Goal: Task Accomplishment & Management: Use online tool/utility

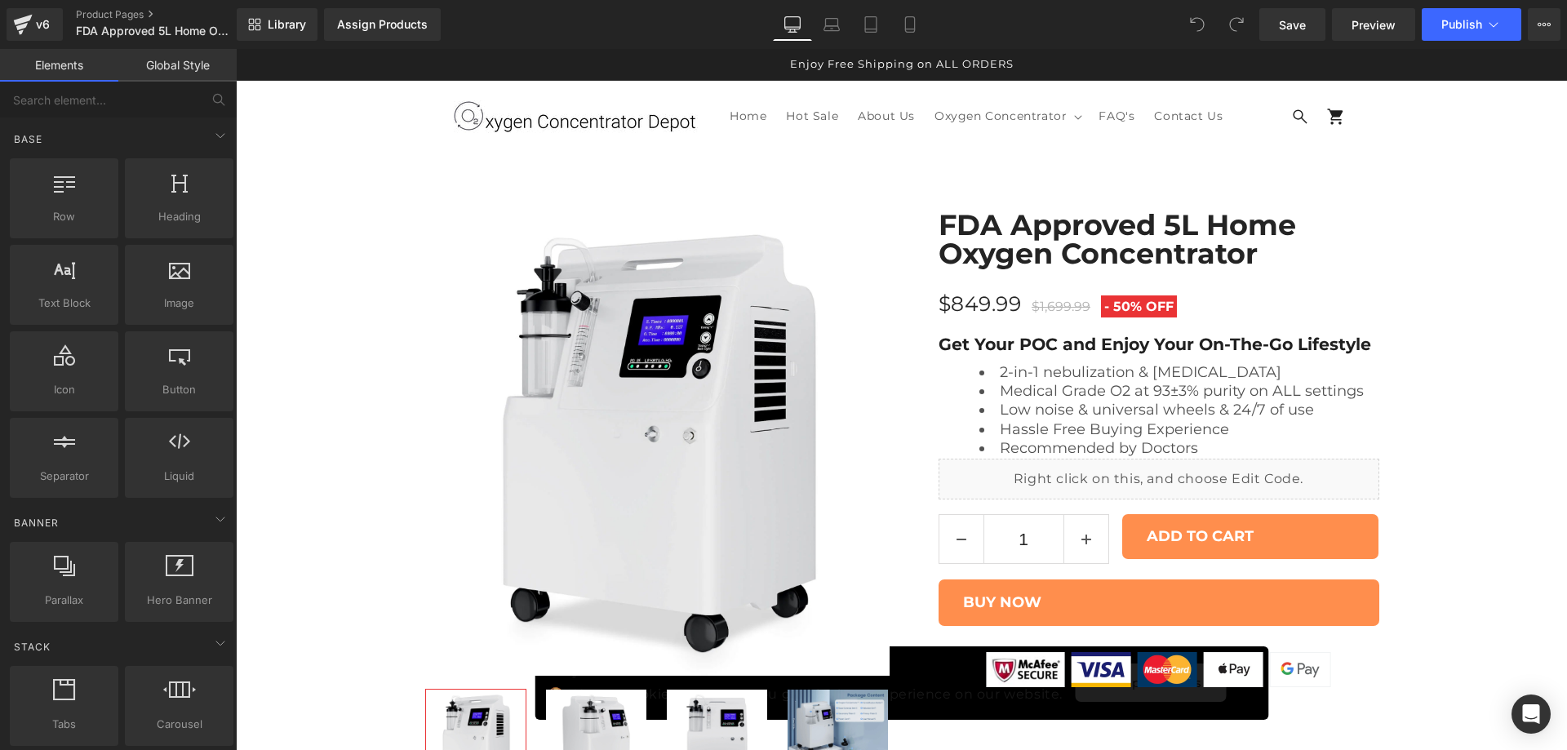
scroll to position [8969, 0]
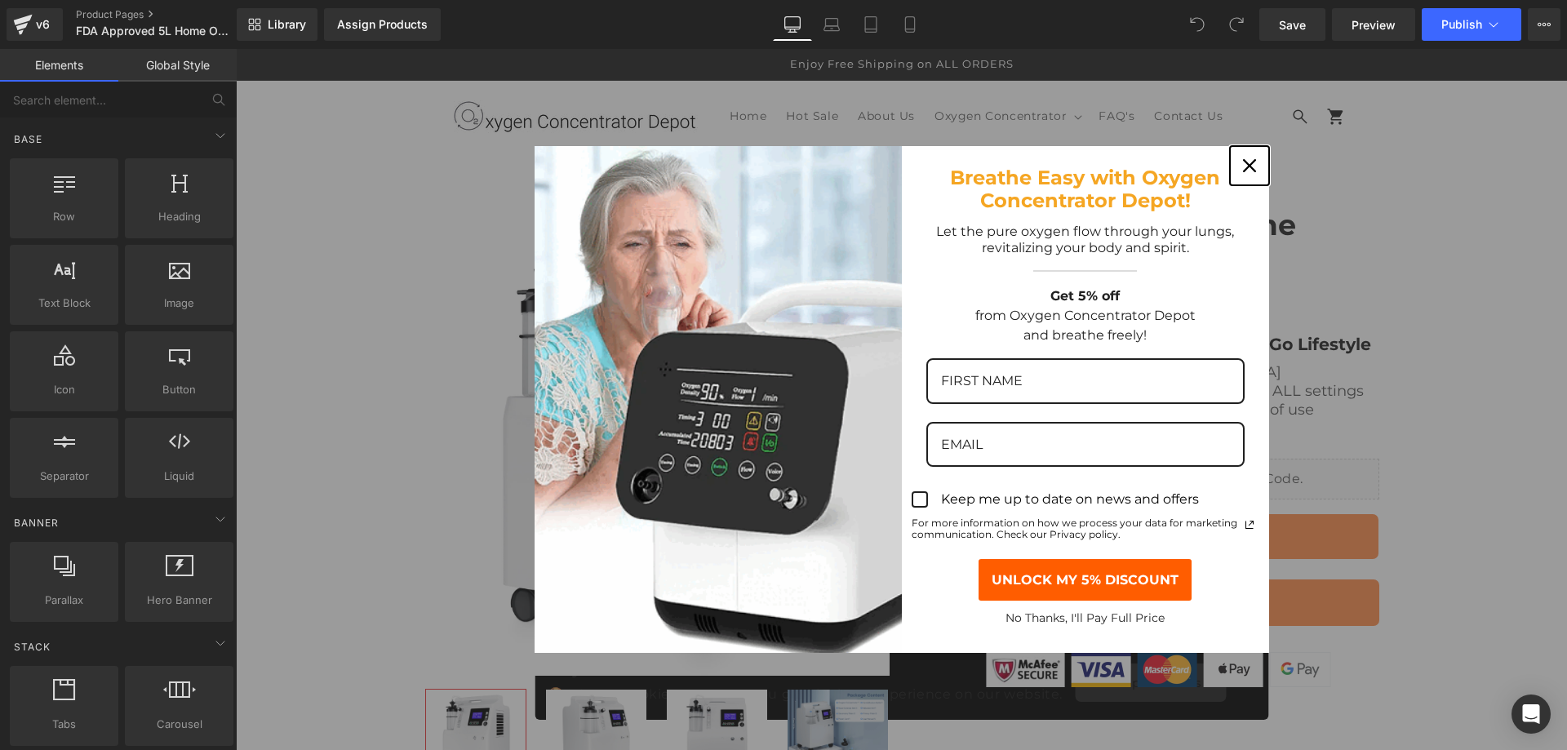
click at [1251, 168] on div "Close" at bounding box center [1250, 166] width 26 height 26
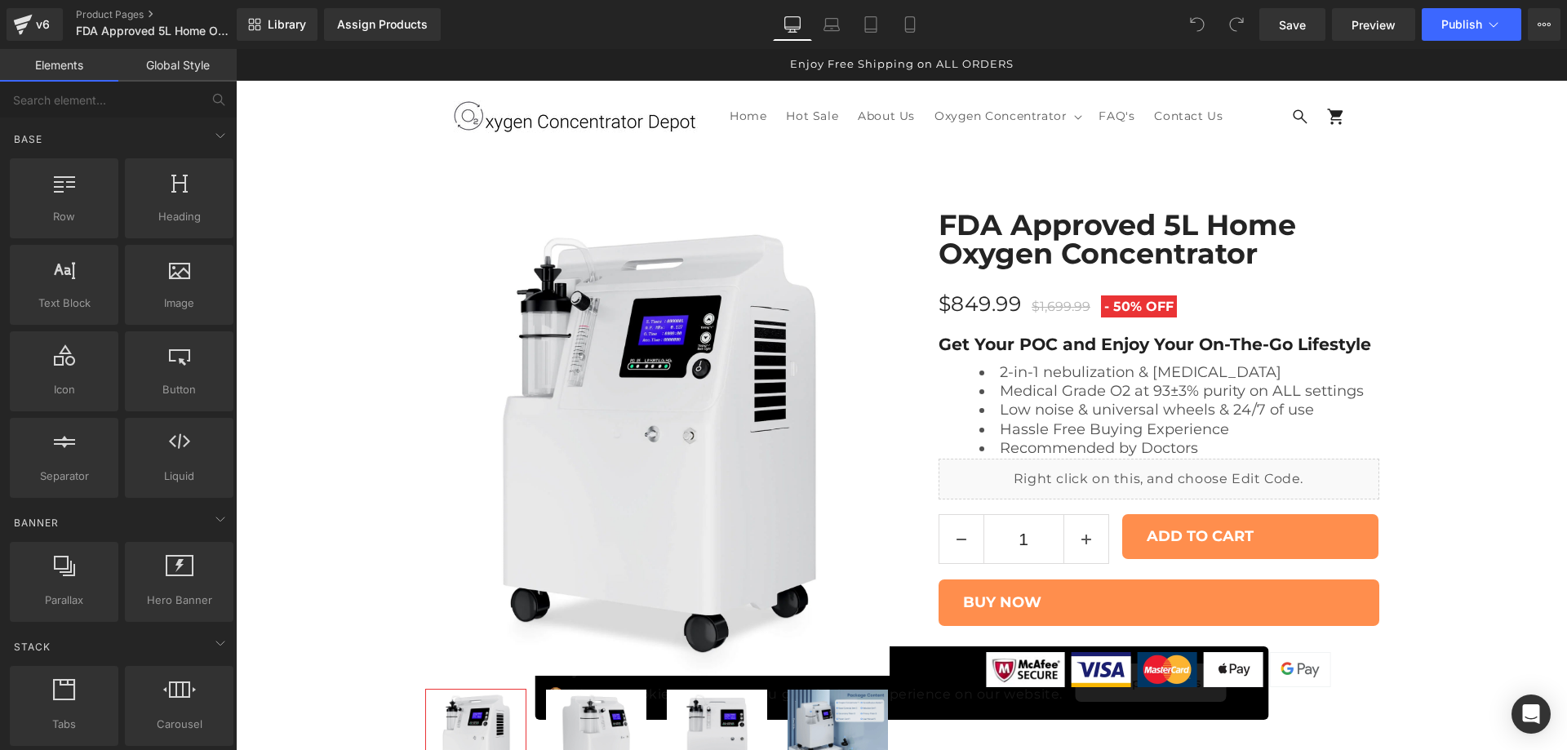
scroll to position [1088, 0]
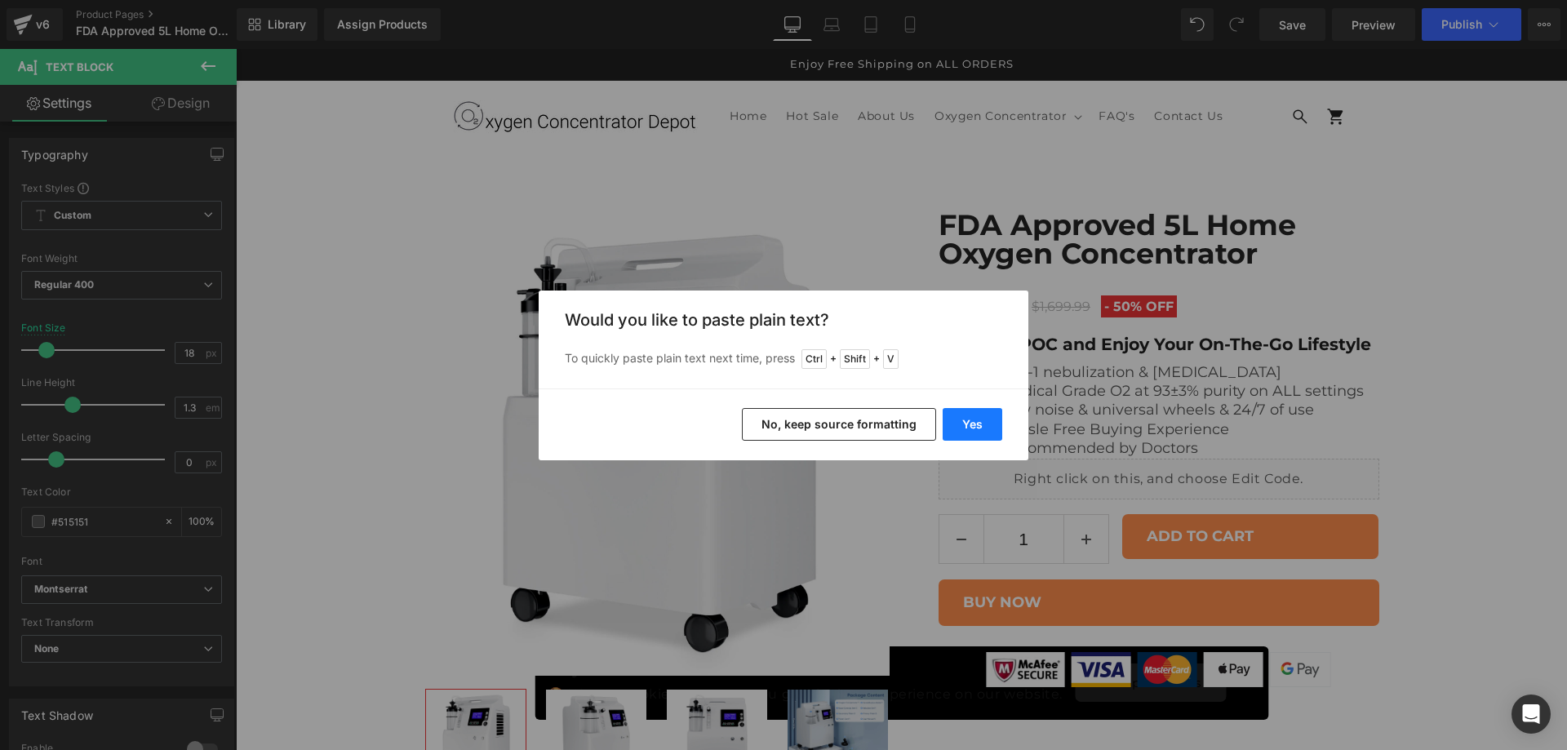
drag, startPoint x: 978, startPoint y: 419, endPoint x: 742, endPoint y: 375, distance: 240.0
click at [0, 0] on button "Yes" at bounding box center [0, 0] width 0 height 0
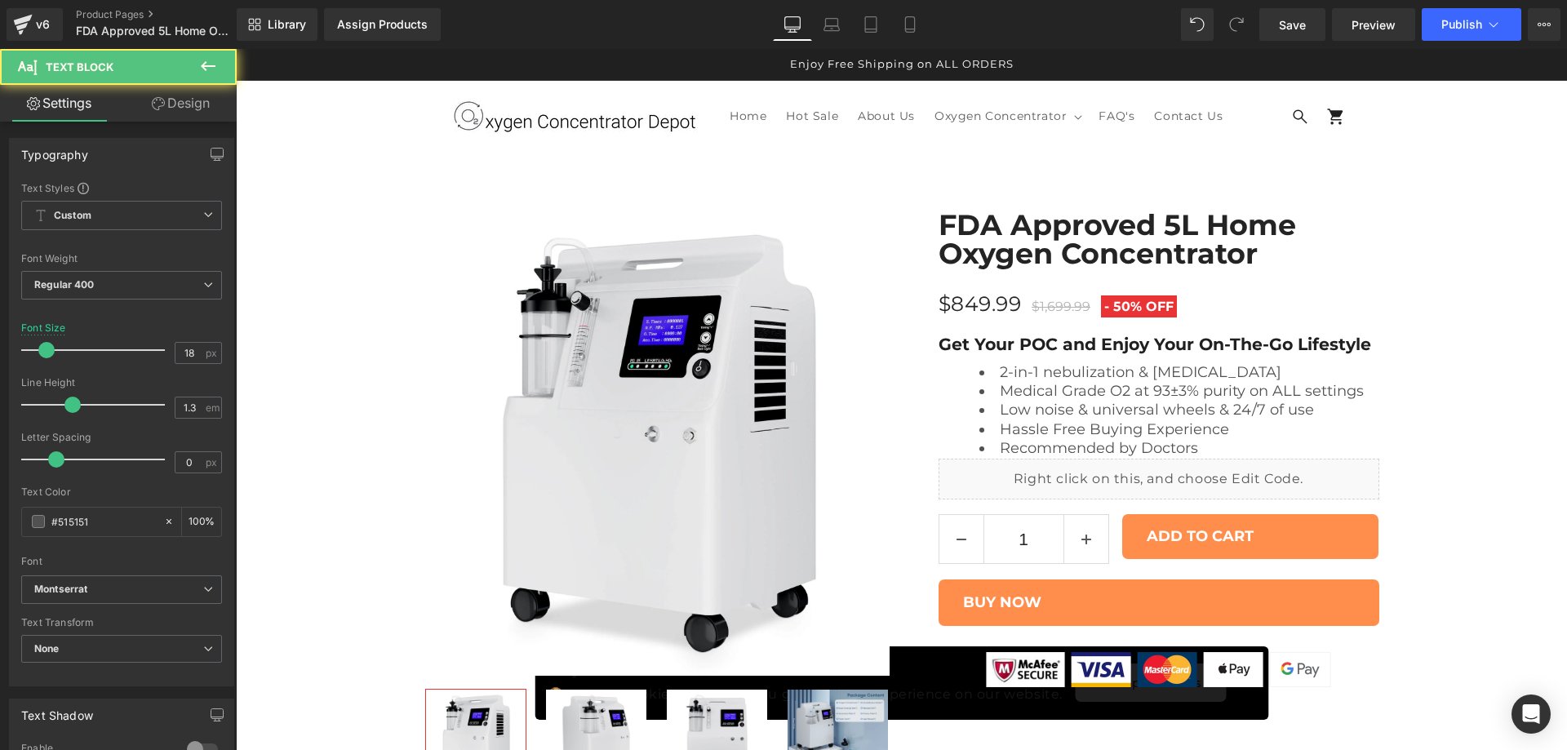
drag, startPoint x: 502, startPoint y: 335, endPoint x: 456, endPoint y: 335, distance: 45.7
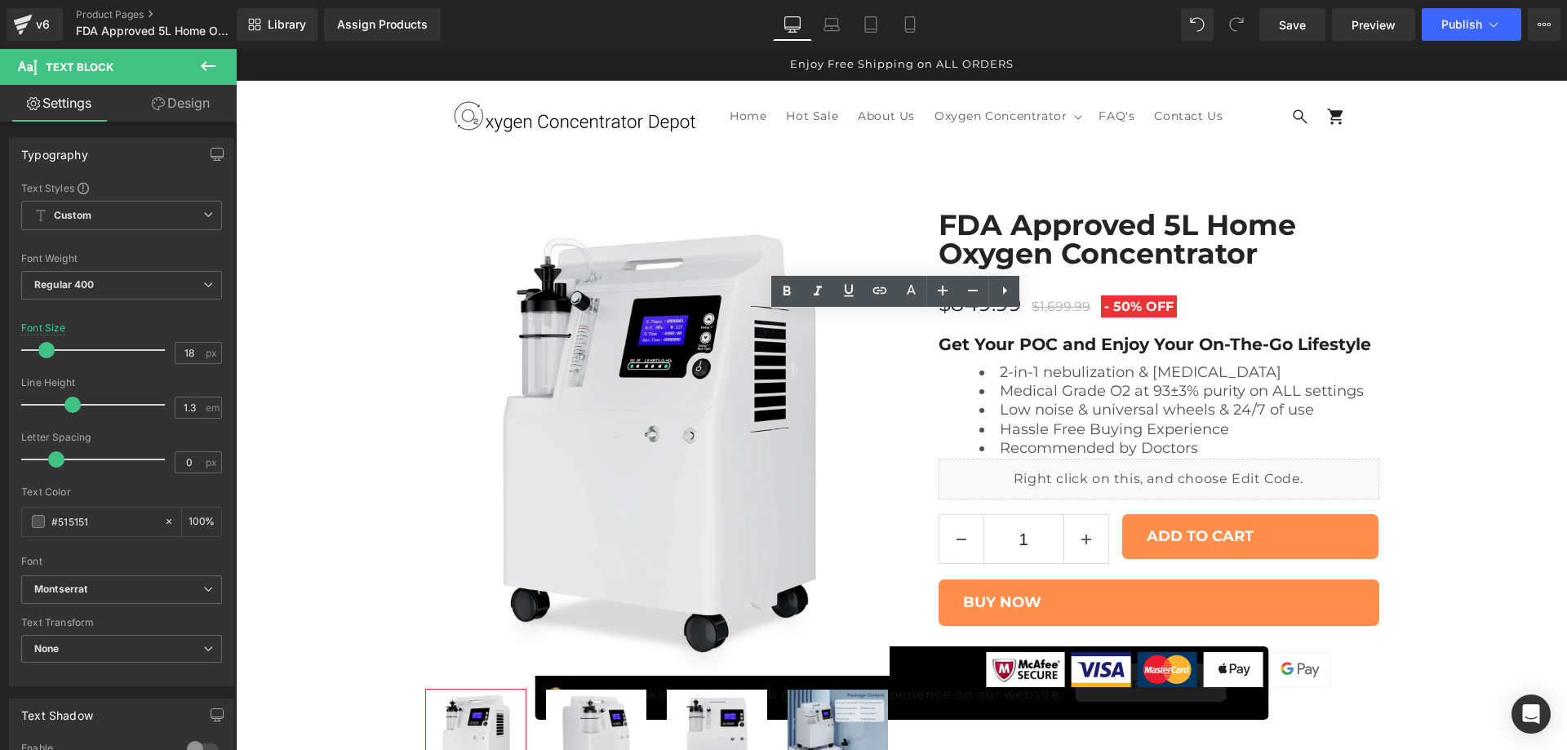
drag, startPoint x: 1012, startPoint y: 338, endPoint x: 600, endPoint y: 340, distance: 412.2
drag, startPoint x: 1014, startPoint y: 340, endPoint x: 602, endPoint y: 347, distance: 411.4
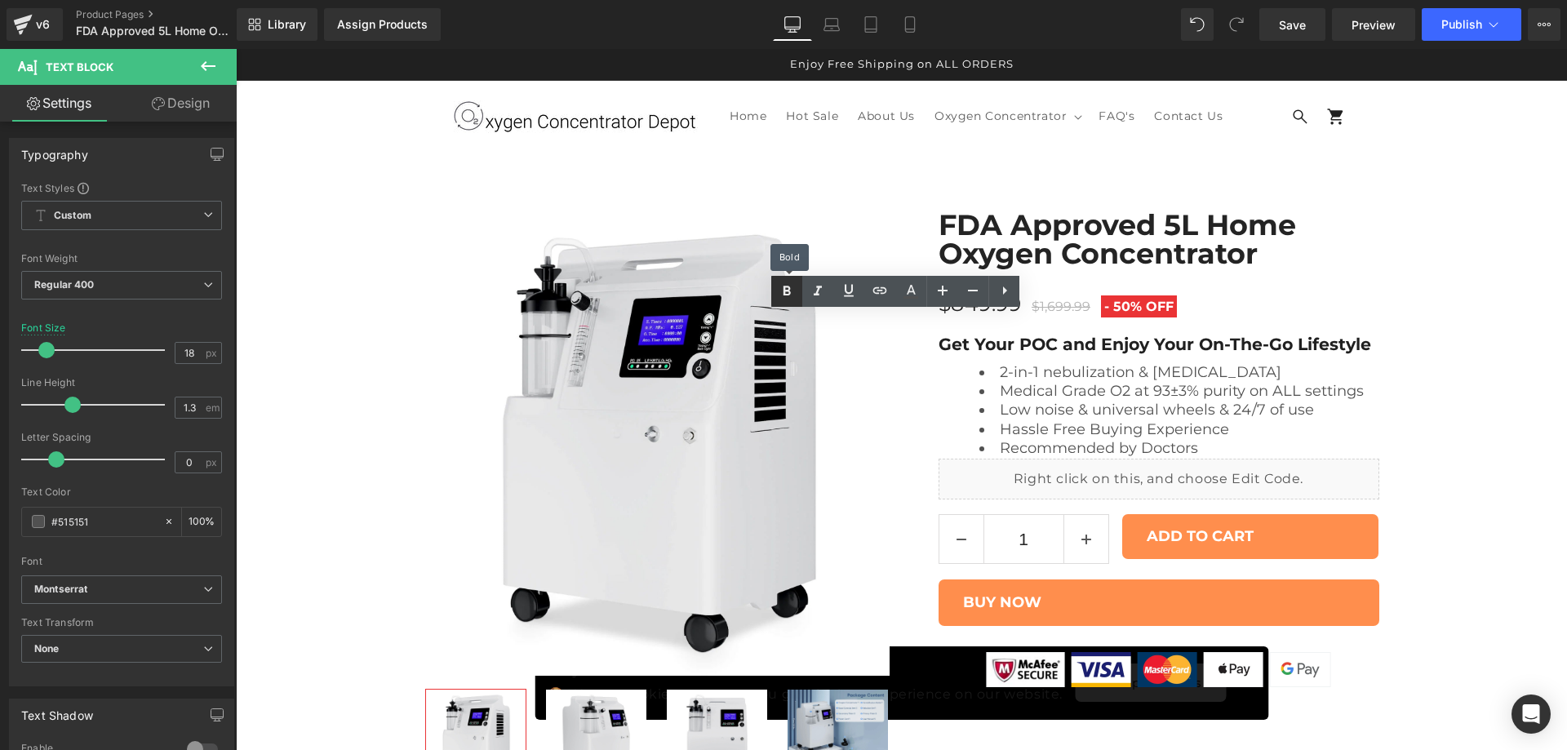
click at [0, 0] on icon at bounding box center [0, 0] width 0 height 0
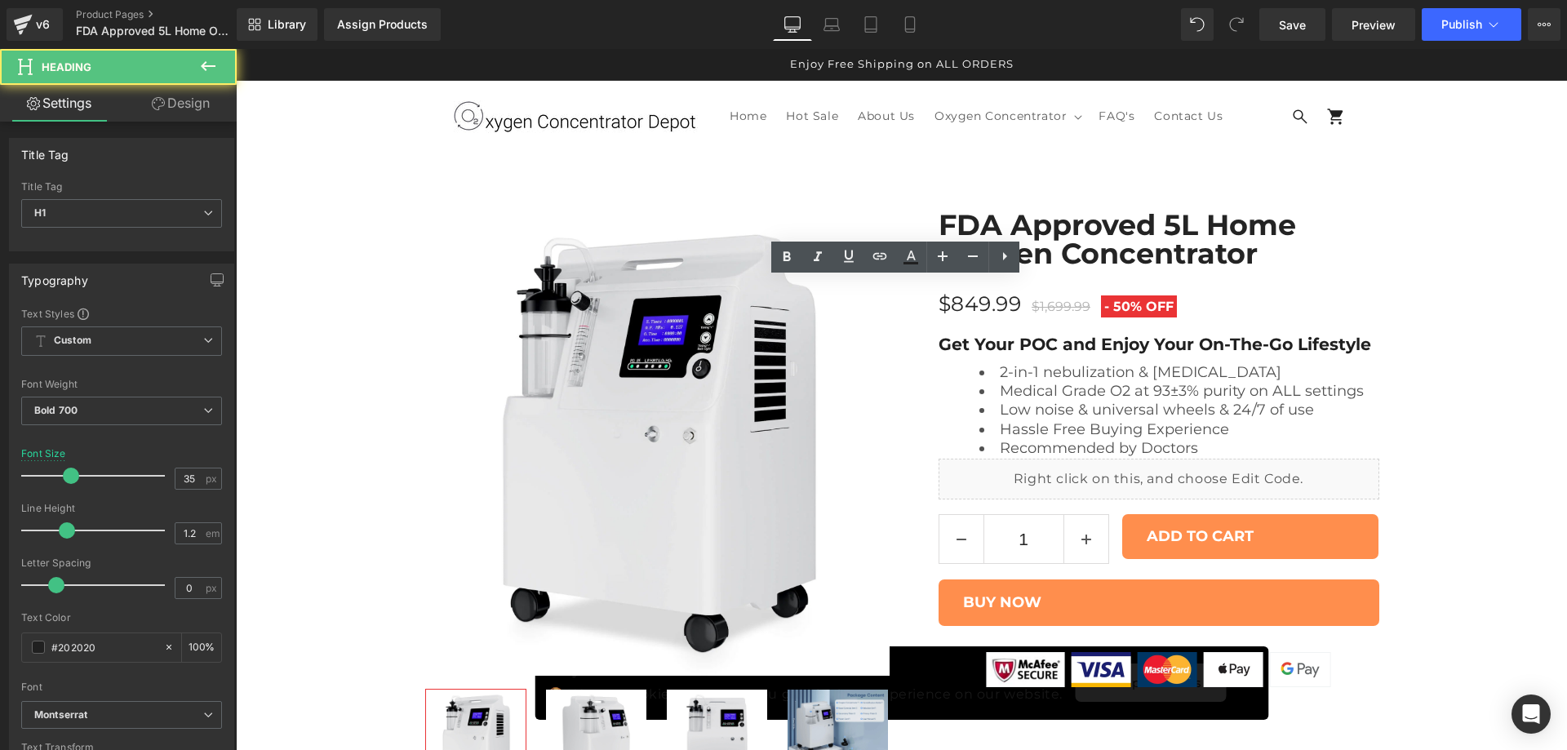
paste div
drag, startPoint x: 549, startPoint y: 296, endPoint x: 410, endPoint y: 288, distance: 139.8
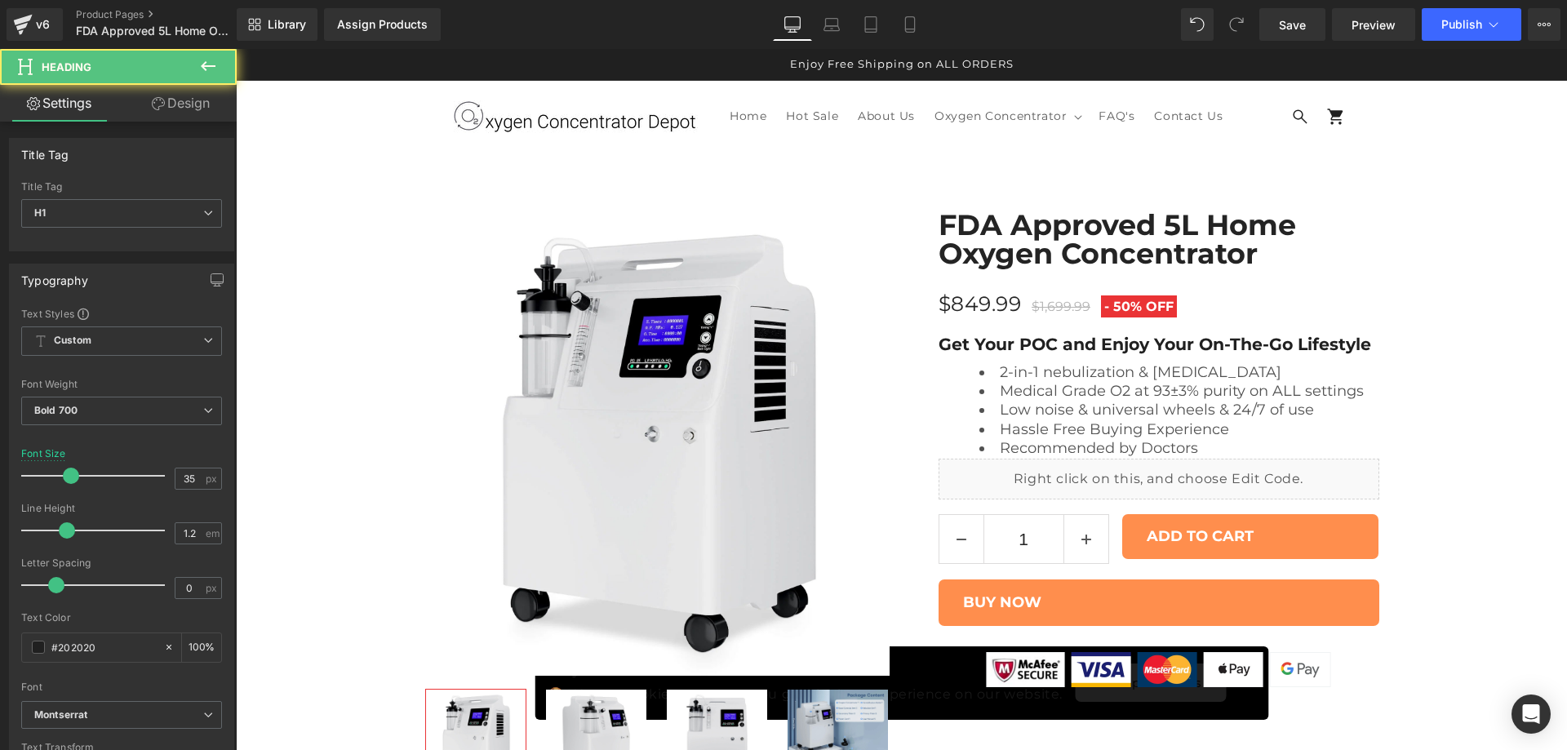
drag, startPoint x: 1286, startPoint y: 293, endPoint x: 1170, endPoint y: 292, distance: 115.9
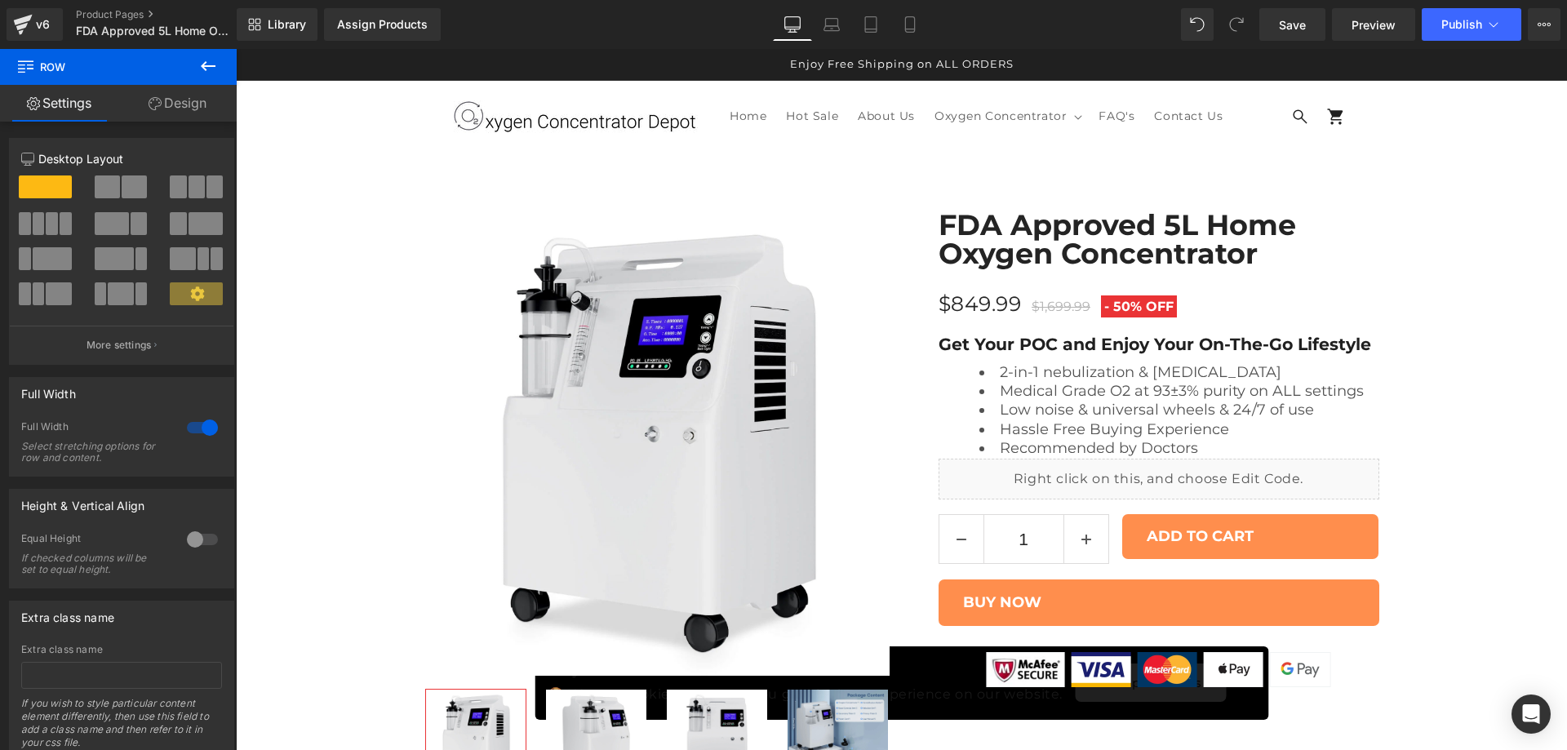
scroll to position [1224, 0]
drag, startPoint x: 922, startPoint y: 334, endPoint x: 634, endPoint y: 337, distance: 288.1
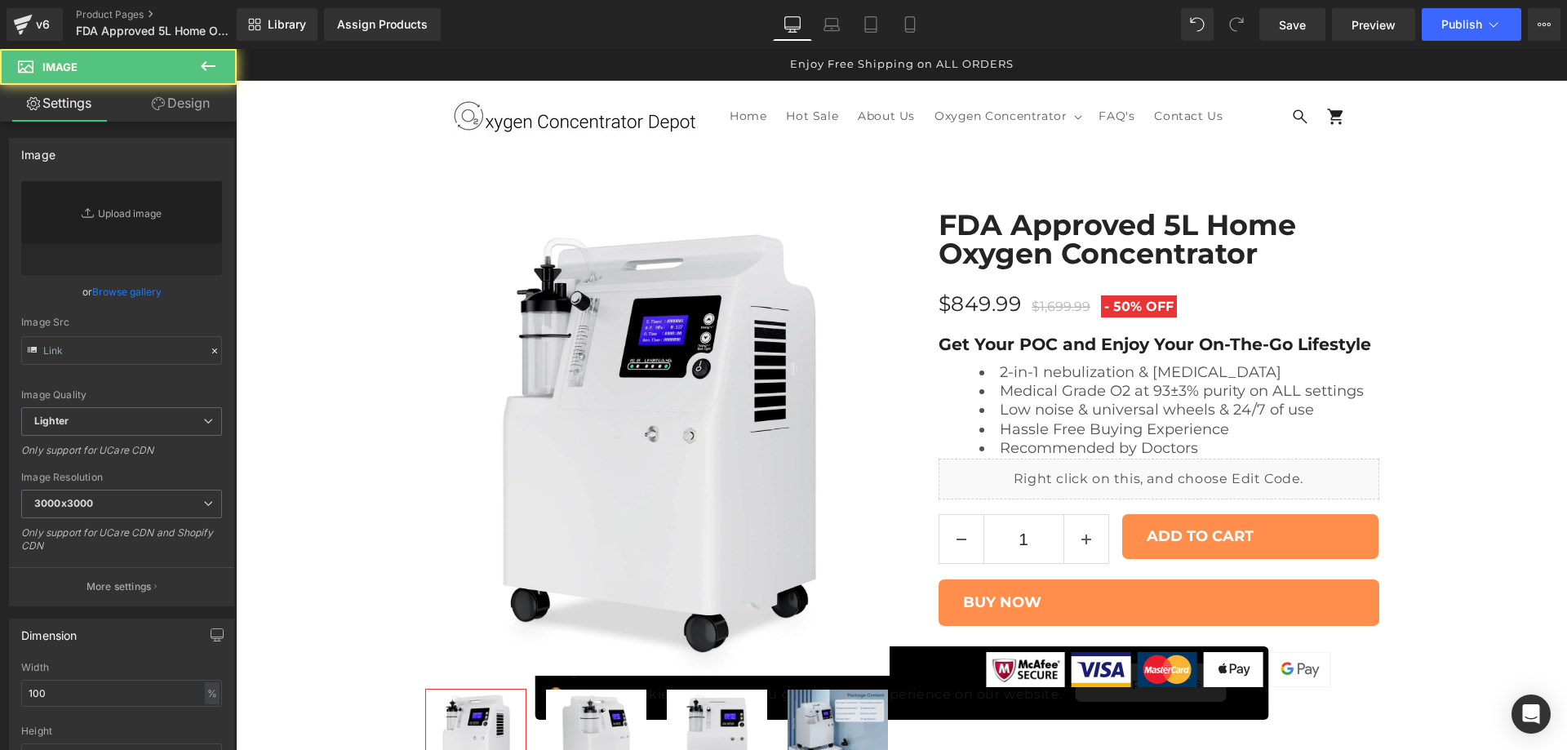
type input "[URL][DOMAIN_NAME]"
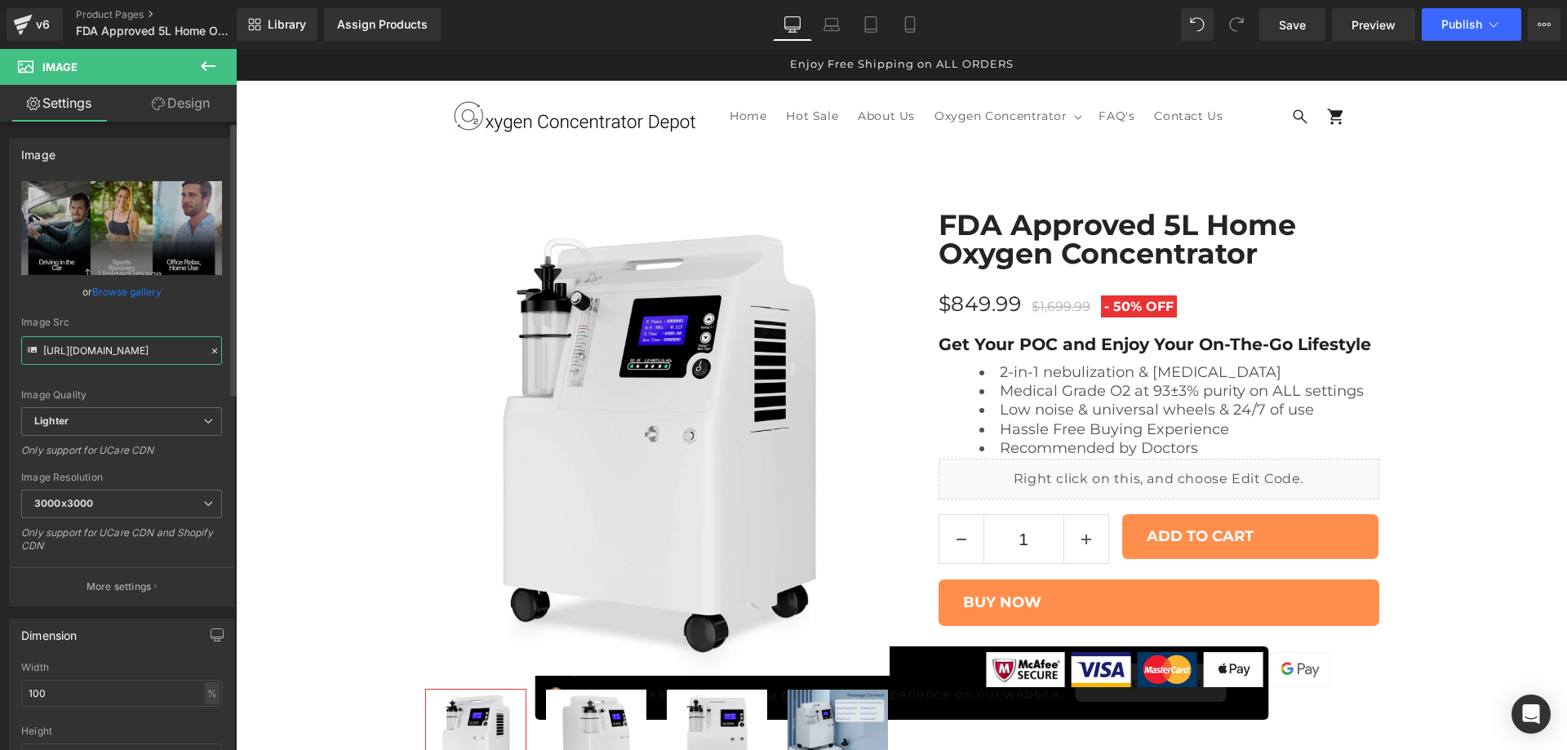
click at [127, 353] on input "[URL][DOMAIN_NAME]" at bounding box center [121, 350] width 201 height 29
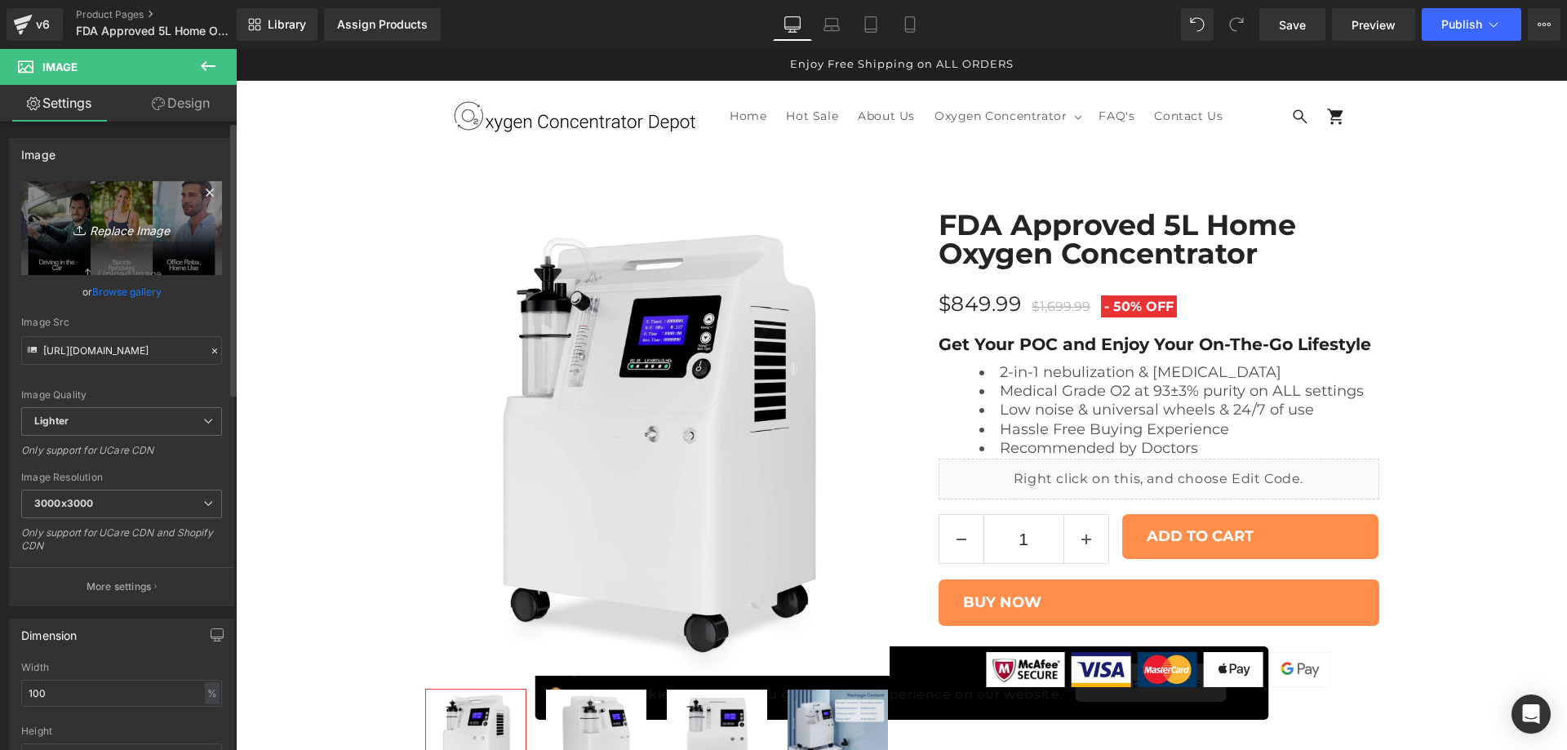
click at [135, 216] on link "Replace Image" at bounding box center [121, 228] width 201 height 94
type input "C:\fakepath\18v.jpg"
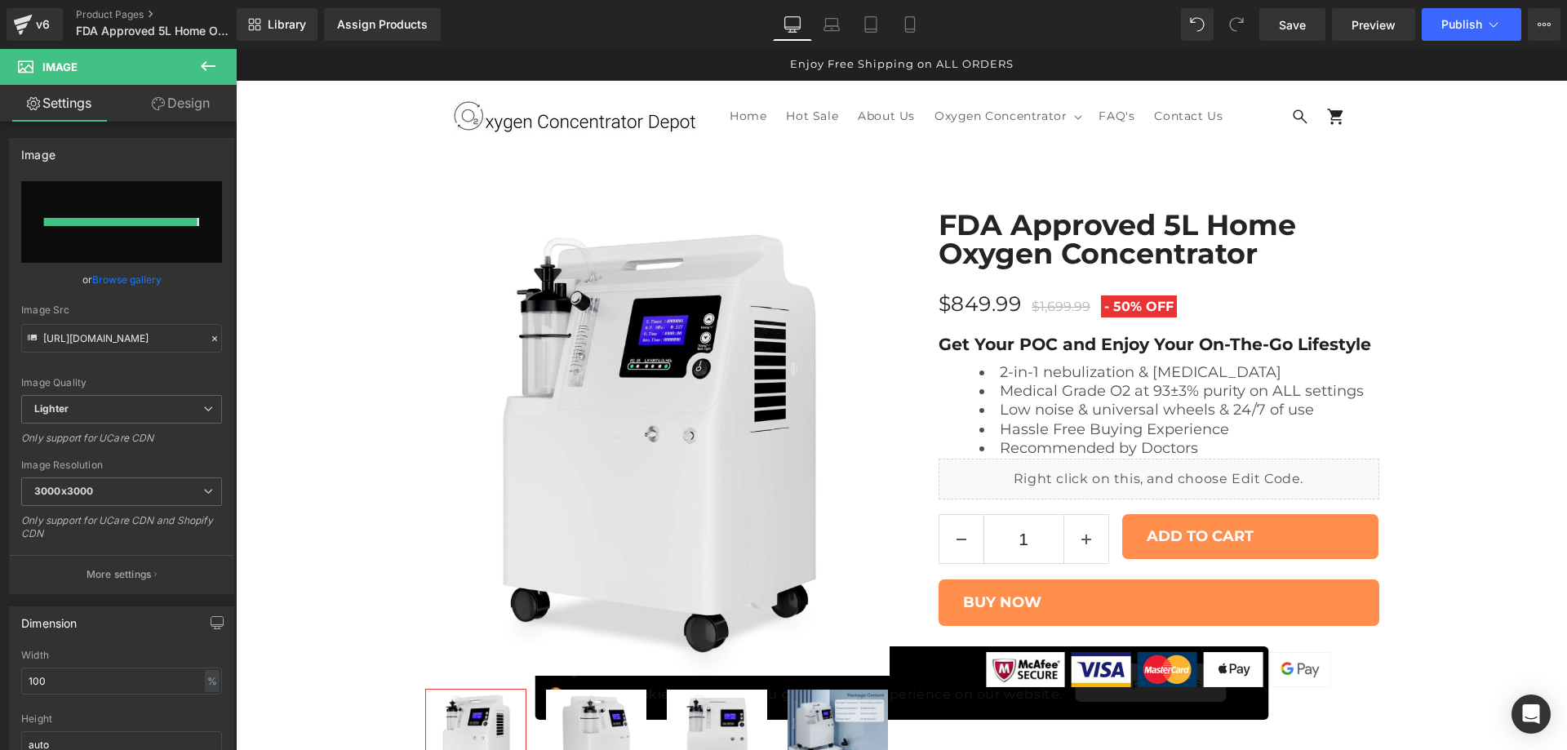
type input "[URL][DOMAIN_NAME]"
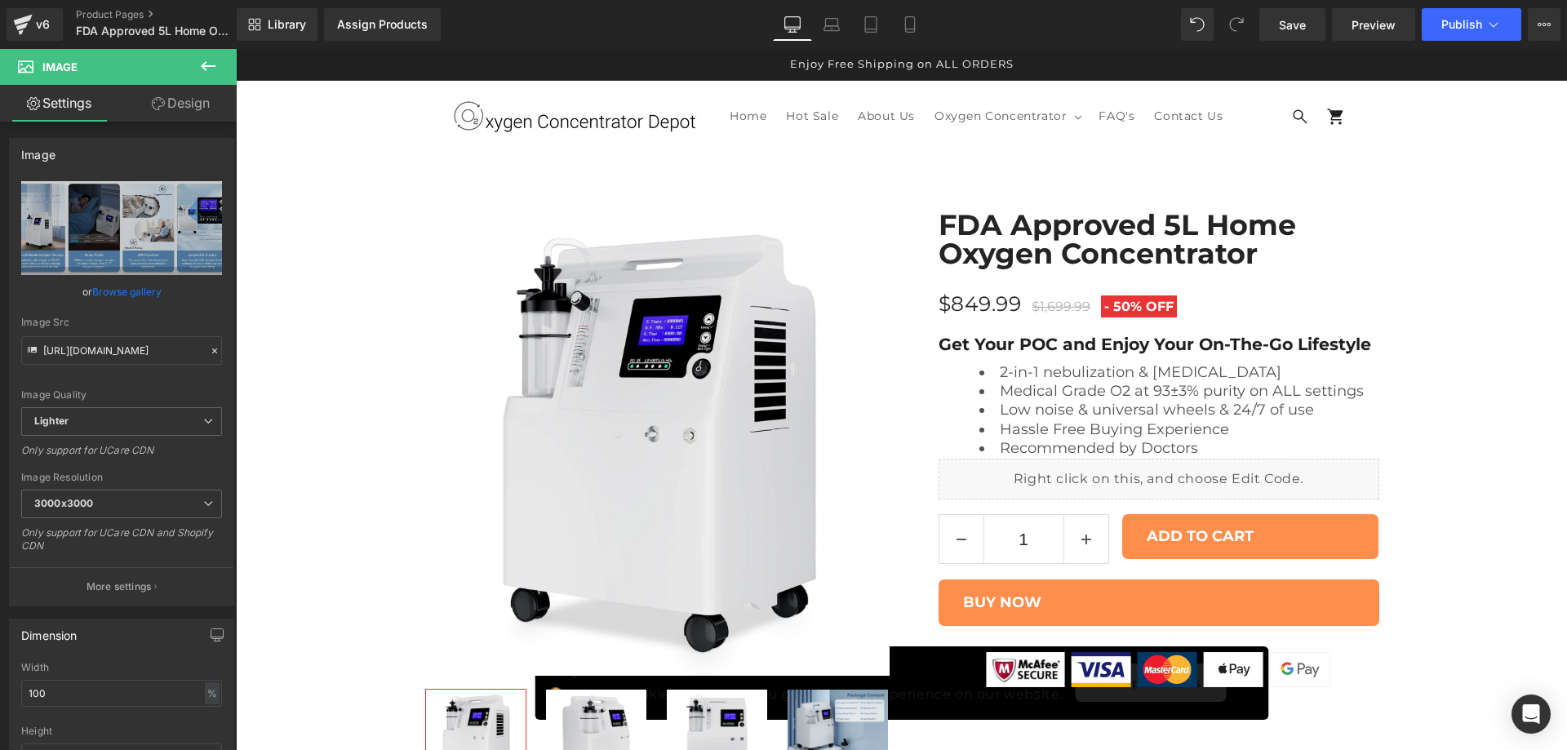
scroll to position [1496, 0]
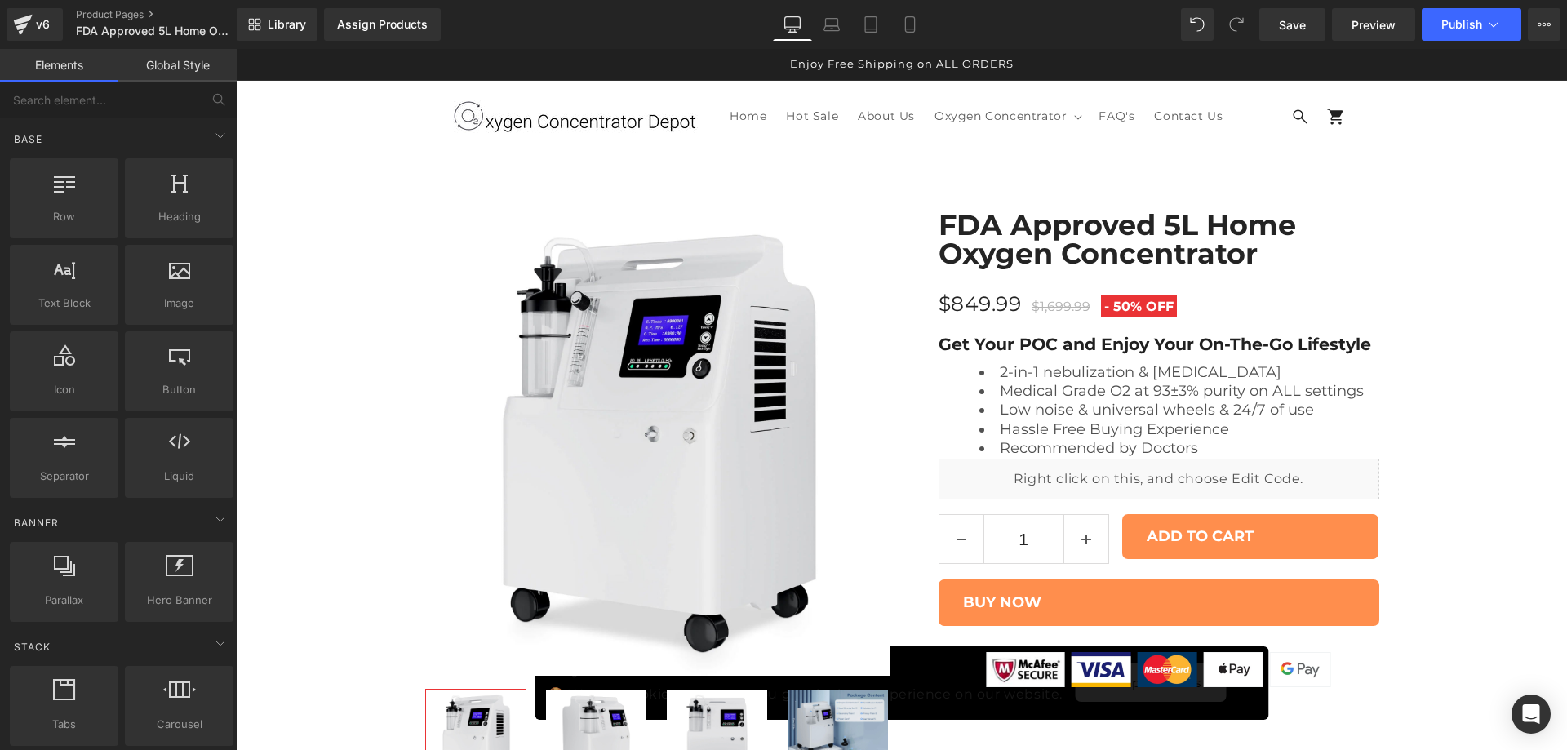
scroll to position [1632, 0]
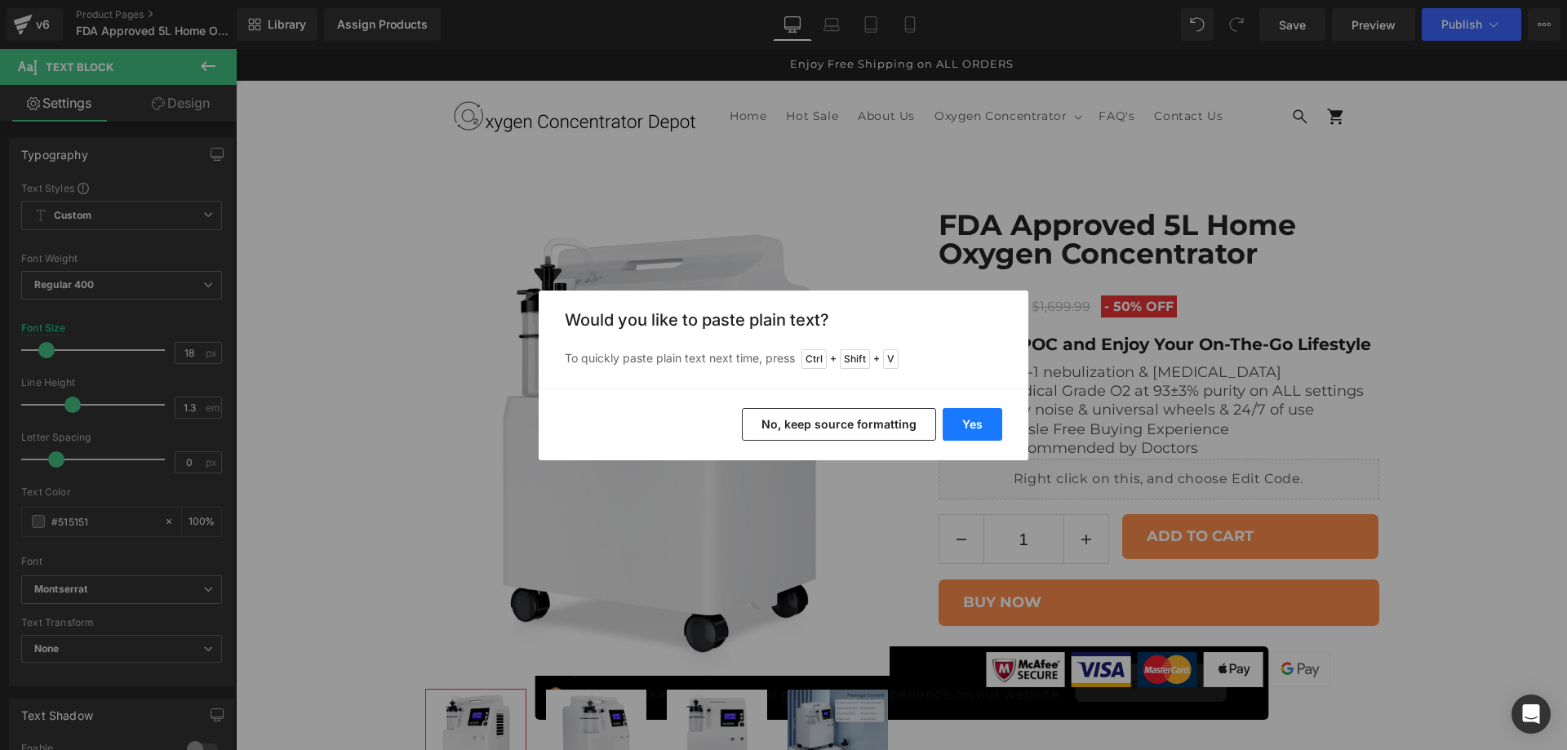
click at [0, 0] on button "Yes" at bounding box center [0, 0] width 0 height 0
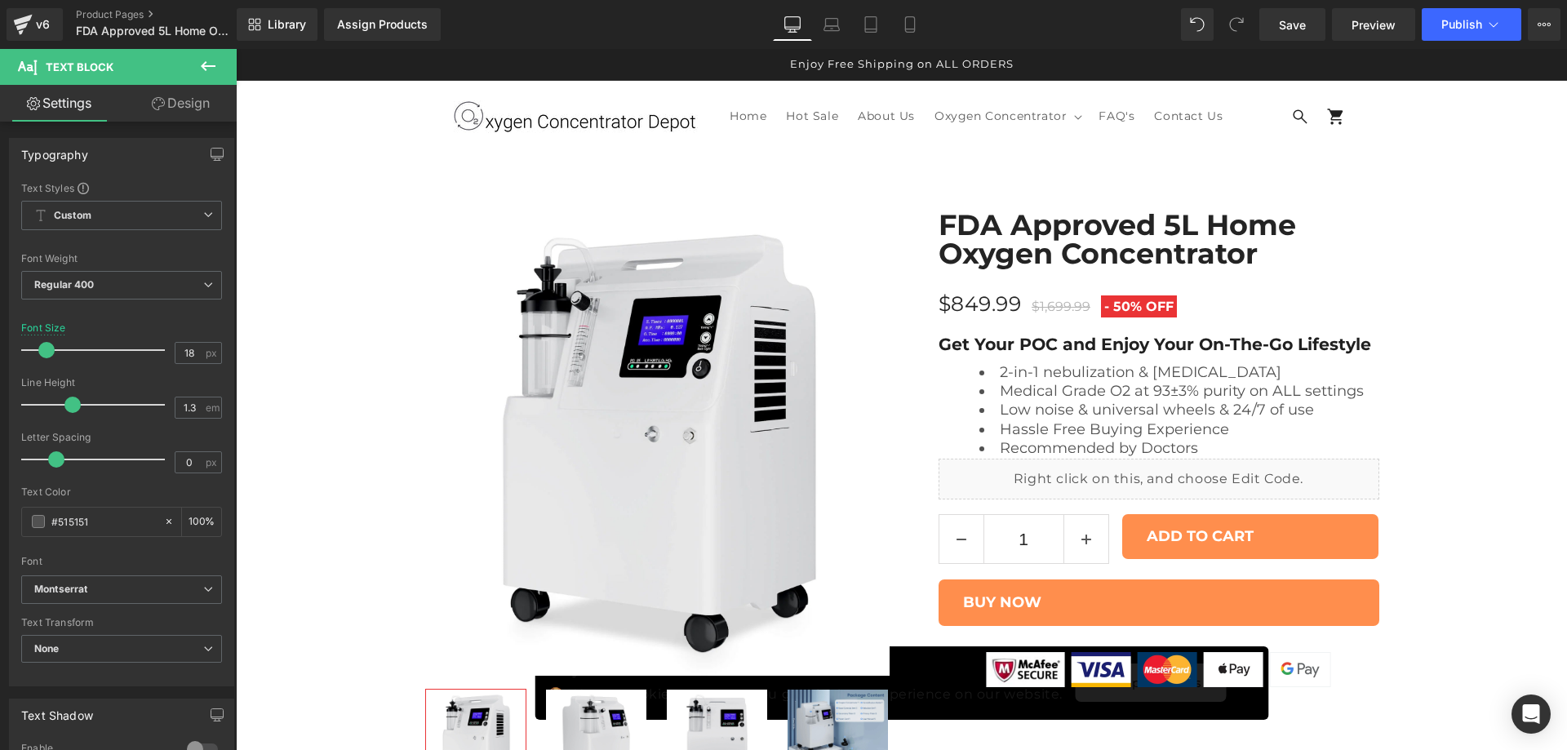
scroll to position [1496, 0]
drag, startPoint x: 806, startPoint y: 437, endPoint x: 922, endPoint y: 440, distance: 115.9
drag, startPoint x: 1113, startPoint y: 437, endPoint x: 1124, endPoint y: 470, distance: 35.4
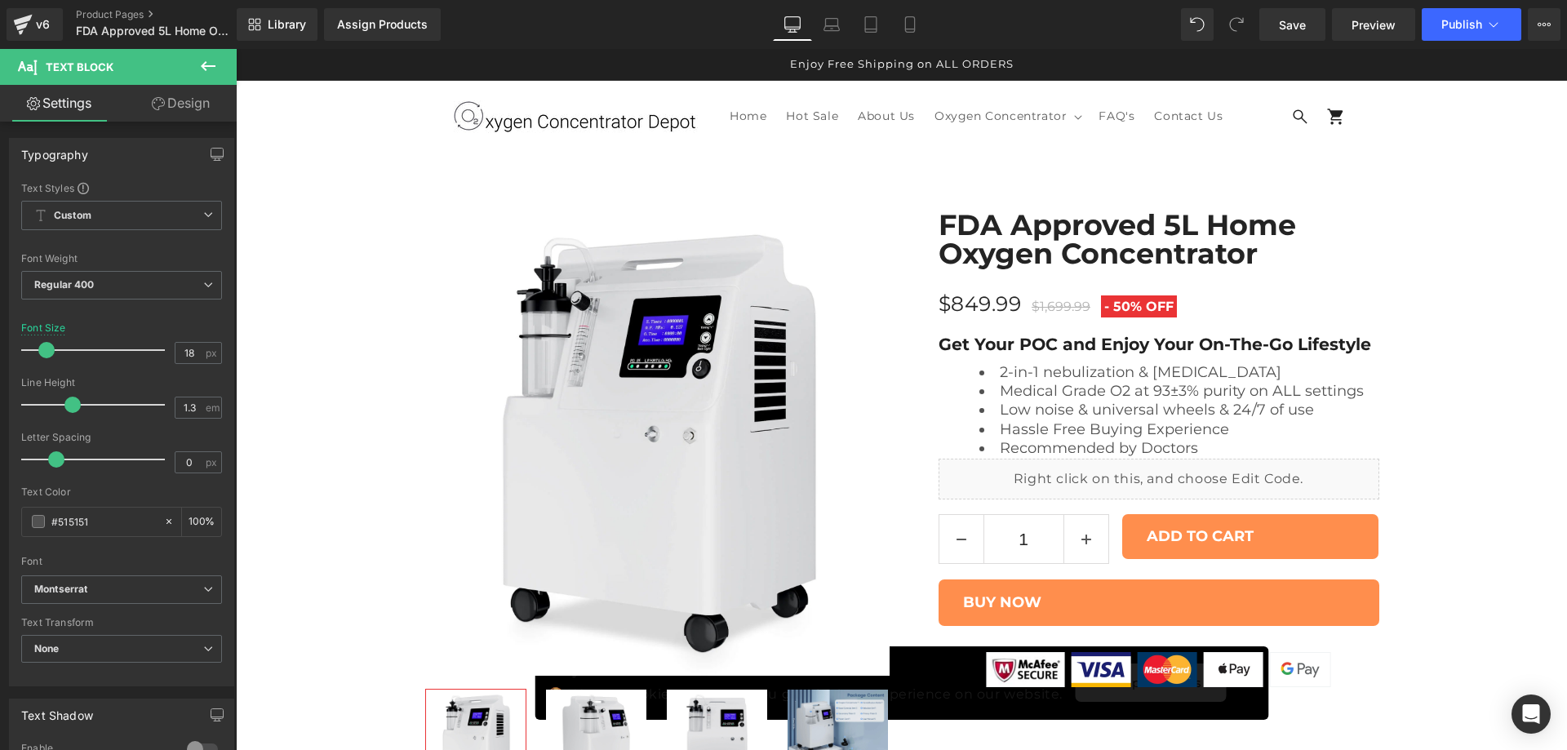
scroll to position [1769, 0]
drag, startPoint x: 988, startPoint y: 241, endPoint x: 800, endPoint y: 237, distance: 188.6
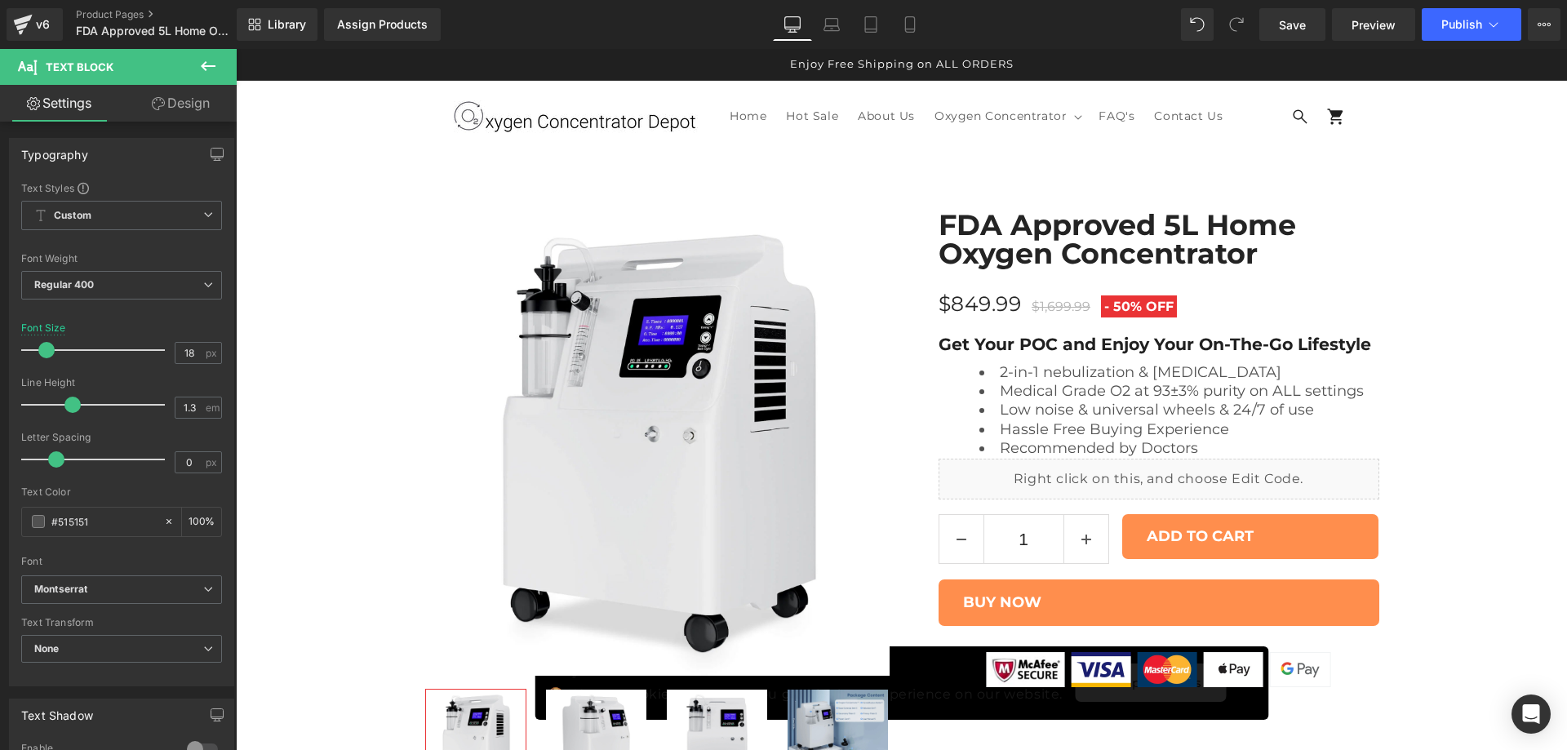
drag, startPoint x: 924, startPoint y: 304, endPoint x: 1108, endPoint y: 298, distance: 183.7
drag, startPoint x: 952, startPoint y: 337, endPoint x: 716, endPoint y: 322, distance: 236.3
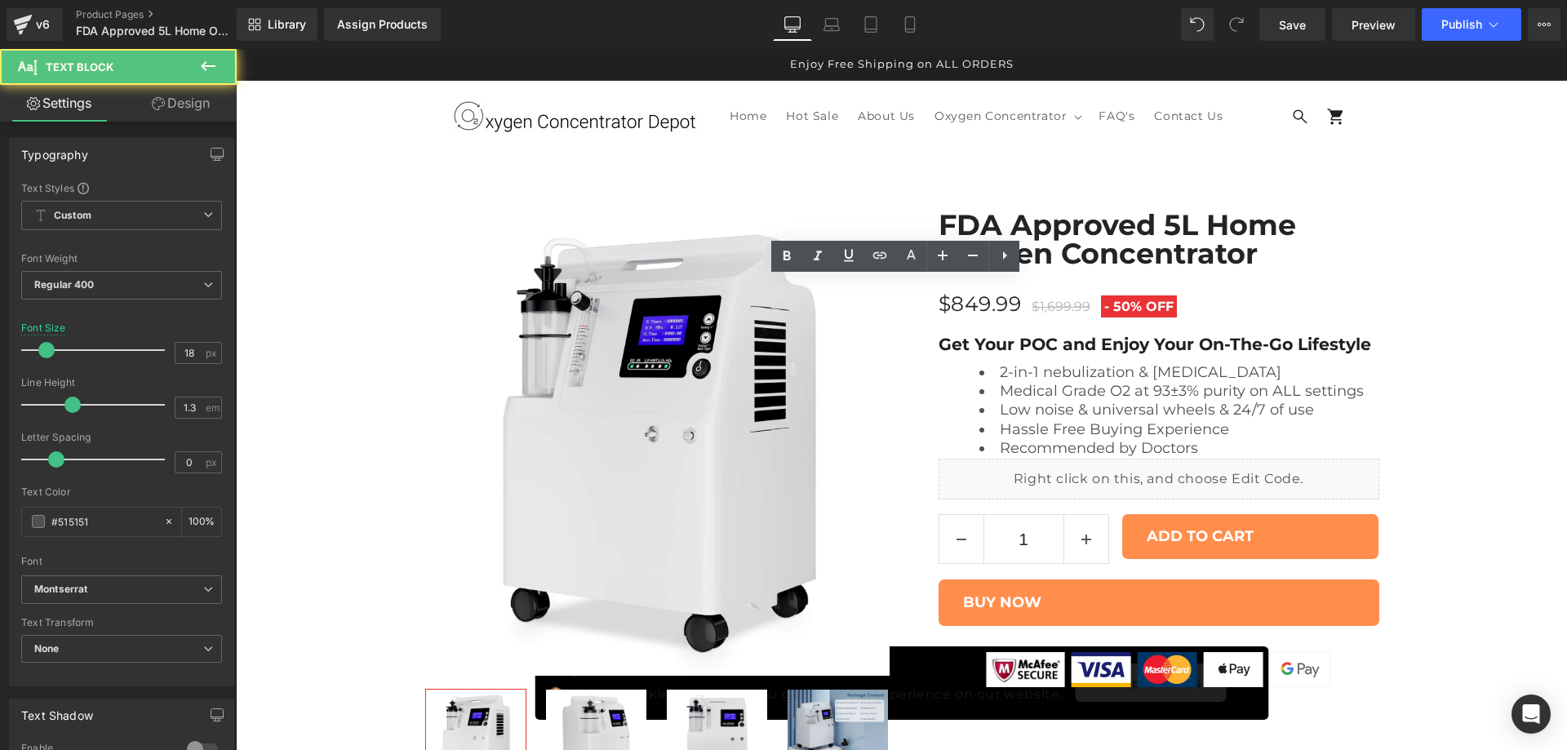
drag, startPoint x: 913, startPoint y: 304, endPoint x: 699, endPoint y: 326, distance: 215.0
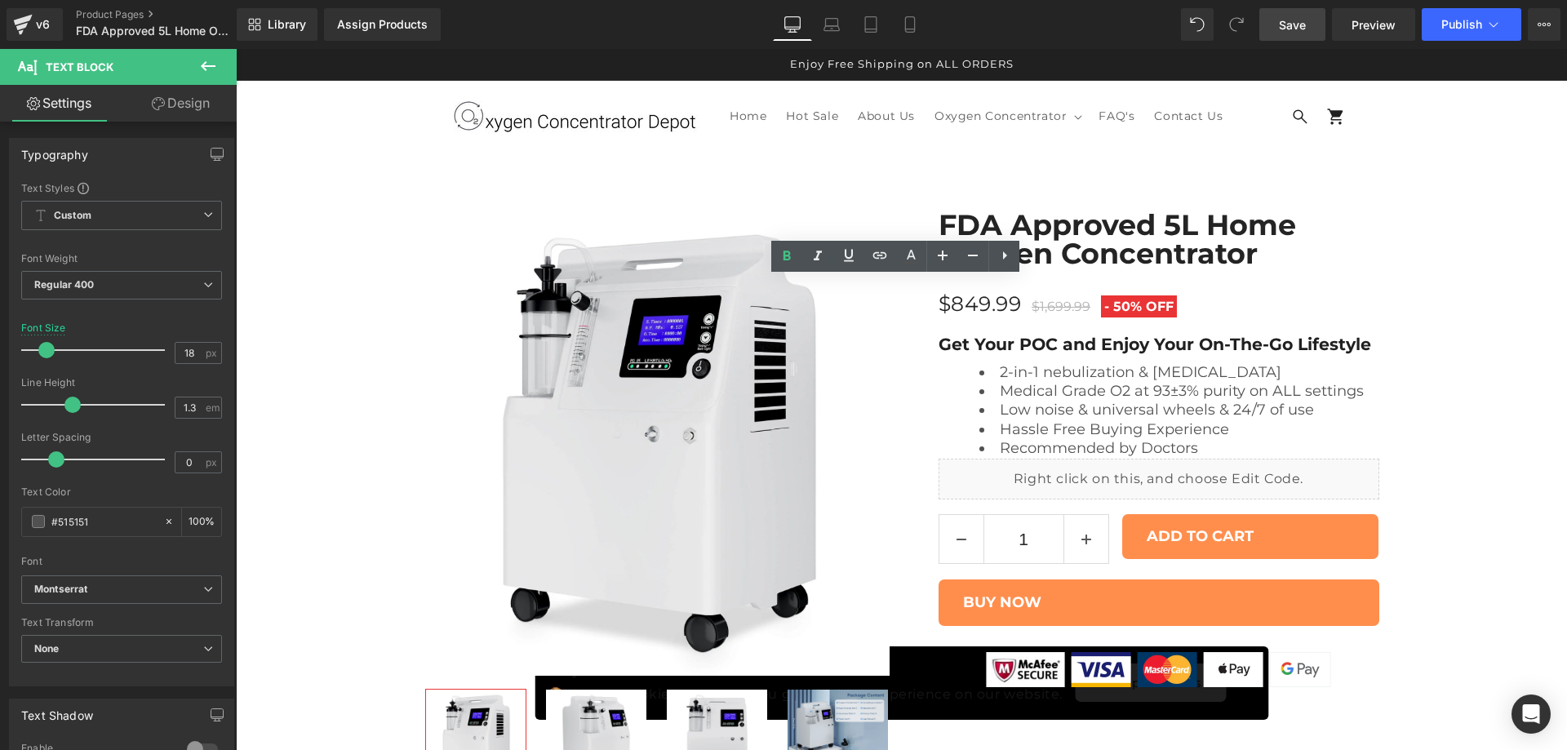
click at [1294, 26] on span "Save" at bounding box center [1292, 24] width 27 height 17
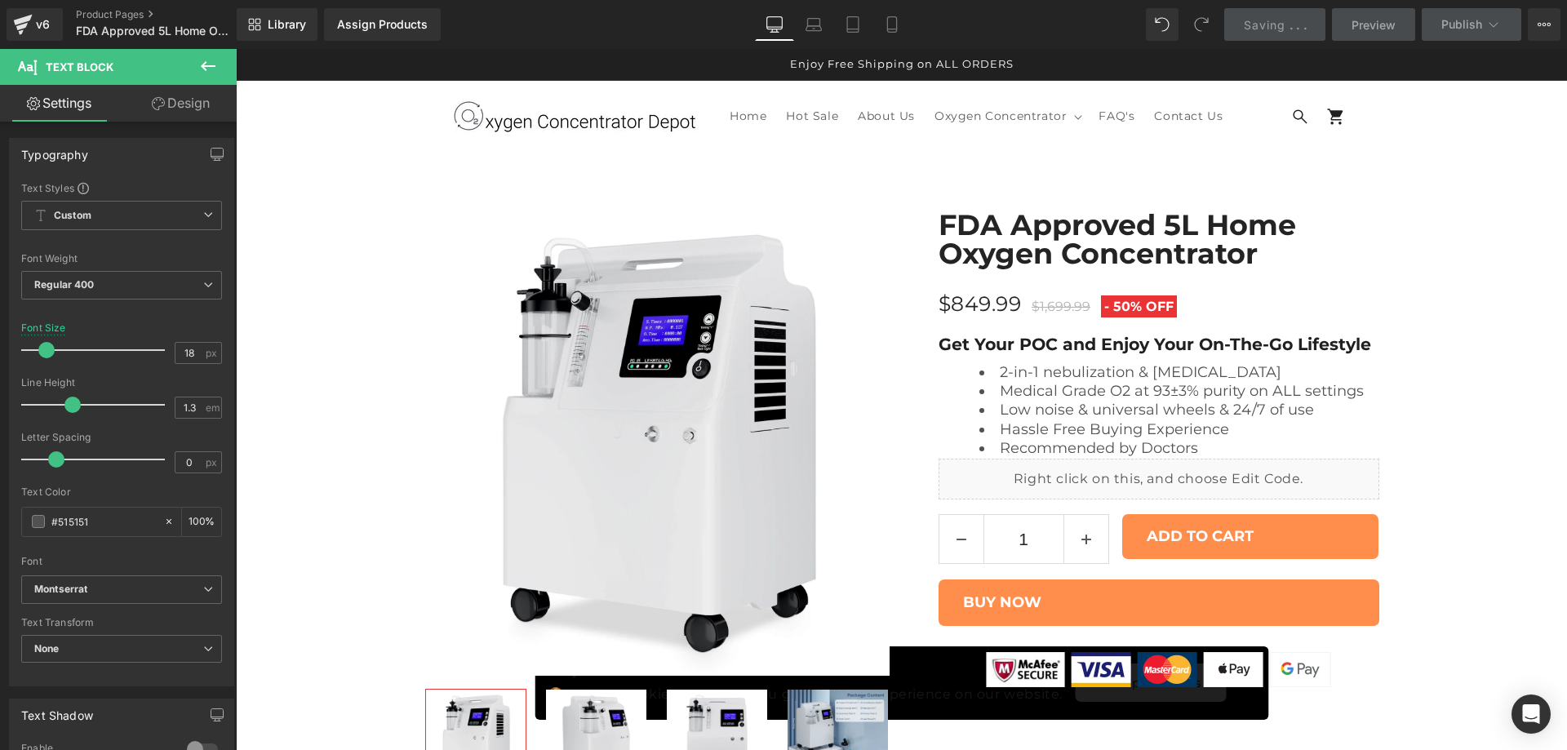
scroll to position [1769, 0]
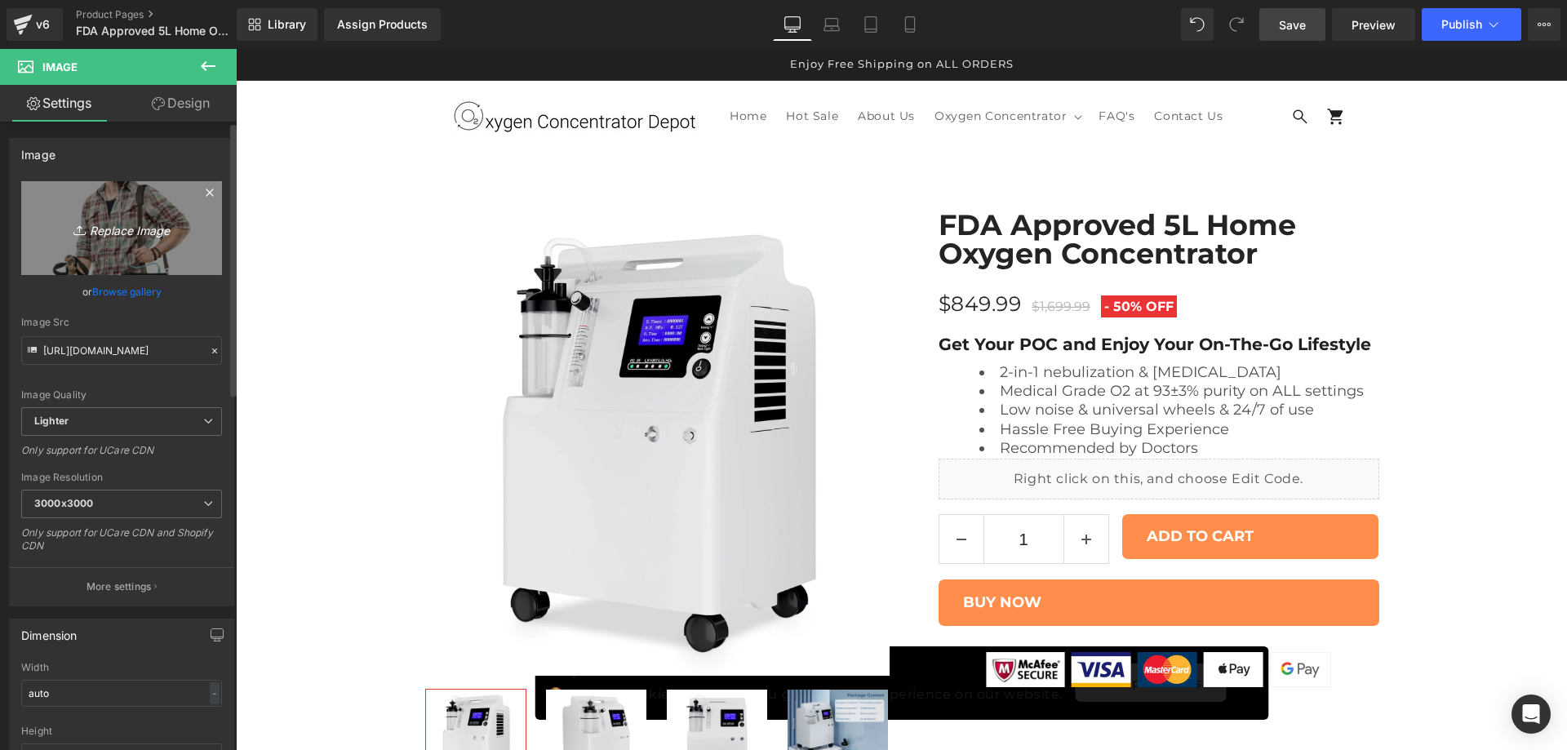
click at [155, 236] on icon "Replace Image" at bounding box center [121, 228] width 131 height 20
type input "C:\fakepath\15v.jpg"
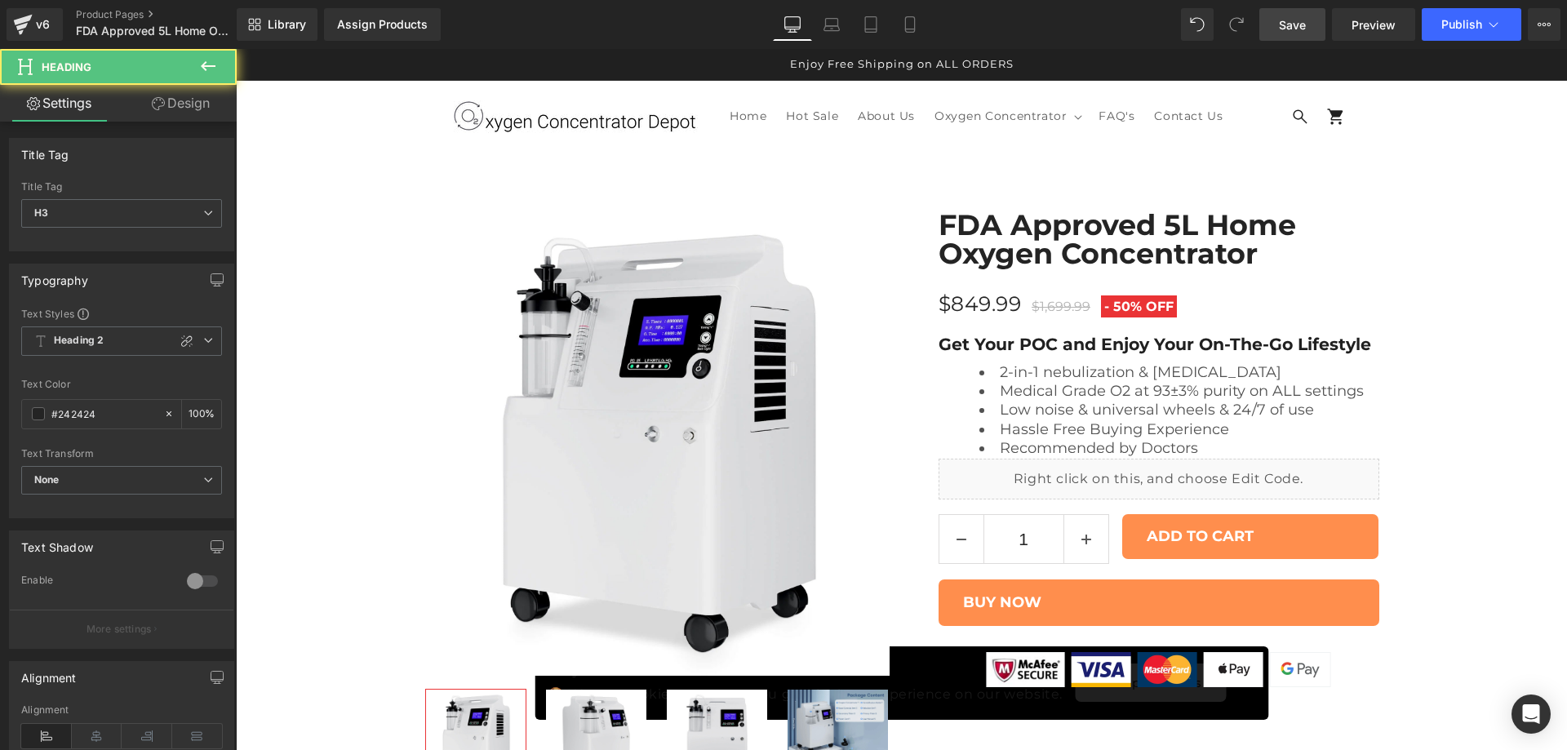
paste div
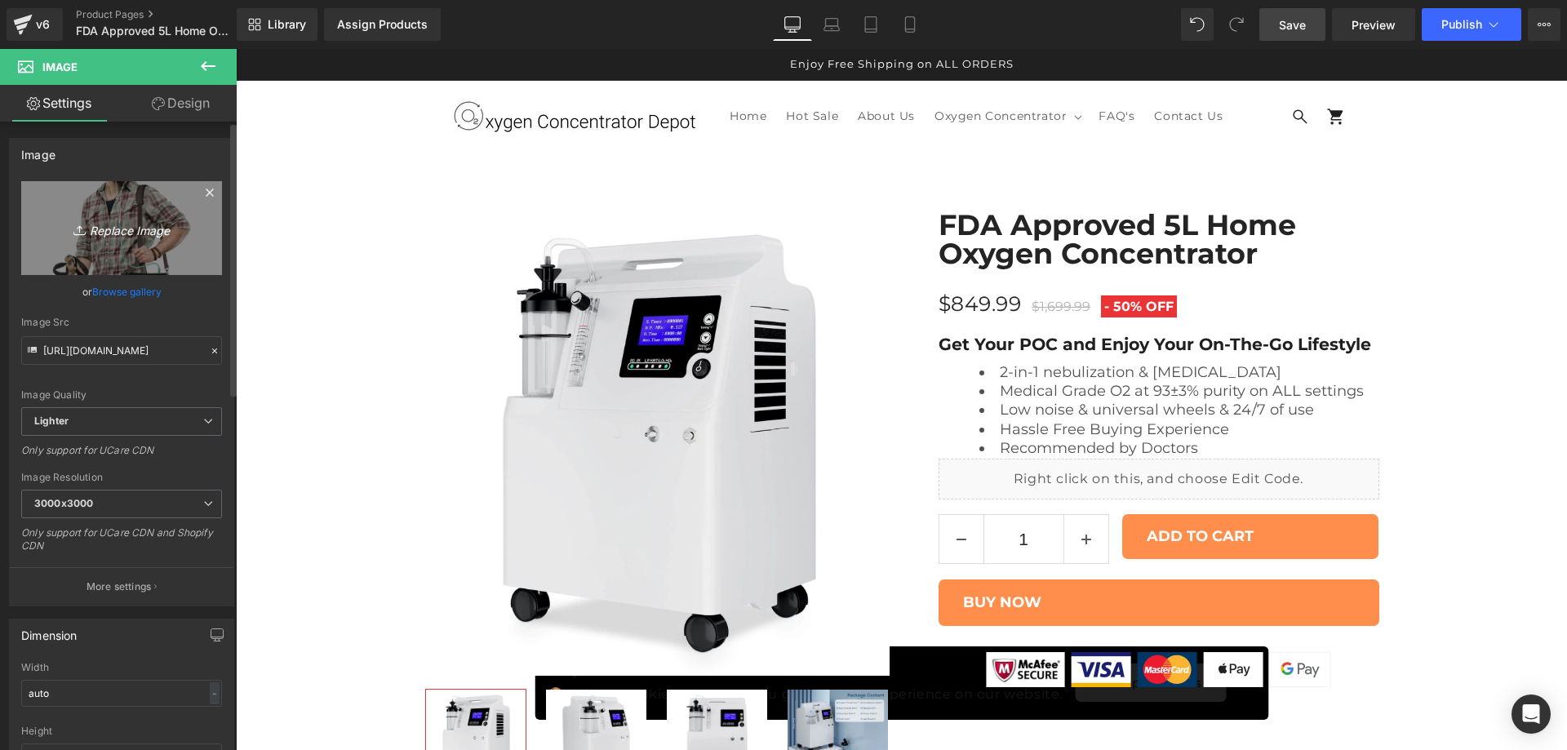
click at [118, 233] on icon "Replace Image" at bounding box center [121, 228] width 131 height 20
type input "C:\fakepath\15v.jpg"
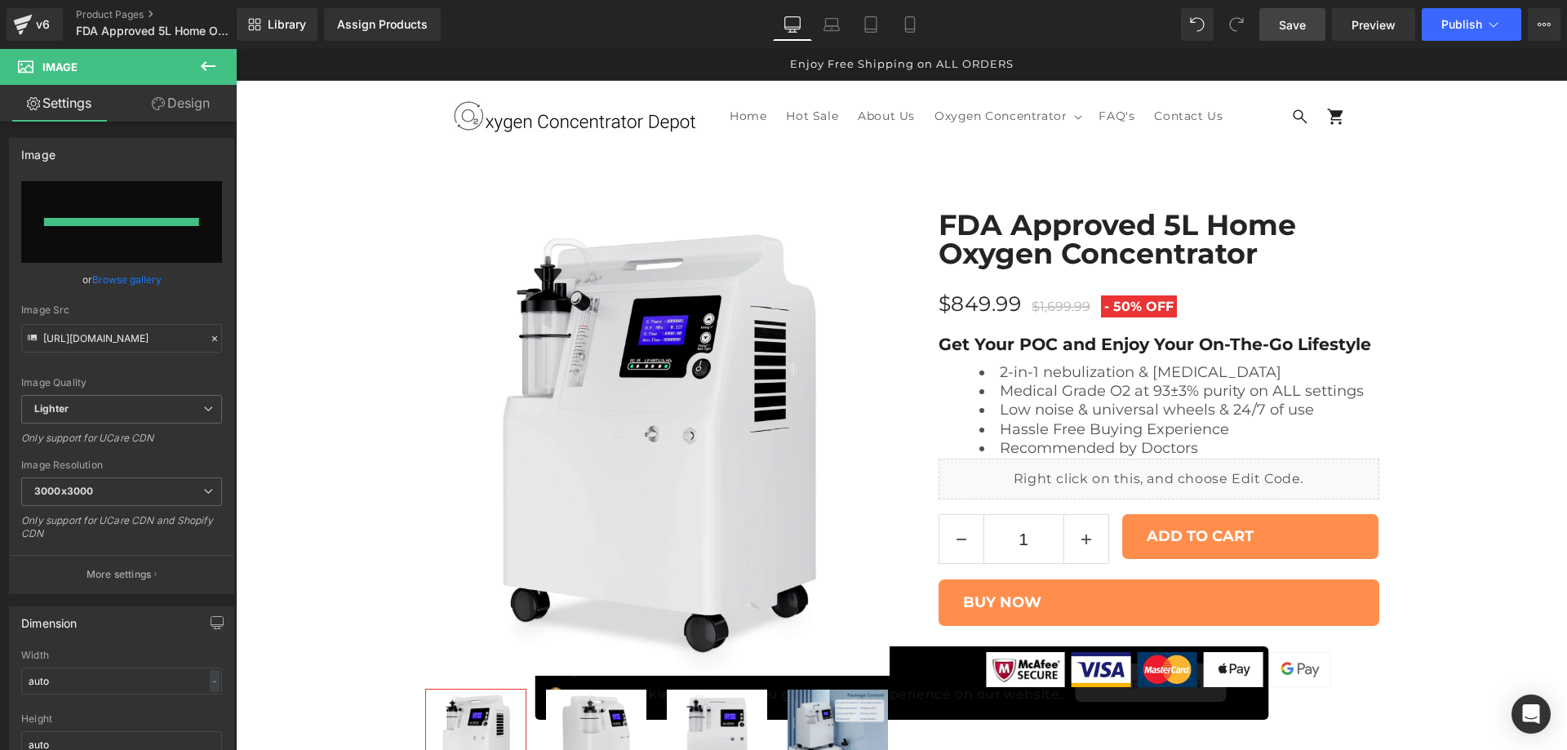
type input "[URL][DOMAIN_NAME]"
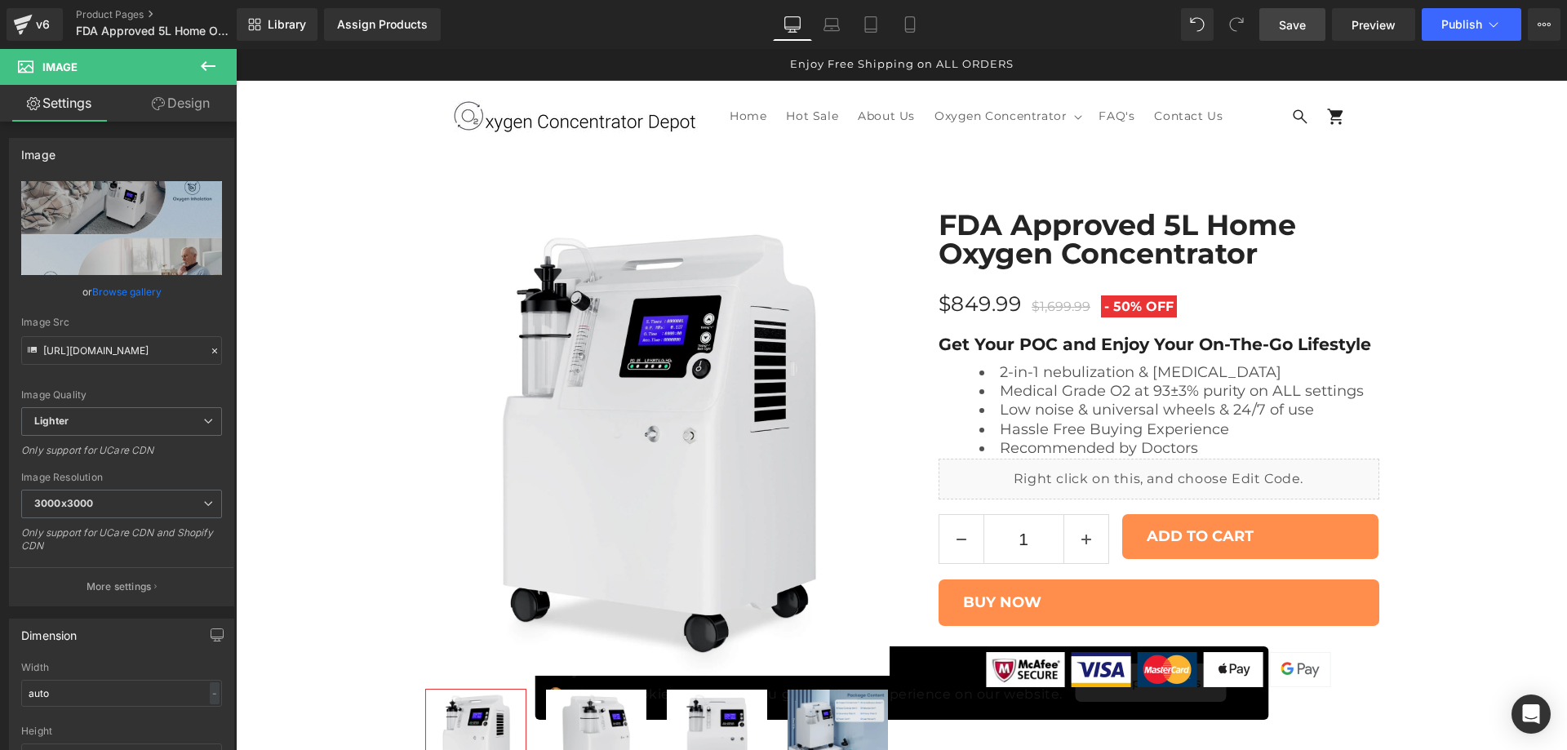
scroll to position [1904, 0]
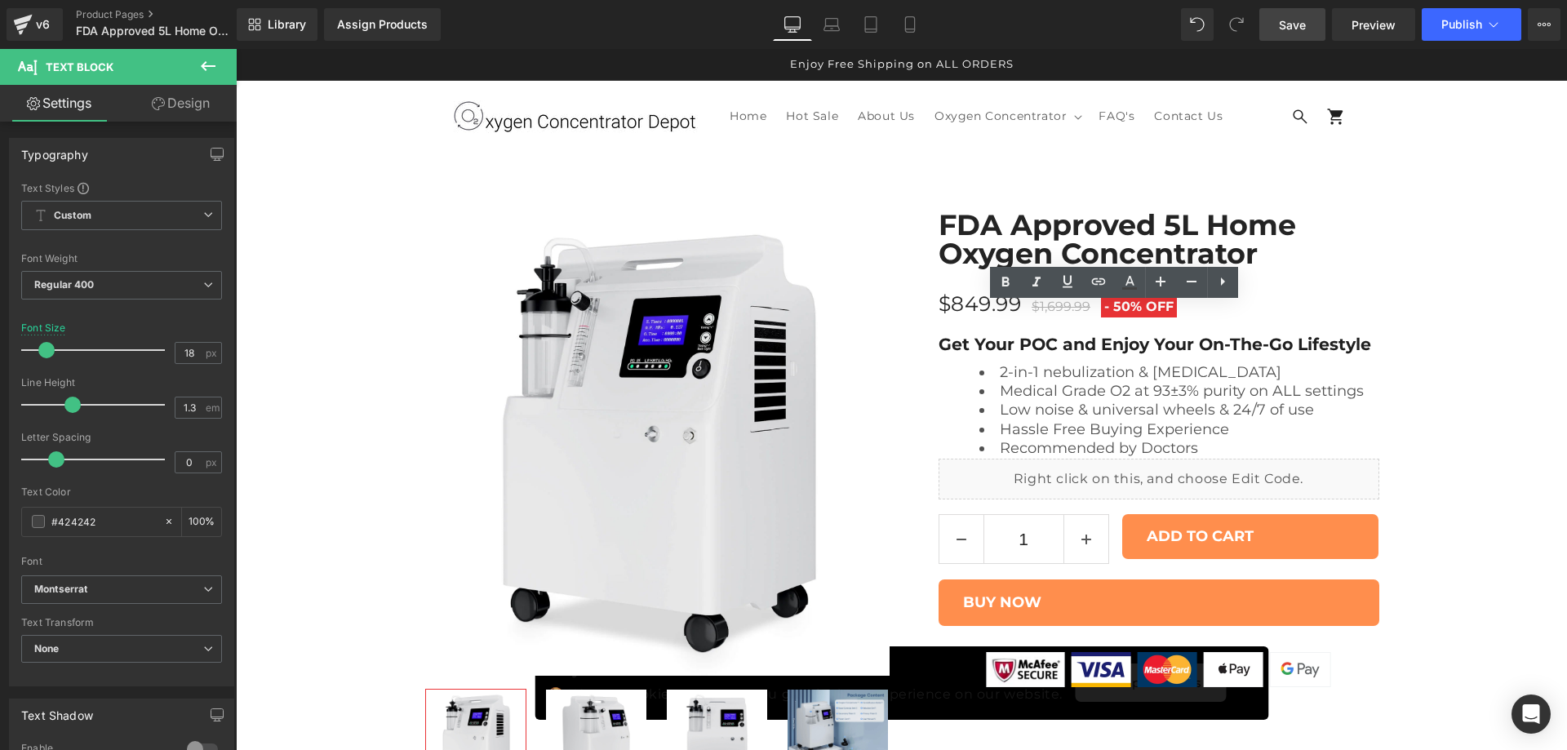
drag, startPoint x: 961, startPoint y: 318, endPoint x: 1024, endPoint y: 318, distance: 62.9
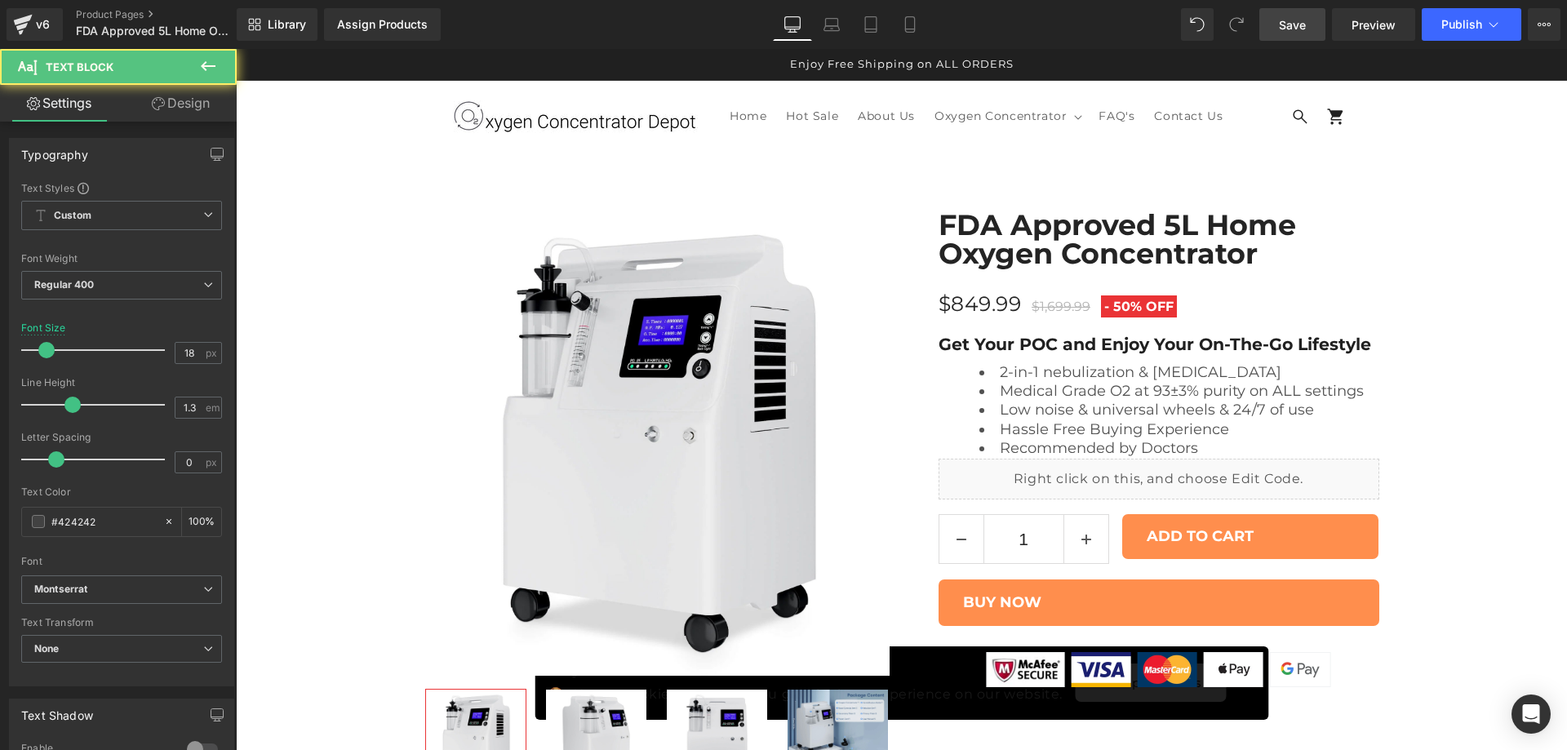
drag, startPoint x: 1240, startPoint y: 316, endPoint x: 963, endPoint y: 318, distance: 276.7
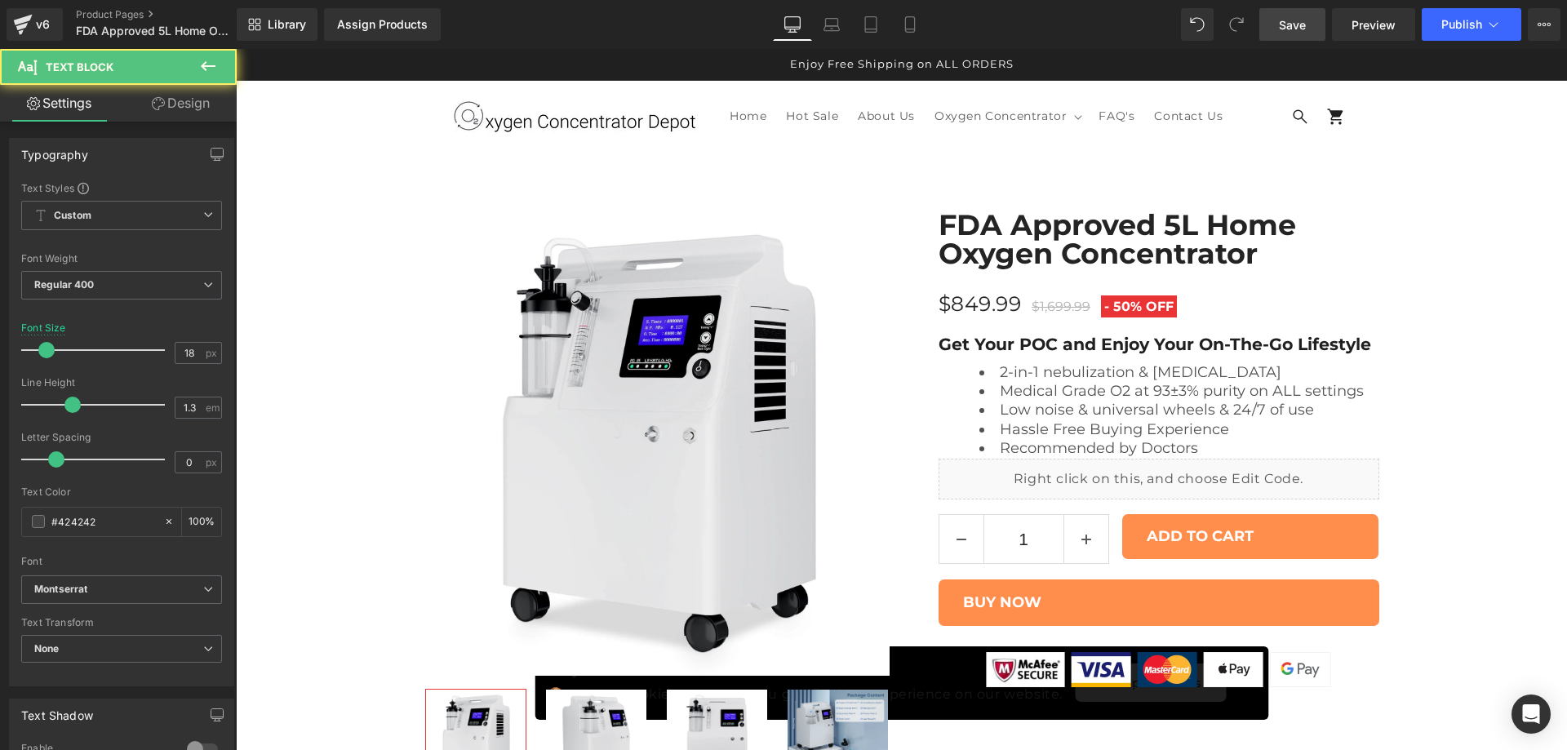
drag, startPoint x: 1139, startPoint y: 487, endPoint x: 1147, endPoint y: 511, distance: 24.8
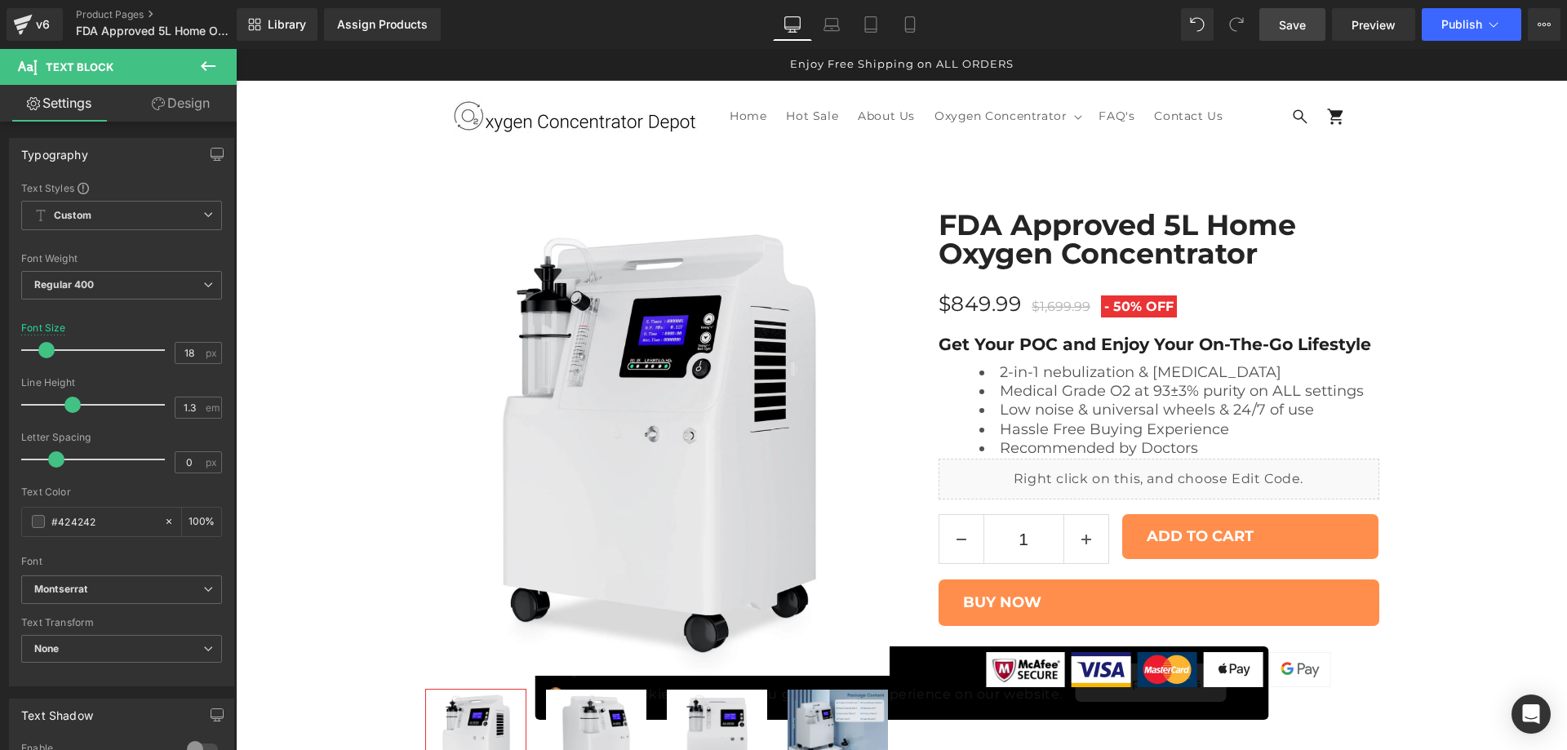
click at [206, 111] on link "Design" at bounding box center [181, 103] width 118 height 37
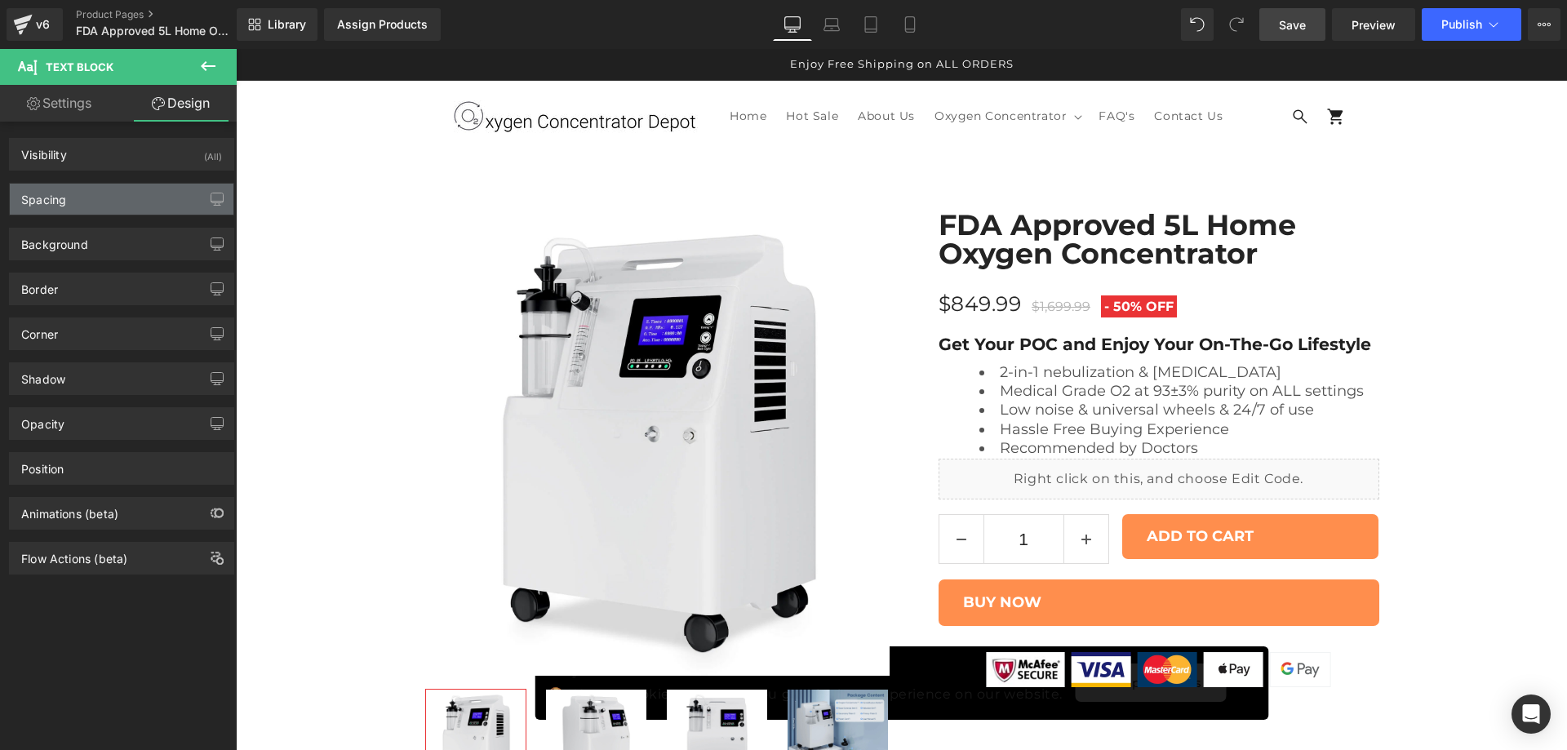
click at [135, 210] on div "Spacing" at bounding box center [122, 199] width 224 height 31
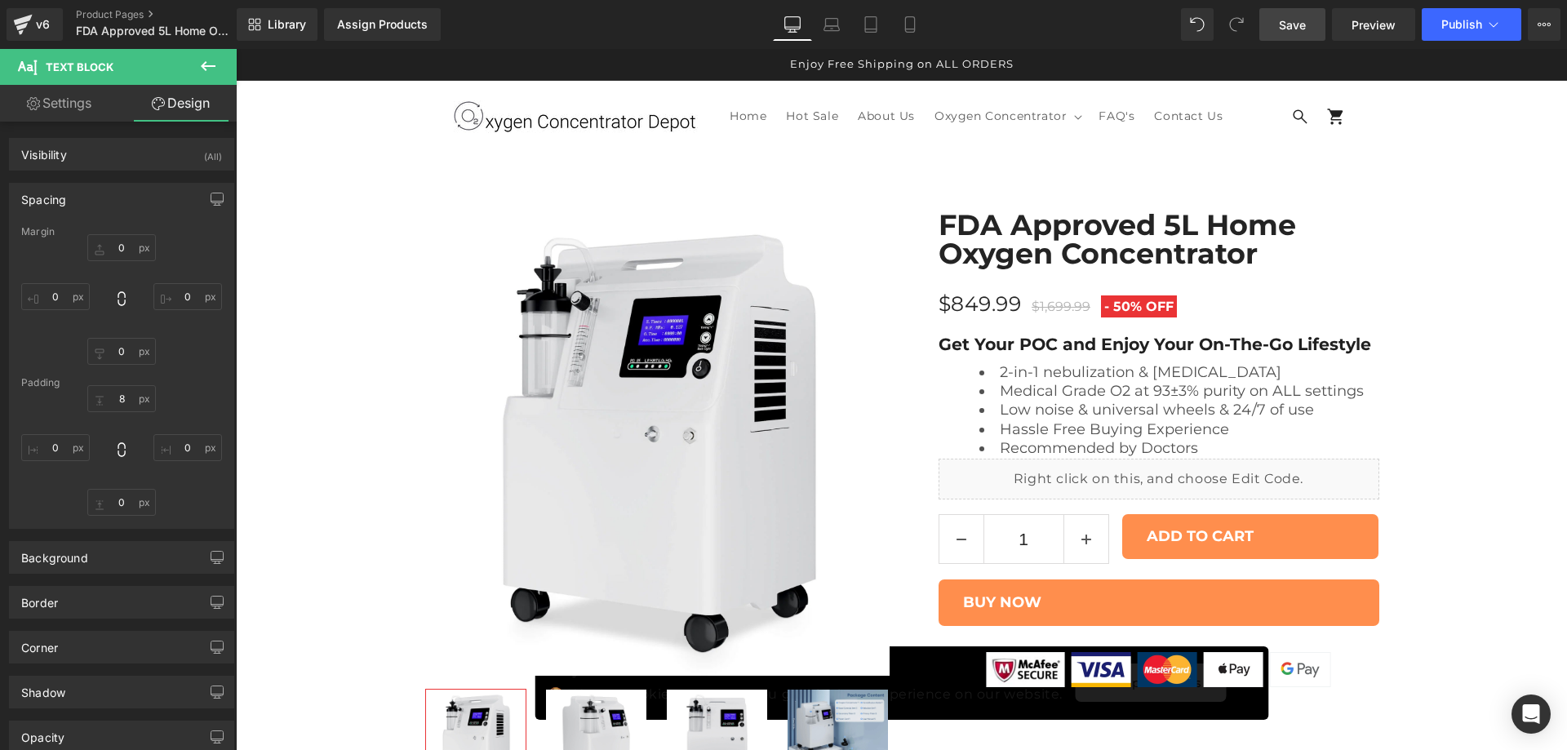
type input "0"
type input "8"
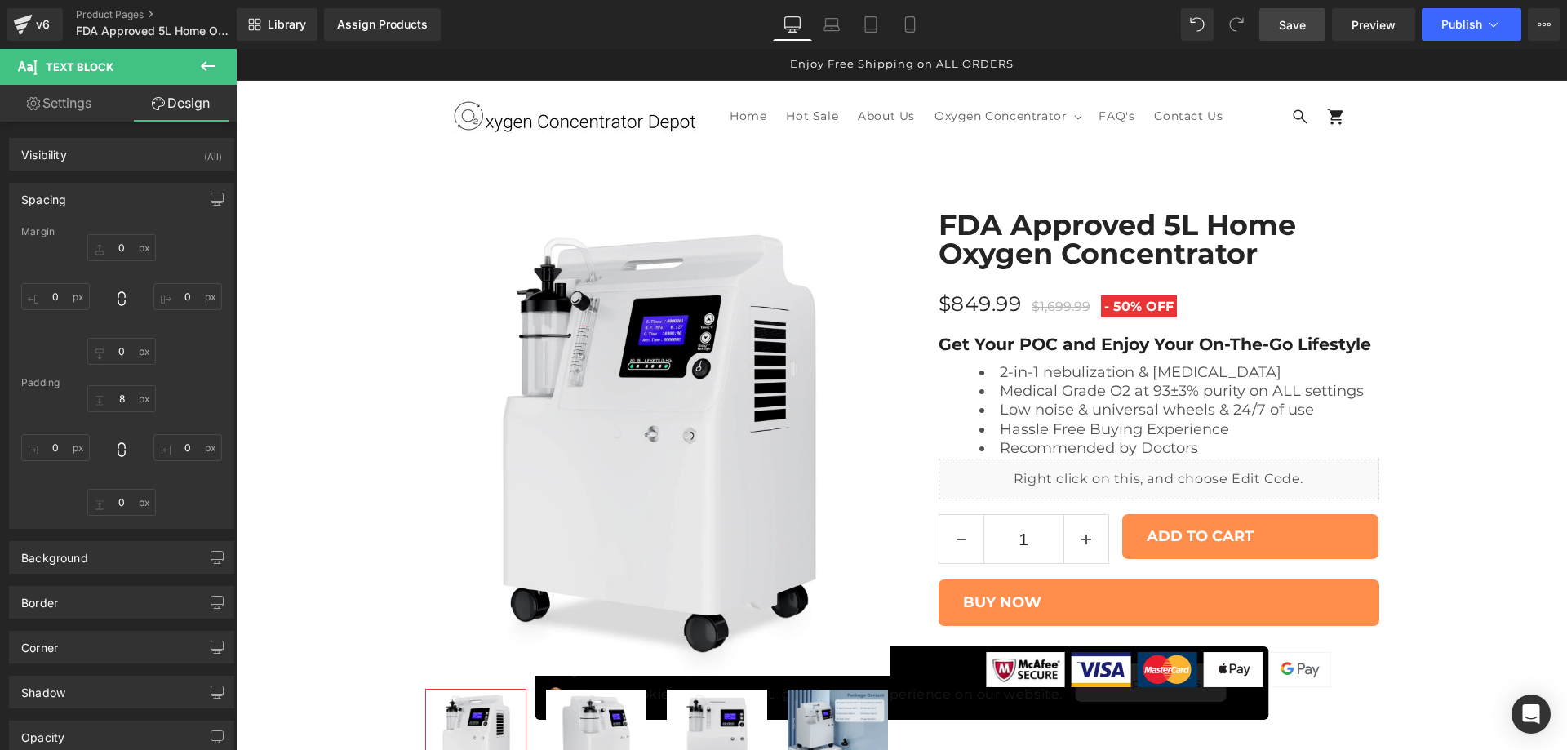
type input "0"
click at [117, 399] on input "8" at bounding box center [121, 398] width 69 height 27
type input "15"
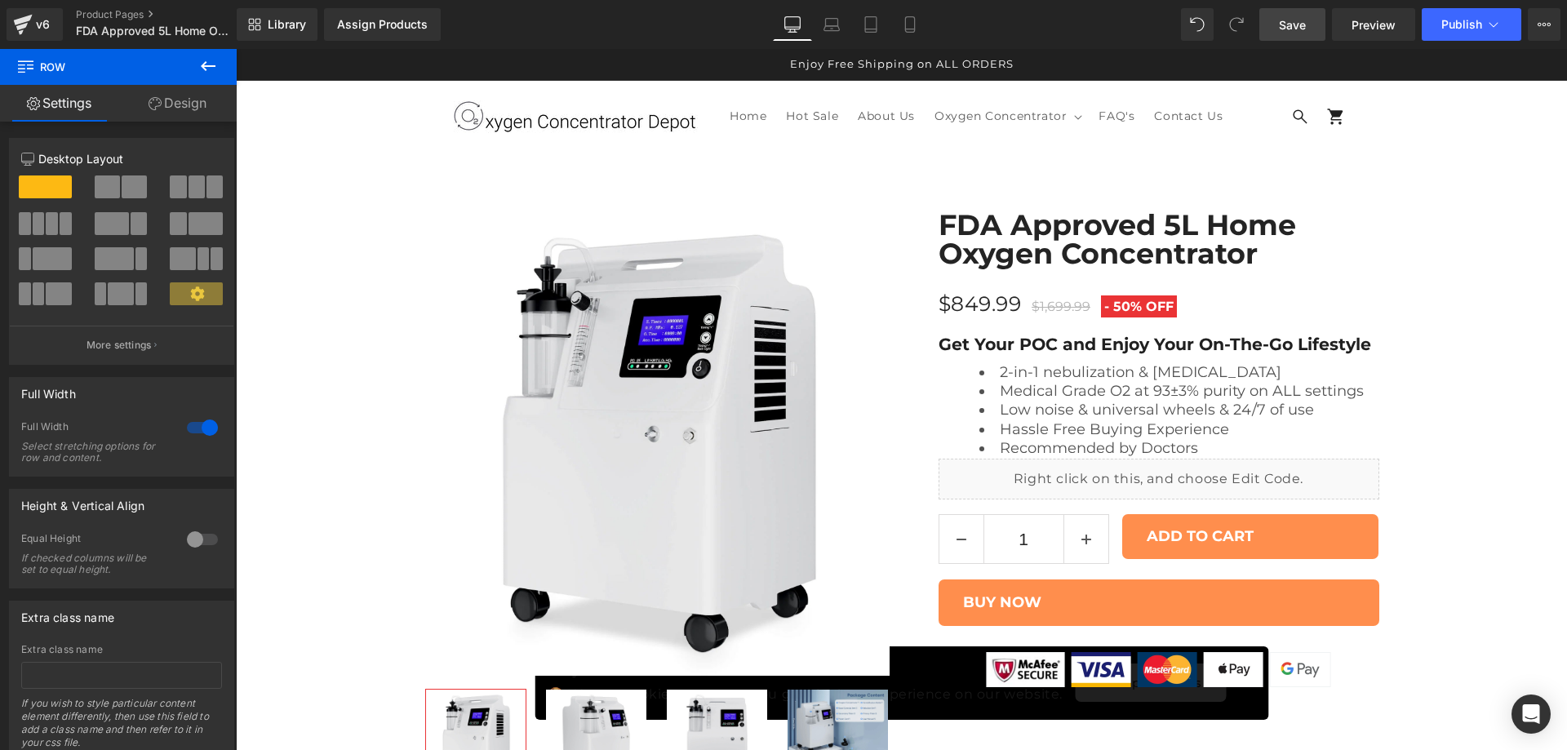
scroll to position [1740, 0]
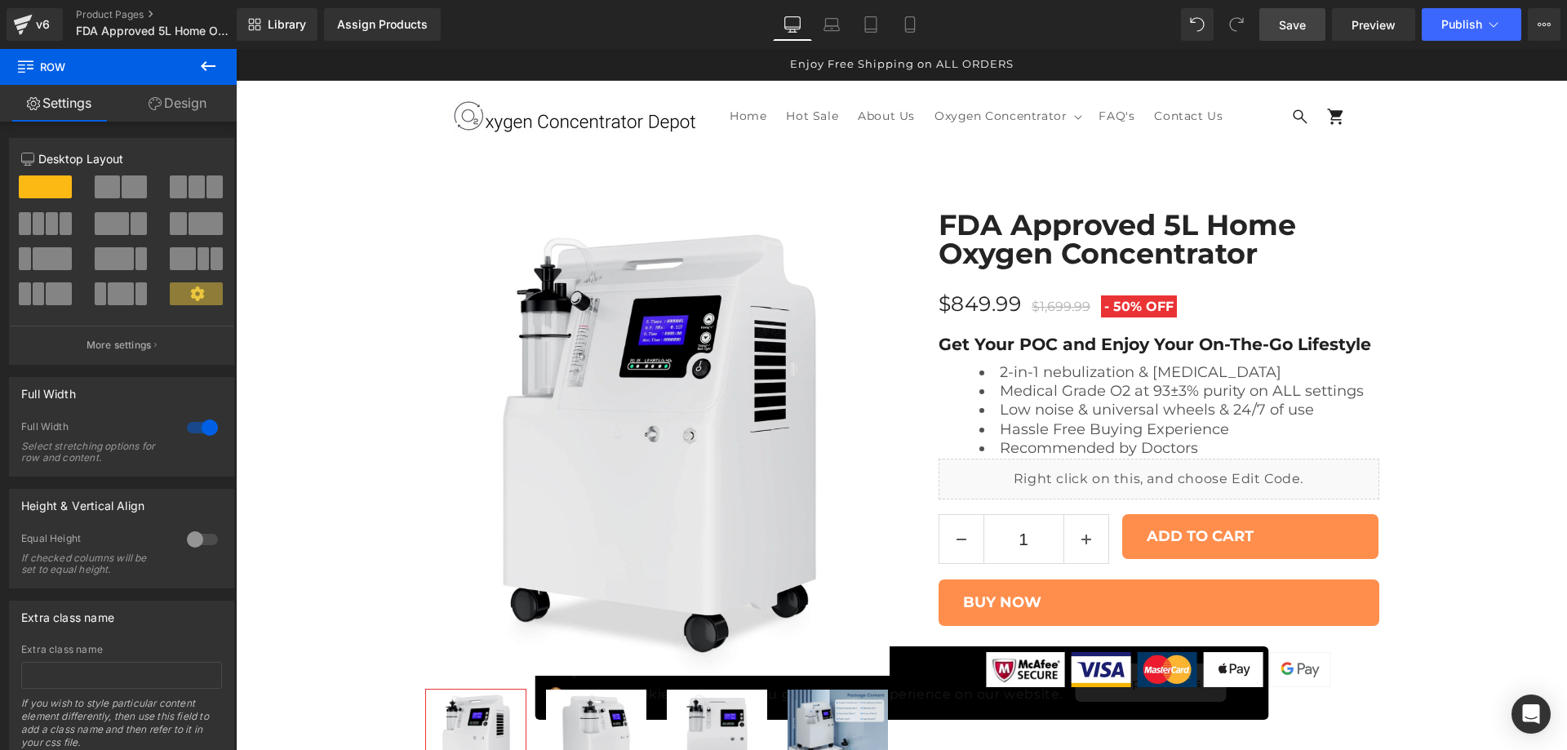
scroll to position [2372, 0]
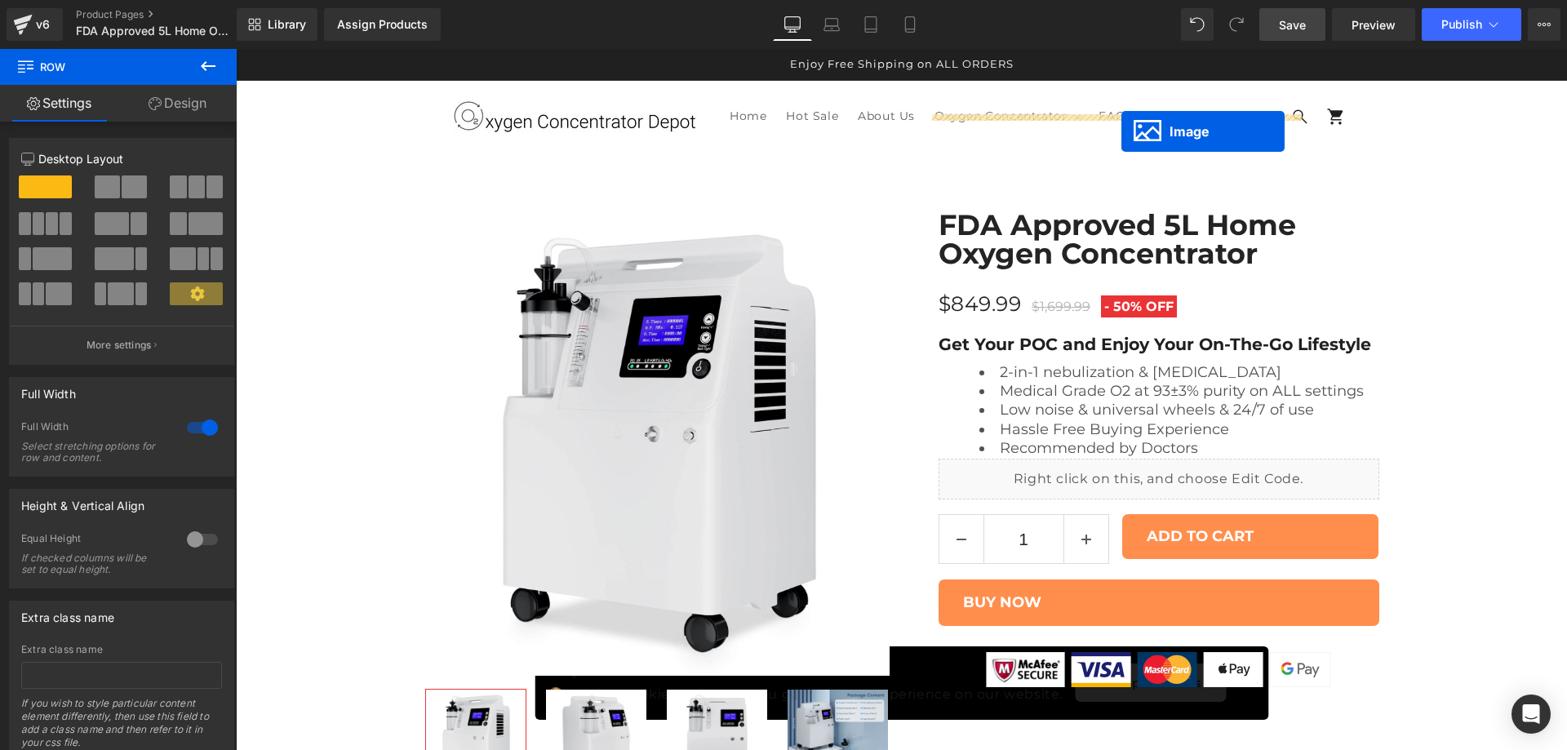
drag, startPoint x: 625, startPoint y: 353, endPoint x: 1121, endPoint y: 131, distance: 543.7
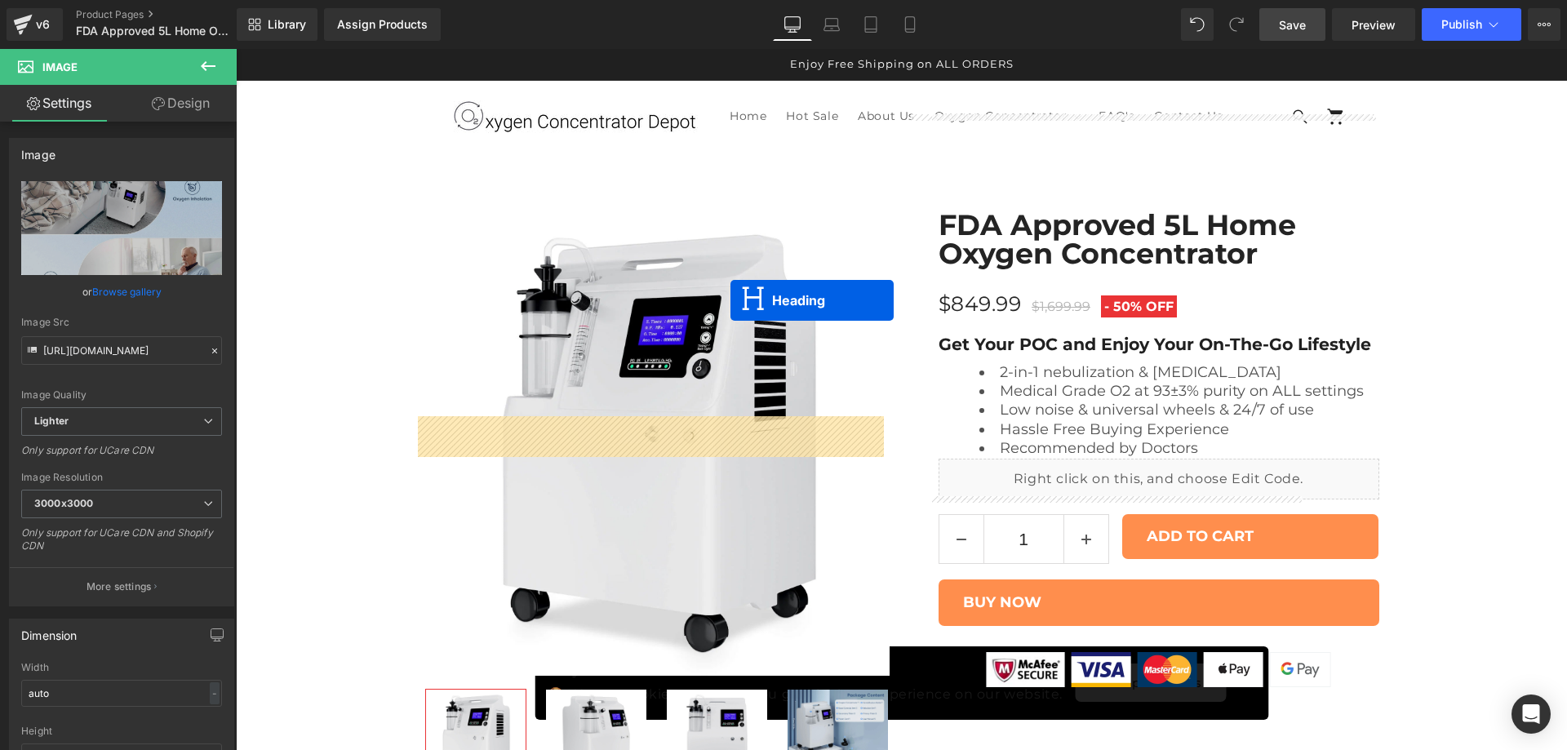
drag, startPoint x: 1080, startPoint y: 541, endPoint x: 731, endPoint y: 300, distance: 424.3
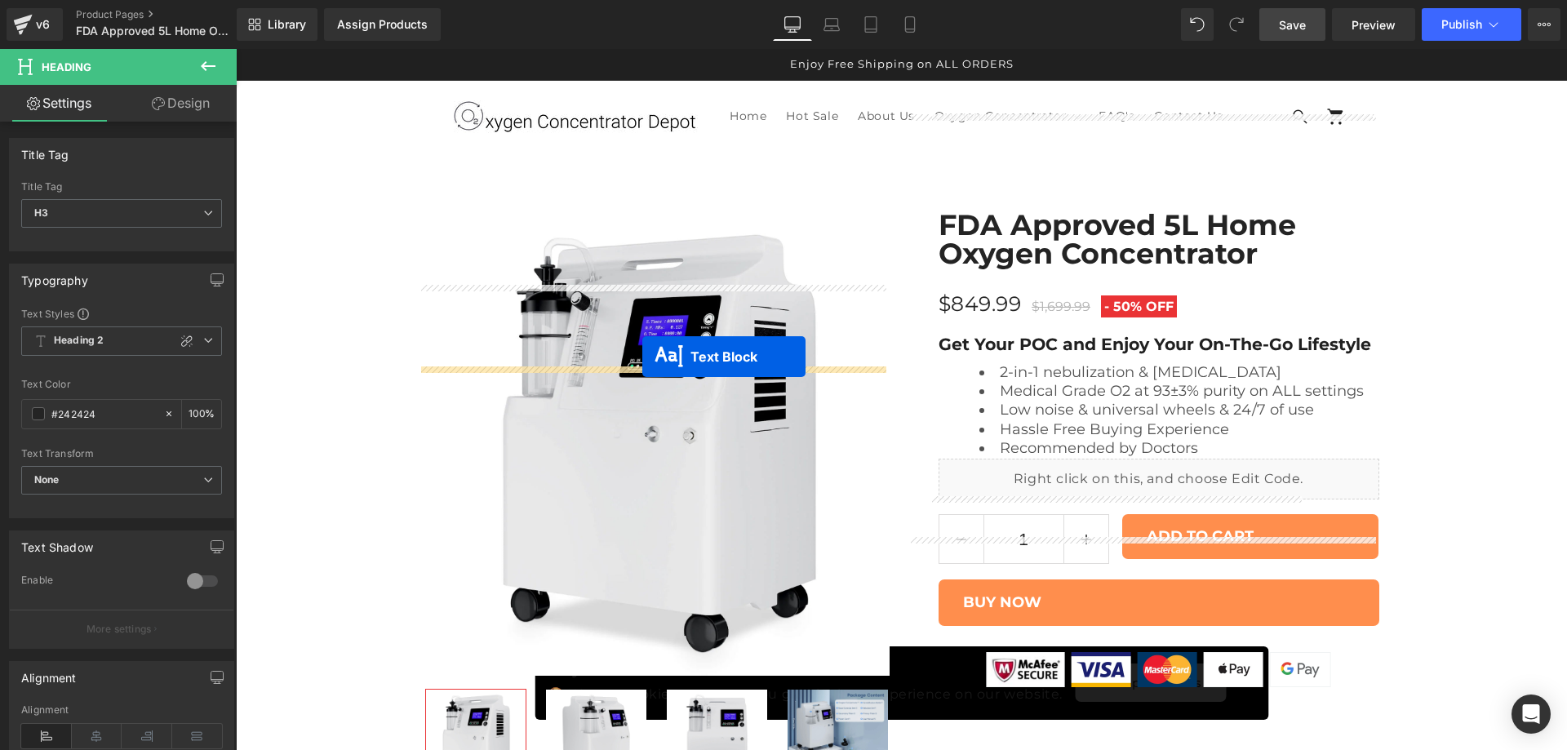
drag, startPoint x: 1076, startPoint y: 601, endPoint x: 642, endPoint y: 357, distance: 497.4
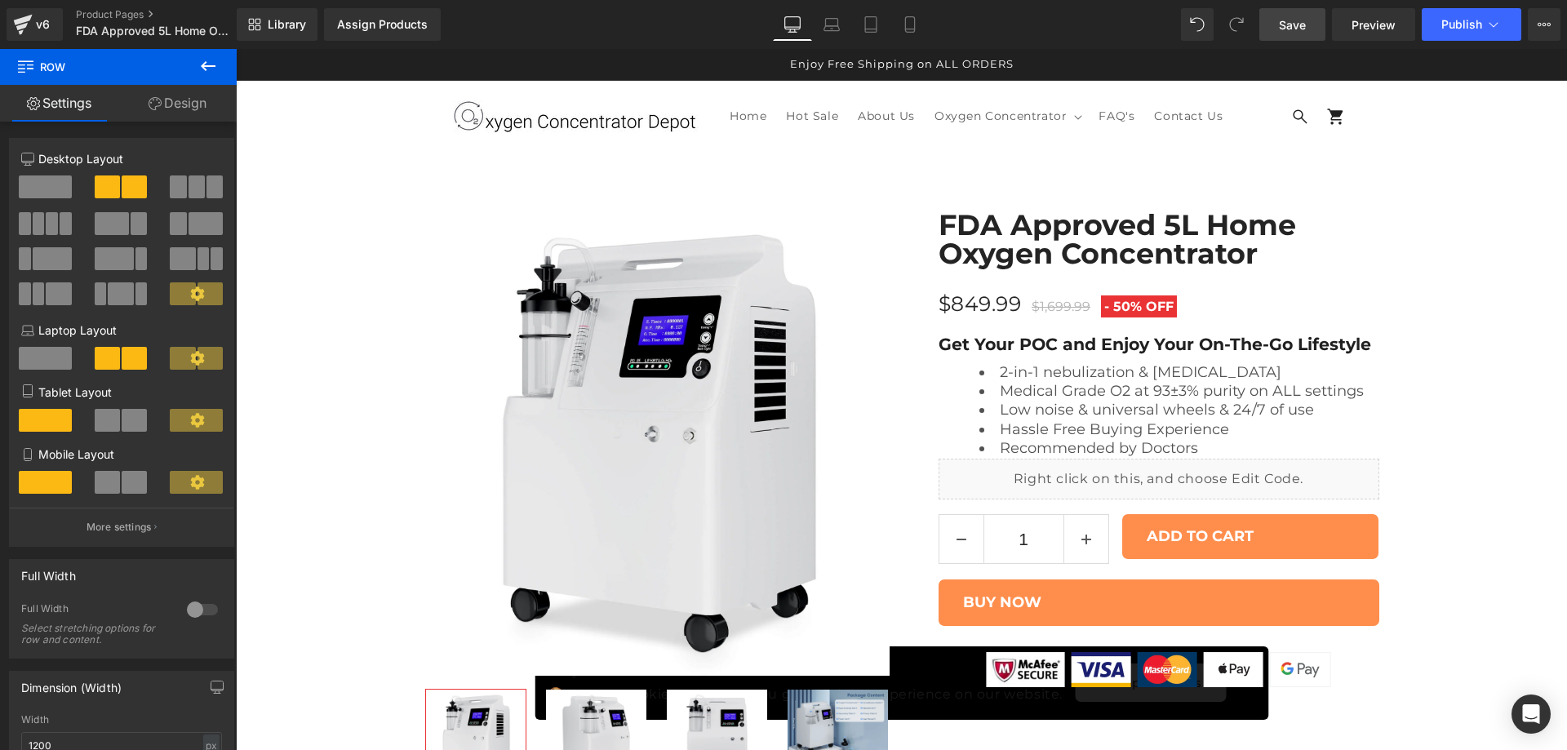
scroll to position [2236, 0]
click at [52, 196] on span at bounding box center [45, 186] width 53 height 23
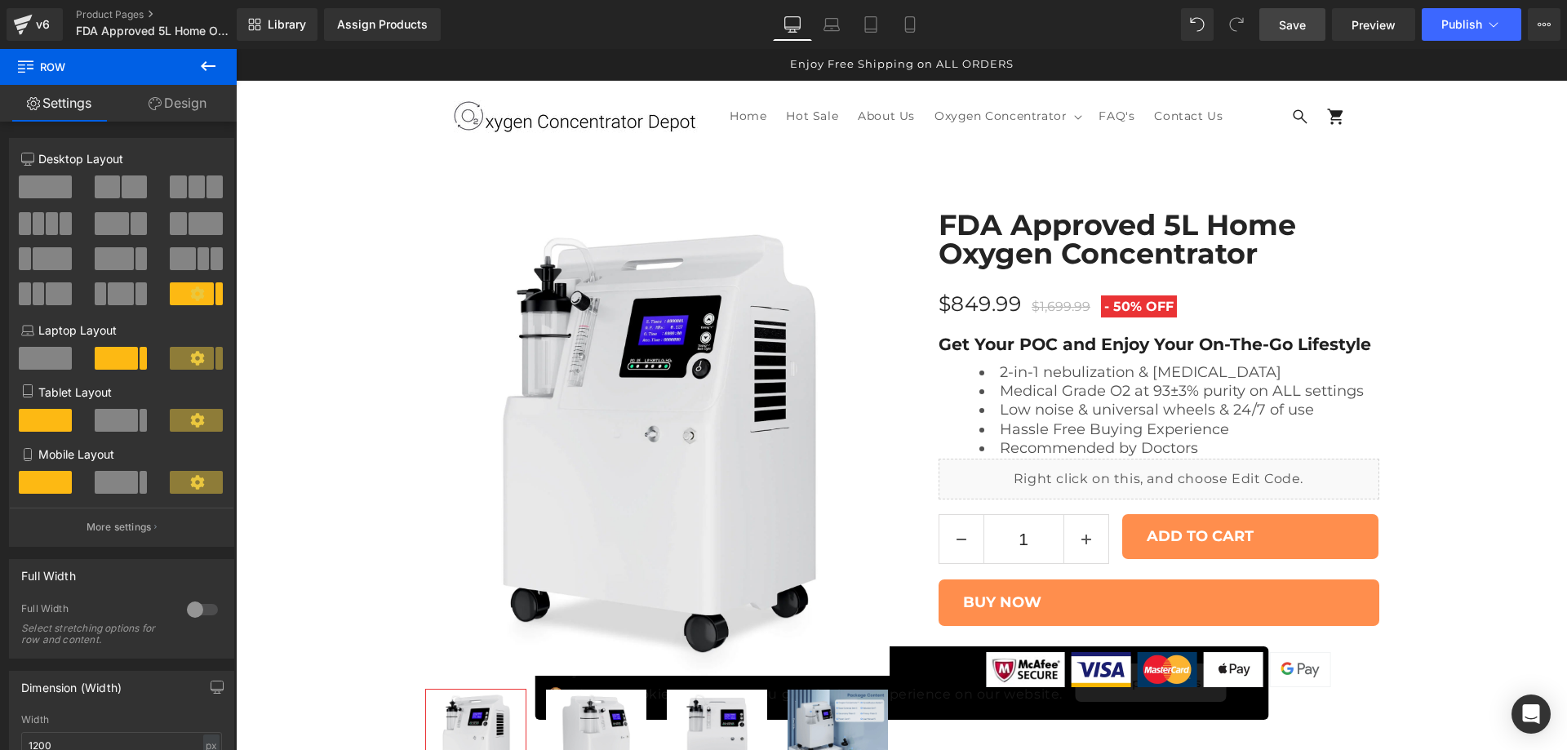
click at [45, 184] on span at bounding box center [45, 186] width 53 height 23
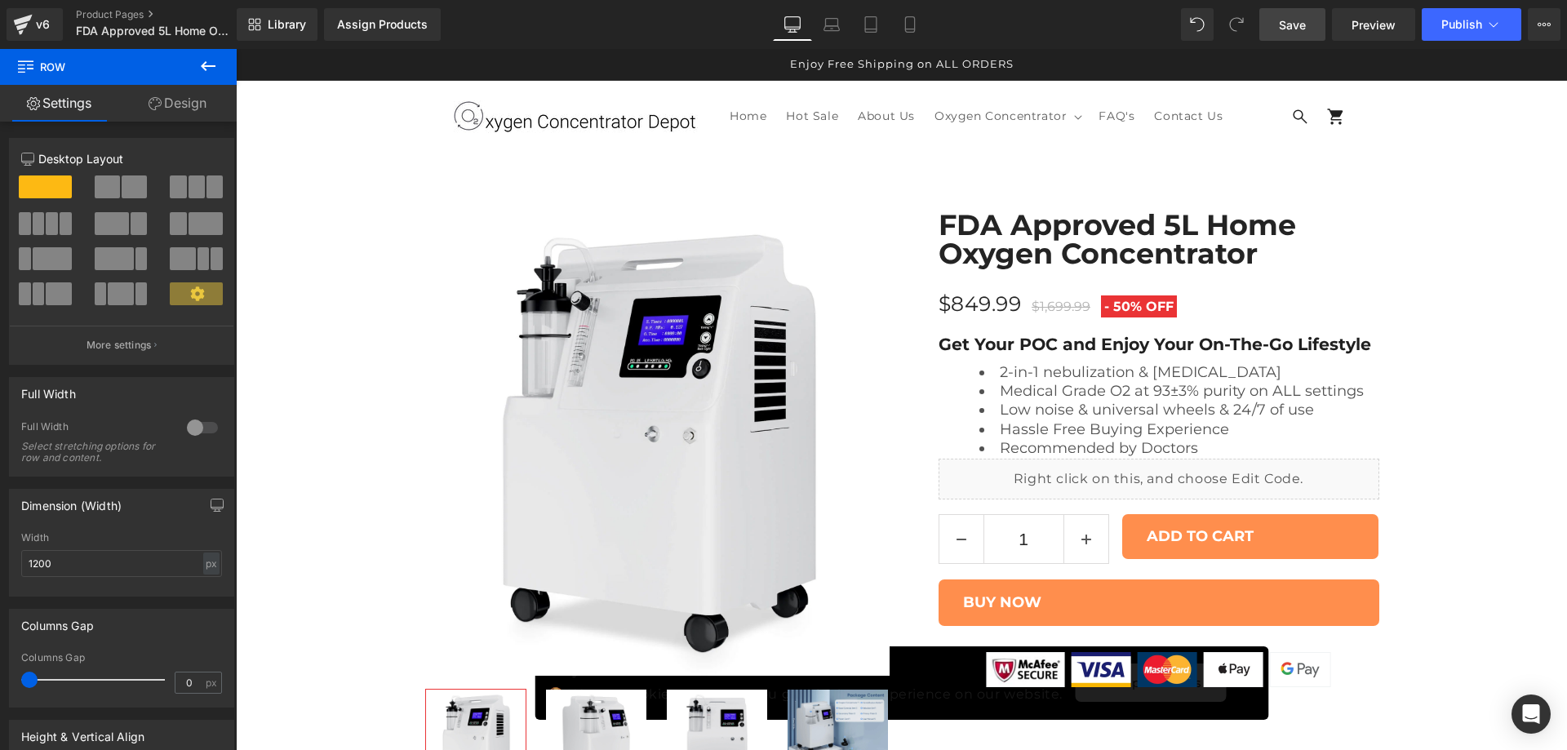
scroll to position [2372, 0]
click at [106, 189] on span at bounding box center [107, 186] width 25 height 23
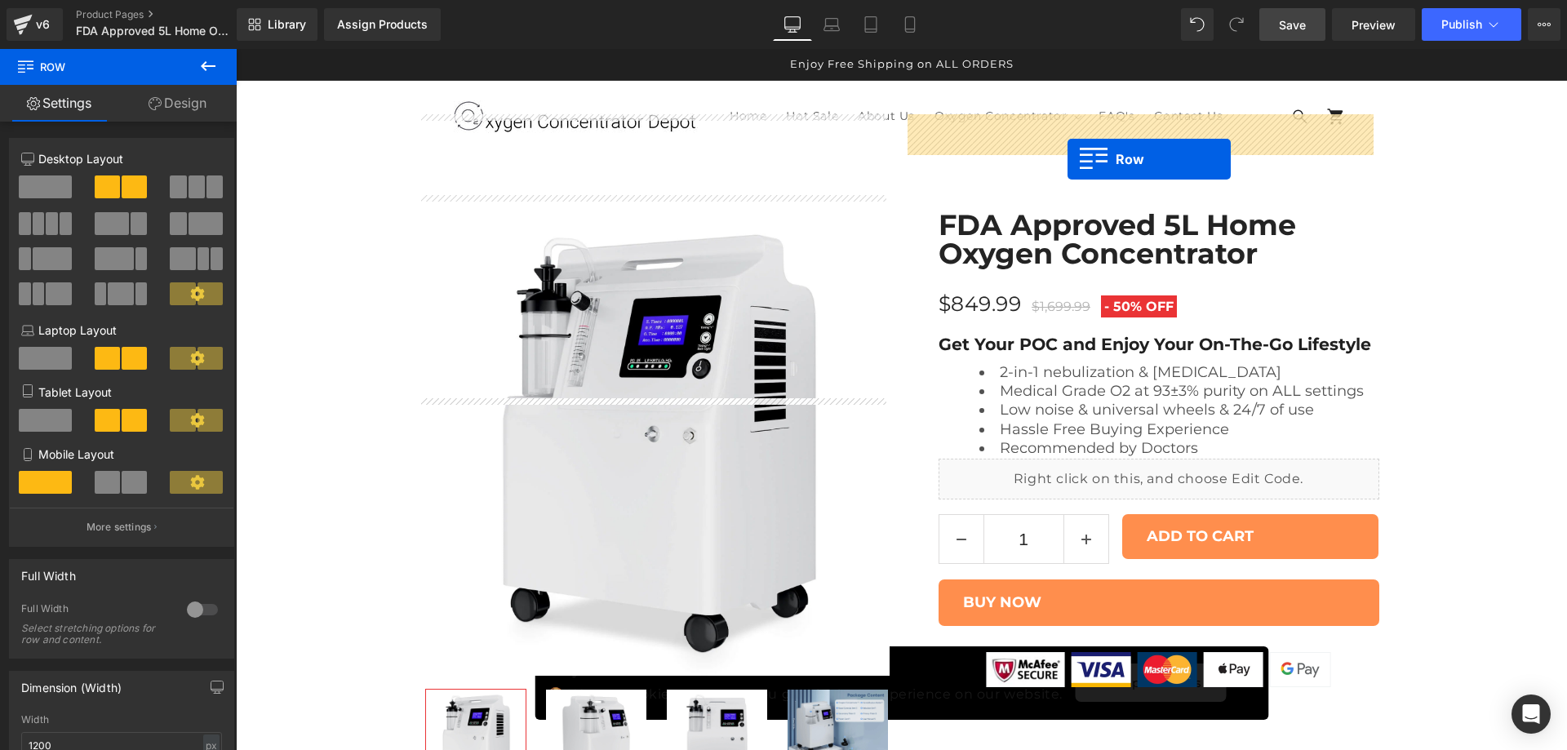
drag, startPoint x: 426, startPoint y: 409, endPoint x: 1068, endPoint y: 159, distance: 688.5
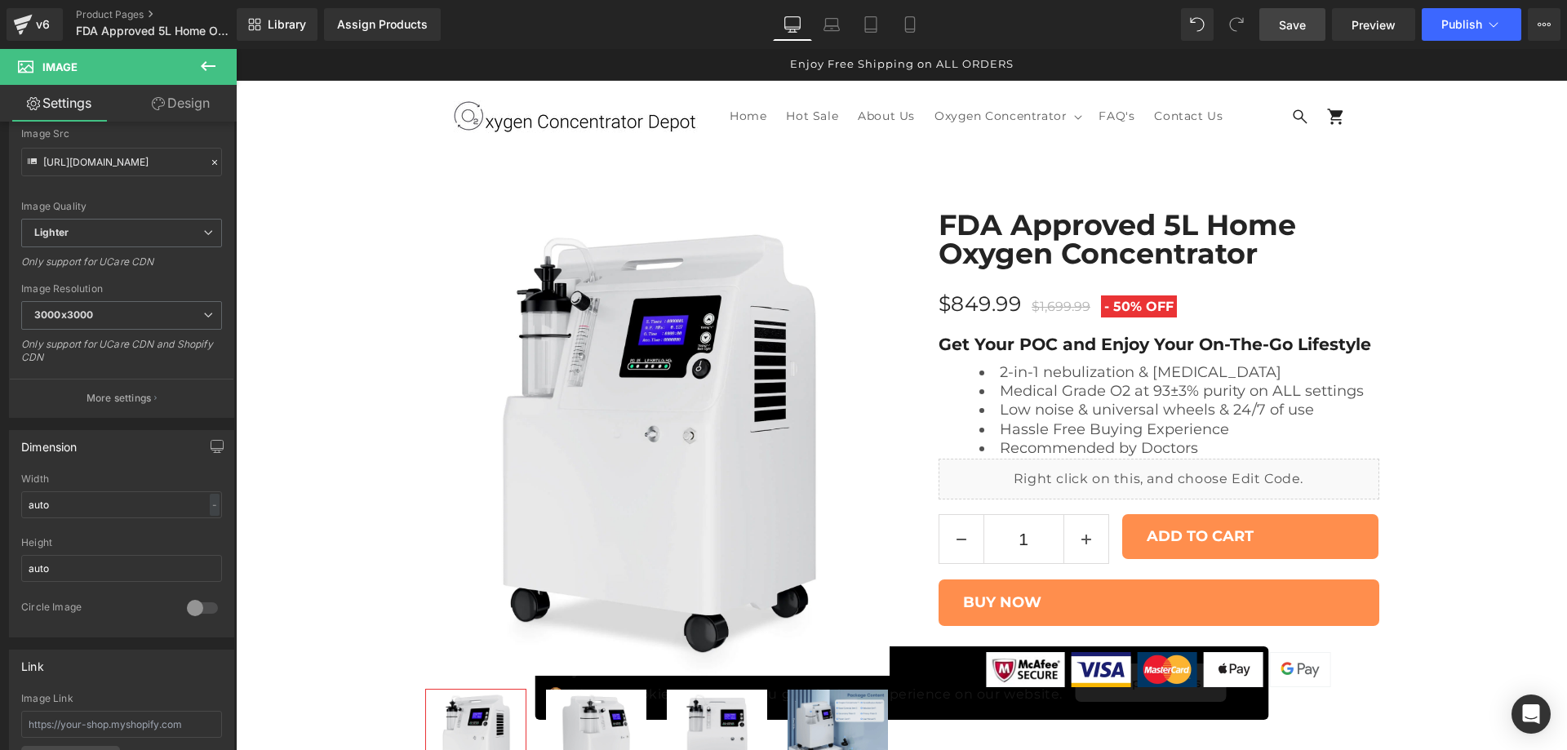
scroll to position [136, 0]
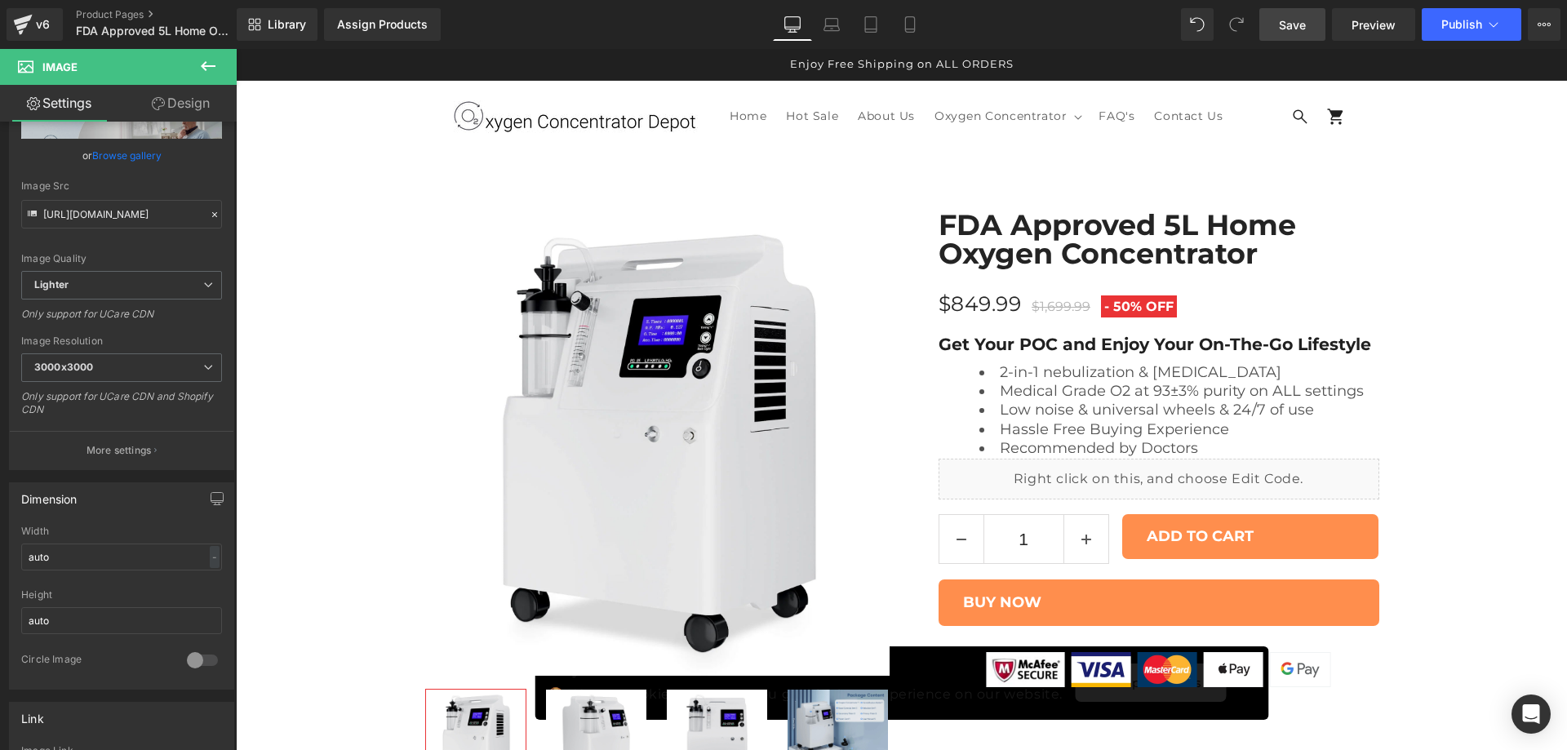
click at [188, 100] on link "Design" at bounding box center [181, 103] width 118 height 37
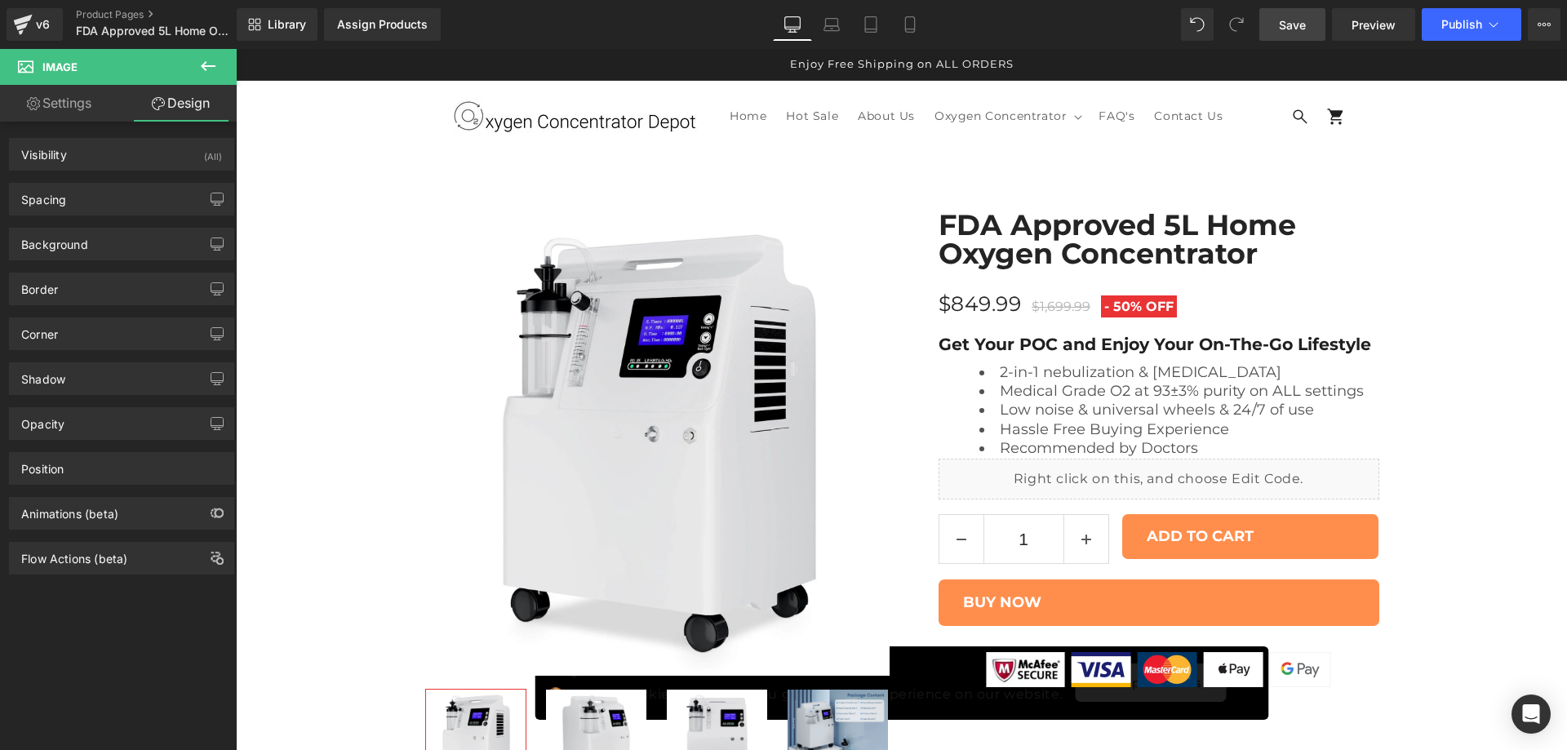
type input "0"
type input "-15"
type input "0"
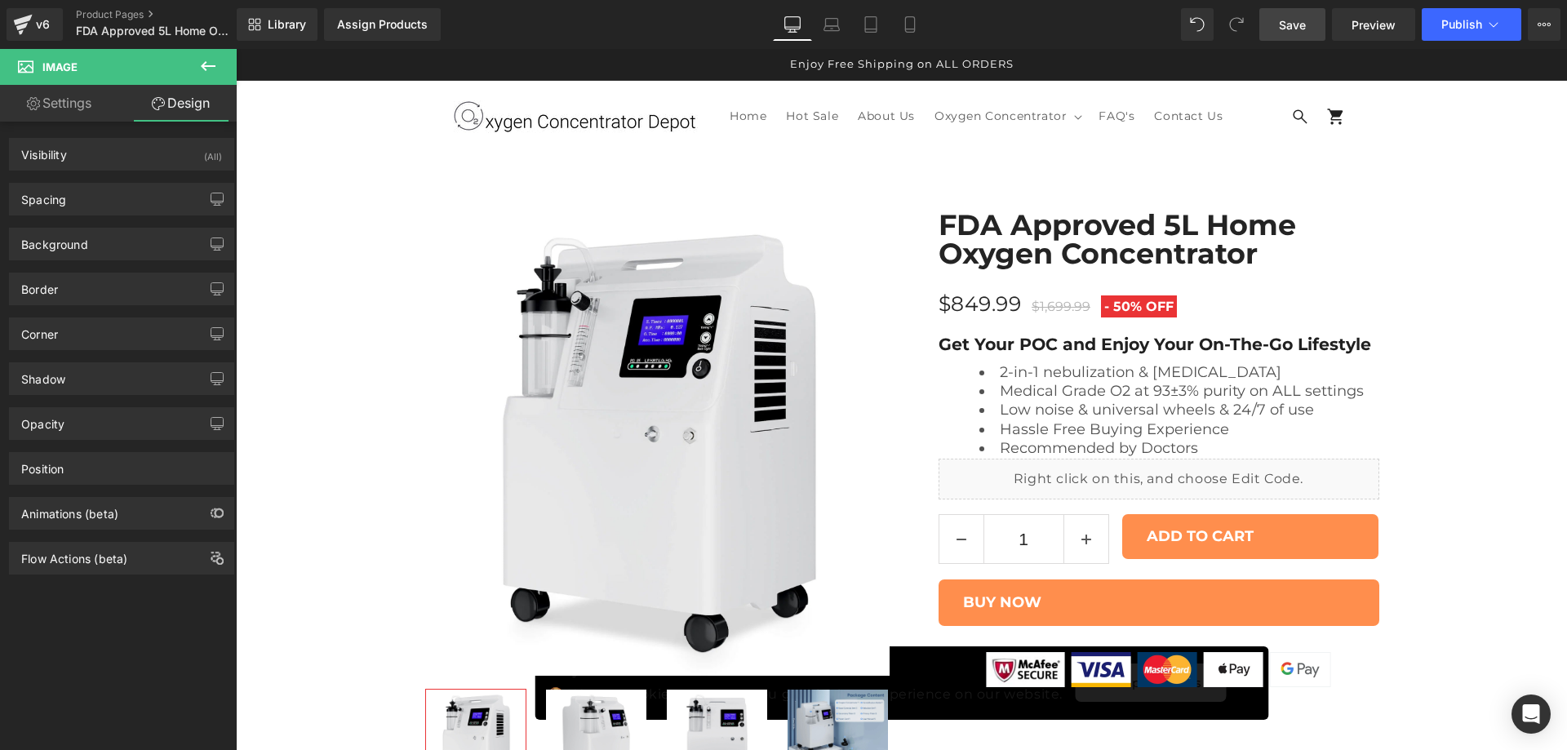
type input "0"
click at [100, 201] on div "Spacing" at bounding box center [122, 199] width 224 height 31
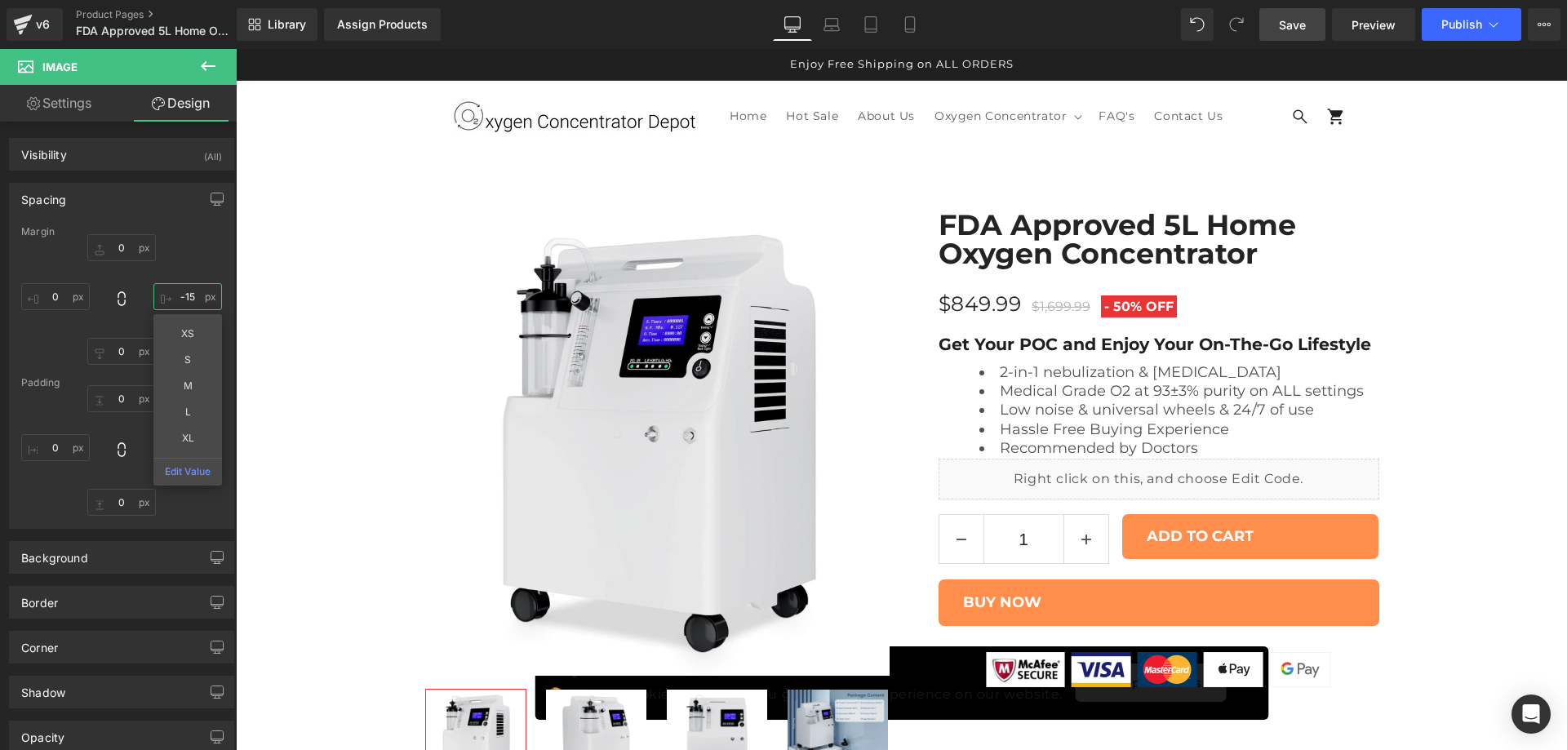
click at [167, 287] on input "-15" at bounding box center [187, 296] width 69 height 27
click at [206, 254] on div "0px 0 0px 0 0px 0" at bounding box center [121, 299] width 201 height 131
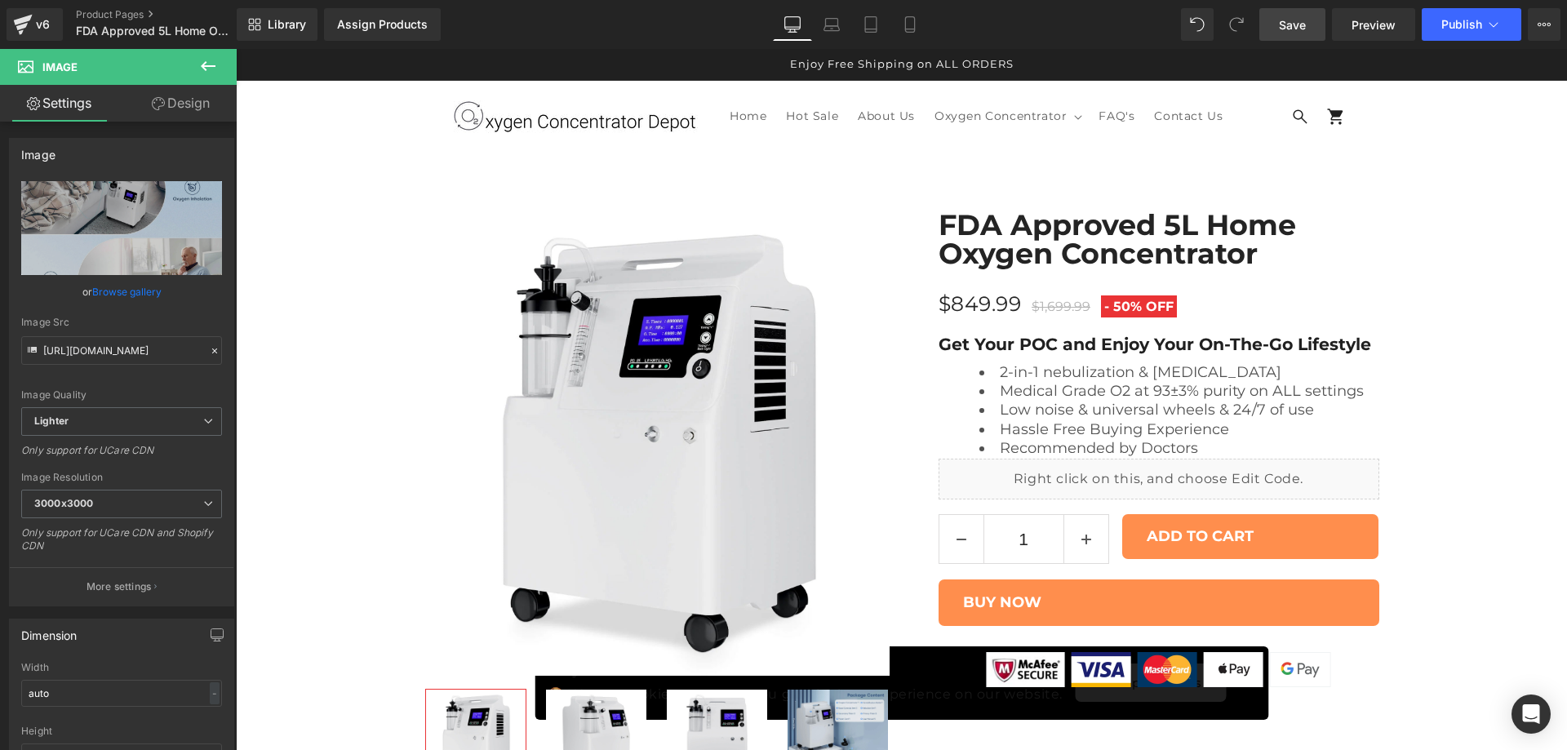
scroll to position [1692, 0]
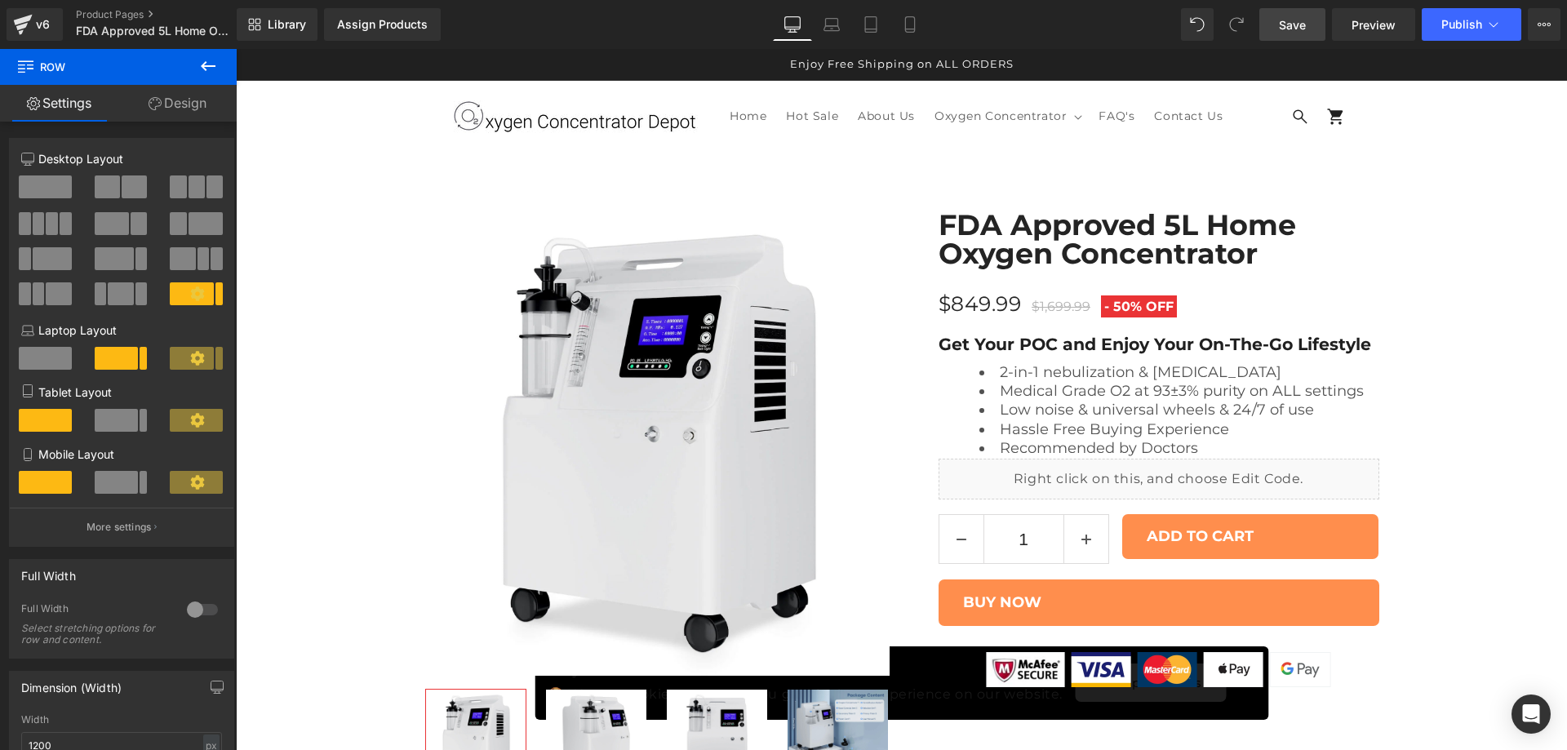
click at [52, 184] on span at bounding box center [45, 186] width 53 height 23
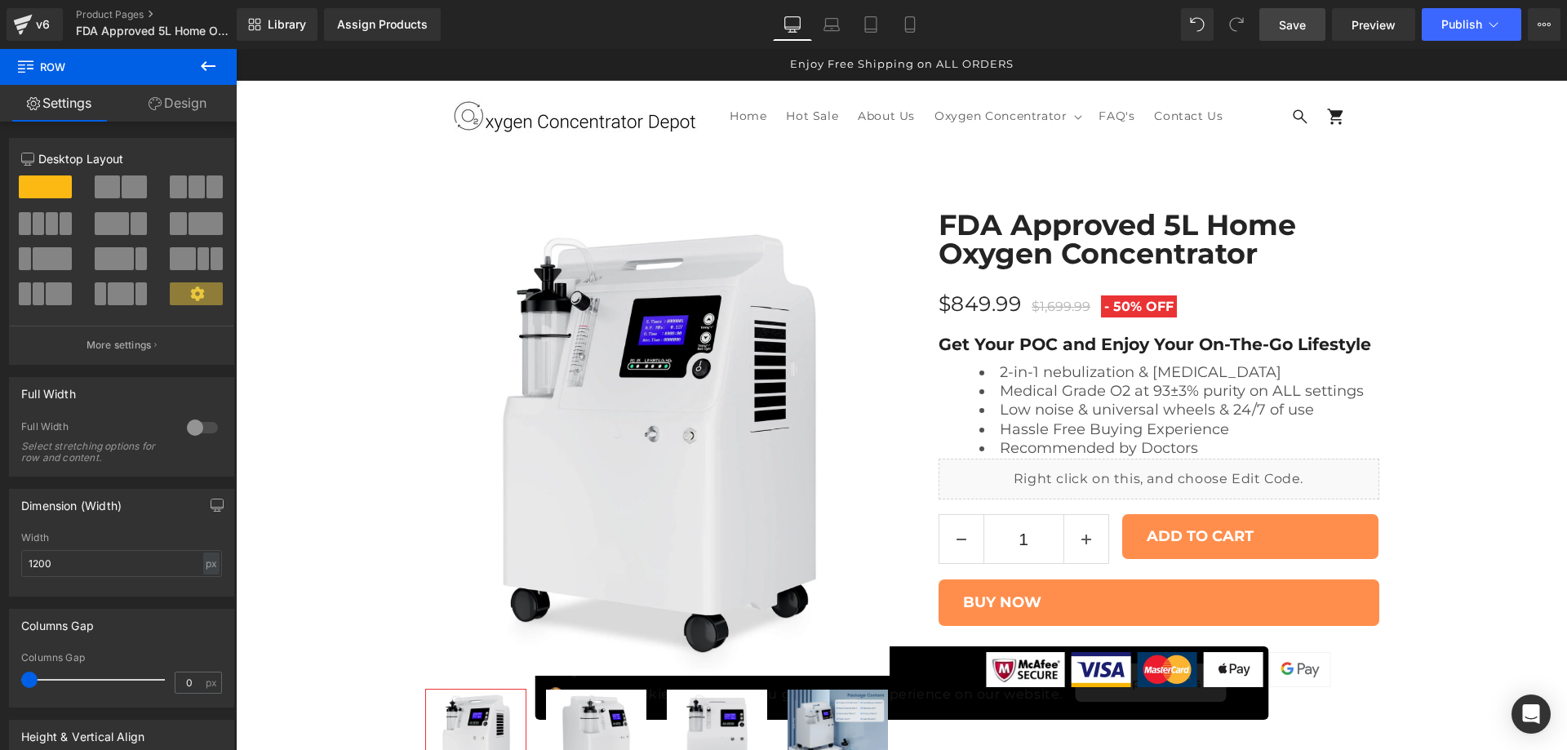
scroll to position [2372, 0]
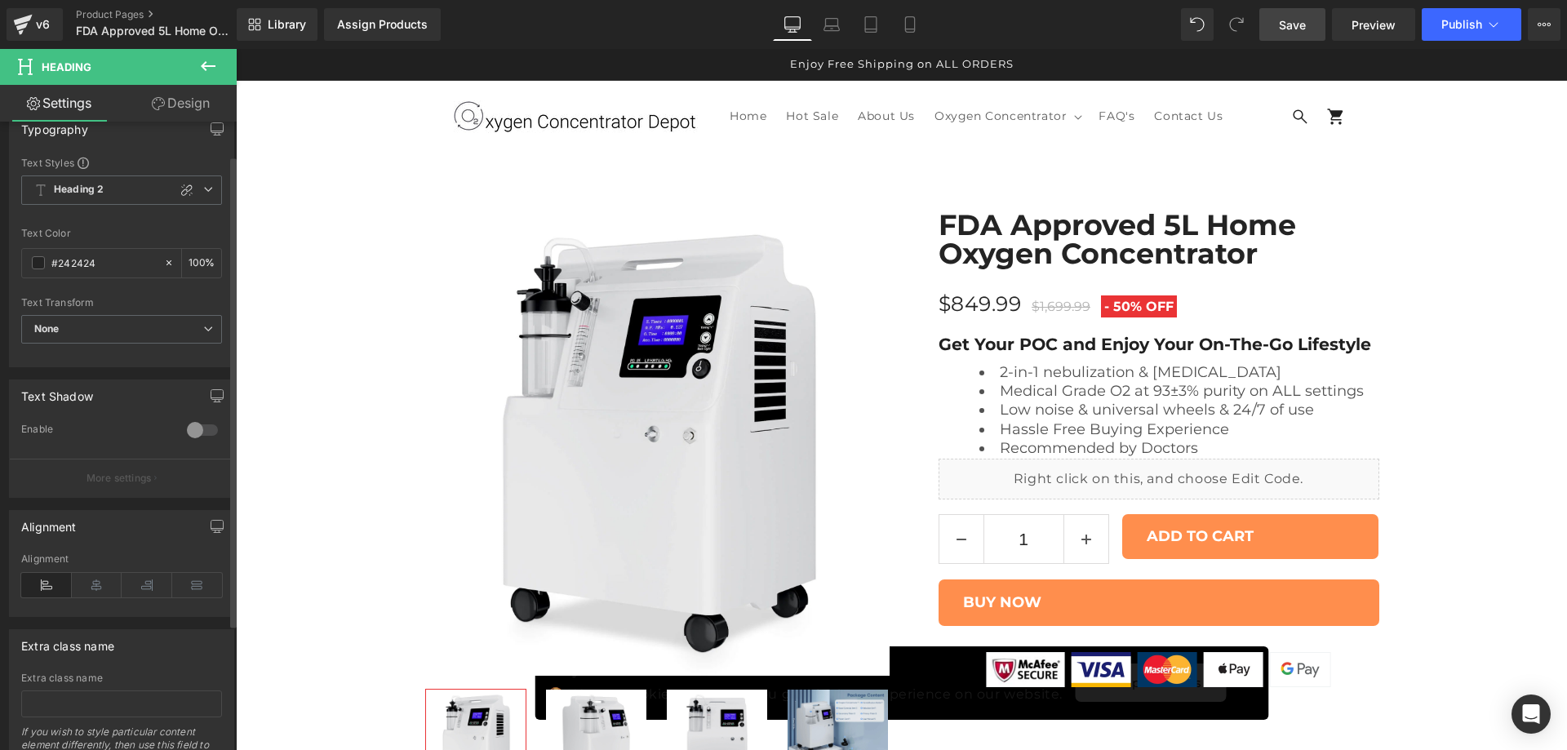
scroll to position [236, 0]
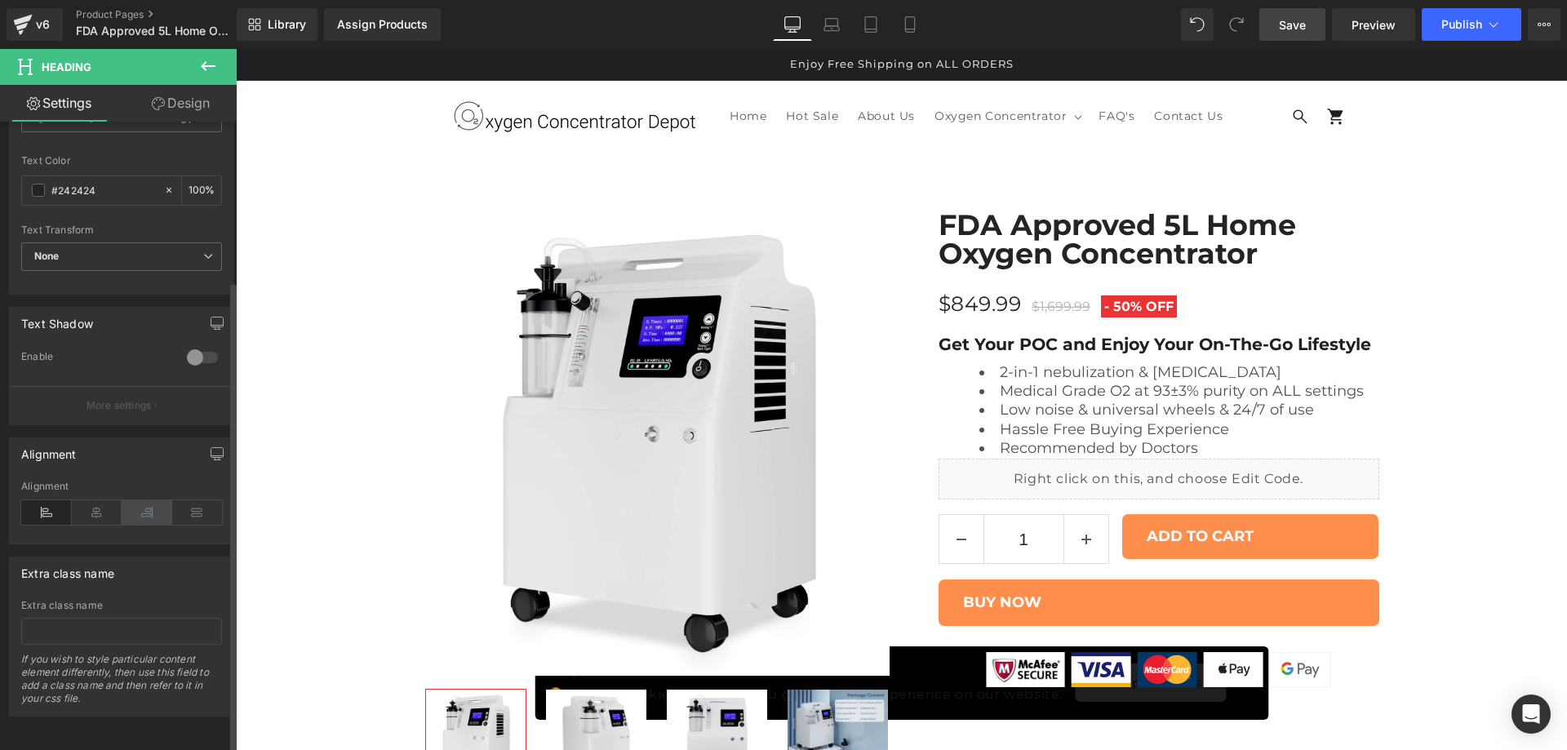
click at [138, 500] on icon at bounding box center [147, 512] width 51 height 24
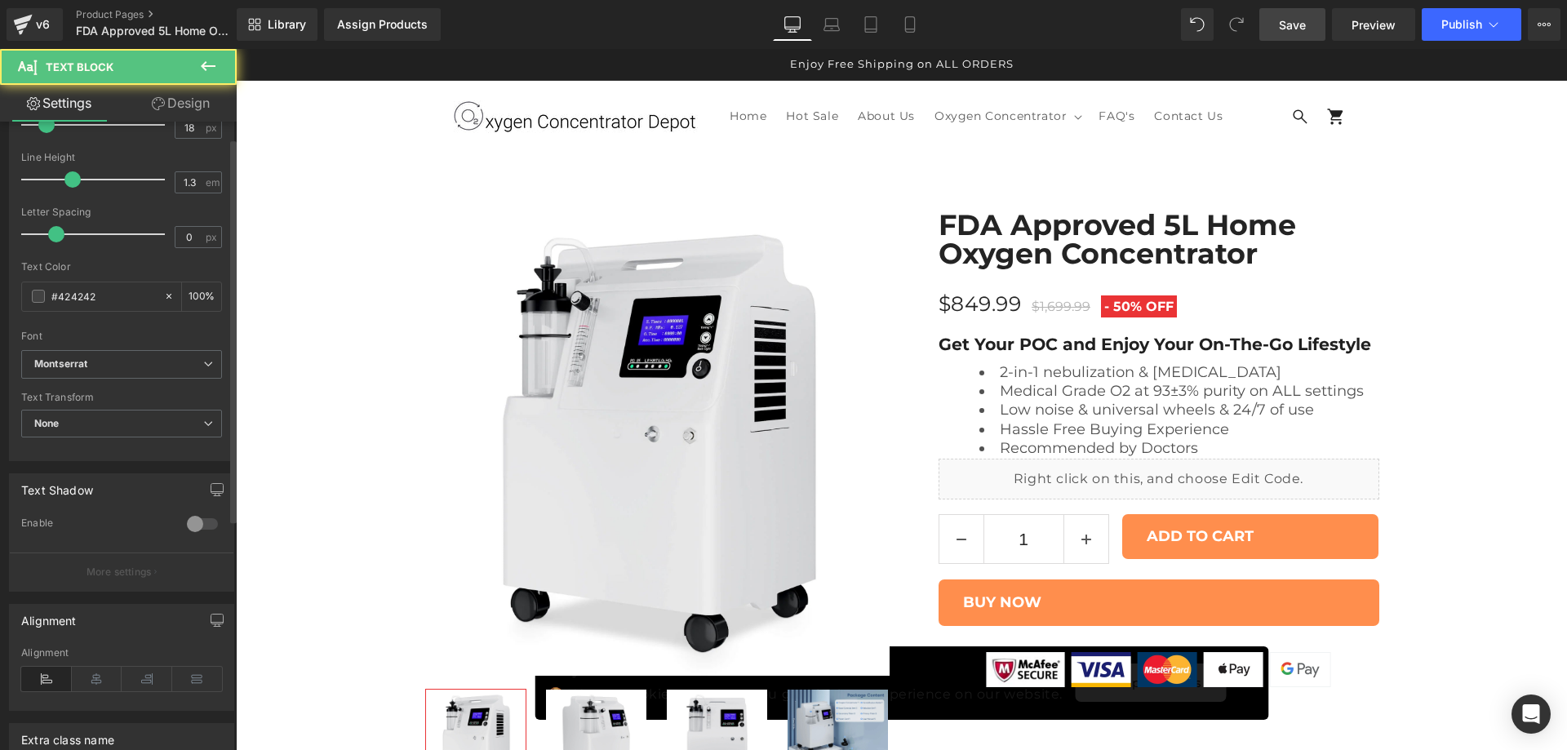
scroll to position [404, 0]
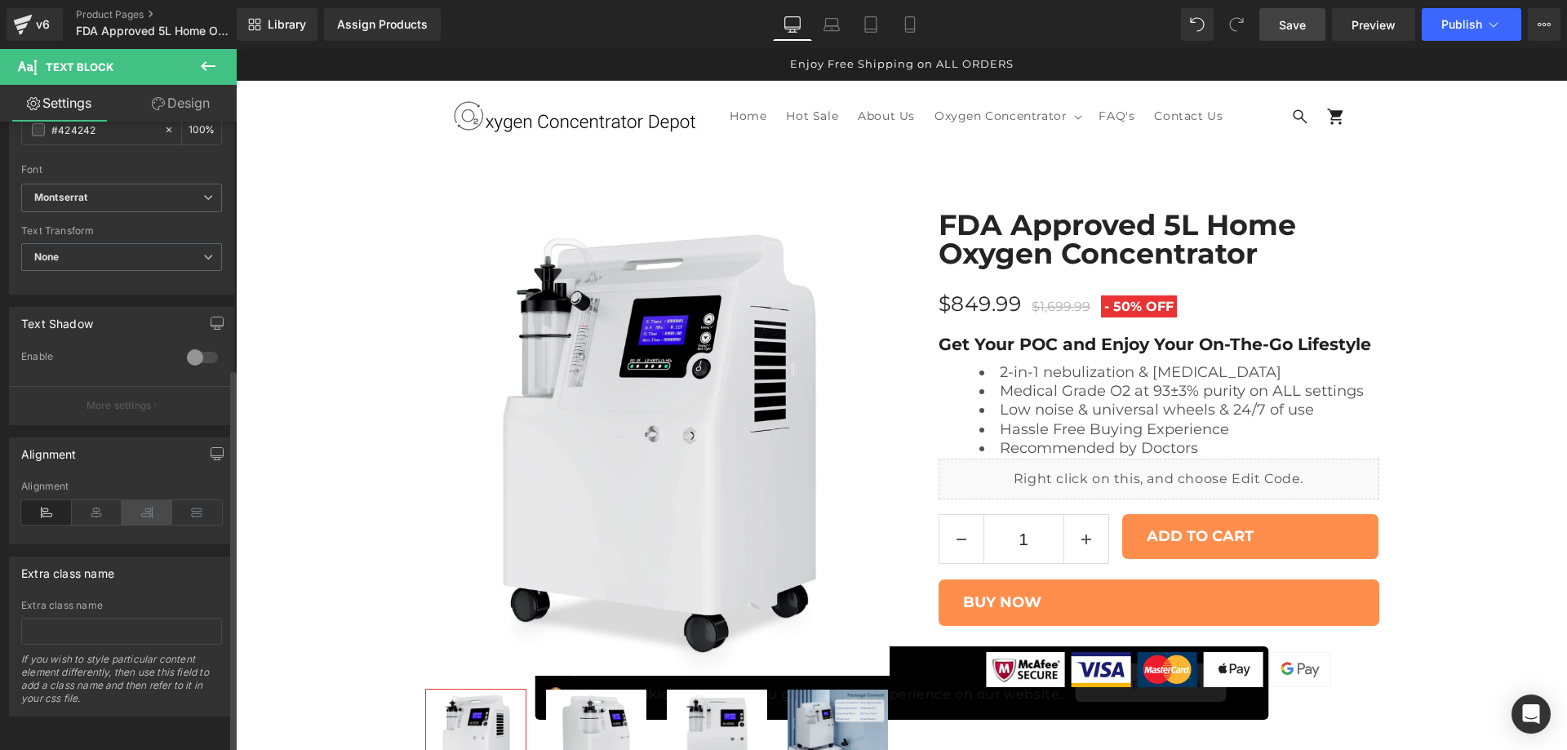
click at [139, 504] on icon at bounding box center [147, 512] width 51 height 24
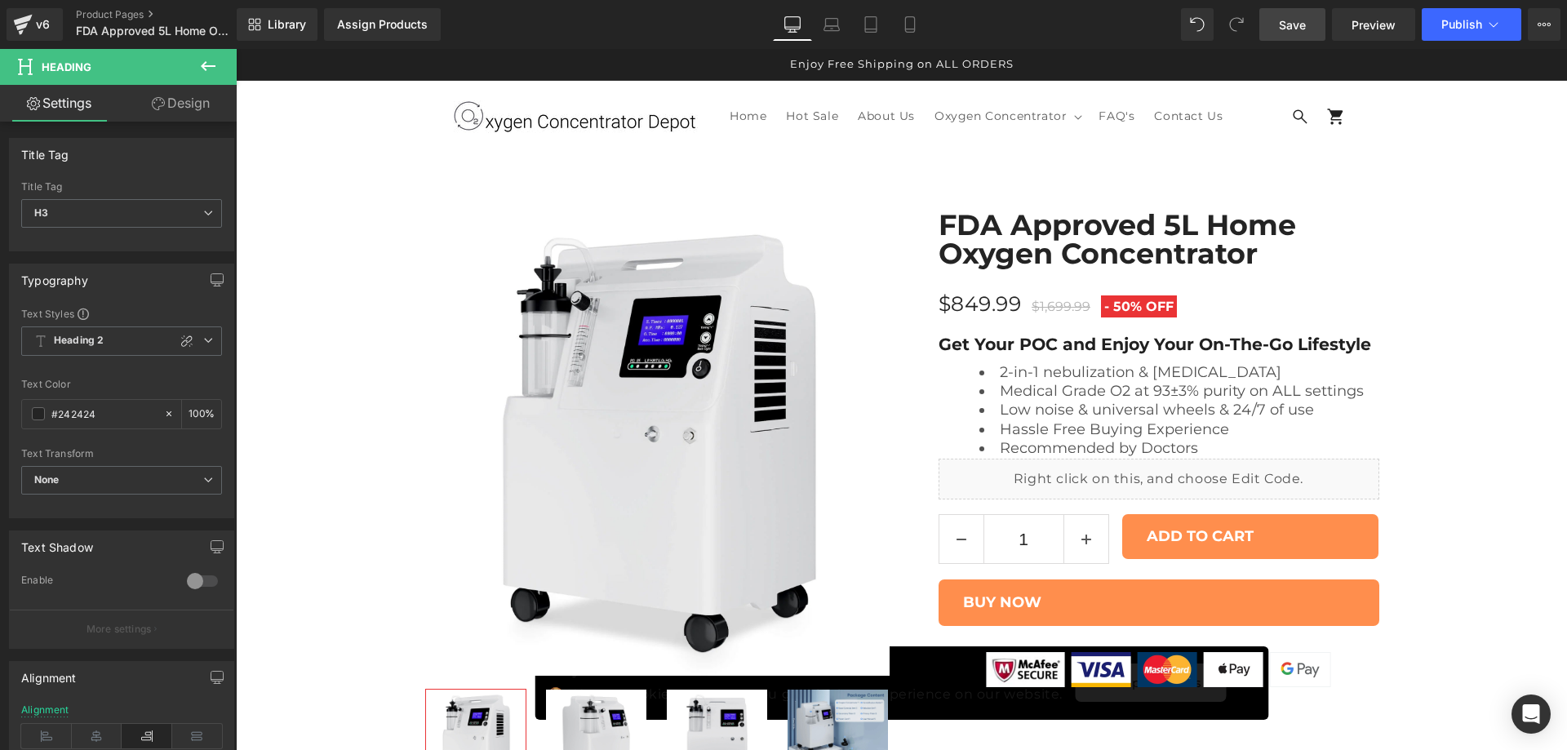
paste div
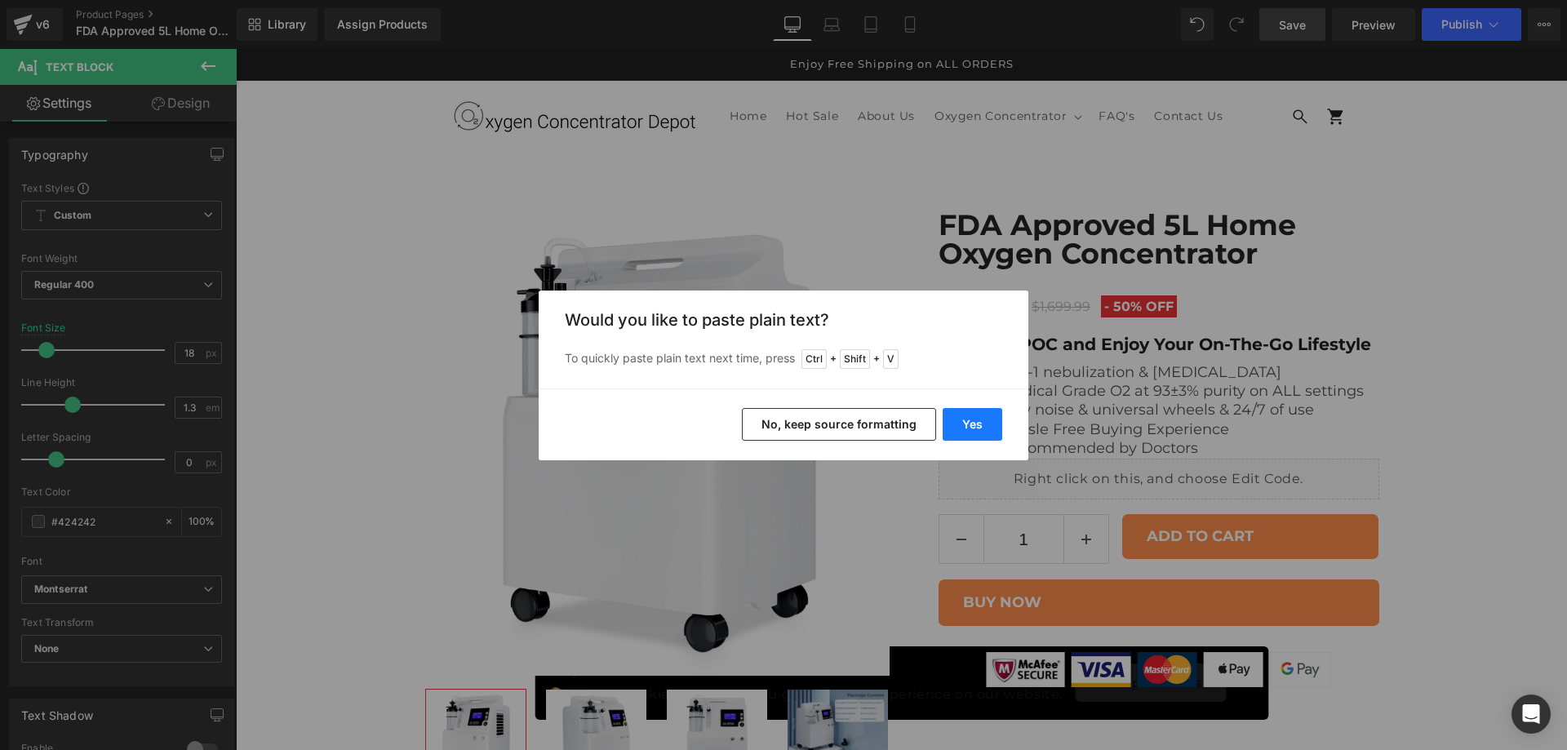
drag, startPoint x: 976, startPoint y: 429, endPoint x: 737, endPoint y: 380, distance: 244.1
click at [976, 429] on button "Yes" at bounding box center [973, 424] width 60 height 33
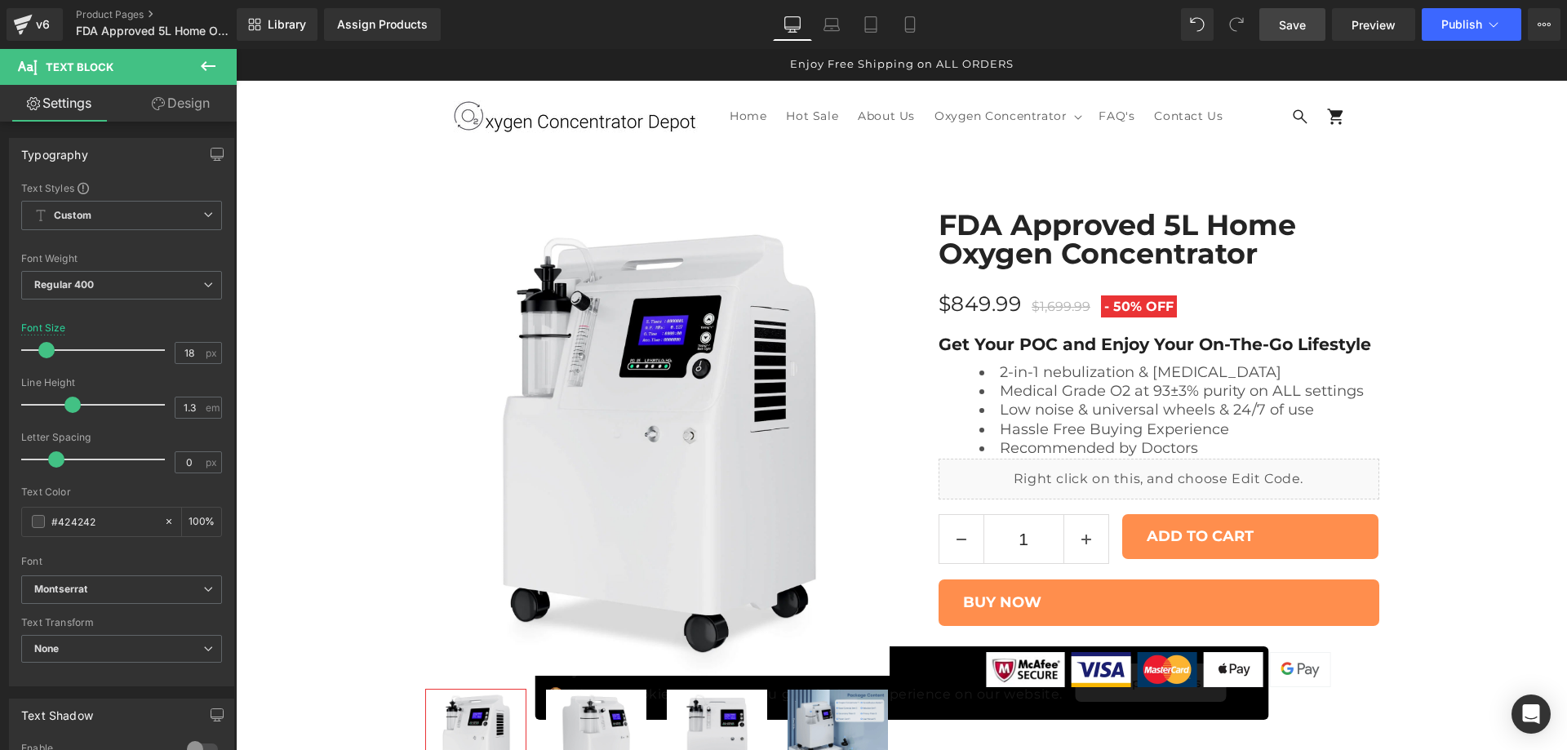
drag, startPoint x: 606, startPoint y: 362, endPoint x: 424, endPoint y: 343, distance: 182.3
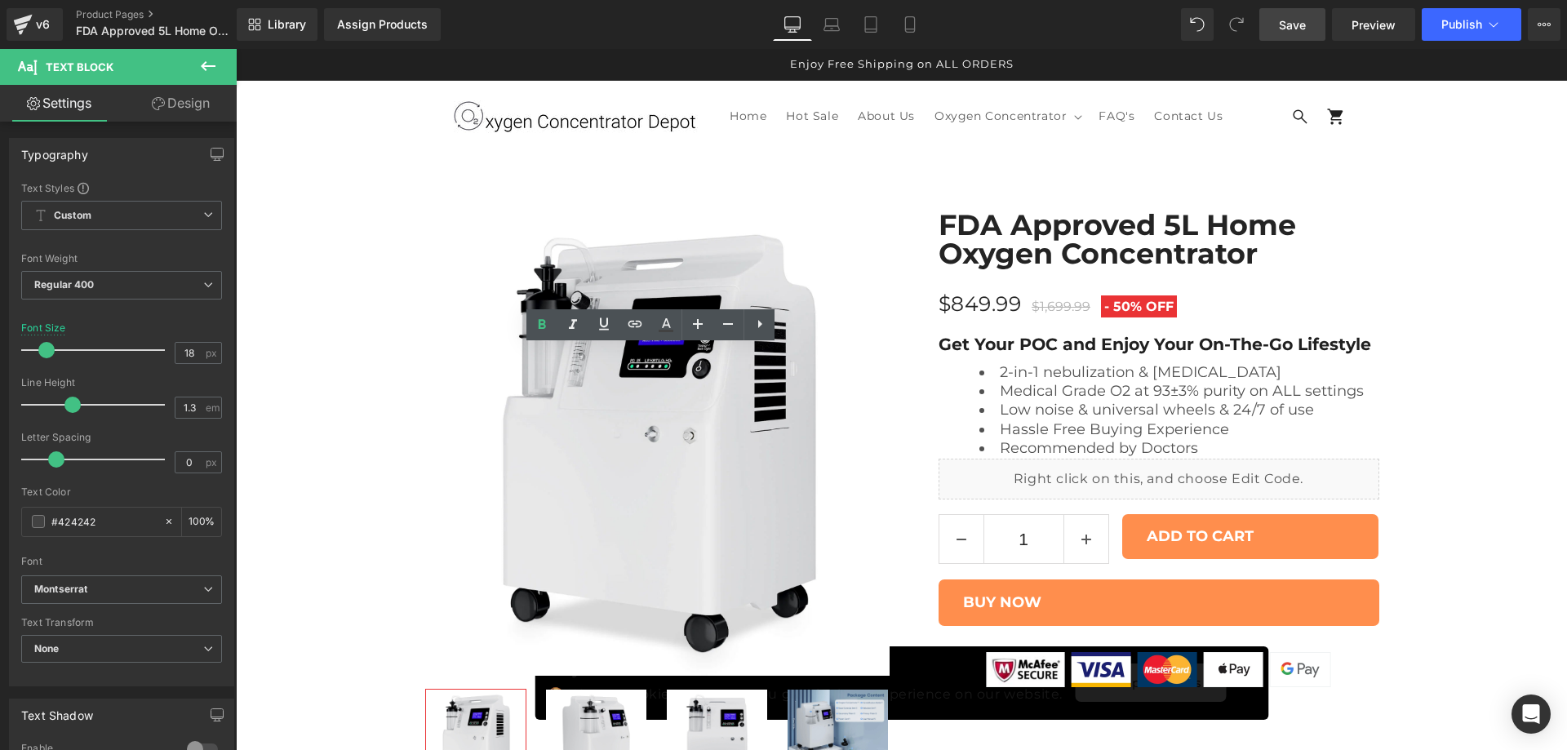
scroll to position [1954, 0]
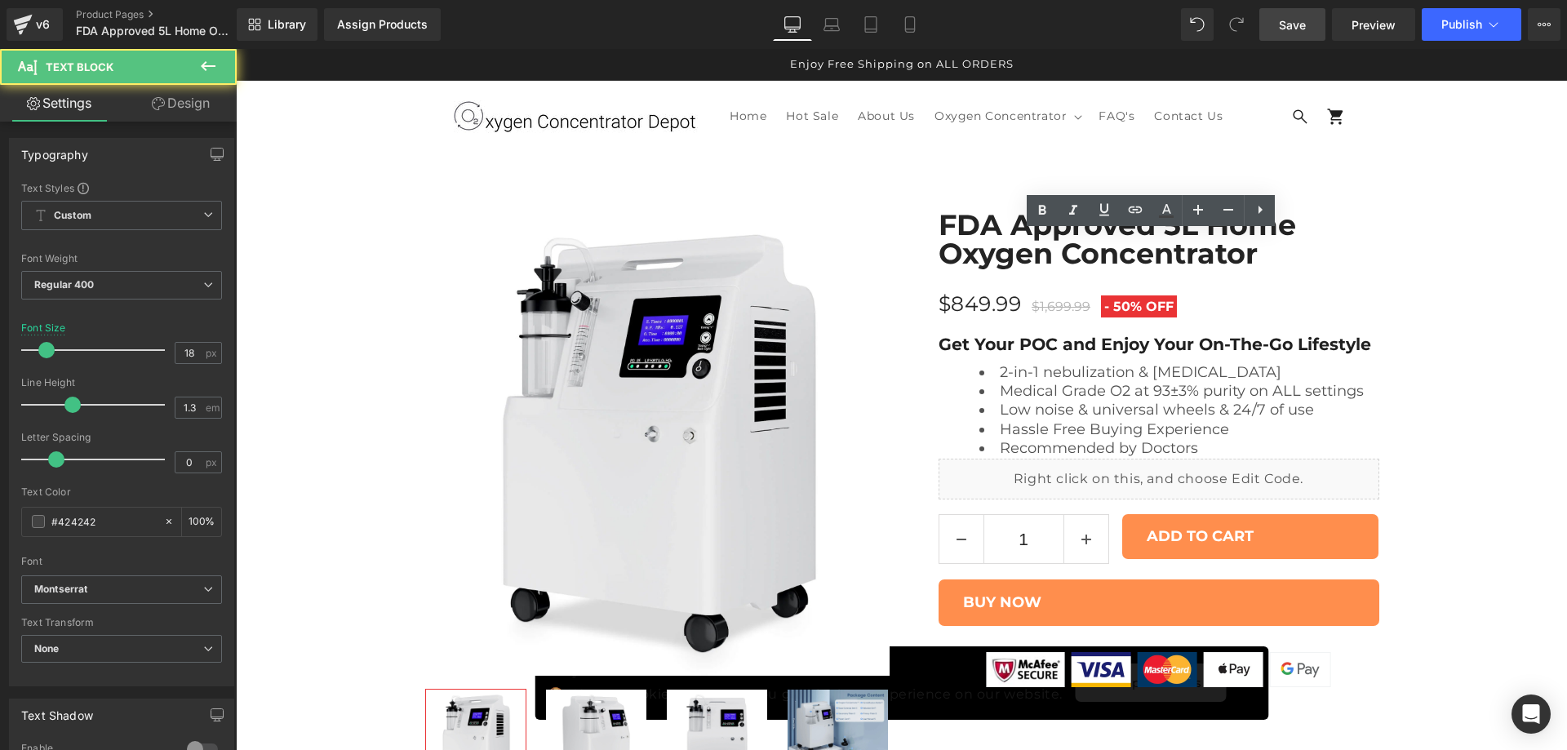
drag, startPoint x: 1046, startPoint y: 348, endPoint x: 923, endPoint y: 340, distance: 122.7
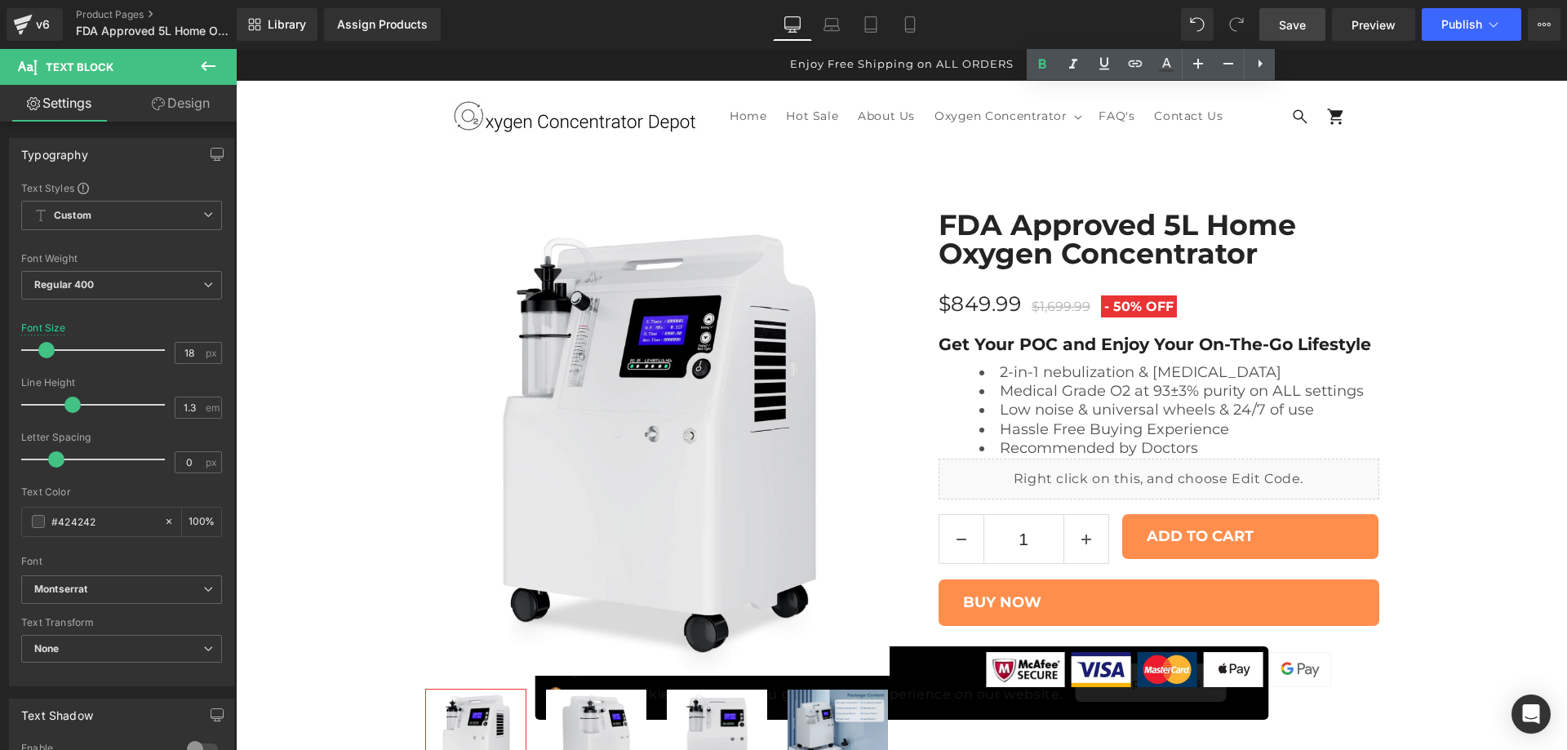
scroll to position [2227, 0]
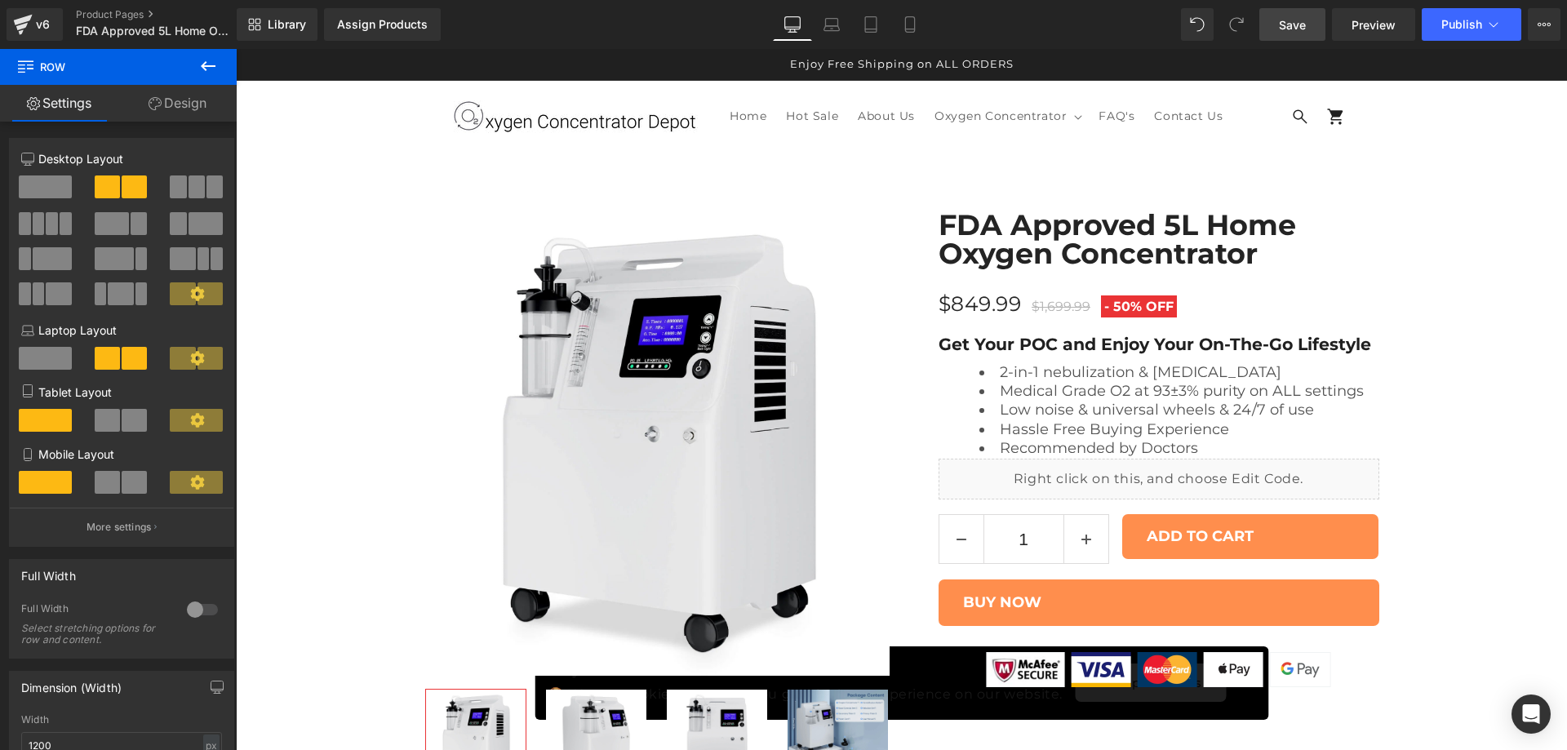
scroll to position [1682, 0]
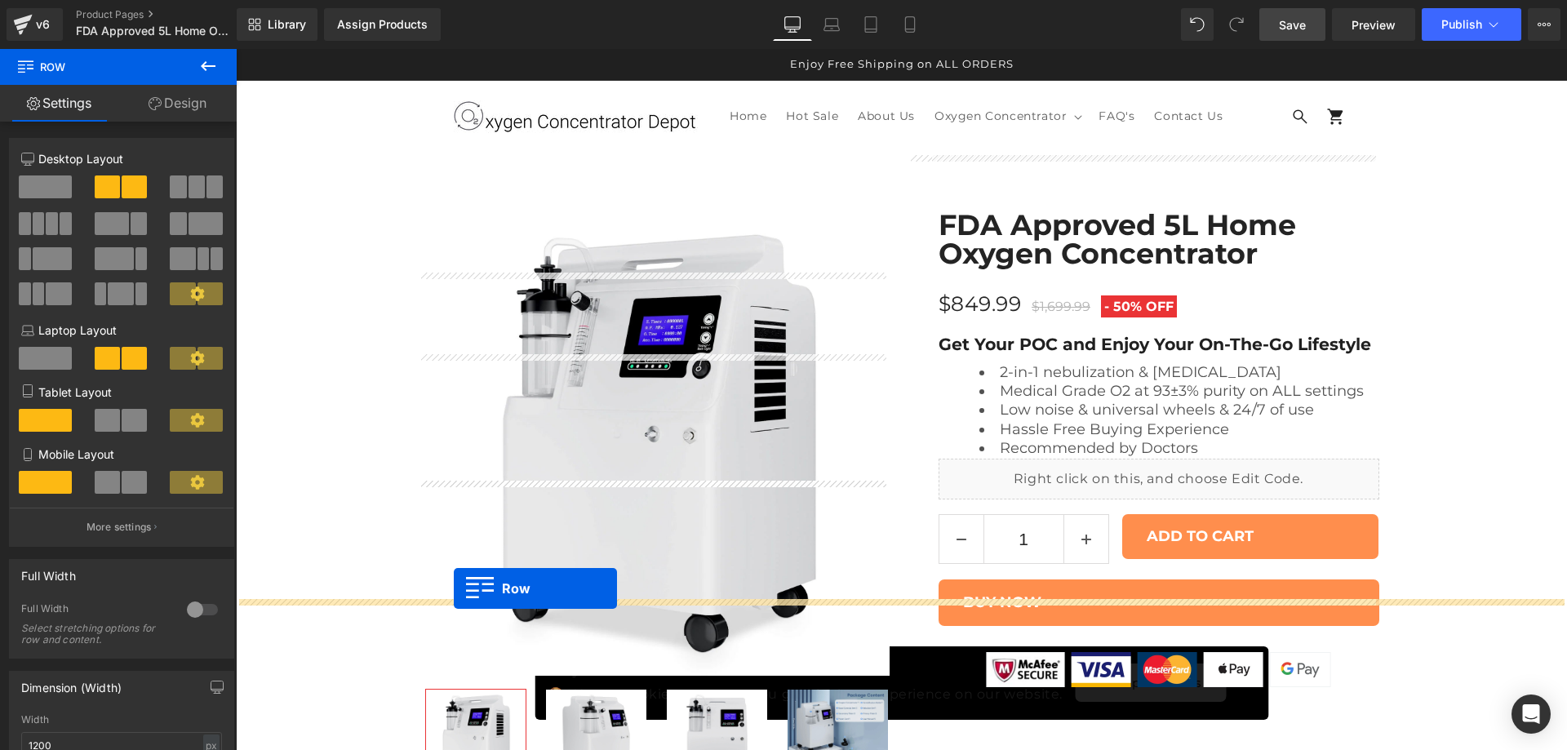
drag, startPoint x: 412, startPoint y: 127, endPoint x: 454, endPoint y: 588, distance: 463.0
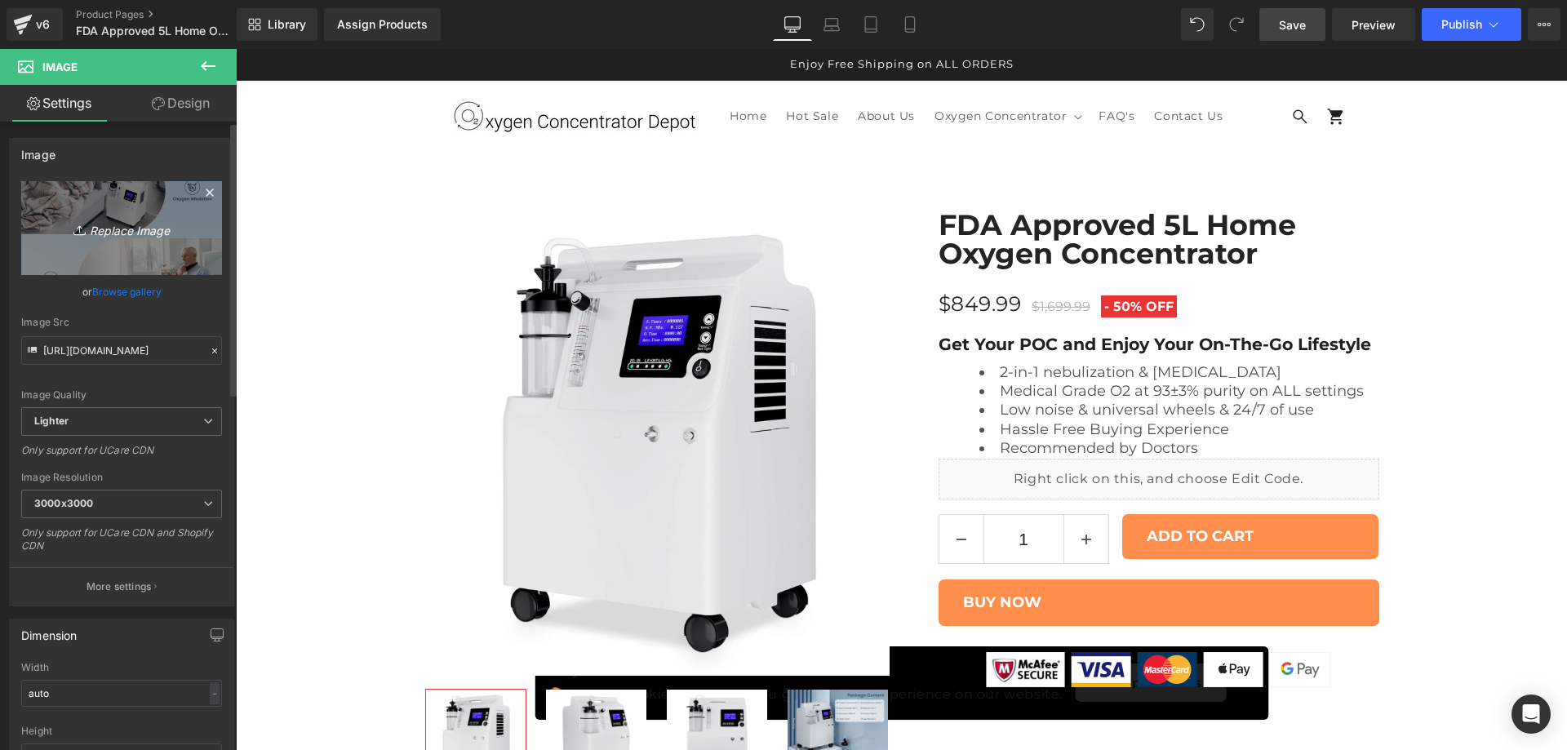
click at [138, 237] on icon "Replace Image" at bounding box center [121, 228] width 131 height 20
type input "C:\fakepath\12v.jpg"
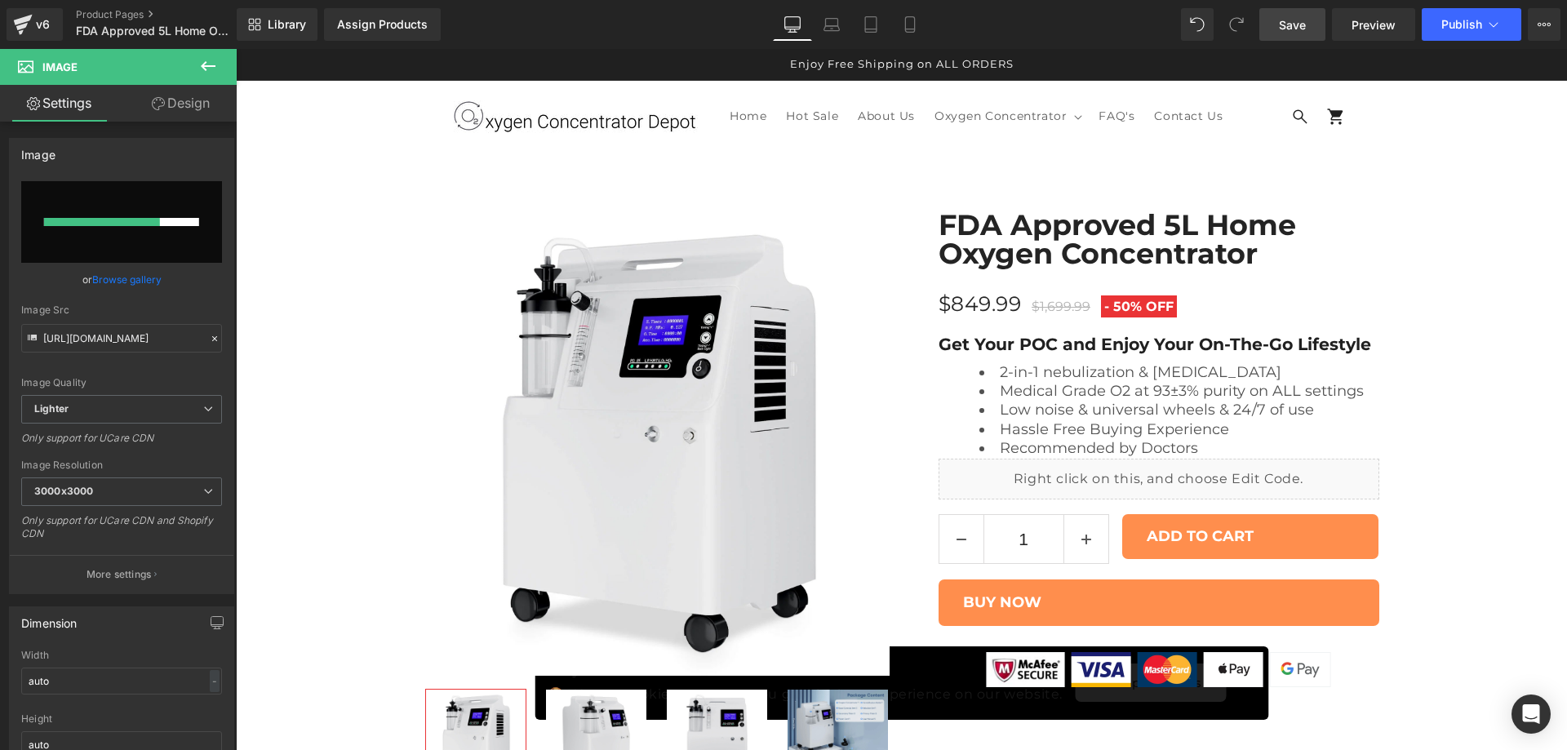
type input "[URL][DOMAIN_NAME]"
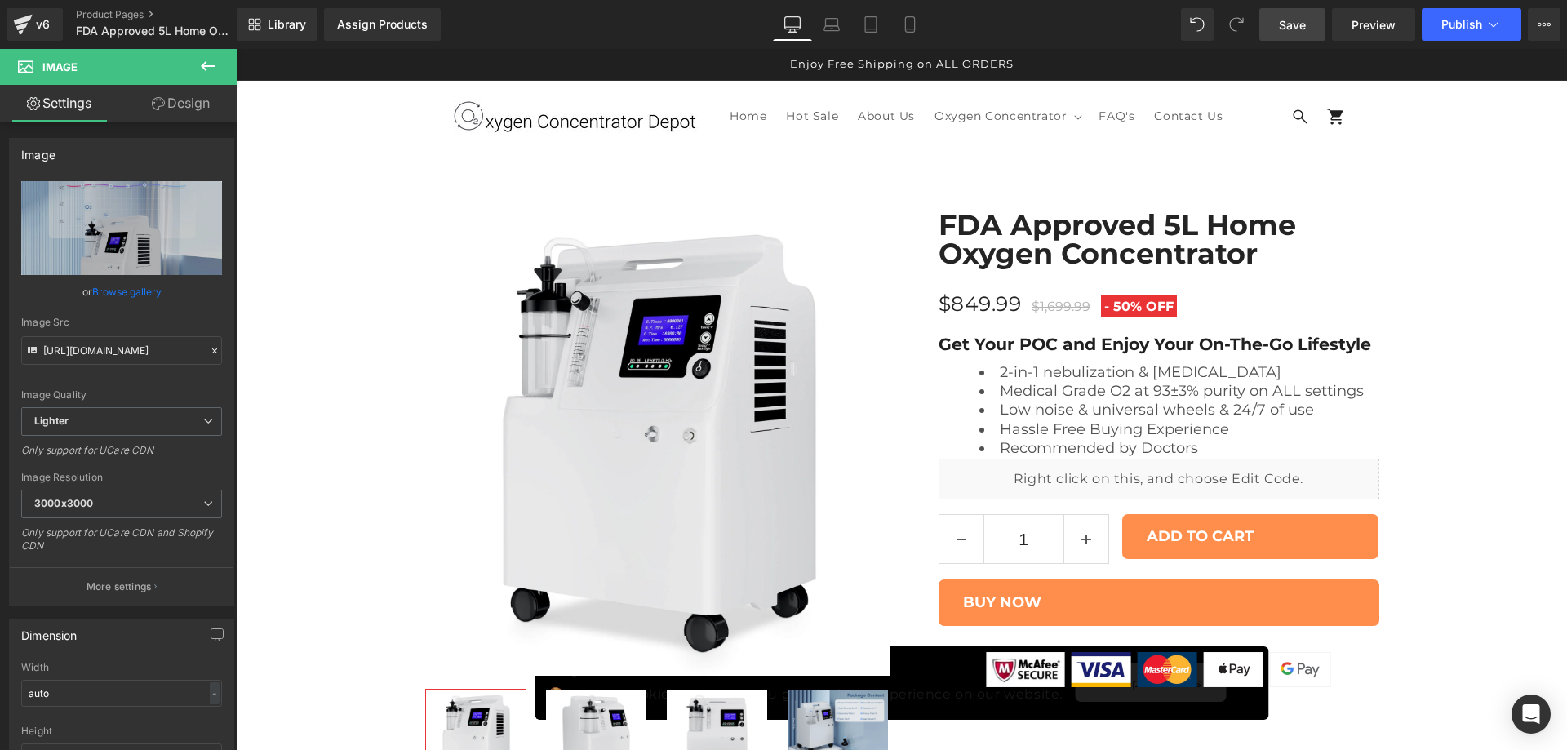
scroll to position [2644, 0]
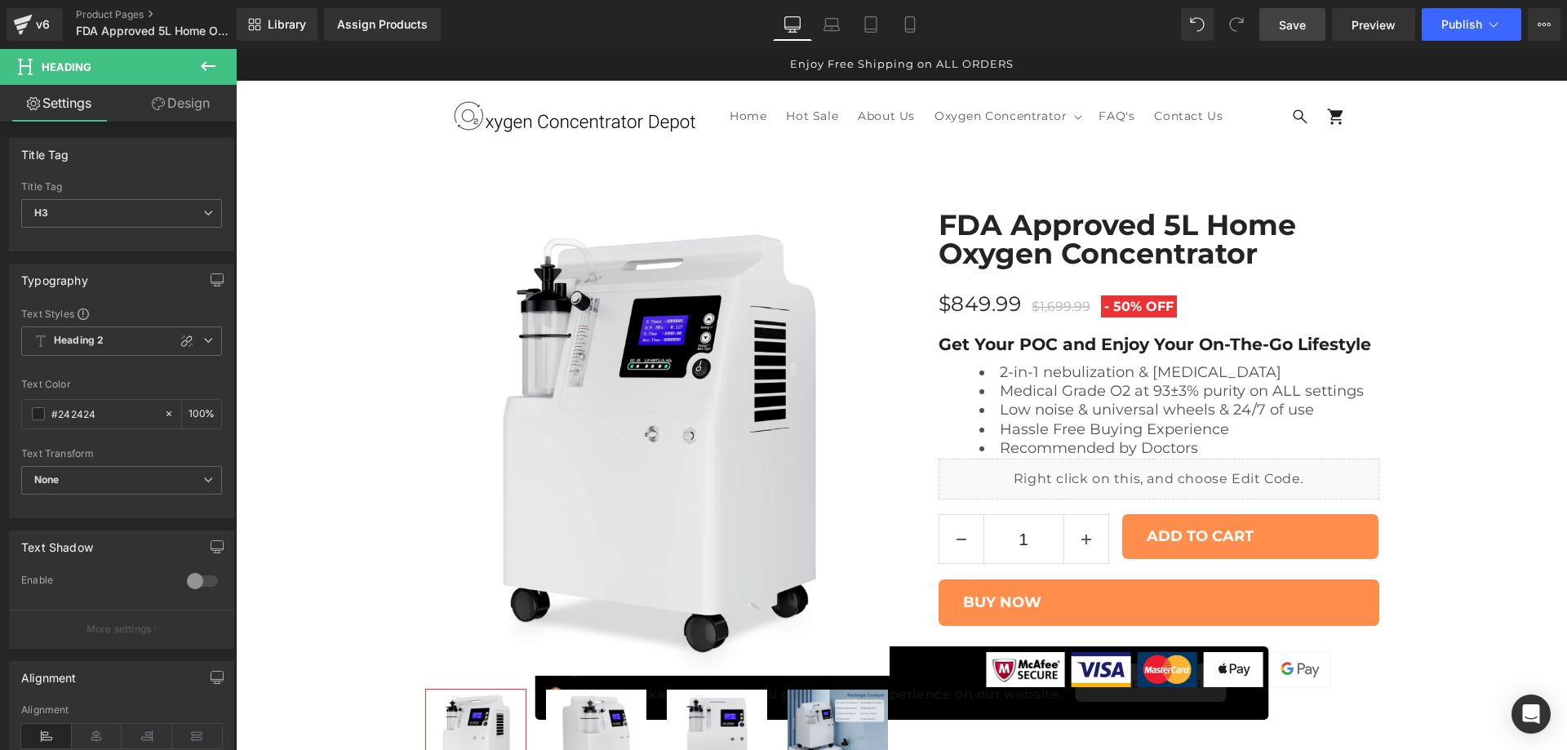
paste div
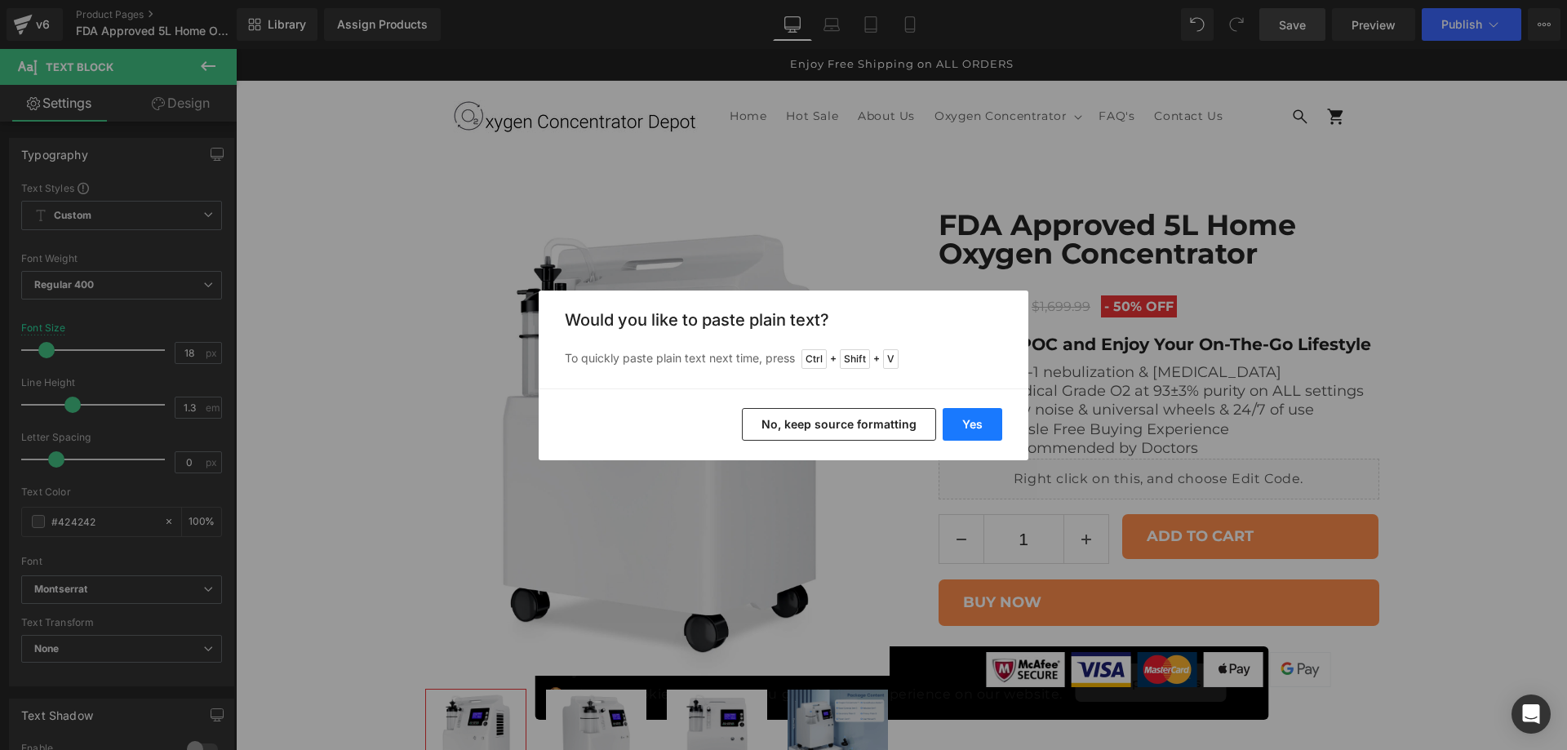
click at [963, 423] on button "Yes" at bounding box center [973, 424] width 60 height 33
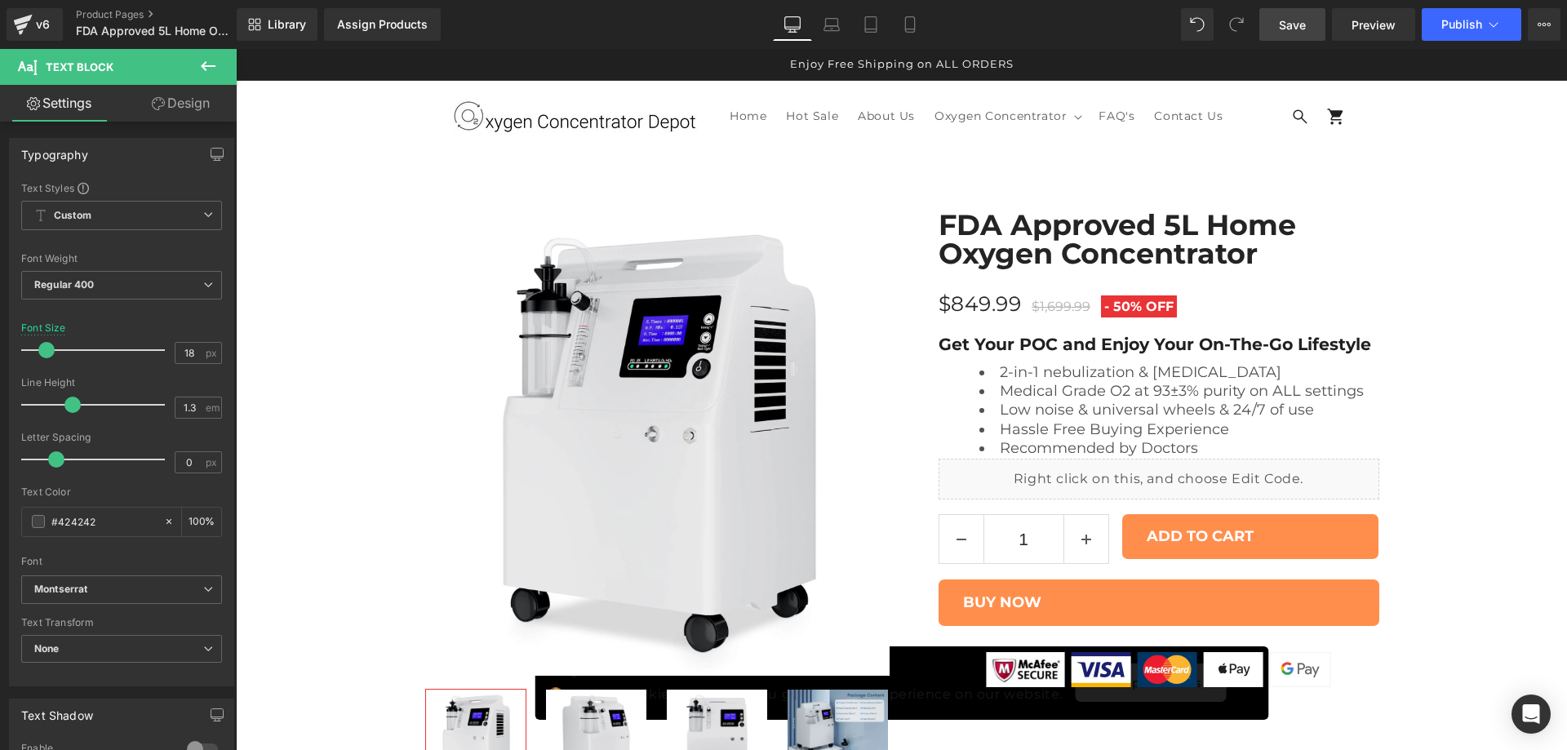
drag, startPoint x: 1302, startPoint y: 526, endPoint x: 991, endPoint y: 546, distance: 311.7
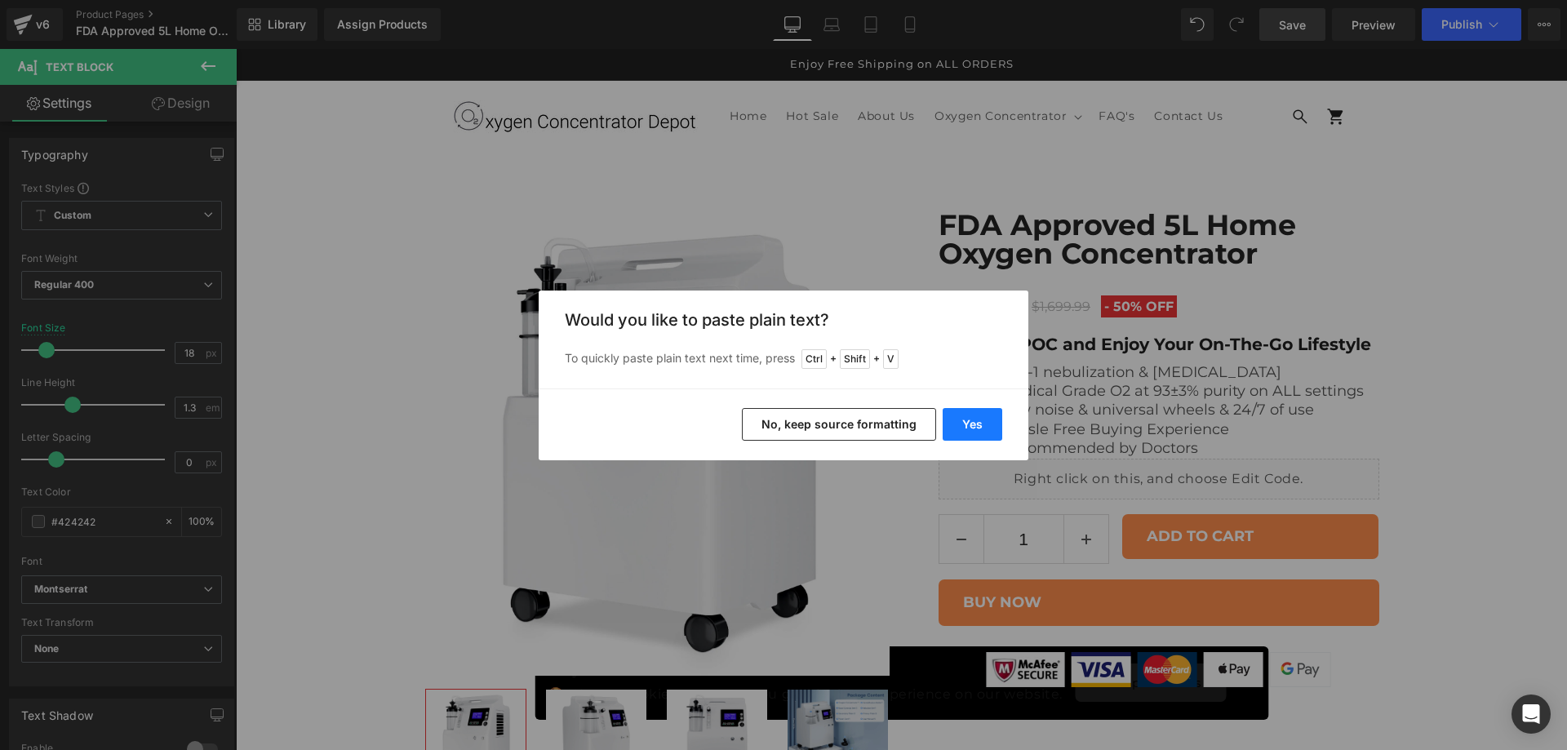
click at [984, 416] on button "Yes" at bounding box center [973, 424] width 60 height 33
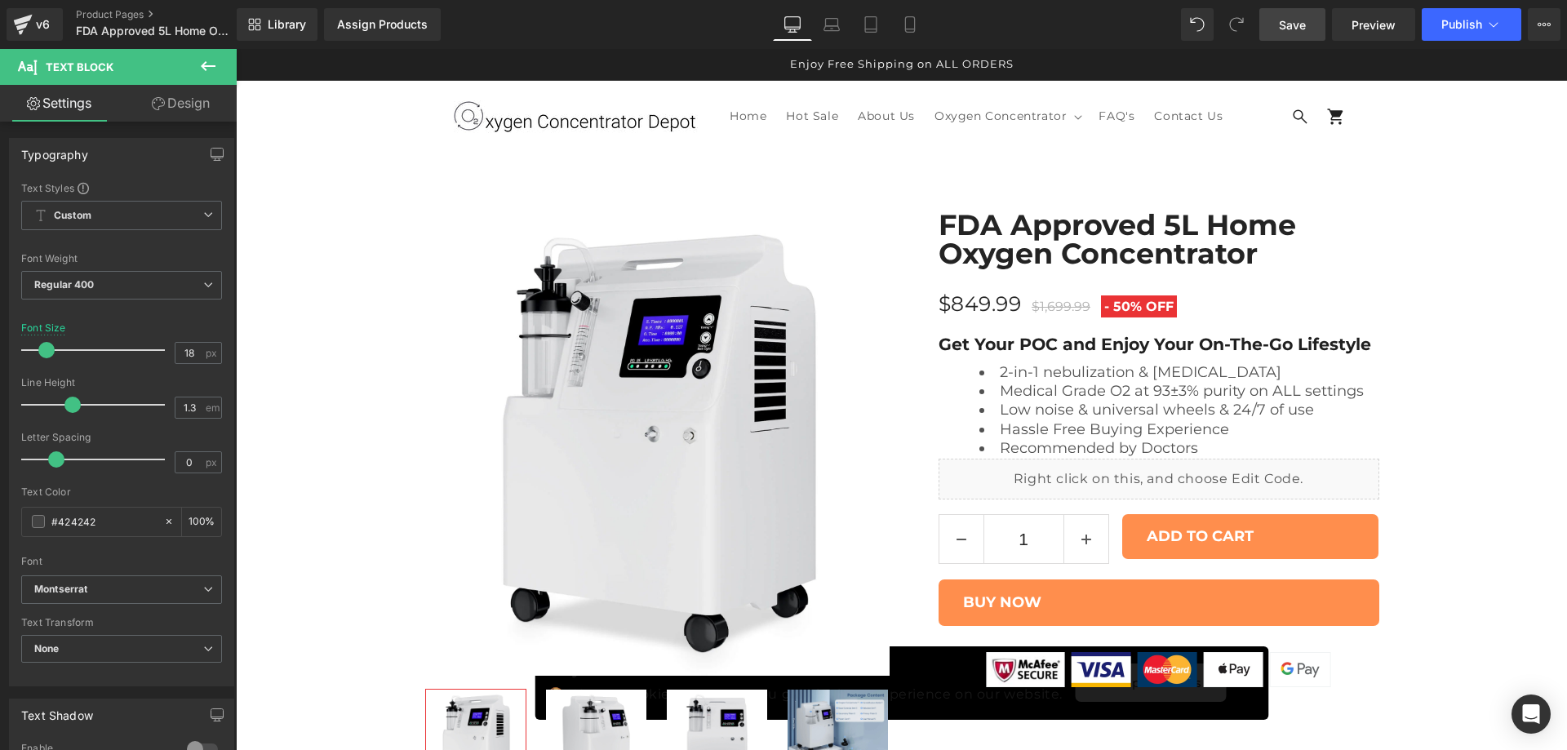
drag, startPoint x: 1306, startPoint y: 513, endPoint x: 1077, endPoint y: 550, distance: 232.3
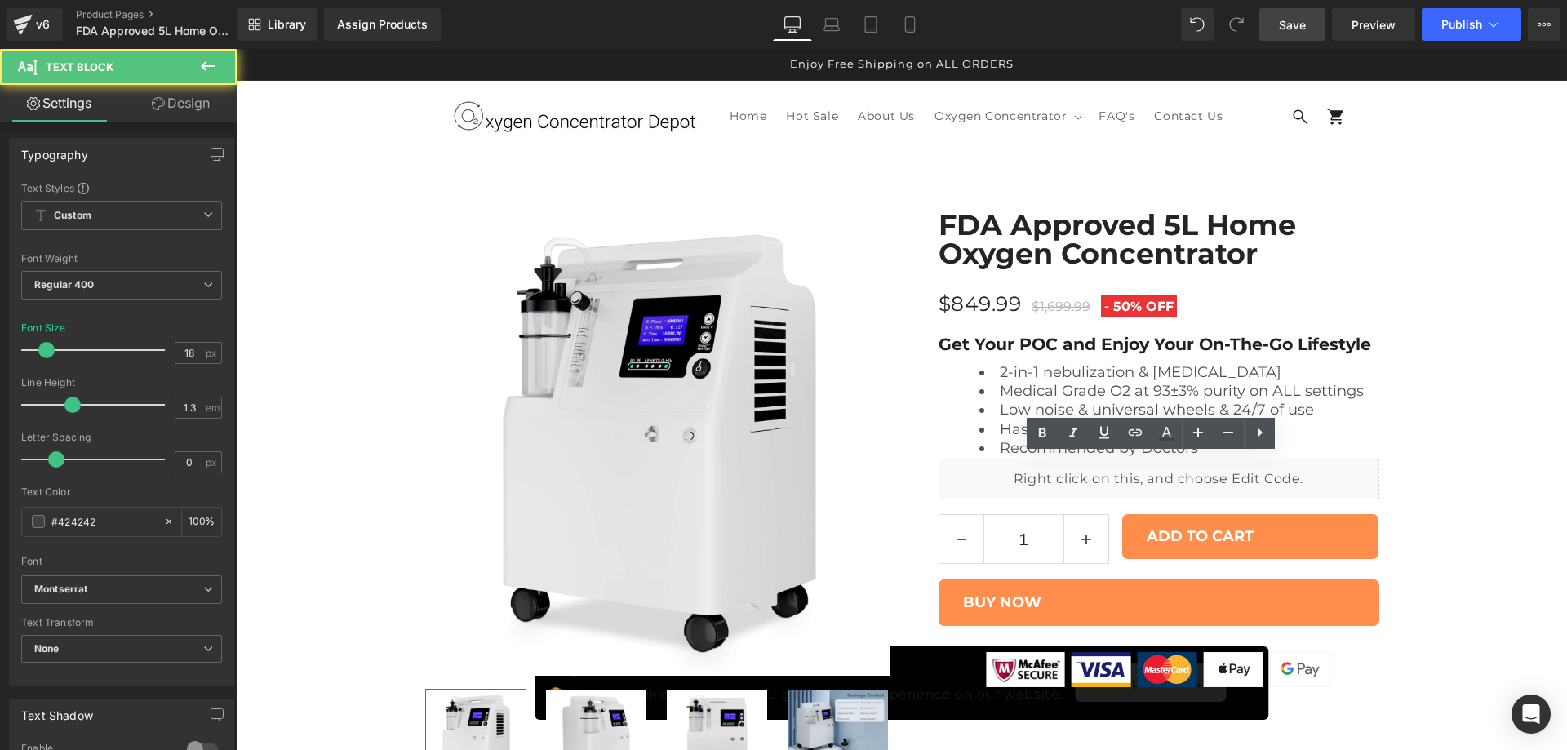
scroll to position [2770, 0]
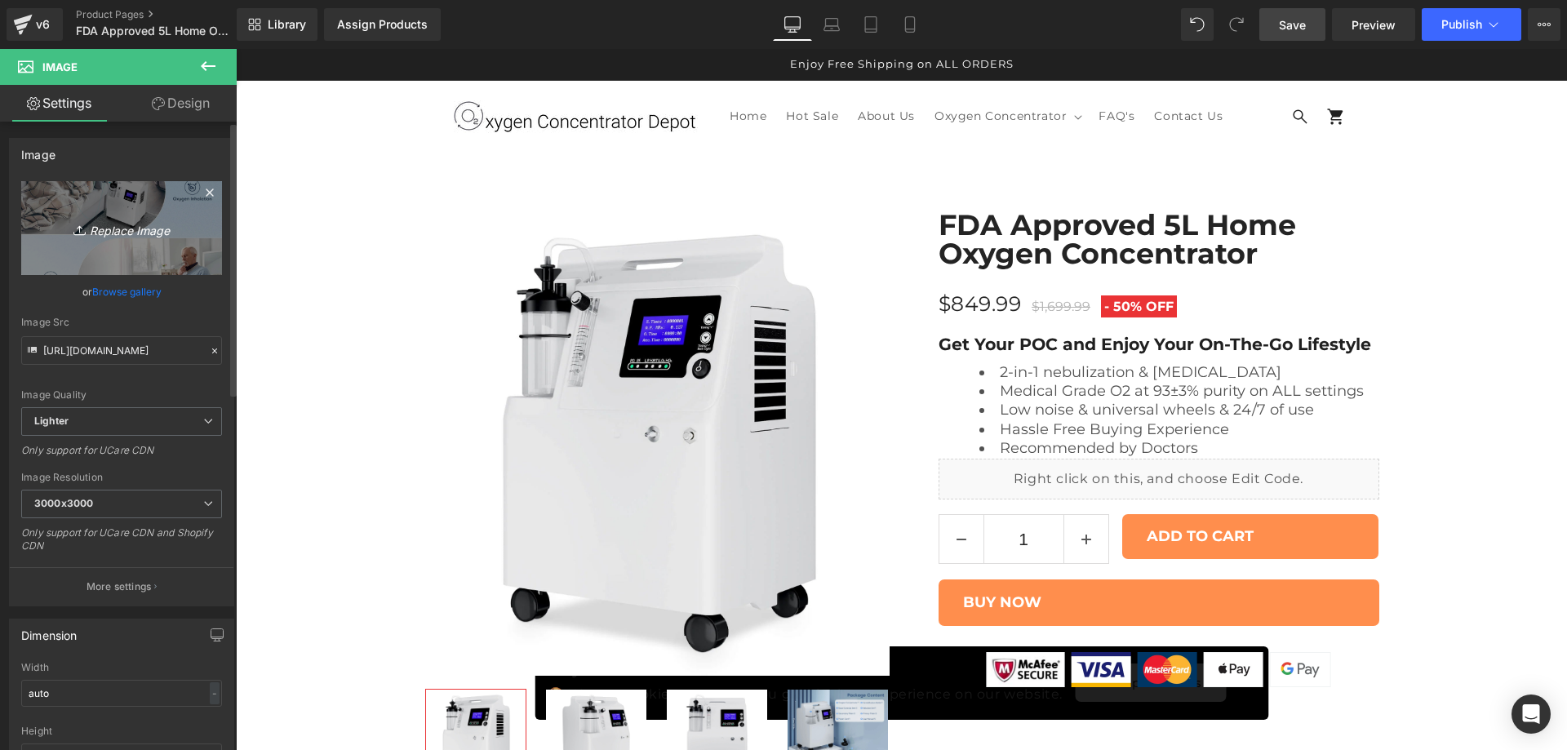
click at [127, 224] on icon "Replace Image" at bounding box center [121, 228] width 131 height 20
type input "C:\fakepath\13v.jpg"
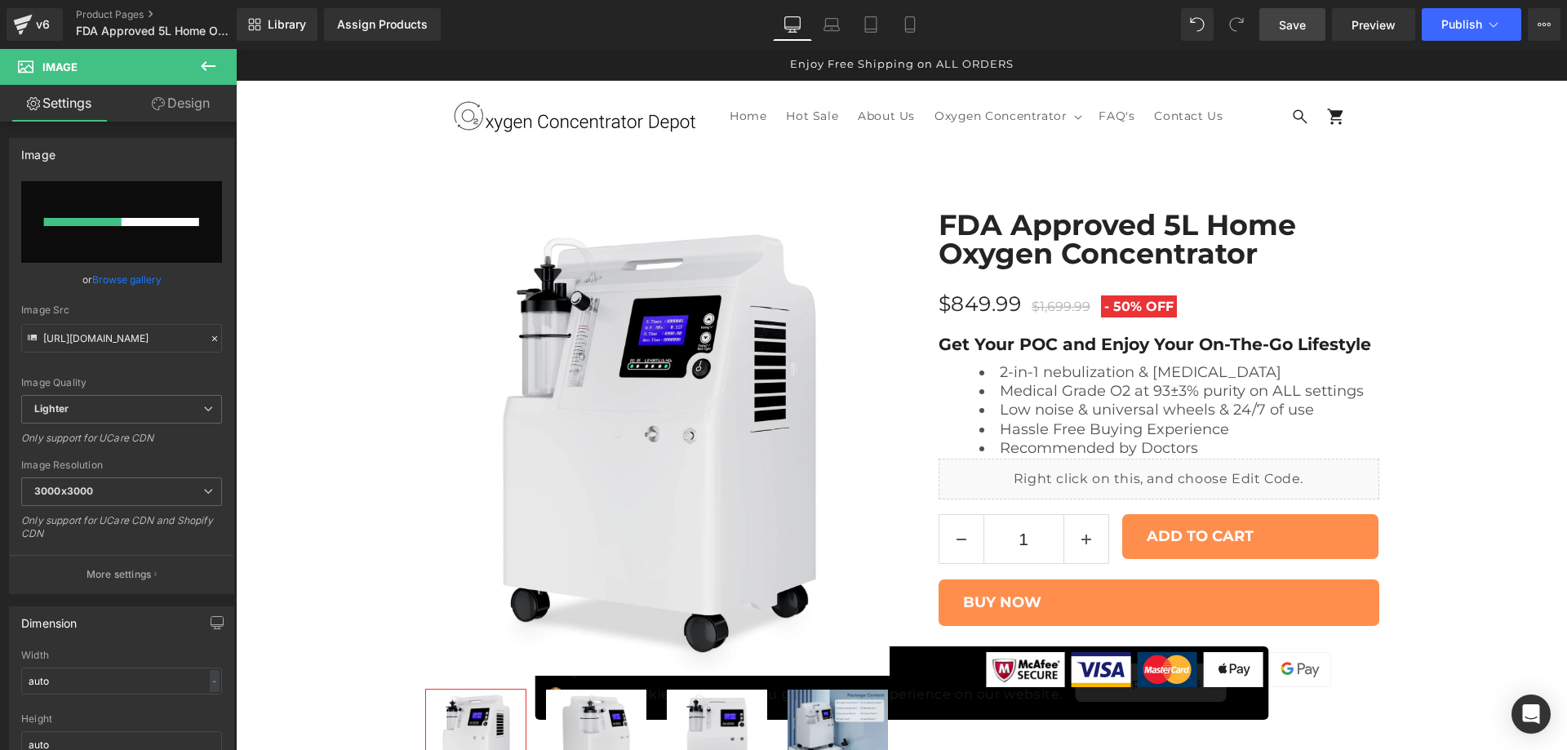
type input "[URL][DOMAIN_NAME]"
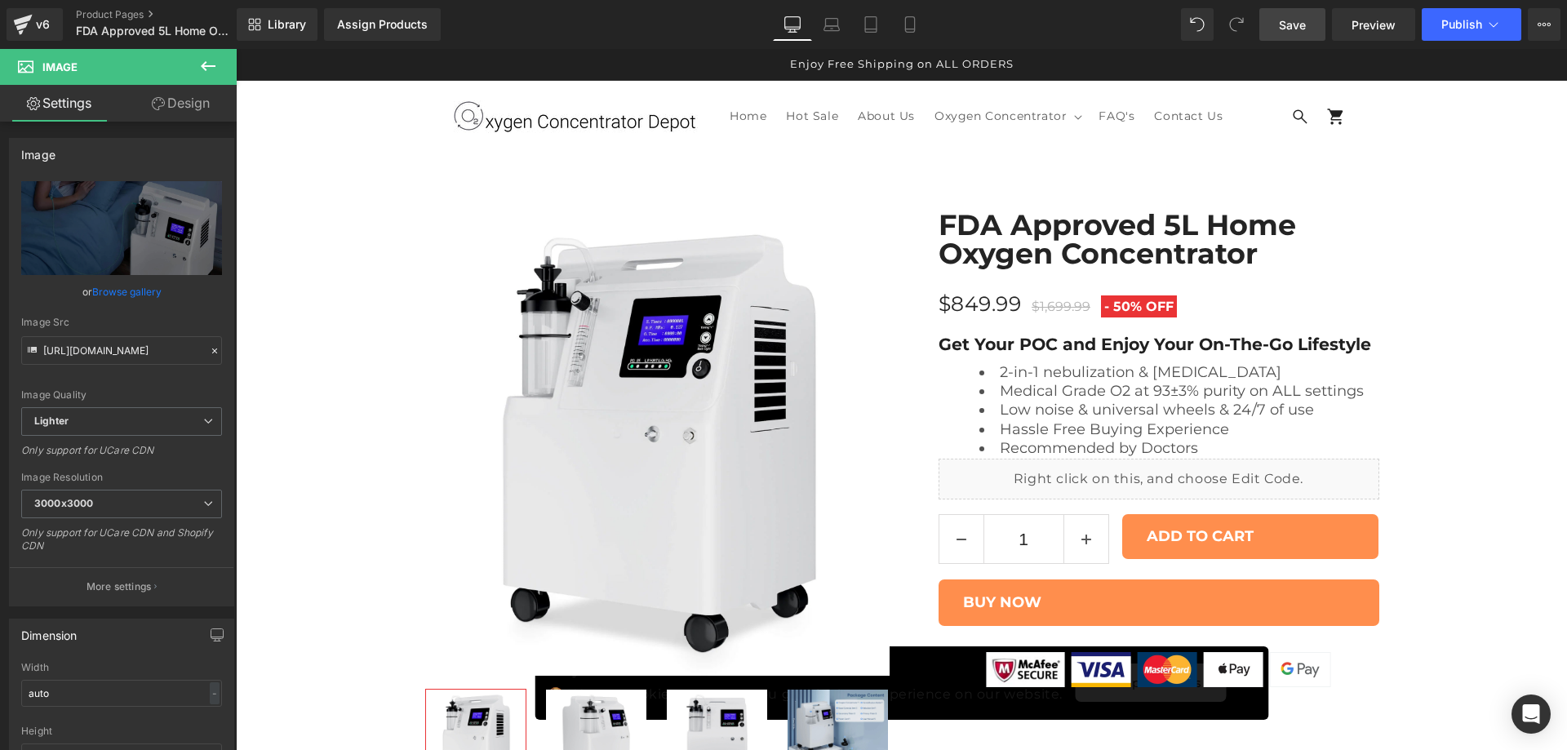
scroll to position [3178, 0]
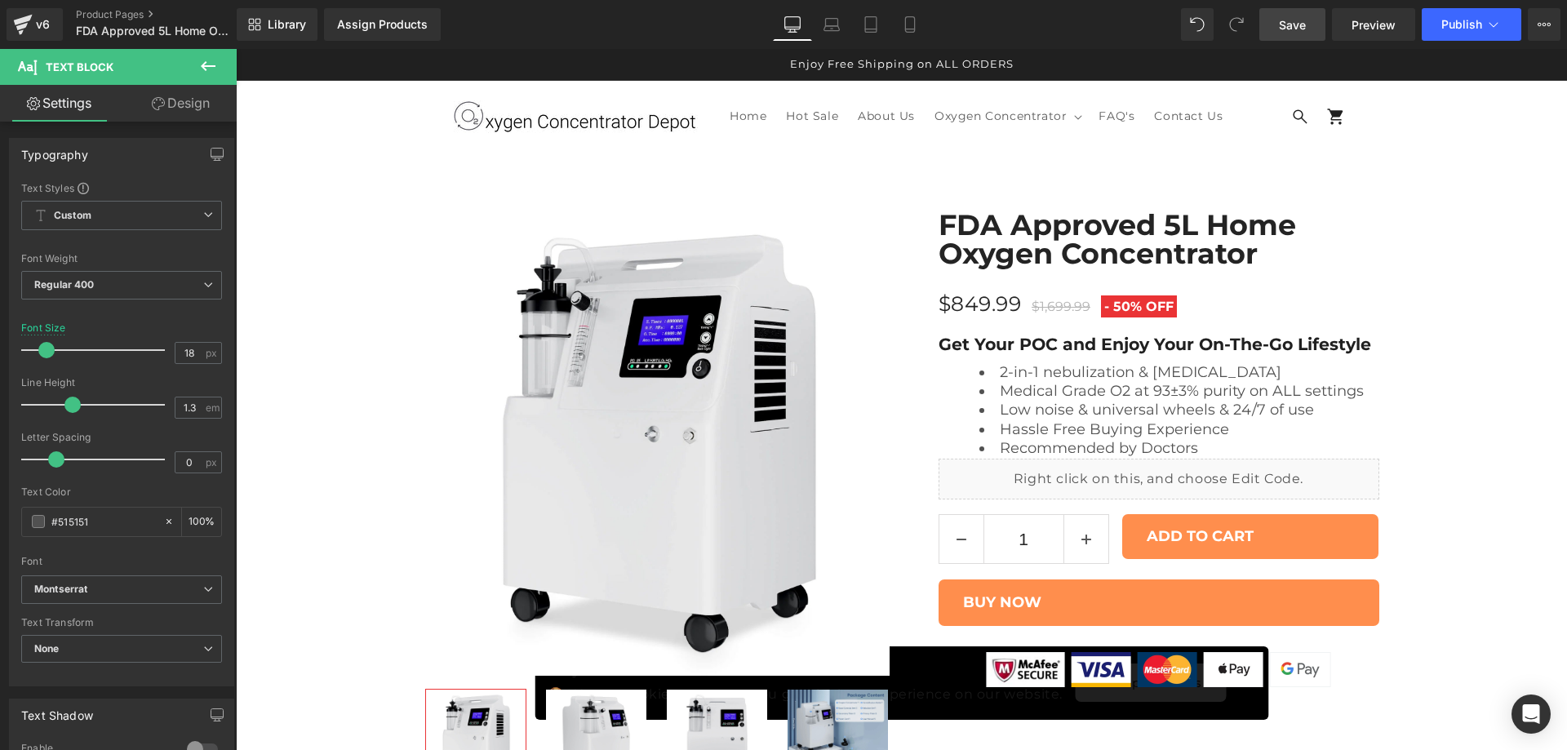
scroll to position [3042, 0]
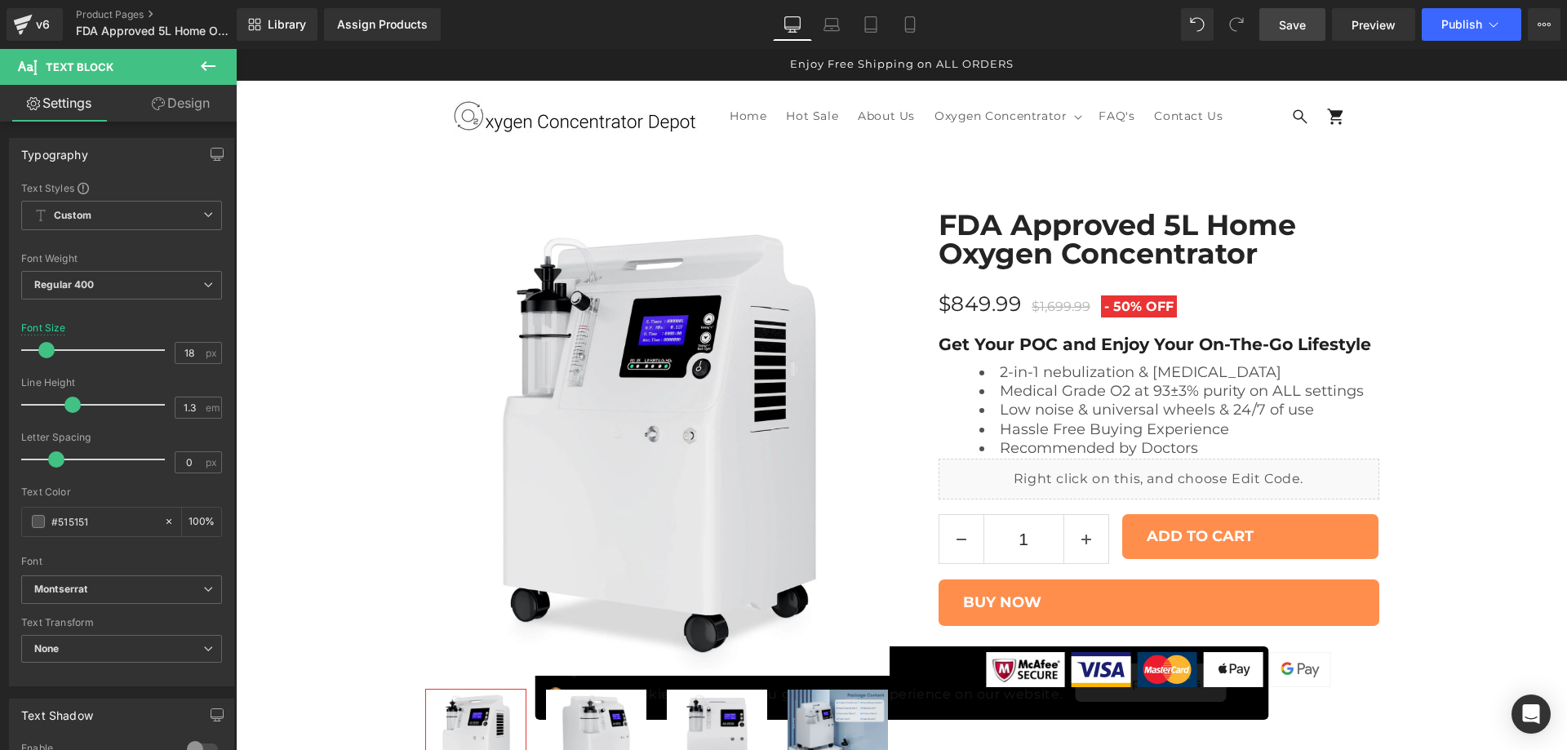
scroll to position [3314, 0]
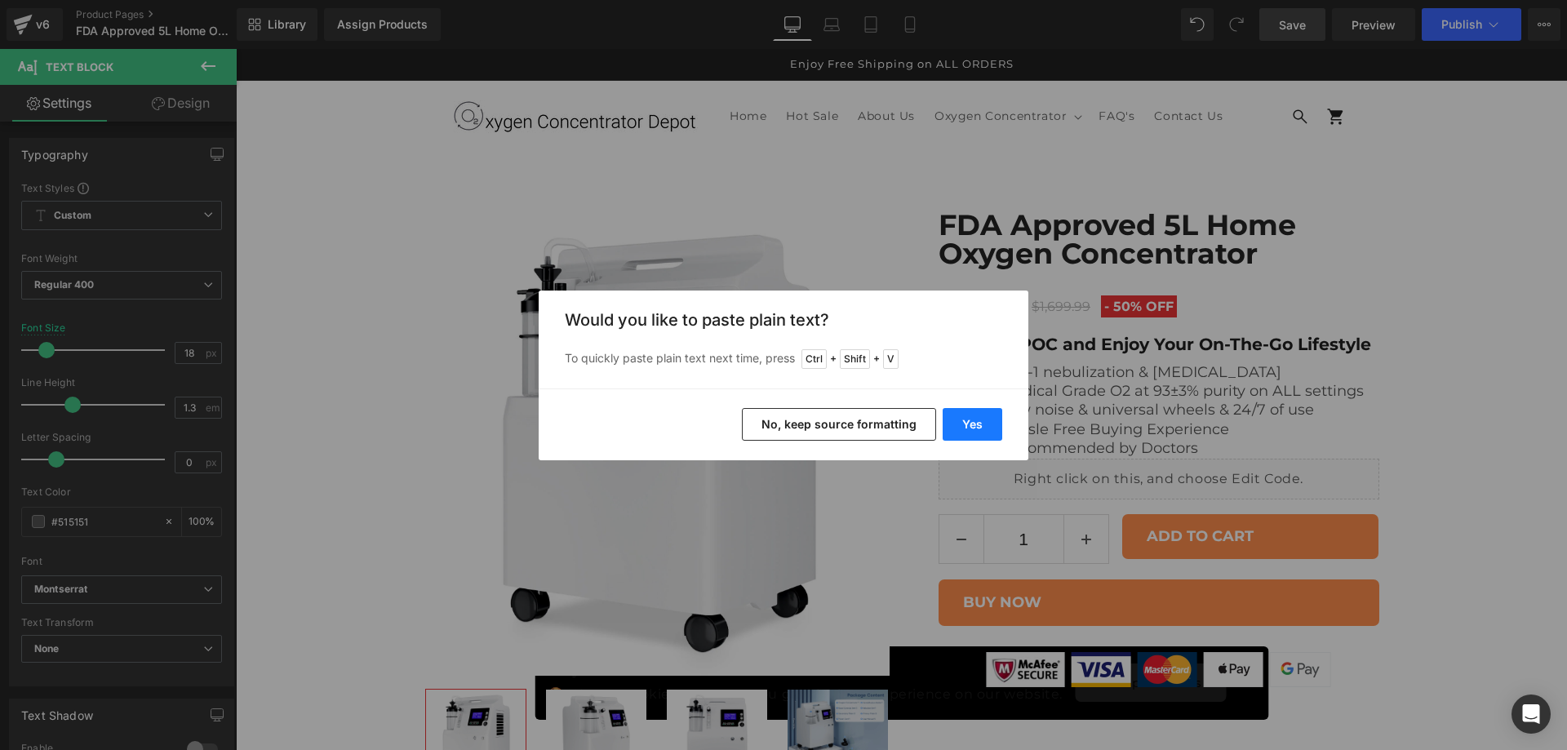
click at [987, 430] on button "Yes" at bounding box center [973, 424] width 60 height 33
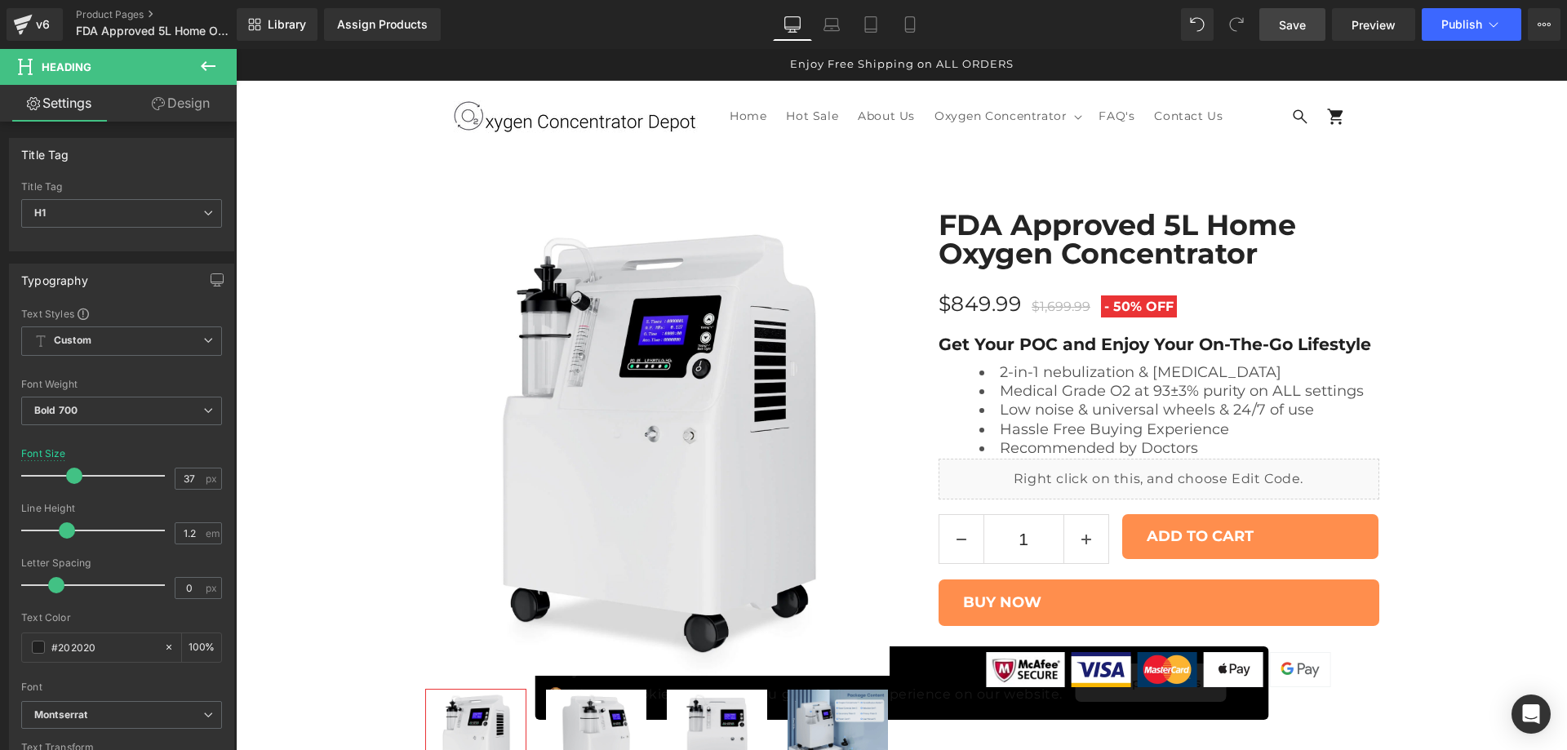
scroll to position [3178, 0]
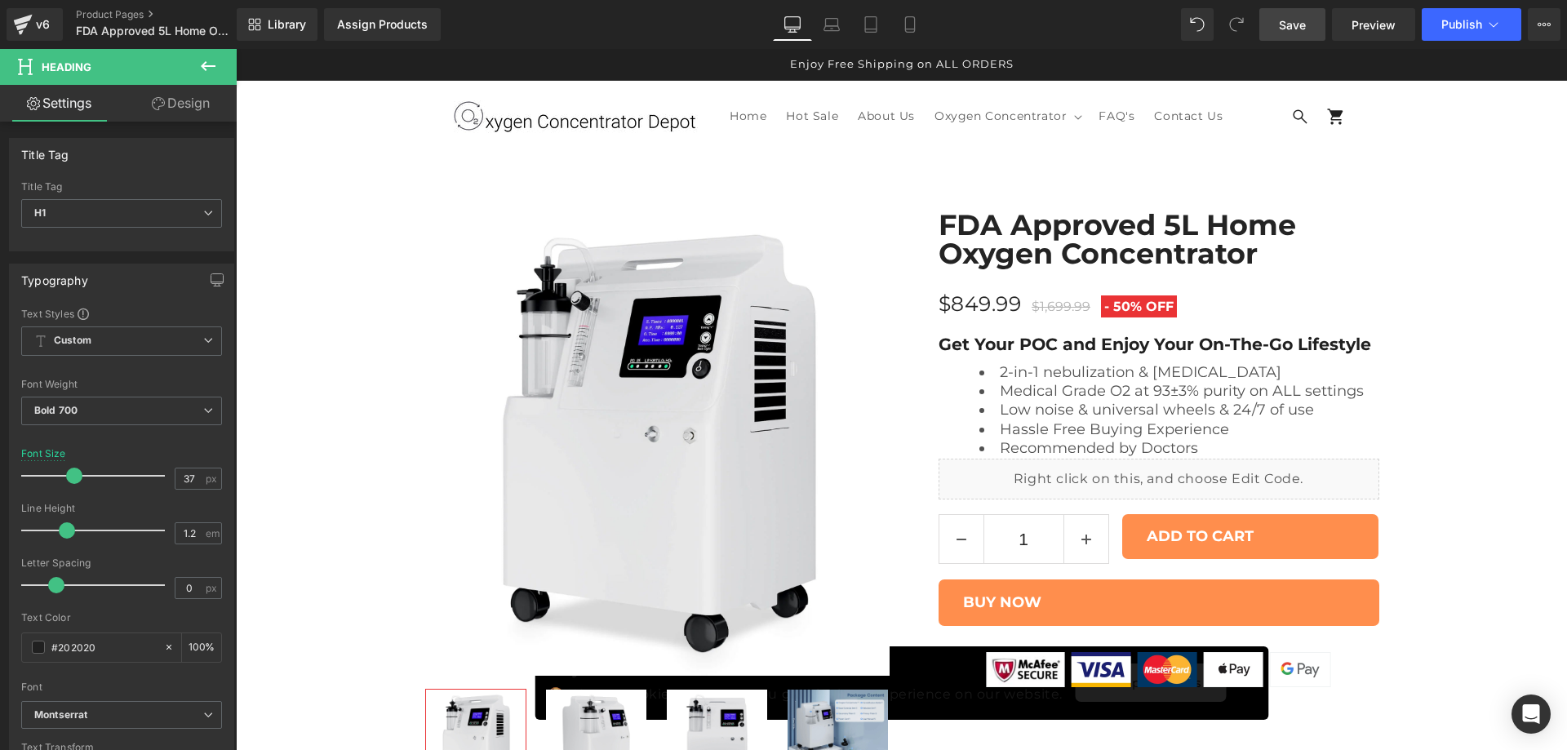
paste div
drag, startPoint x: 571, startPoint y: 435, endPoint x: 826, endPoint y: 438, distance: 254.7
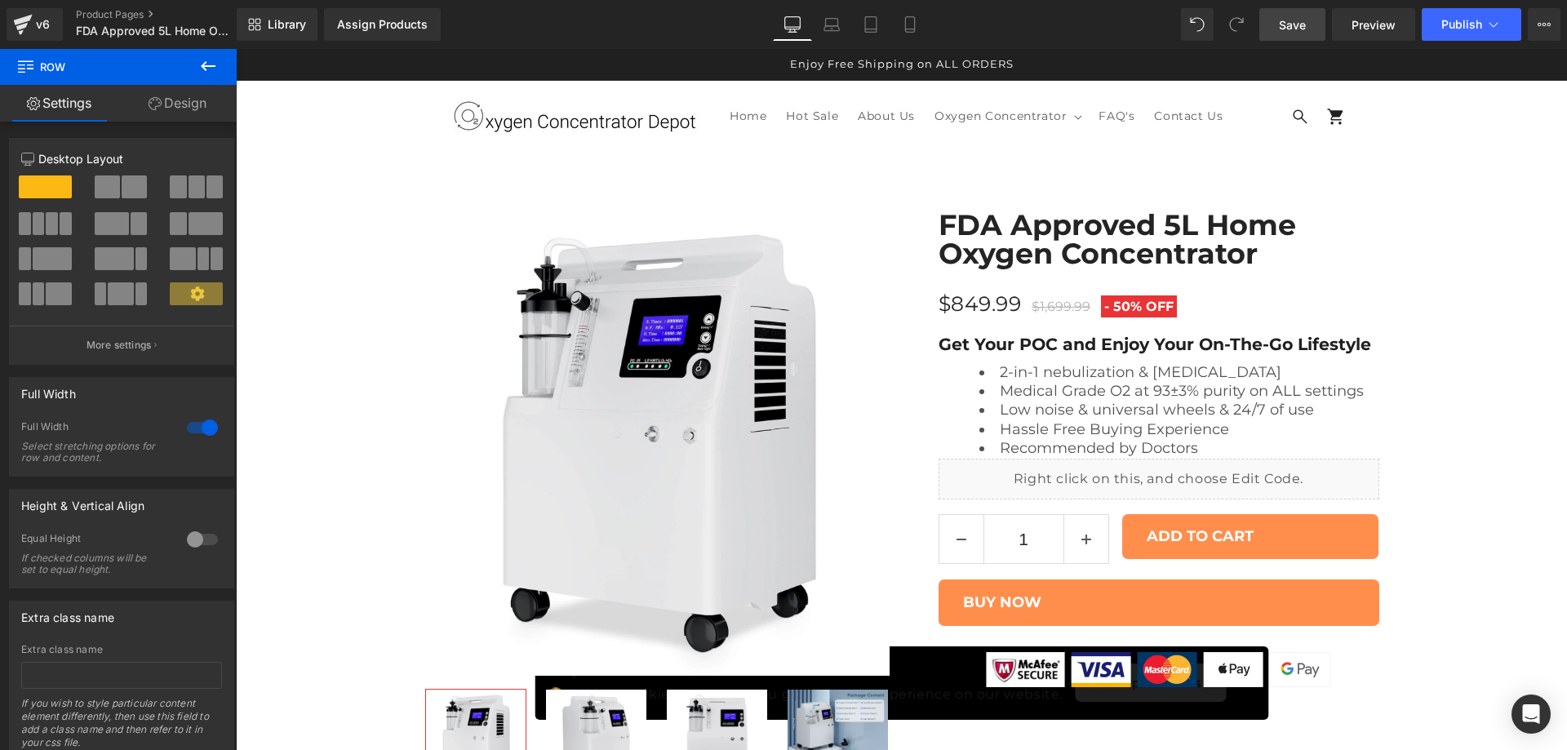
scroll to position [3586, 0]
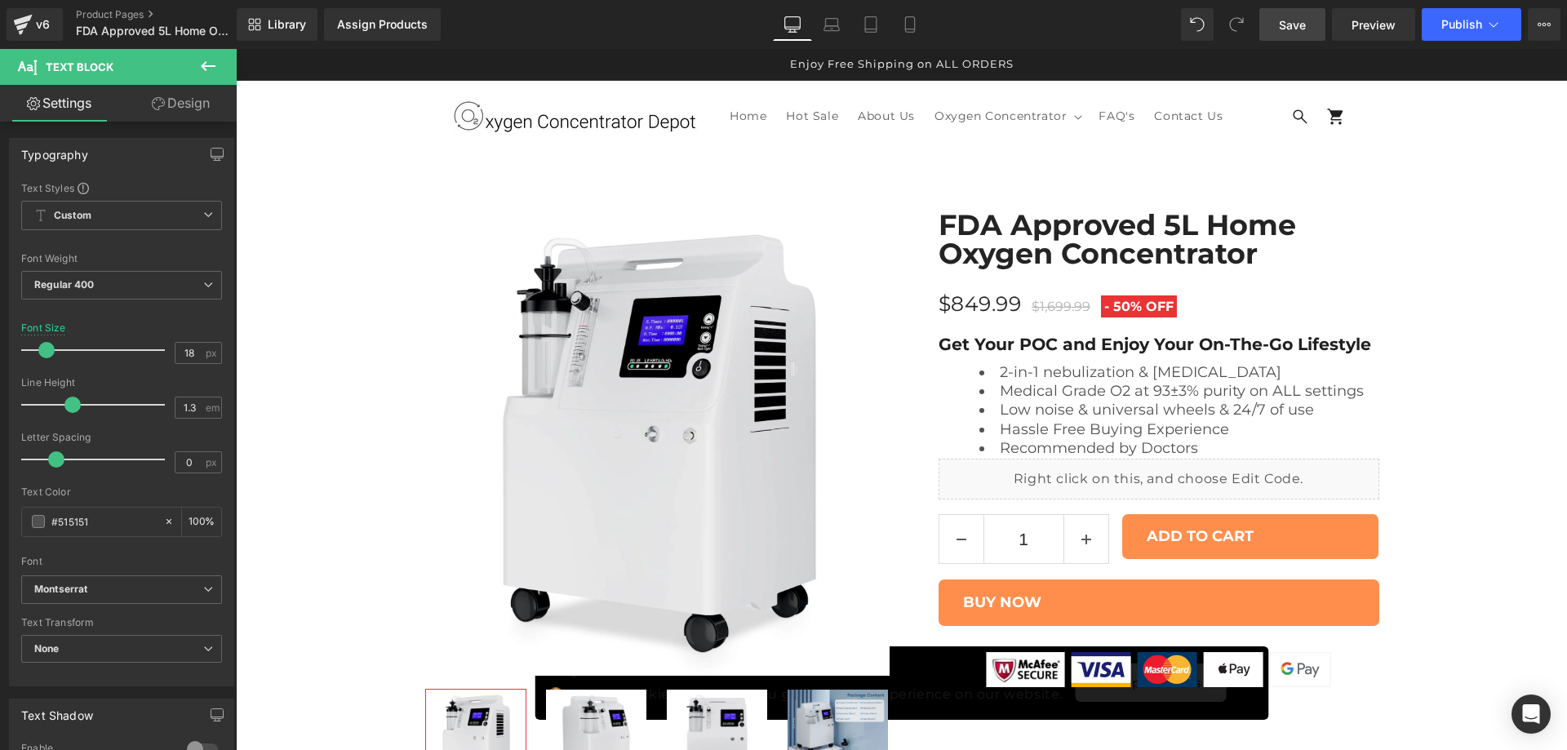
click at [207, 110] on link "Design" at bounding box center [181, 103] width 118 height 37
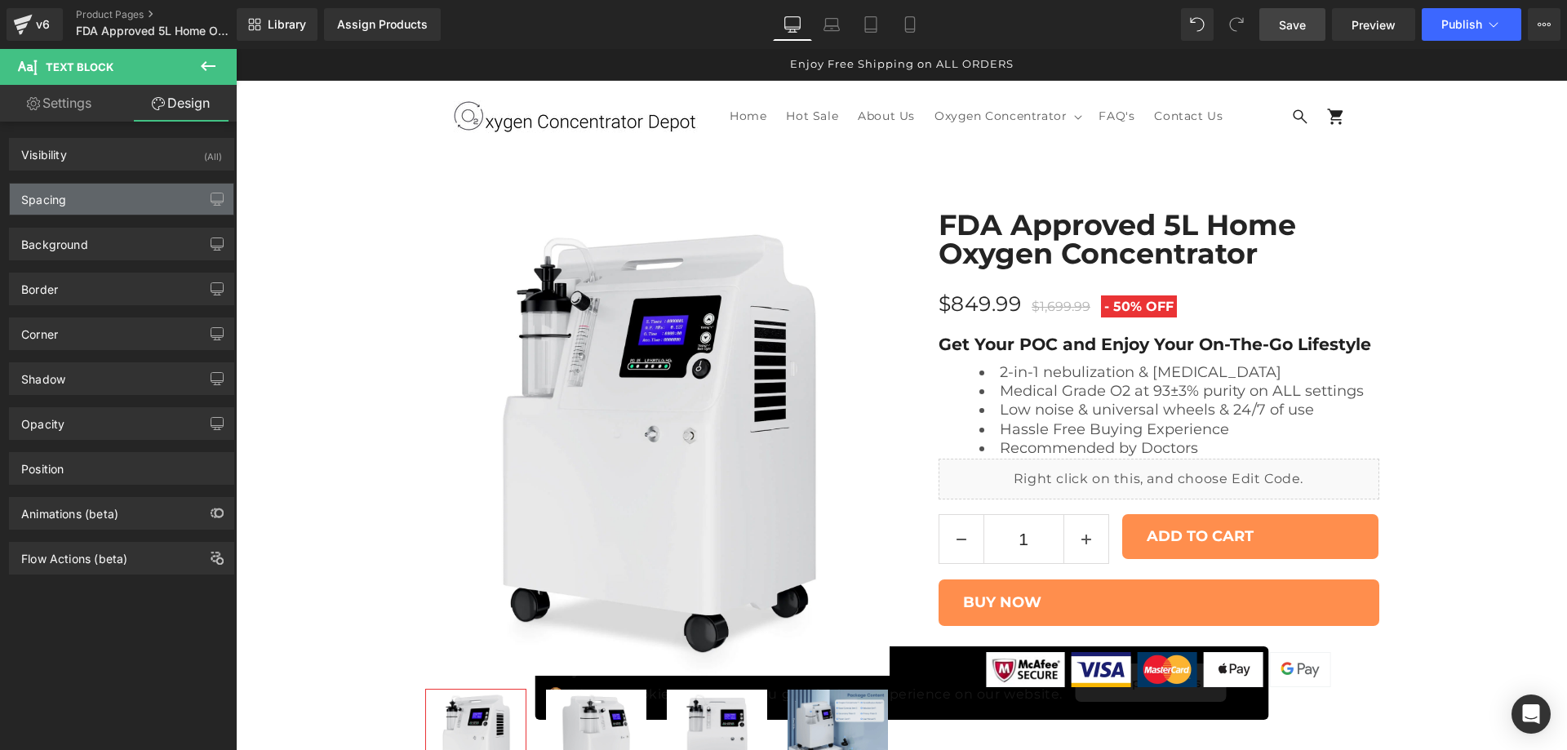
type input "10"
type input "0"
type input "20"
type input "0"
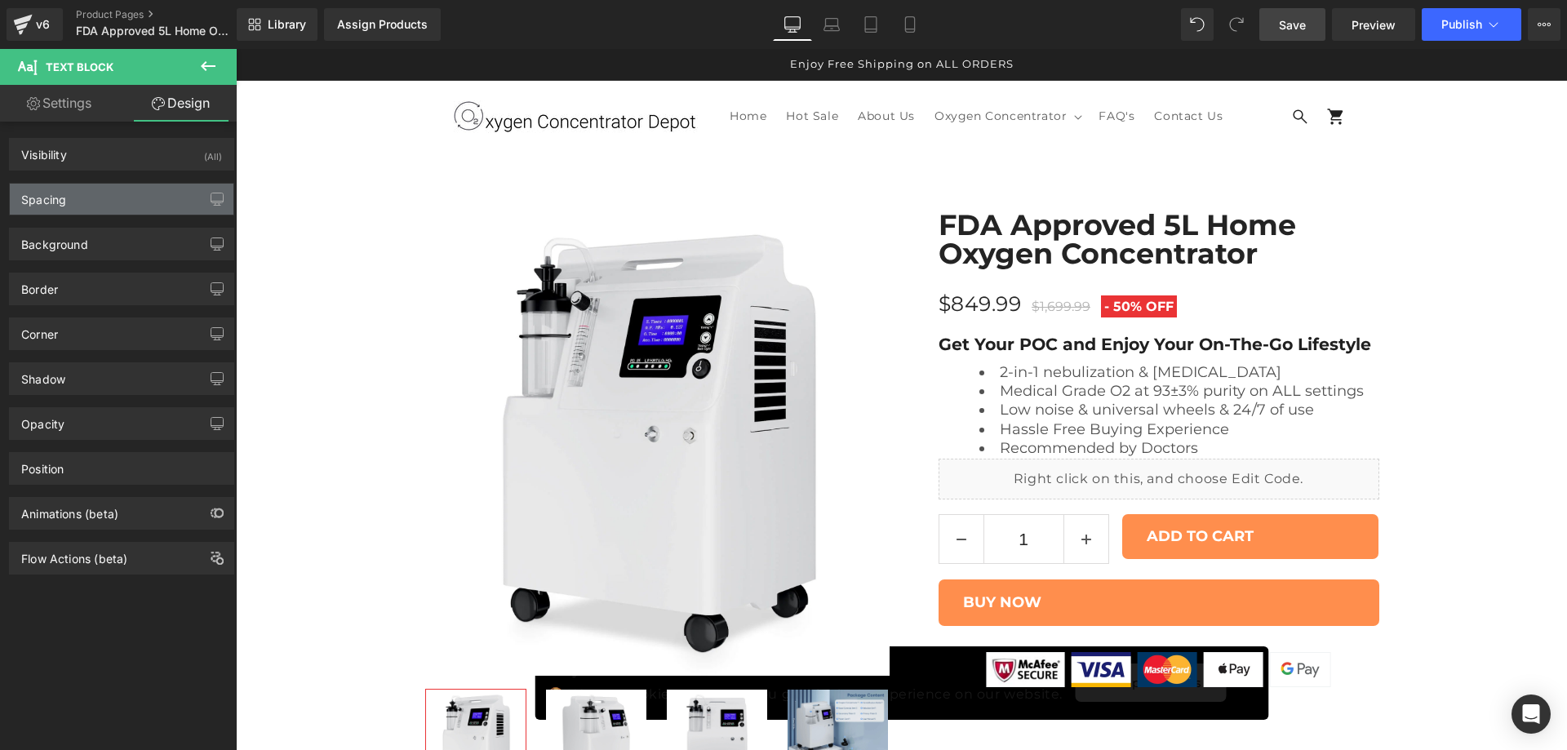
type input "0"
click at [113, 187] on div "Spacing" at bounding box center [122, 199] width 224 height 31
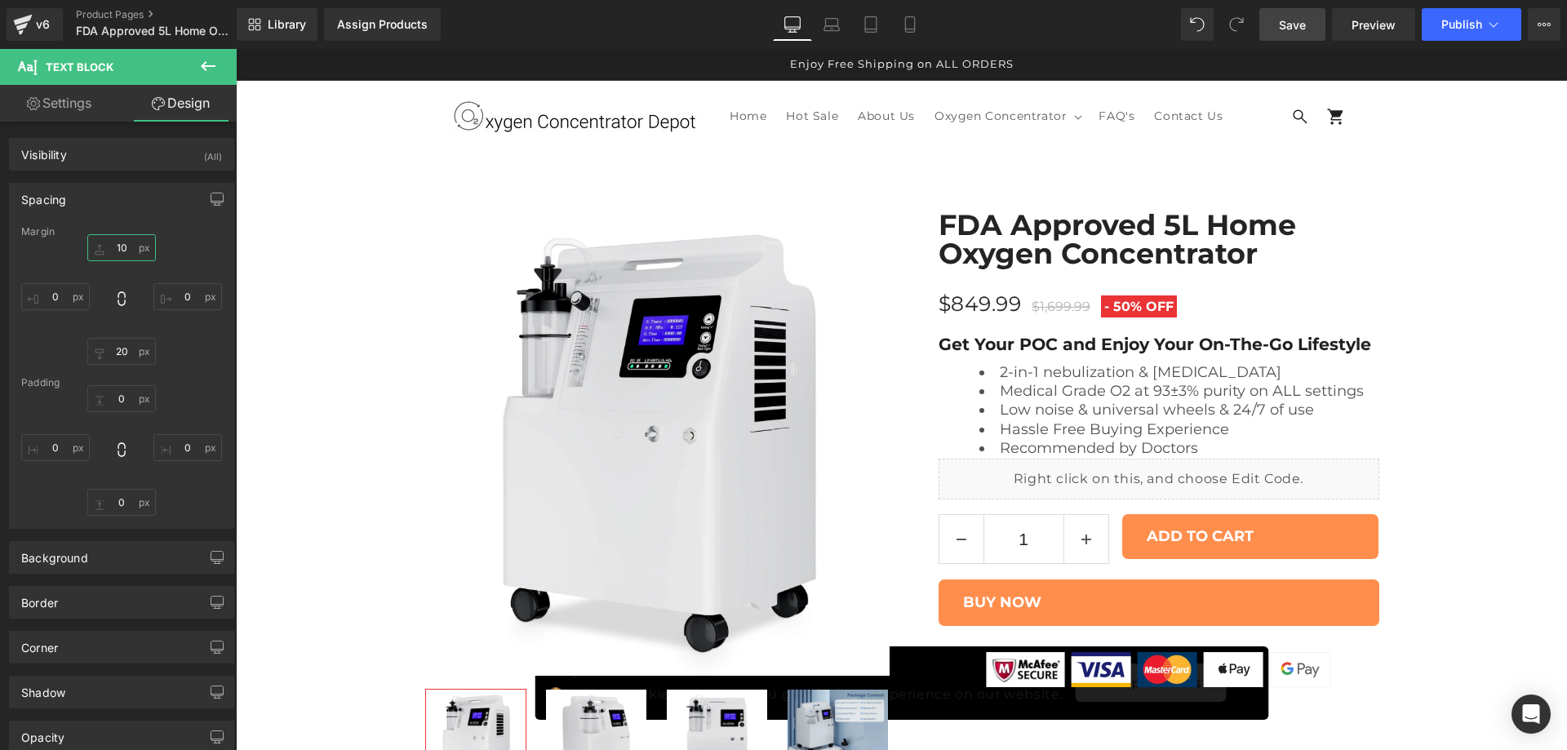
click at [114, 245] on input "10" at bounding box center [121, 247] width 69 height 27
type input "15"
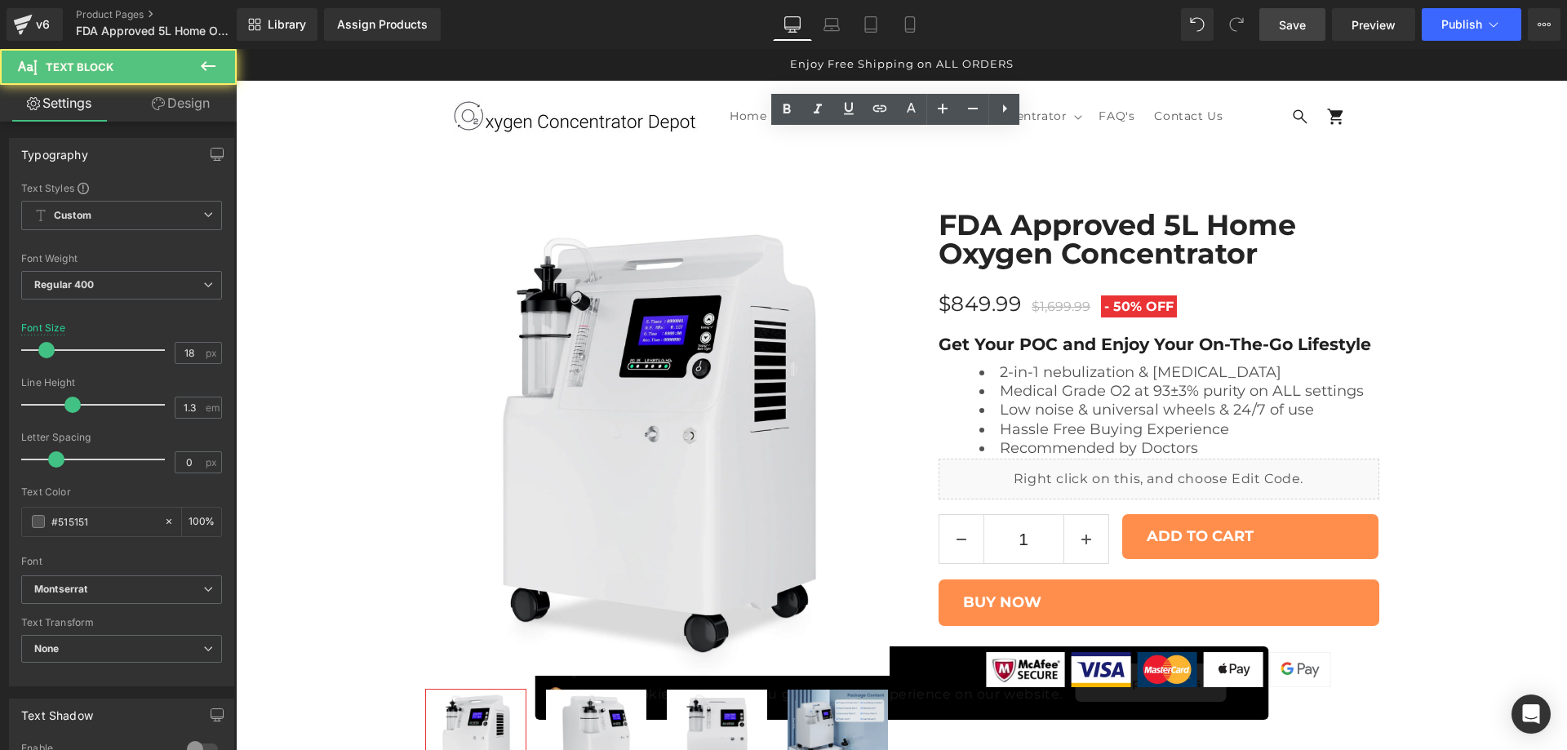
drag, startPoint x: 823, startPoint y: 140, endPoint x: 962, endPoint y: 135, distance: 138.8
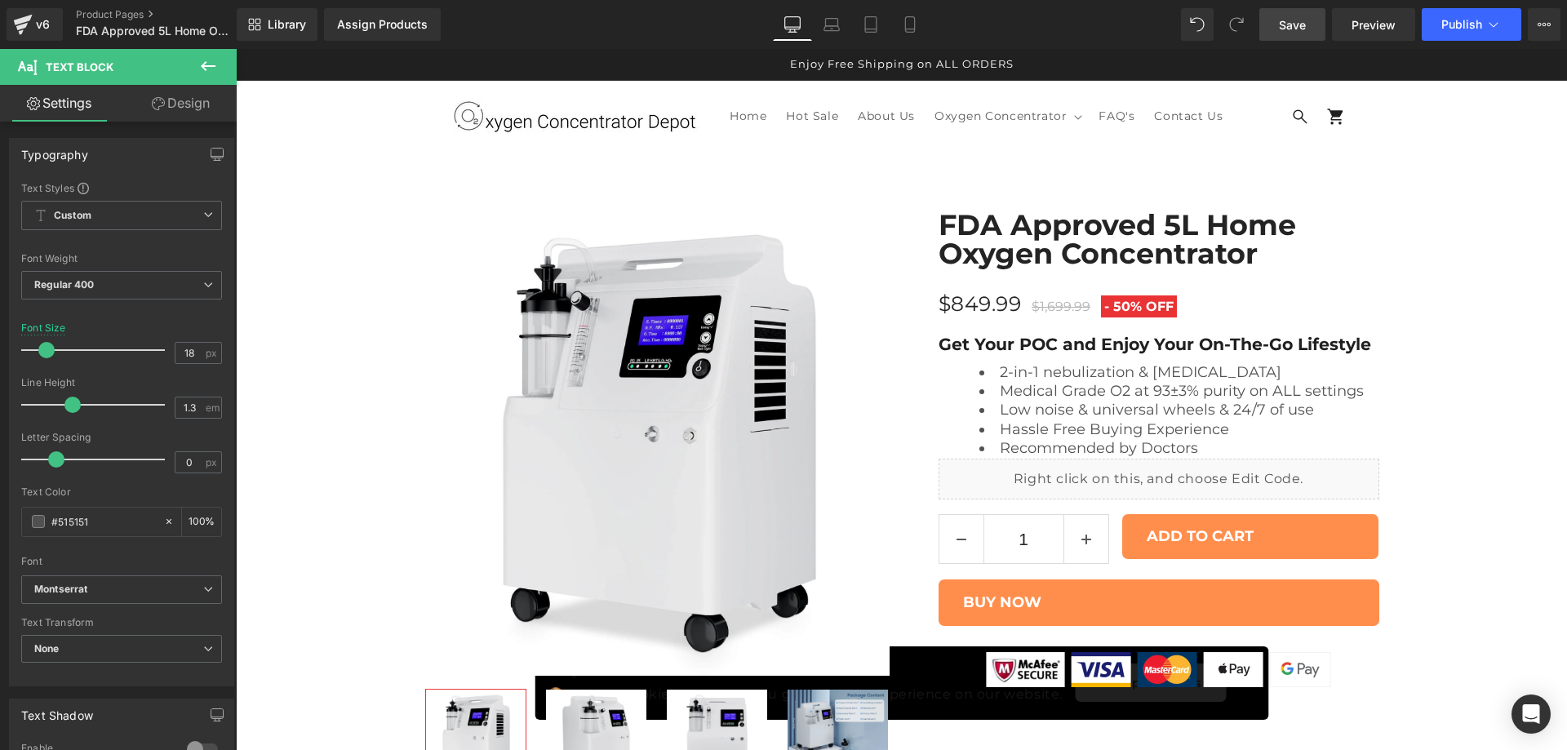
drag, startPoint x: 1098, startPoint y: 140, endPoint x: 1026, endPoint y: 157, distance: 73.8
drag, startPoint x: 784, startPoint y: 215, endPoint x: 941, endPoint y: 217, distance: 156.7
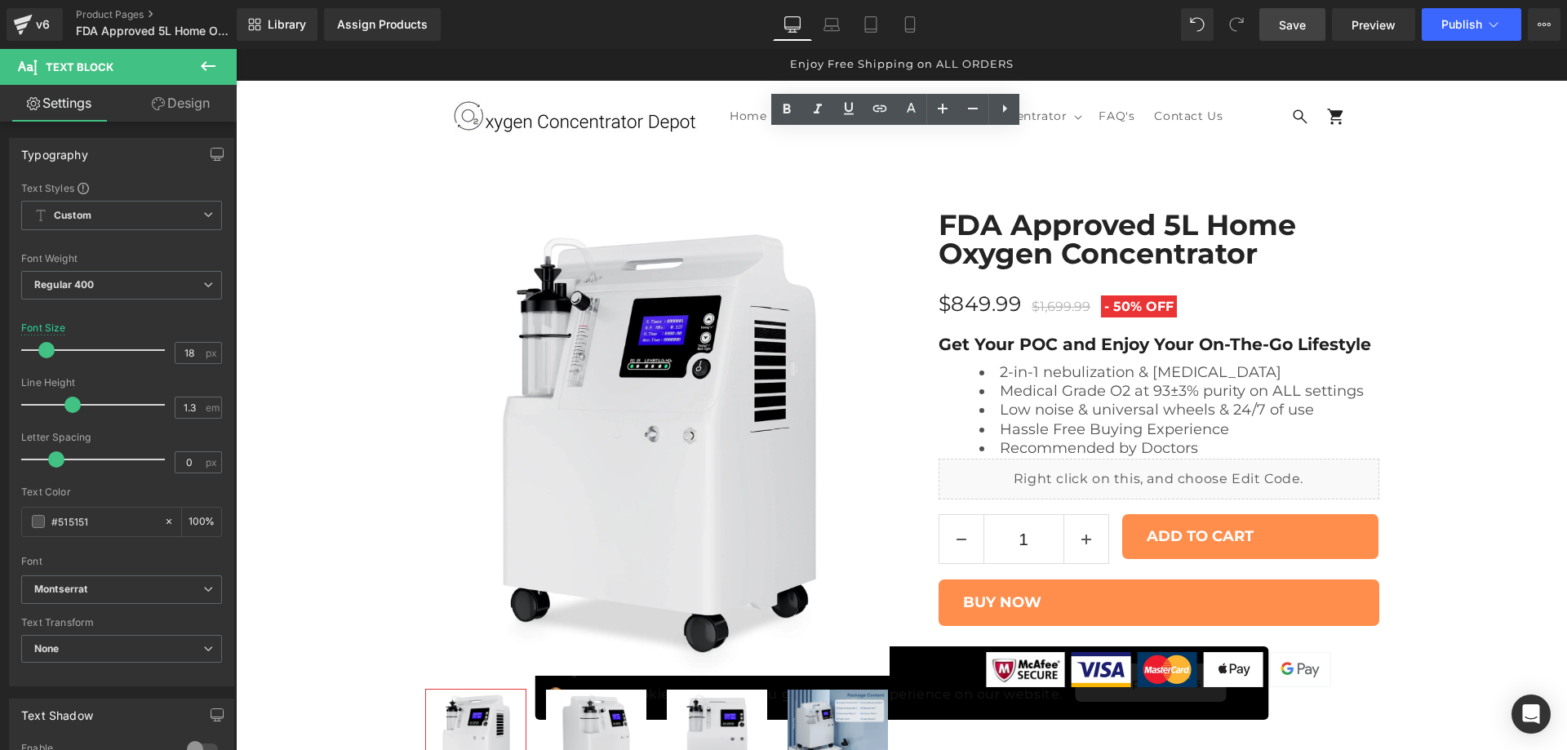
drag, startPoint x: 1009, startPoint y: 211, endPoint x: 786, endPoint y: 211, distance: 222.8
drag, startPoint x: 1040, startPoint y: 217, endPoint x: 426, endPoint y: 214, distance: 613.8
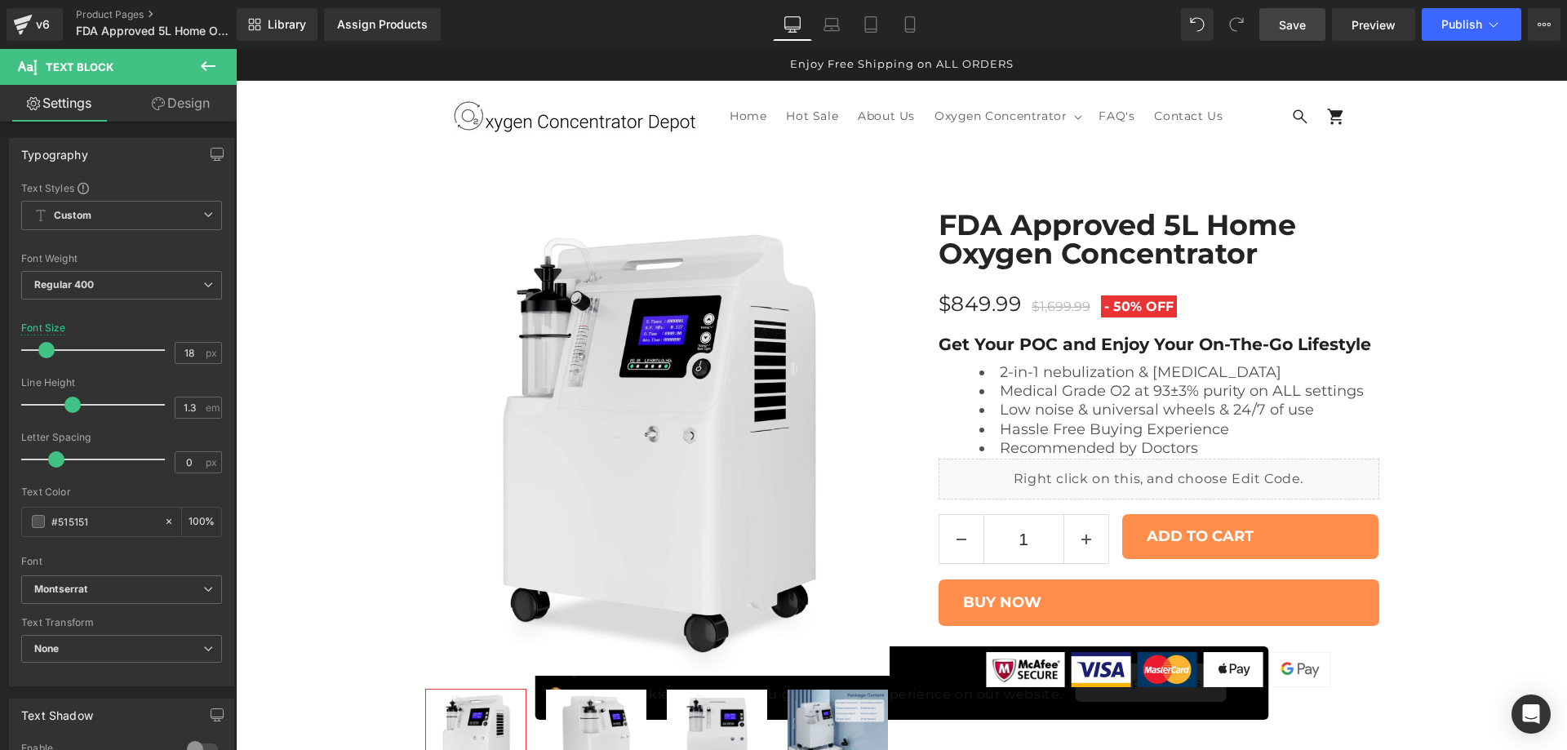
drag, startPoint x: 1068, startPoint y: 274, endPoint x: 1084, endPoint y: 301, distance: 31.5
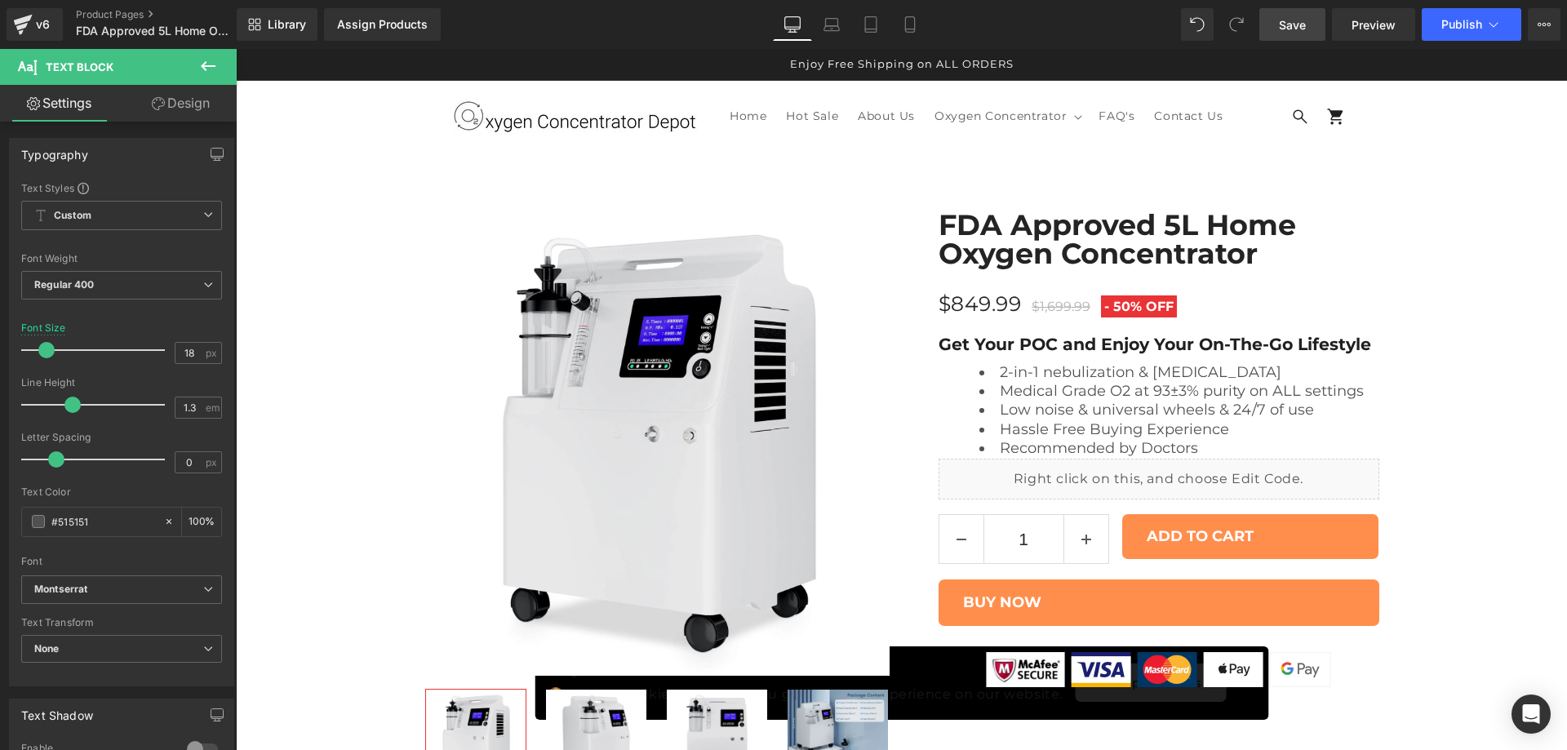
drag, startPoint x: 488, startPoint y: 235, endPoint x: 1361, endPoint y: 235, distance: 872.5
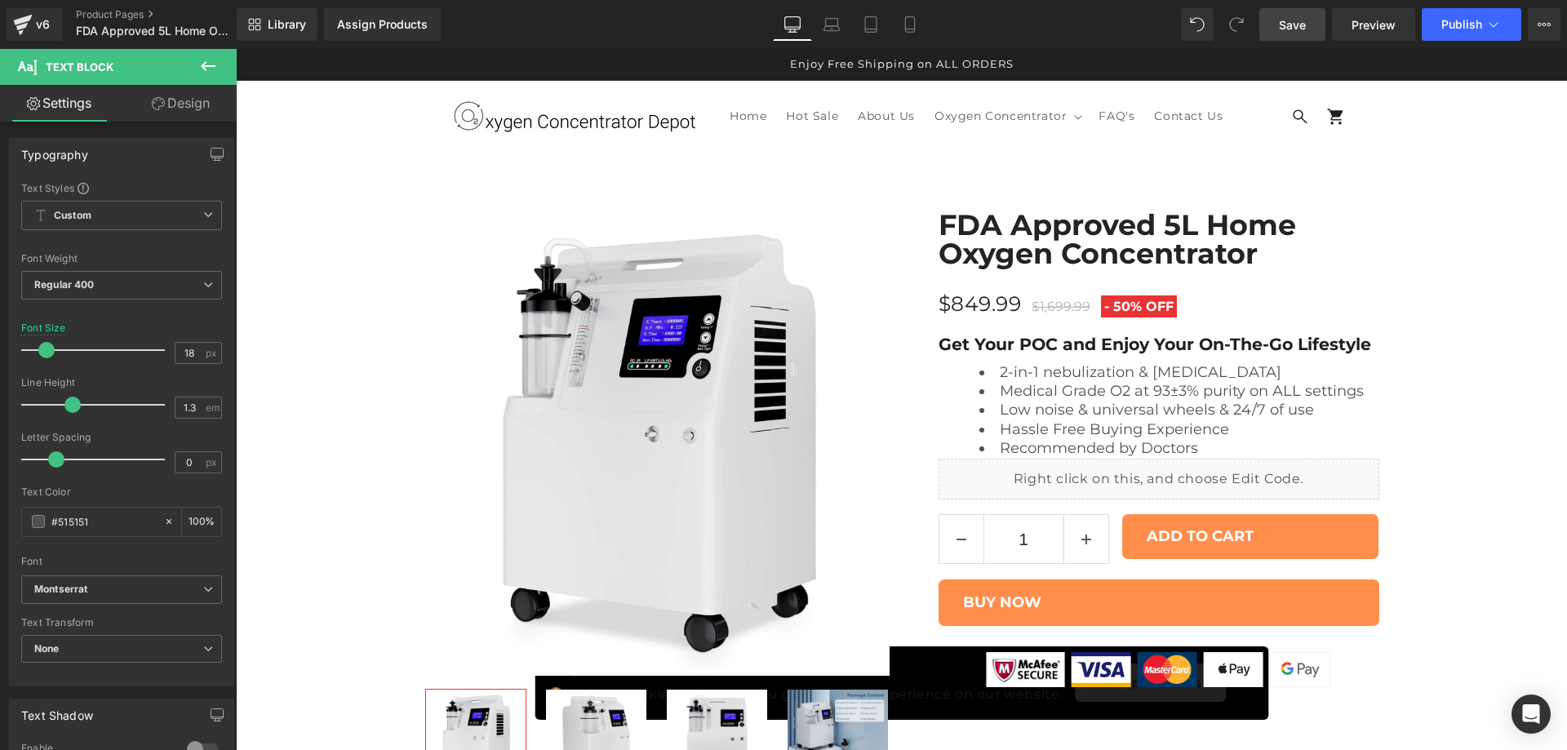
drag, startPoint x: 436, startPoint y: 330, endPoint x: 841, endPoint y: 329, distance: 404.8
drag, startPoint x: 1185, startPoint y: 330, endPoint x: 1335, endPoint y: 327, distance: 150.2
drag, startPoint x: 1002, startPoint y: 349, endPoint x: 1012, endPoint y: 367, distance: 21.6
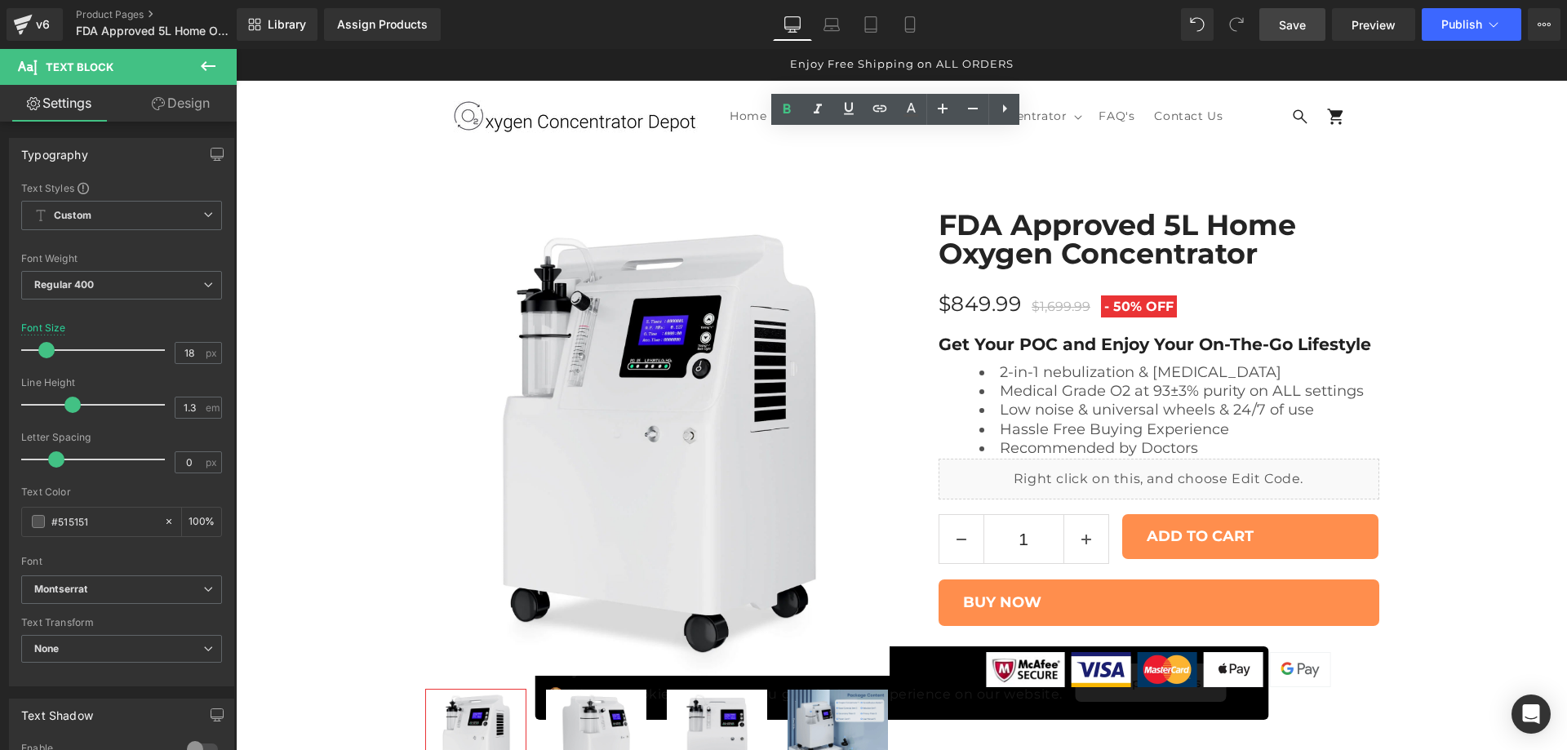
drag, startPoint x: 1230, startPoint y: 367, endPoint x: 1270, endPoint y: 406, distance: 56.0
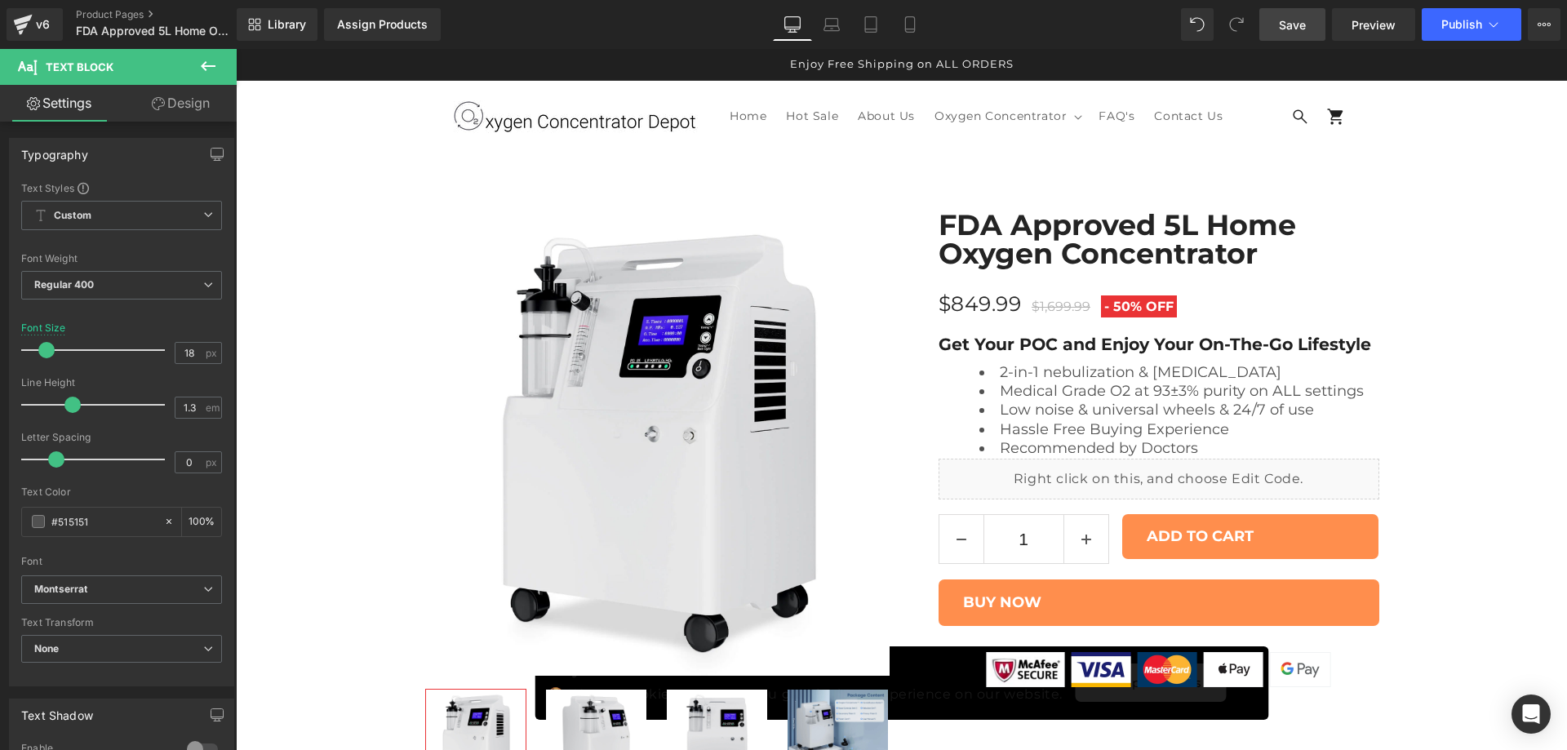
drag, startPoint x: 1176, startPoint y: 469, endPoint x: 411, endPoint y: 433, distance: 766.5
drag, startPoint x: 595, startPoint y: 467, endPoint x: 412, endPoint y: 451, distance: 183.6
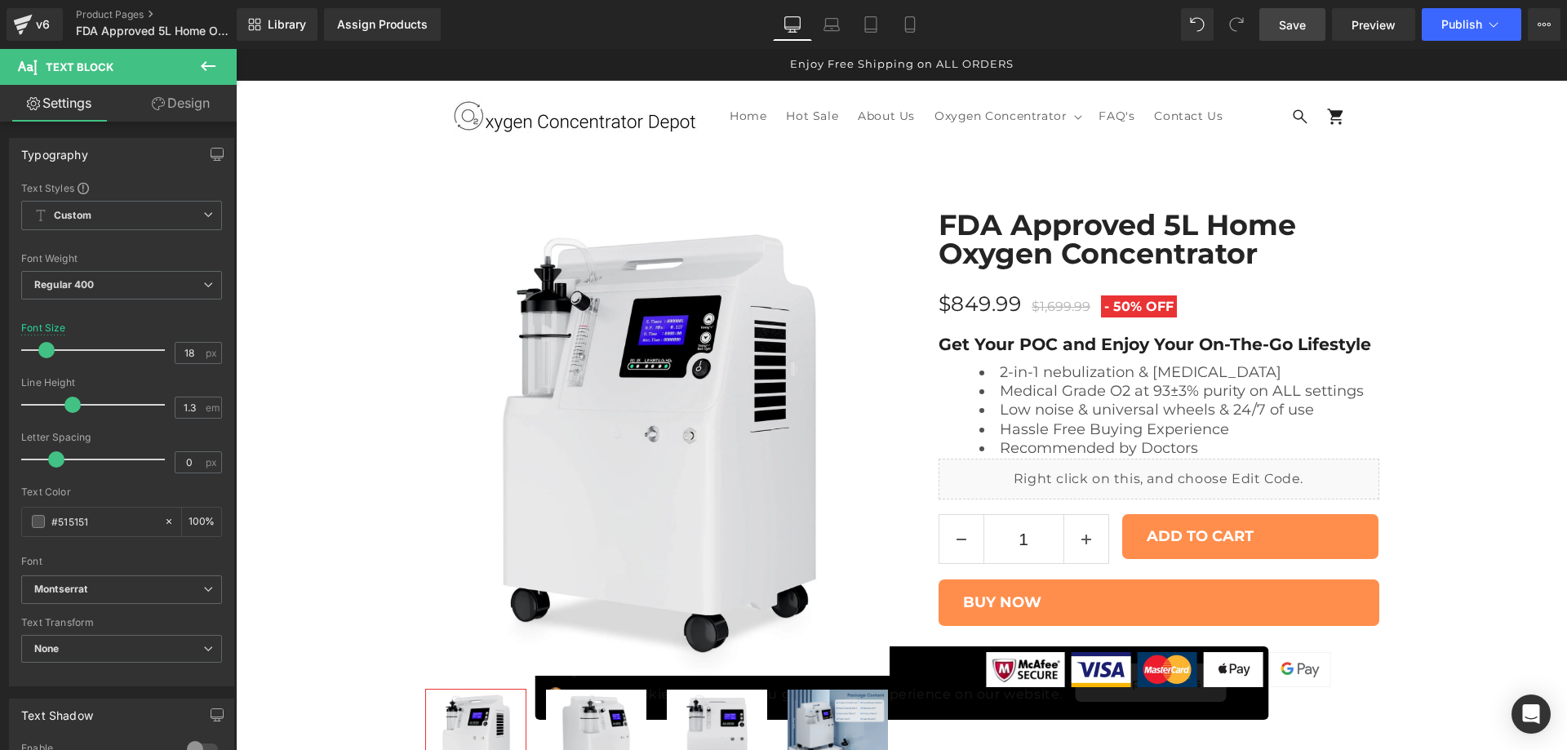
drag, startPoint x: 1288, startPoint y: 30, endPoint x: 1026, endPoint y: 401, distance: 453.8
click at [1288, 30] on span "Save" at bounding box center [1292, 24] width 27 height 17
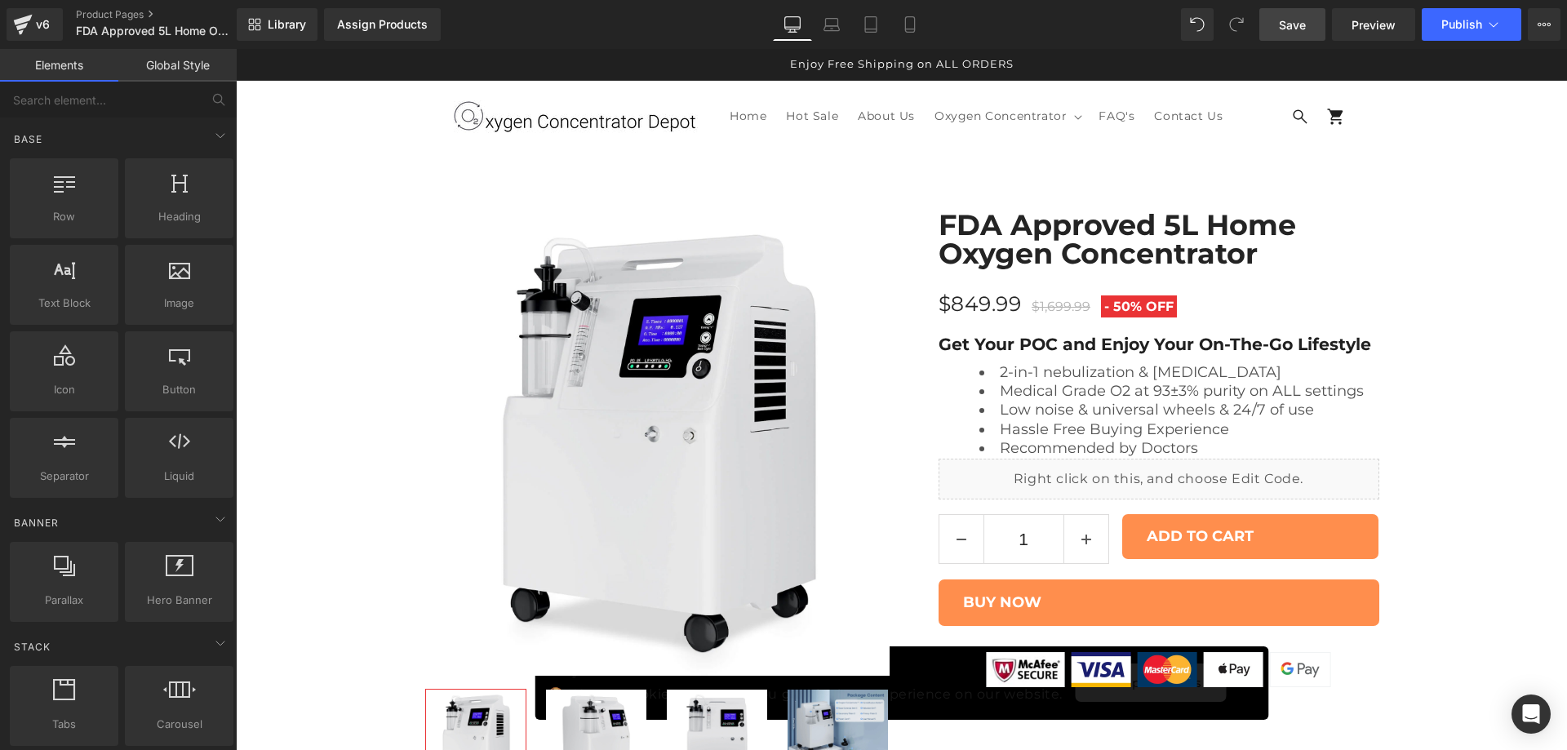
scroll to position [4538, 0]
click at [1292, 22] on span "Save" at bounding box center [1292, 24] width 27 height 17
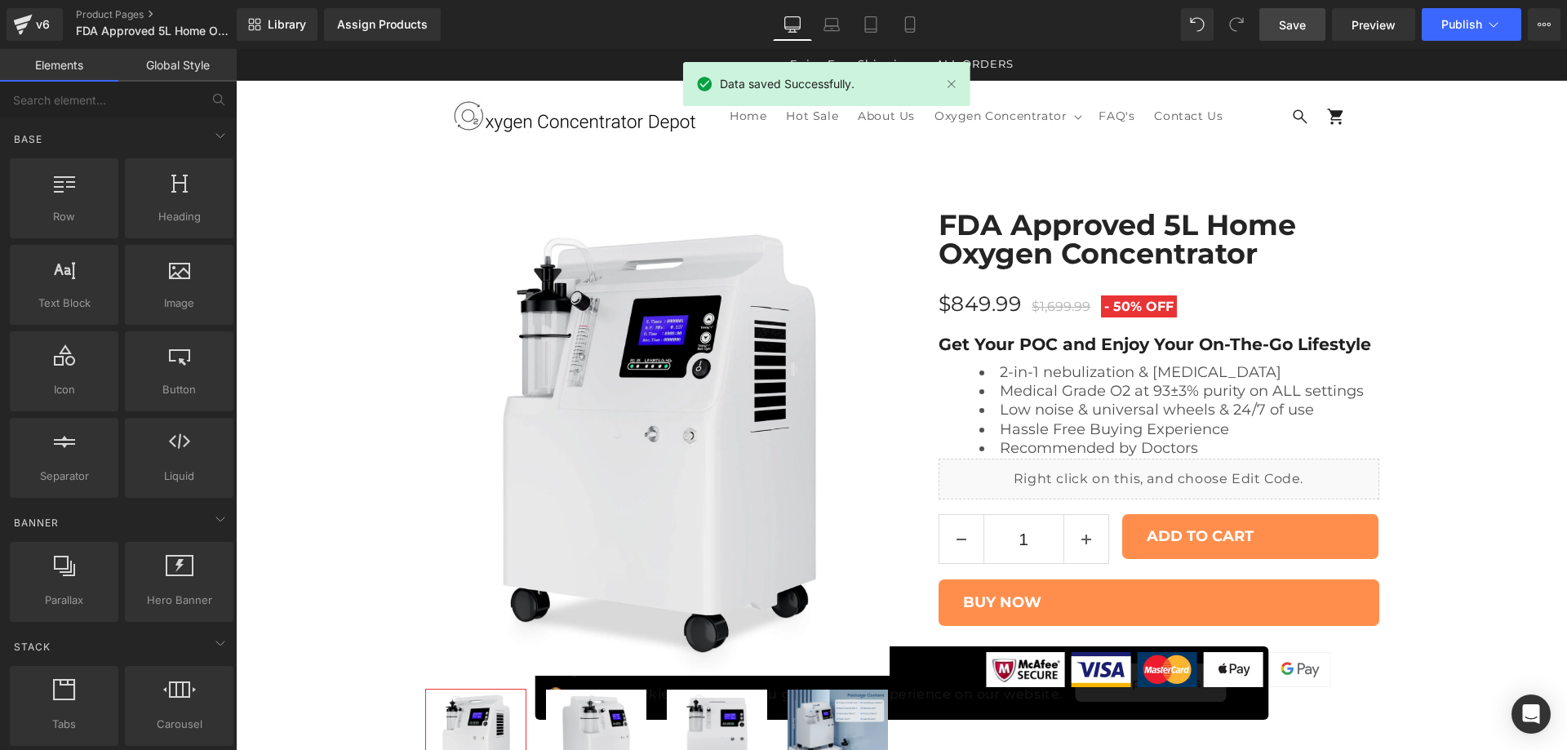
scroll to position [3178, 0]
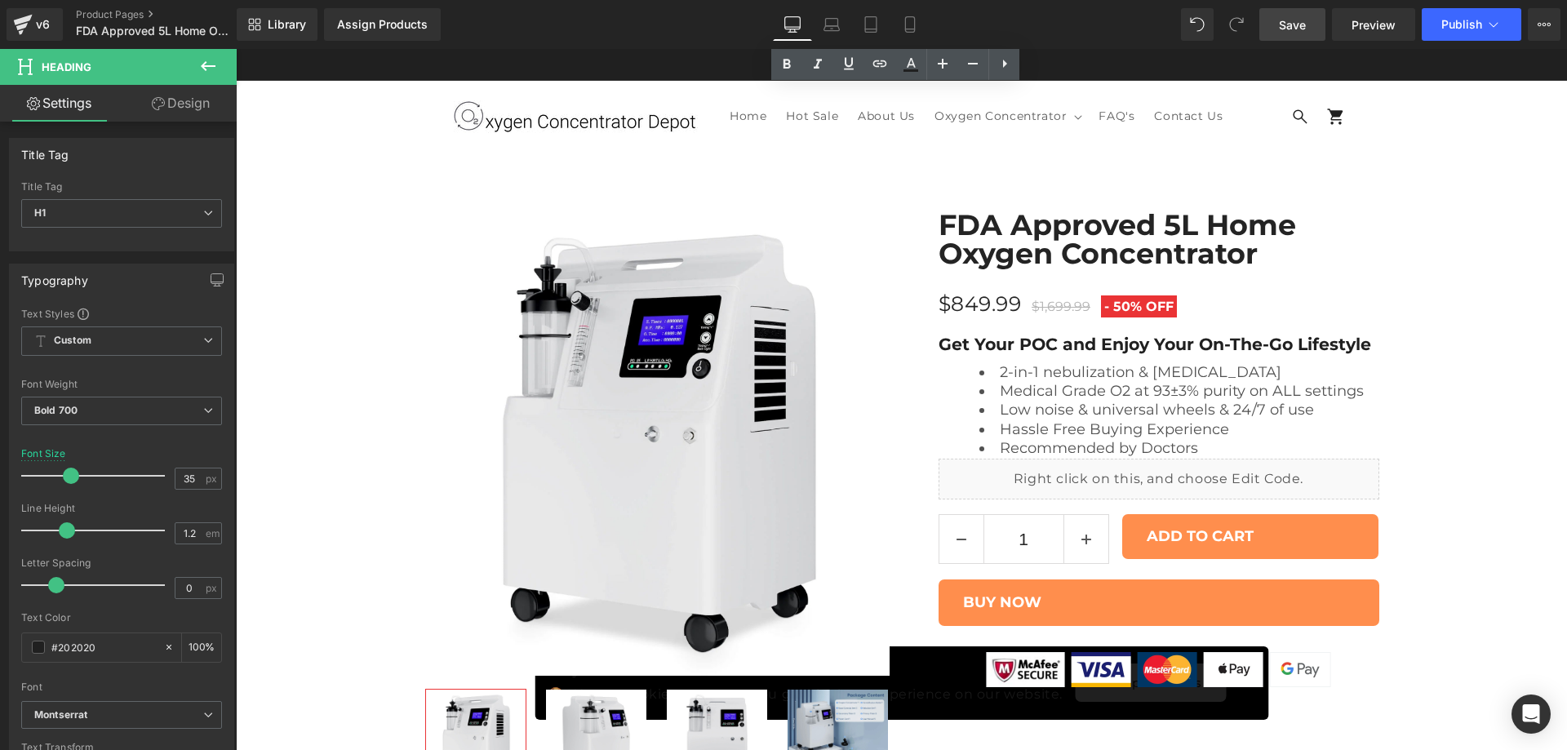
scroll to position [3722, 0]
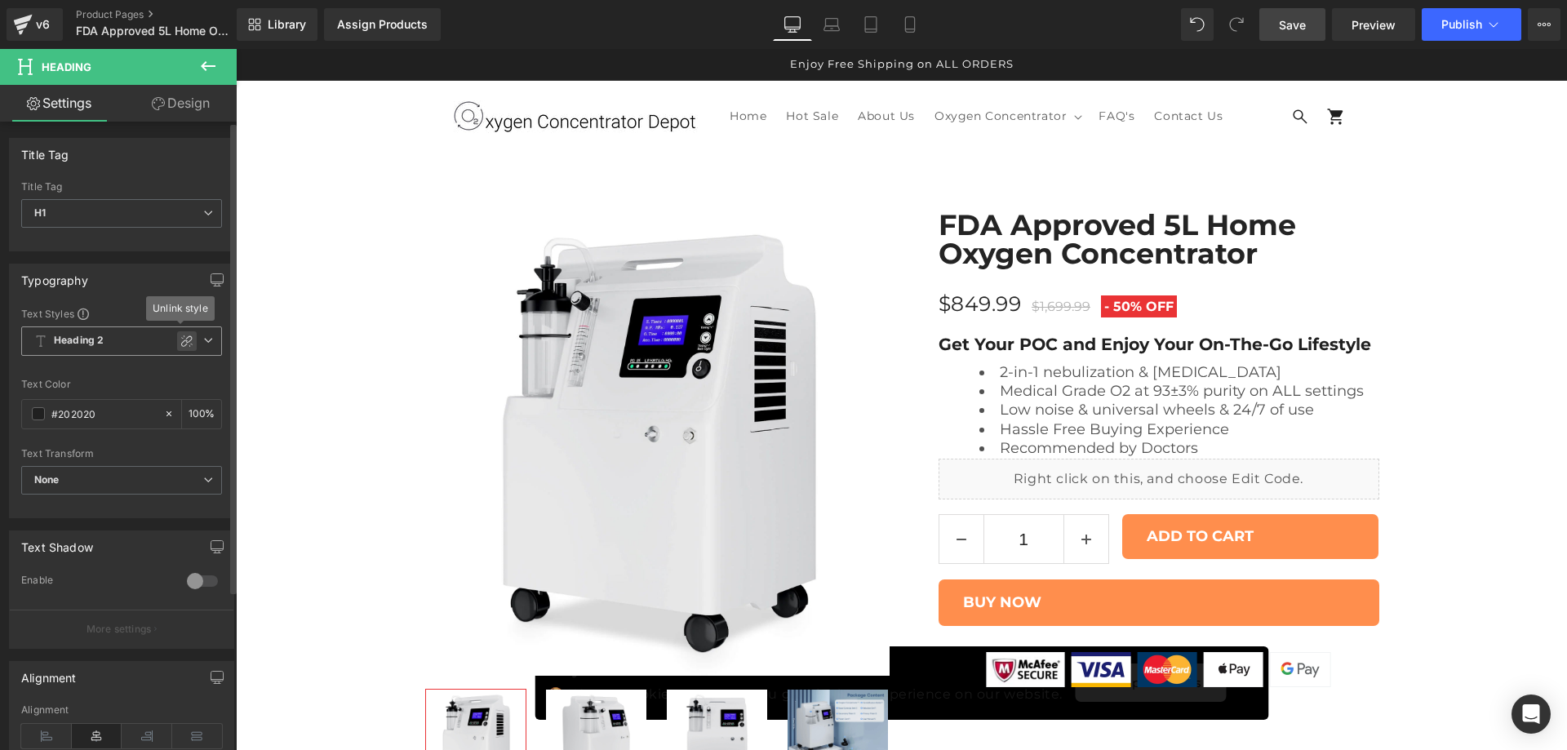
click at [177, 339] on div at bounding box center [187, 341] width 20 height 20
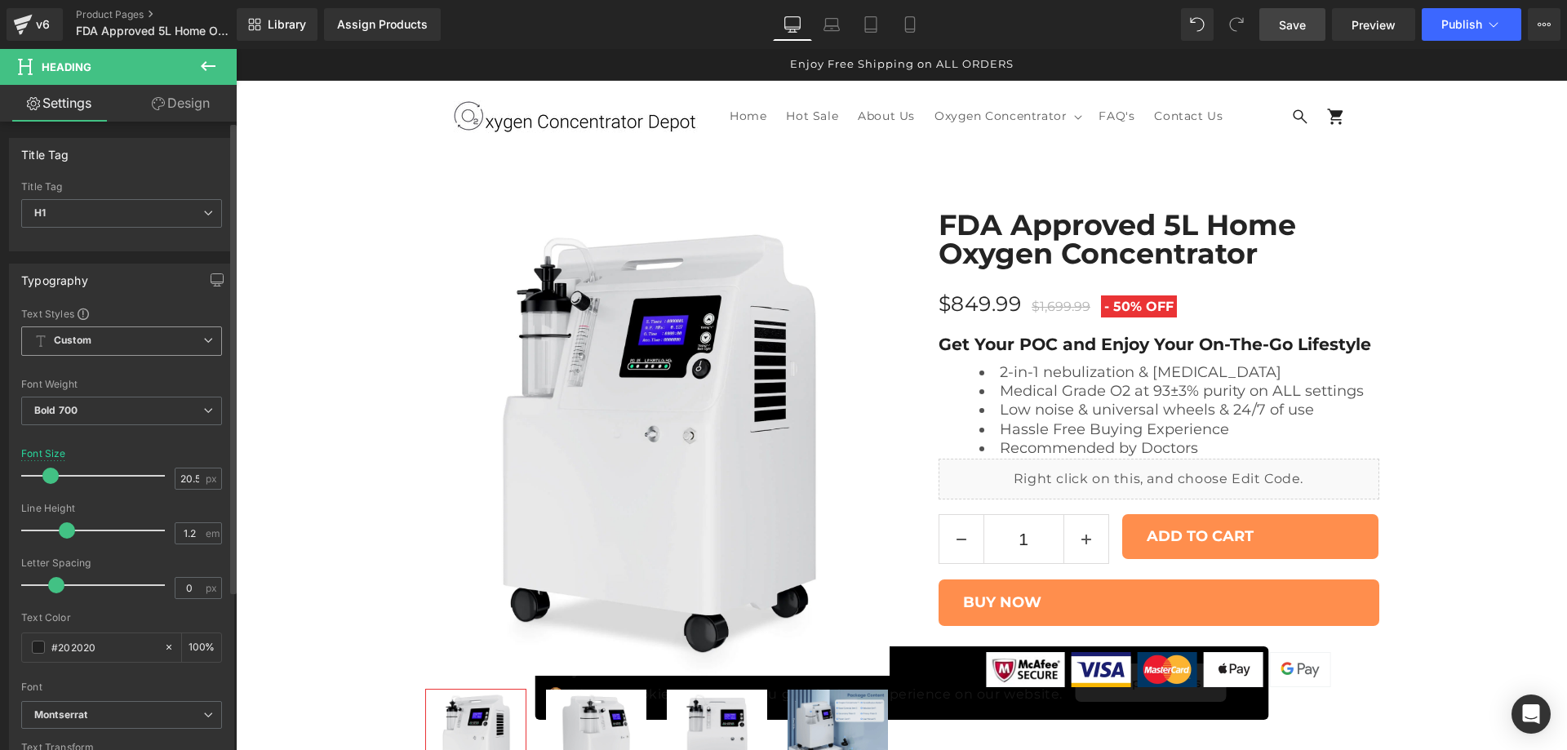
click at [133, 340] on span "Custom" at bounding box center [121, 340] width 201 height 29
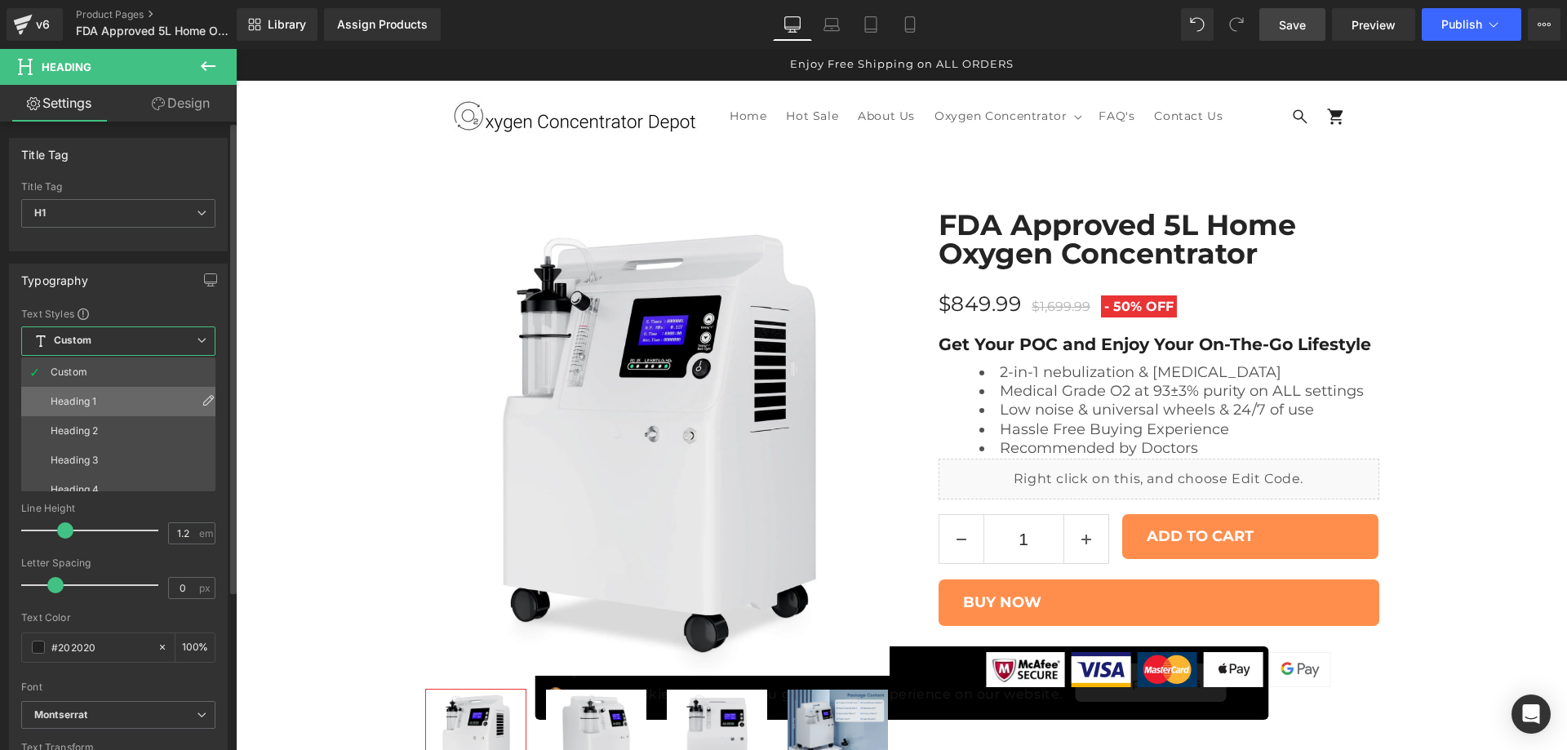
click at [118, 387] on li "Heading 1" at bounding box center [122, 401] width 202 height 29
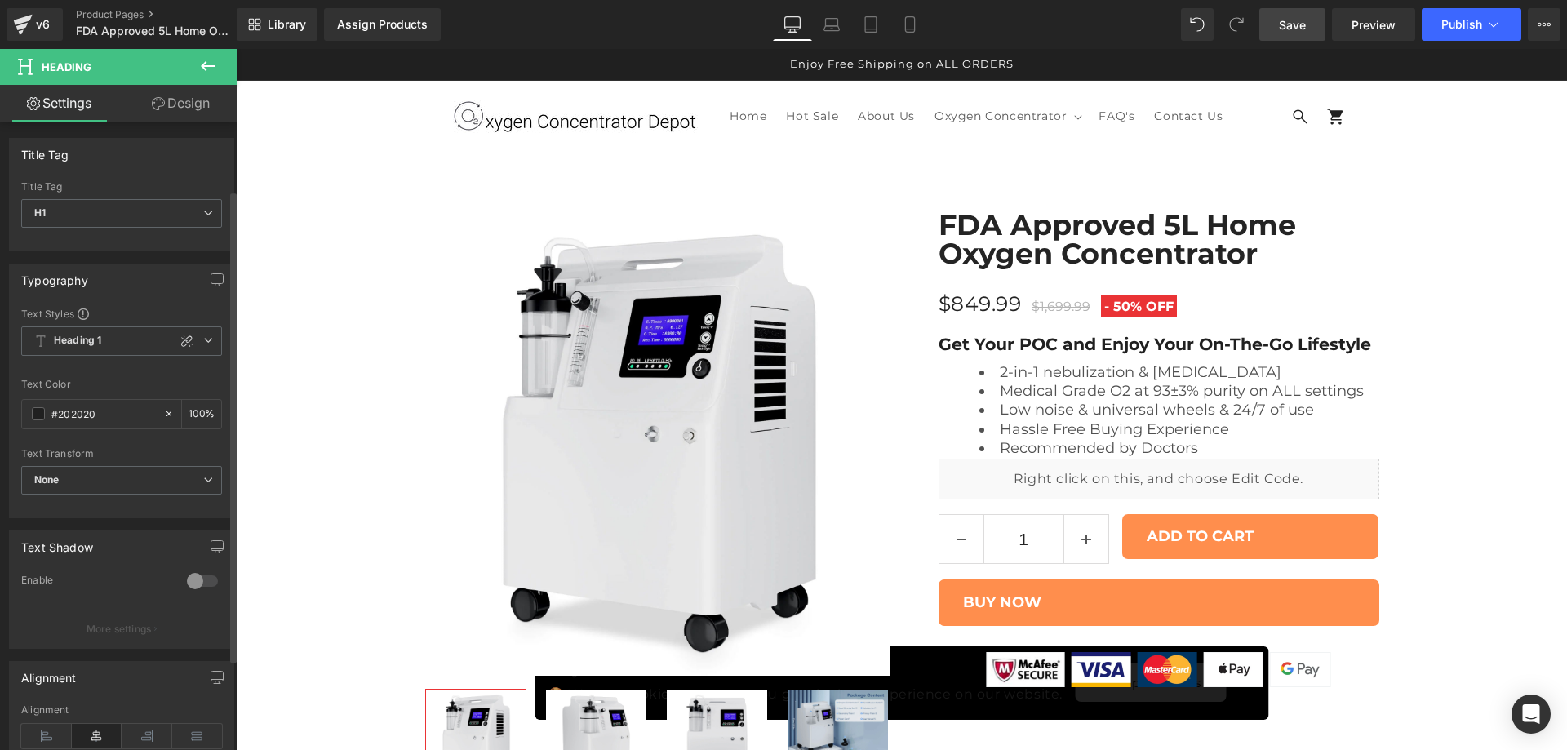
scroll to position [236, 0]
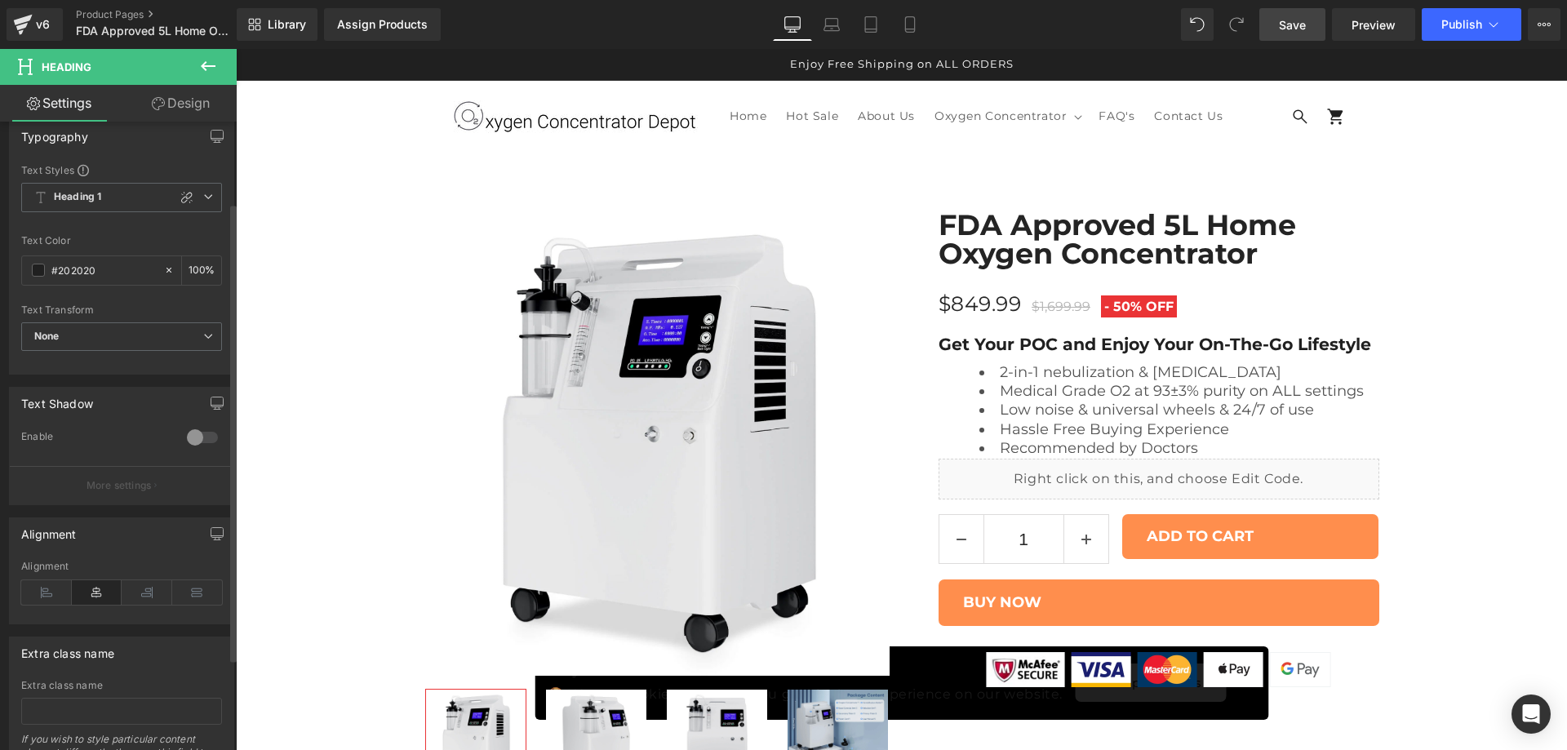
scroll to position [0, 0]
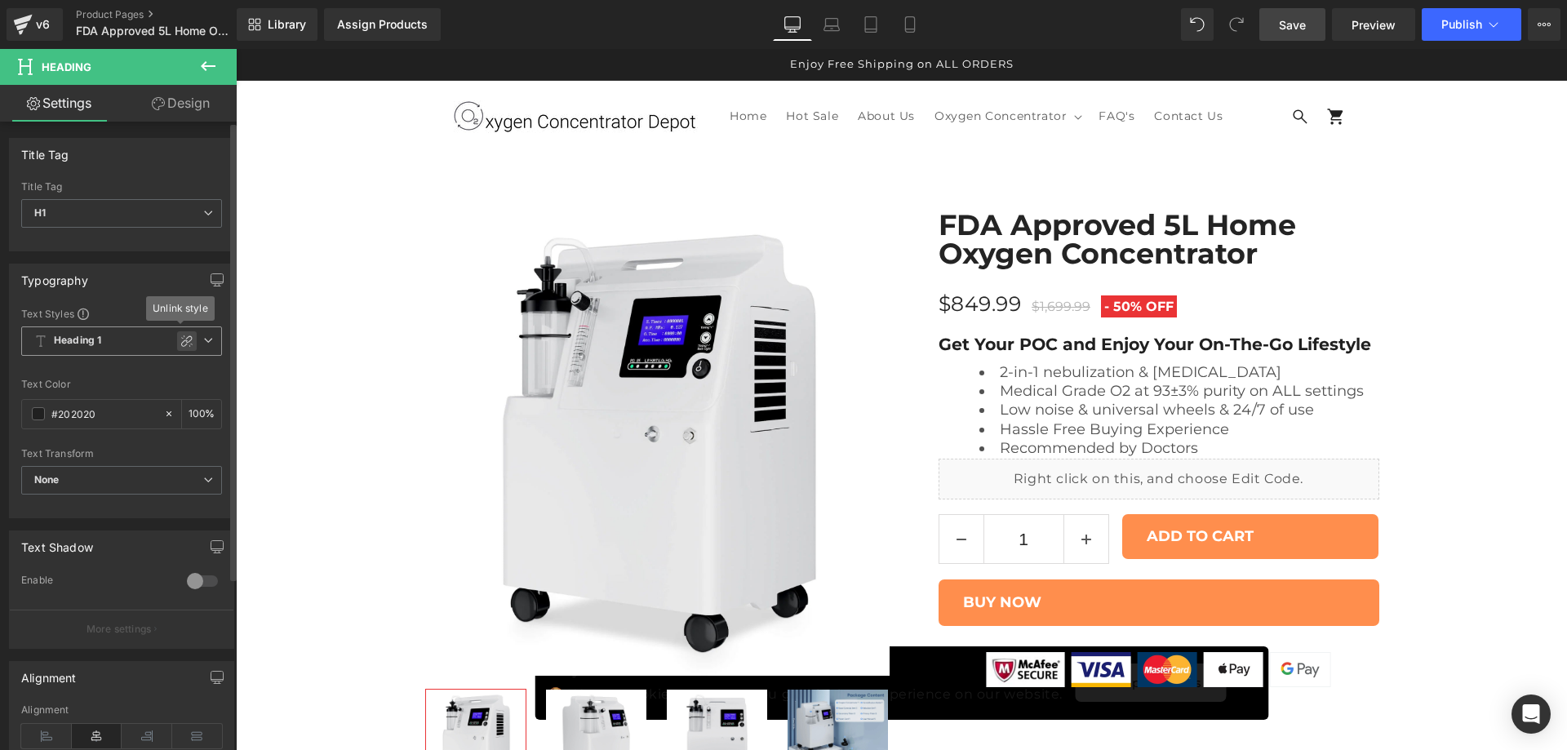
click at [180, 344] on icon at bounding box center [186, 341] width 13 height 13
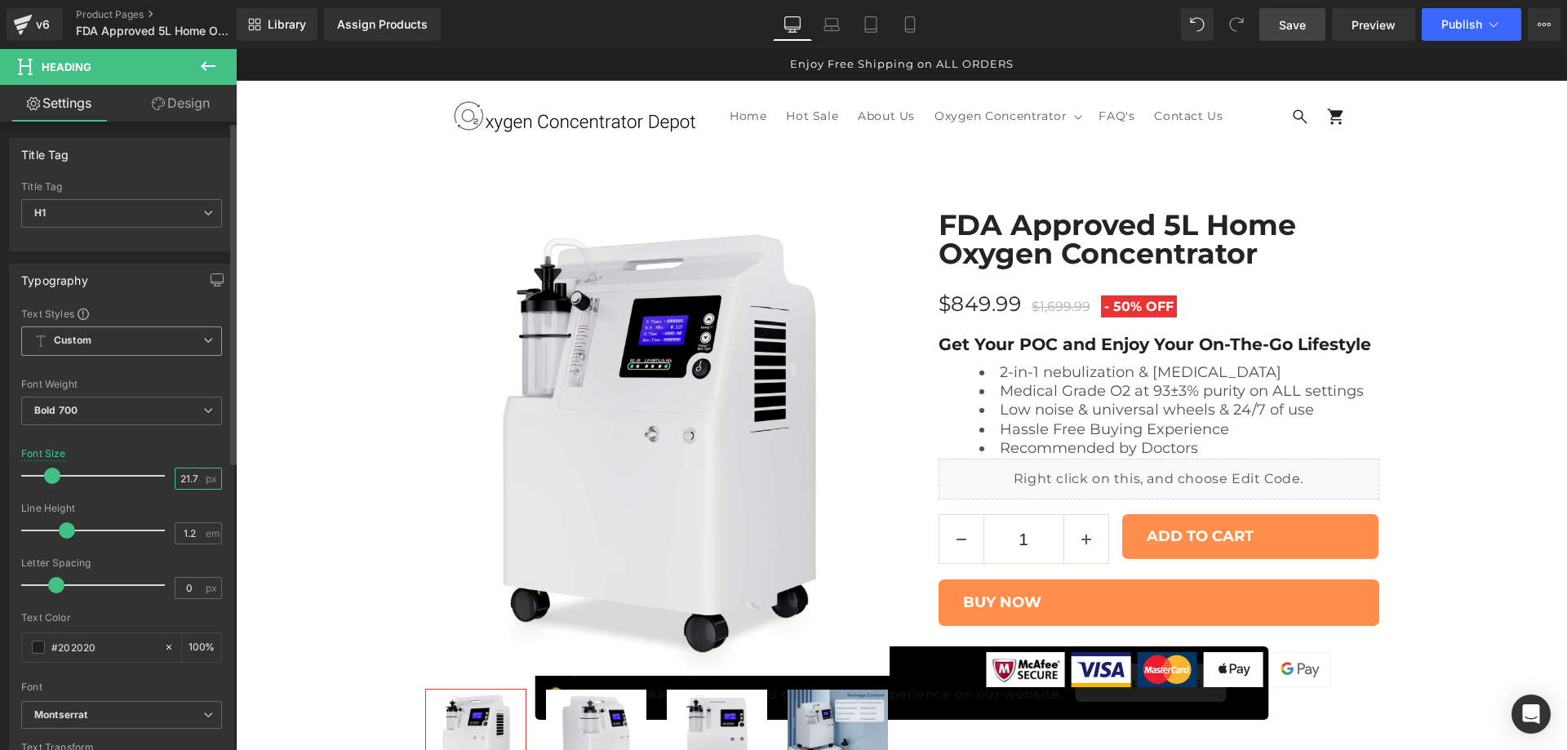
click at [184, 484] on input "21.78" at bounding box center [189, 479] width 29 height 20
type input "35"
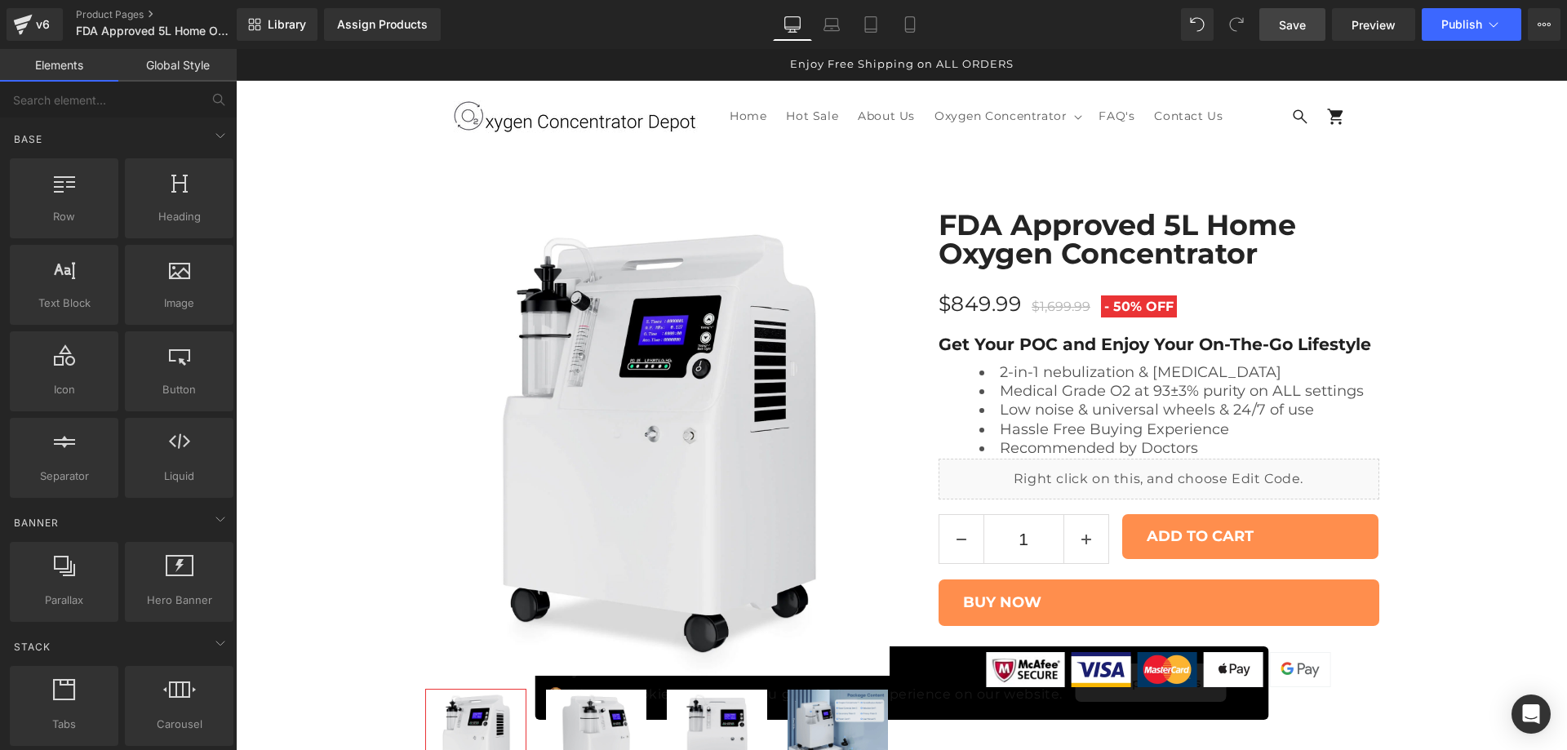
scroll to position [4538, 0]
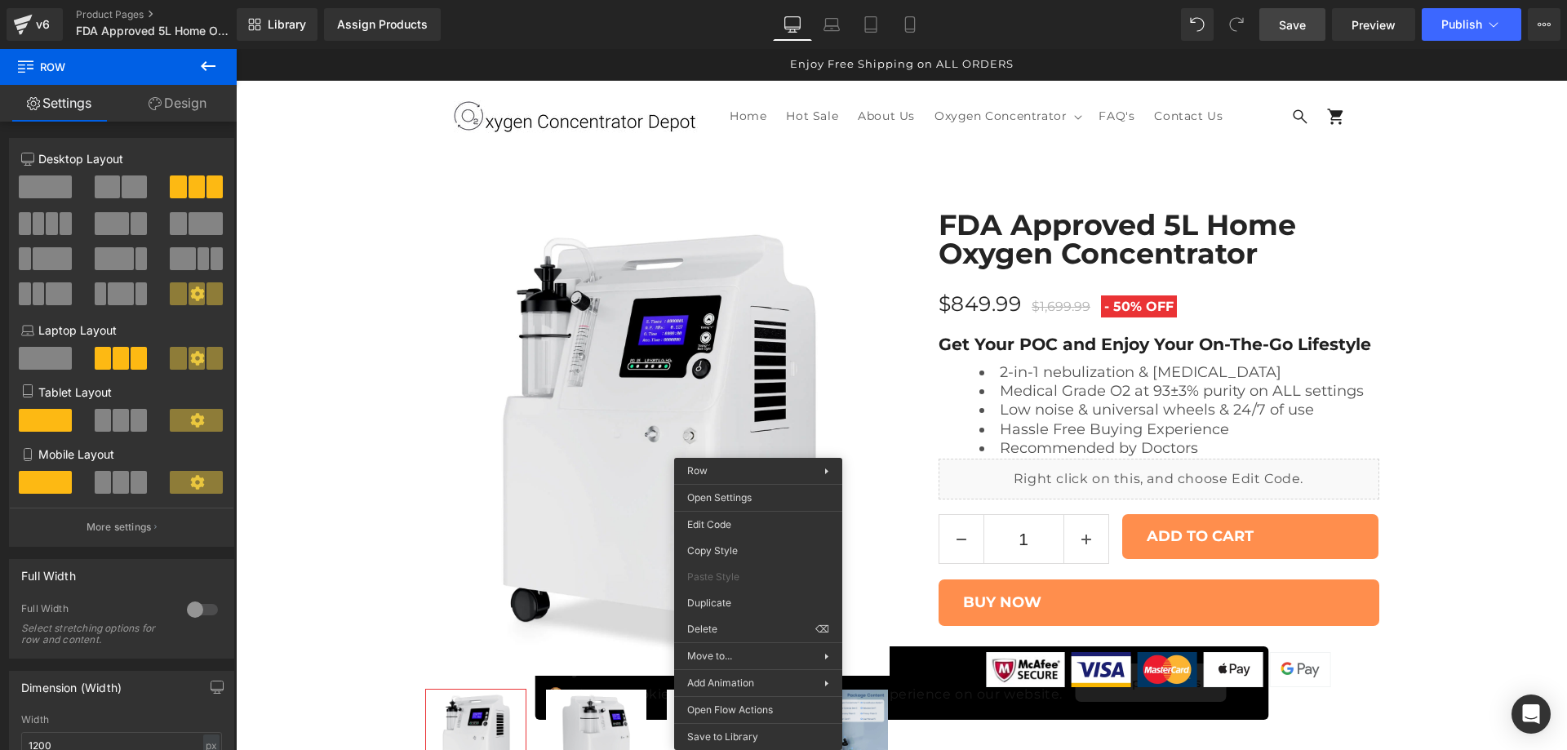
drag, startPoint x: 971, startPoint y: 677, endPoint x: 729, endPoint y: 629, distance: 247.2
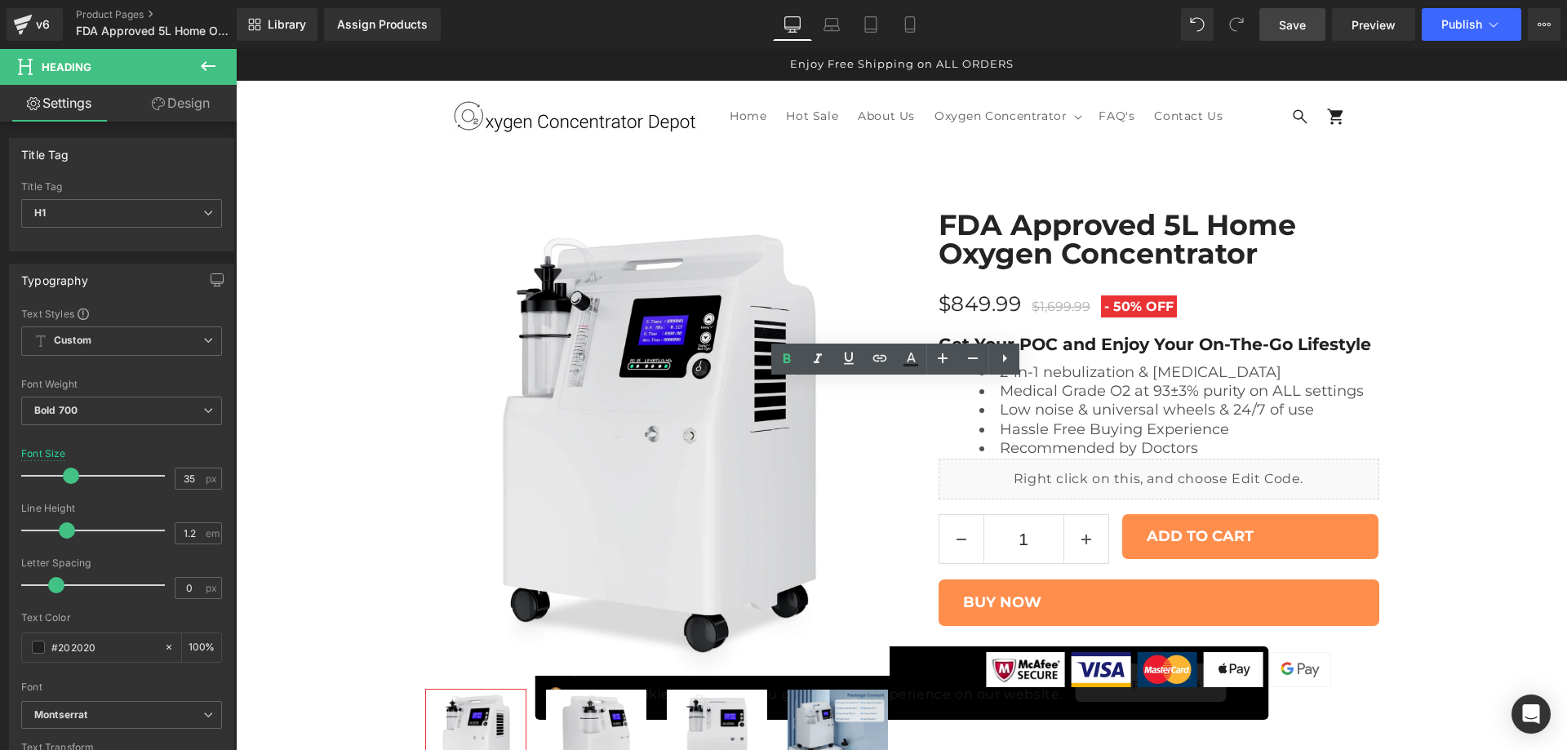
drag, startPoint x: 1004, startPoint y: 398, endPoint x: 1089, endPoint y: 398, distance: 84.9
drag, startPoint x: 1078, startPoint y: 395, endPoint x: 1246, endPoint y: 403, distance: 168.3
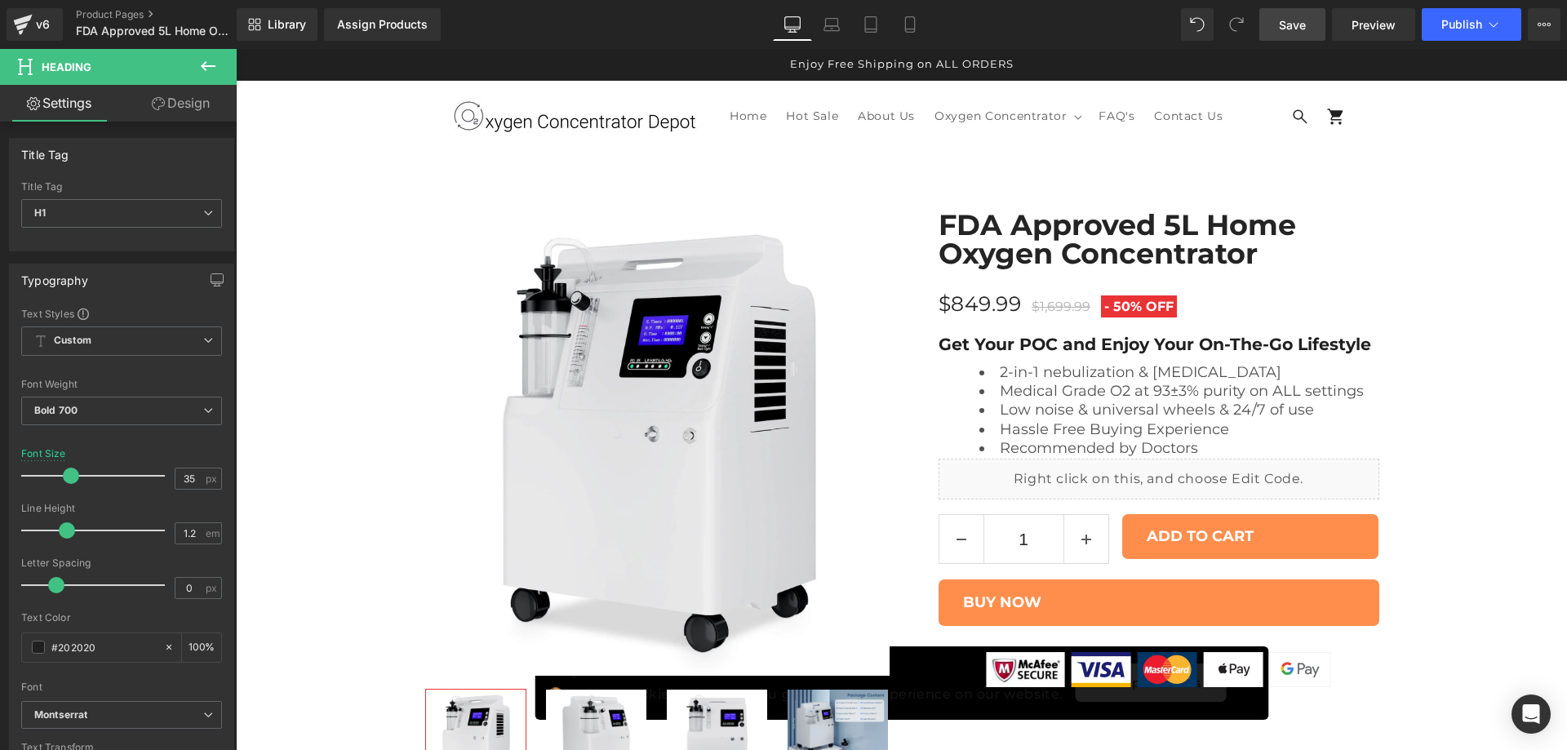
scroll to position [4403, 0]
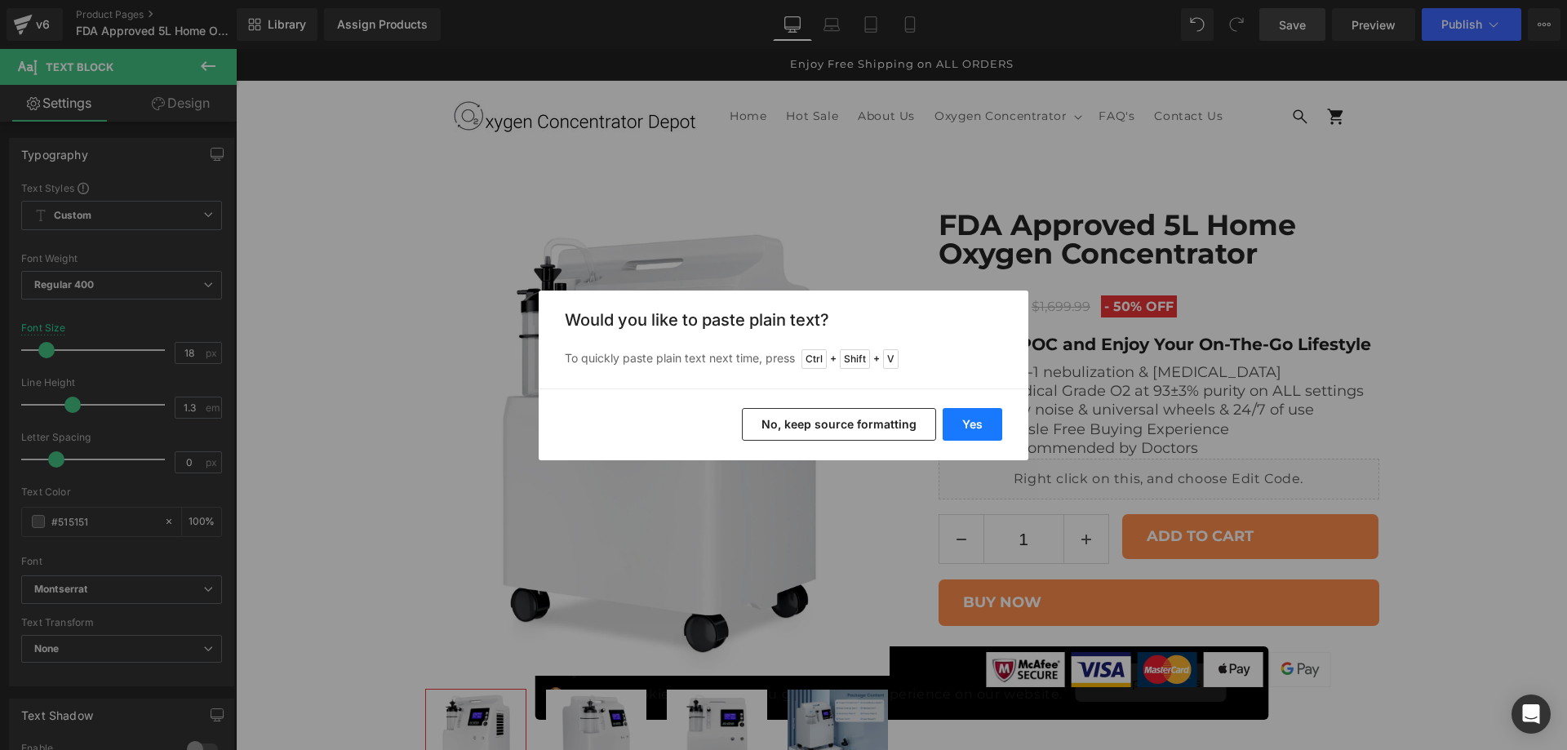
drag, startPoint x: 969, startPoint y: 418, endPoint x: 736, endPoint y: 370, distance: 237.6
click at [969, 418] on button "Yes" at bounding box center [973, 424] width 60 height 33
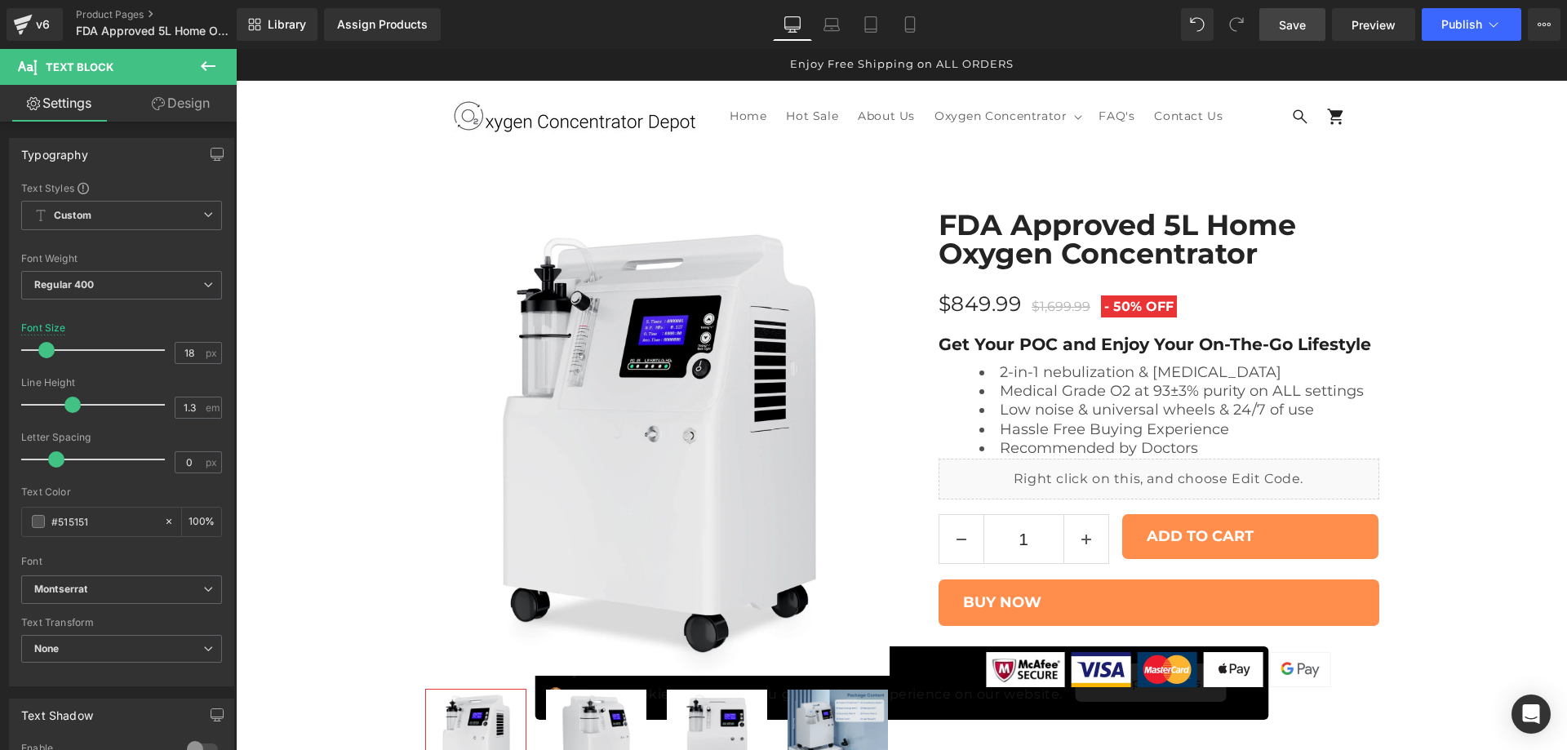
click at [173, 102] on link "Design" at bounding box center [181, 103] width 118 height 37
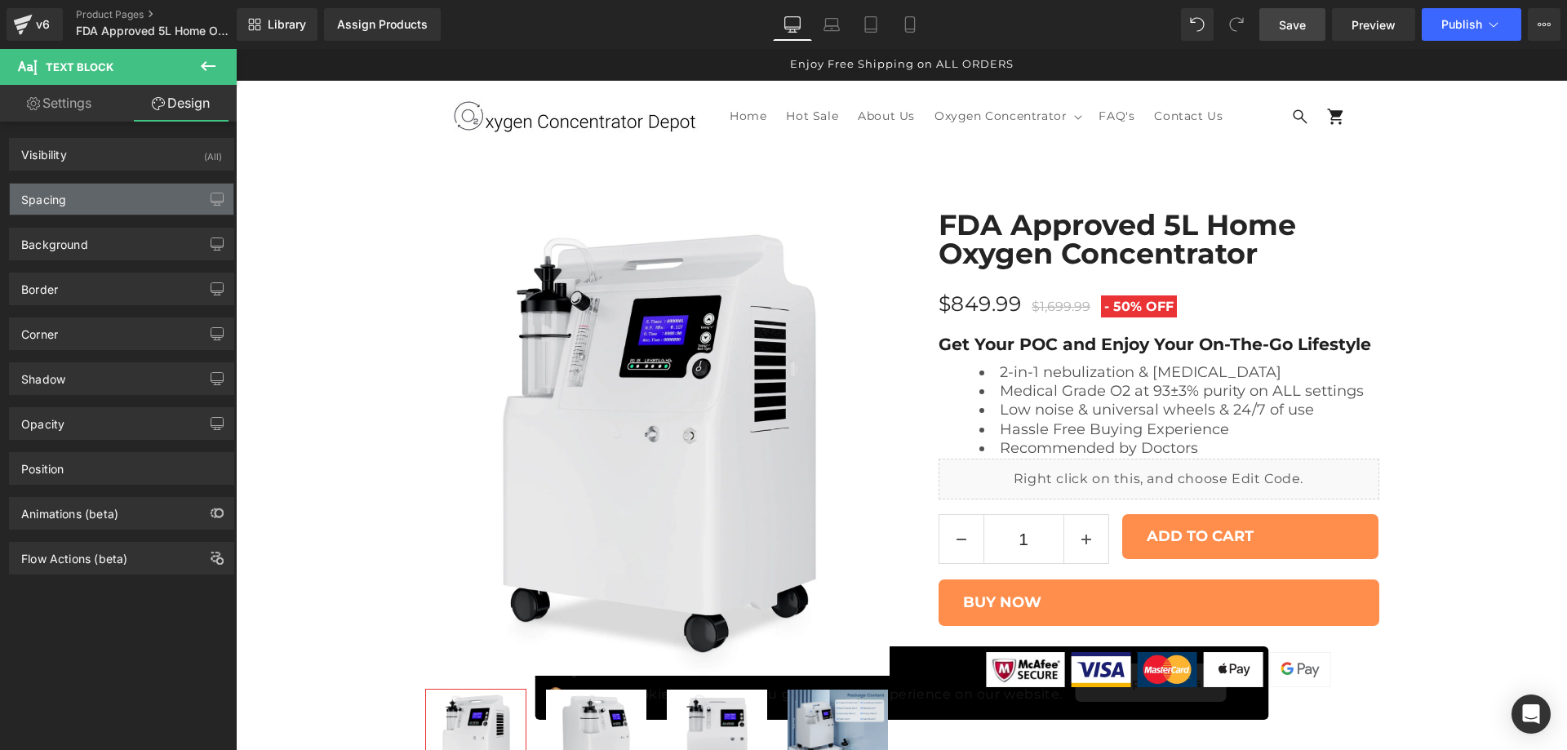
type input "0"
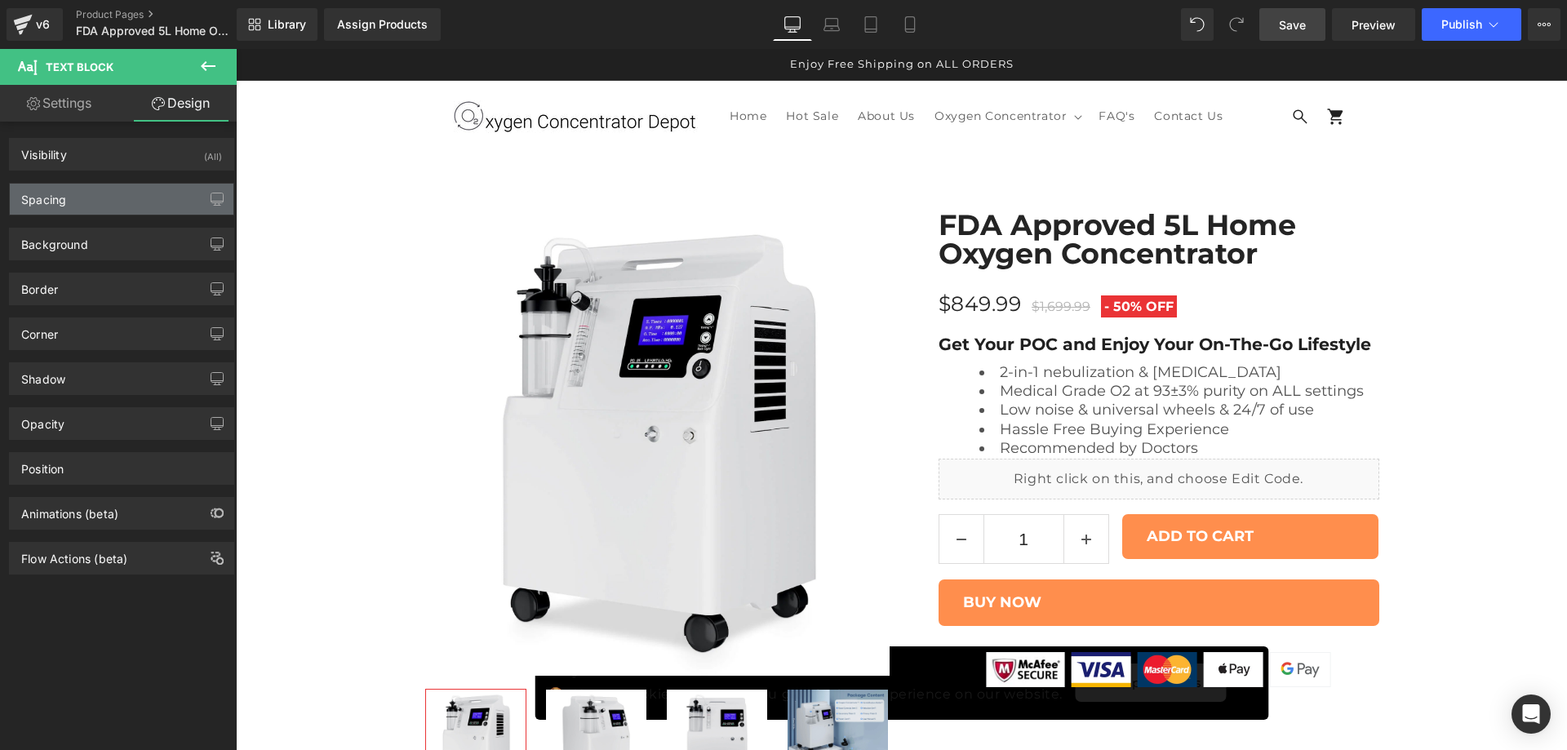
type input "0"
click at [96, 202] on div "Spacing" at bounding box center [122, 199] width 224 height 31
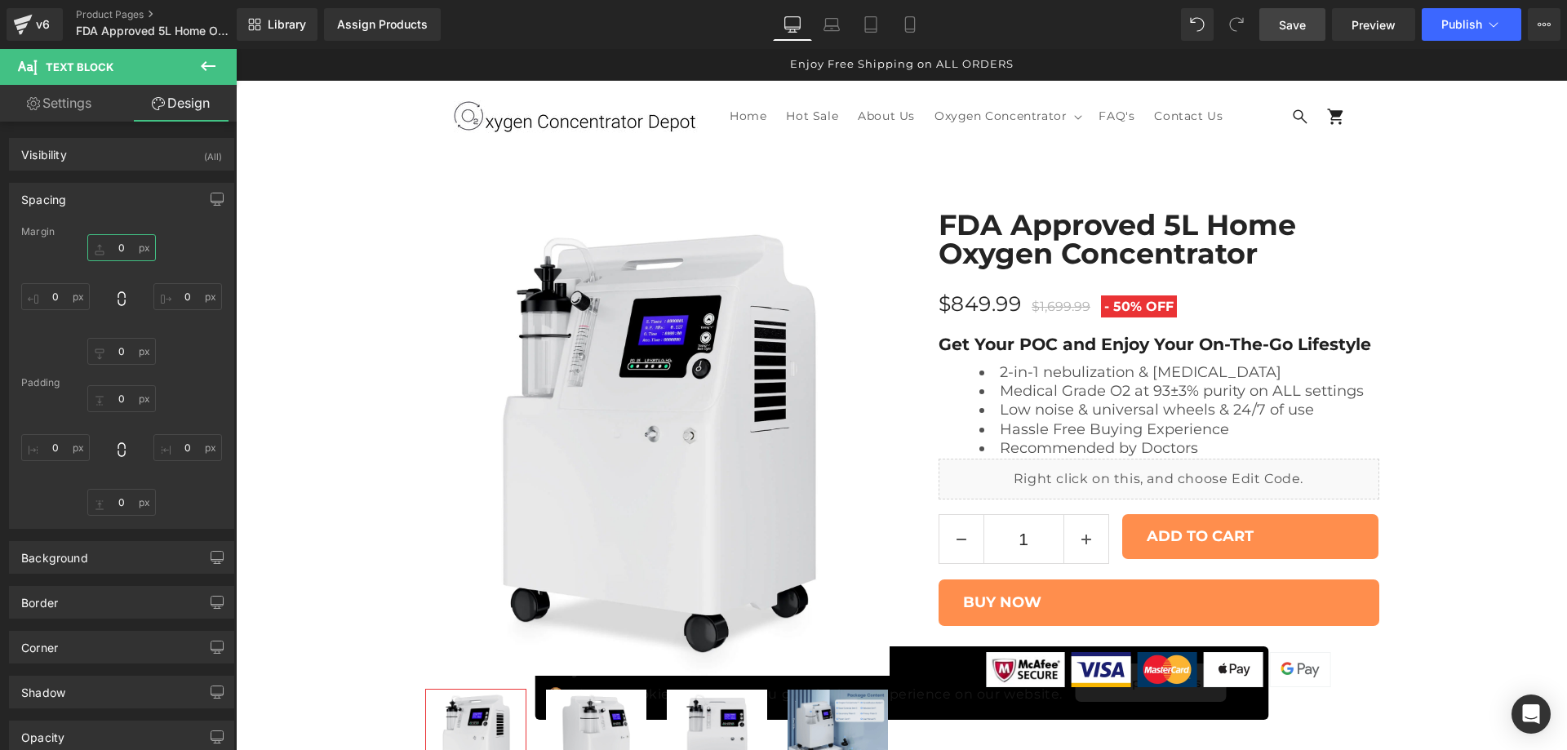
click at [113, 251] on input "0" at bounding box center [121, 247] width 69 height 27
type input "15"
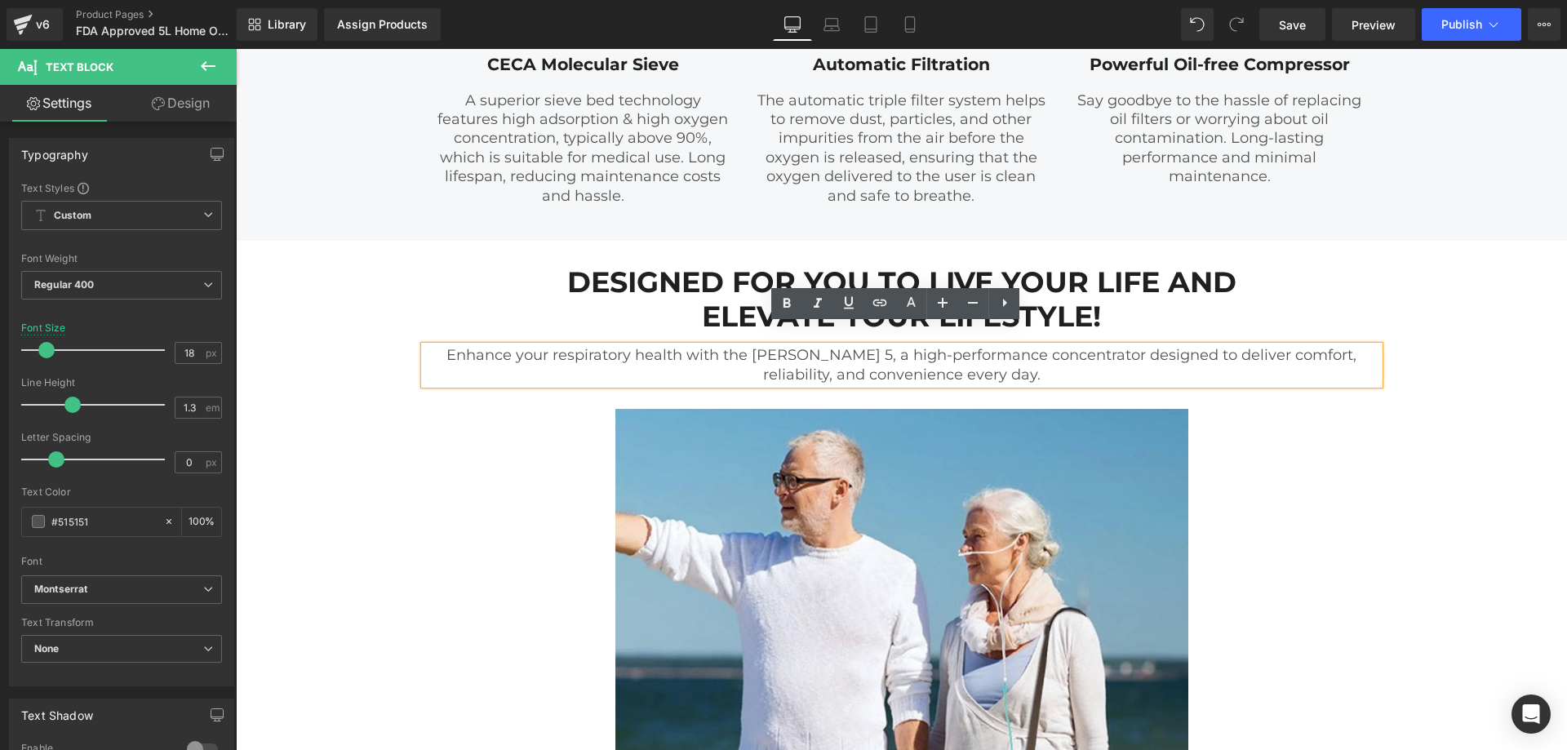
scroll to position [4403, 0]
click at [901, 346] on div "Enhance your respiratory health with the [PERSON_NAME] 5, a high-performance co…" at bounding box center [901, 365] width 955 height 38
drag, startPoint x: 754, startPoint y: 330, endPoint x: 875, endPoint y: 335, distance: 120.9
click at [875, 346] on div "Enhance your respiratory health with the [PERSON_NAME] 5, a high-performance co…" at bounding box center [901, 365] width 955 height 38
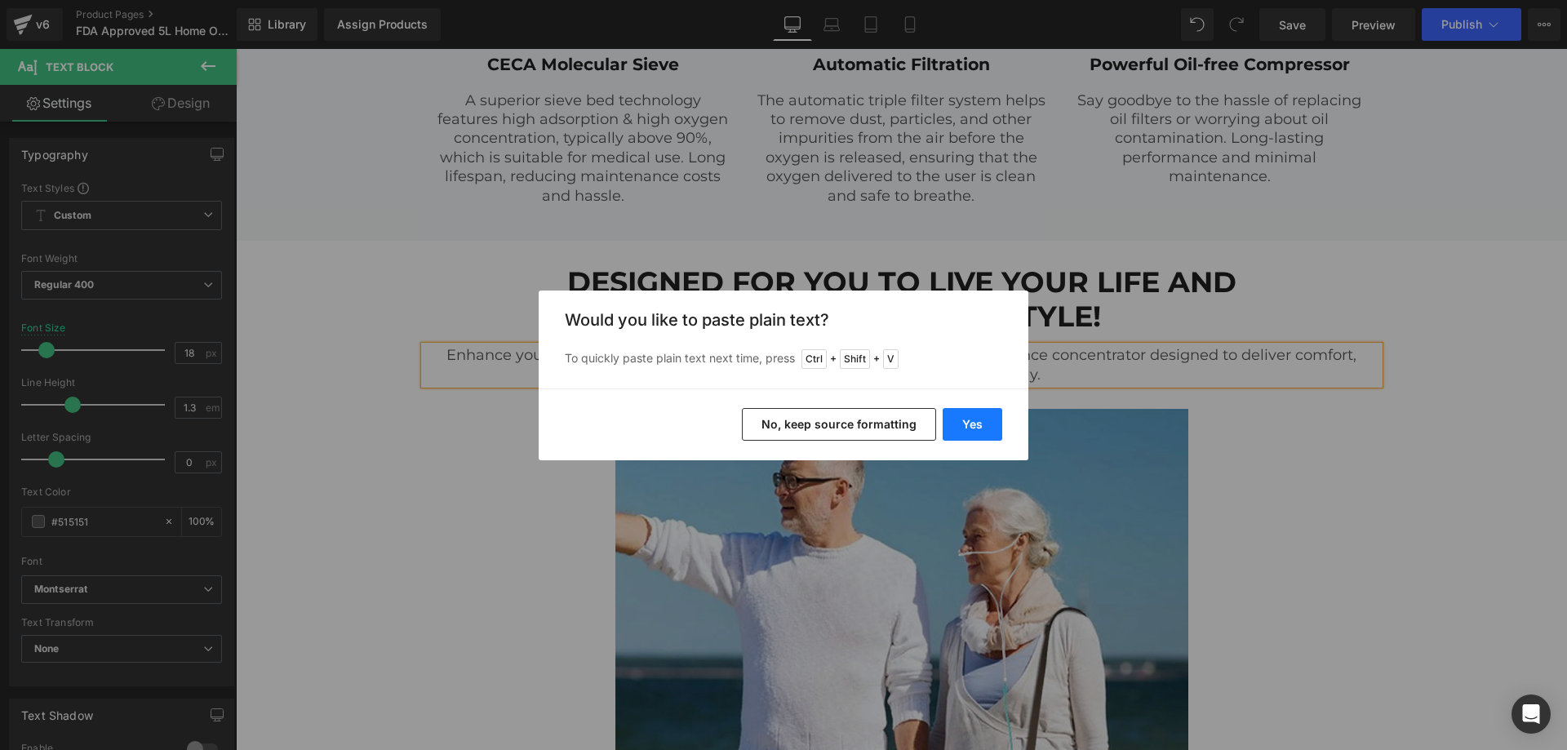
click at [968, 425] on button "Yes" at bounding box center [973, 424] width 60 height 33
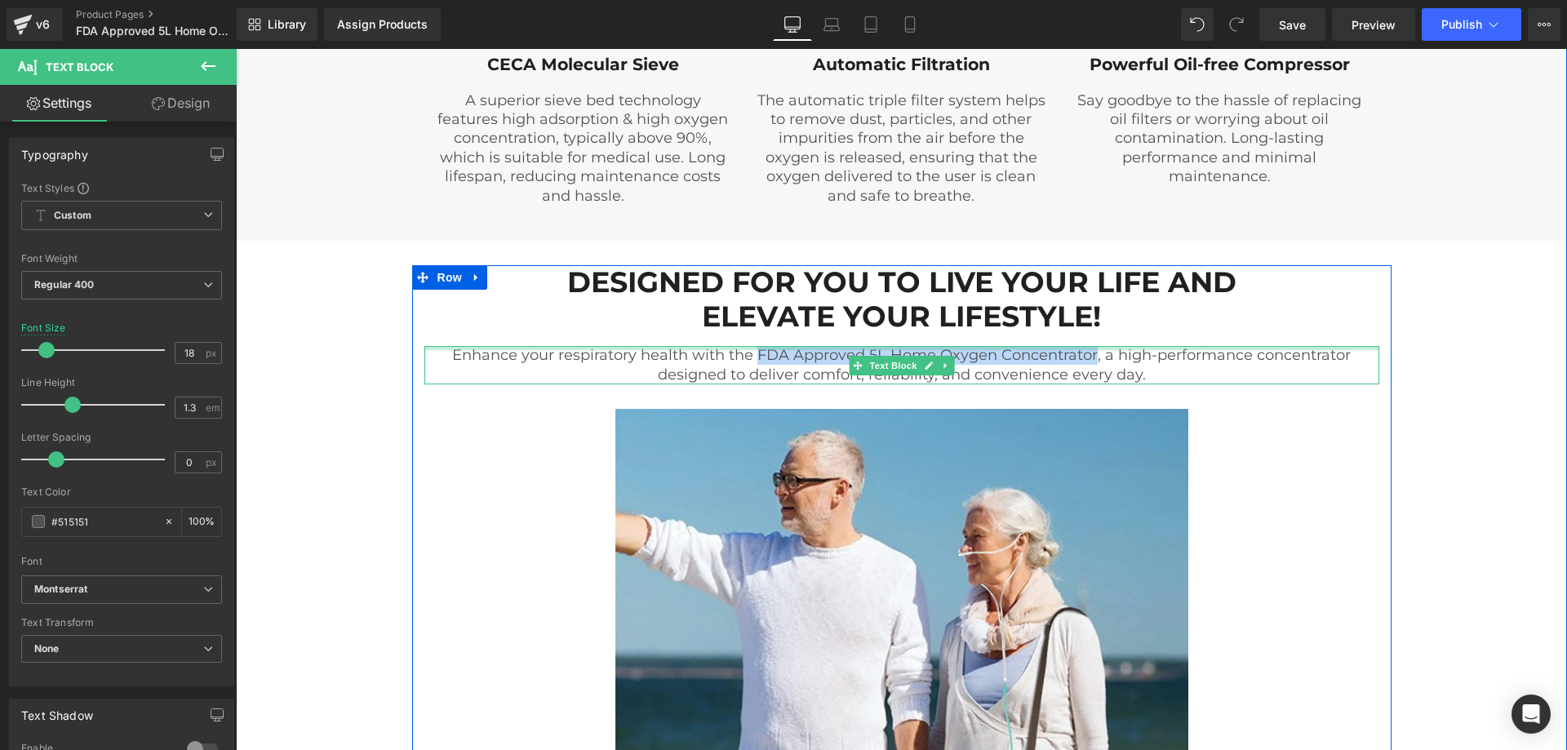
drag, startPoint x: 753, startPoint y: 334, endPoint x: 1088, endPoint y: 333, distance: 335.5
click at [1088, 346] on div "Enhance your respiratory health with the FDA Approved 5L Home Oxygen Concentrat…" at bounding box center [901, 365] width 955 height 38
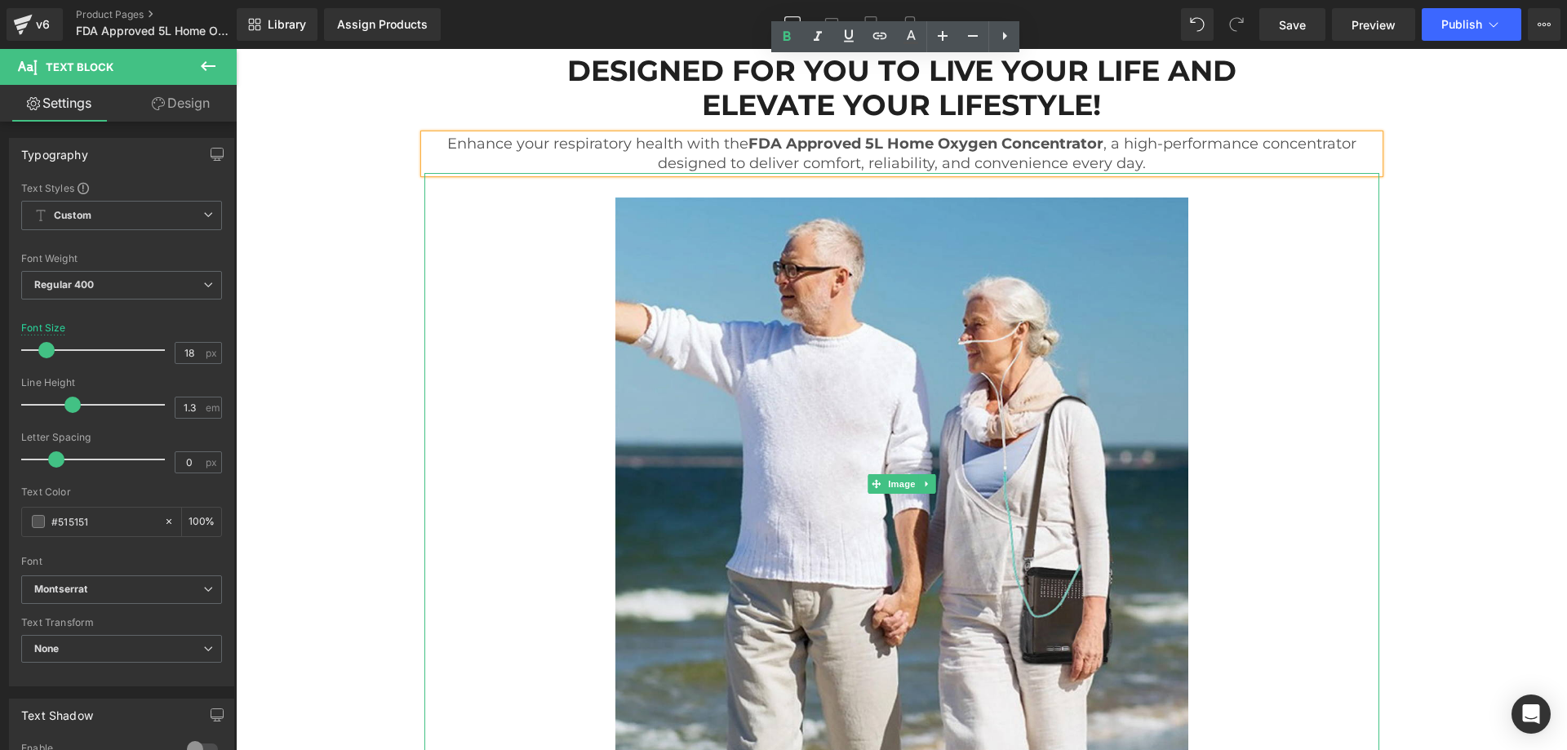
scroll to position [4675, 0]
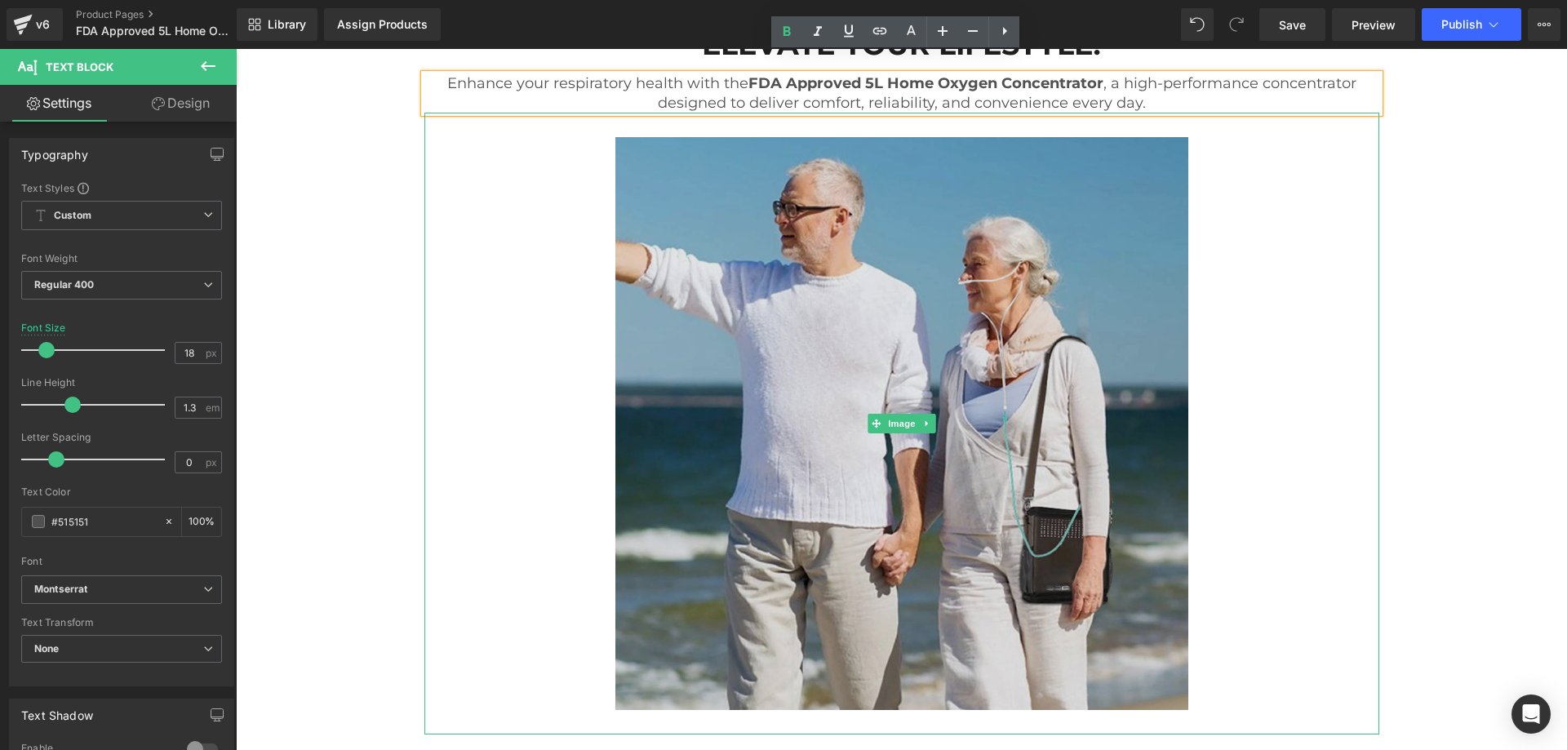
click at [1049, 269] on img at bounding box center [901, 424] width 573 height 622
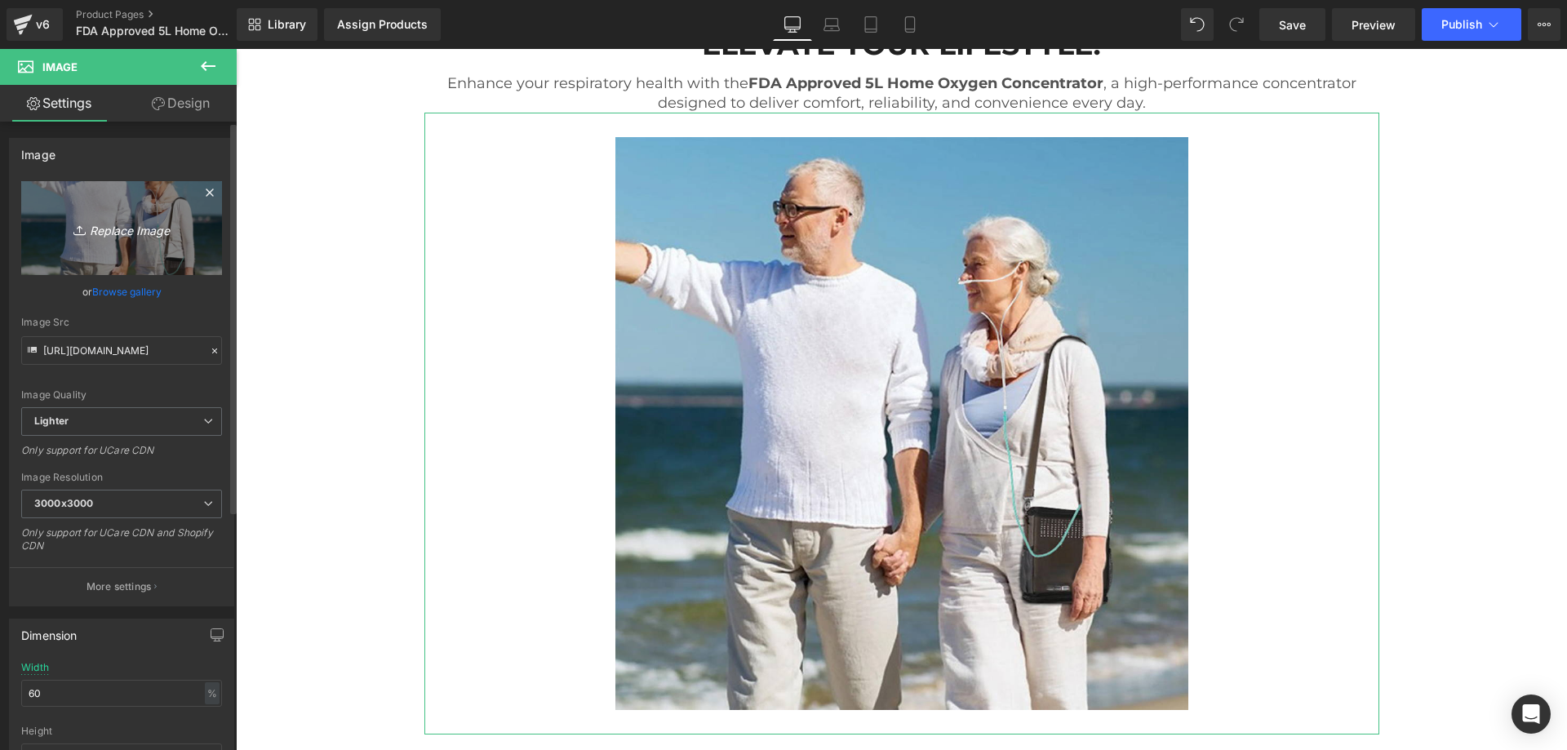
click at [140, 232] on icon "Replace Image" at bounding box center [121, 228] width 131 height 20
type input "C:\fakepath\8v.jpg"
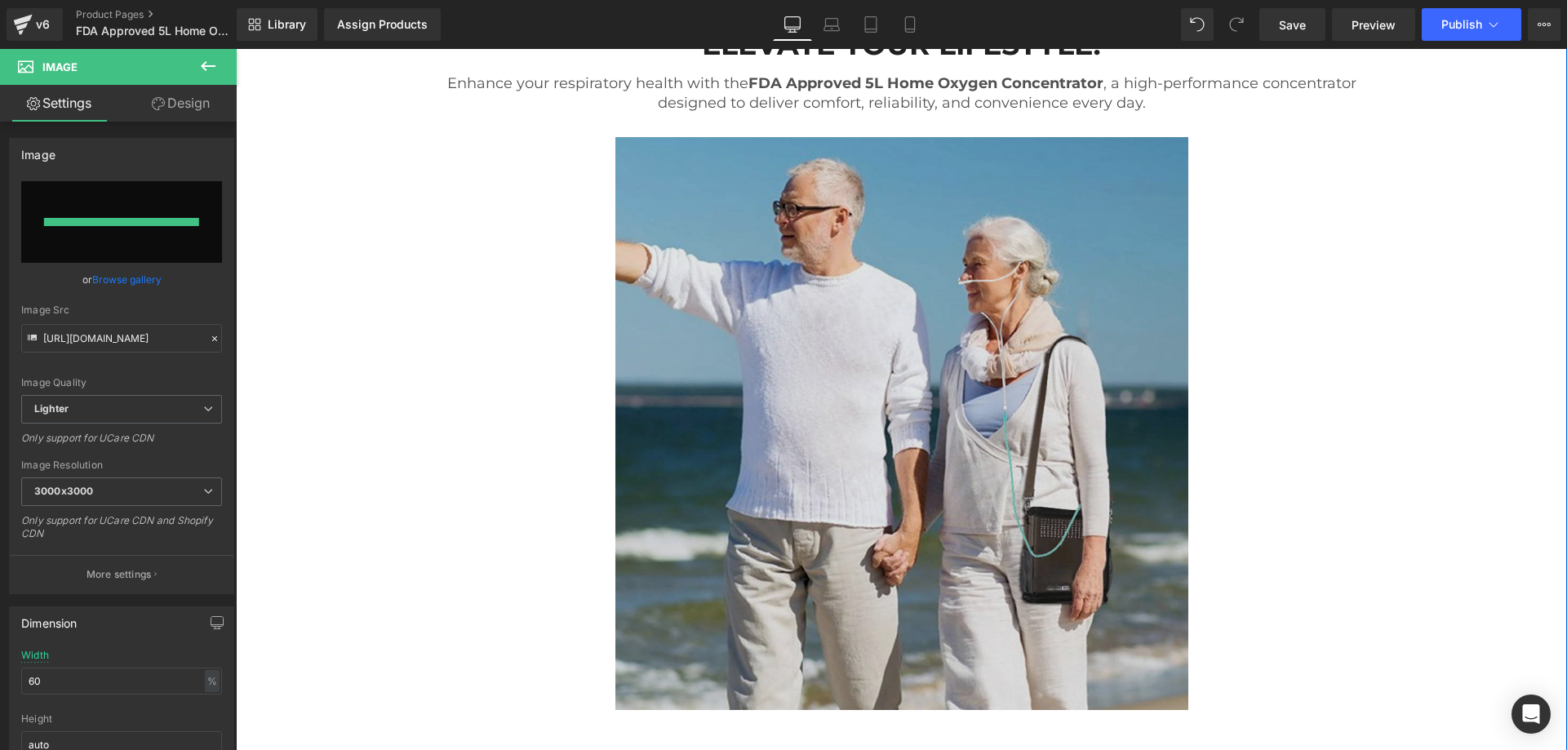
type input "https://ucarecdn.com/220a37d8-3f28-43fd-b3b4-da73d1969fcb/-/format/auto/-/previ…"
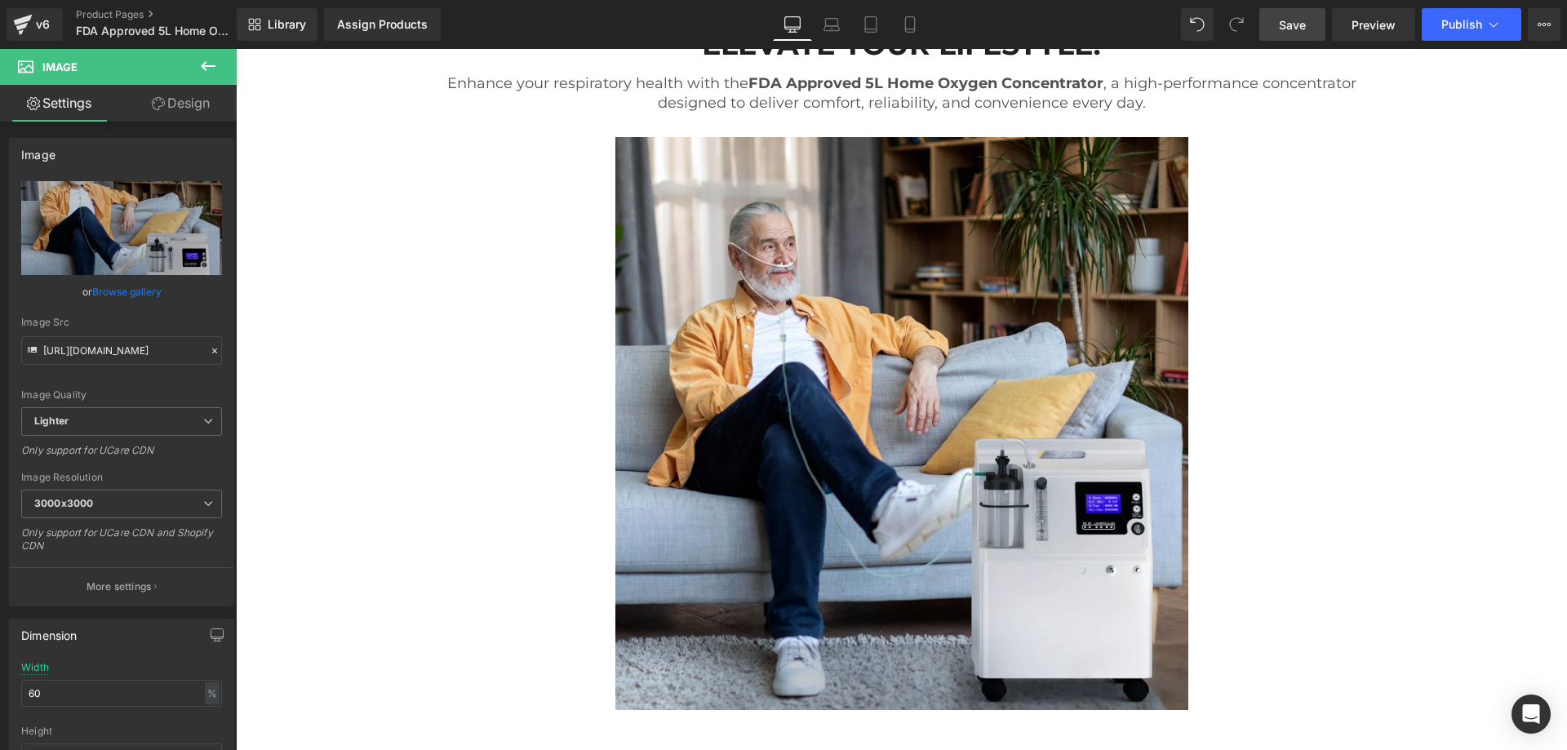
drag, startPoint x: 1309, startPoint y: 25, endPoint x: 1033, endPoint y: 341, distance: 419.9
click at [1309, 25] on link "Save" at bounding box center [1292, 24] width 66 height 33
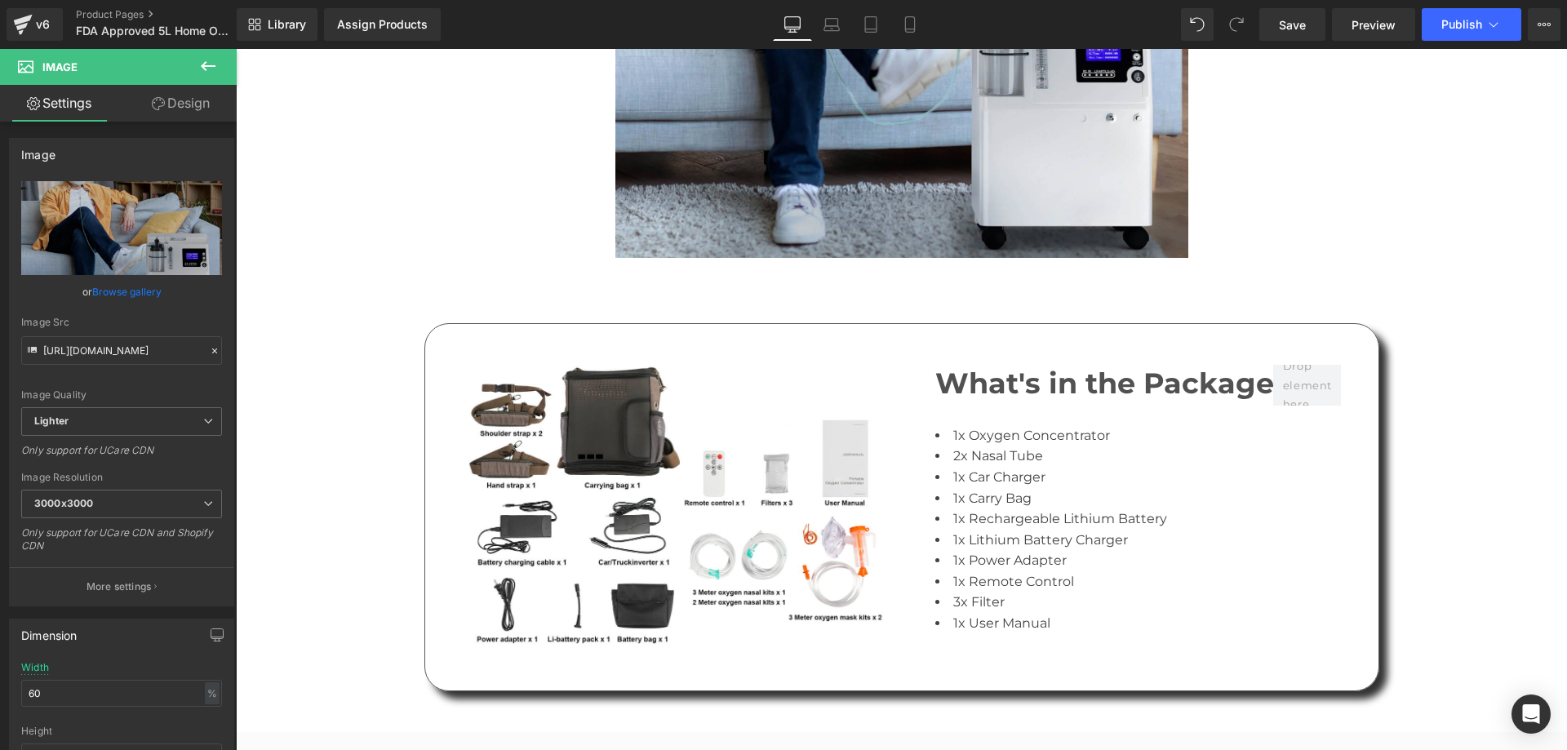
scroll to position [5219, 0]
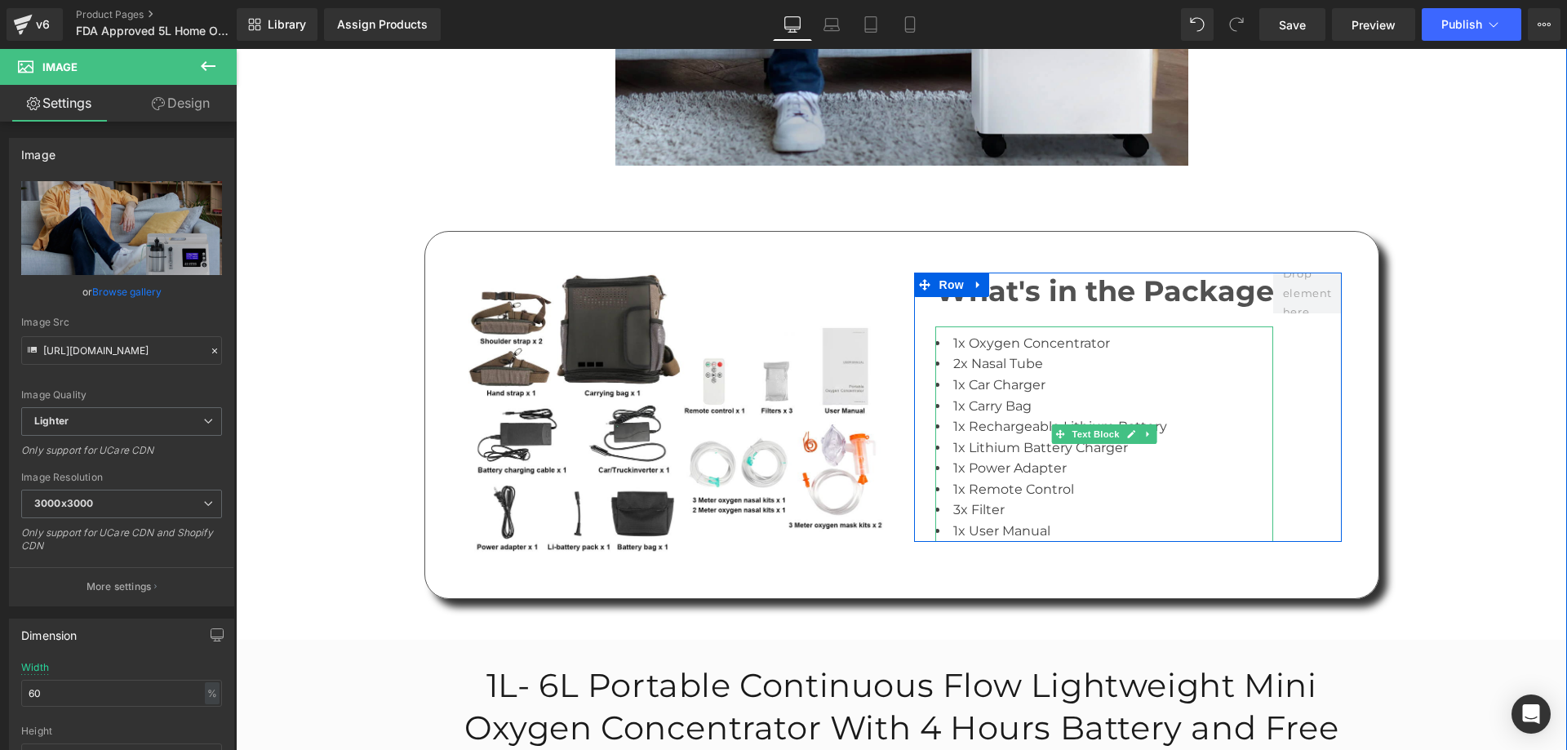
click at [1120, 353] on li "2x Nasal Tube" at bounding box center [1104, 363] width 339 height 21
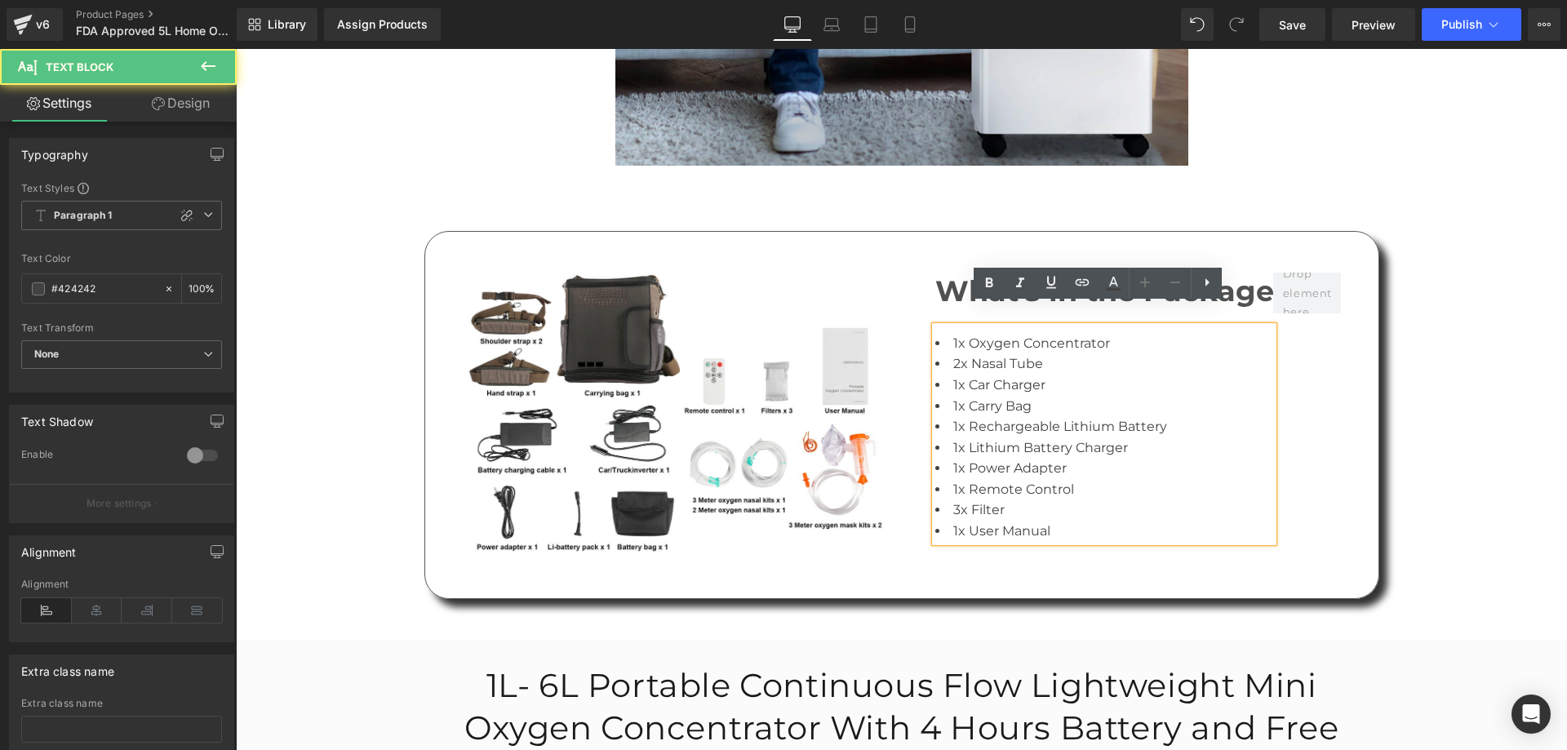
click at [1113, 396] on li "1x Carry Bag" at bounding box center [1104, 406] width 339 height 21
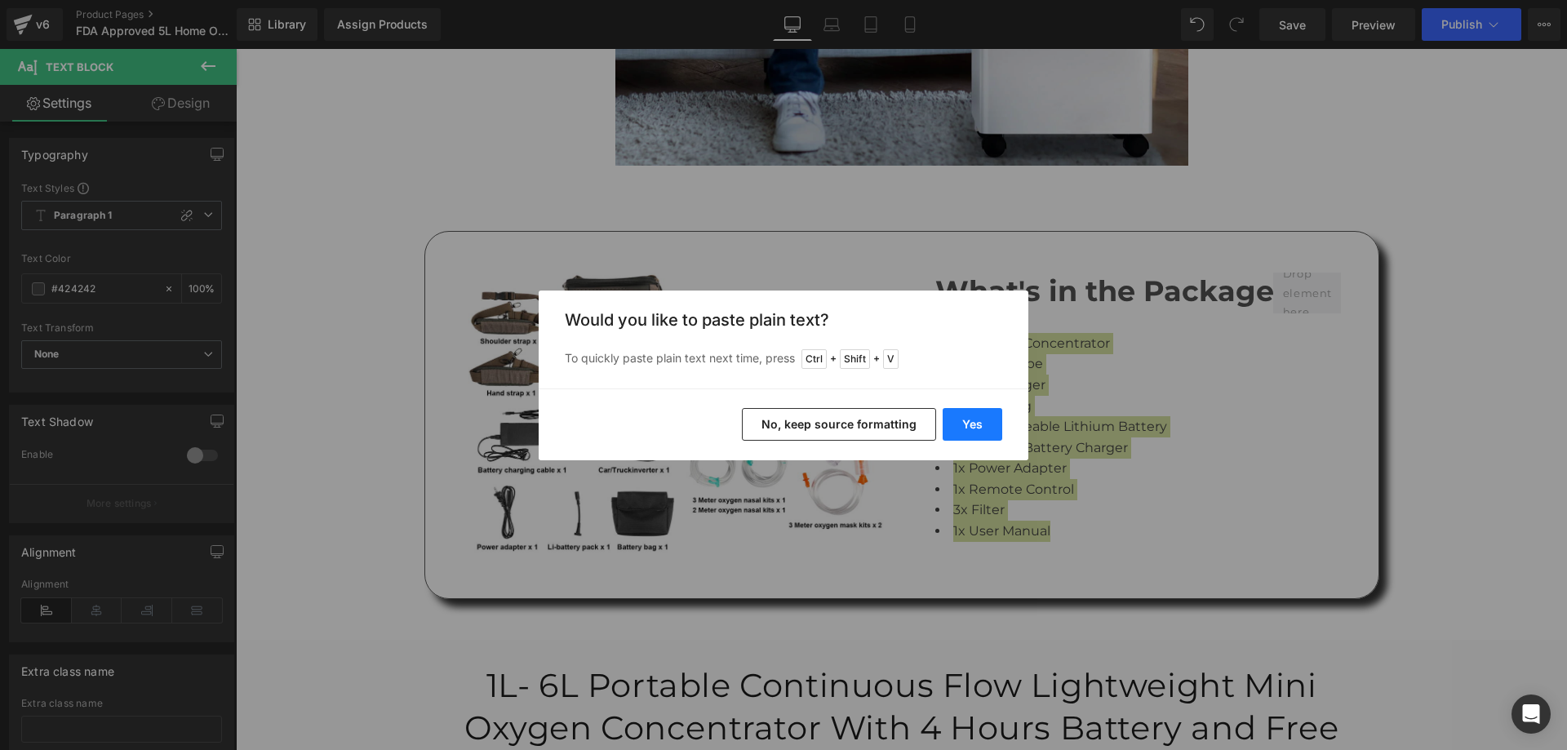
click at [0, 0] on button "Yes" at bounding box center [0, 0] width 0 height 0
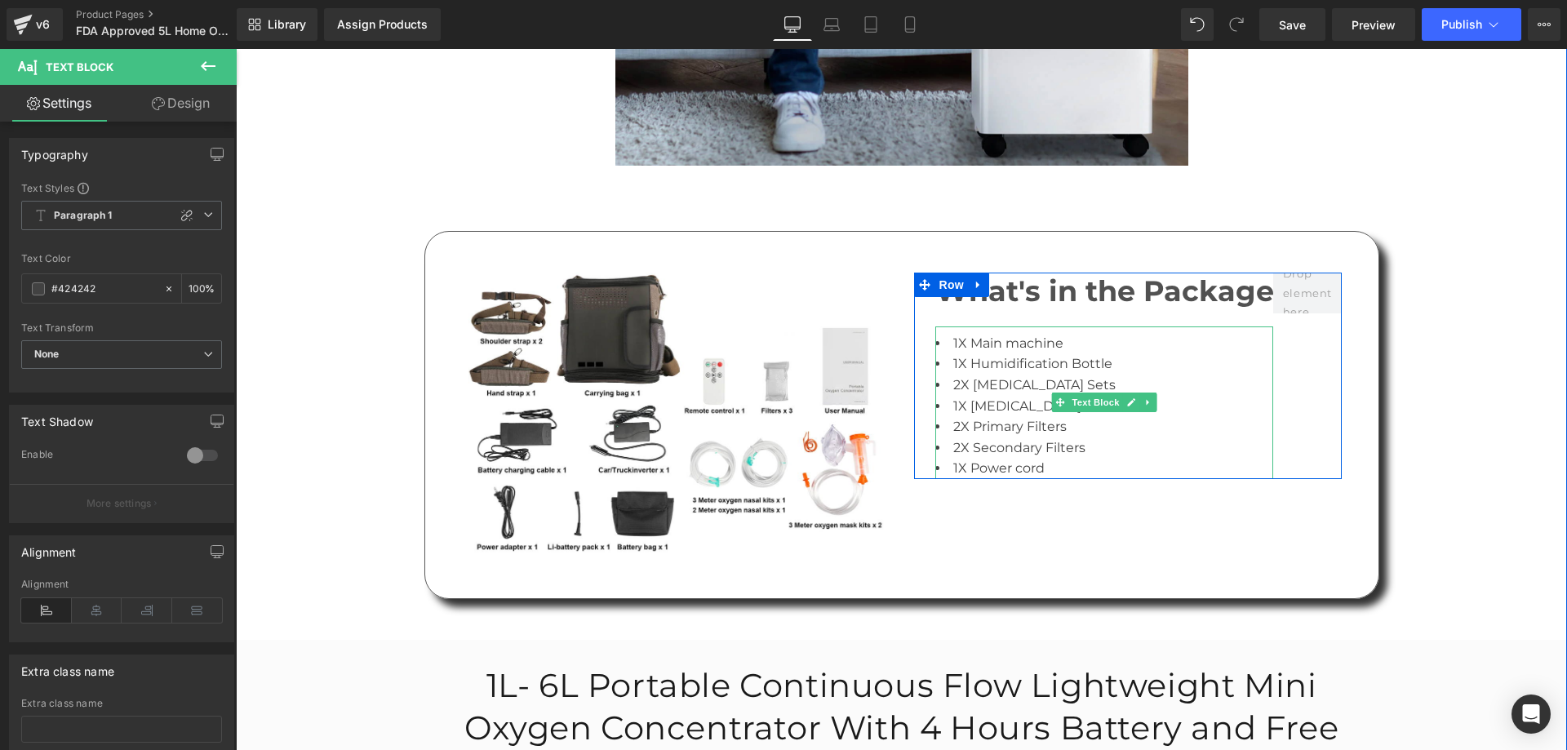
click at [962, 333] on li "1X Main machine" at bounding box center [1104, 343] width 339 height 21
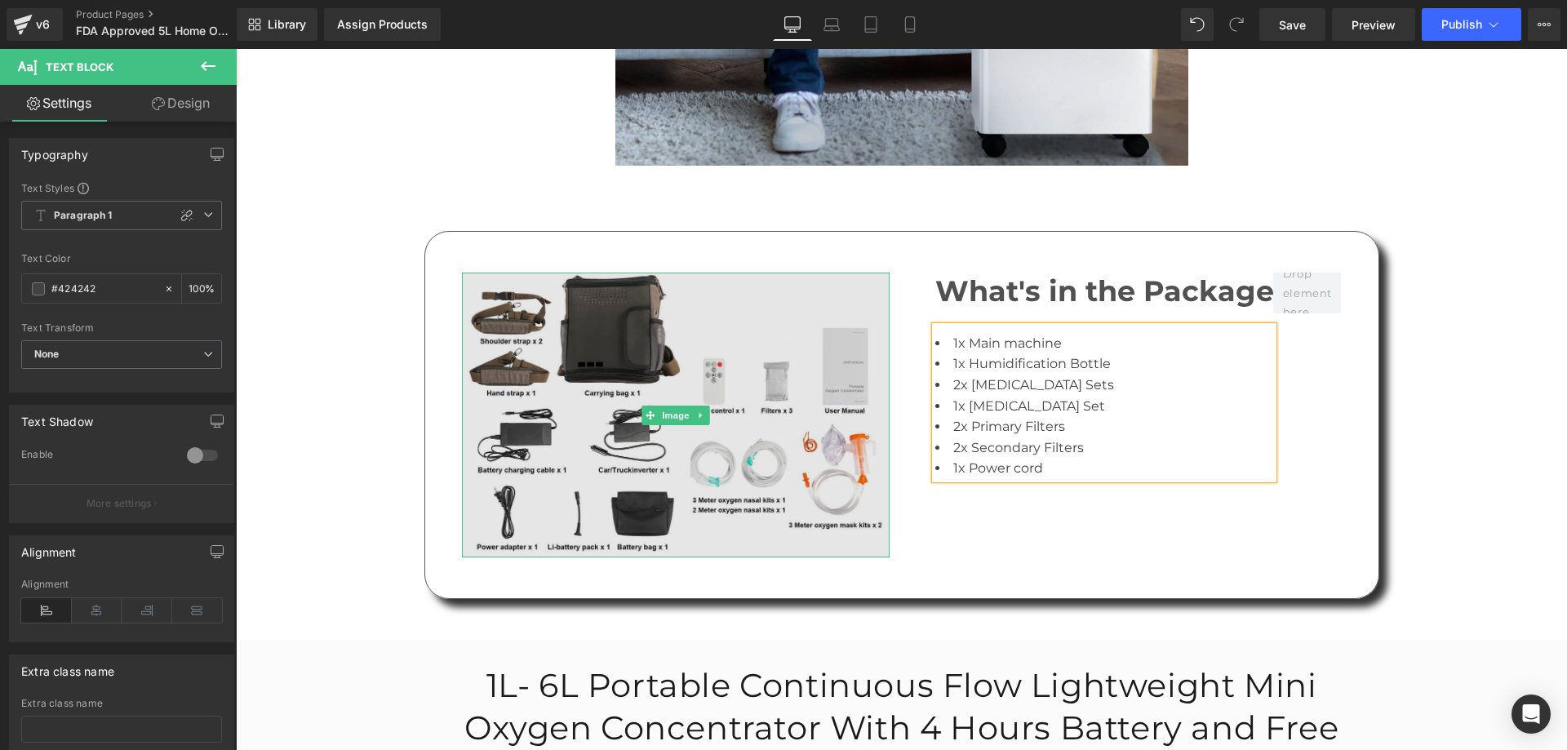
click at [725, 330] on img at bounding box center [676, 415] width 428 height 285
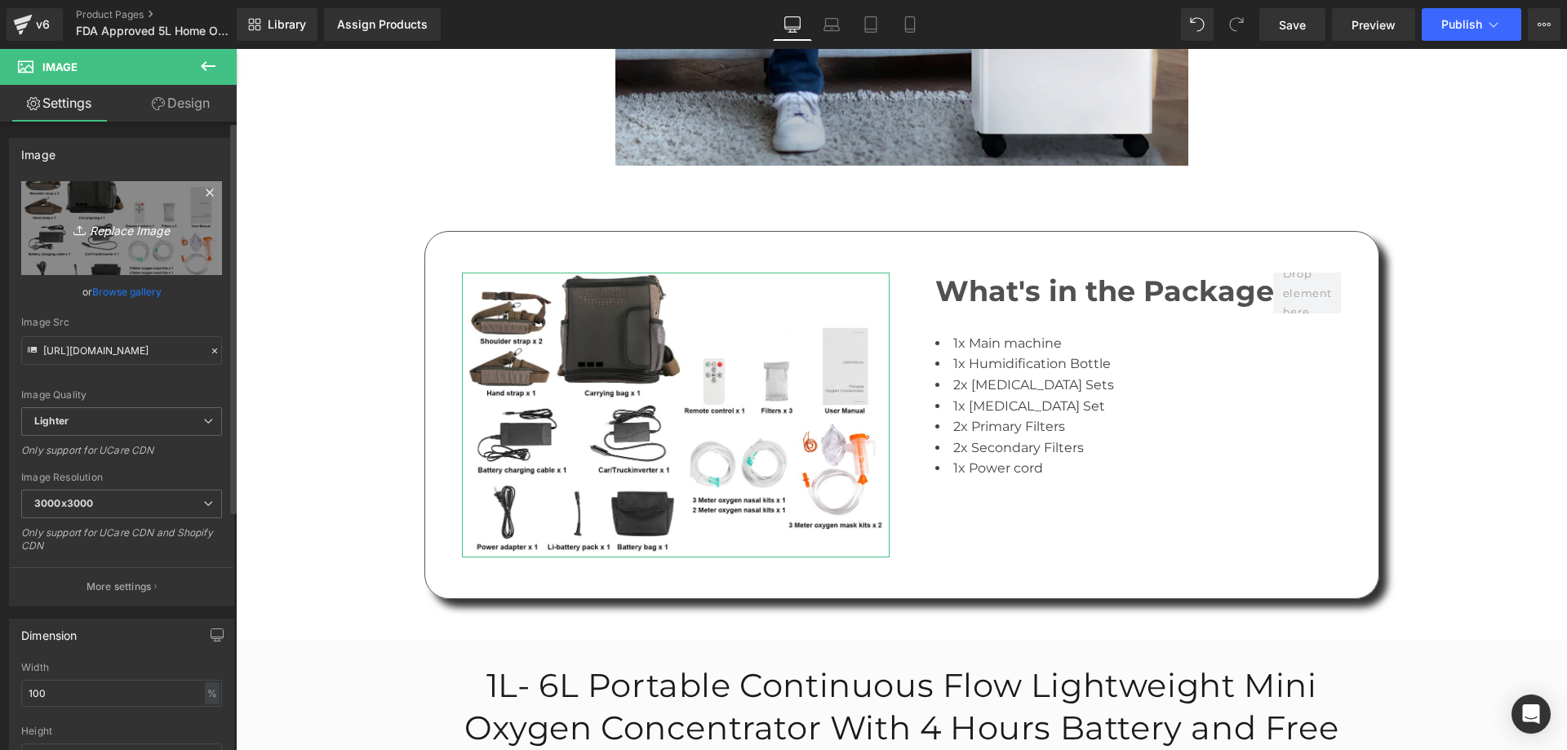
click at [153, 234] on icon "Replace Image" at bounding box center [121, 228] width 131 height 20
type input "C:\fakepath\4v.jpg"
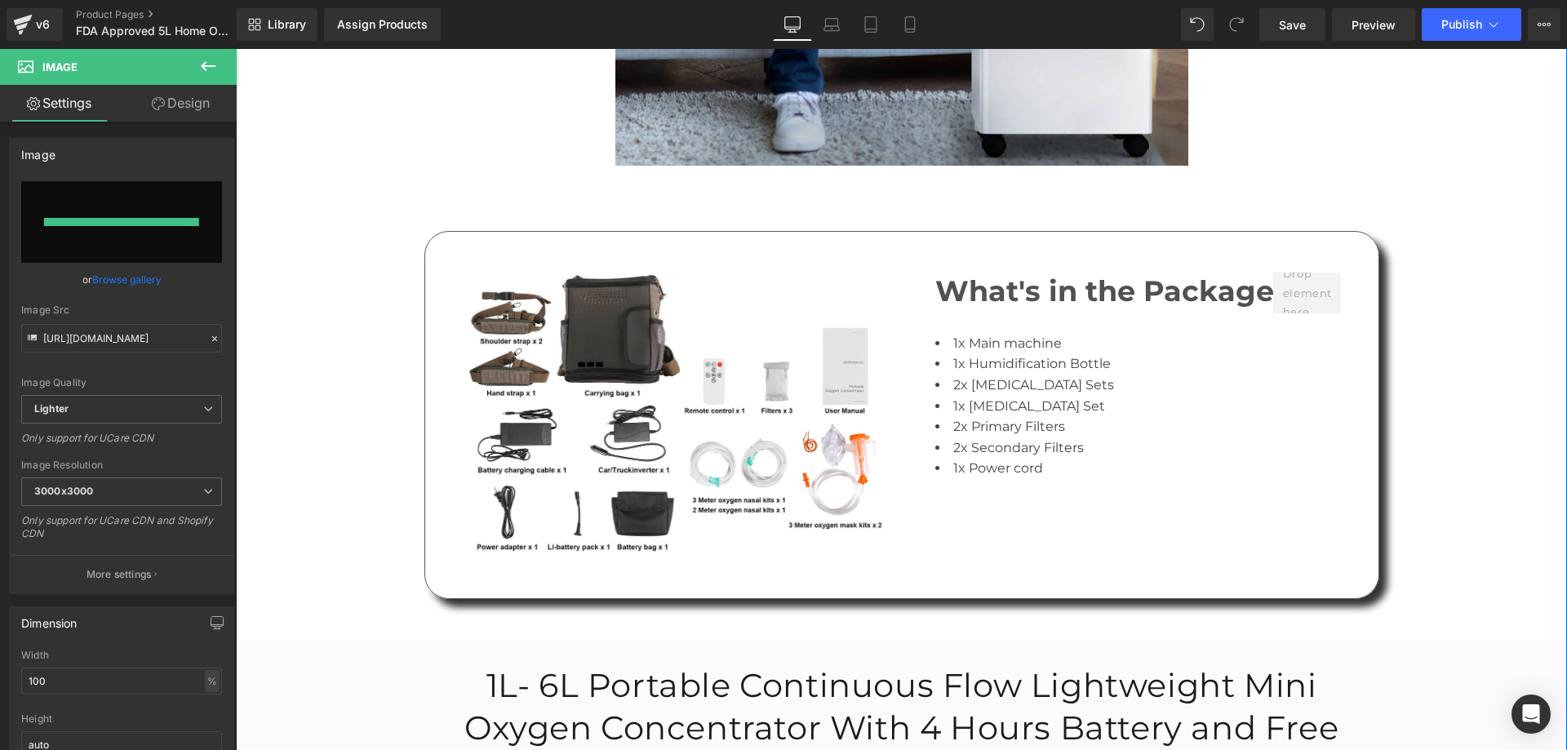
type input "https://ucarecdn.com/d80e3f63-20a6-4532-afa9-a1aa0a55cee8/-/format/auto/-/previ…"
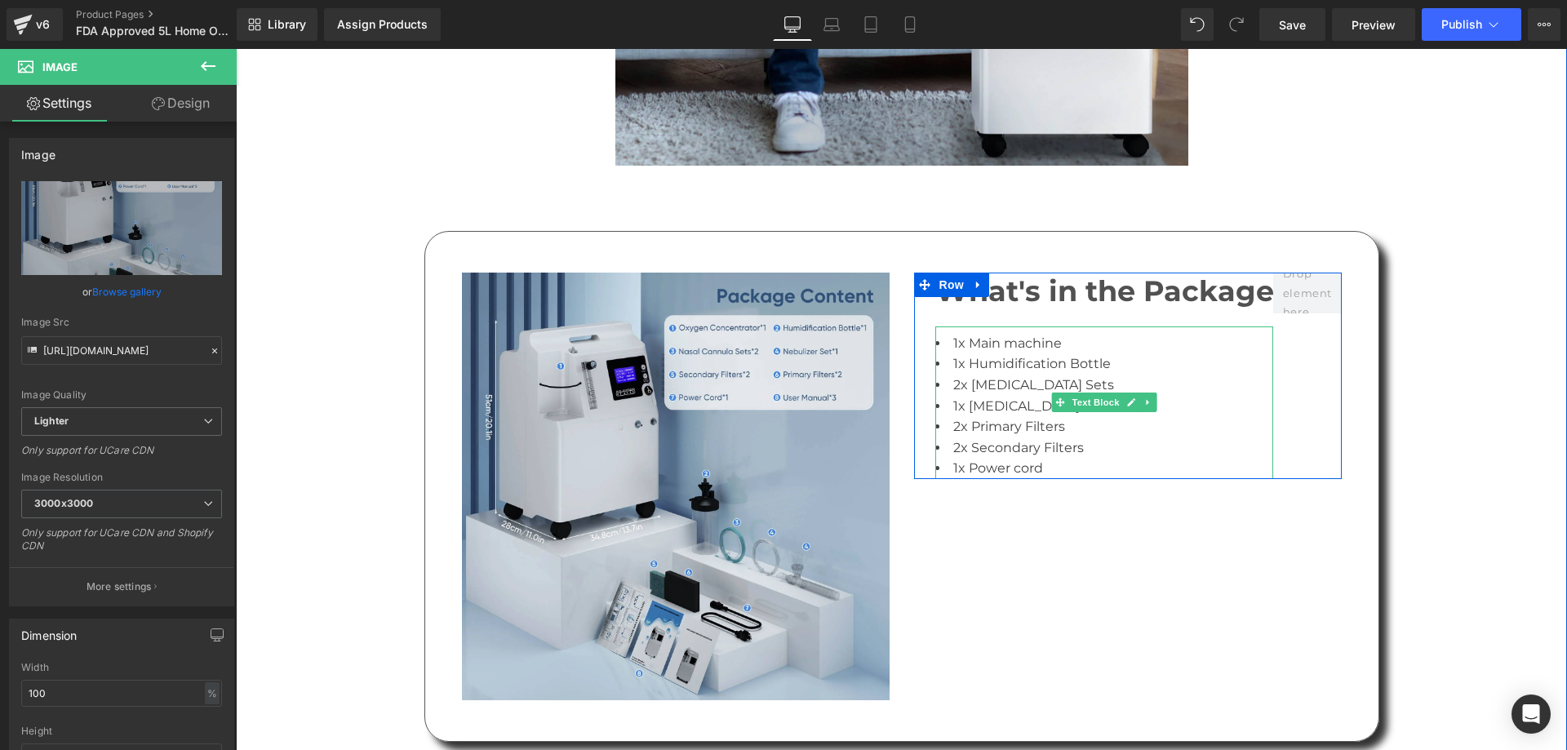
click at [1078, 458] on li "1x Power cord" at bounding box center [1104, 468] width 339 height 21
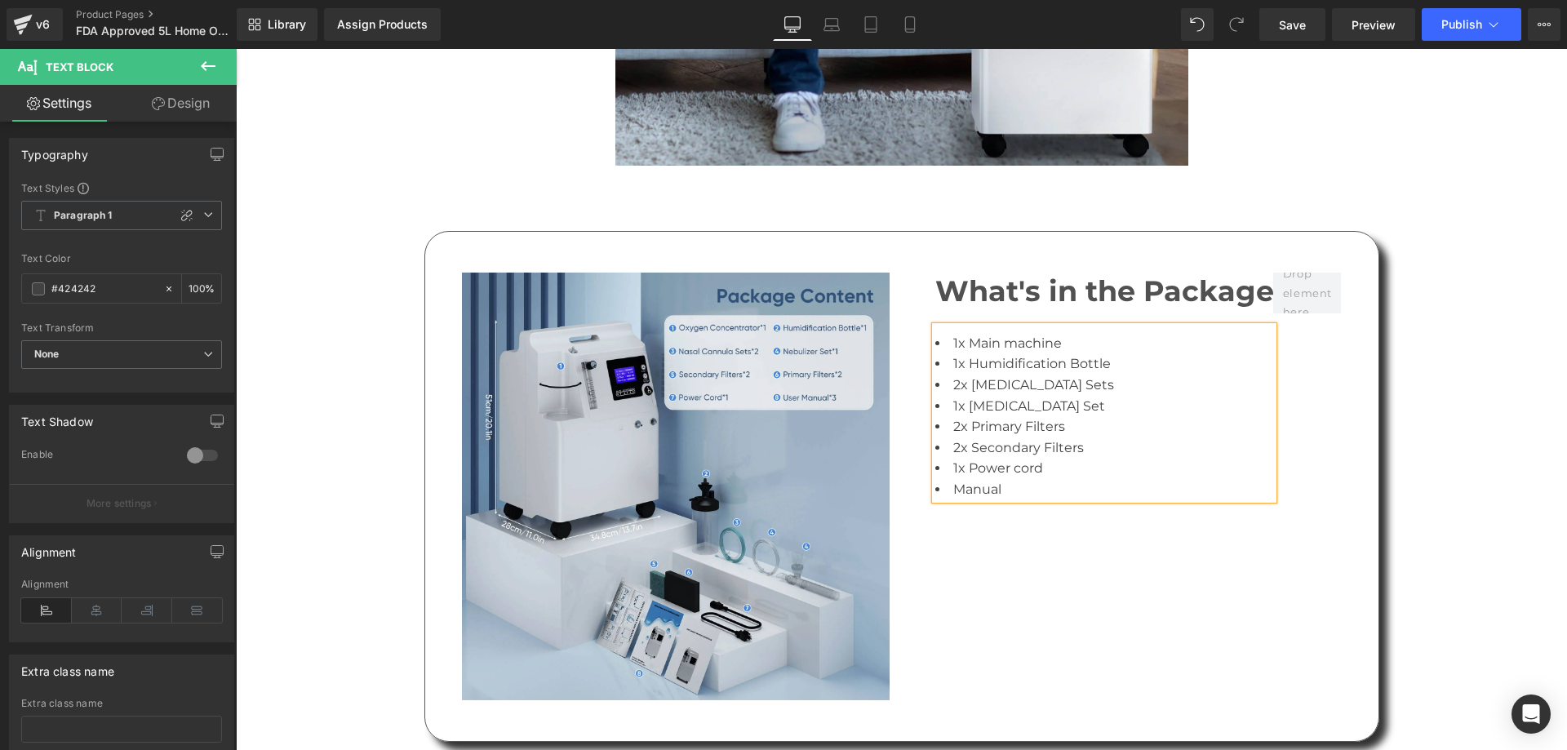
click at [1450, 429] on div "DESIGNED FOR YOU TO LIVE YOUR LIFE AND ELEVATE YOUR LIFESTYLE! Heading Enhance …" at bounding box center [901, 461] width 1331 height 2025
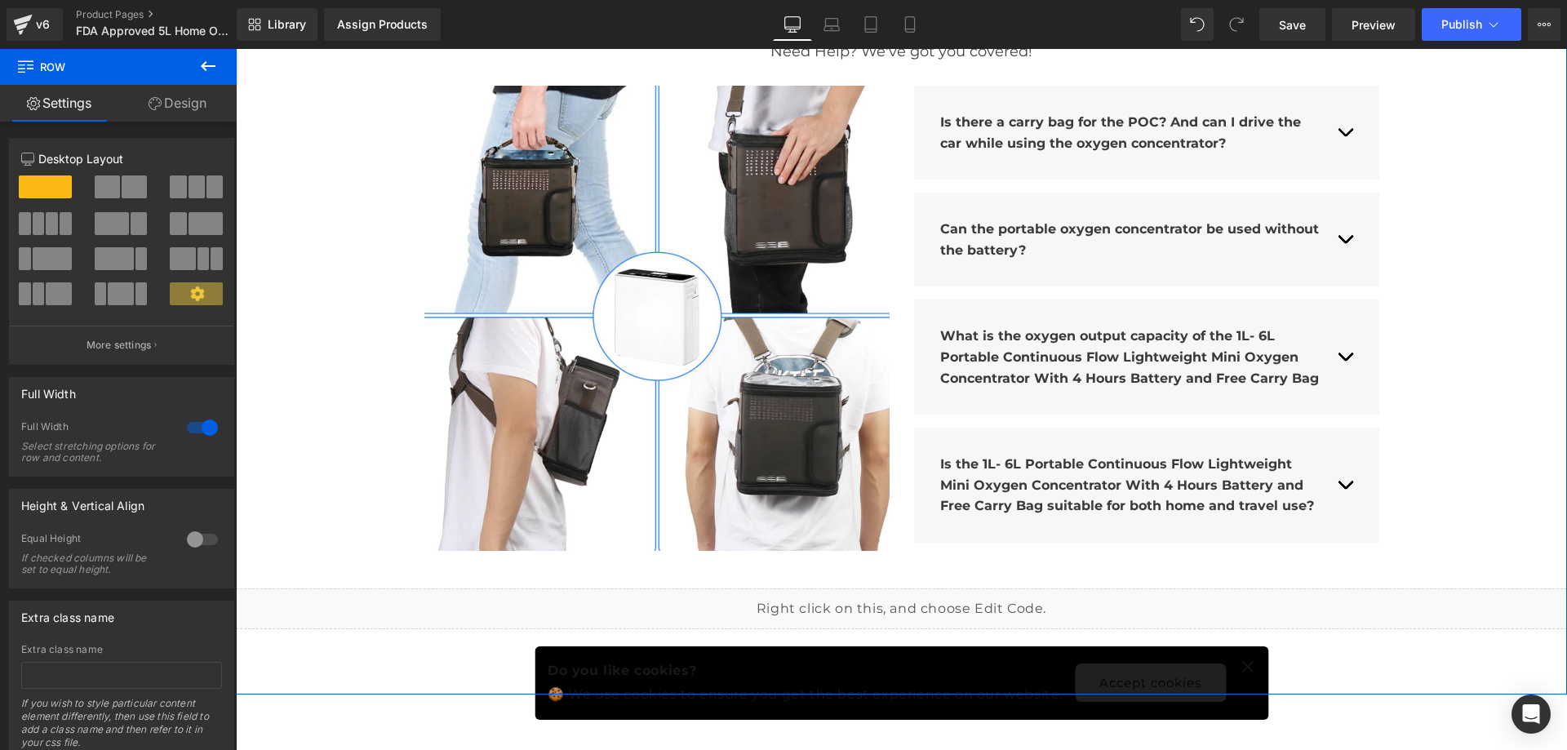
scroll to position [8348, 0]
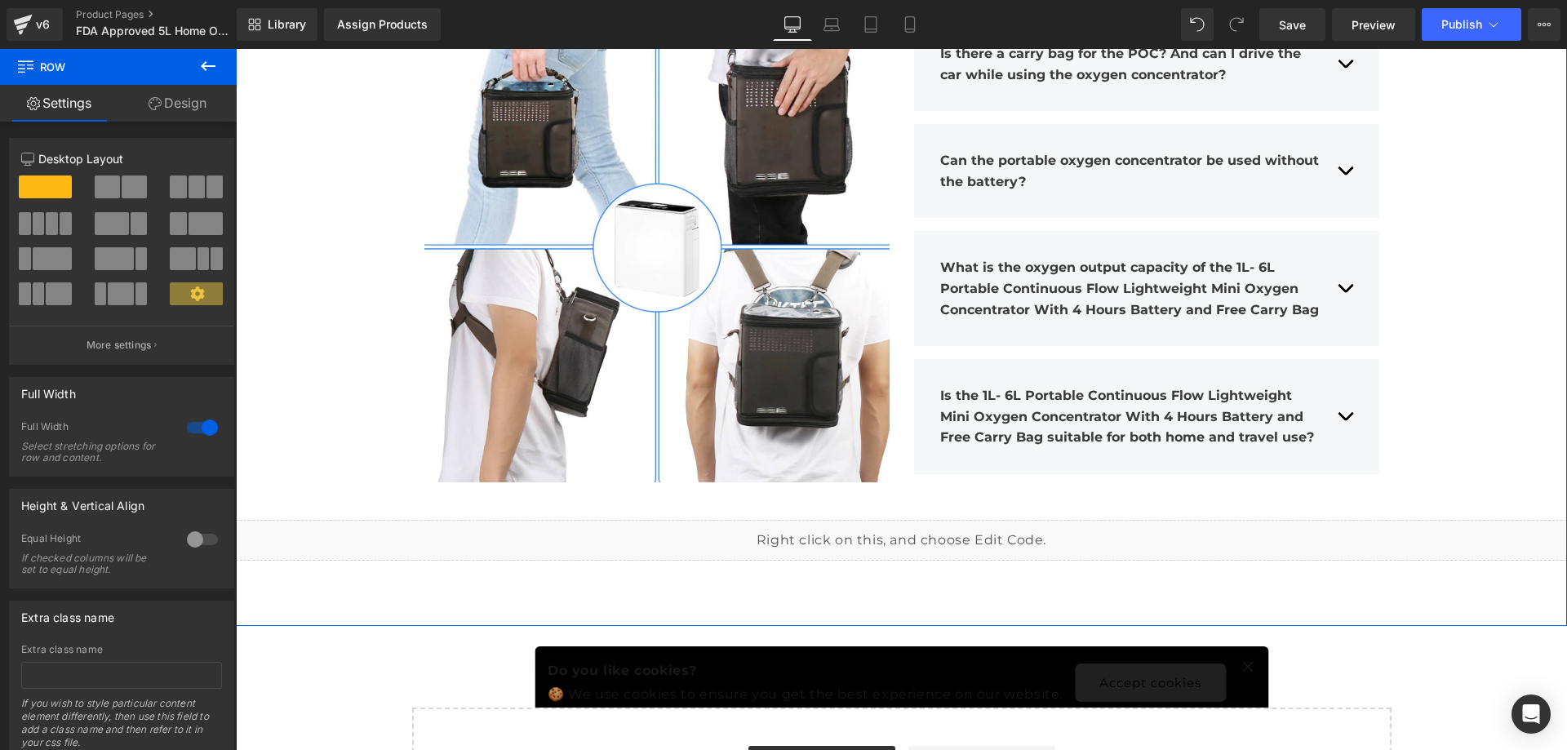
click at [1428, 371] on div "Frequently Asked Questions Heading Need Help? We've got you covered! Text Block…" at bounding box center [901, 263] width 1331 height 677
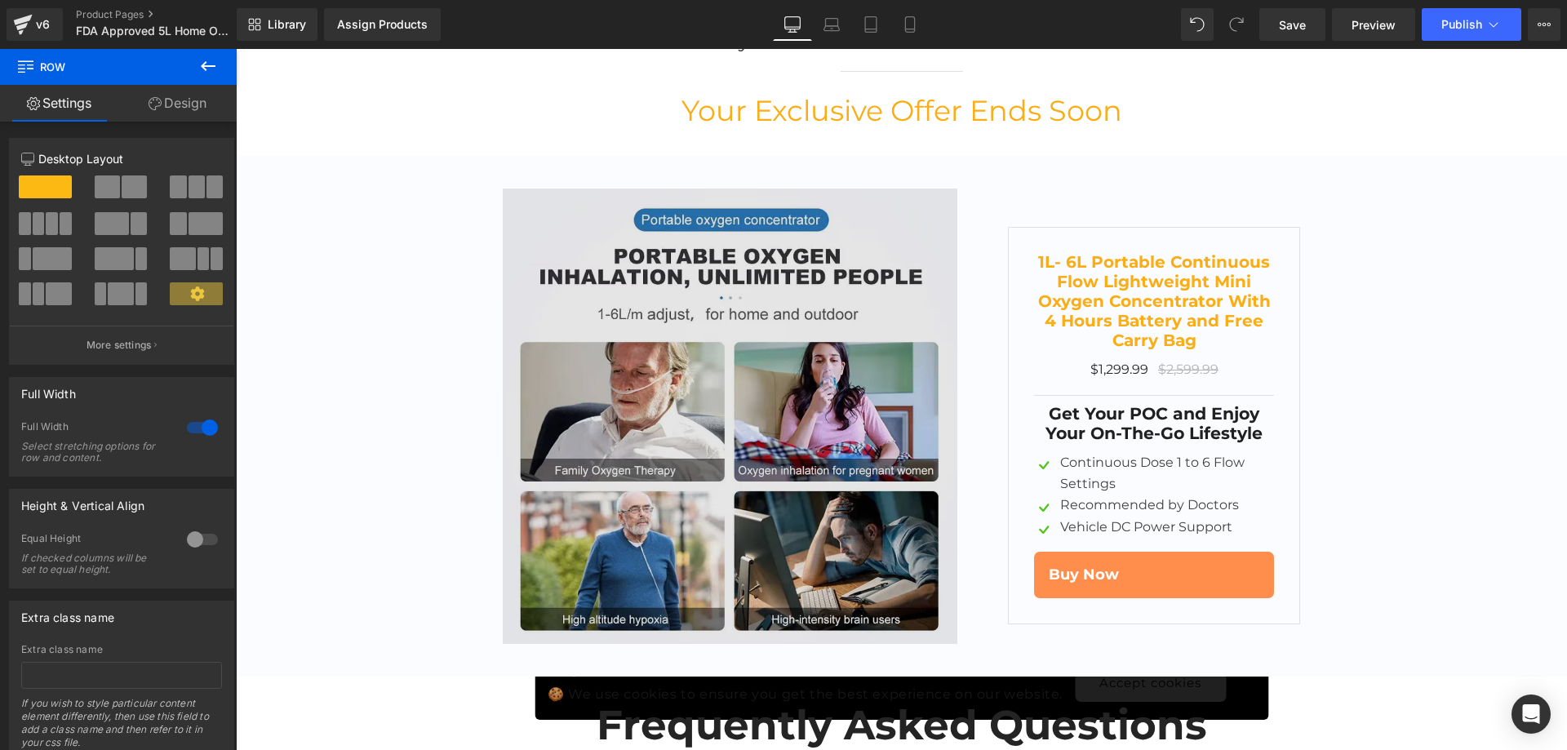
scroll to position [7531, 0]
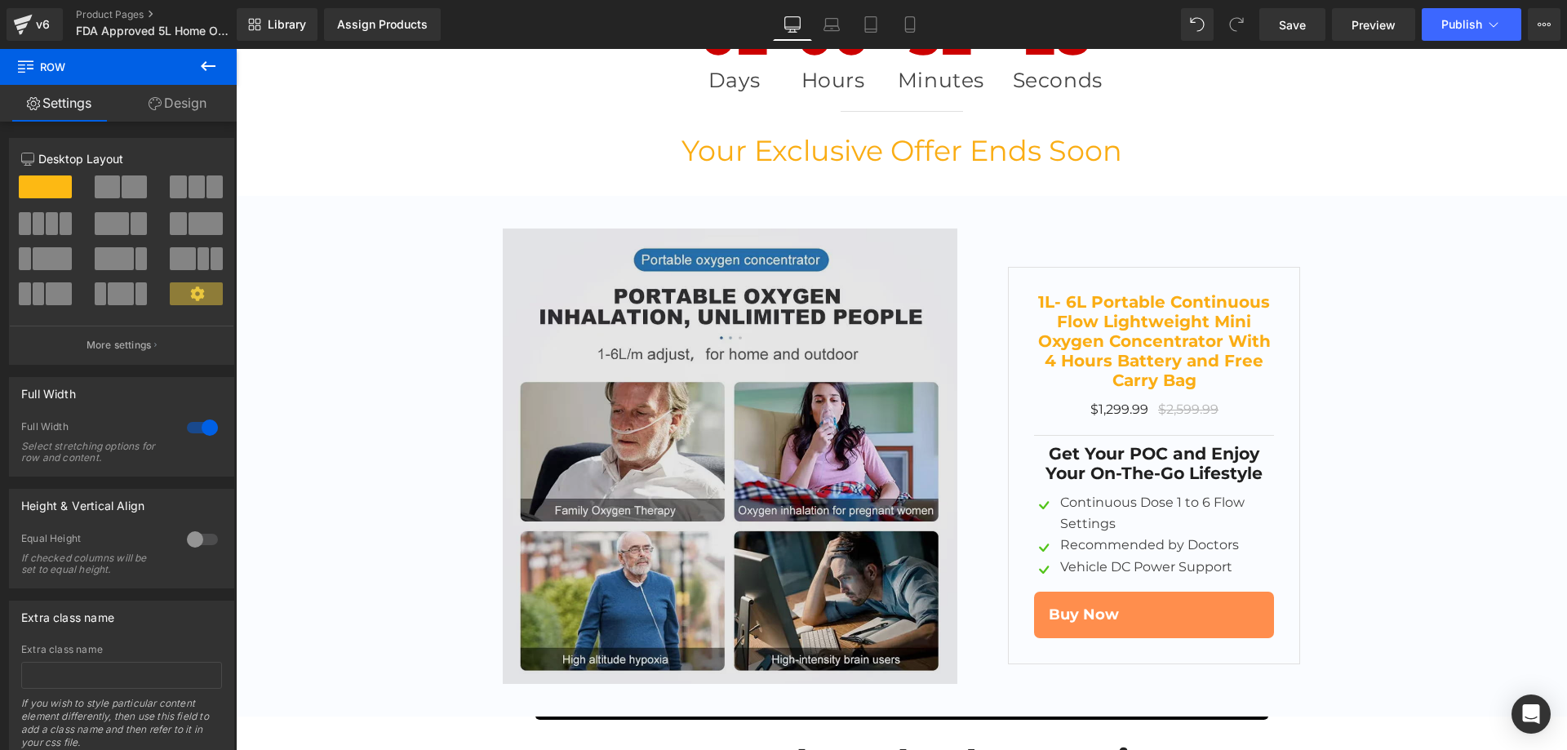
click at [873, 306] on img at bounding box center [730, 456] width 455 height 455
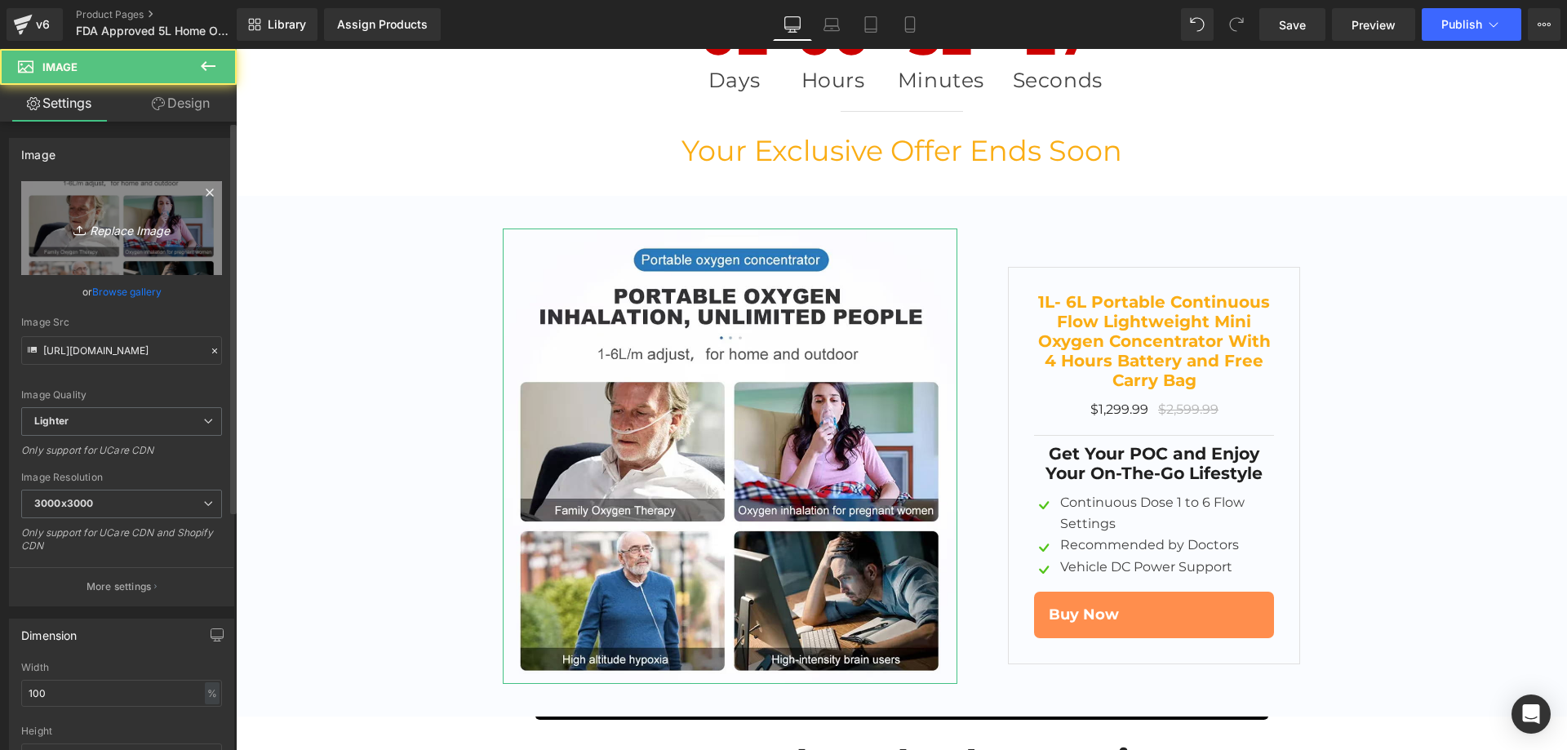
click at [151, 238] on link "Replace Image" at bounding box center [121, 228] width 201 height 94
type input "C:\fakepath\9v.jpg"
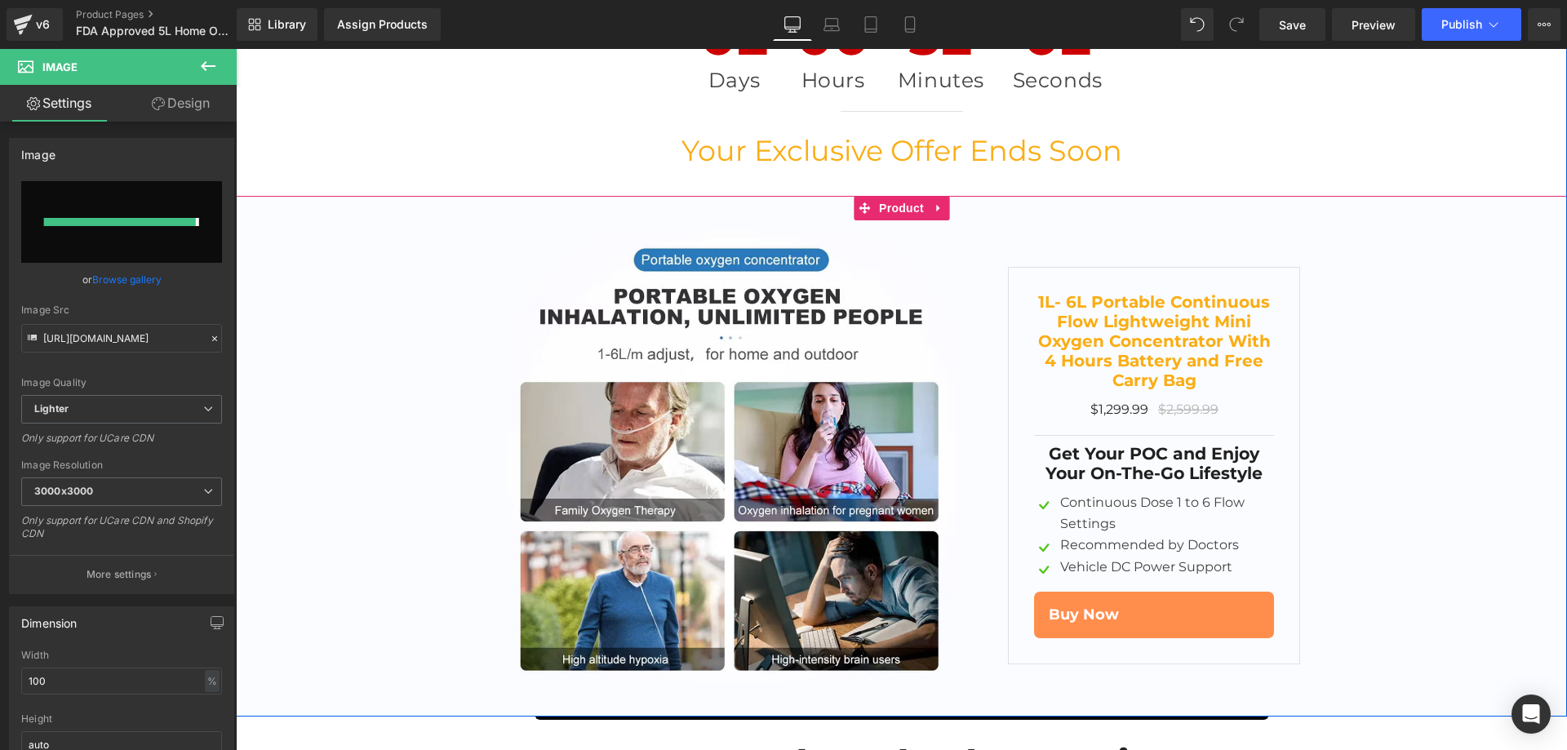
type input "https://ucarecdn.com/ca610d29-e660-4065-bb9c-479500dcb380/-/format/auto/-/previ…"
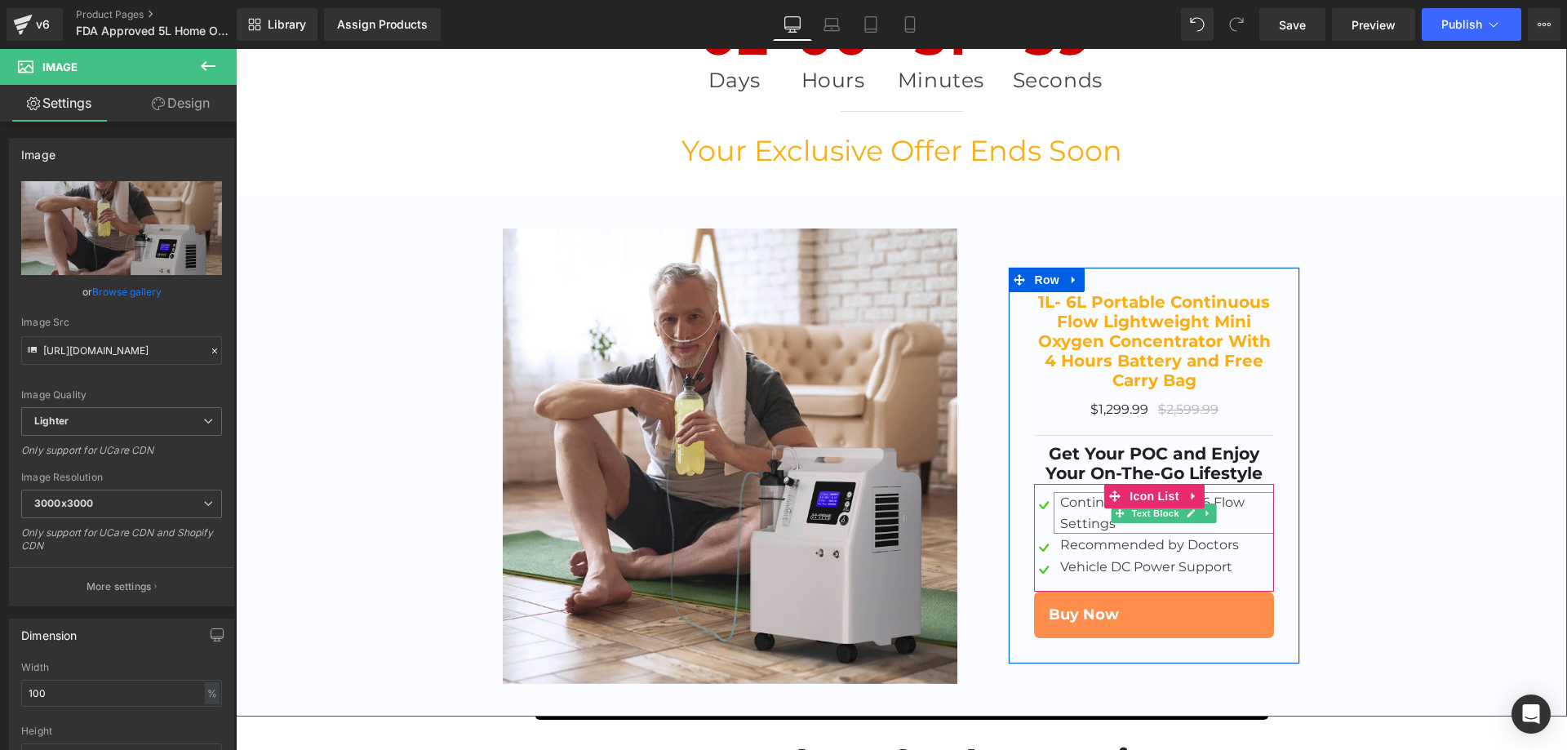
click at [1251, 492] on div "Continuous Dose 1 to 6 Flow Settings" at bounding box center [1164, 513] width 220 height 42
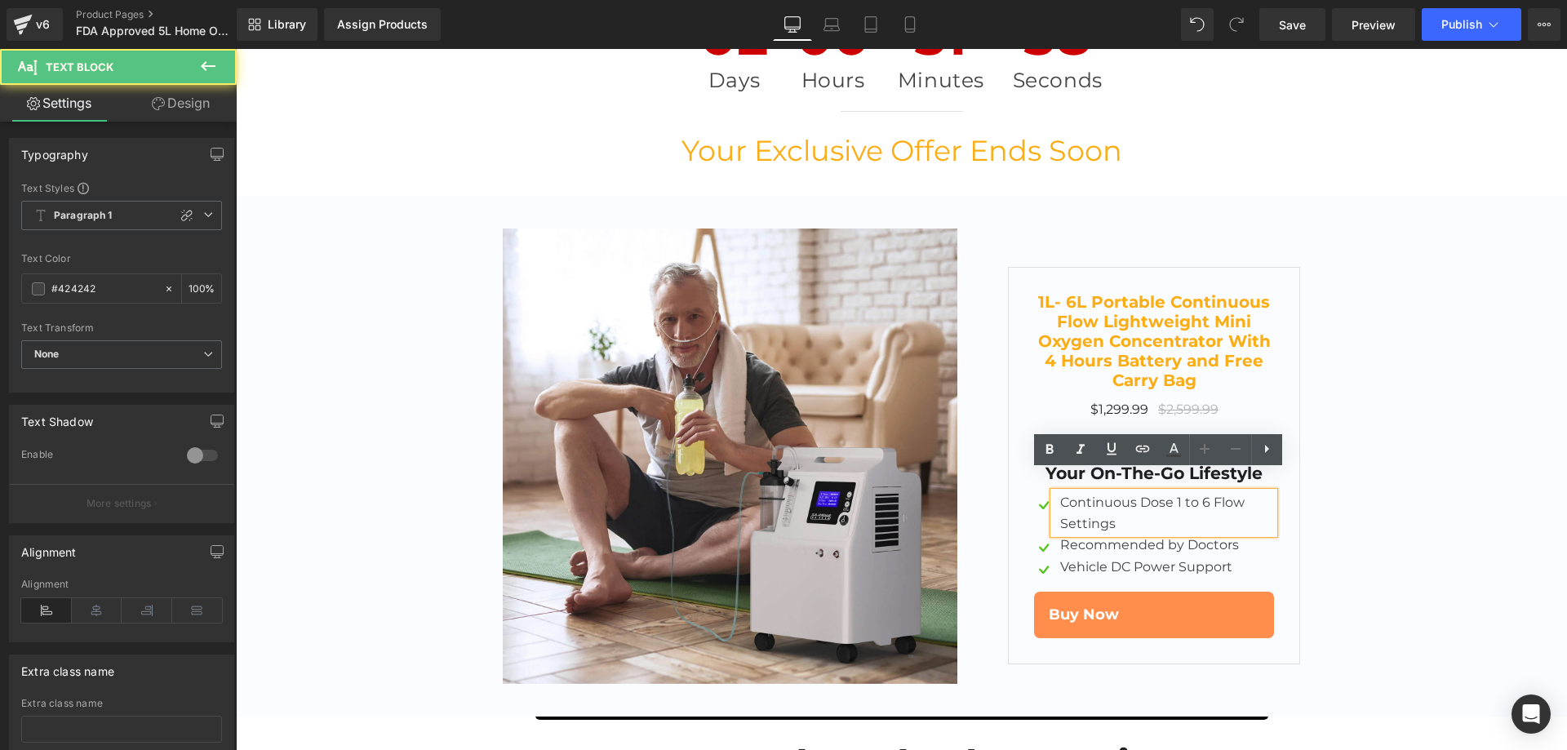
click at [1175, 492] on div "Continuous Dose 1 to 6 Flow Settings" at bounding box center [1164, 513] width 220 height 42
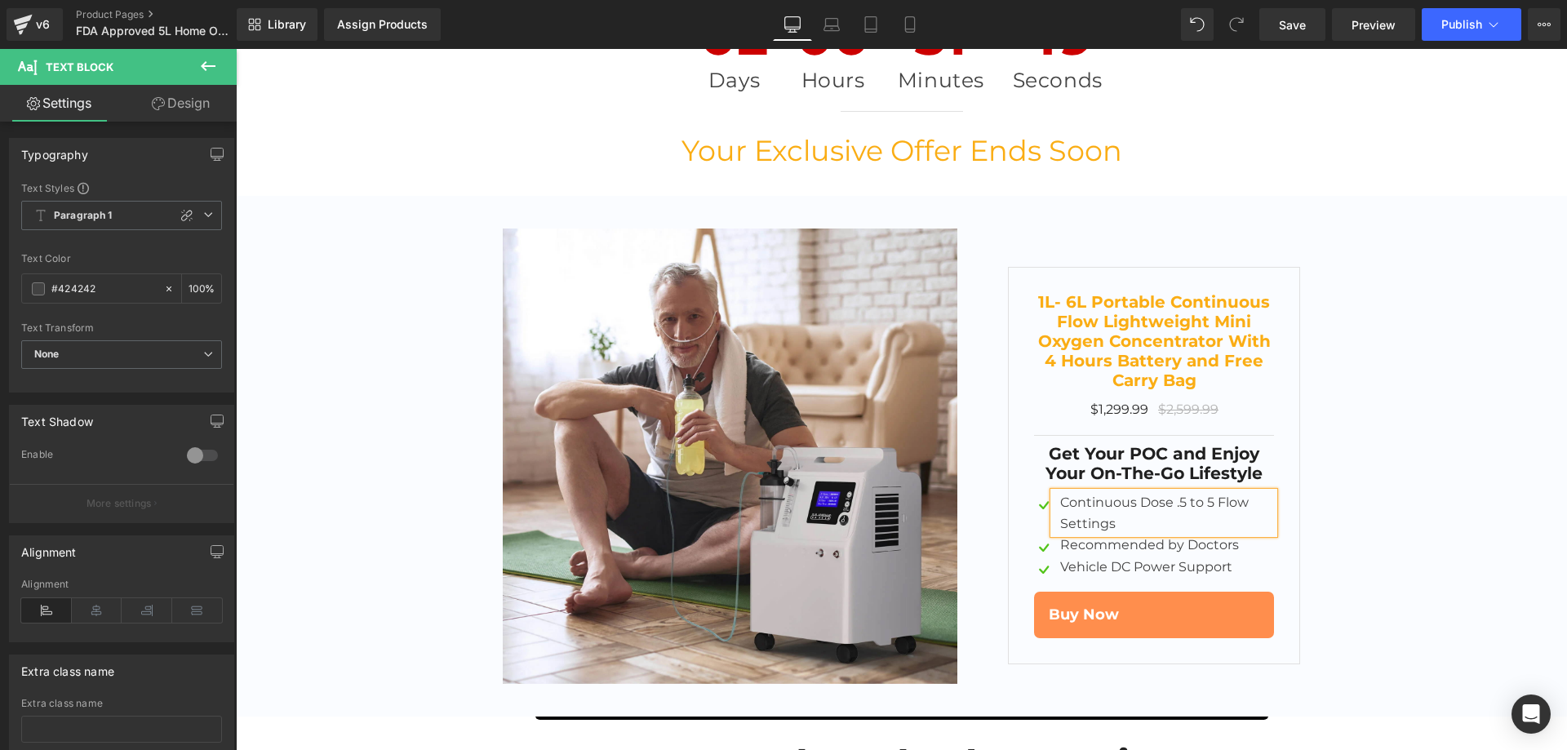
click at [1395, 335] on div "Image 1L- 6L Portable Continuous Flow Lightweight Mini Oxygen Concentrator With…" at bounding box center [901, 461] width 1331 height 464
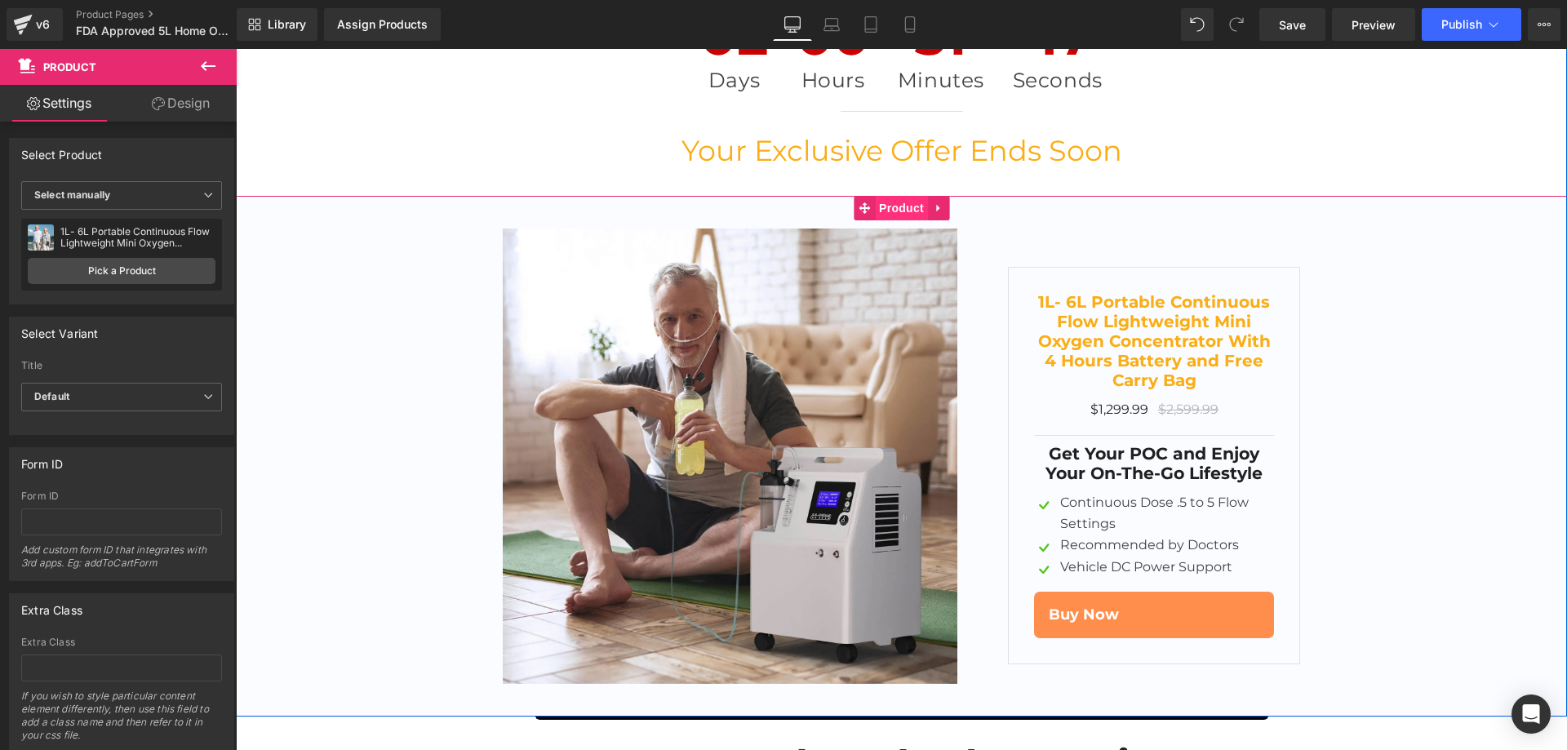
click at [879, 196] on span "Product" at bounding box center [901, 208] width 53 height 24
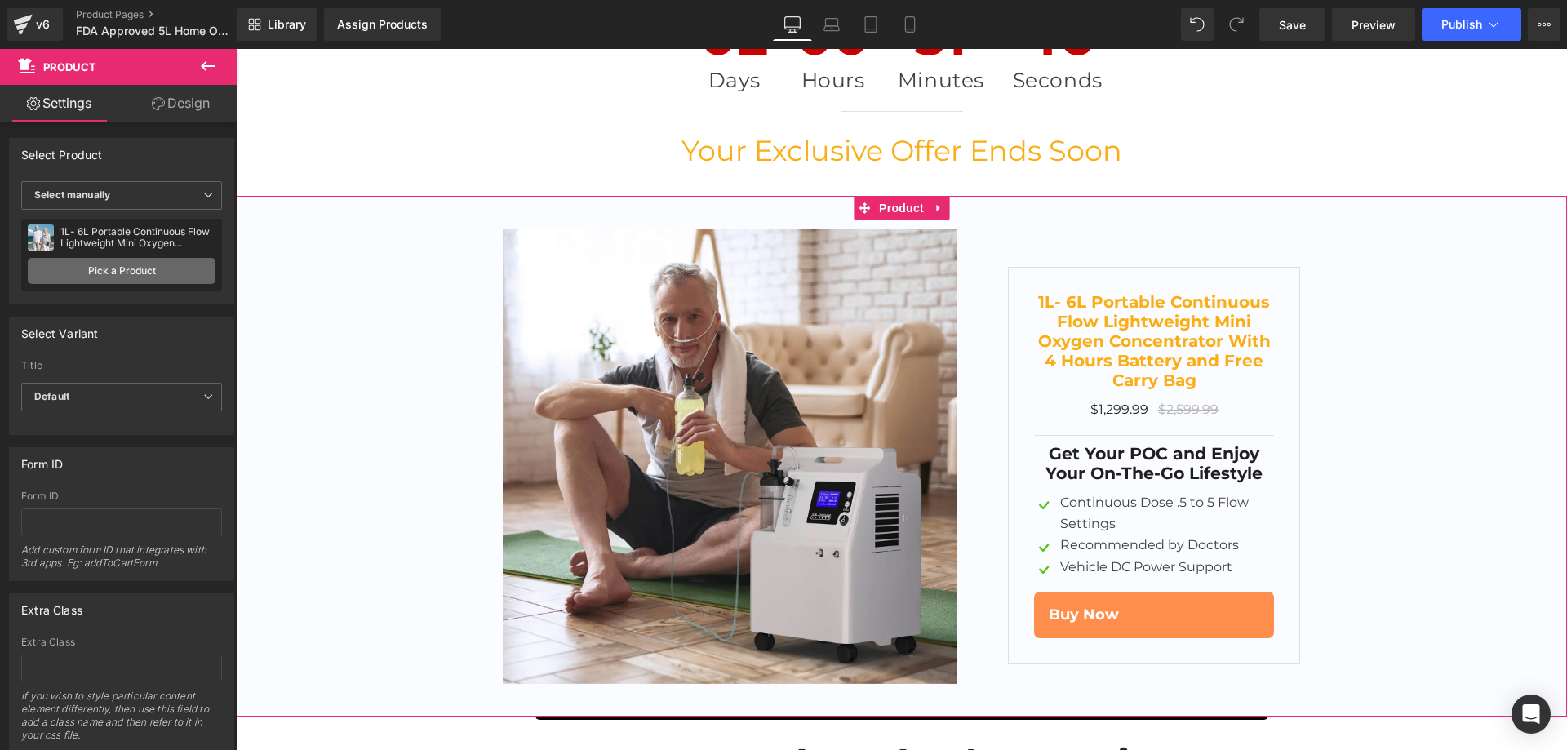
click at [113, 269] on link "Pick a Product" at bounding box center [122, 271] width 188 height 26
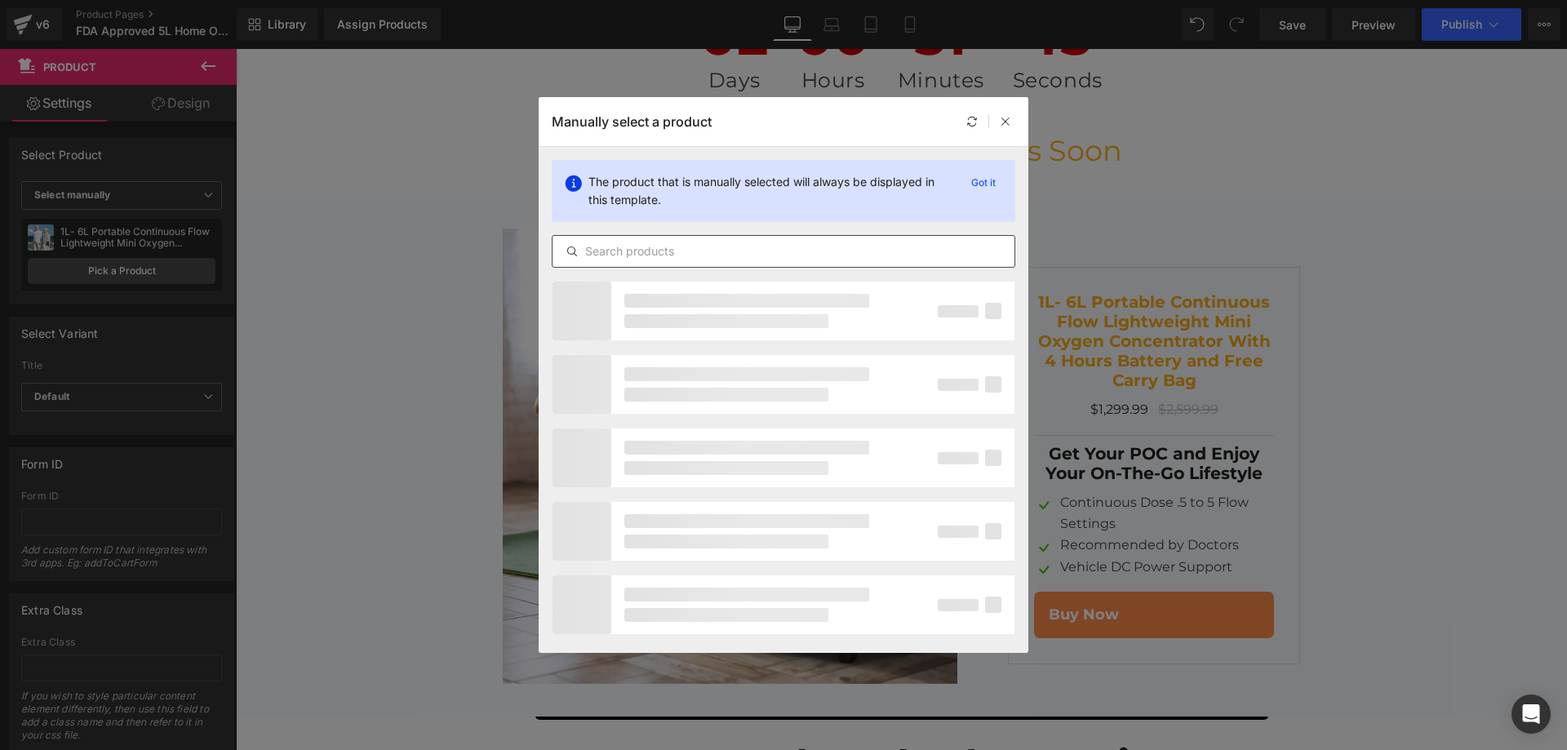
click at [0, 0] on div at bounding box center [0, 0] width 0 height 0
click at [688, 256] on input "text" at bounding box center [784, 252] width 462 height 20
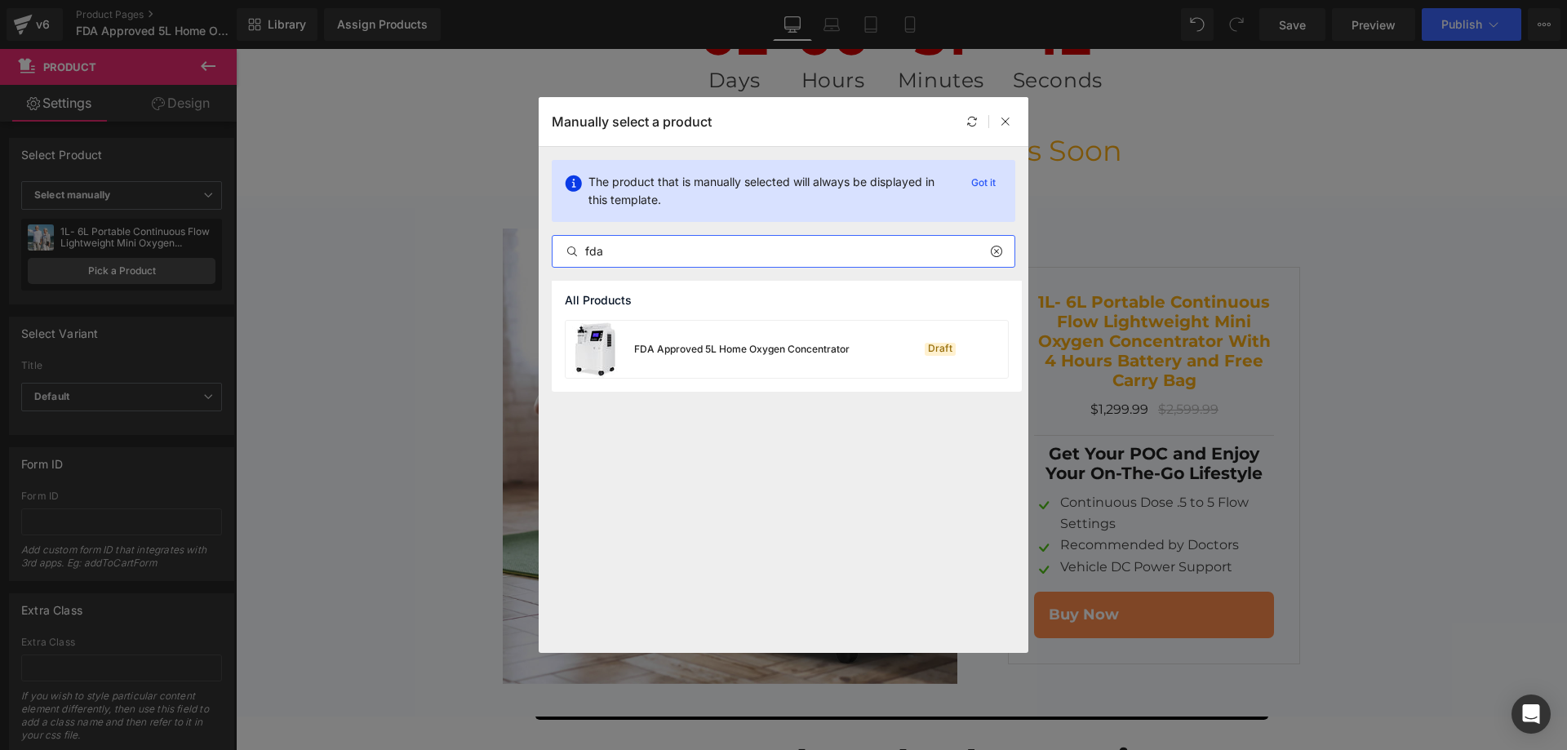
type input "fda"
click at [703, 347] on div "FDA Approved 5L Home Oxygen Concentrator" at bounding box center [741, 349] width 215 height 15
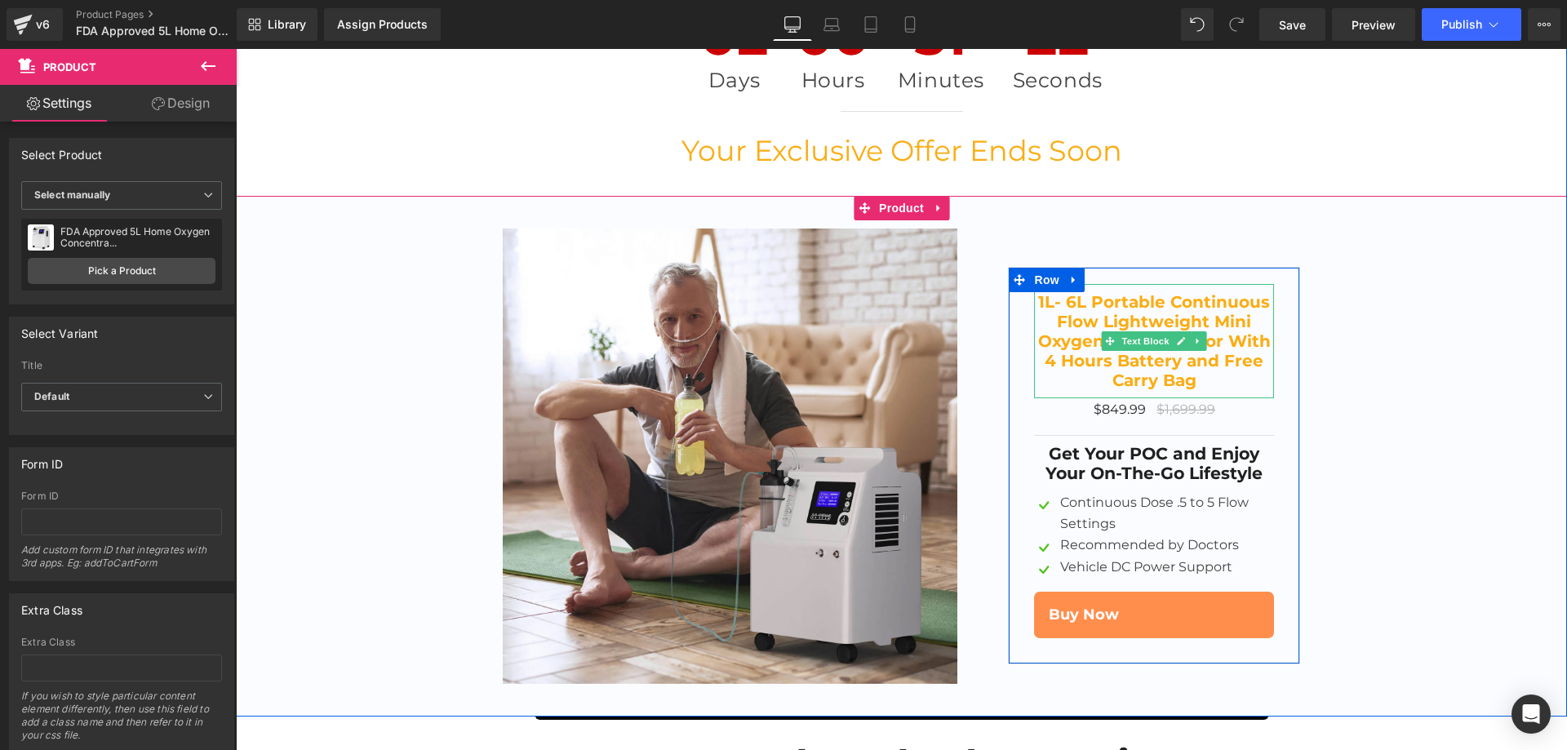
click at [1121, 294] on b "1L- 6L Portable Continuous Flow Lightweight Mini Oxygen Concentrator With 4 Hou…" at bounding box center [1154, 341] width 233 height 98
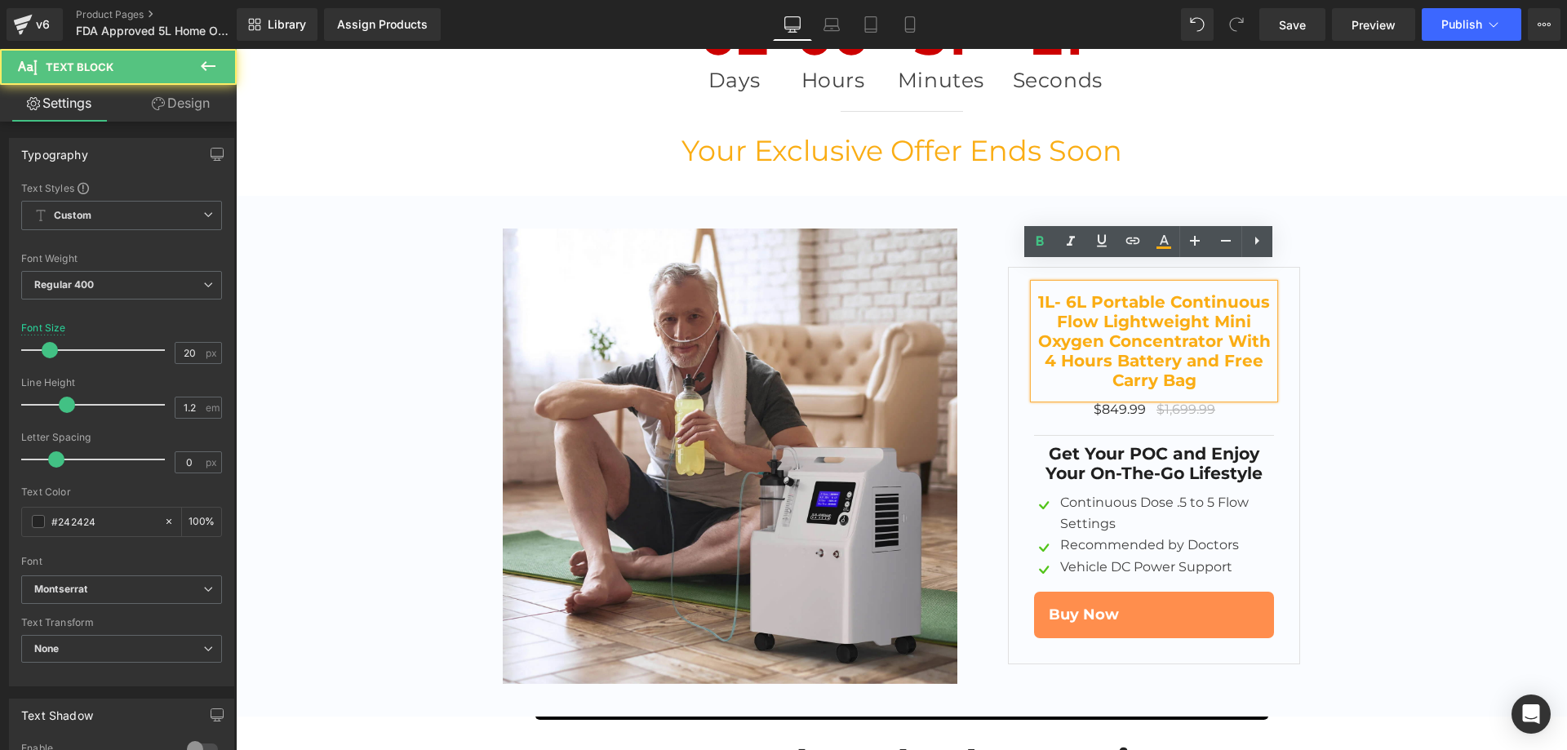
click at [1104, 332] on b "1L- 6L Portable Continuous Flow Lightweight Mini Oxygen Concentrator With 4 Hou…" at bounding box center [1154, 341] width 233 height 98
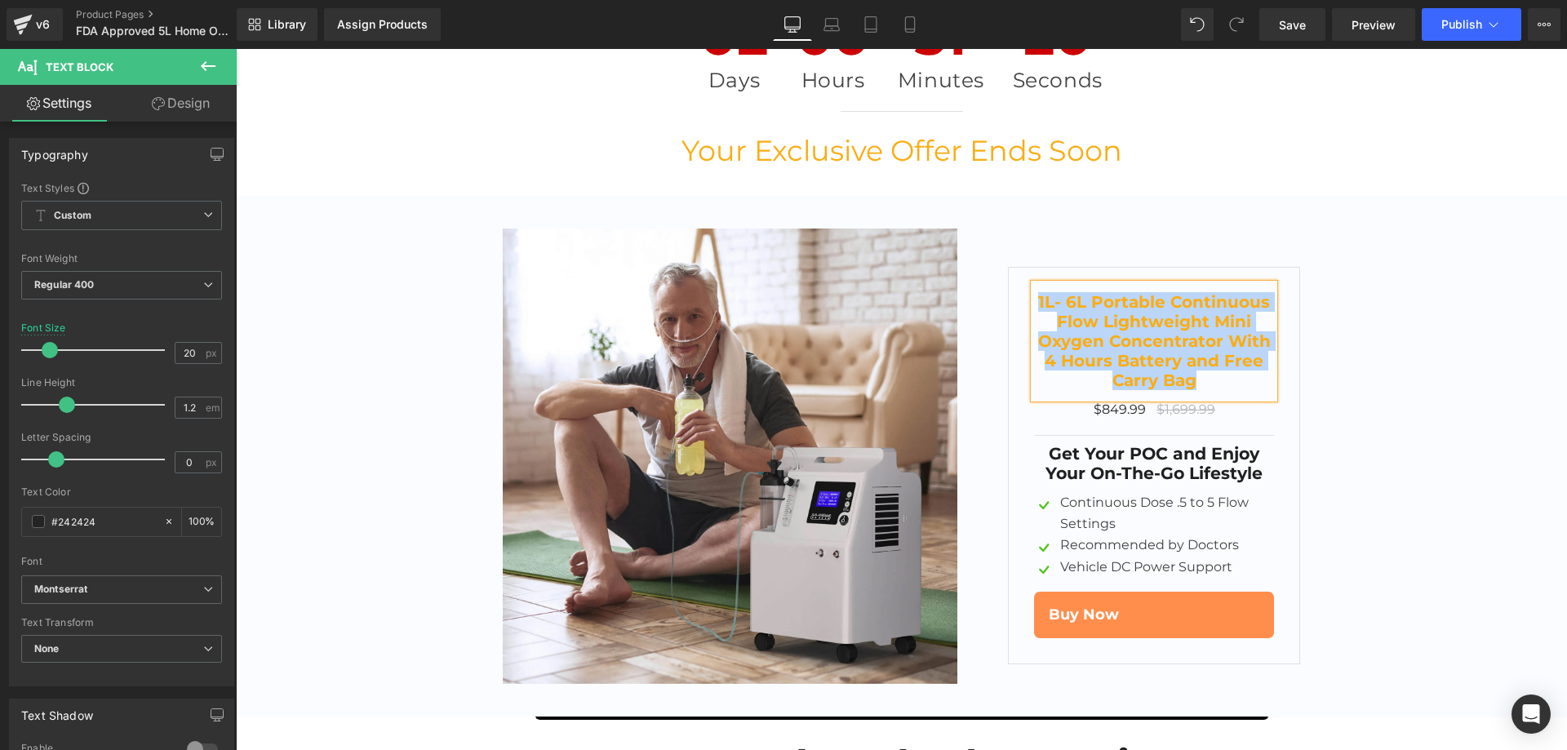
paste div
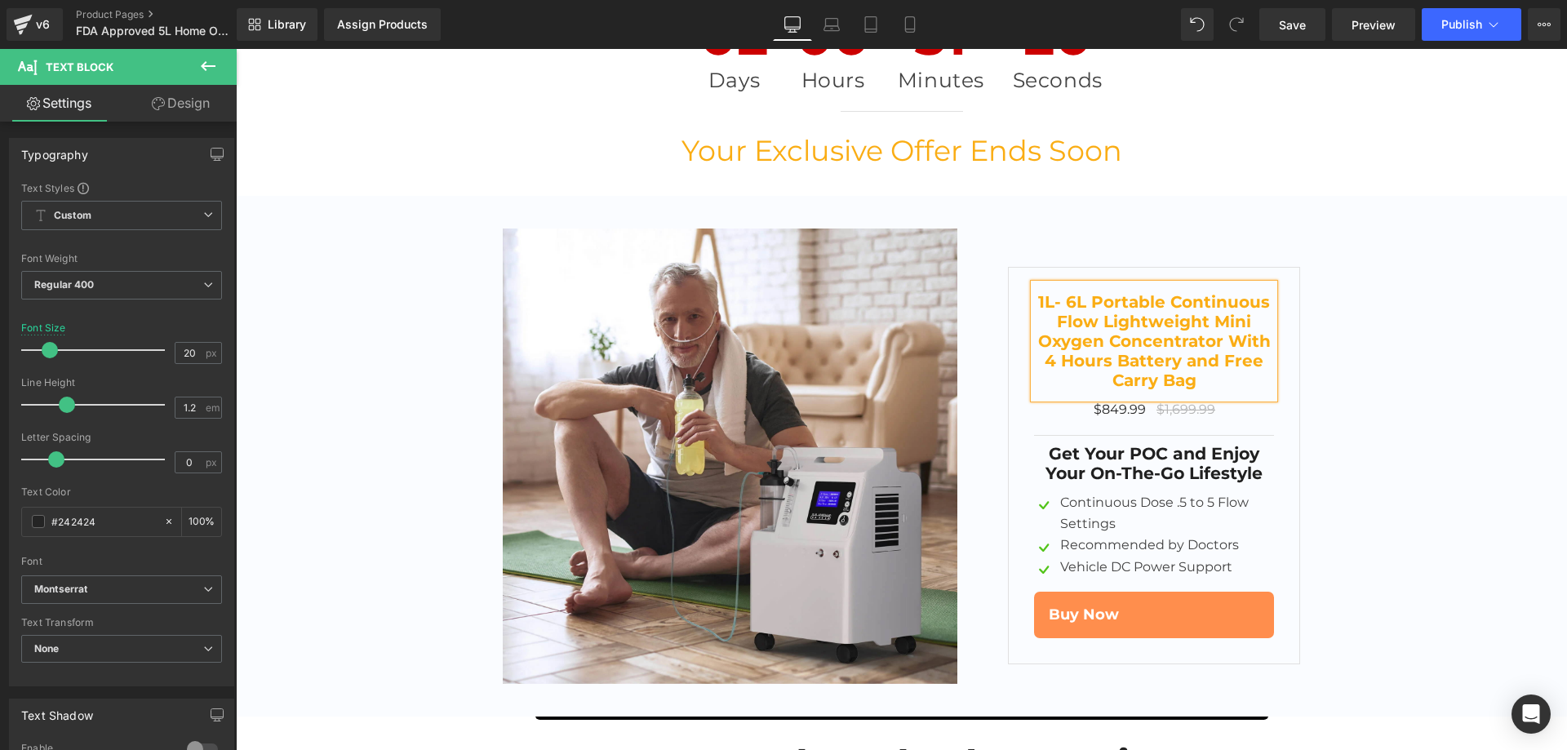
scroll to position [7561, 0]
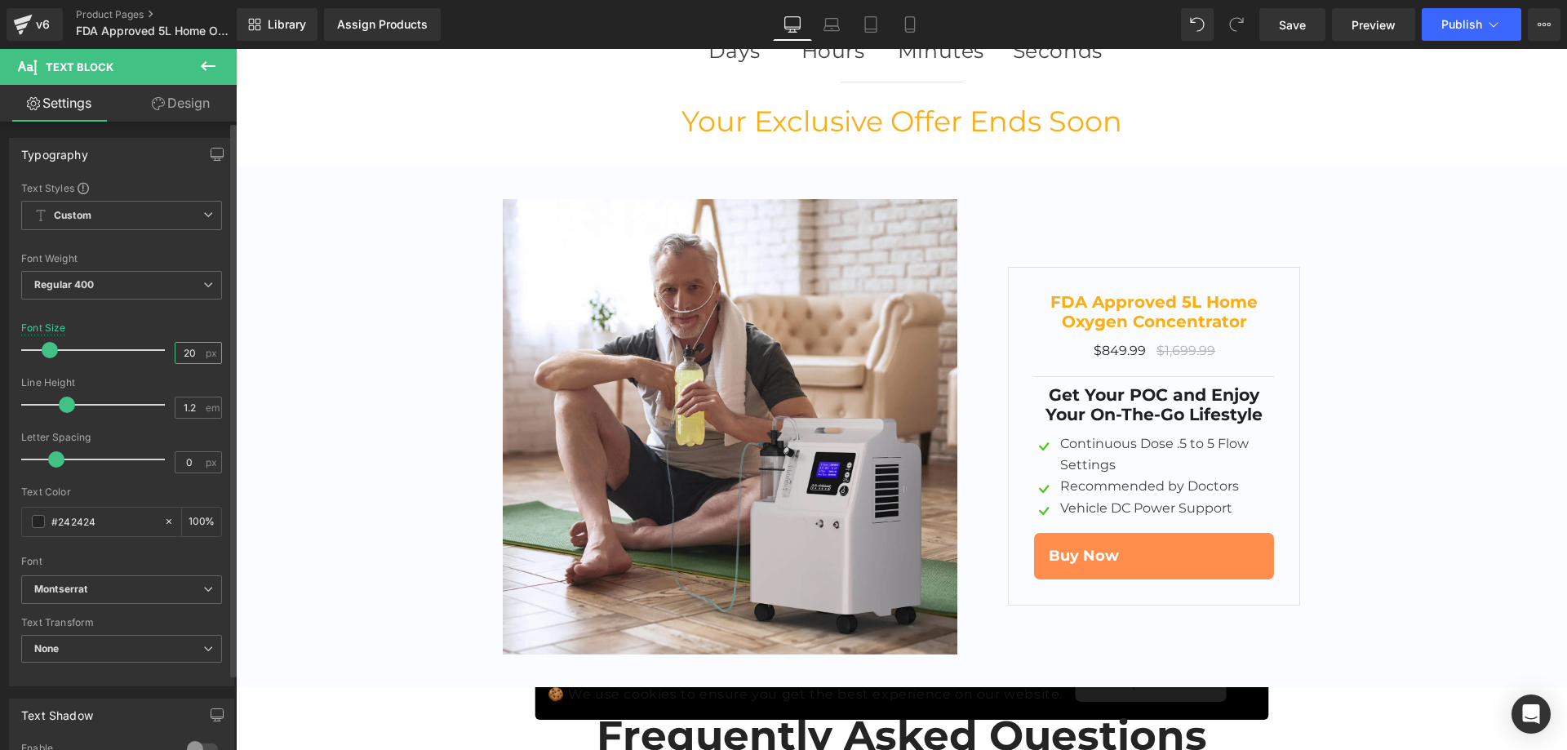
click at [184, 354] on input "20" at bounding box center [189, 353] width 29 height 20
type input "30"
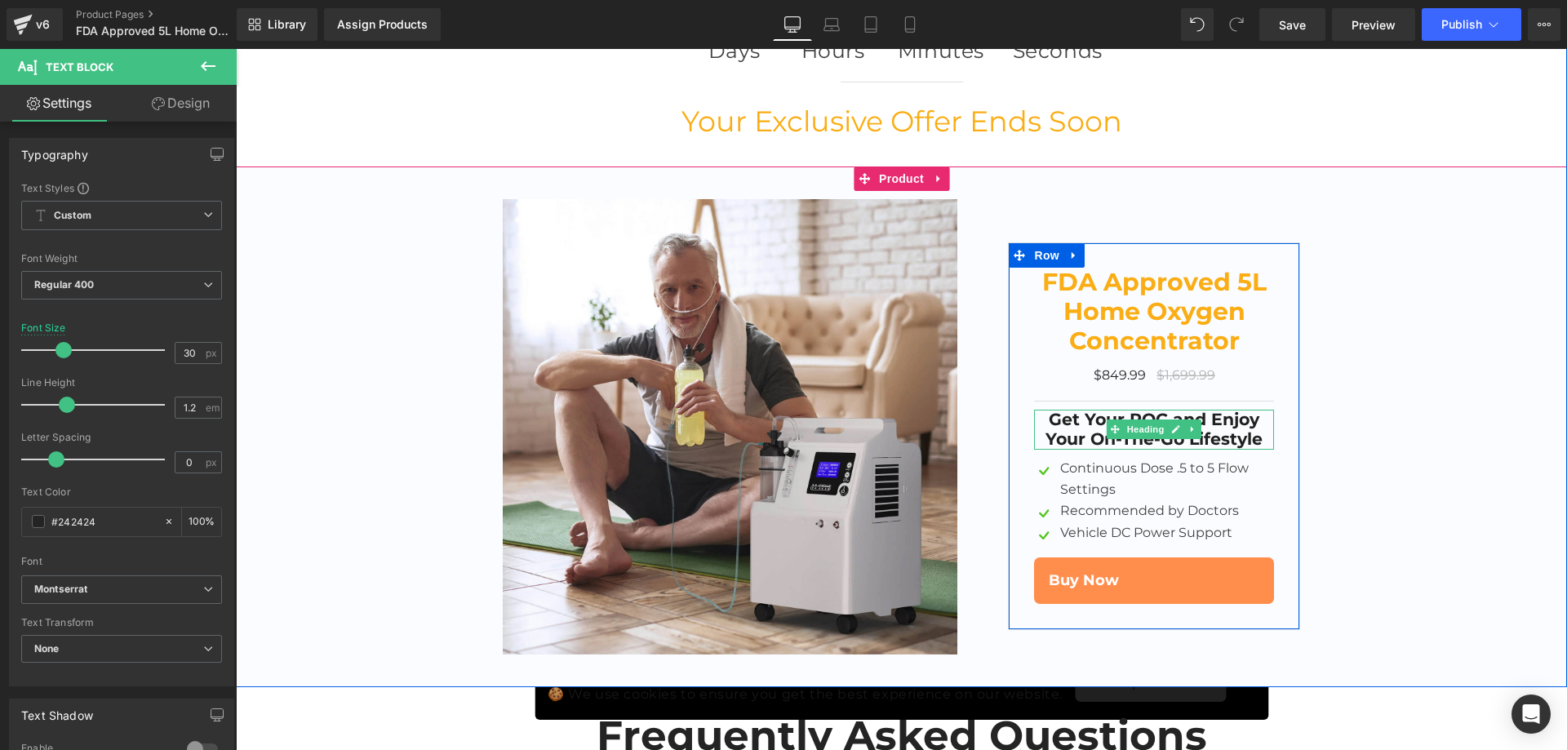
click at [1237, 409] on strong "Get Your POC and Enjoy Your On-The-Go Lifestyle" at bounding box center [1154, 429] width 217 height 41
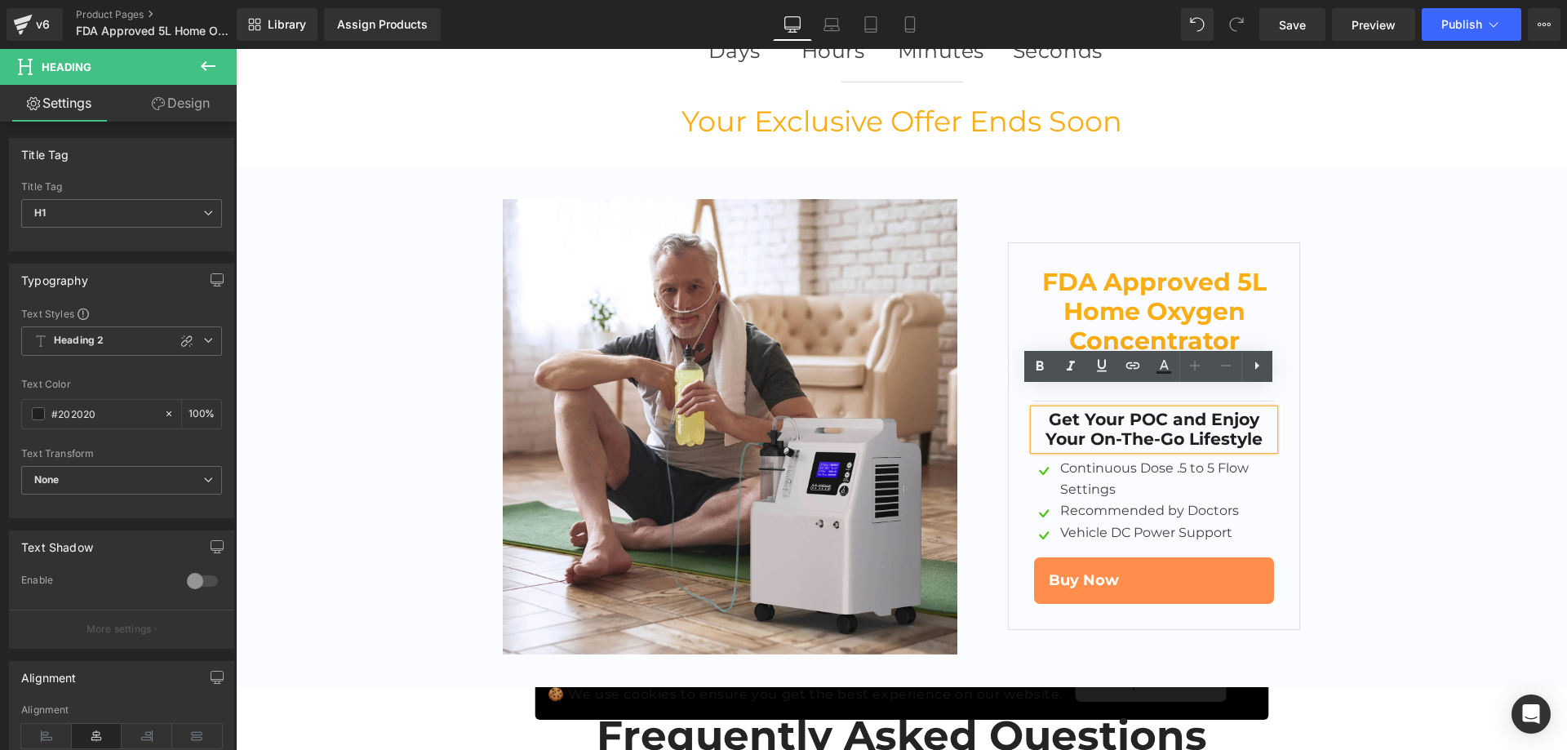
click at [1144, 409] on strong "Get Your POC and Enjoy Your On-The-Go Lifestyle" at bounding box center [1154, 429] width 217 height 41
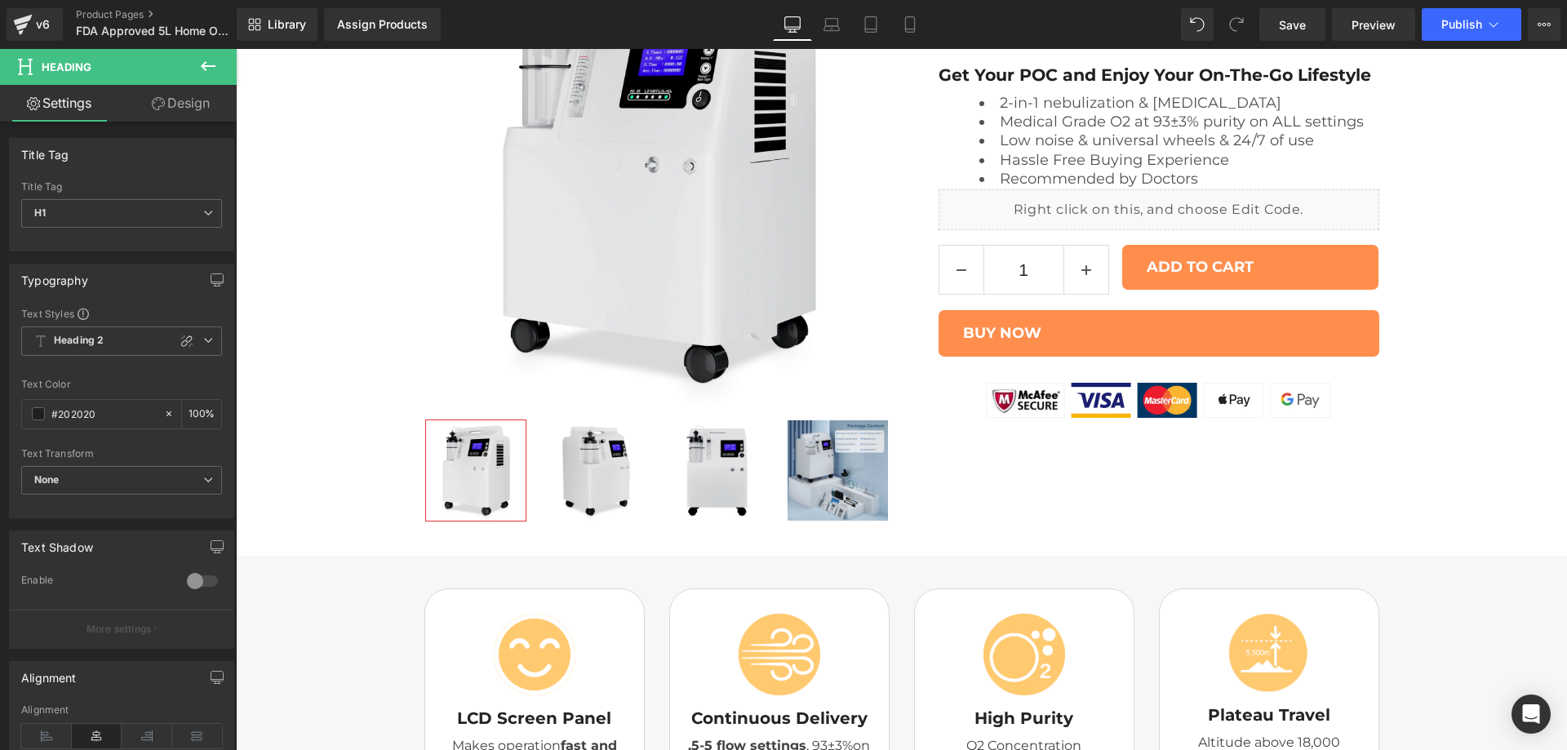
scroll to position [49, 0]
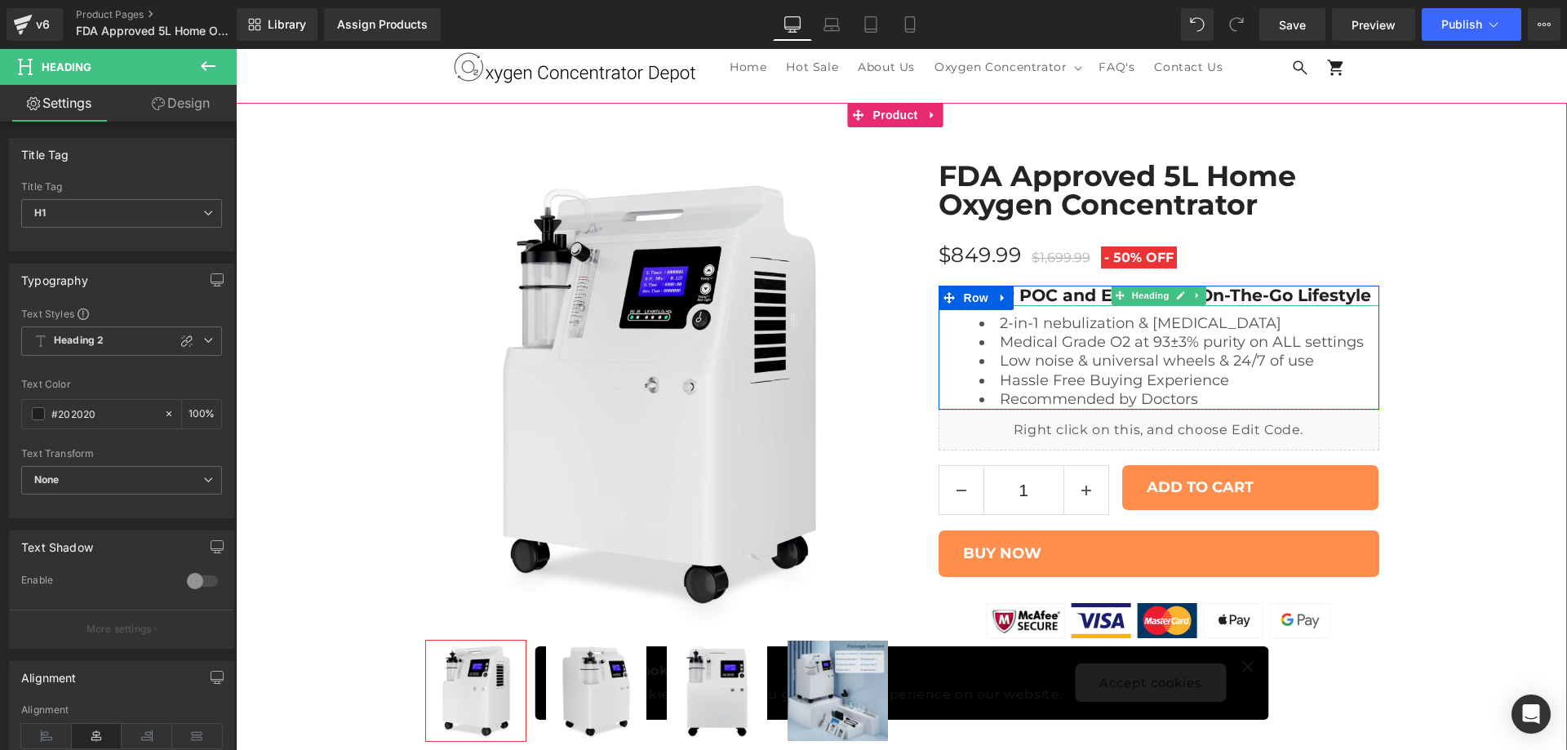
click at [1322, 296] on h1 "Get Your POC and Enjoy Your On-The-Go Lifestyle" at bounding box center [1159, 296] width 441 height 20
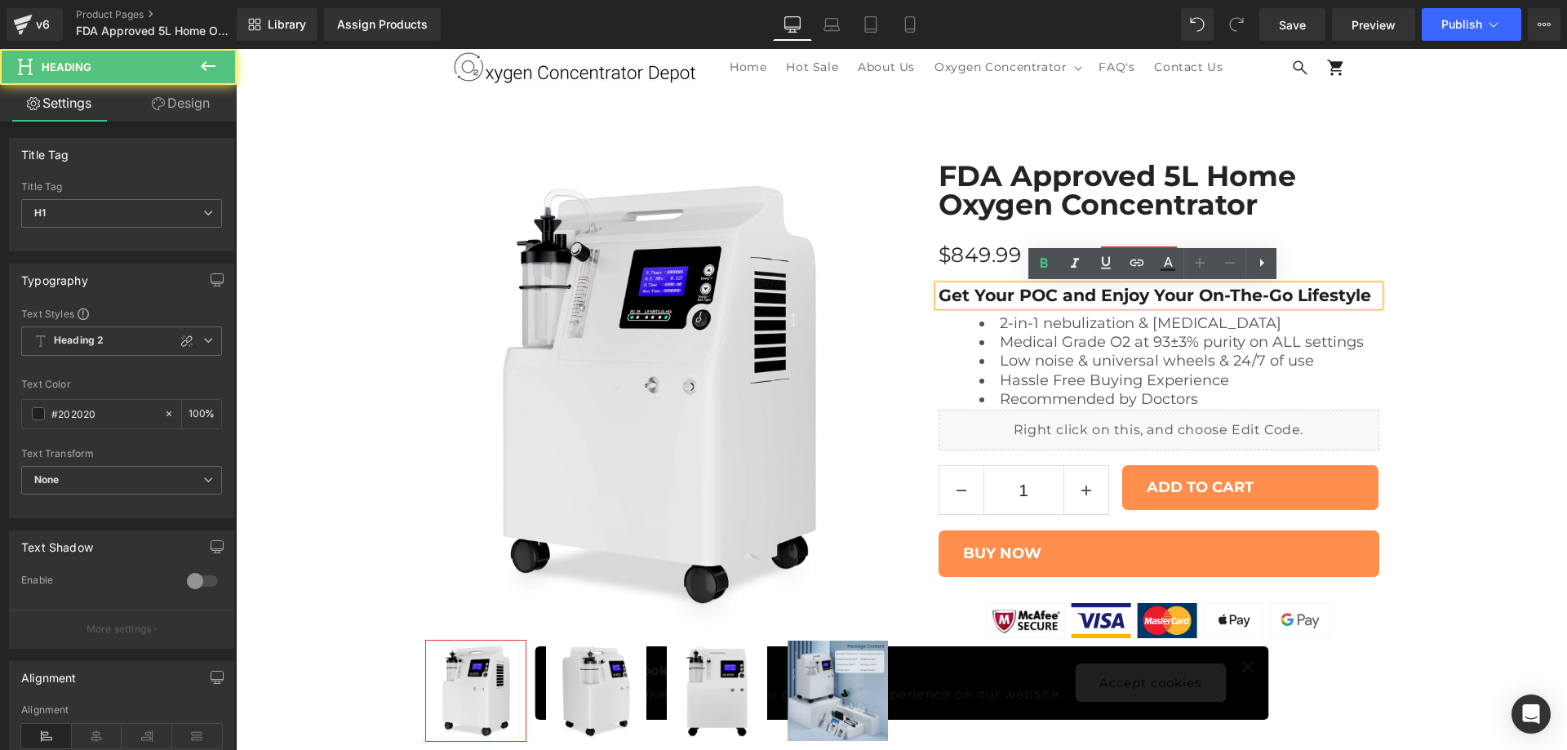
click at [1025, 293] on h1 "Get Your POC and Enjoy Your On-The-Go Lifestyle" at bounding box center [1159, 296] width 441 height 20
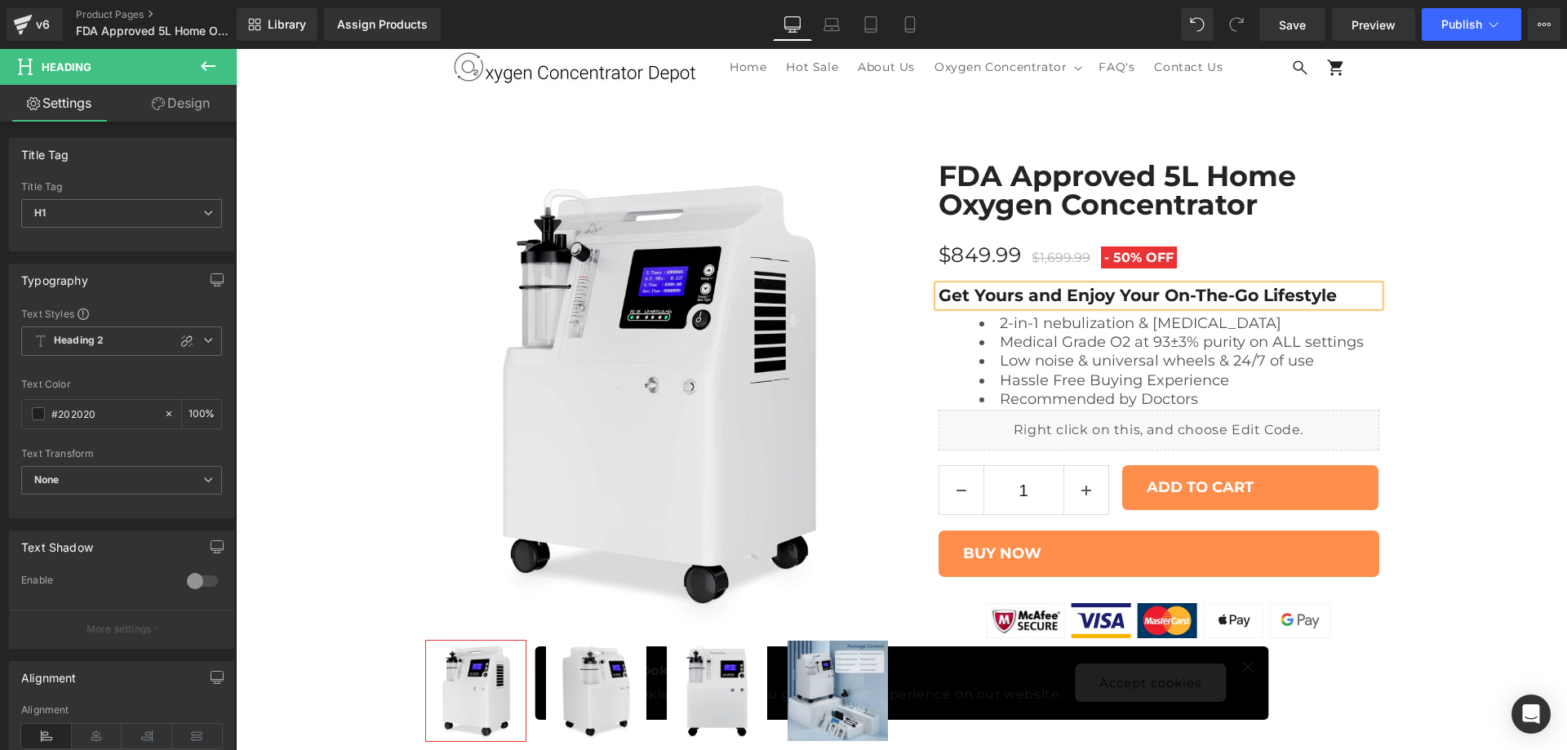
click at [1469, 311] on div "Best Seller (P) Image Row" at bounding box center [901, 444] width 1331 height 615
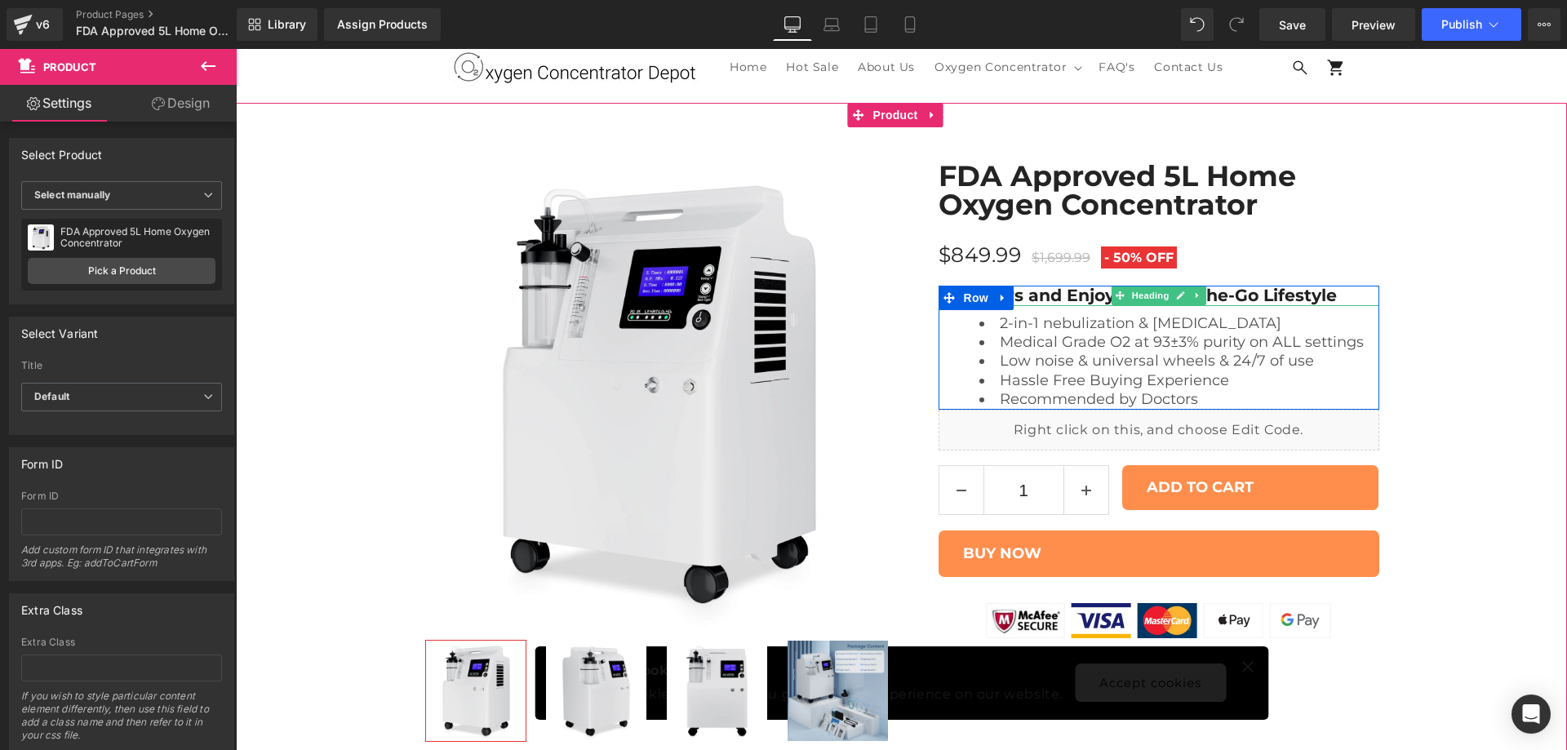
click at [1079, 300] on h1 "Get Yours and Enjoy Your On-The-Go Lifestyle" at bounding box center [1159, 296] width 441 height 20
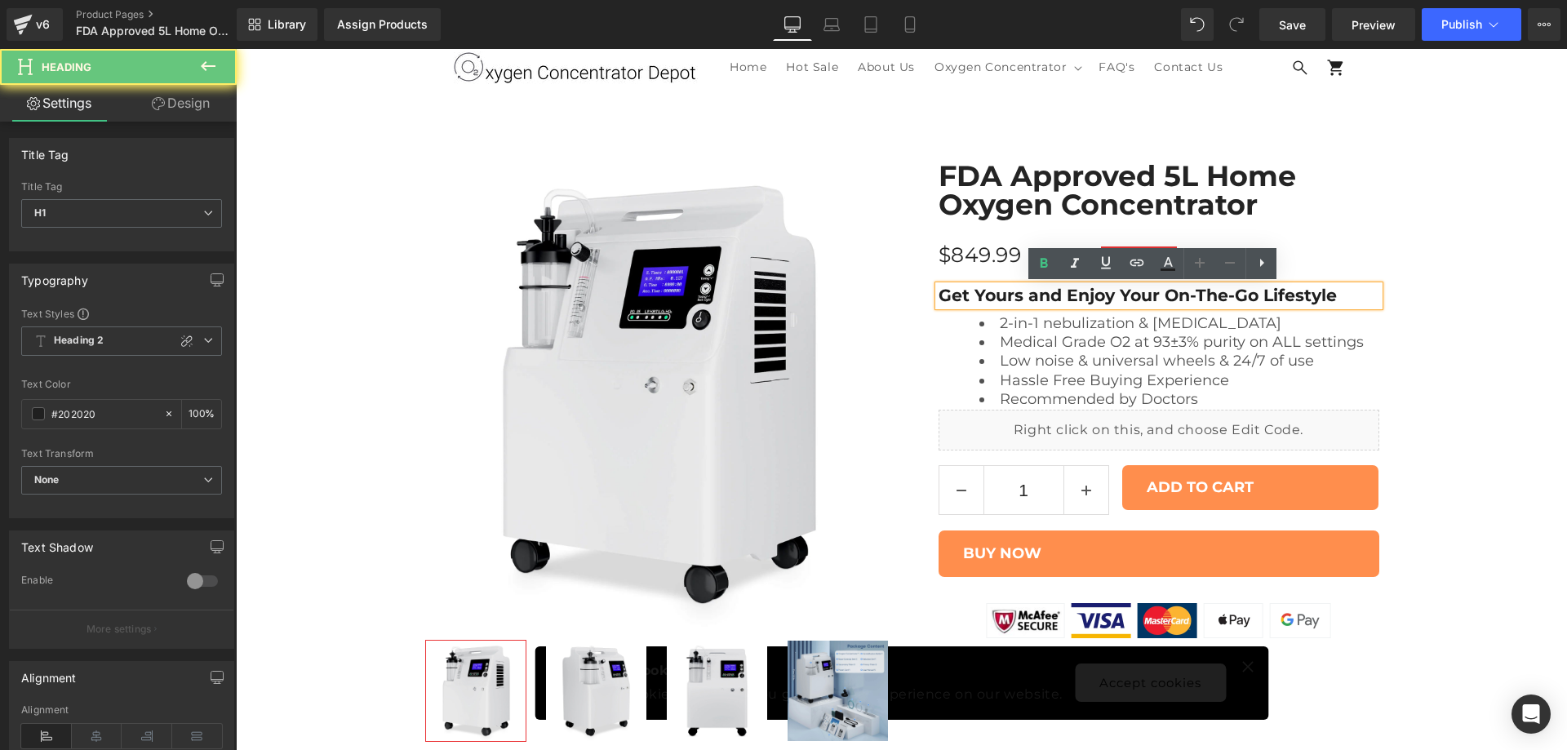
click at [1073, 298] on h1 "Get Yours and Enjoy Your On-The-Go Lifestyle" at bounding box center [1159, 296] width 441 height 20
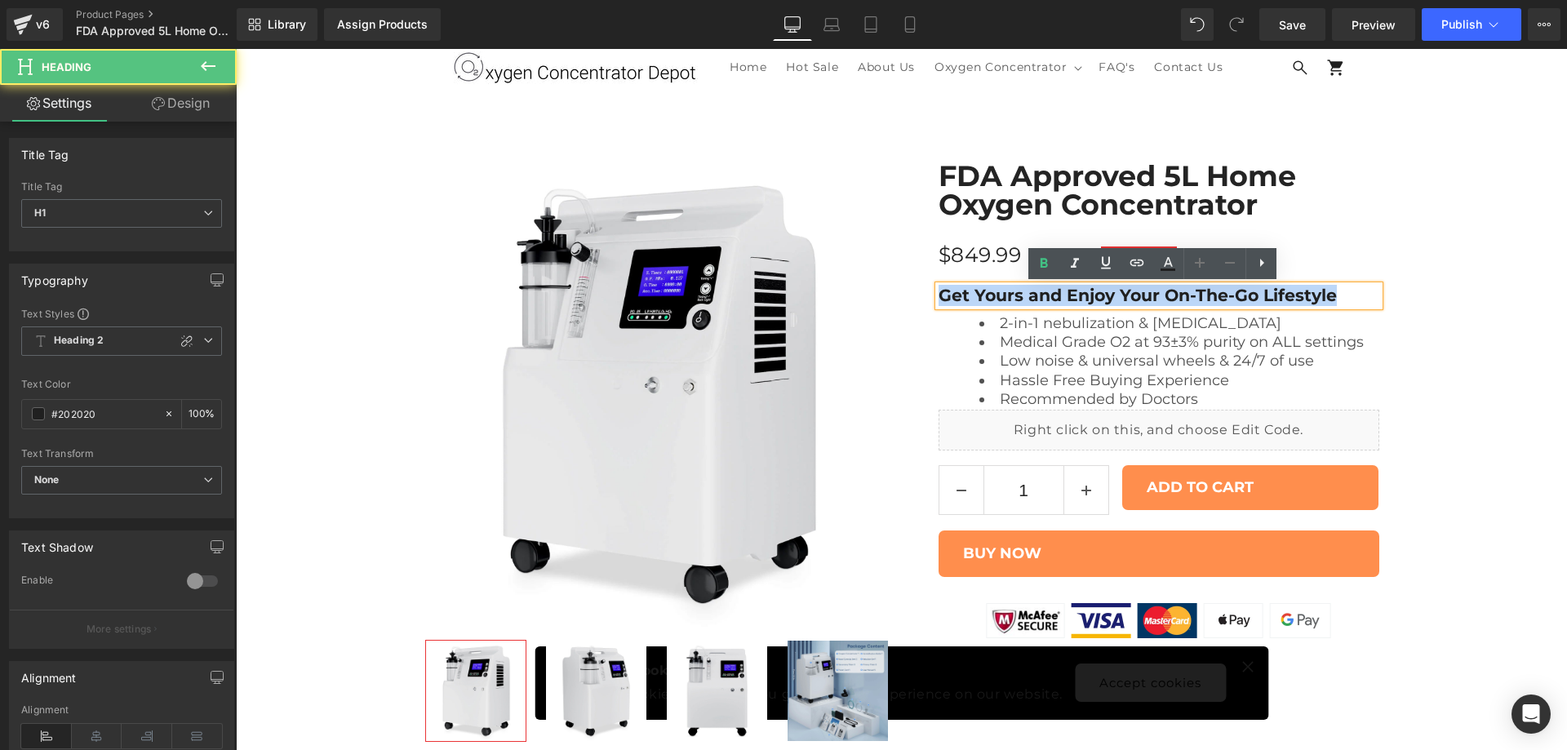
click at [1073, 298] on h1 "Get Yours and Enjoy Your On-The-Go Lifestyle" at bounding box center [1159, 296] width 441 height 20
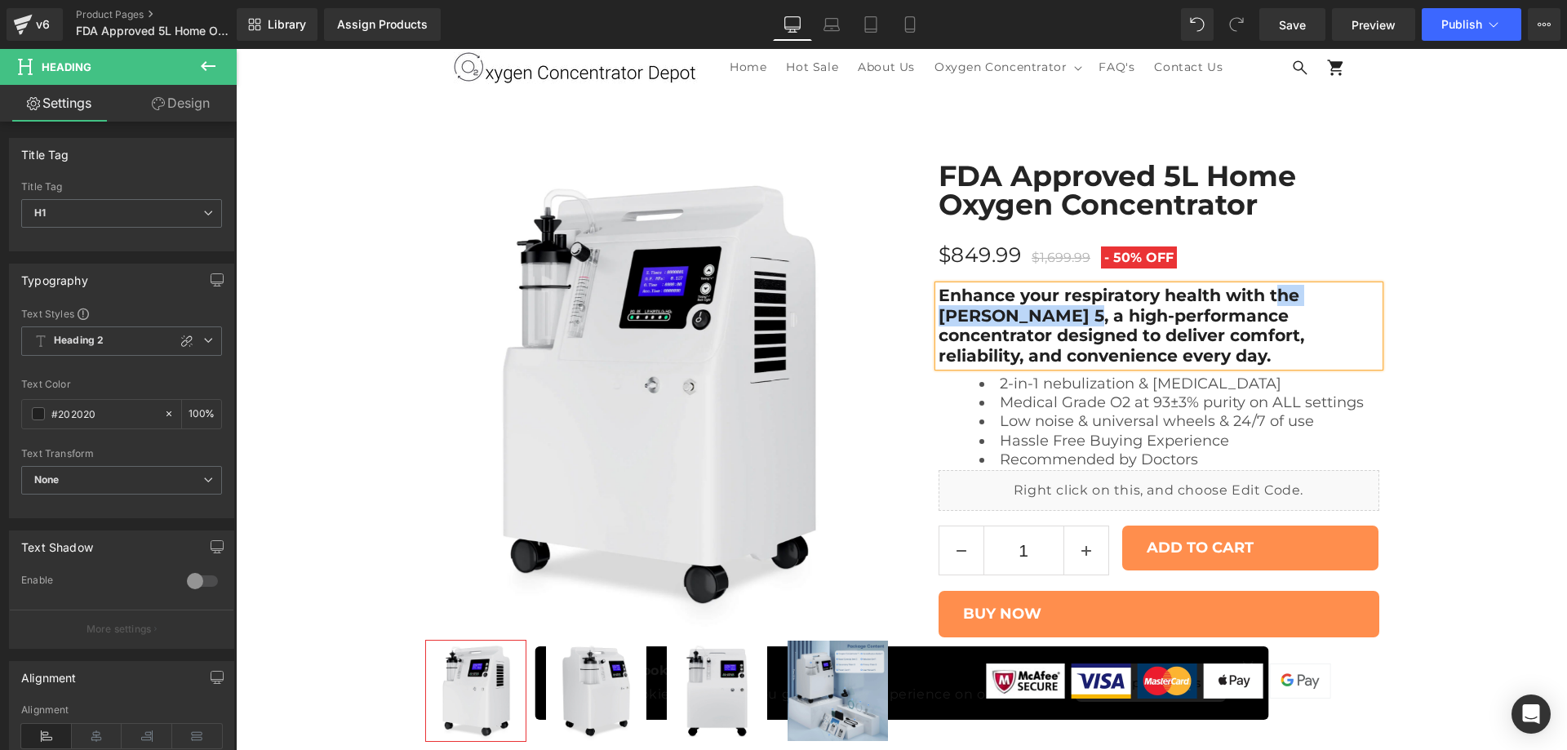
drag, startPoint x: 1267, startPoint y: 290, endPoint x: 1013, endPoint y: 316, distance: 255.2
click at [1013, 316] on h1 "Enhance your respiratory health with the [PERSON_NAME] 5, a high-performance co…" at bounding box center [1159, 326] width 441 height 81
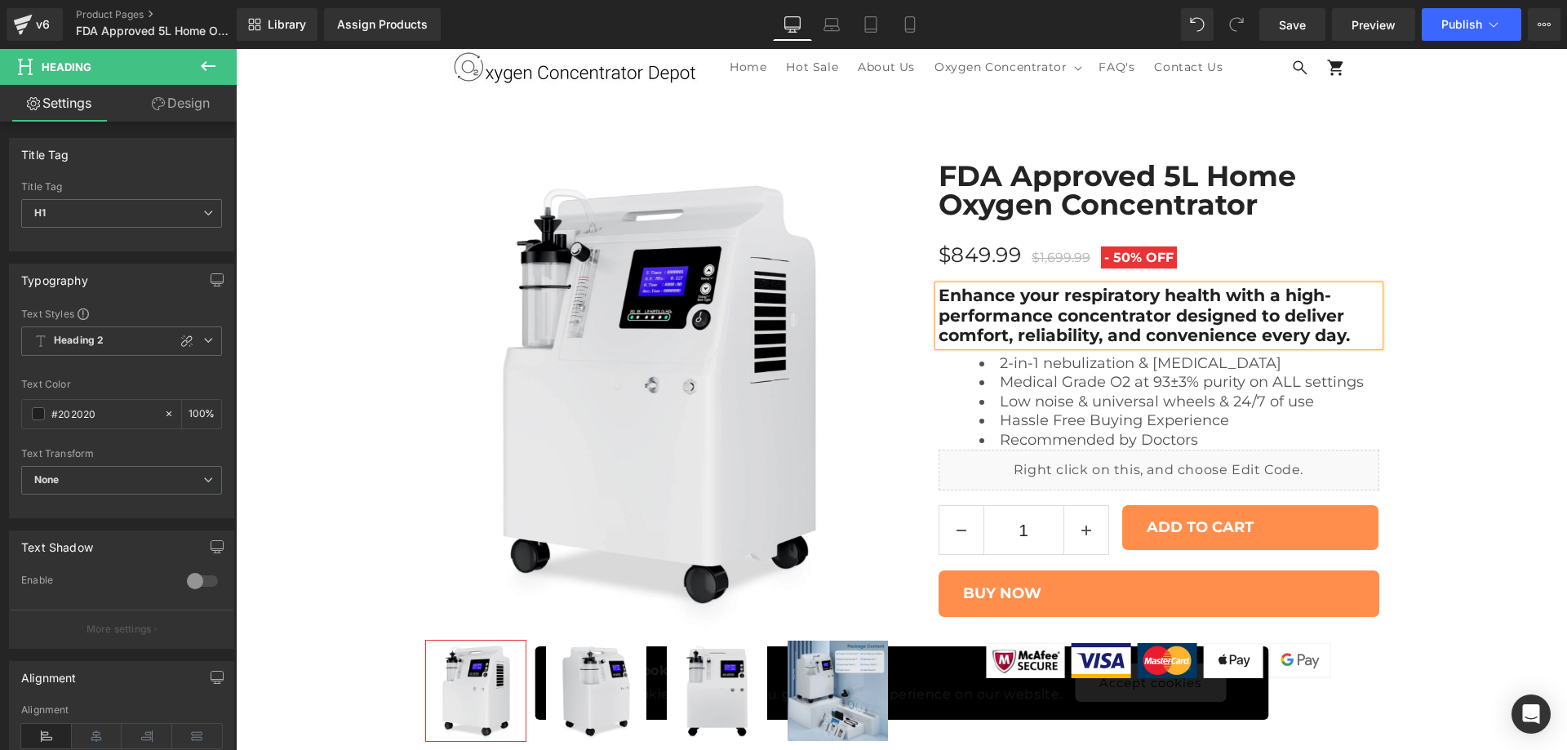
click at [1459, 324] on div "Best Seller (P) Image Row" at bounding box center [901, 444] width 1331 height 615
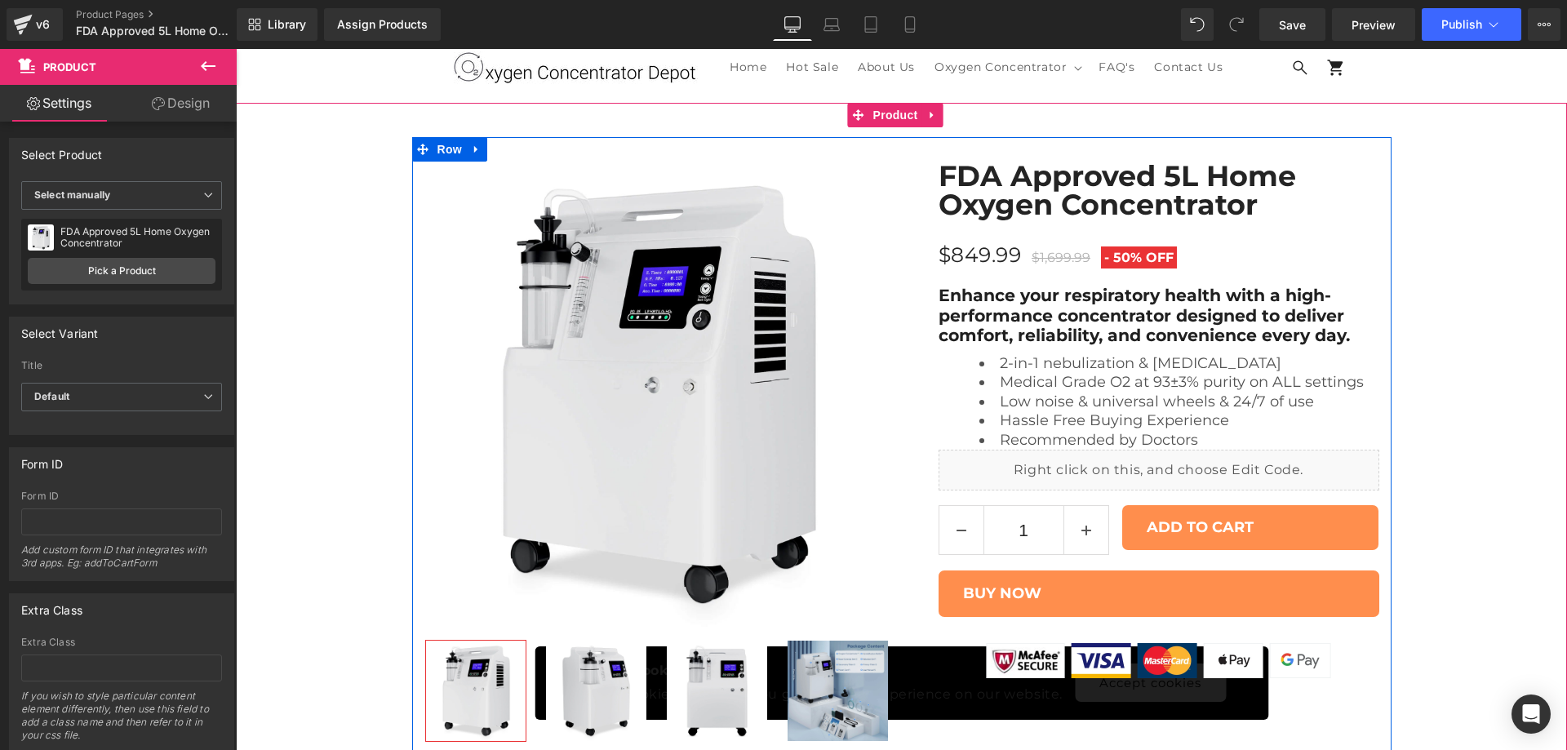
click at [1259, 311] on h1 "Enhance your respiratory health with a high-performance concentrator designed t…" at bounding box center [1159, 316] width 441 height 60
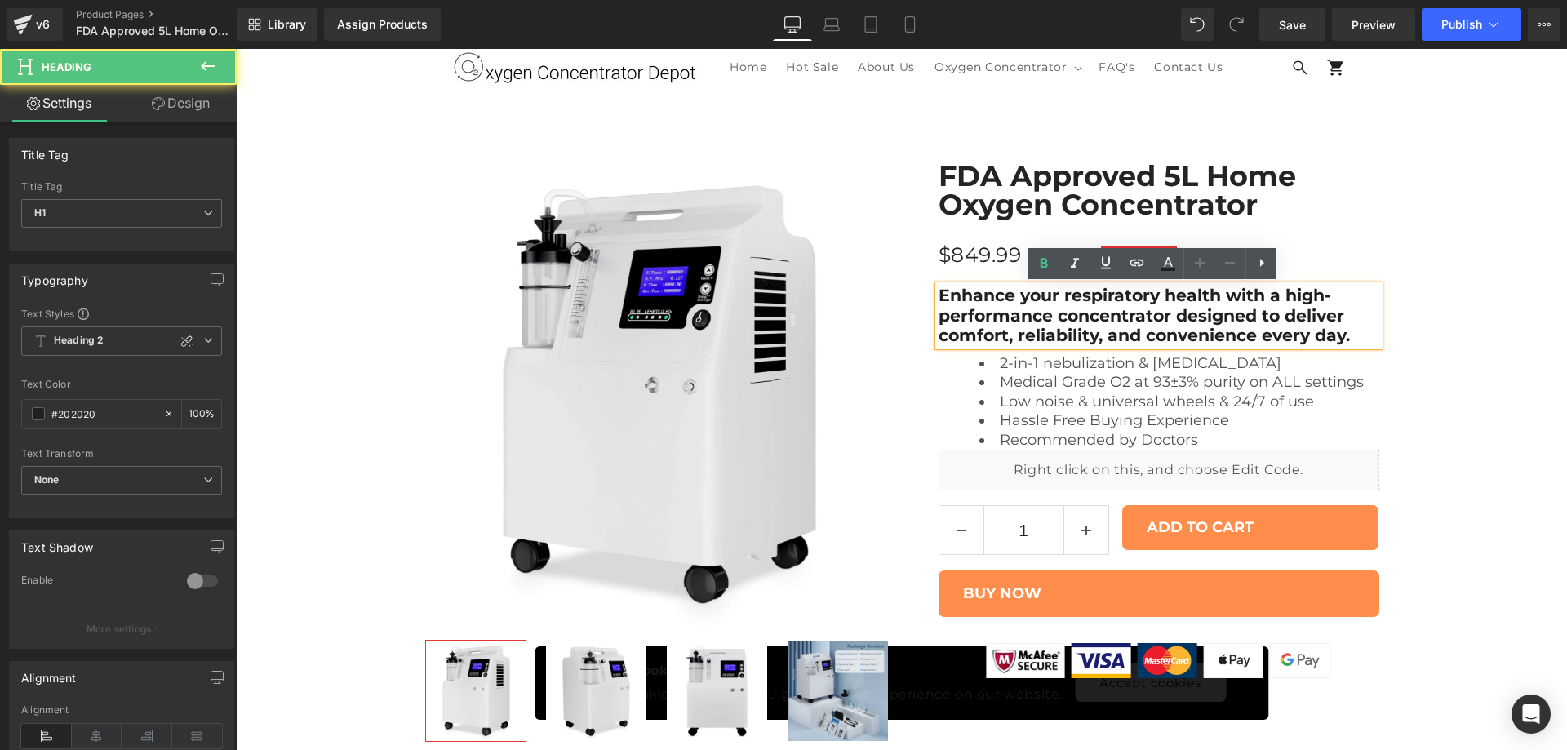
click at [1153, 323] on h1 "Enhance your respiratory health with a high-performance concentrator designed t…" at bounding box center [1159, 316] width 441 height 60
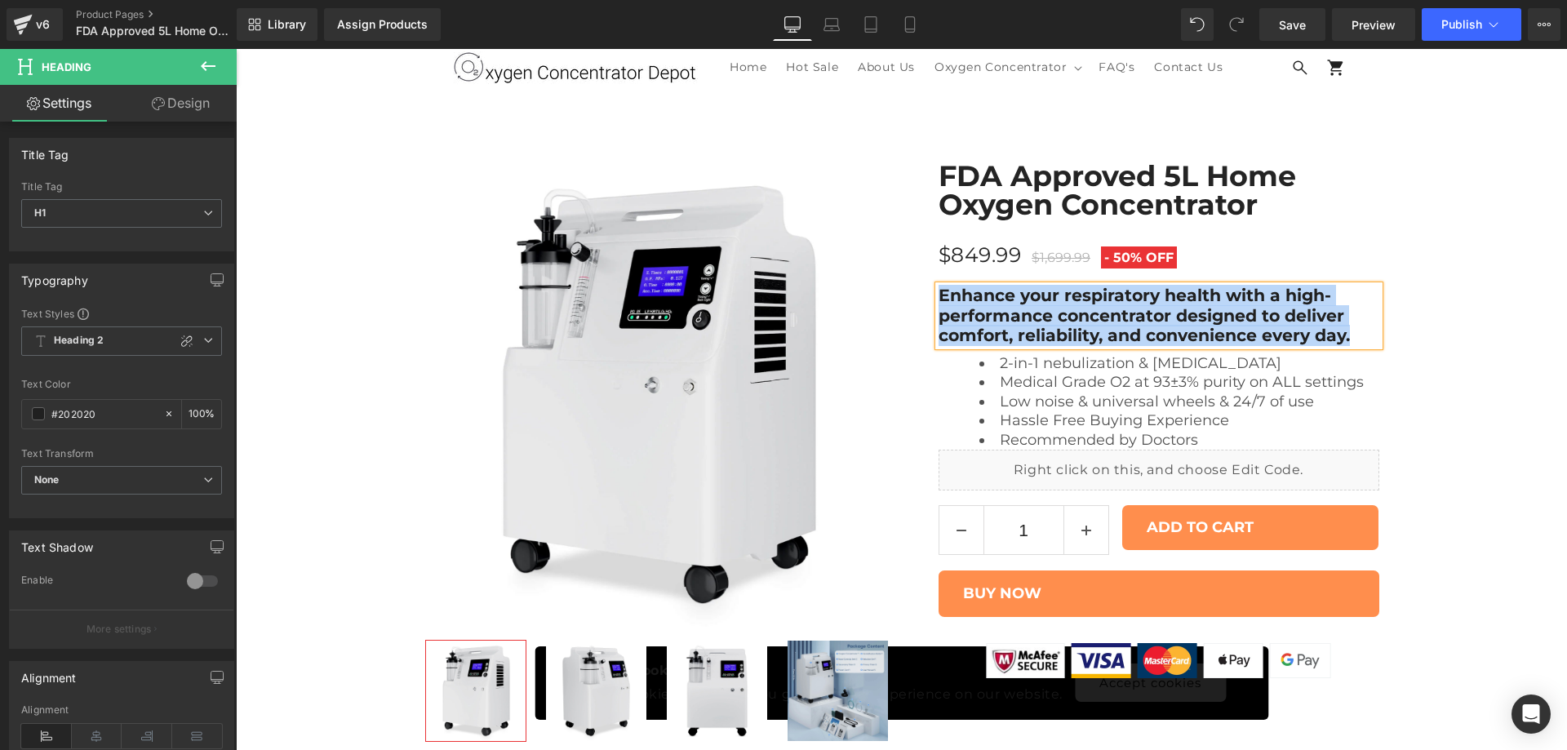
copy h1 "Enhance your respiratory health with a high-performance concentrator designed t…"
click at [1434, 372] on div "Best Seller (P) Image Row" at bounding box center [901, 444] width 1331 height 615
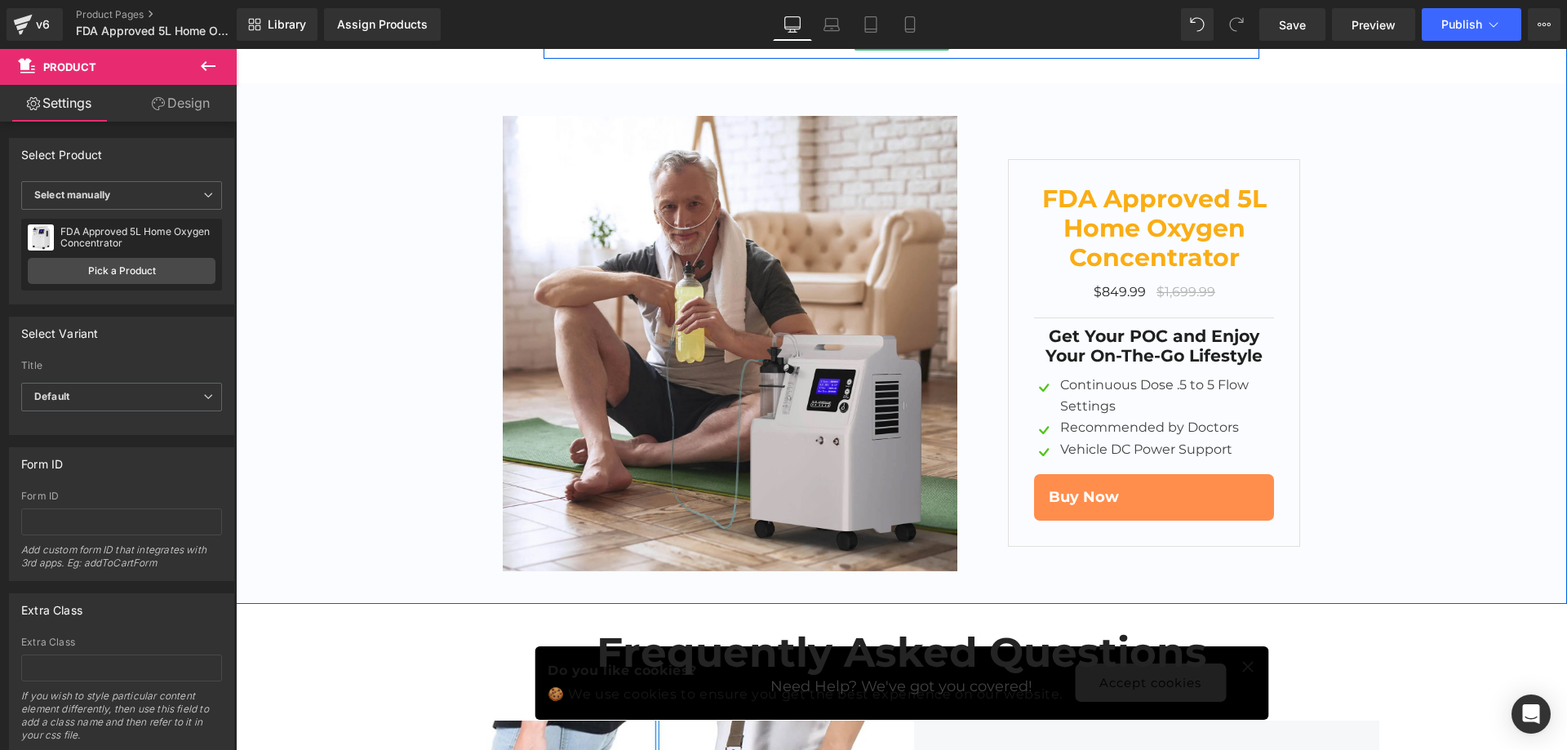
scroll to position [7668, 0]
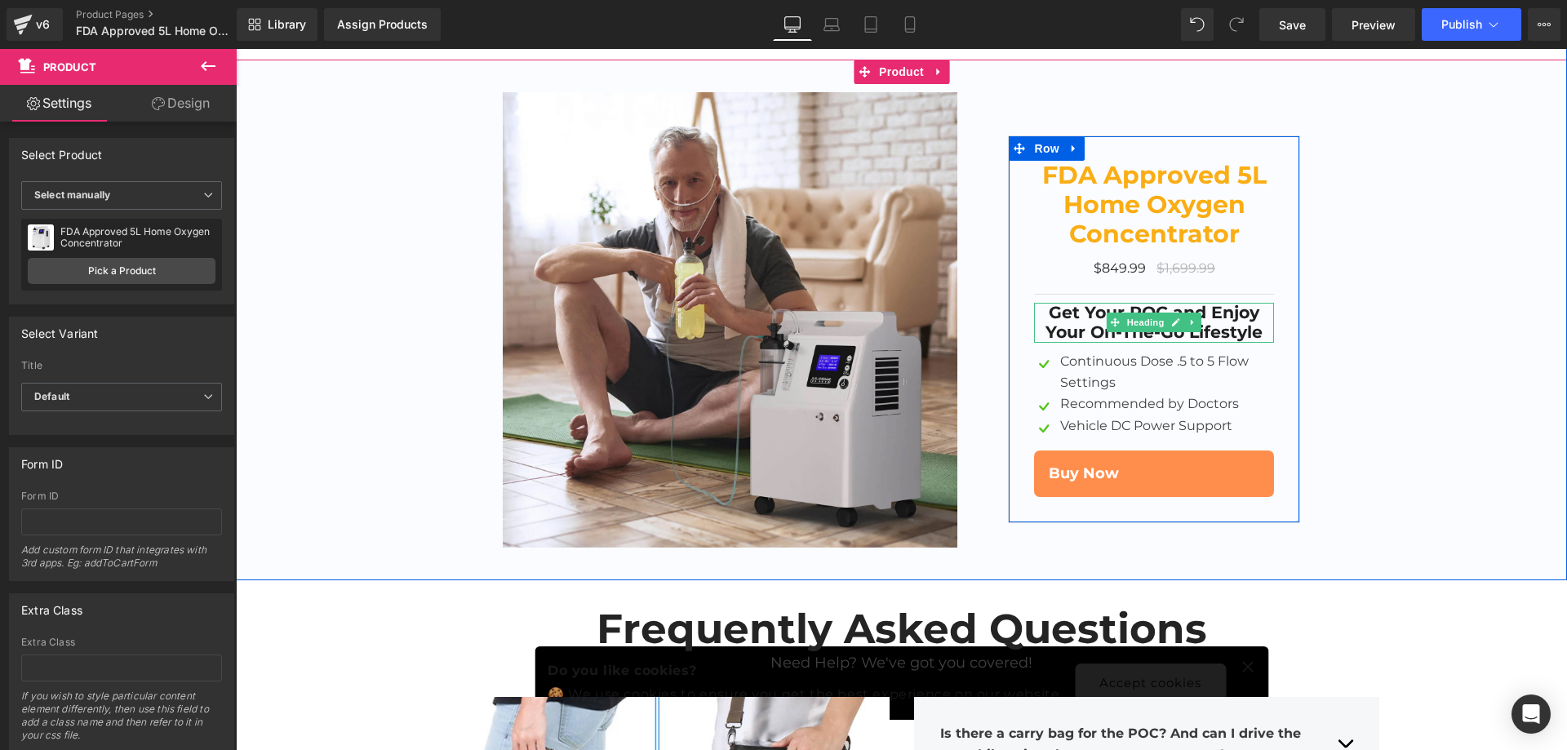
click at [1223, 302] on strong "Get Your POC and Enjoy Your On-The-Go Lifestyle" at bounding box center [1154, 322] width 217 height 41
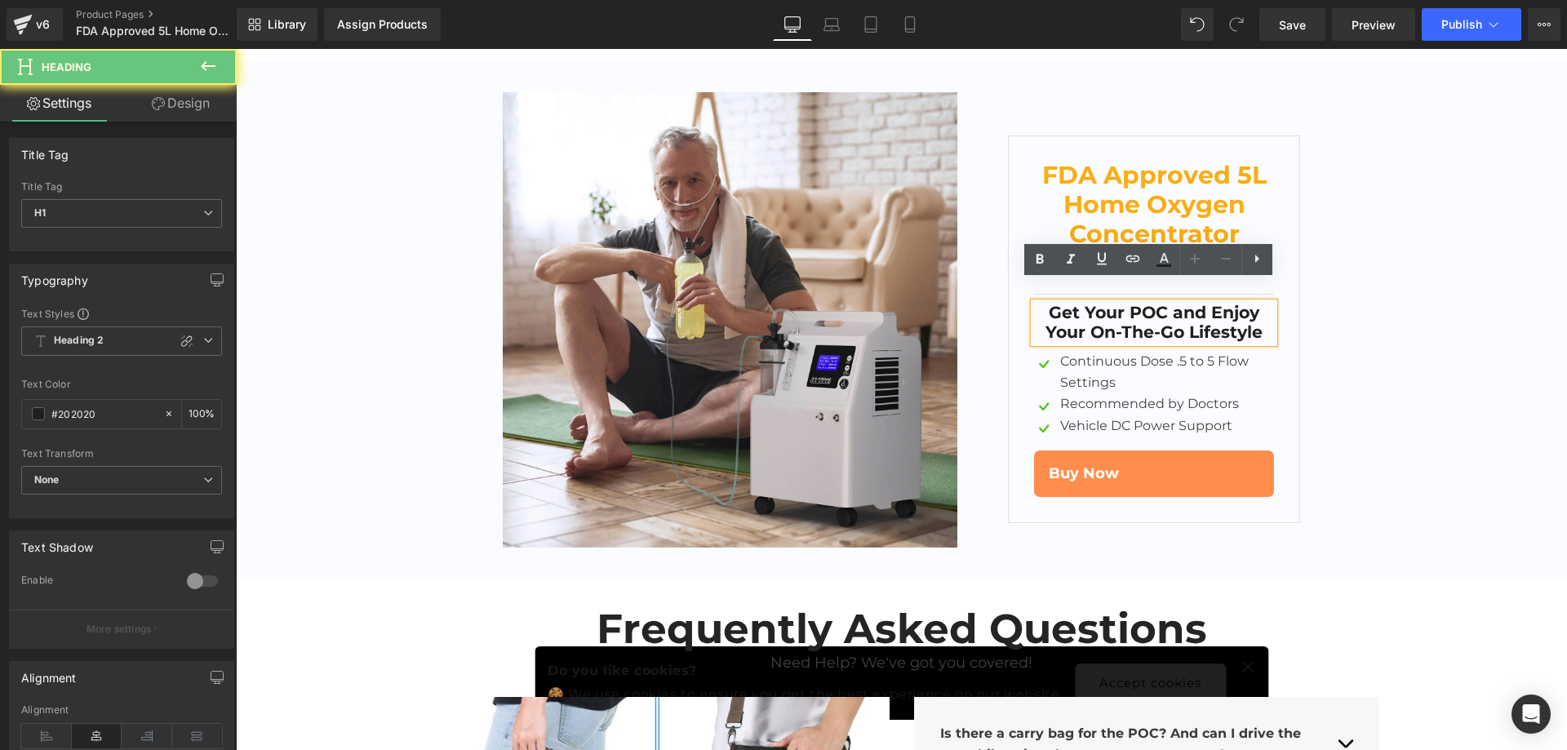
click at [1216, 304] on strong "Get Your POC and Enjoy Your On-The-Go Lifestyle" at bounding box center [1154, 322] width 217 height 41
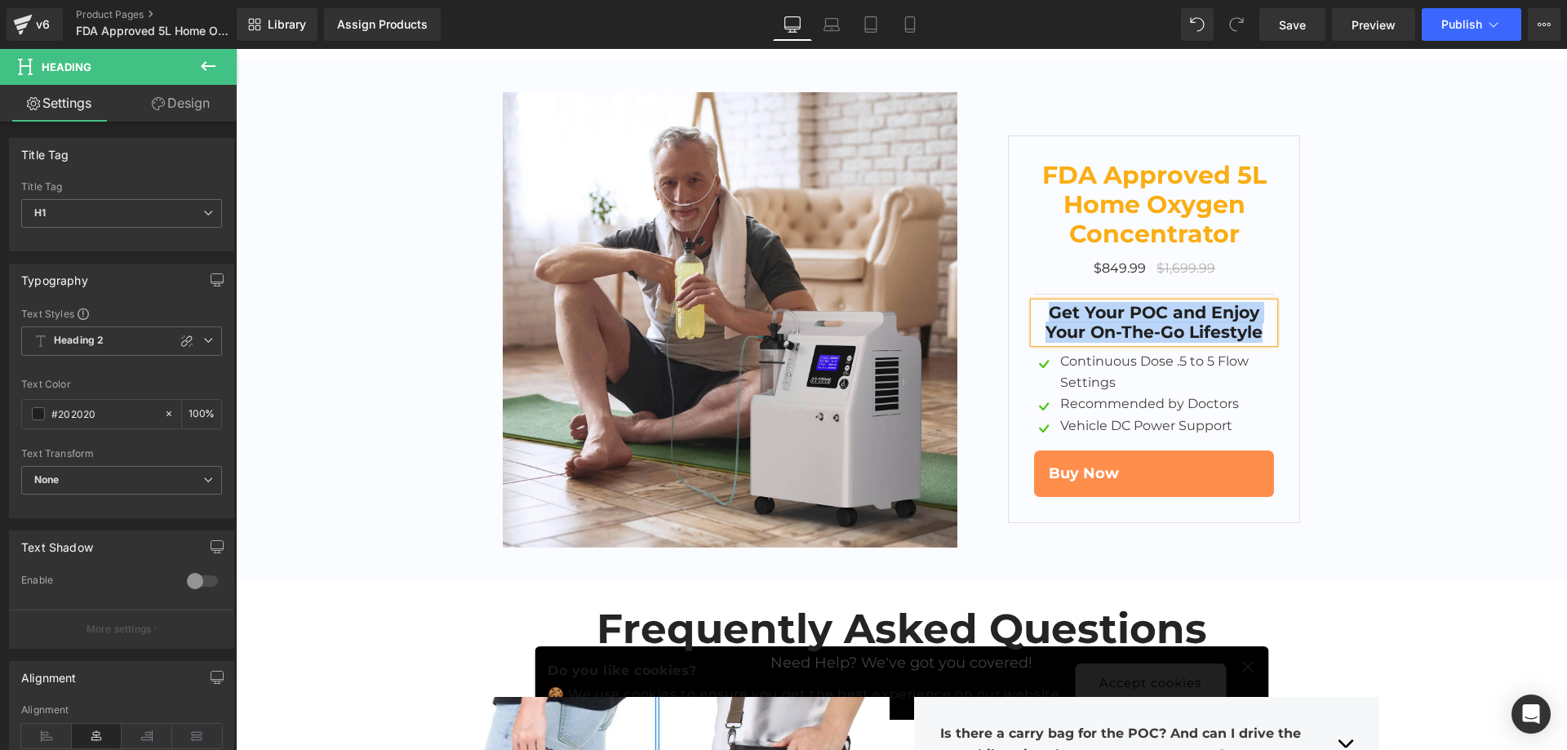
paste div
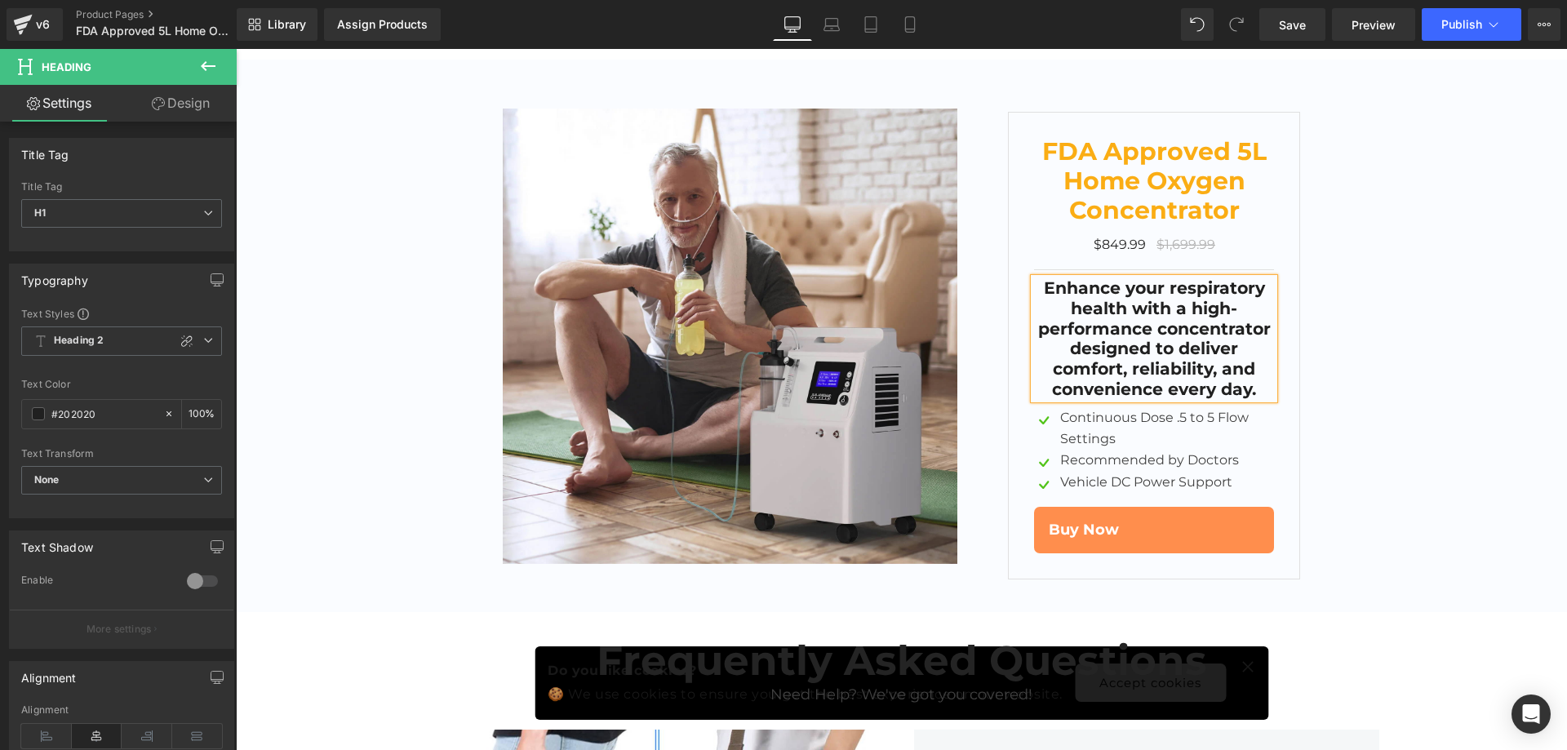
scroll to position [7644, 0]
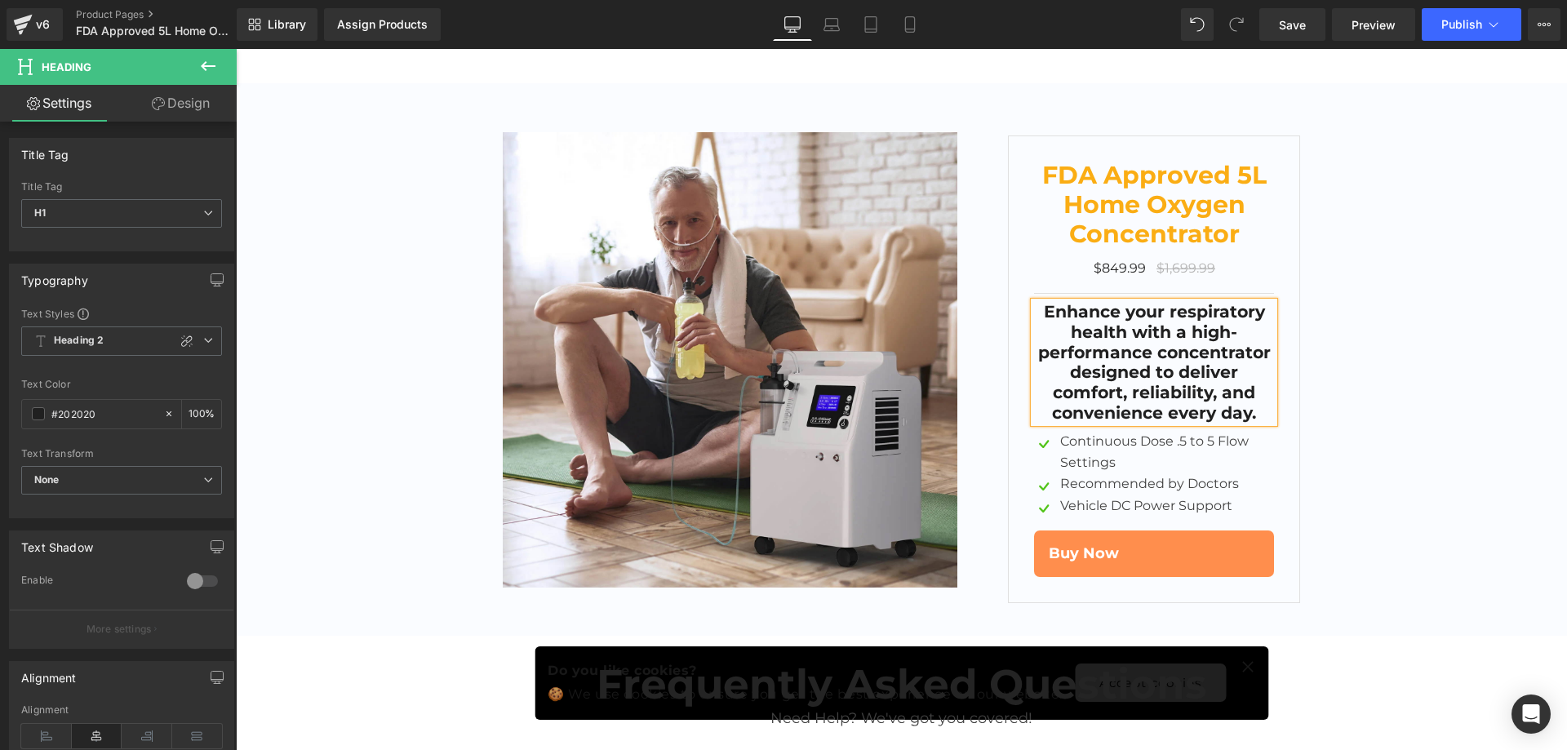
click at [1325, 392] on div "Image FDA Approved 5L Home Oxygen Concentrator Text Block $849.99 $1,699.99 (P)…" at bounding box center [901, 364] width 979 height 496
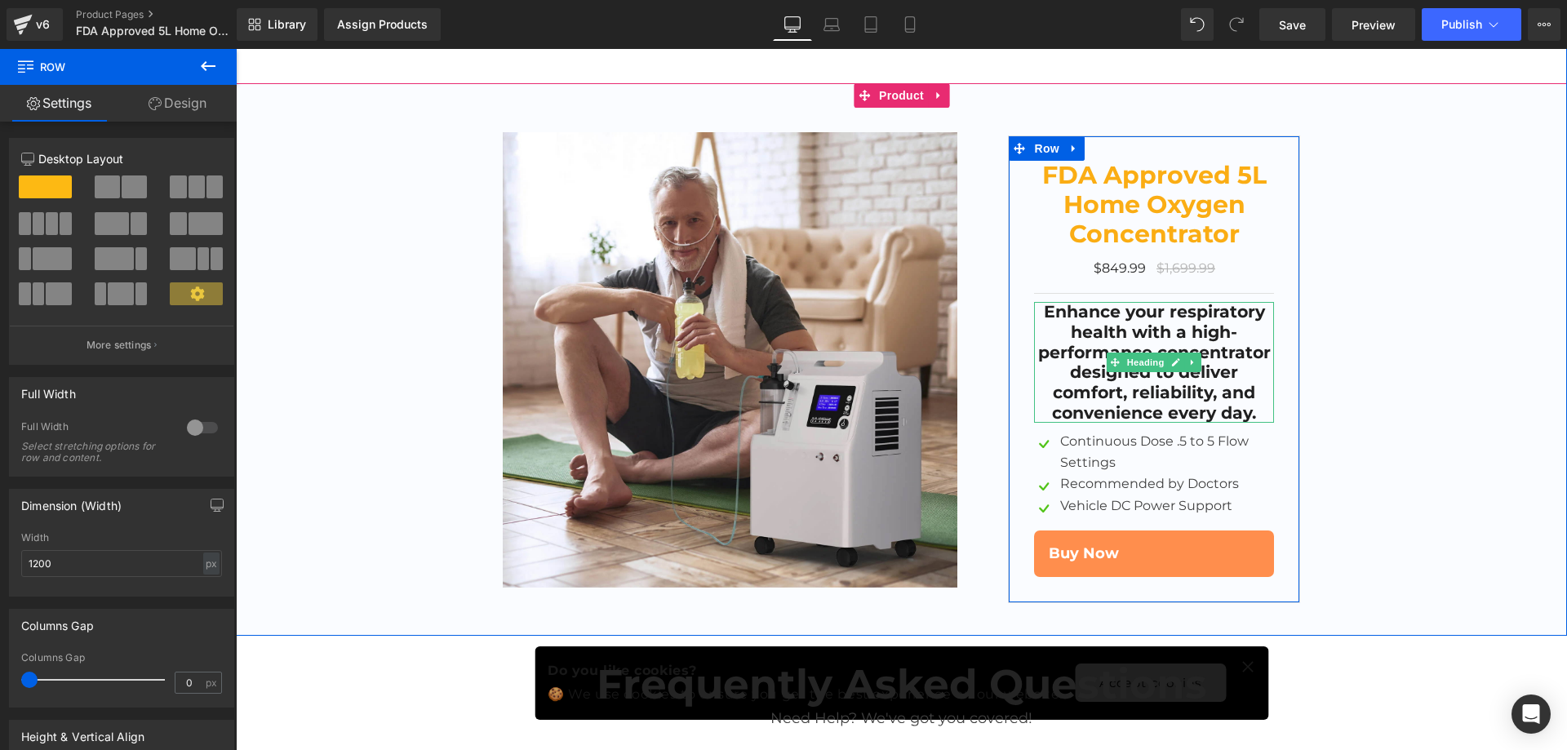
click at [1222, 362] on h1 "Enhance your respiratory health with a high-performance concentrator designed t…" at bounding box center [1154, 362] width 240 height 121
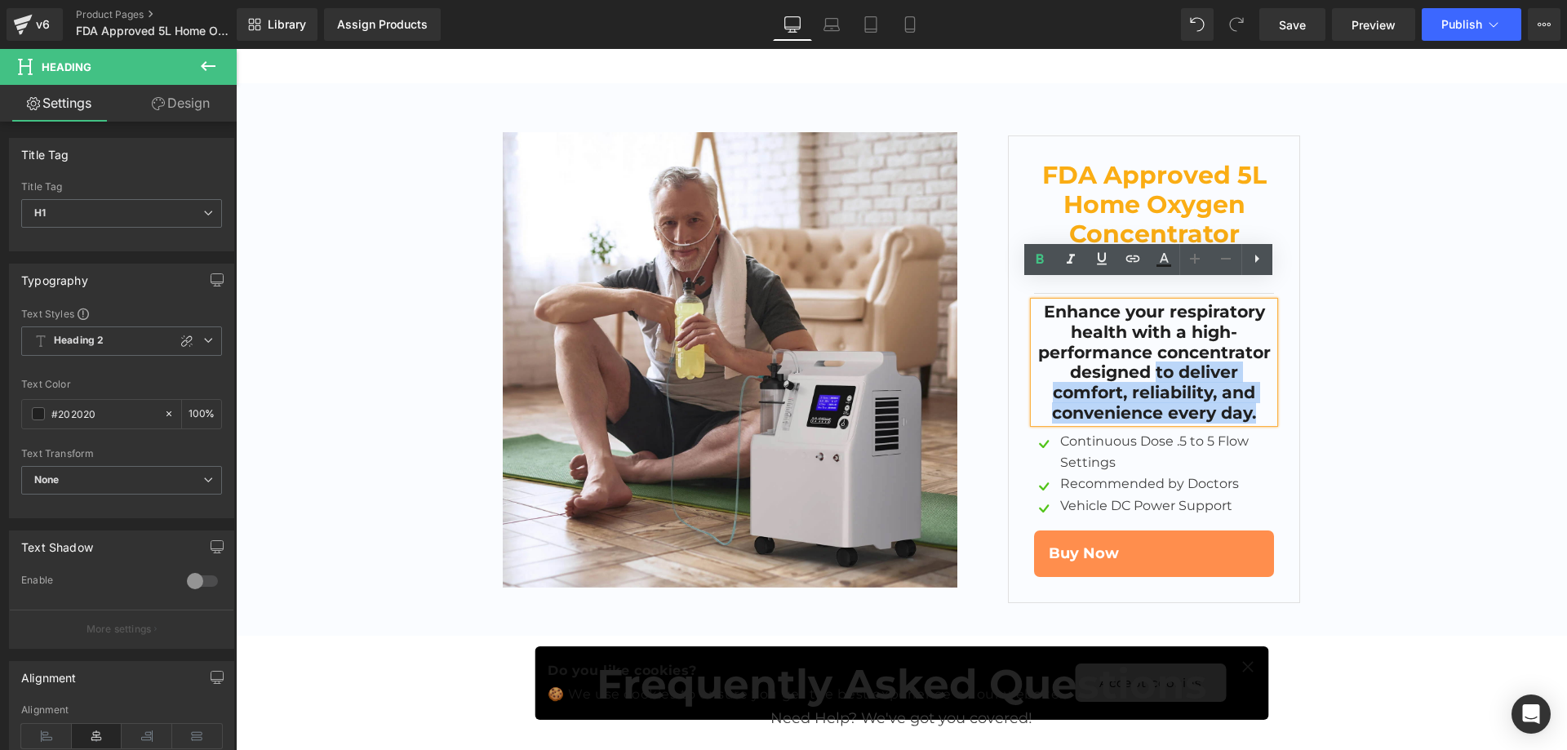
drag, startPoint x: 1152, startPoint y: 350, endPoint x: 1255, endPoint y: 387, distance: 110.0
click at [1255, 387] on h1 "Enhance your respiratory health with a high-performance concentrator designed t…" at bounding box center [1154, 362] width 240 height 121
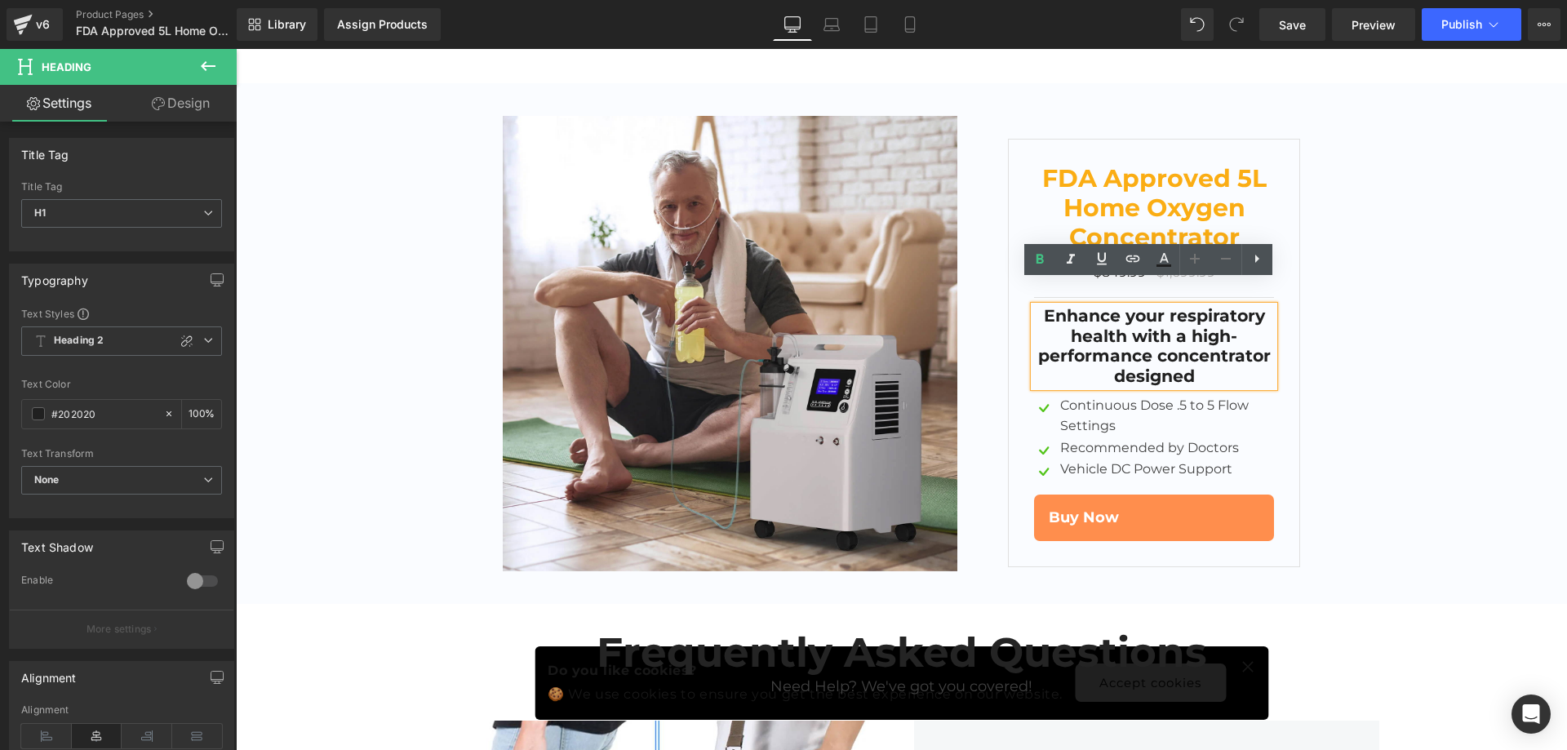
scroll to position [7648, 0]
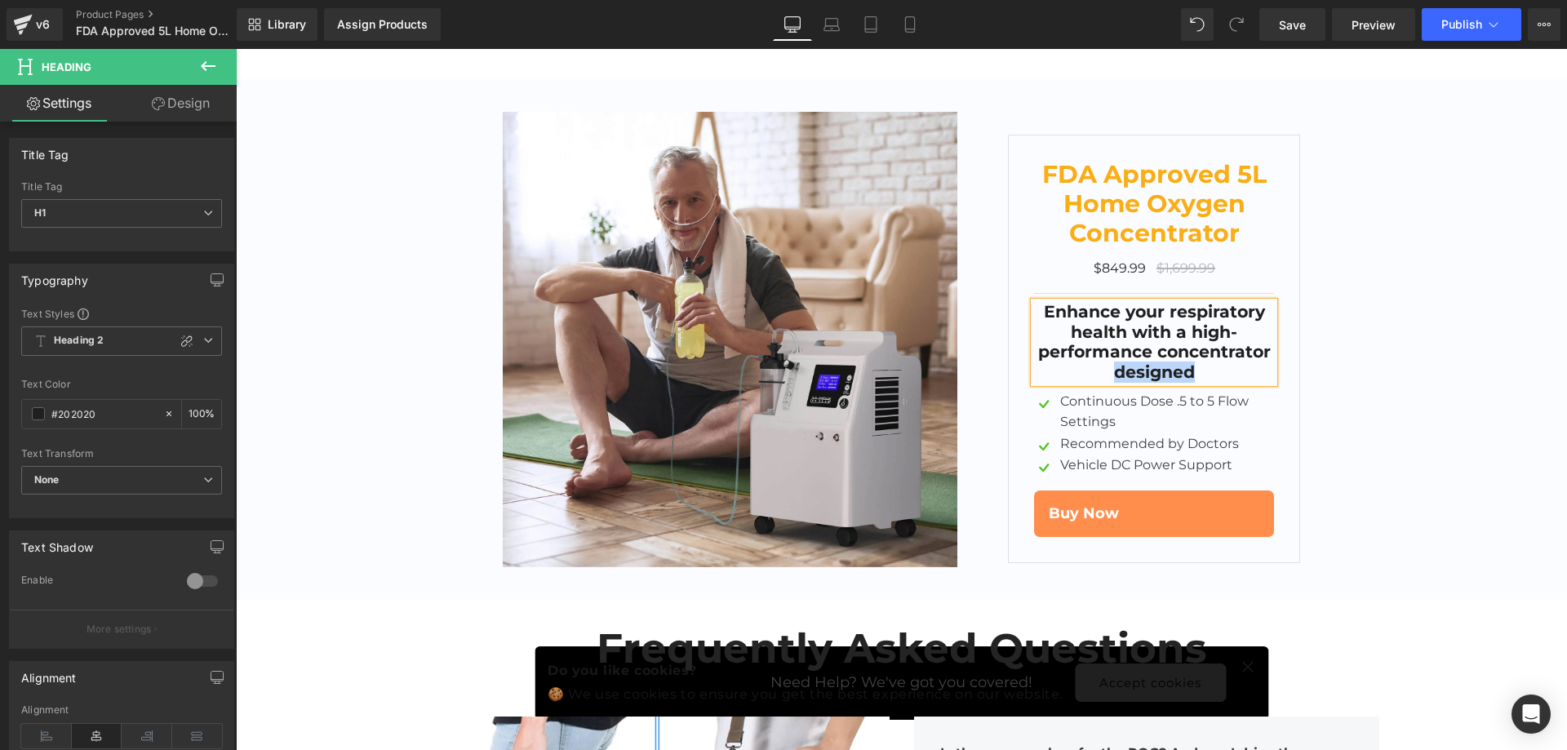
drag, startPoint x: 1200, startPoint y: 345, endPoint x: 1091, endPoint y: 349, distance: 108.6
click at [1091, 349] on h1 "Enhance your respiratory health with a high-performance concentrator designed" at bounding box center [1154, 342] width 240 height 81
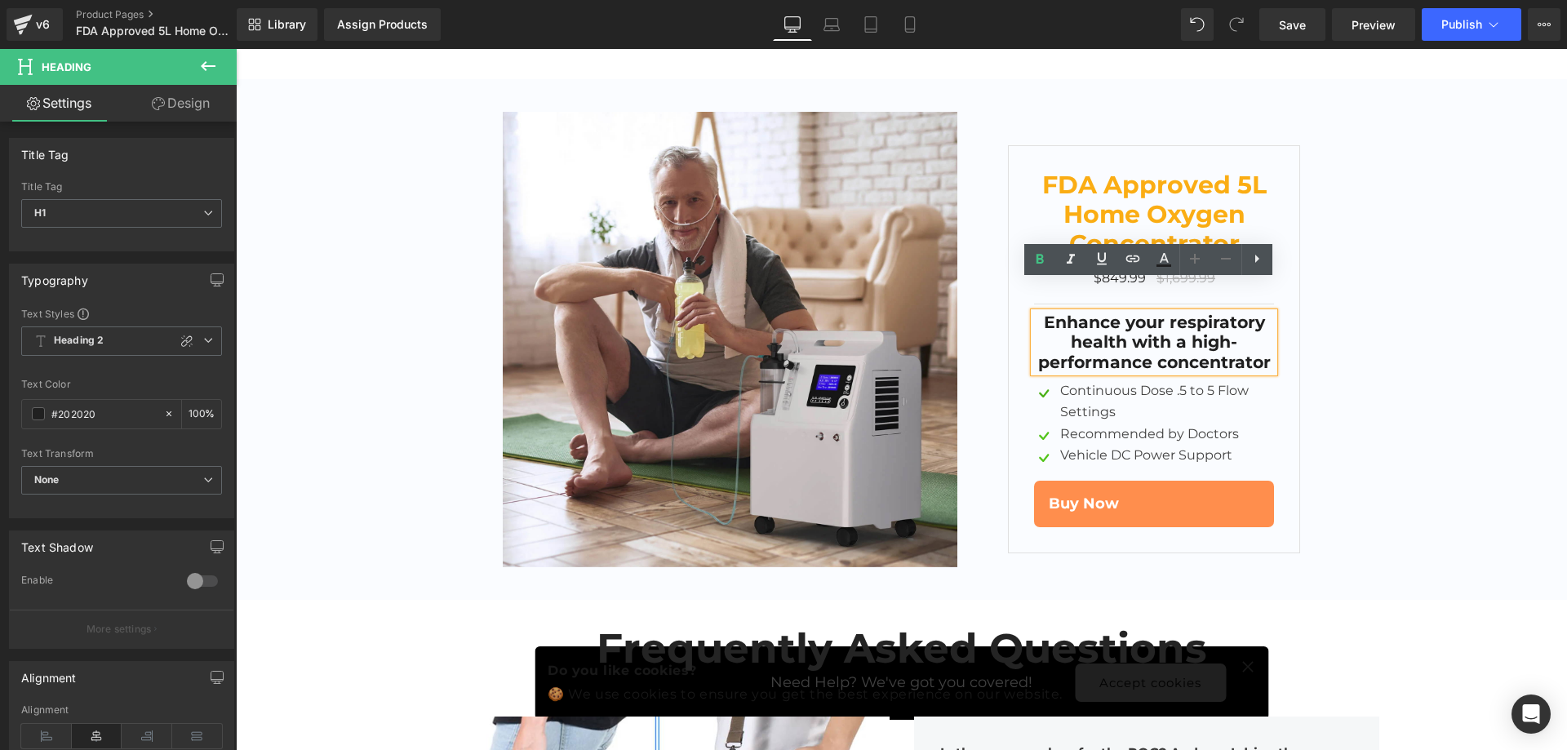
scroll to position [7658, 0]
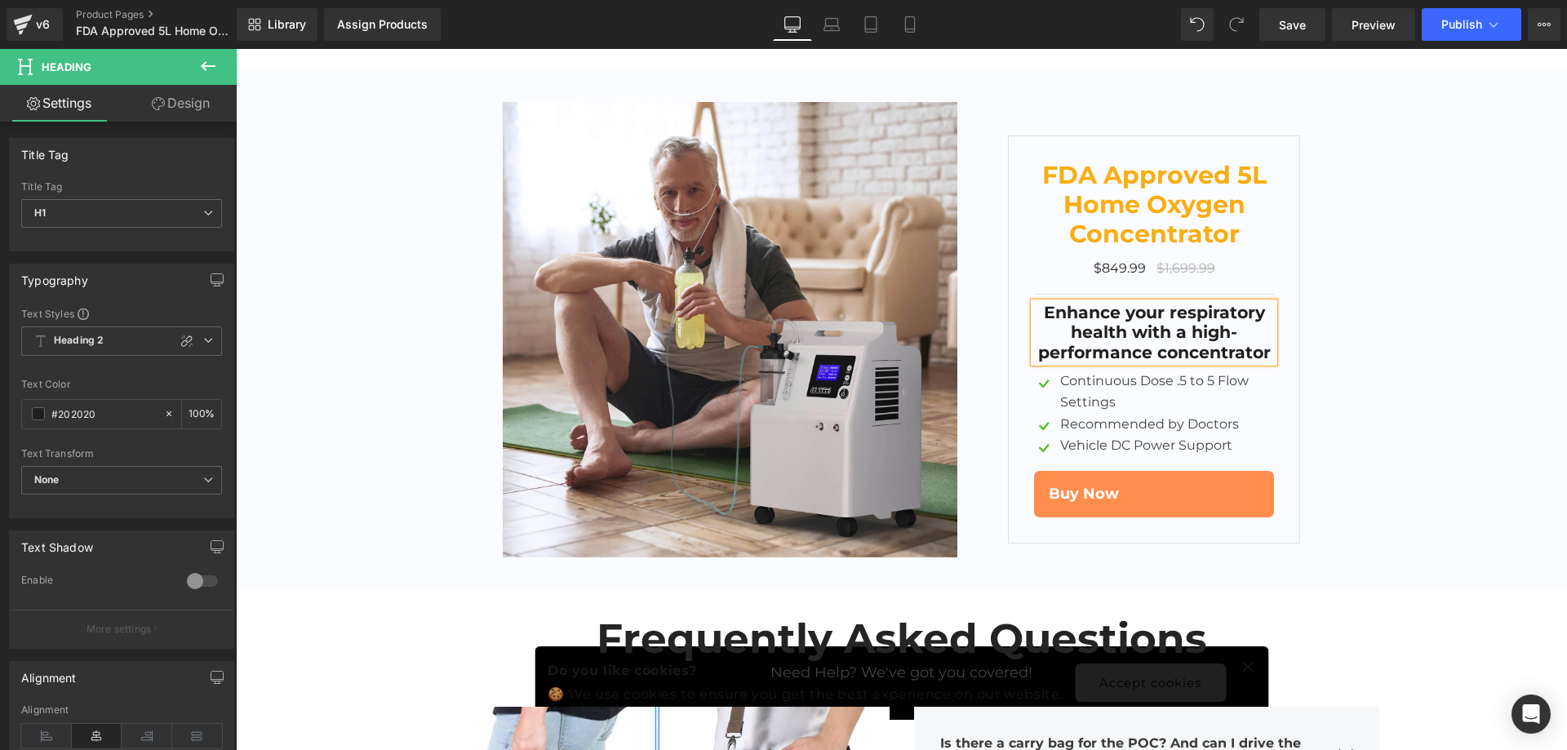
click at [1356, 348] on div "Image FDA Approved 5L Home Oxygen Concentrator Text Block $849.99 $1,699.99 (P)…" at bounding box center [901, 334] width 979 height 464
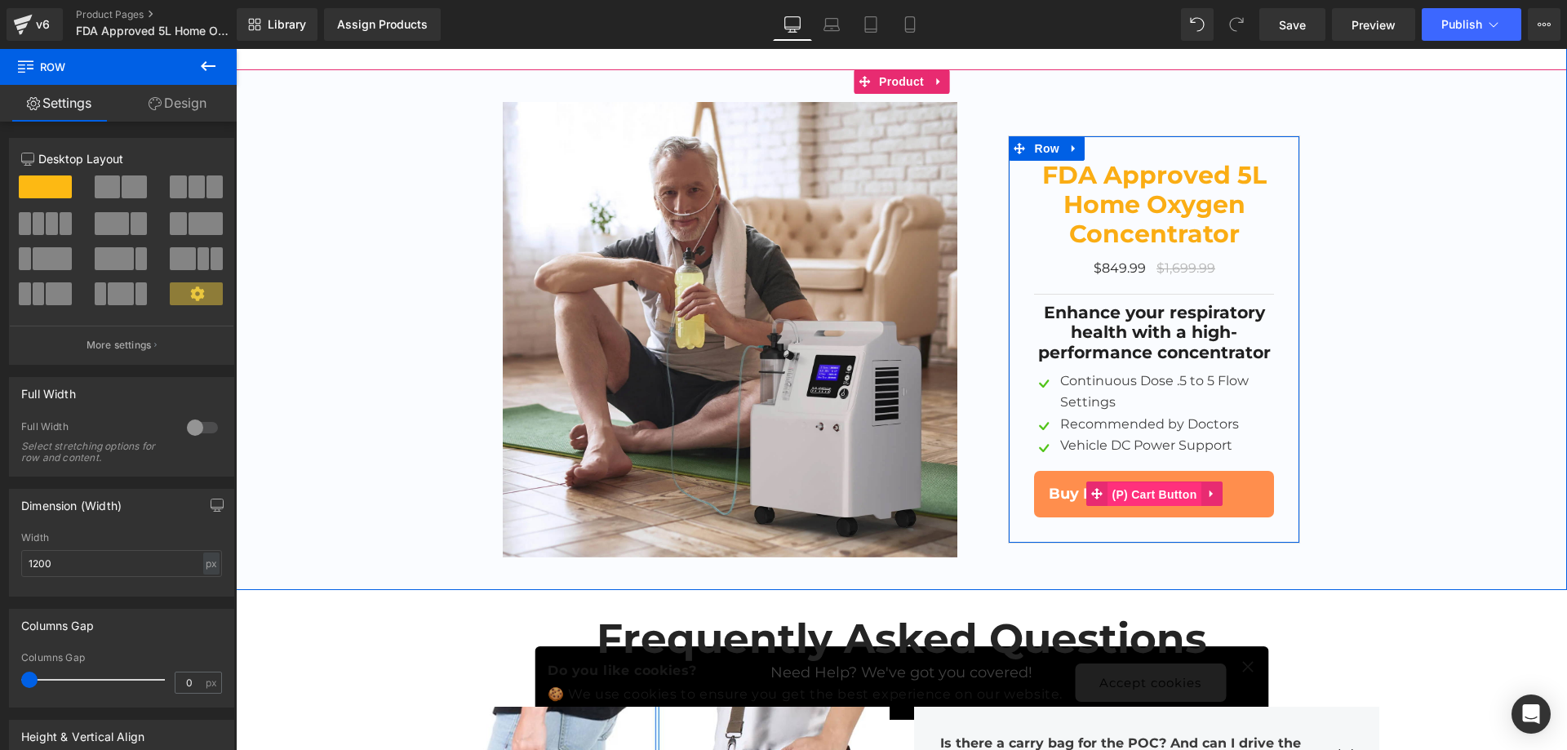
click at [1170, 482] on span "(P) Cart Button" at bounding box center [1154, 494] width 93 height 24
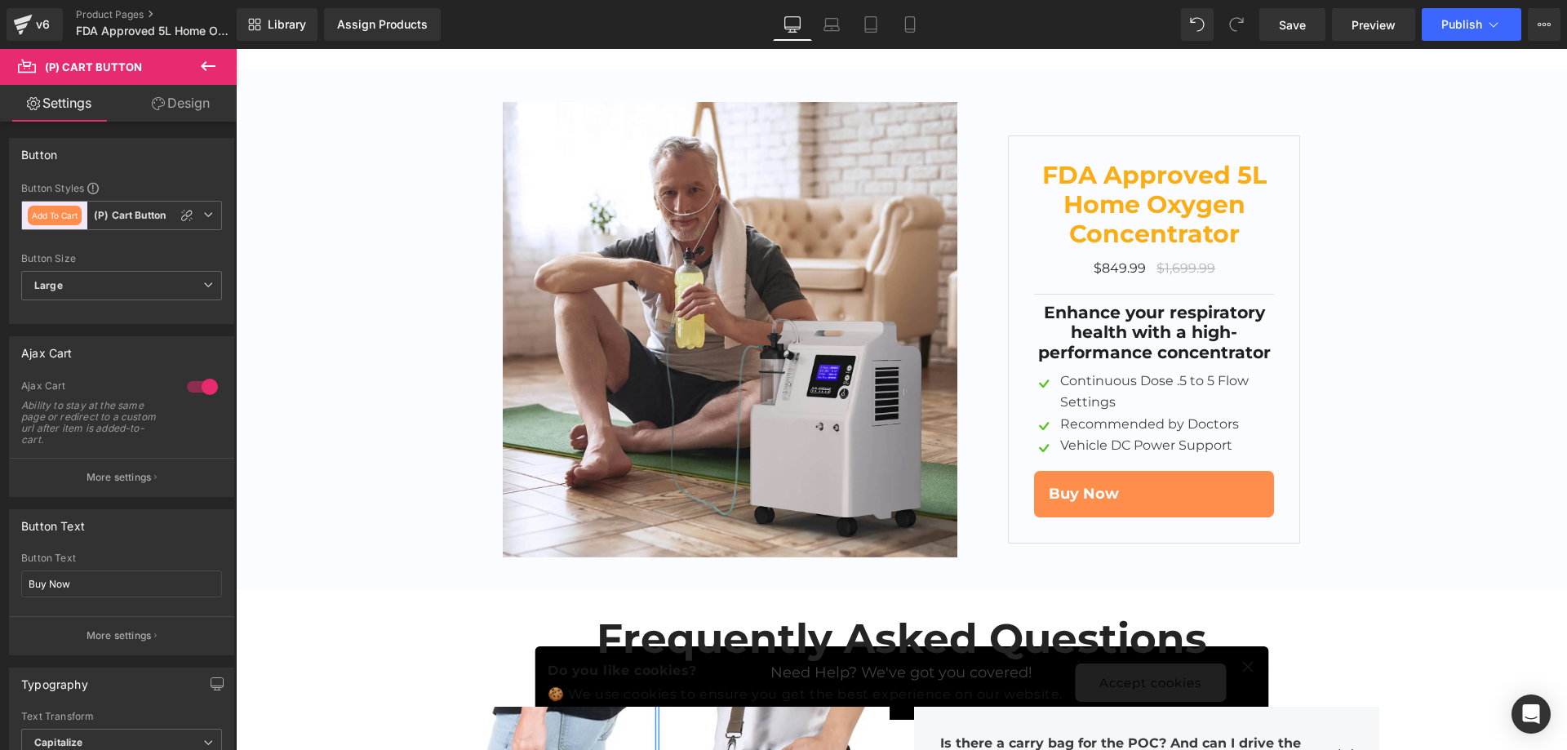
scroll to position [408, 0]
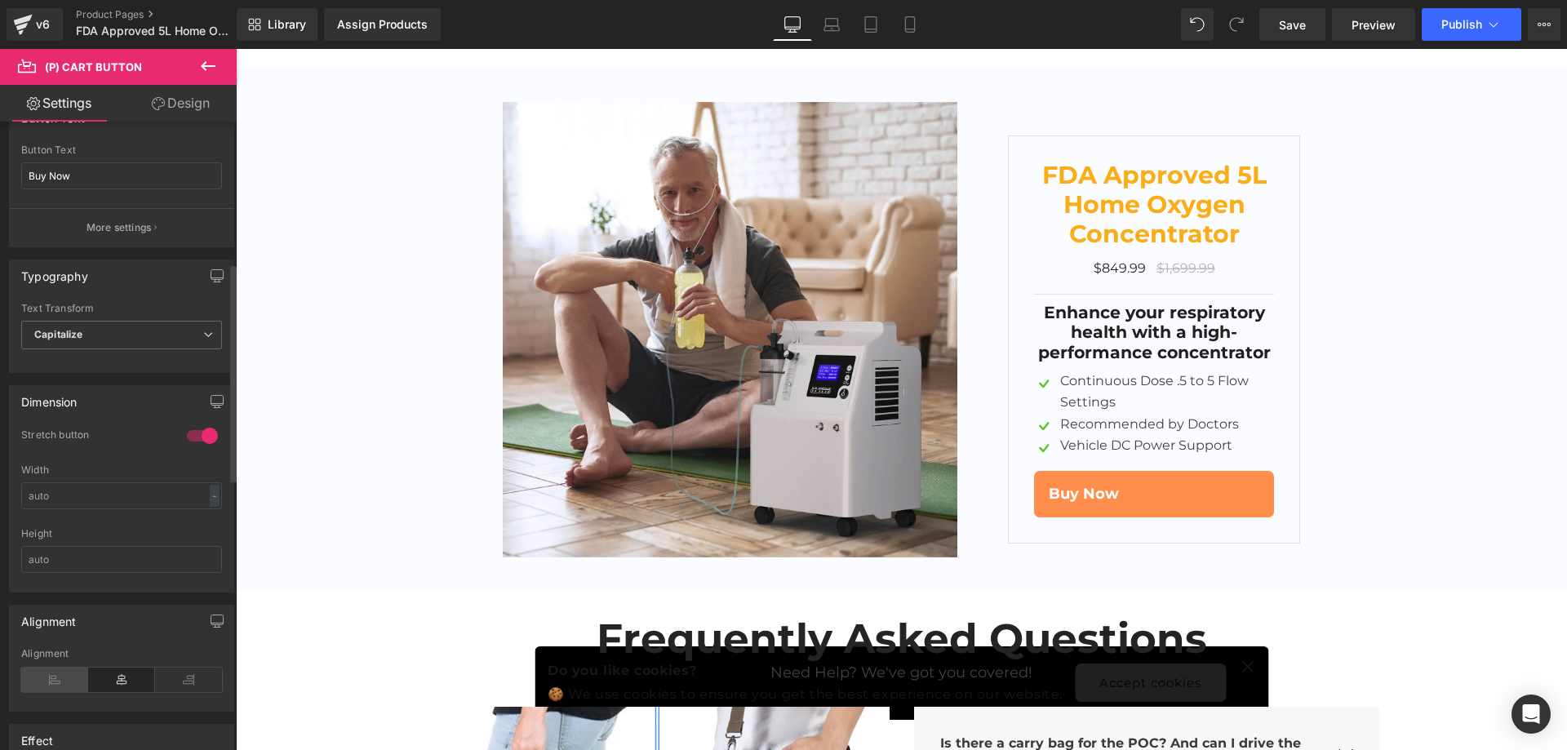
click at [60, 674] on icon at bounding box center [54, 680] width 67 height 24
click at [109, 678] on icon at bounding box center [121, 680] width 67 height 24
click at [171, 682] on icon at bounding box center [188, 680] width 67 height 24
click at [126, 682] on icon at bounding box center [121, 680] width 67 height 24
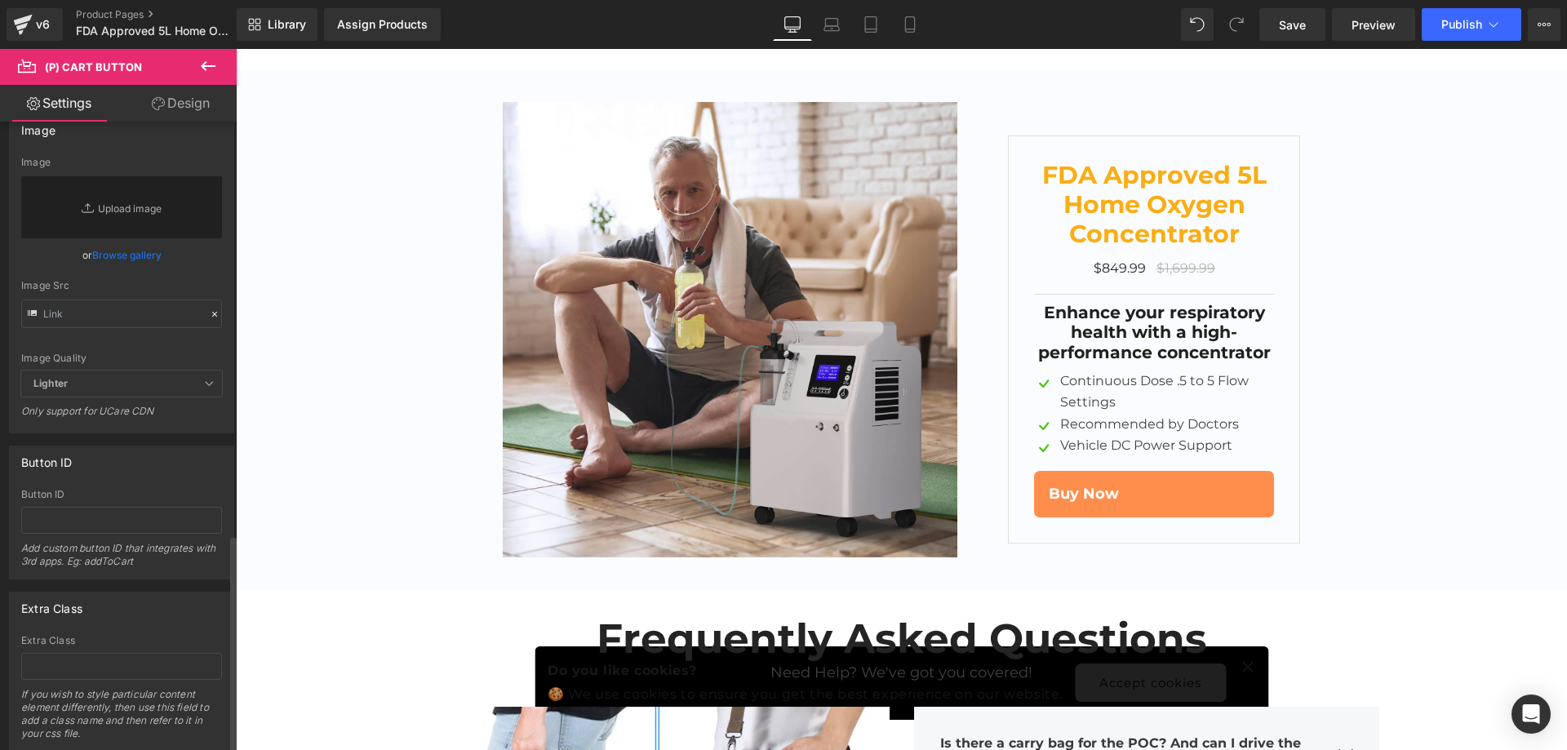
scroll to position [1192, 0]
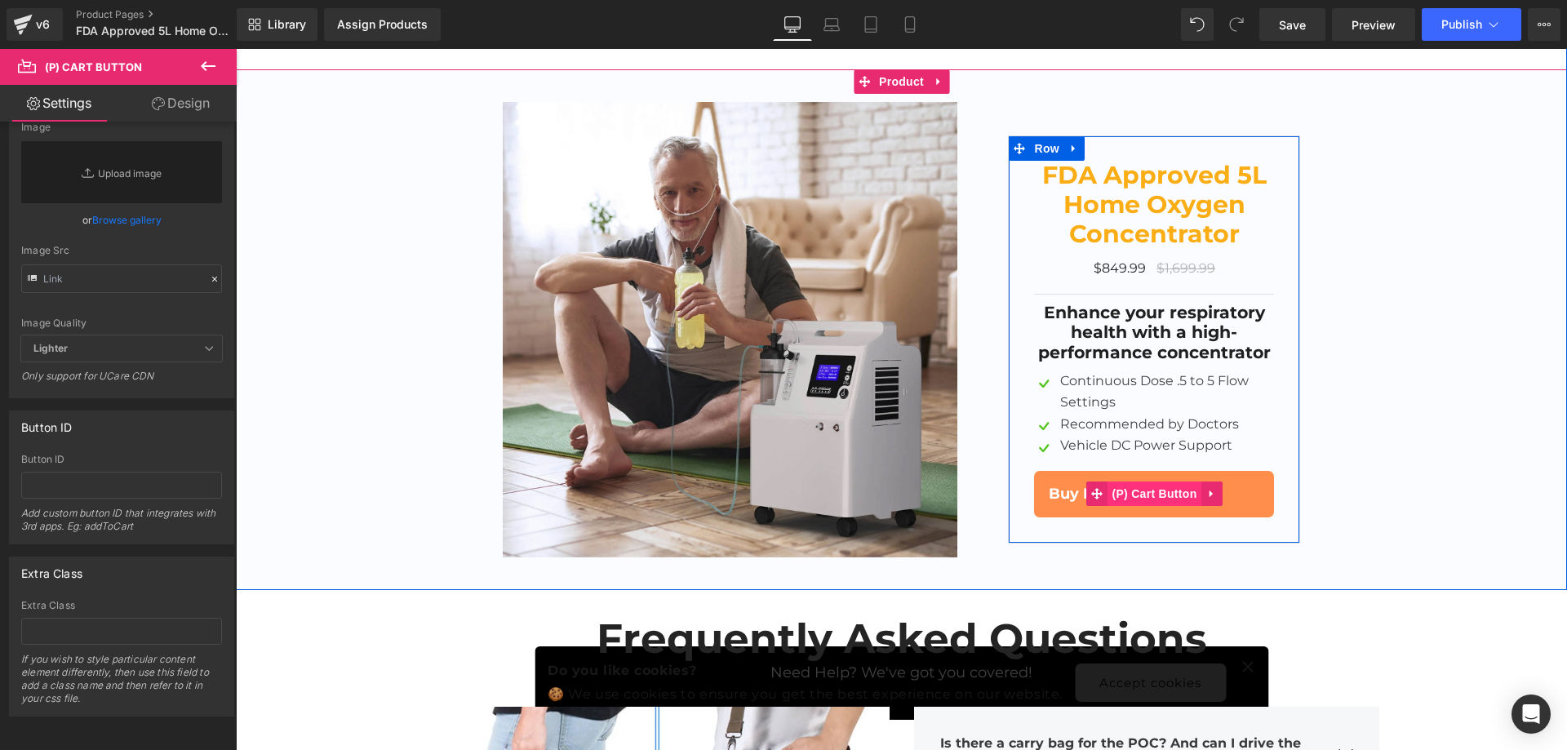
click at [1176, 482] on span "(P) Cart Button" at bounding box center [1154, 494] width 93 height 24
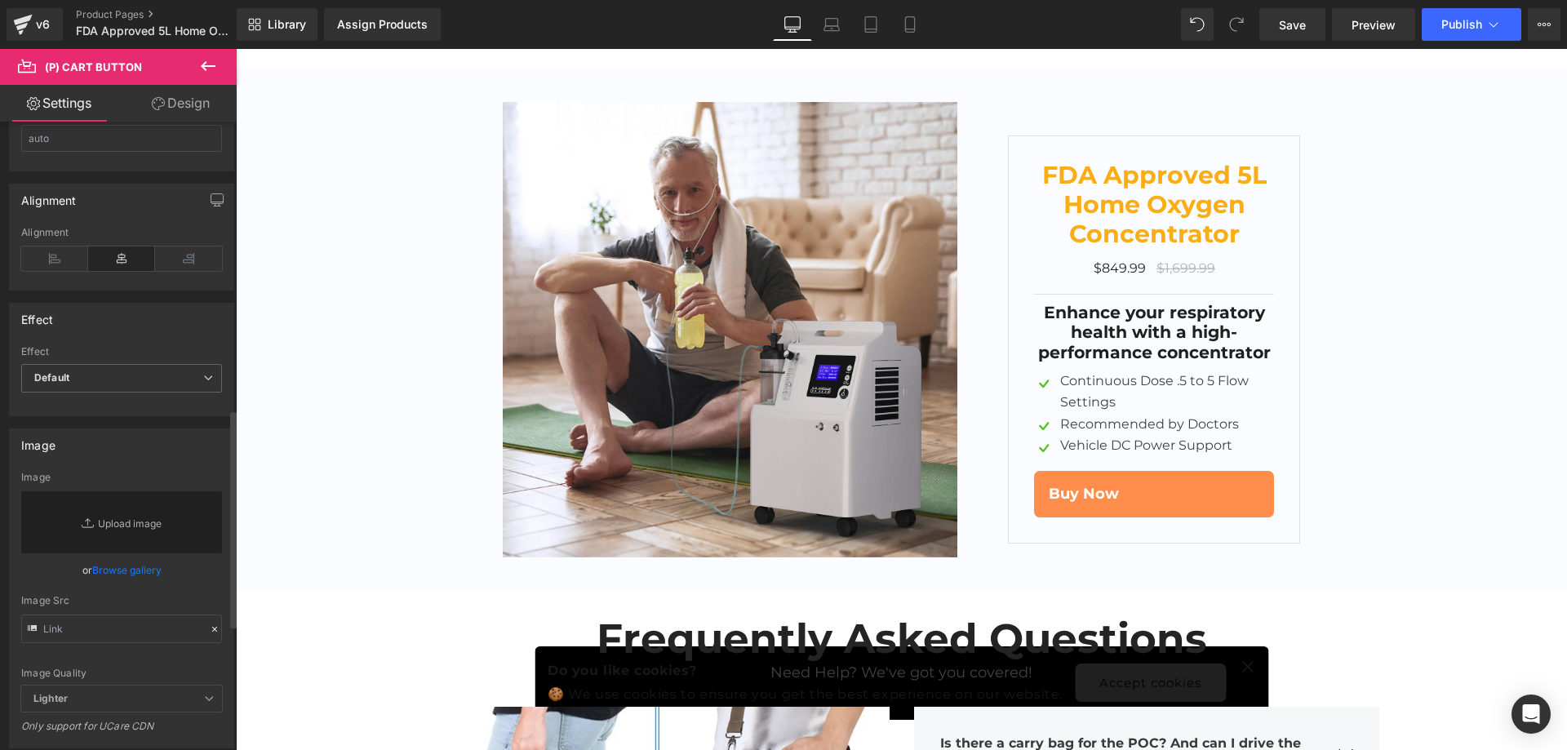
scroll to position [784, 0]
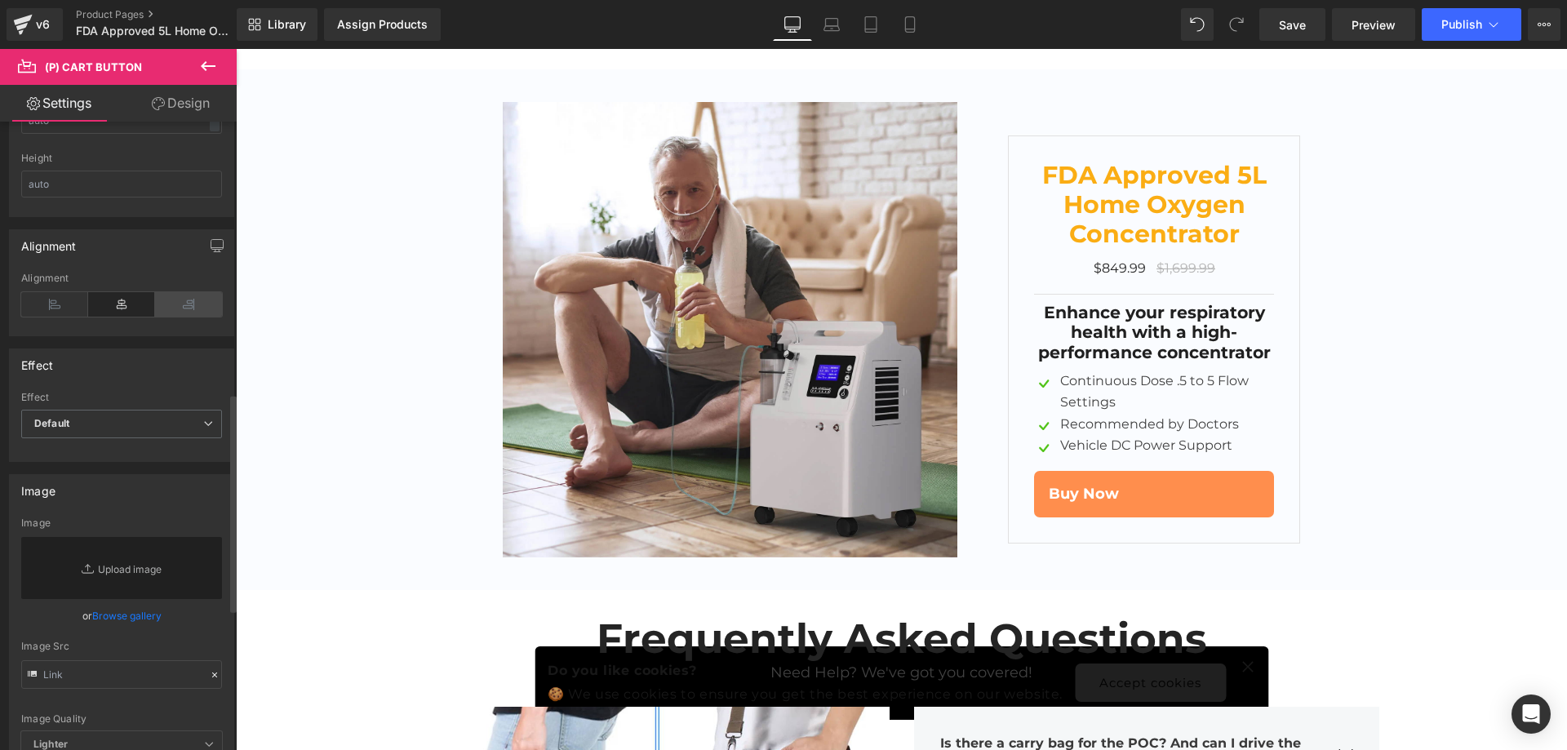
click at [189, 301] on icon at bounding box center [188, 304] width 67 height 24
click at [169, 109] on link "Design" at bounding box center [181, 103] width 118 height 37
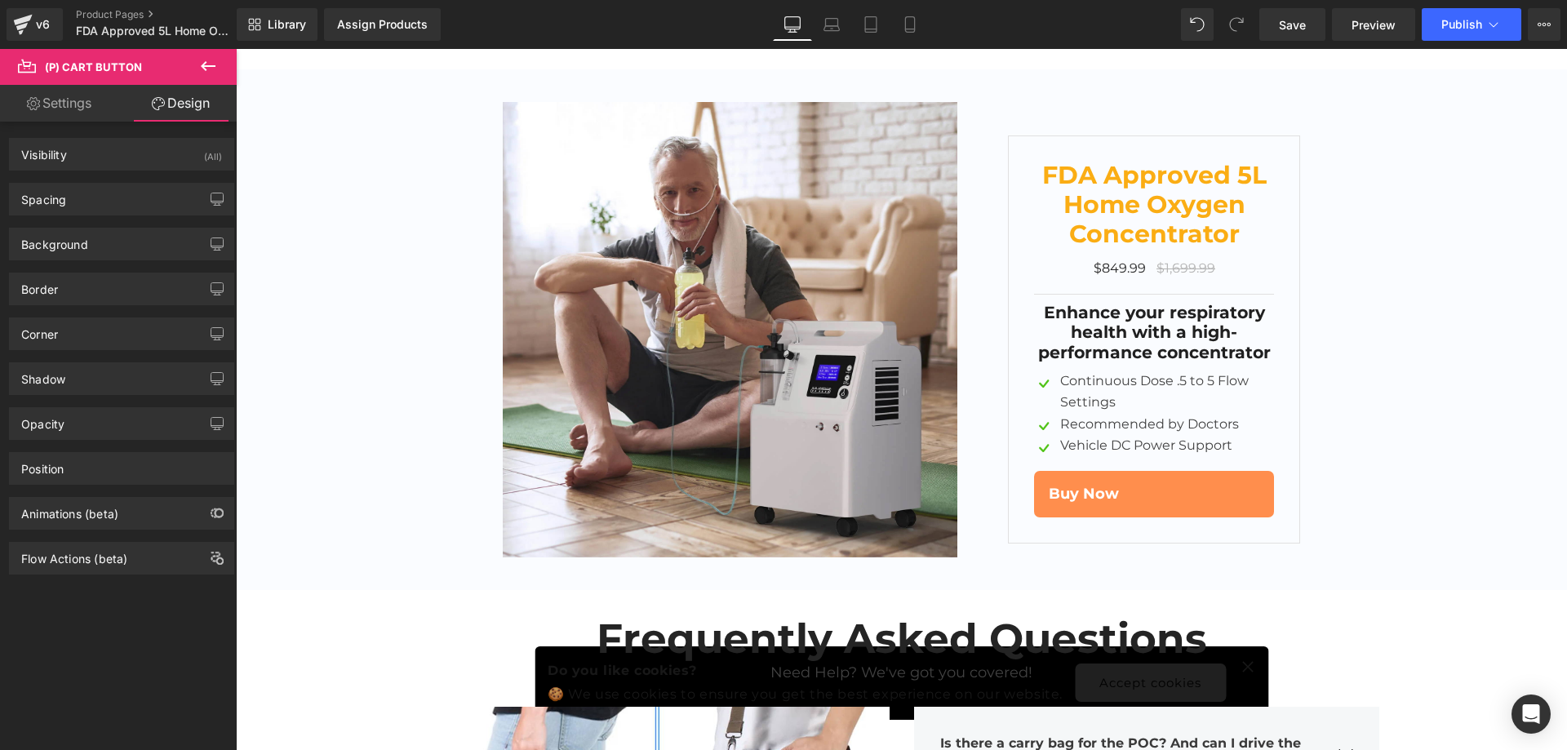
type input "0"
type input "15"
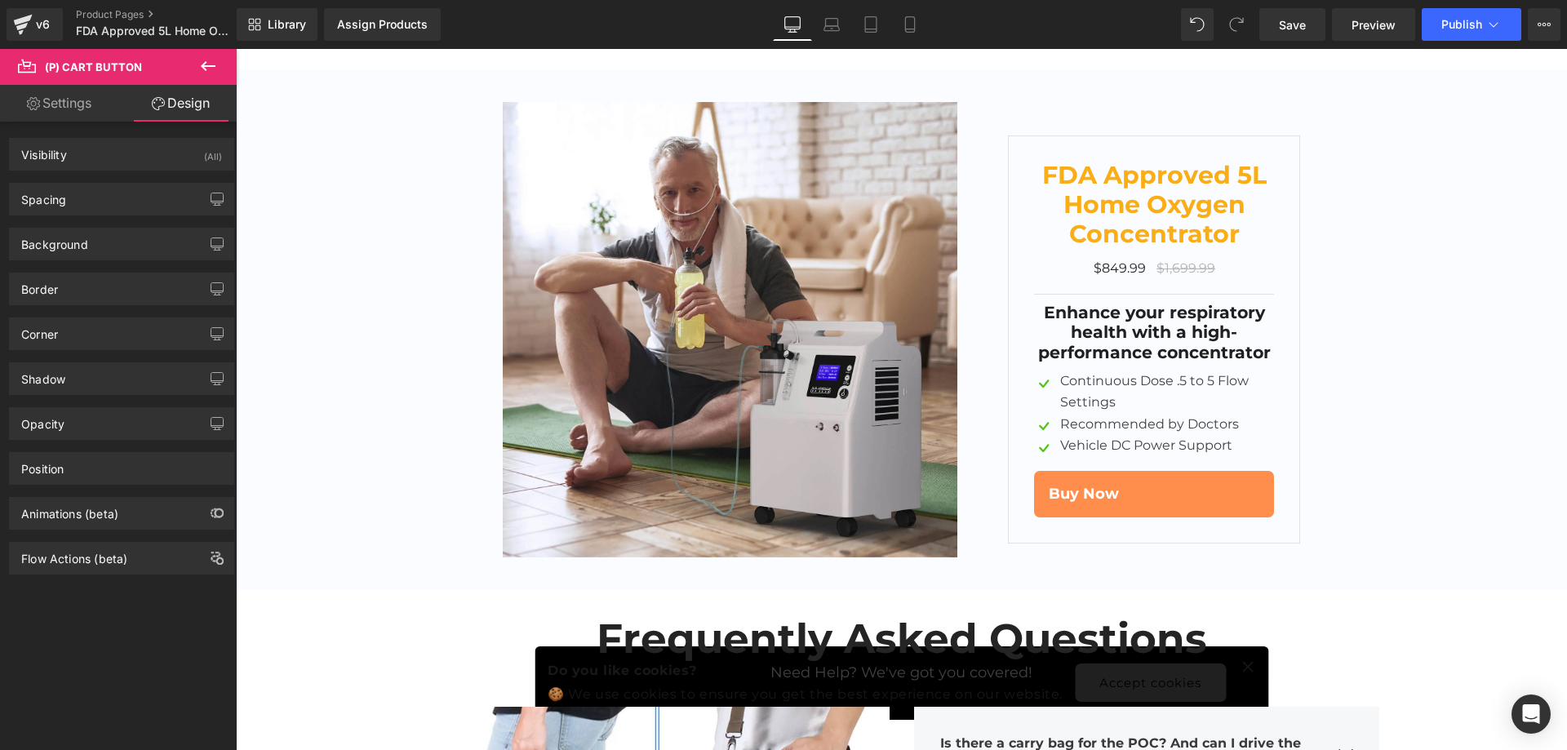
type input "18"
type input "15"
type input "18"
click at [107, 193] on div "Spacing" at bounding box center [122, 199] width 224 height 31
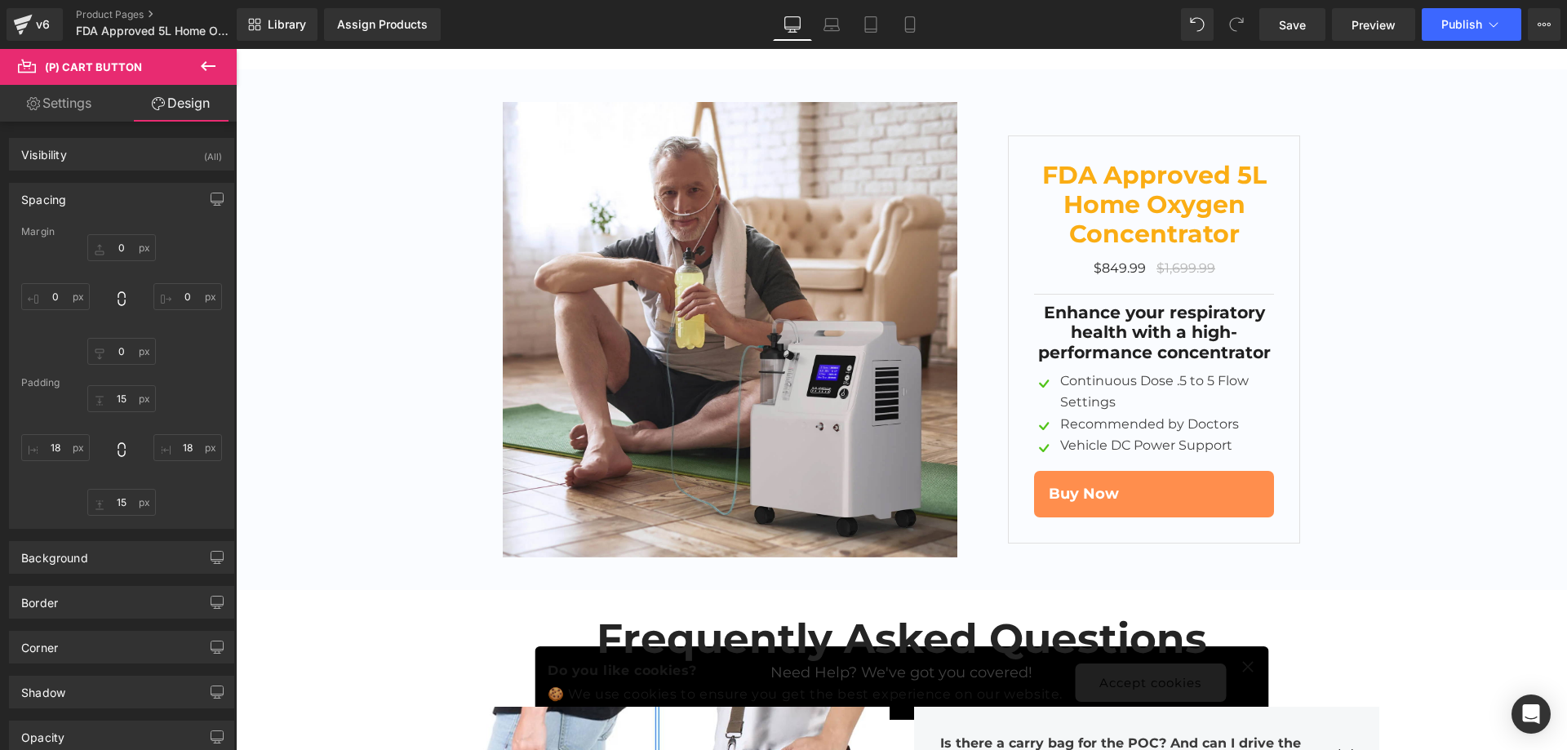
click at [72, 117] on link "Settings" at bounding box center [59, 103] width 118 height 37
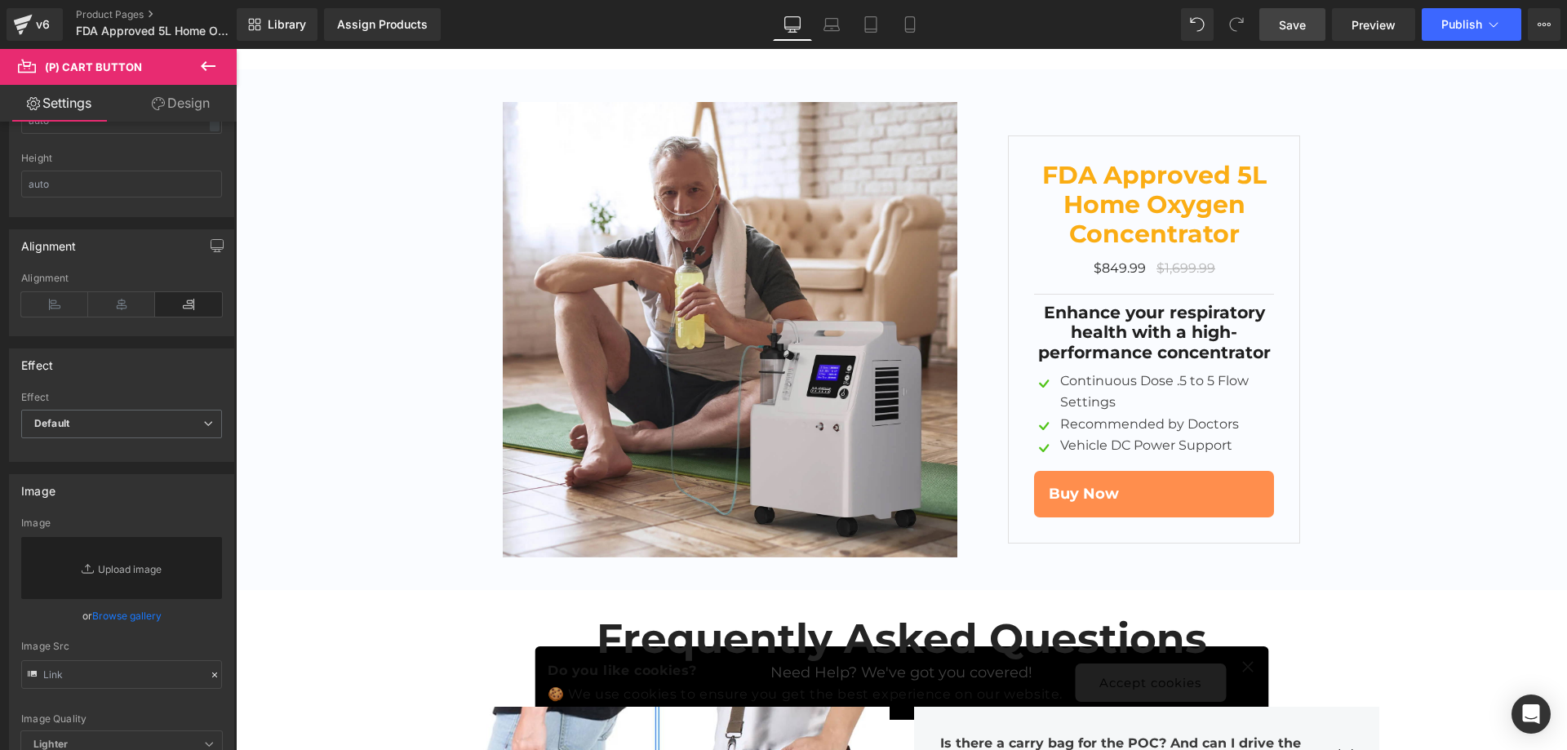
click at [1299, 16] on span "Save" at bounding box center [1292, 24] width 27 height 17
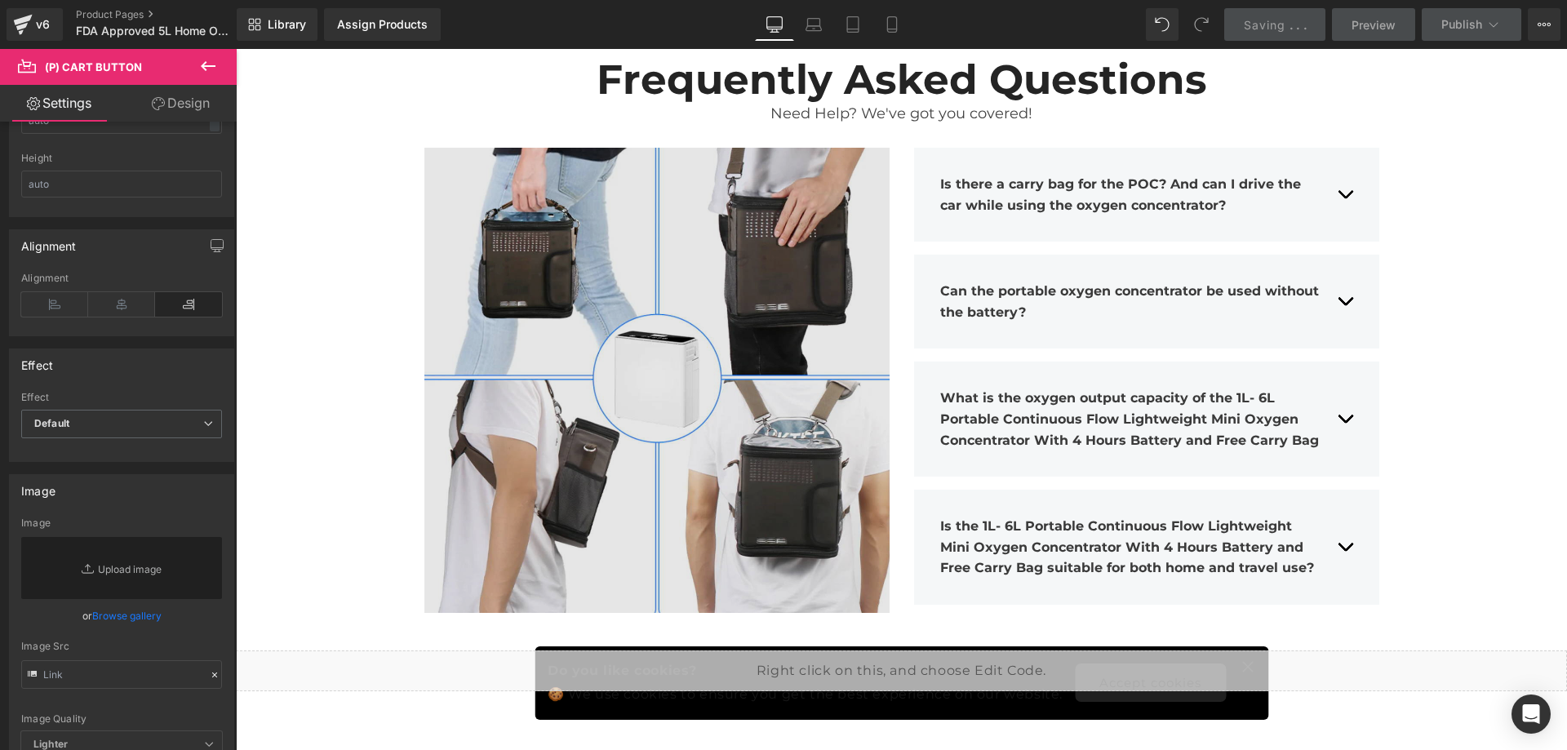
scroll to position [8066, 0]
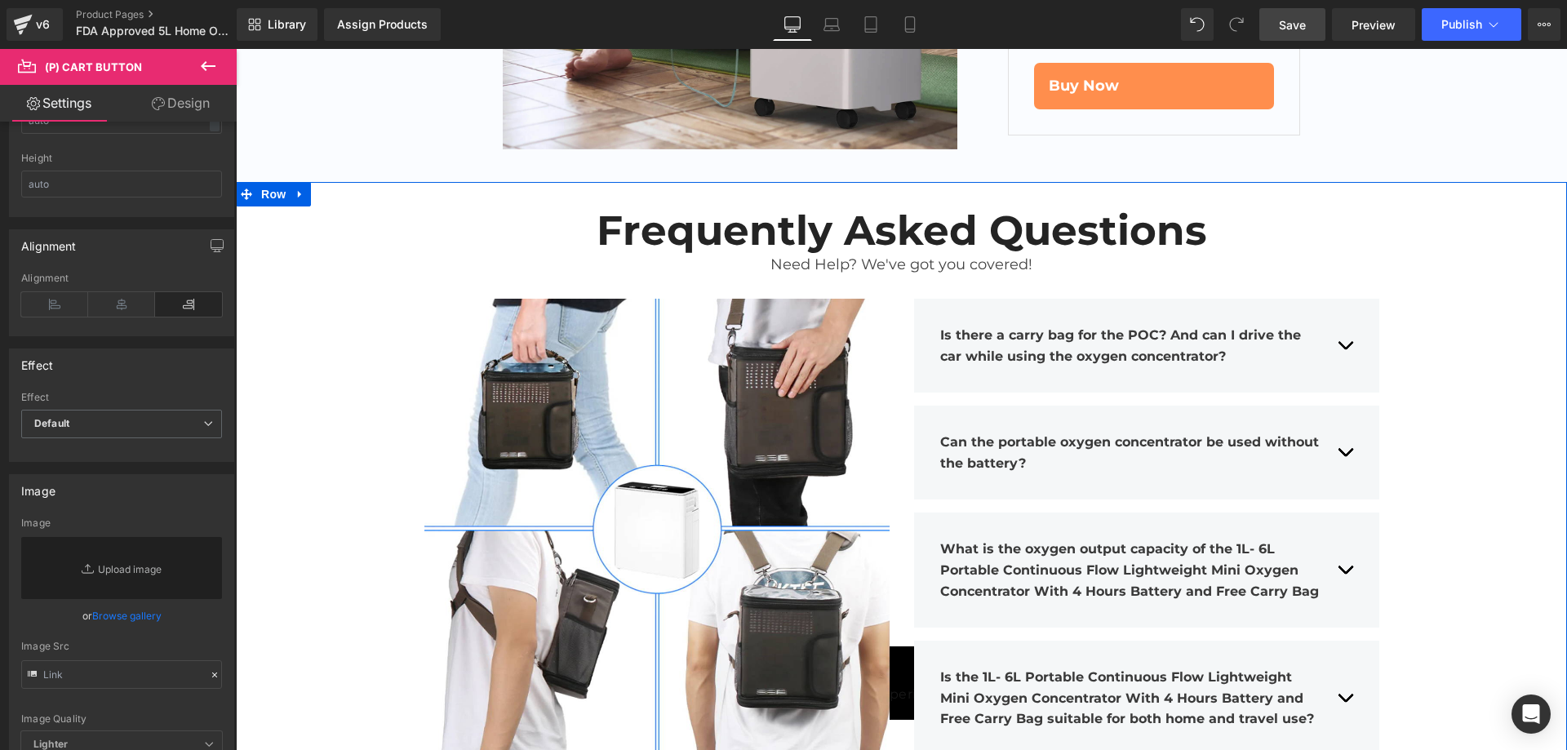
click at [1481, 365] on div "Frequently Asked Questions Heading Need Help? We've got you covered! Text Block…" at bounding box center [901, 545] width 1331 height 677
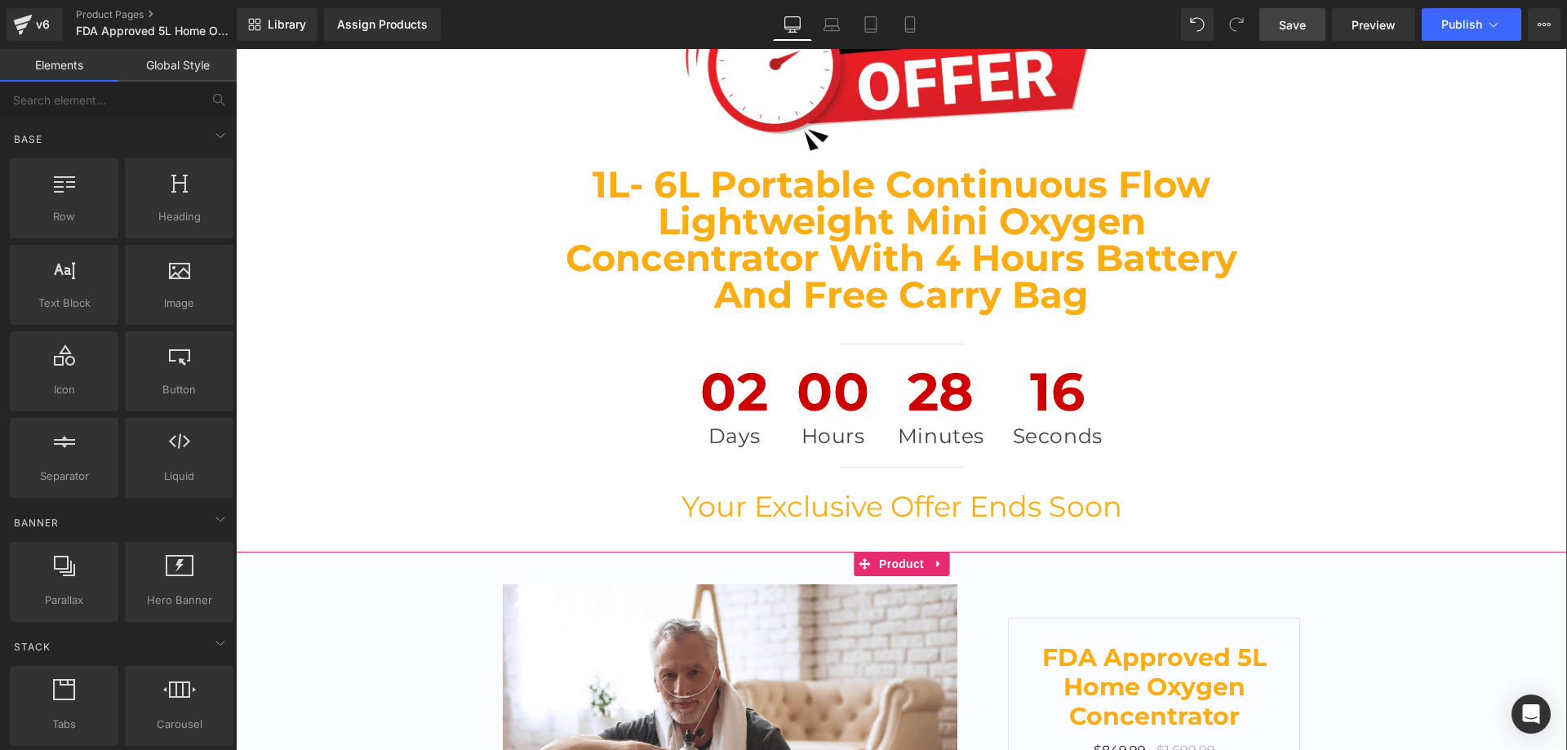
scroll to position [7113, 0]
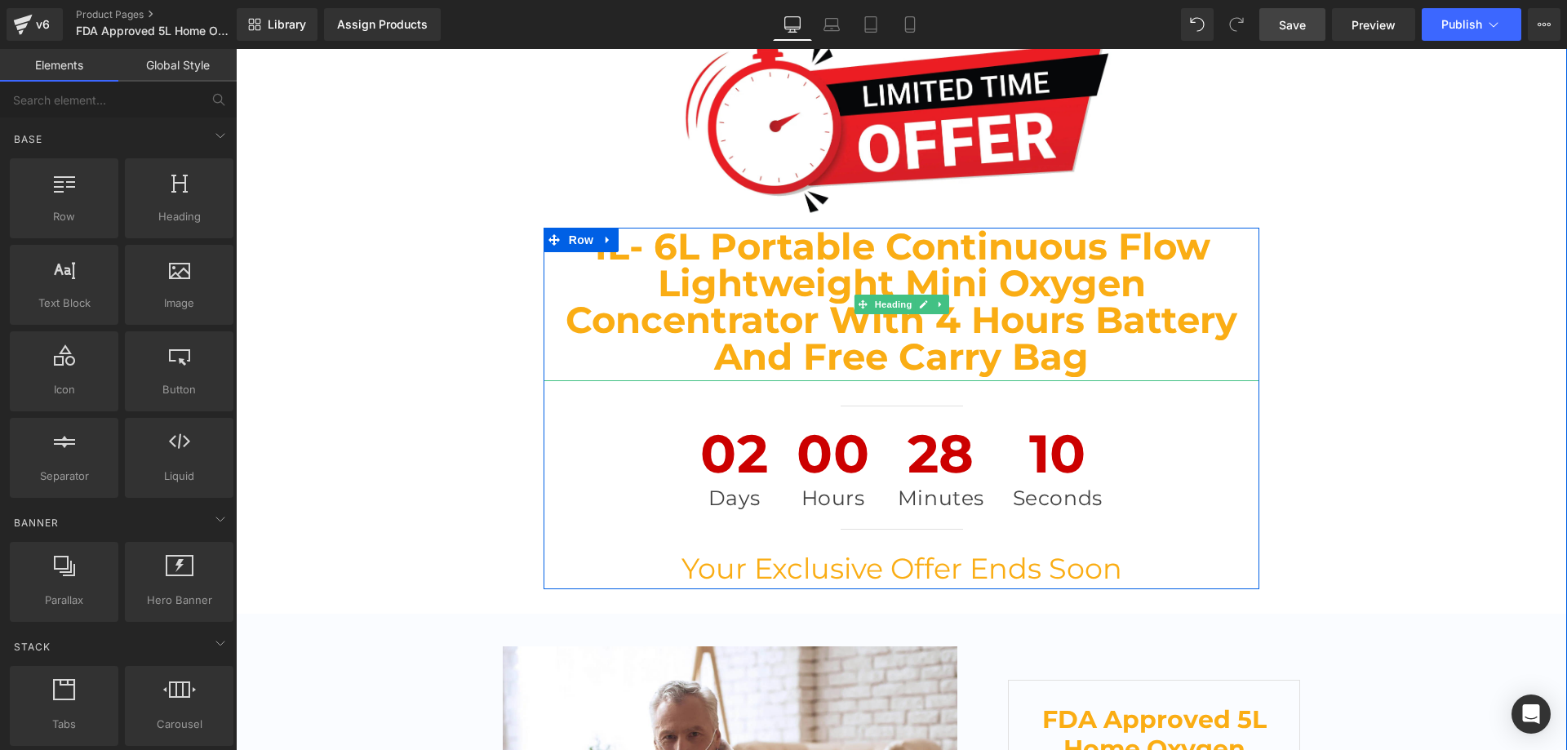
click at [1004, 242] on font "1L- 6L Portable Continuous Flow Lightweight Mini Oxygen Concentrator With 4 Hou…" at bounding box center [902, 301] width 672 height 155
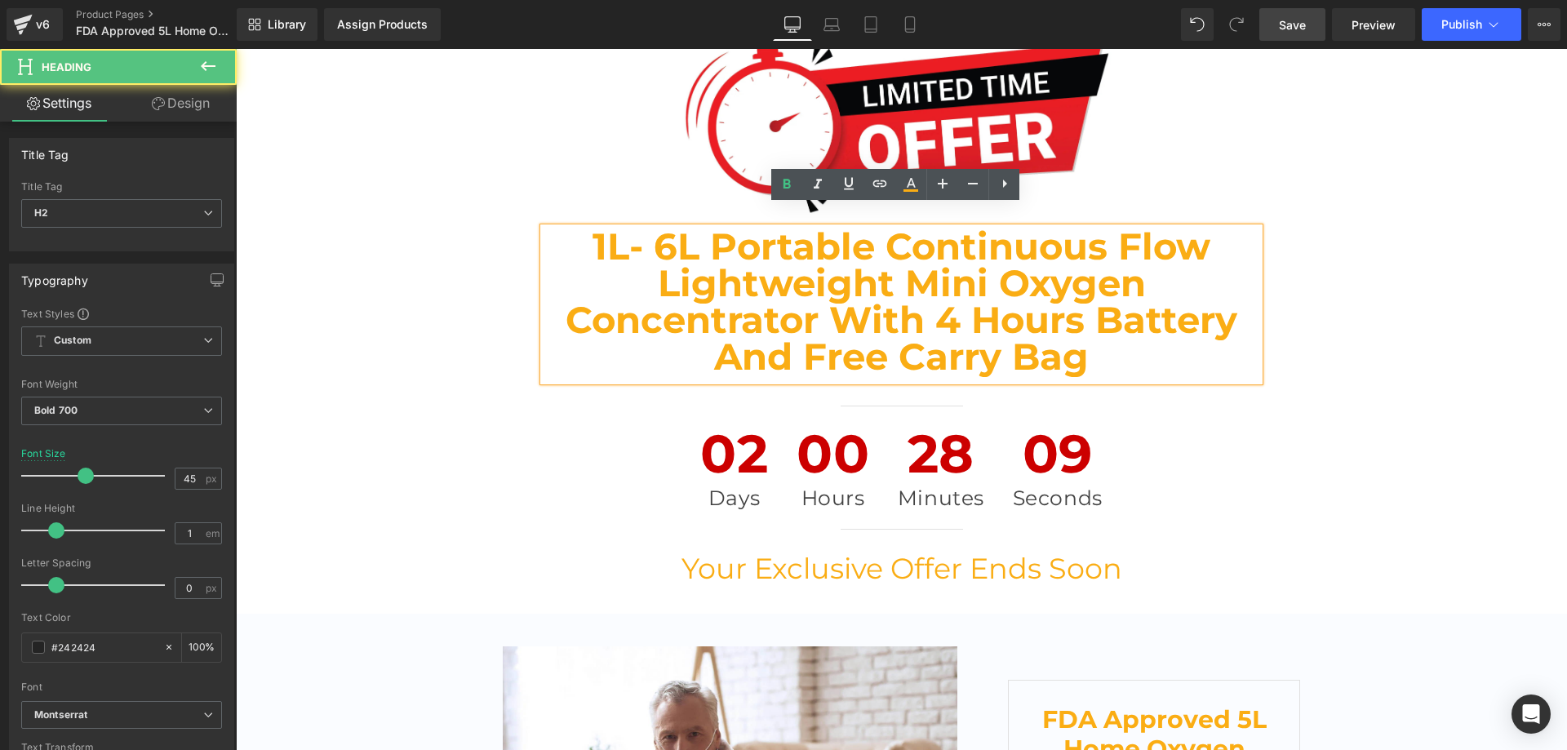
click at [994, 260] on font "1L- 6L Portable Continuous Flow Lightweight Mini Oxygen Concentrator With 4 Hou…" at bounding box center [902, 301] width 672 height 155
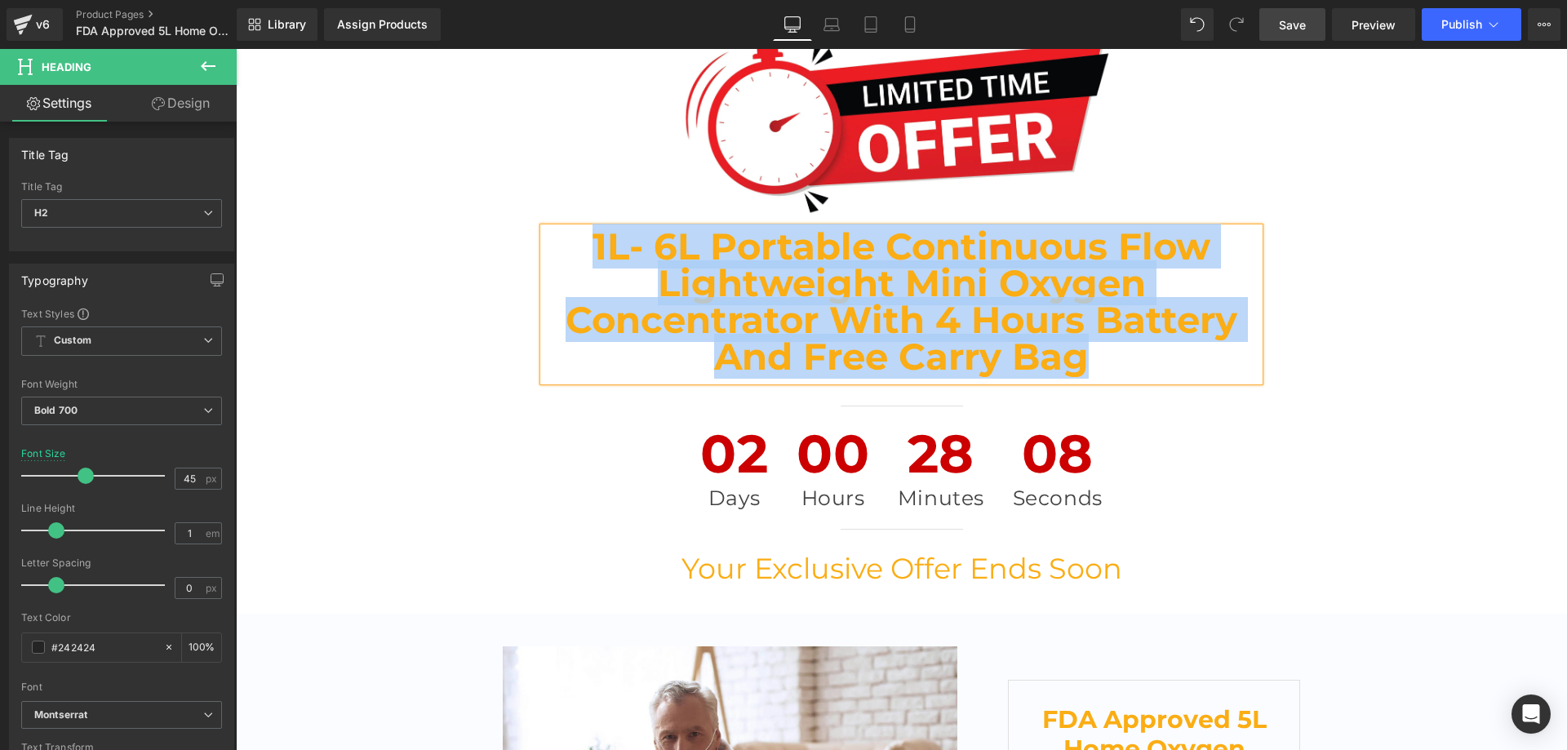
paste div
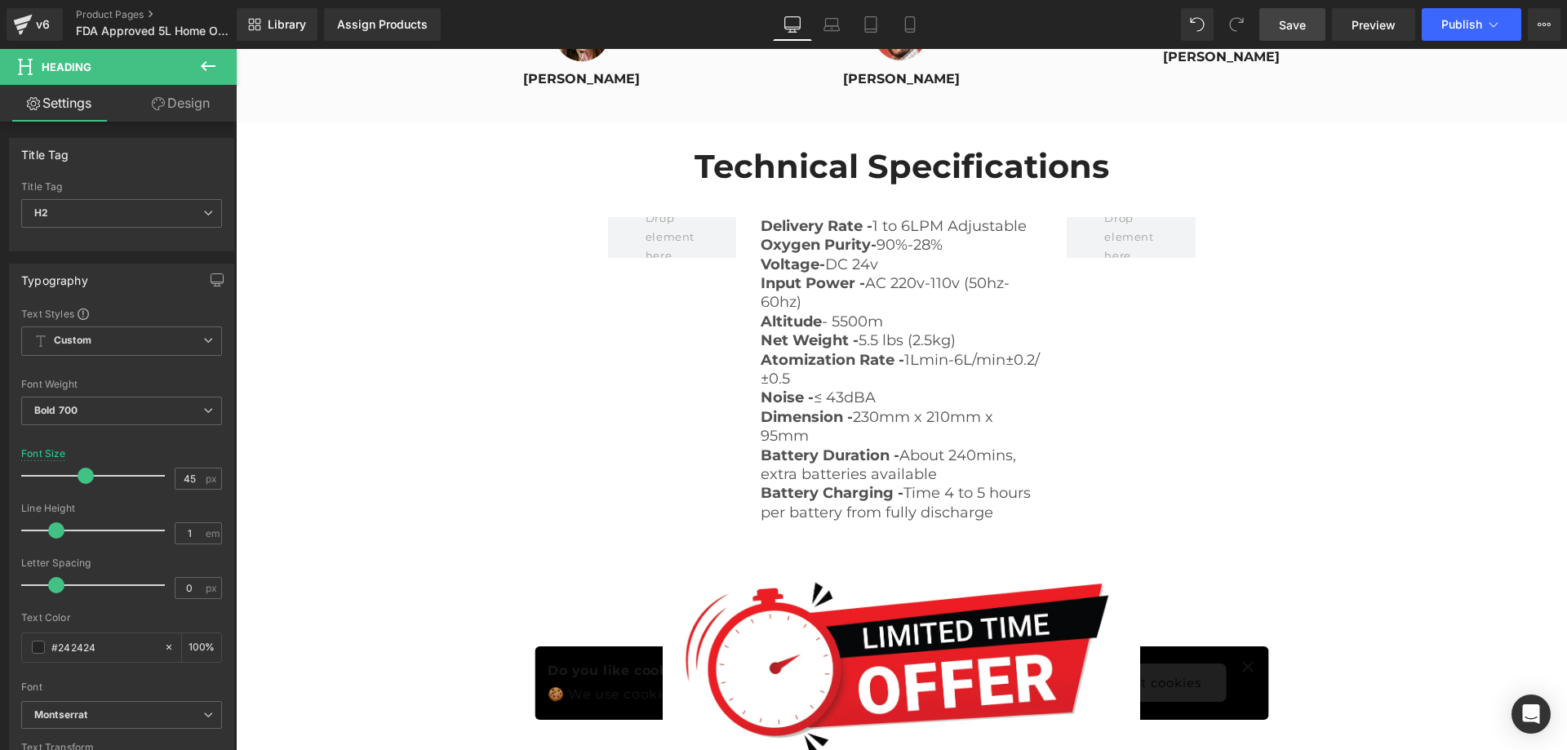
scroll to position [6569, 0]
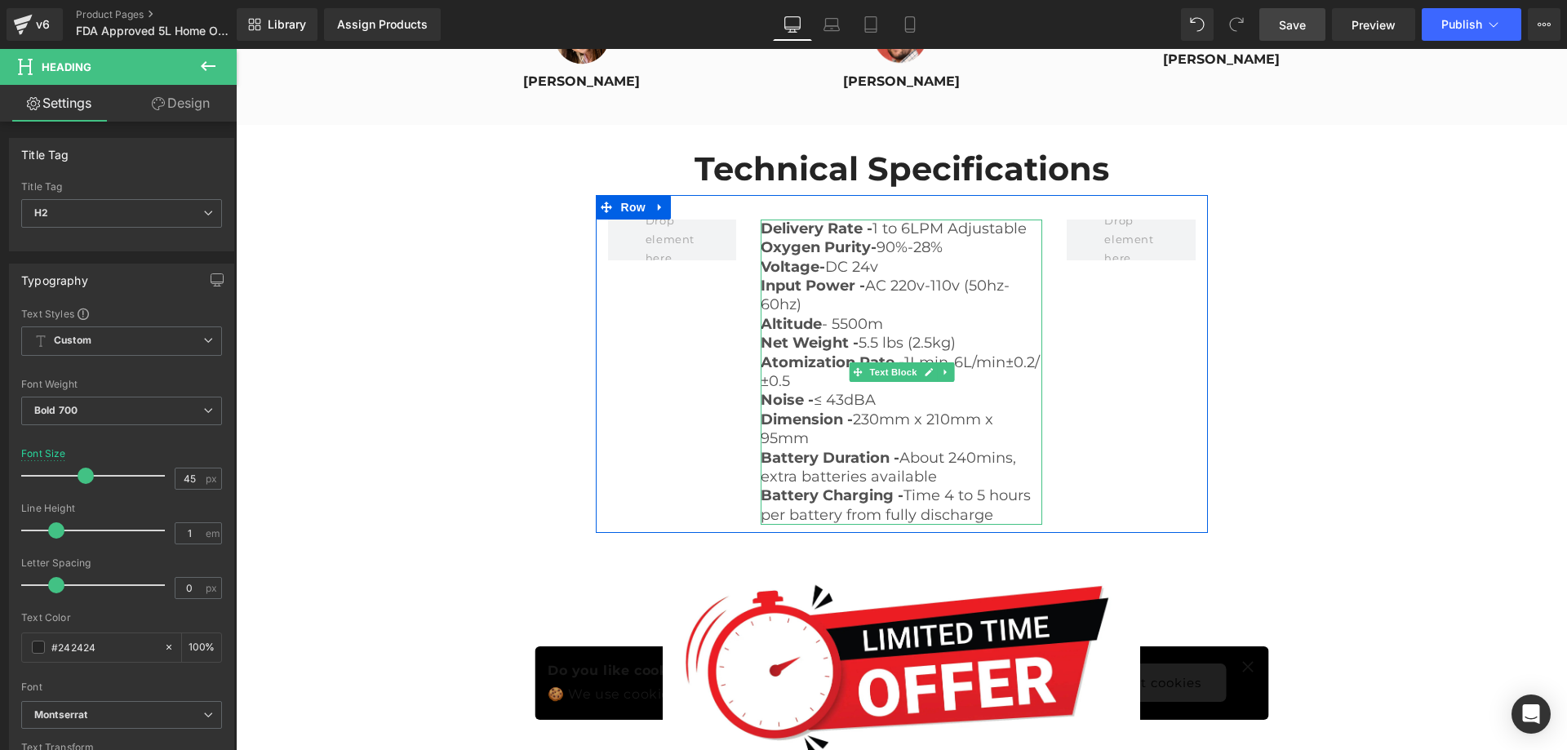
click at [879, 315] on p "Altitude - 5500m" at bounding box center [902, 324] width 282 height 19
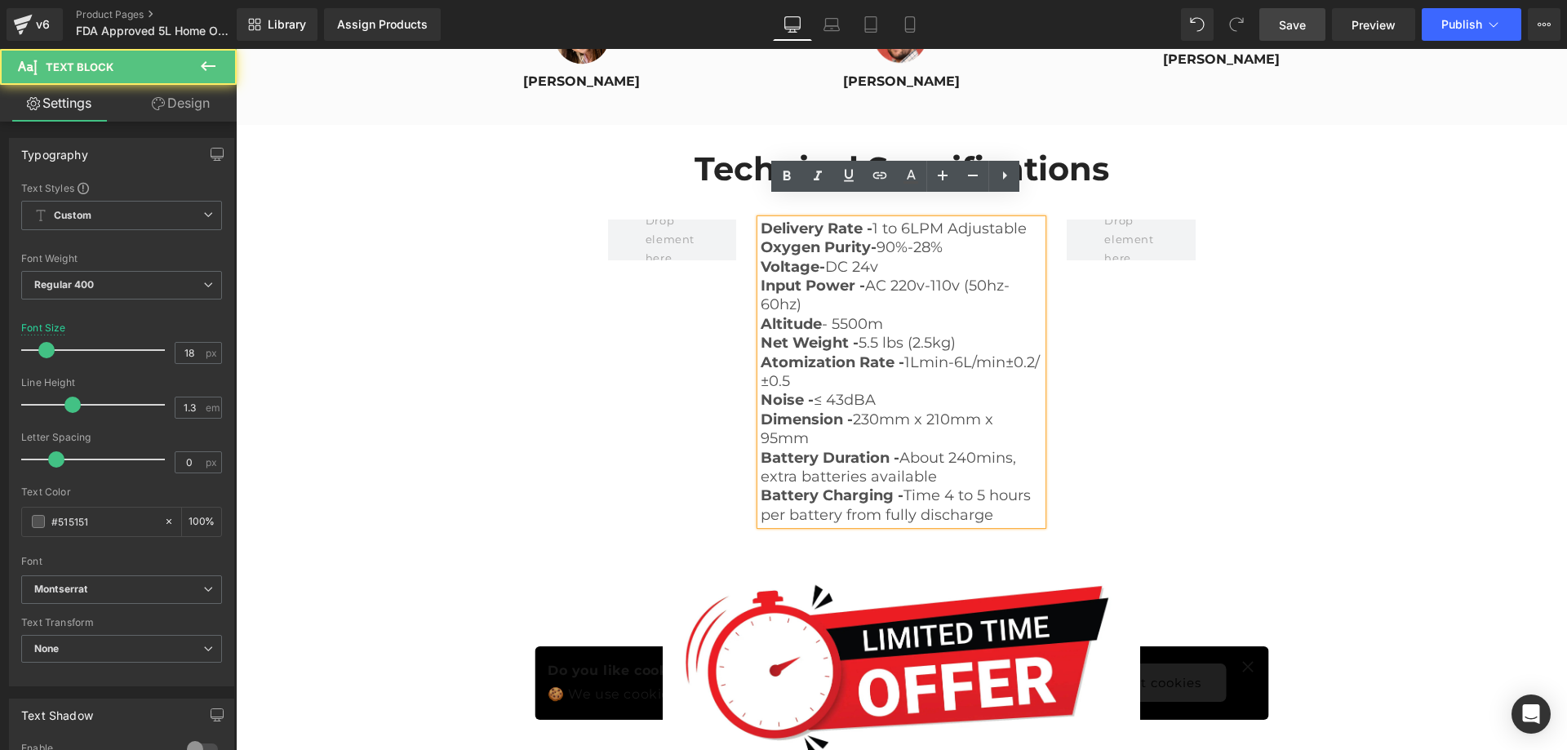
click at [891, 288] on p "Input Power - AC 220v-110v (50hz-60hz)" at bounding box center [902, 296] width 282 height 38
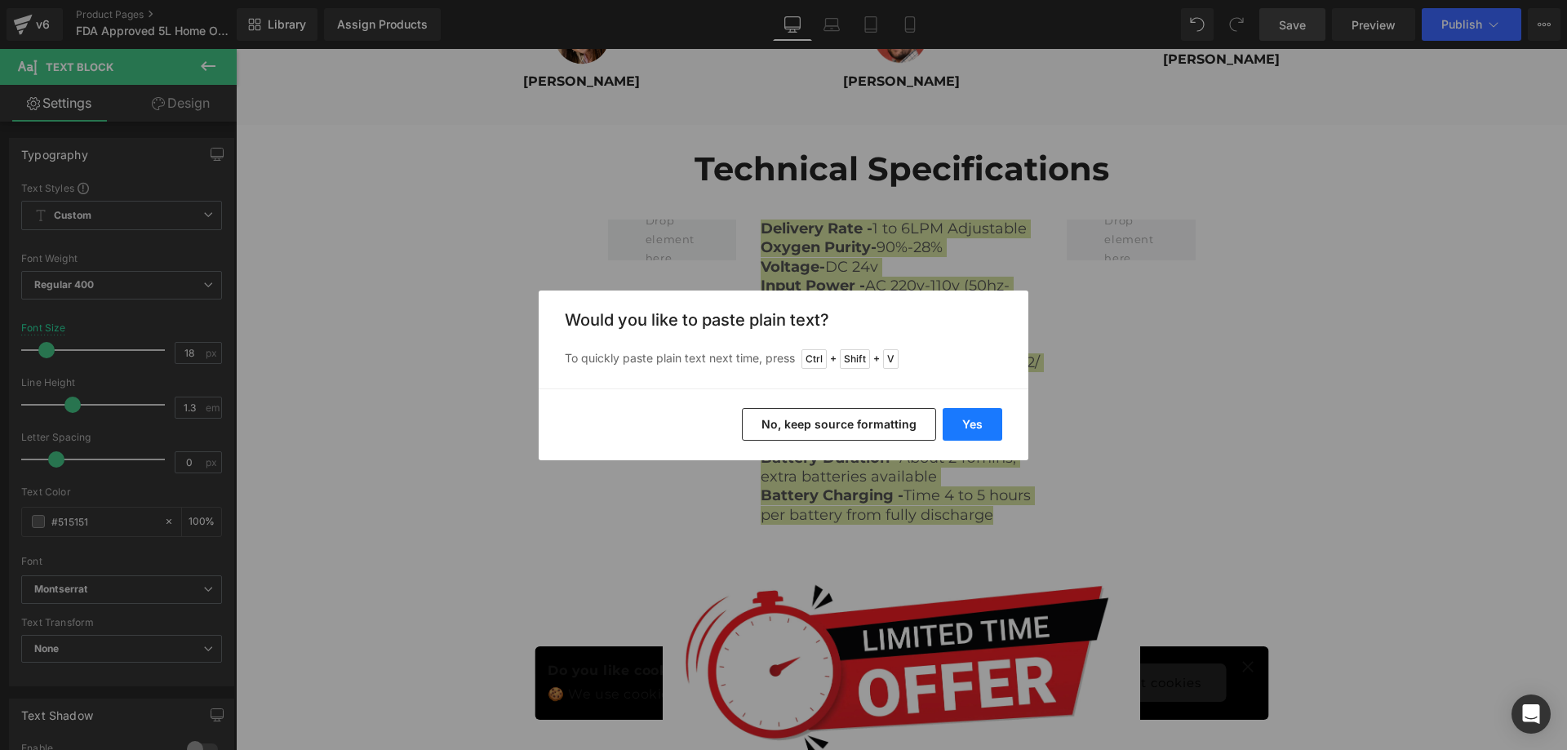
click at [969, 417] on button "Yes" at bounding box center [973, 424] width 60 height 33
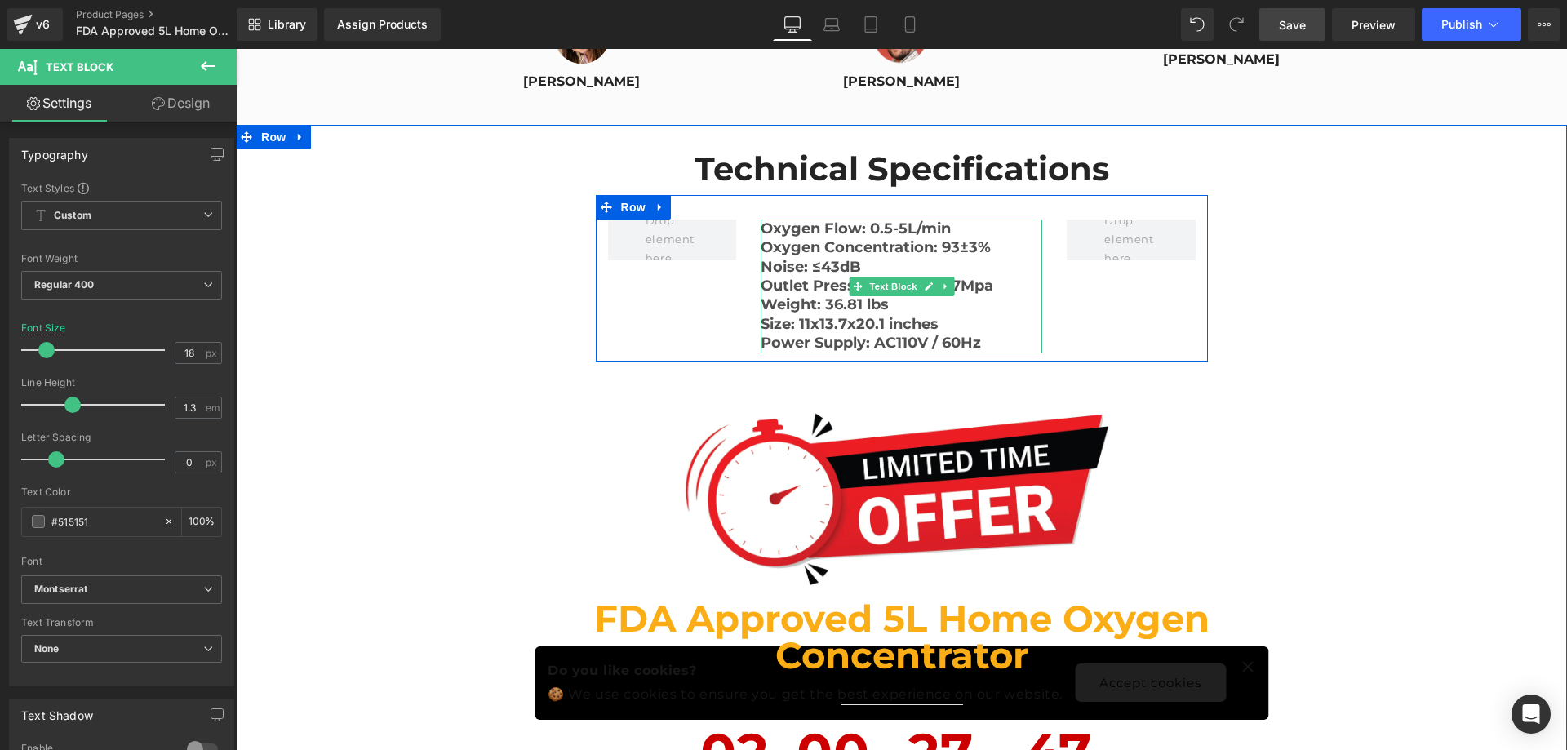
click at [898, 258] on p "Noise: ≤43dB" at bounding box center [902, 267] width 282 height 19
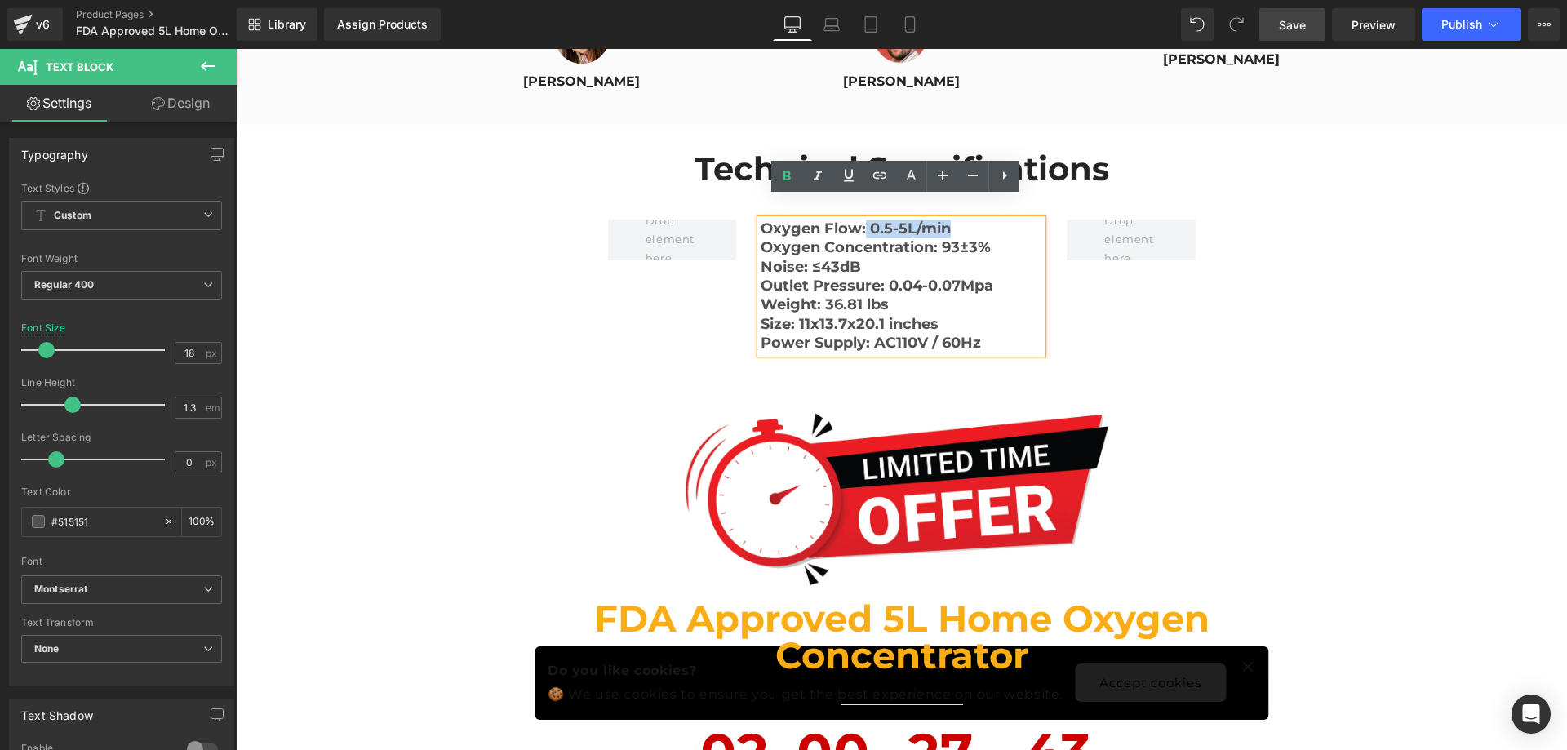
drag, startPoint x: 859, startPoint y: 203, endPoint x: 957, endPoint y: 205, distance: 98.8
click at [957, 220] on p "Oxygen Flow: 0.5-5L/min" at bounding box center [902, 229] width 282 height 19
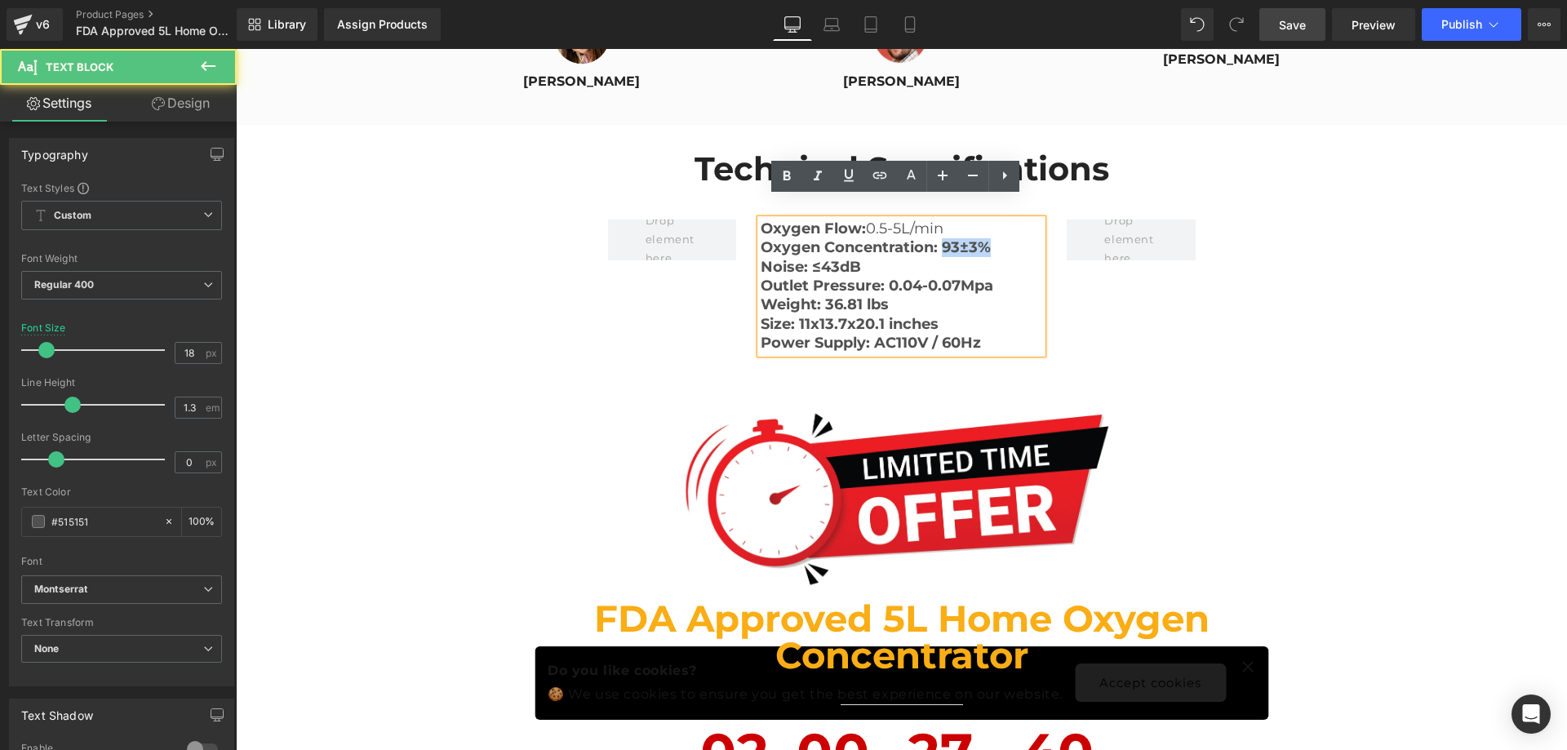
drag, startPoint x: 937, startPoint y: 223, endPoint x: 984, endPoint y: 225, distance: 46.6
click at [984, 238] on p "Oxygen Concentration: 93±3%" at bounding box center [902, 247] width 282 height 19
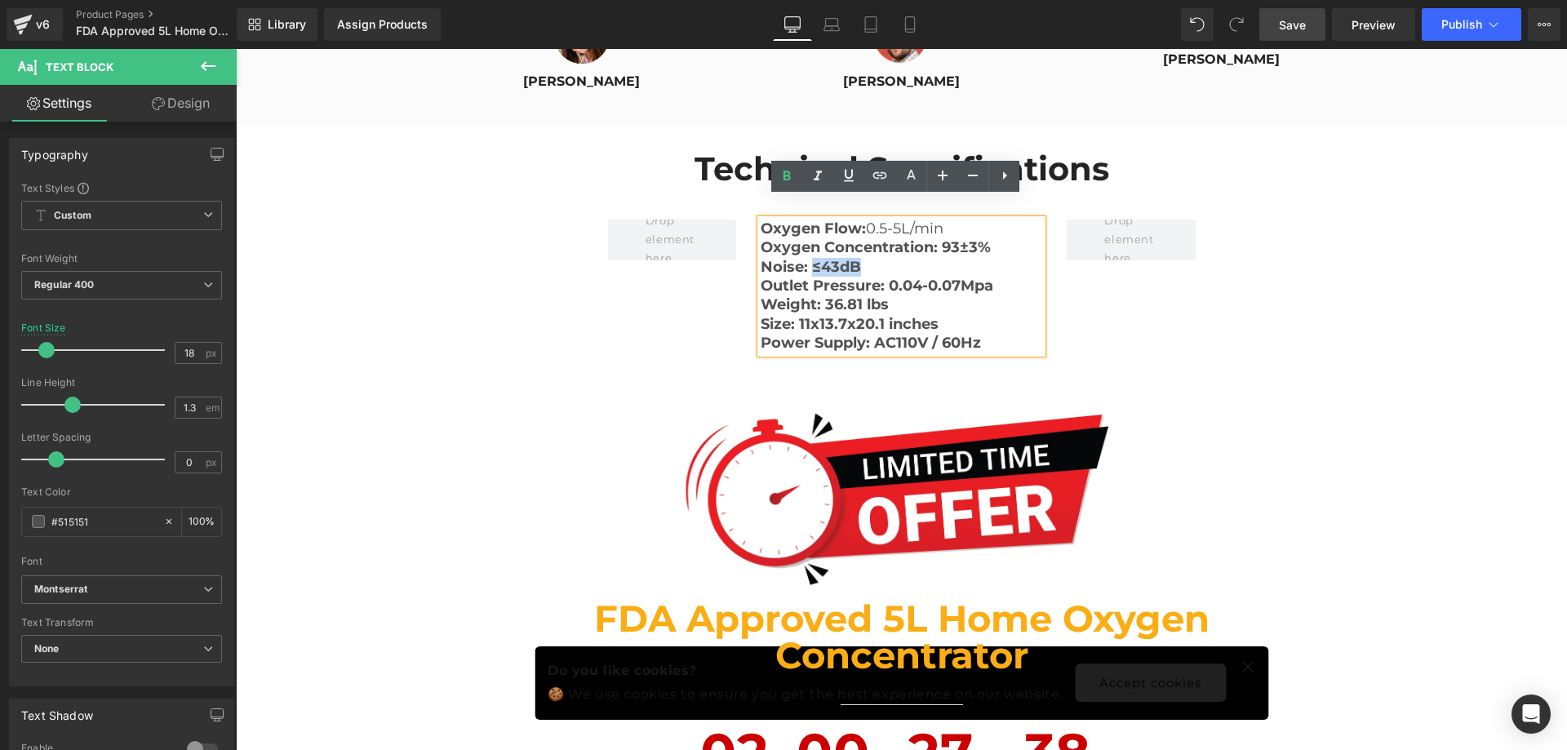
drag, startPoint x: 877, startPoint y: 238, endPoint x: 806, endPoint y: 242, distance: 71.1
click at [806, 258] on p "Noise: ≤43dB" at bounding box center [902, 267] width 282 height 19
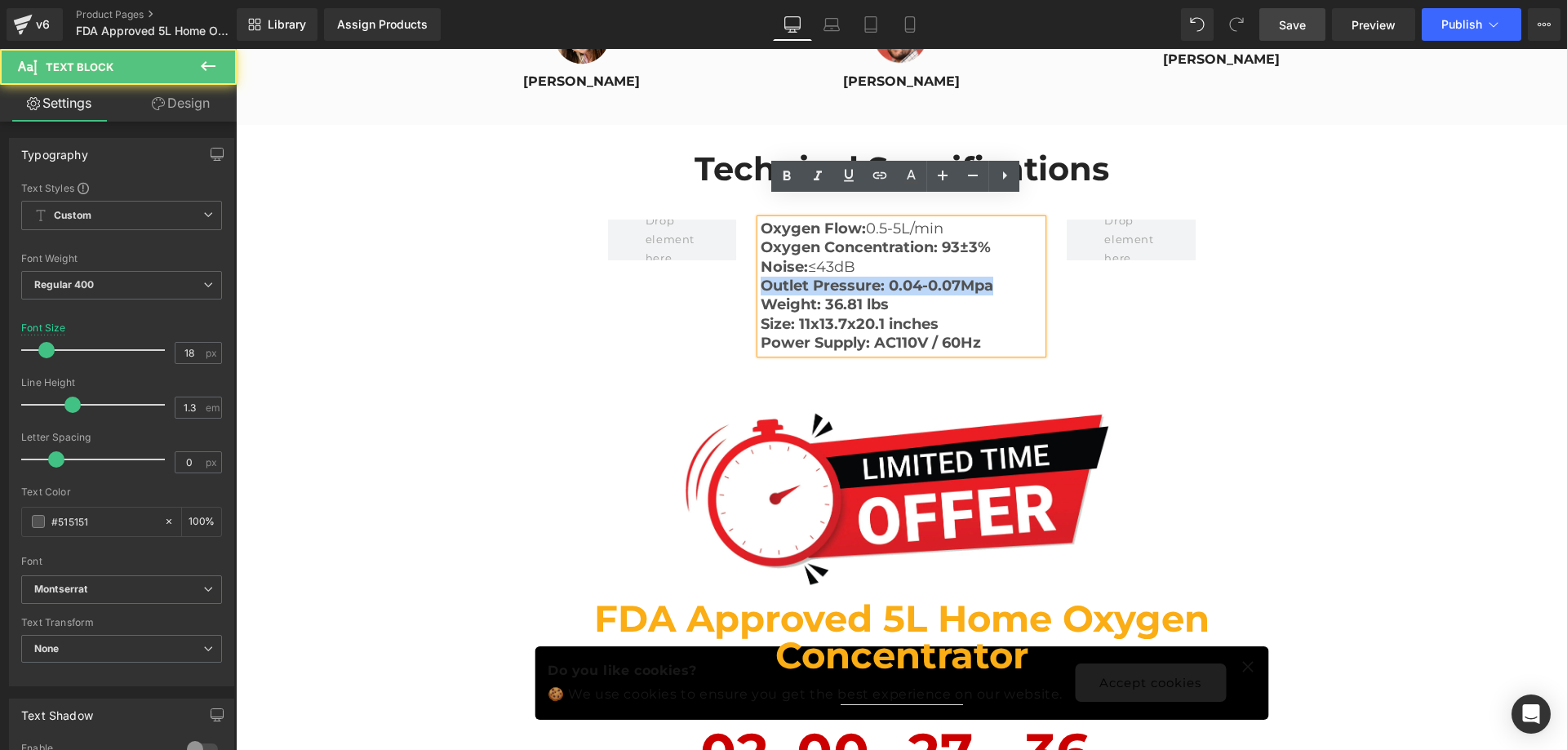
drag, startPoint x: 1003, startPoint y: 263, endPoint x: 748, endPoint y: 262, distance: 254.7
click at [748, 262] on div "Oxygen Flow: 0.5-5L/min Oxygen Concentration: 93±3% Noise: ≤43dB Outlet Pressu…" at bounding box center [901, 287] width 306 height 134
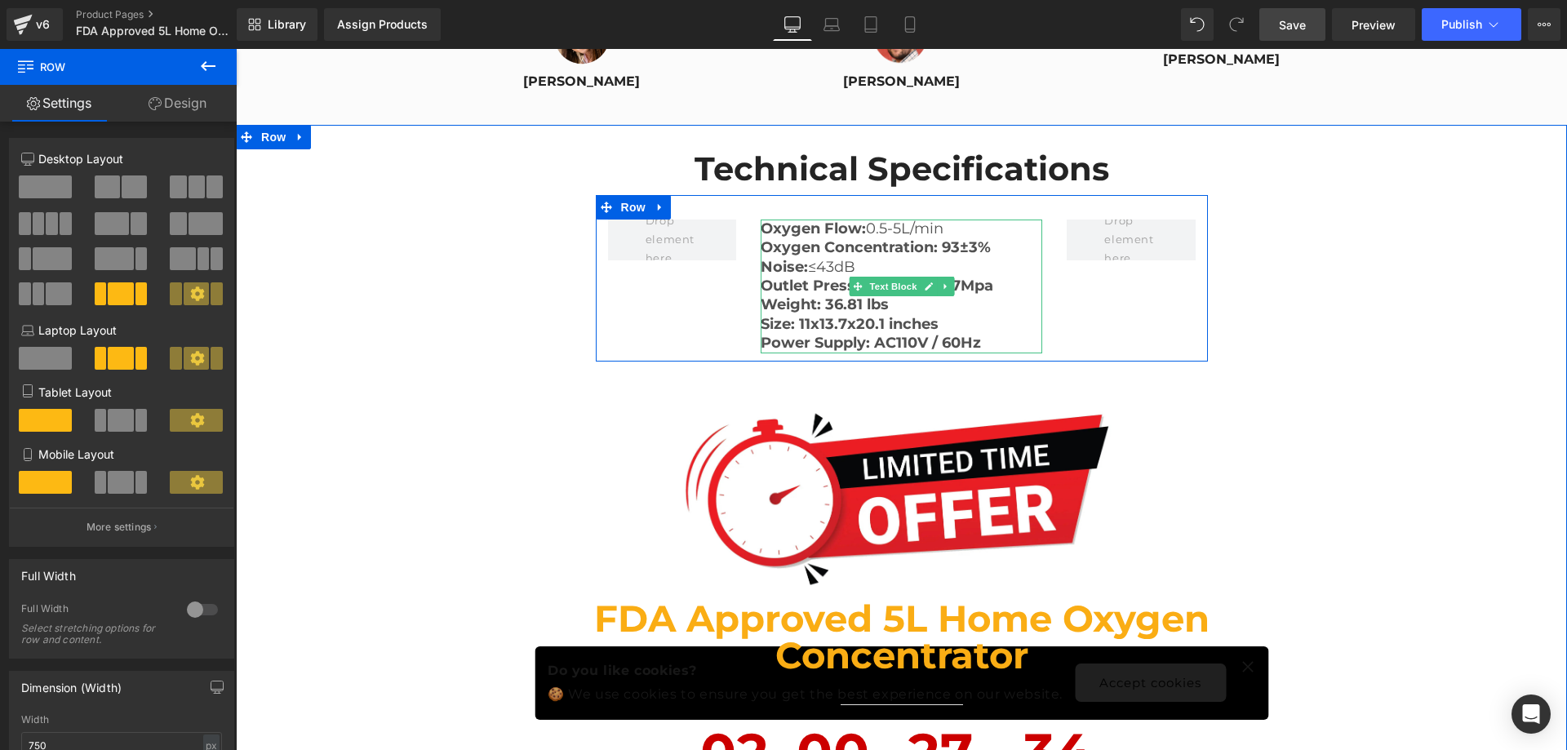
click at [982, 277] on b "Outlet Pressure: 0.04-0.07Mpa" at bounding box center [877, 286] width 233 height 18
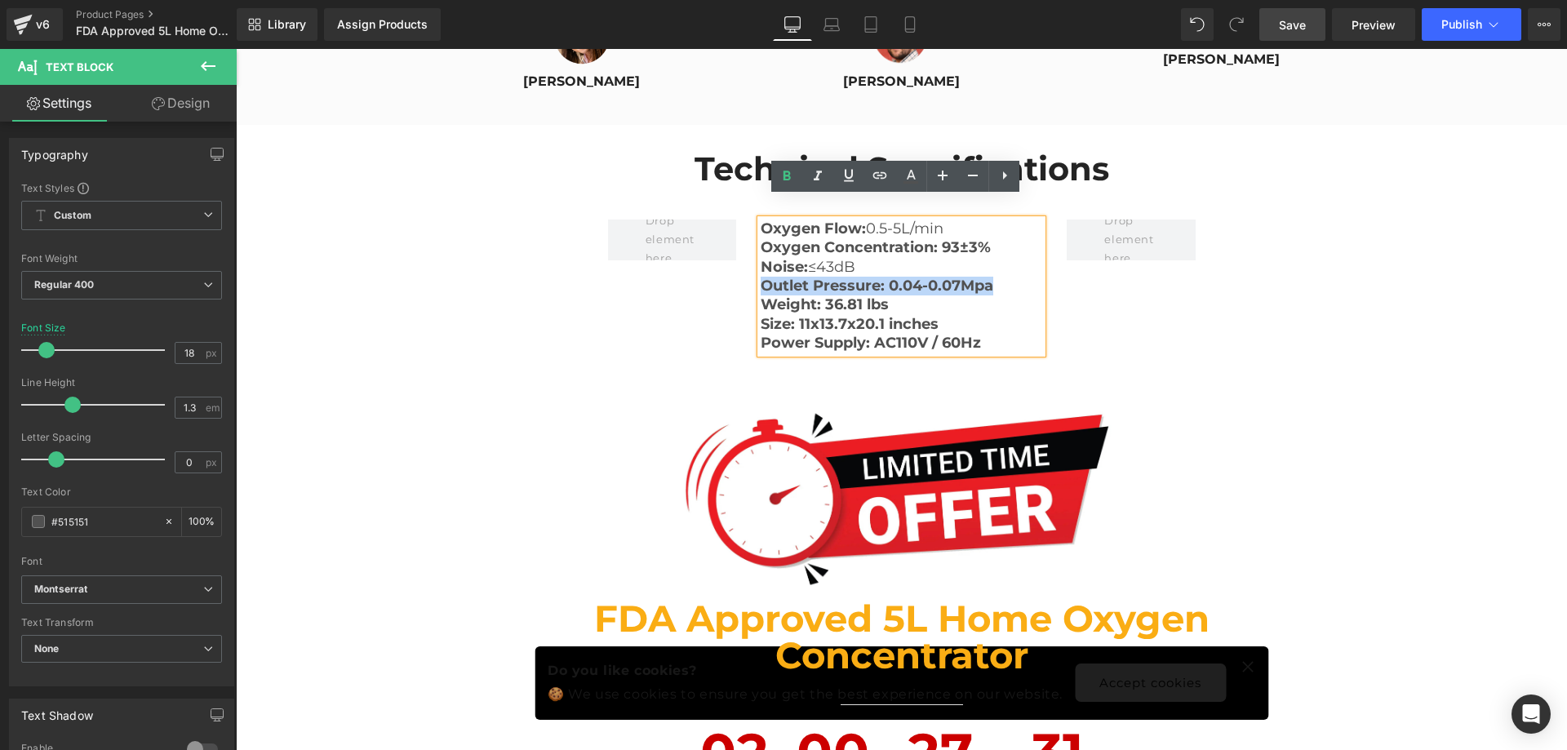
drag, startPoint x: 994, startPoint y: 261, endPoint x: 757, endPoint y: 260, distance: 236.7
click at [761, 277] on p "Outlet Pressure: 0.04-0.07Mpa" at bounding box center [902, 286] width 282 height 19
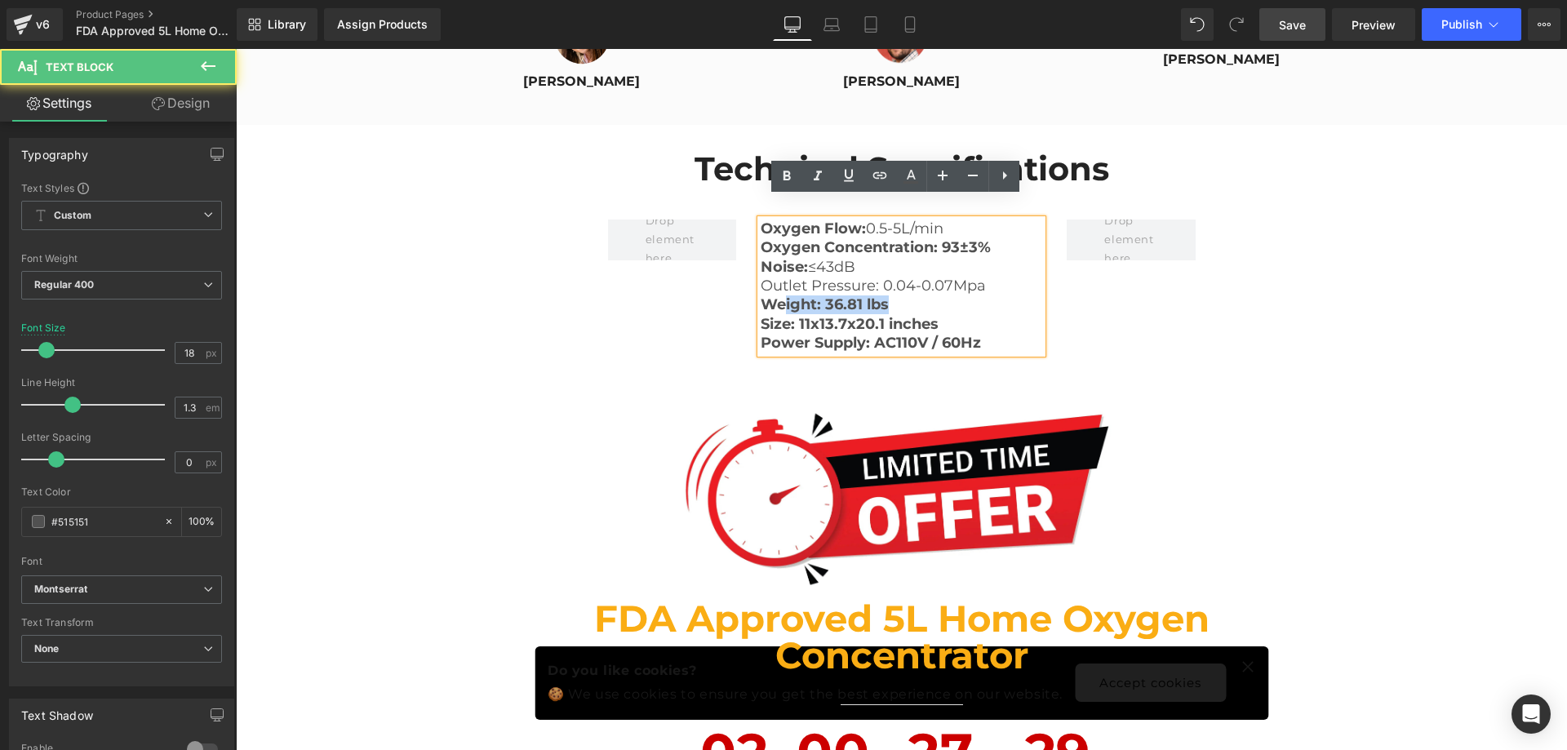
drag, startPoint x: 888, startPoint y: 286, endPoint x: 777, endPoint y: 277, distance: 111.4
click at [777, 295] on p "Weight: 36.81 lbs" at bounding box center [902, 304] width 282 height 19
click at [791, 295] on b "Weight: 36.81 lbs" at bounding box center [825, 304] width 128 height 18
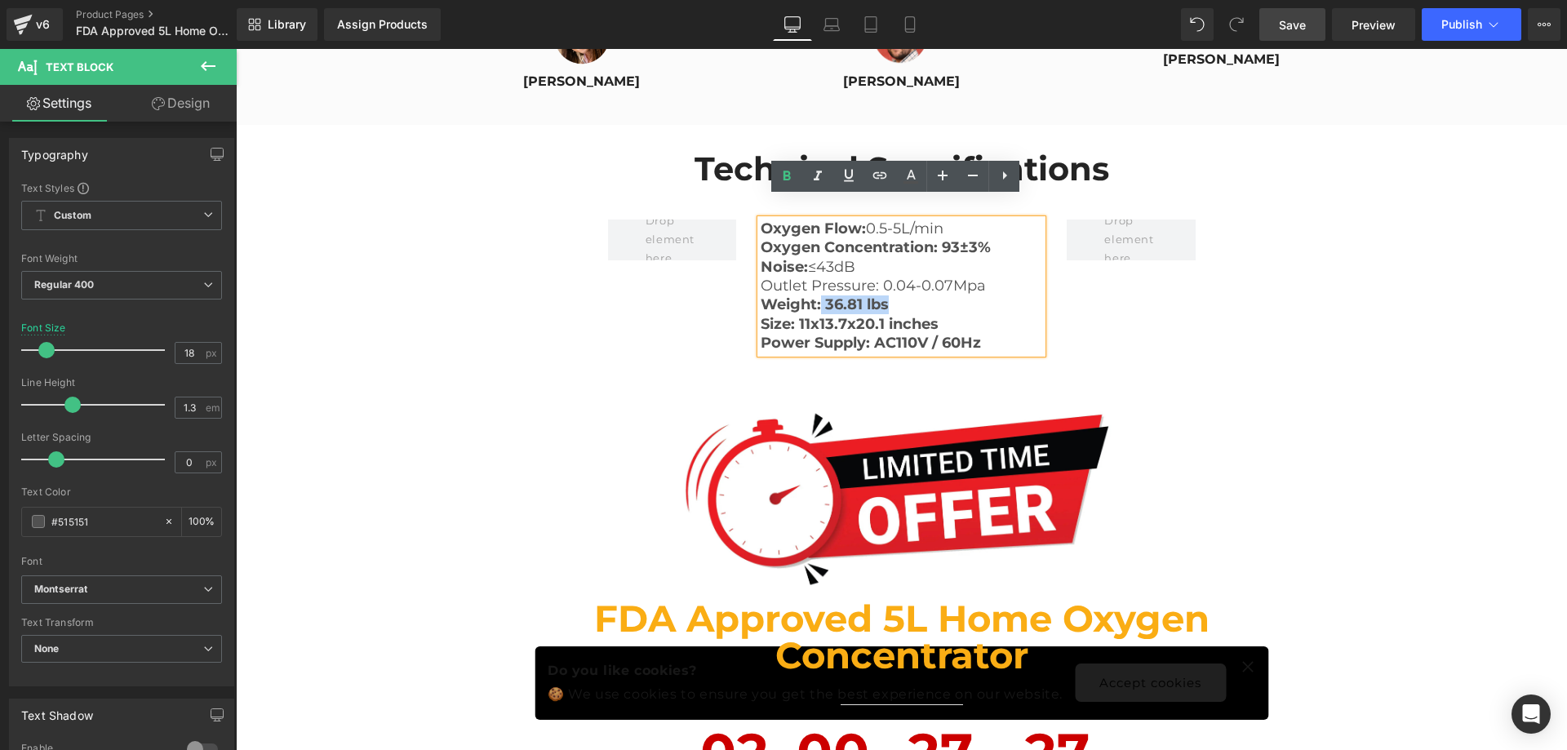
drag, startPoint x: 815, startPoint y: 277, endPoint x: 891, endPoint y: 279, distance: 75.9
click at [891, 295] on p "Weight: 36.81 lbs" at bounding box center [902, 304] width 282 height 19
drag, startPoint x: 950, startPoint y: 304, endPoint x: 793, endPoint y: 296, distance: 157.7
click at [793, 315] on p "Size: 11x13.7x20.1 inches" at bounding box center [902, 324] width 282 height 19
drag, startPoint x: 988, startPoint y: 324, endPoint x: 868, endPoint y: 320, distance: 120.1
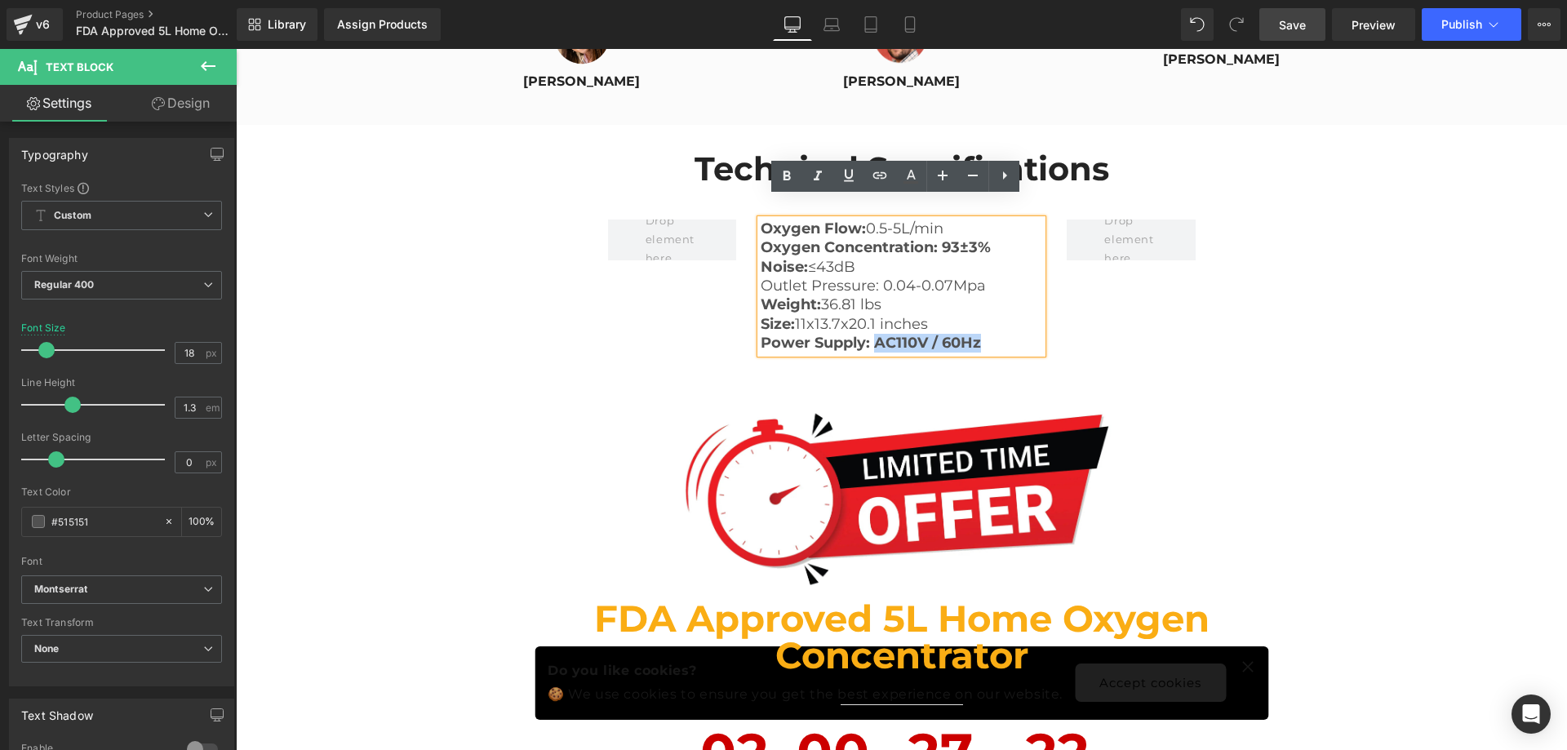
click at [868, 334] on p "Power Supply: AC110V / 60Hz" at bounding box center [902, 343] width 282 height 19
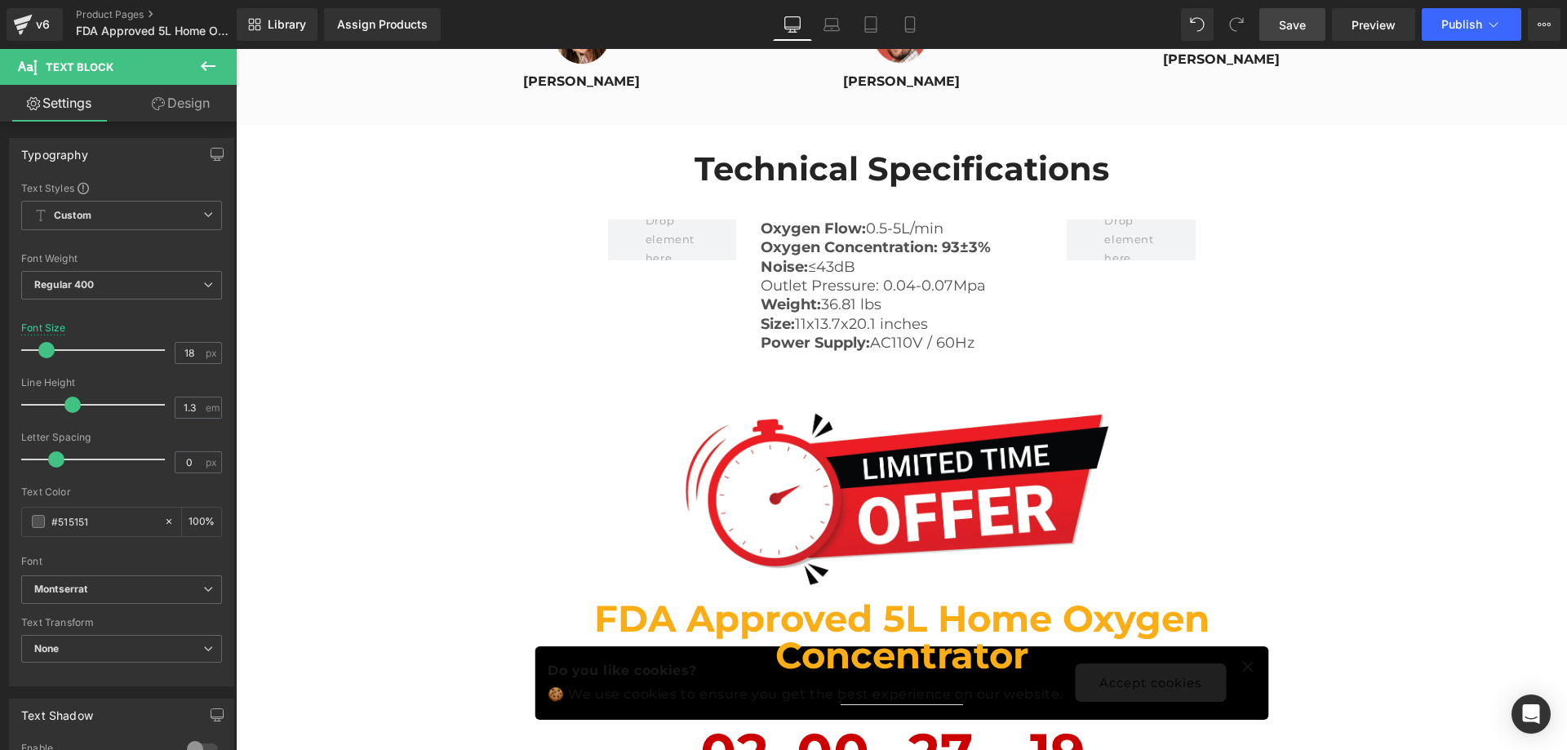
click at [1305, 29] on span "Save" at bounding box center [1292, 24] width 27 height 17
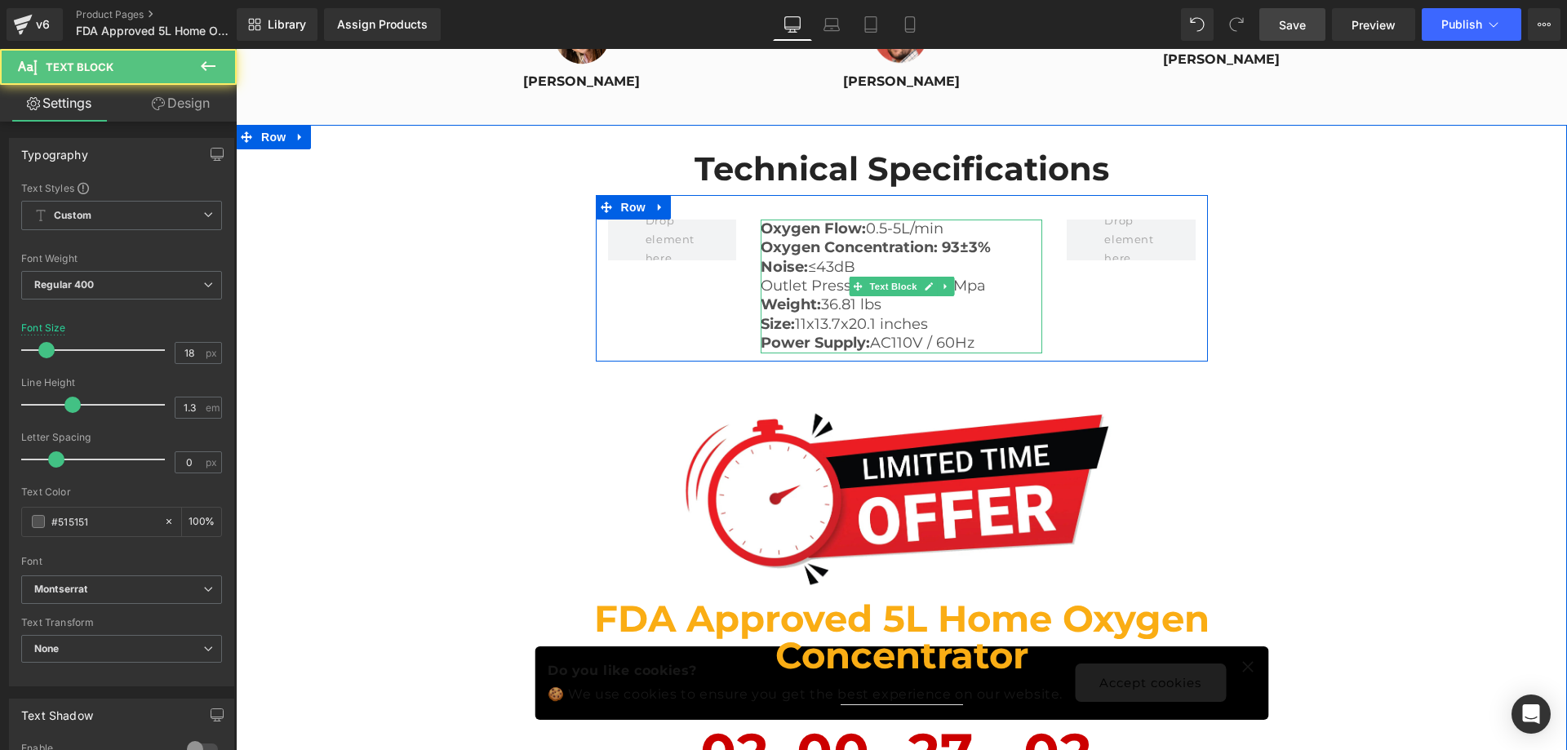
click at [1003, 315] on p "Size: 11x13.7x20.1 inches" at bounding box center [902, 324] width 282 height 19
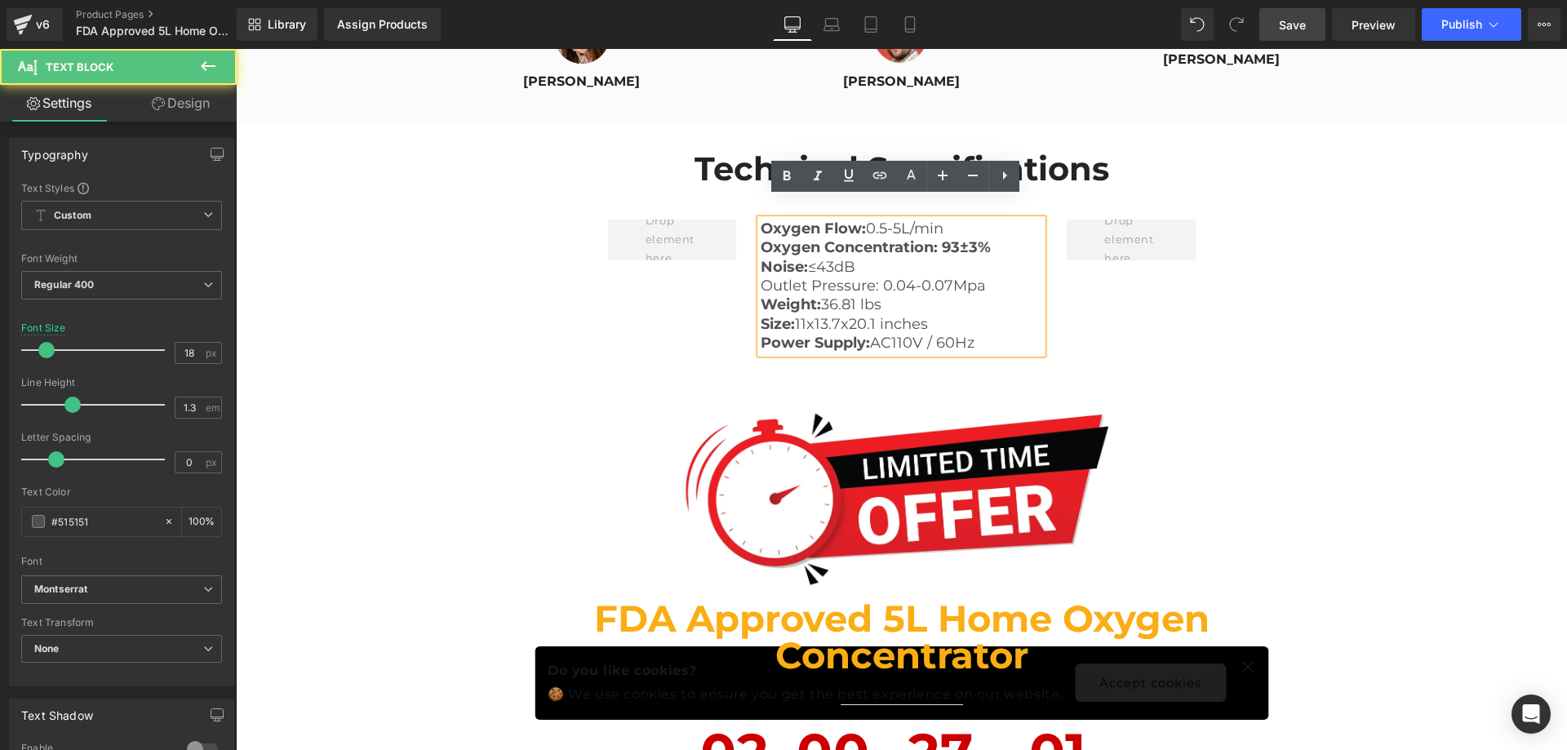
click at [998, 334] on p "Power Supply: AC110V / 60Hz" at bounding box center [902, 343] width 282 height 19
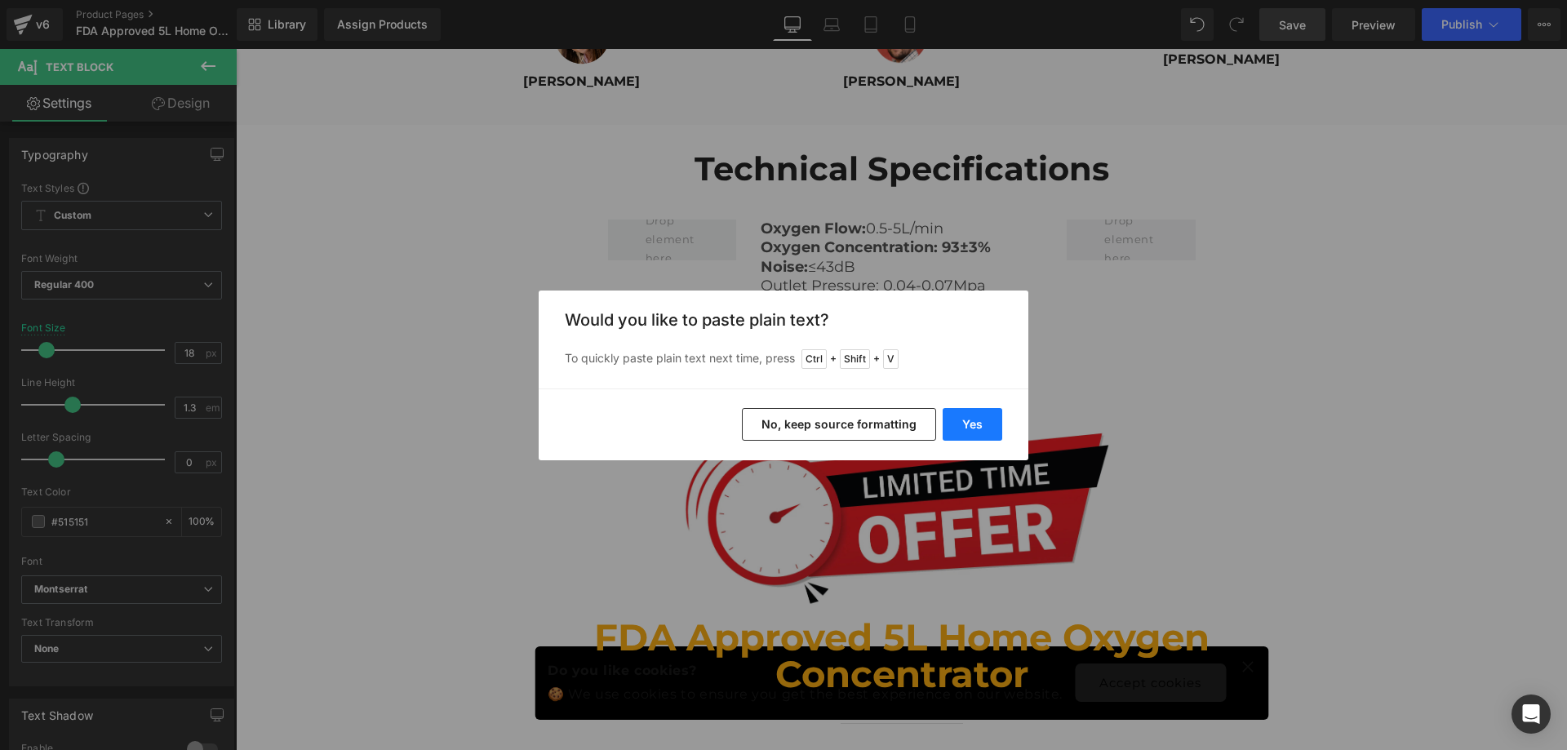
click at [978, 430] on button "Yes" at bounding box center [973, 424] width 60 height 33
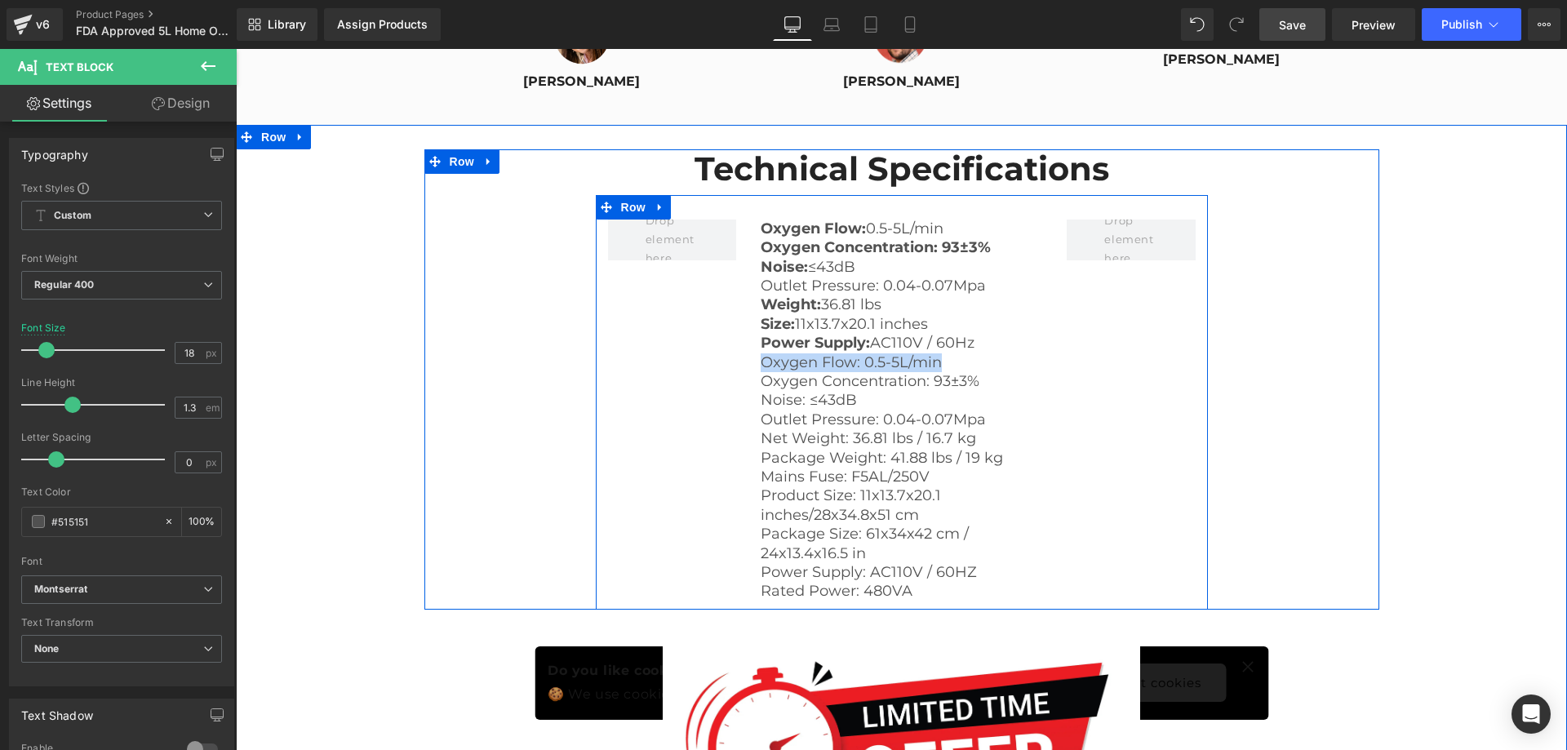
drag, startPoint x: 966, startPoint y: 335, endPoint x: 741, endPoint y: 340, distance: 225.3
click at [741, 340] on div "Oxygen Flow: 0.5-5L/min Oxygen Concentration: 93±3% Noise: ≤43dB Outlet Pressu…" at bounding box center [902, 402] width 612 height 415
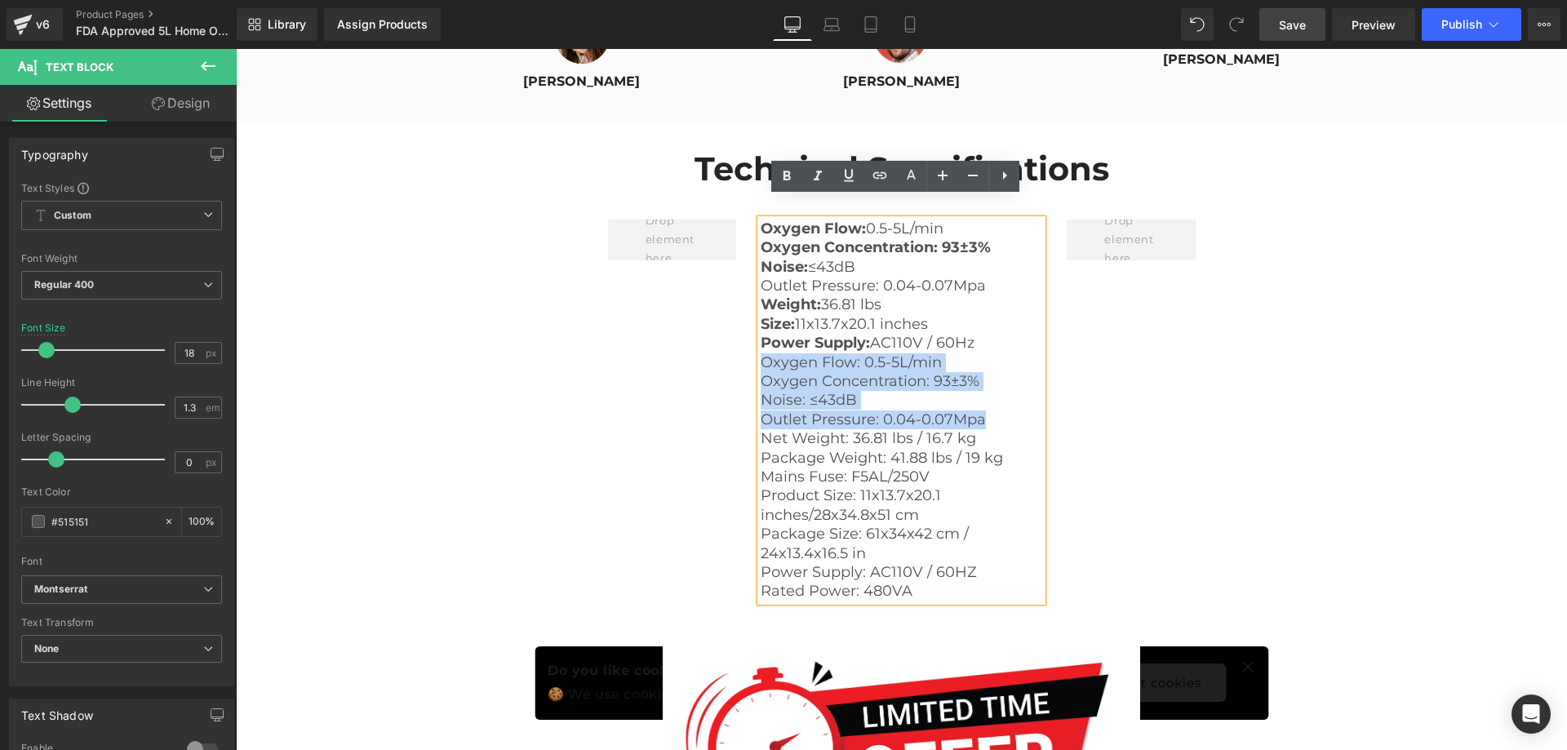
drag, startPoint x: 984, startPoint y: 397, endPoint x: 758, endPoint y: 344, distance: 231.3
click at [761, 344] on div "Oxygen Flow: 0.5-5L/min Oxygen Concentration: 93±3% Noise: ≤43dB Outlet Pressu…" at bounding box center [902, 411] width 282 height 382
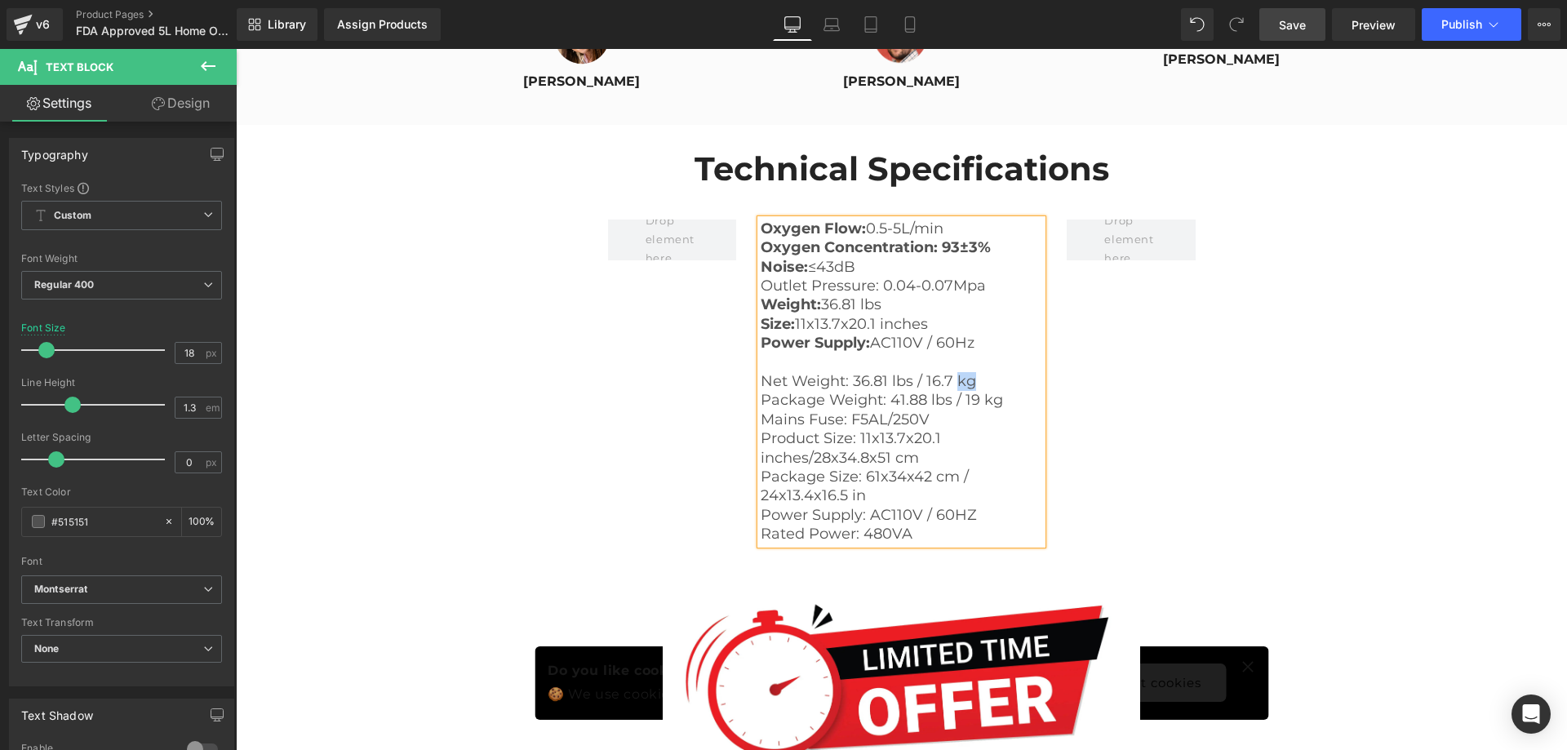
drag, startPoint x: 988, startPoint y: 355, endPoint x: 952, endPoint y: 353, distance: 36.8
click at [952, 372] on p "Net Weight: 36.81 lbs / 16.7 kg" at bounding box center [902, 381] width 282 height 19
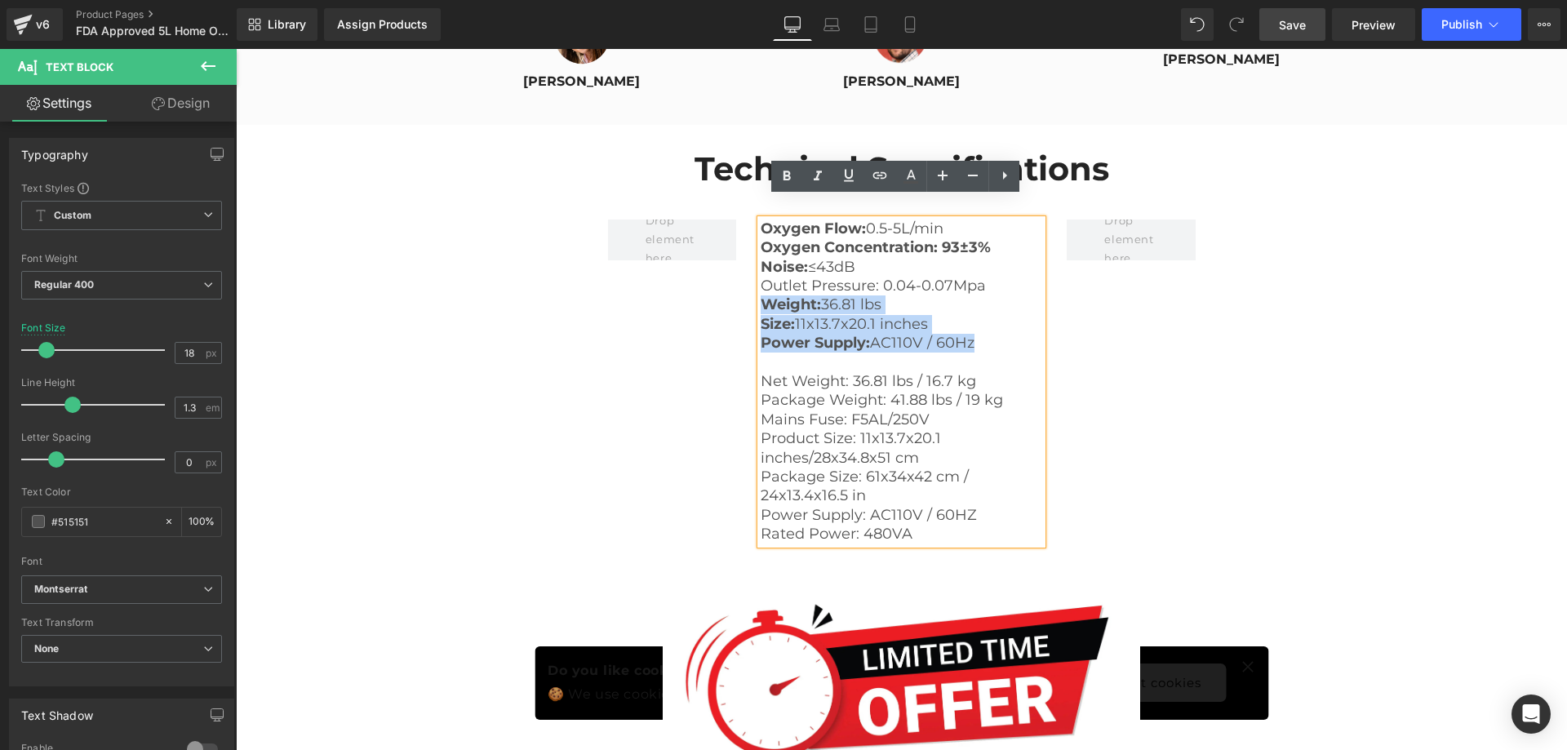
drag, startPoint x: 986, startPoint y: 325, endPoint x: 758, endPoint y: 283, distance: 231.5
click at [761, 283] on div "Oxygen Flow: 0.5-5L/min Oxygen Concentration: 93±3% Noise: ≤43dB Outlet Pressu…" at bounding box center [902, 382] width 282 height 325
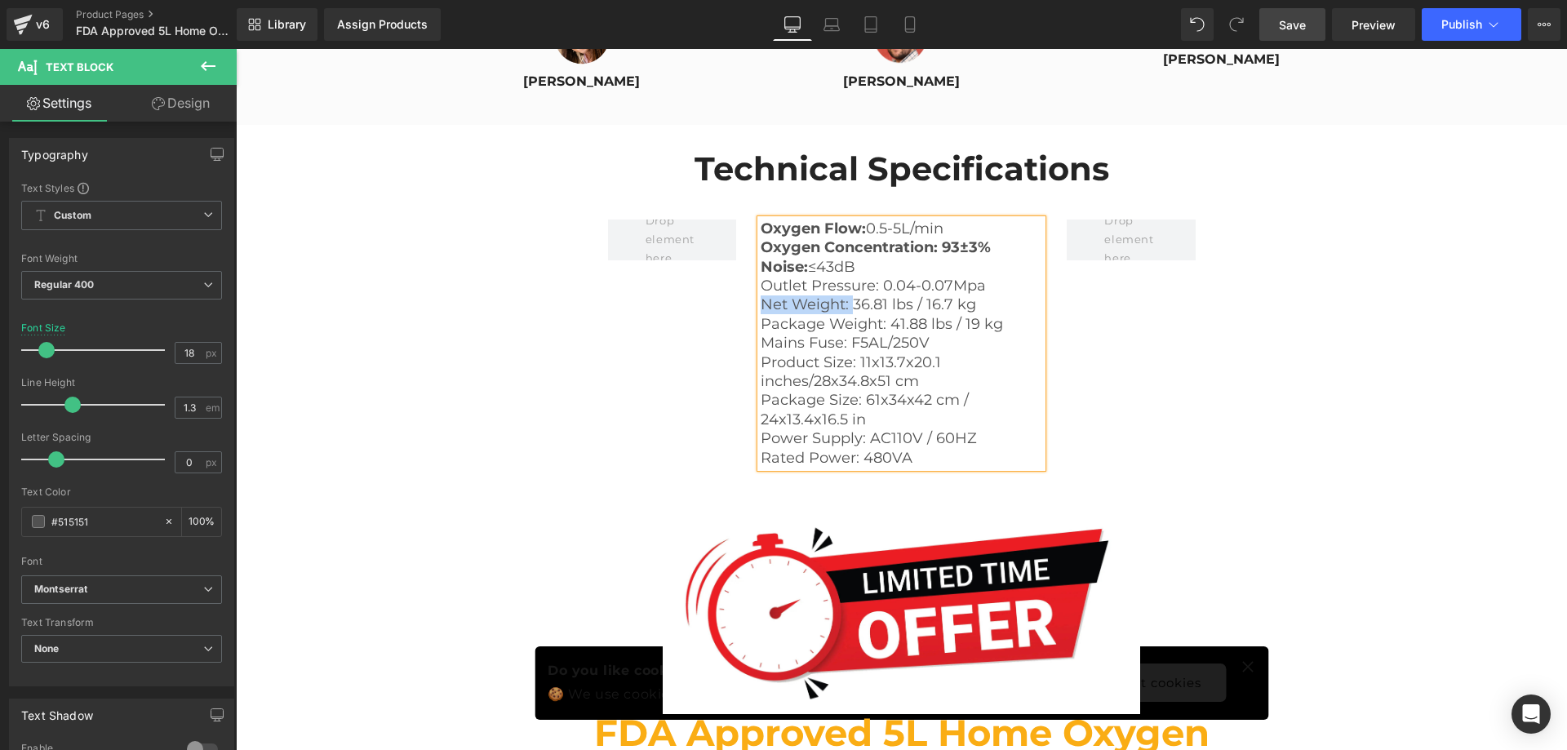
drag, startPoint x: 845, startPoint y: 285, endPoint x: 755, endPoint y: 283, distance: 89.8
click at [761, 295] on p "Net Weight: 36.81 lbs / 16.7 kg" at bounding box center [902, 304] width 282 height 19
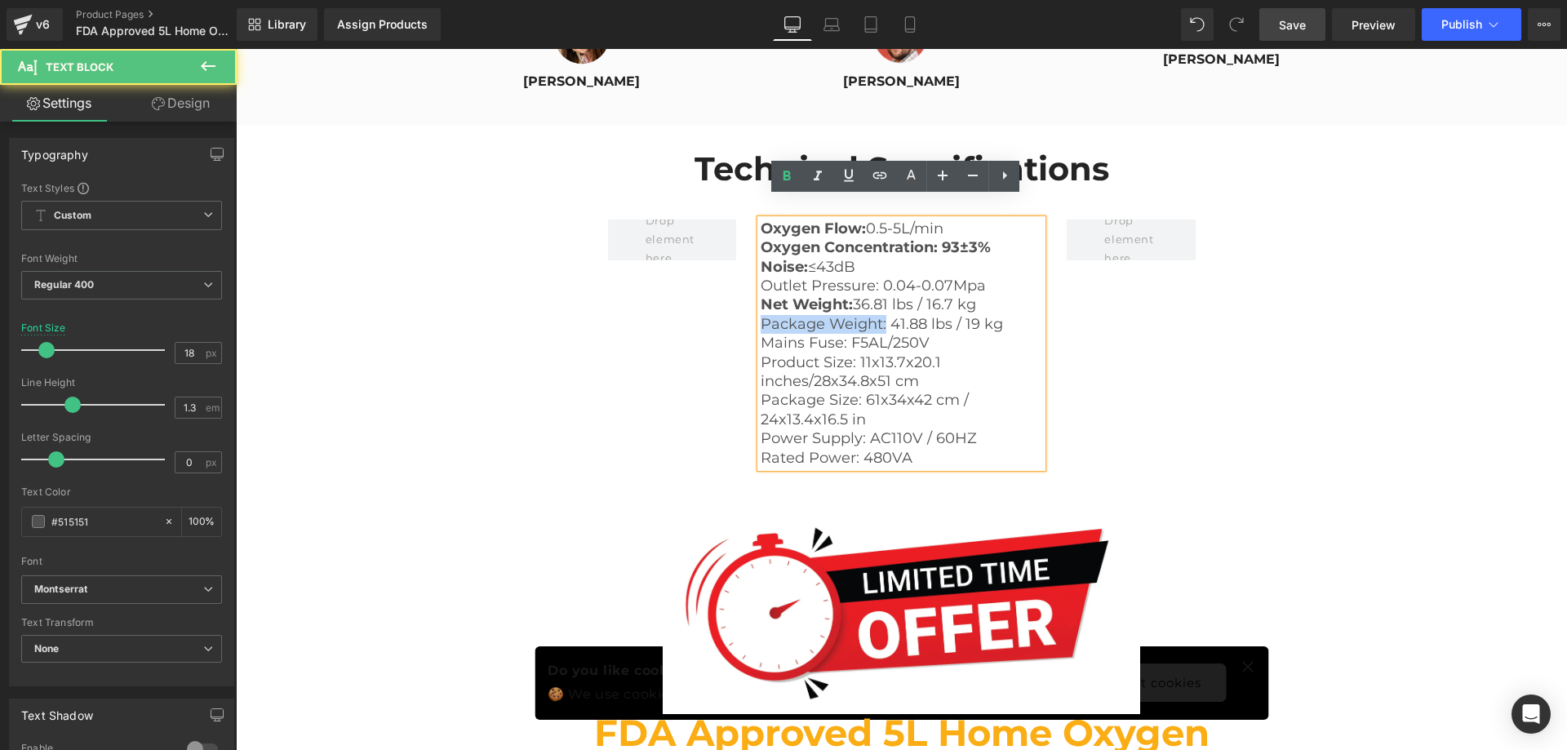
drag, startPoint x: 881, startPoint y: 304, endPoint x: 736, endPoint y: 302, distance: 144.5
click at [736, 302] on div "Oxygen Flow: 0.5-5L/min Oxygen Concentration: 93±3% Noise: ≤43dB Outlet Pressu…" at bounding box center [902, 335] width 612 height 281
drag, startPoint x: 939, startPoint y: 322, endPoint x: 842, endPoint y: 322, distance: 97.9
click at [842, 334] on p "Mains Fuse: F5AL/250V" at bounding box center [902, 343] width 282 height 19
drag, startPoint x: 854, startPoint y: 338, endPoint x: 943, endPoint y: 340, distance: 89.0
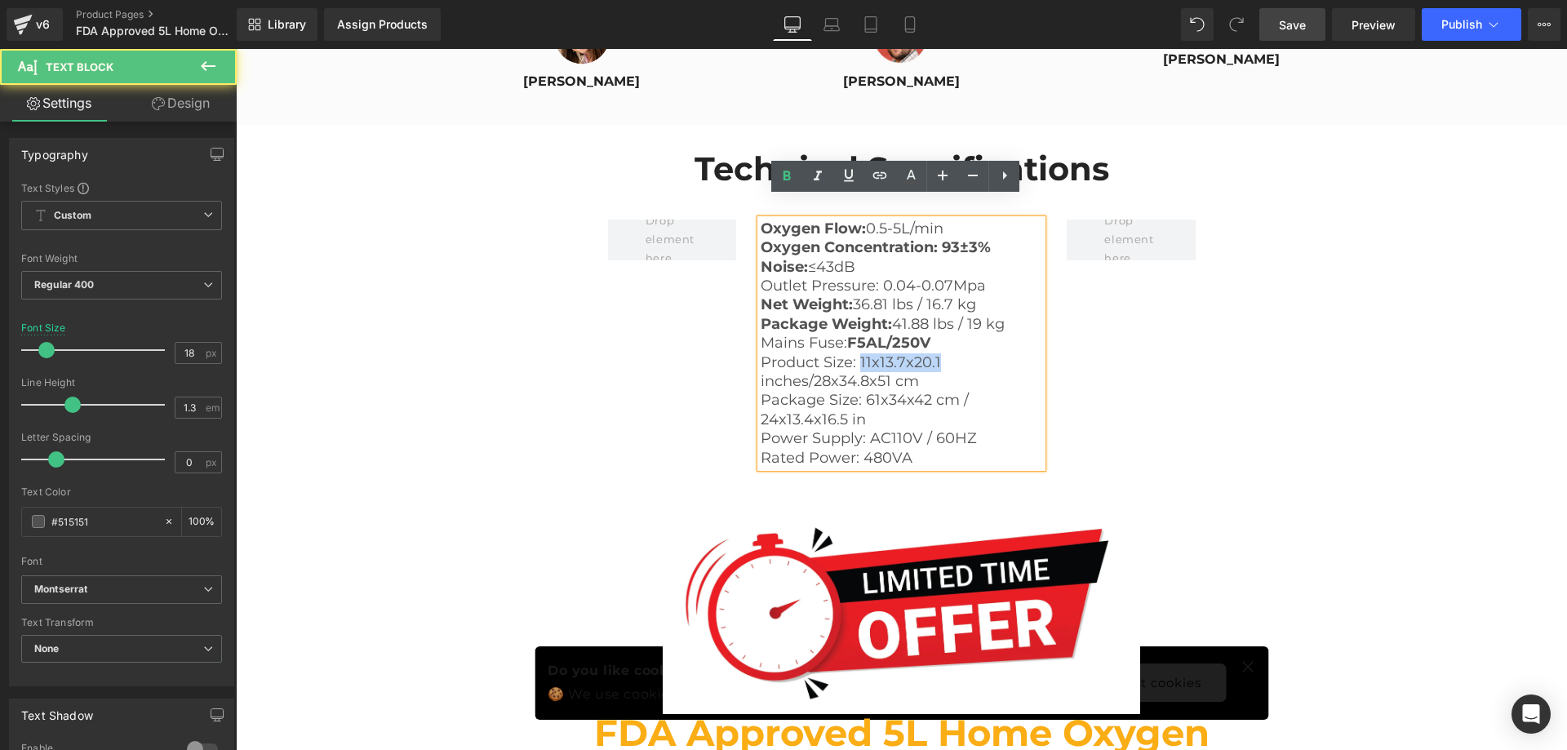
click at [943, 353] on p "Product Size: 11x13.7x20.1 inches/28x34.8x51 cm" at bounding box center [902, 372] width 282 height 38
drag, startPoint x: 855, startPoint y: 378, endPoint x: 748, endPoint y: 378, distance: 107.7
click at [748, 378] on div "Oxygen Flow: 0.5-5L/min Oxygen Concentration: 93±3% Noise: ≤43dB Outlet Pressu…" at bounding box center [901, 344] width 306 height 248
drag, startPoint x: 862, startPoint y: 419, endPoint x: 746, endPoint y: 418, distance: 115.9
click at [748, 418] on div "Oxygen Flow: 0.5-5L/min Oxygen Concentration: 93±3% Noise: ≤43dB Outlet Pressu…" at bounding box center [901, 344] width 306 height 248
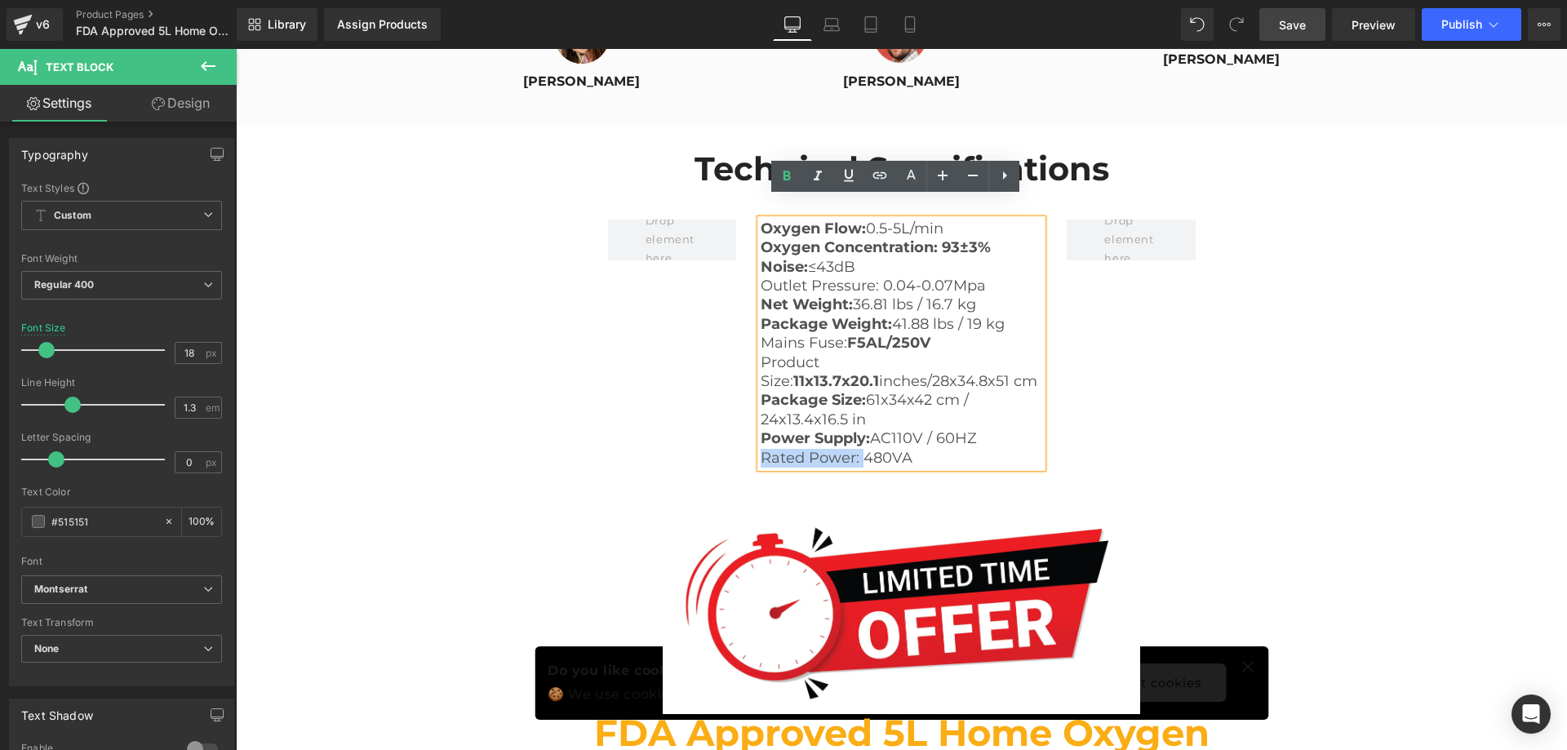
drag, startPoint x: 856, startPoint y: 435, endPoint x: 753, endPoint y: 427, distance: 103.2
click at [748, 430] on div "Oxygen Flow: 0.5-5L/min Oxygen Concentration: 93±3% Noise: ≤43dB Outlet Pressu…" at bounding box center [901, 344] width 306 height 248
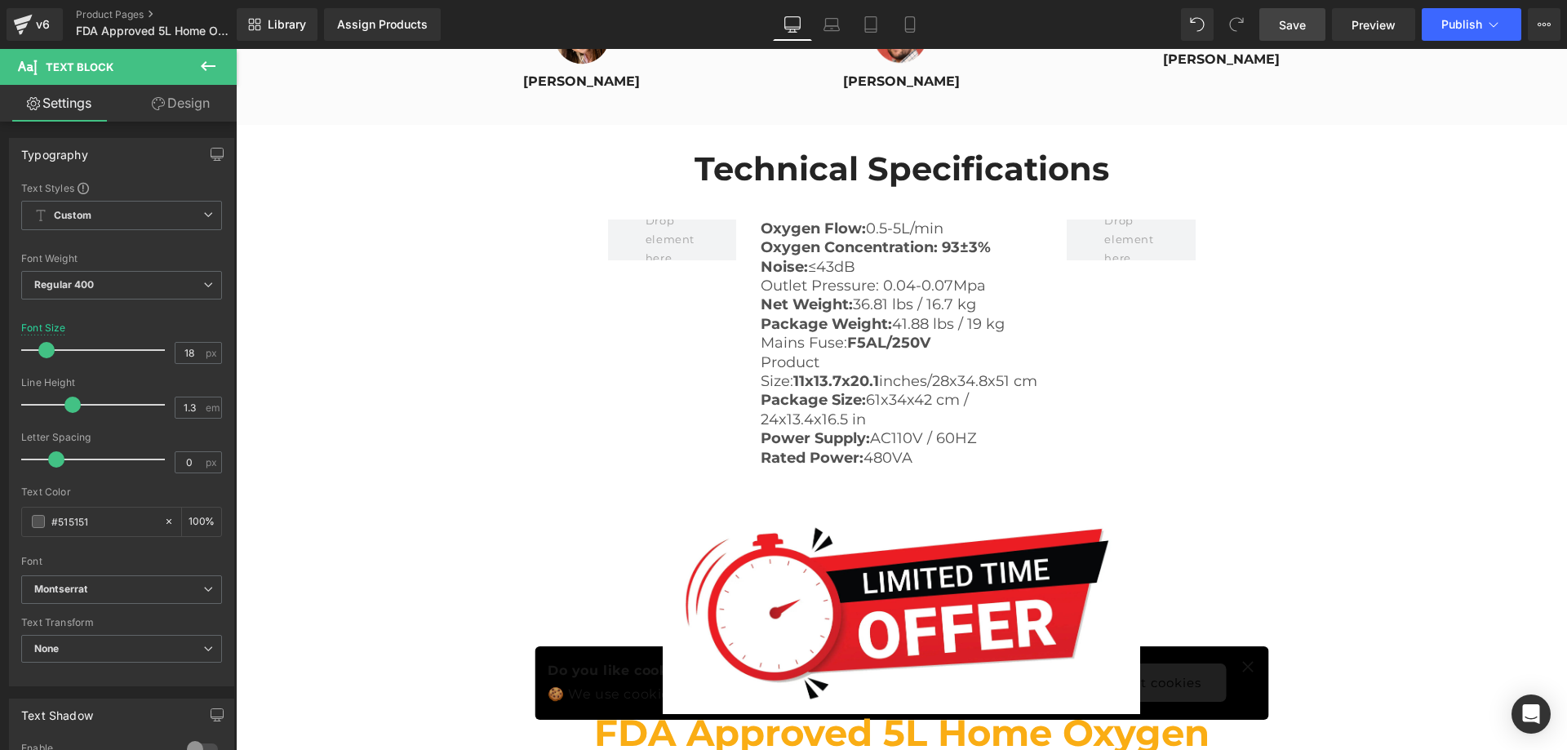
click at [1290, 36] on link "Save" at bounding box center [1292, 24] width 66 height 33
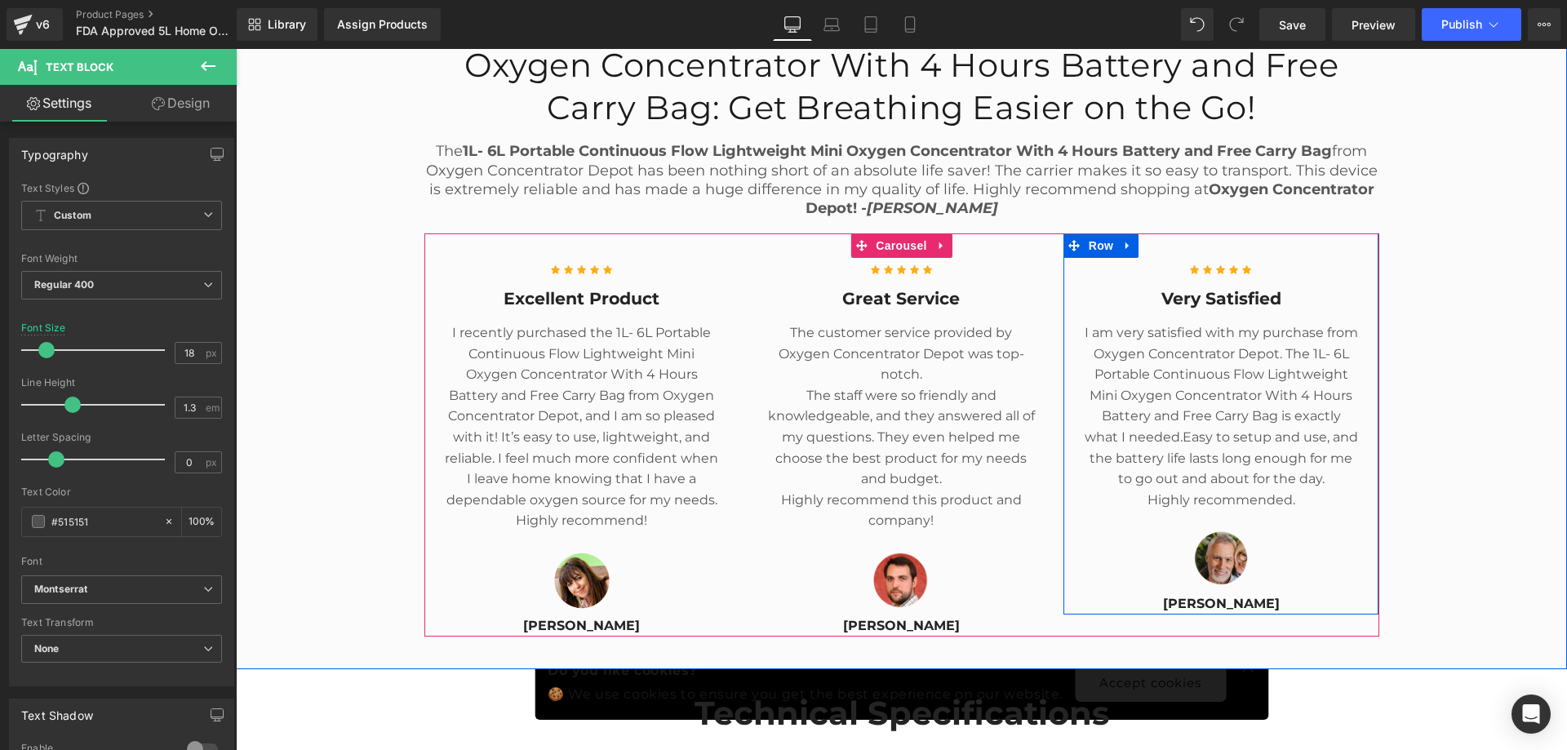
scroll to position [5753, 0]
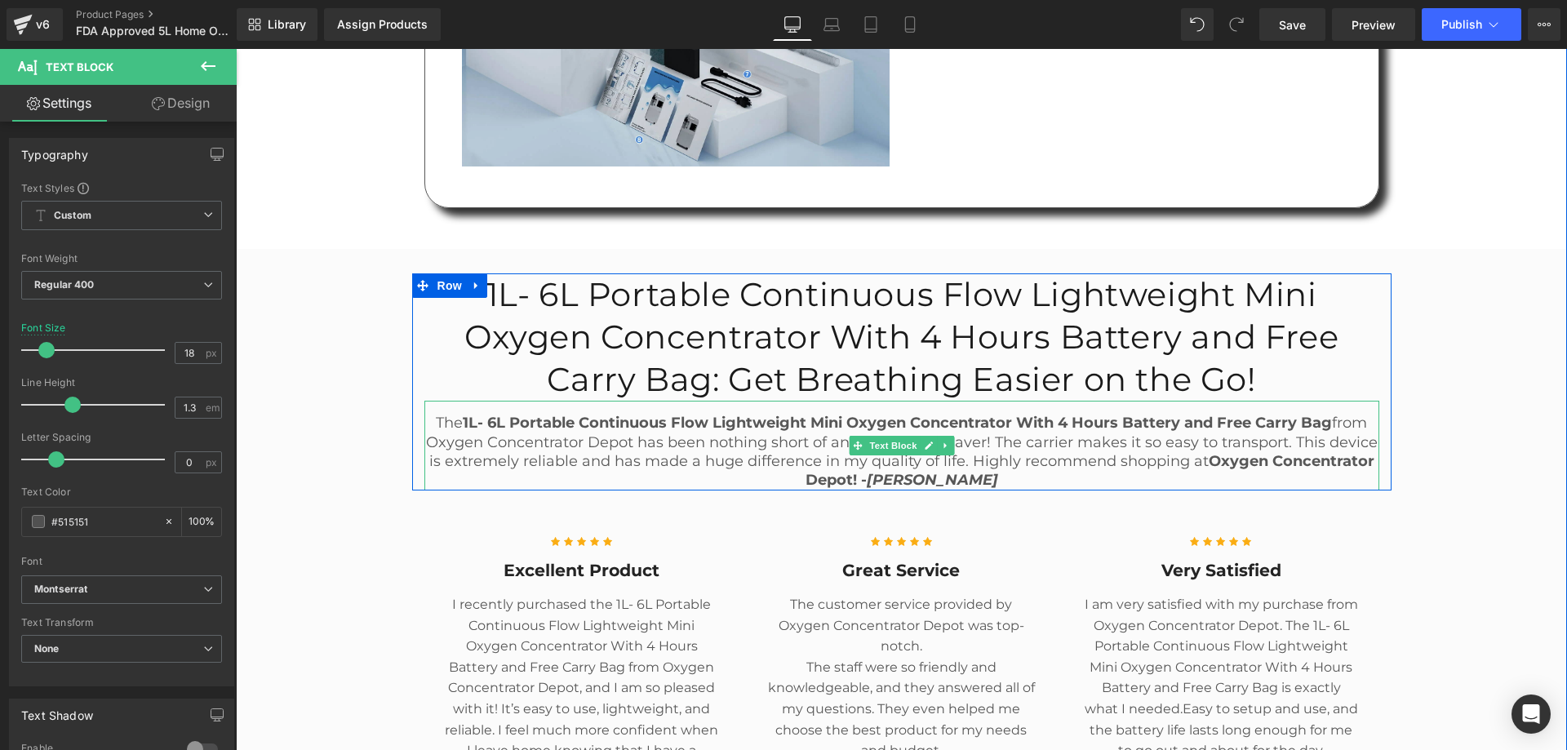
click at [1047, 455] on p "The 1L- 6L Portable Continuous Flow Lightweight Mini Oxygen Concentrator With 4…" at bounding box center [901, 452] width 955 height 77
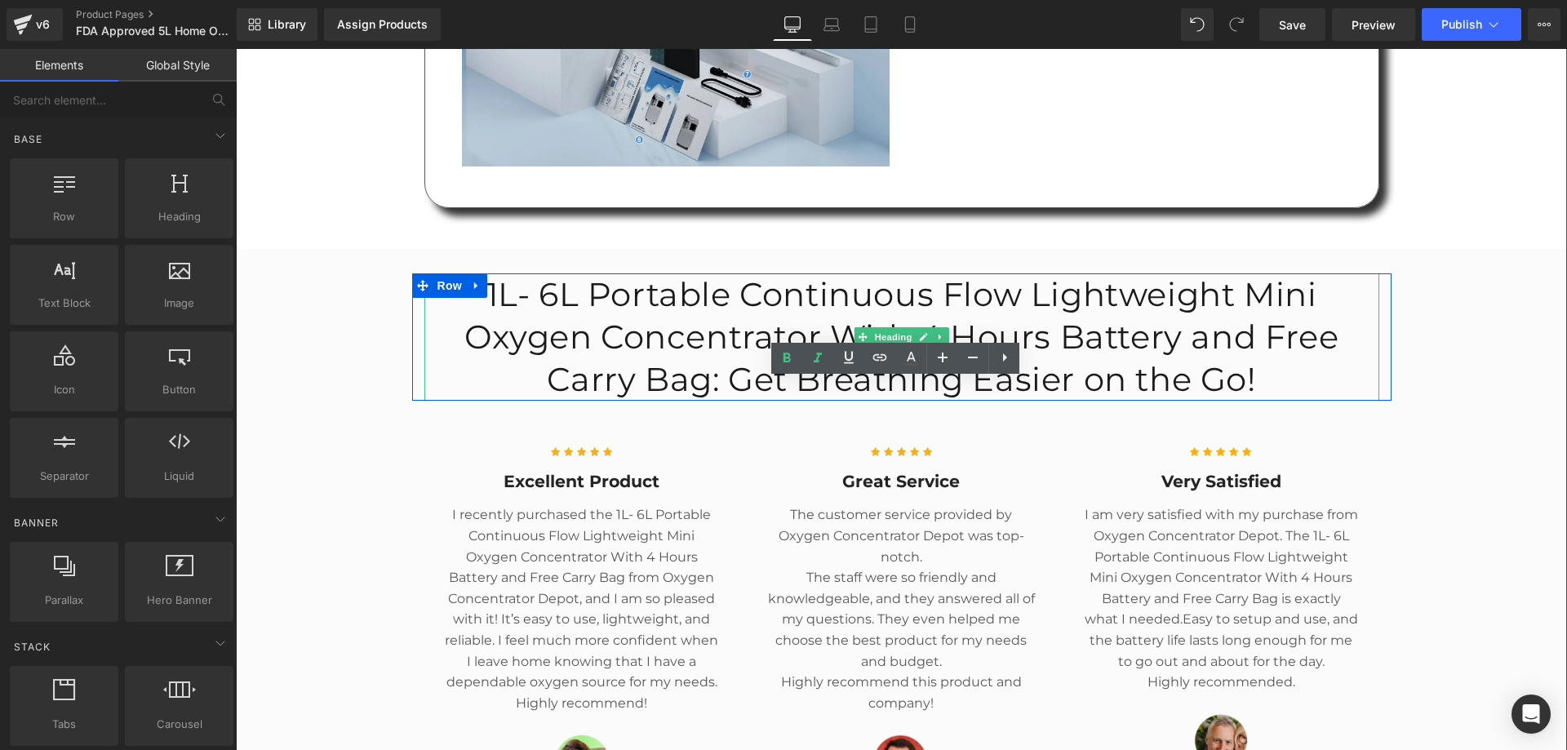
click at [1108, 286] on h1 "1L- 6L Portable Continuous Flow Lightweight Mini Oxygen Concentrator With 4 Hou…" at bounding box center [901, 336] width 955 height 127
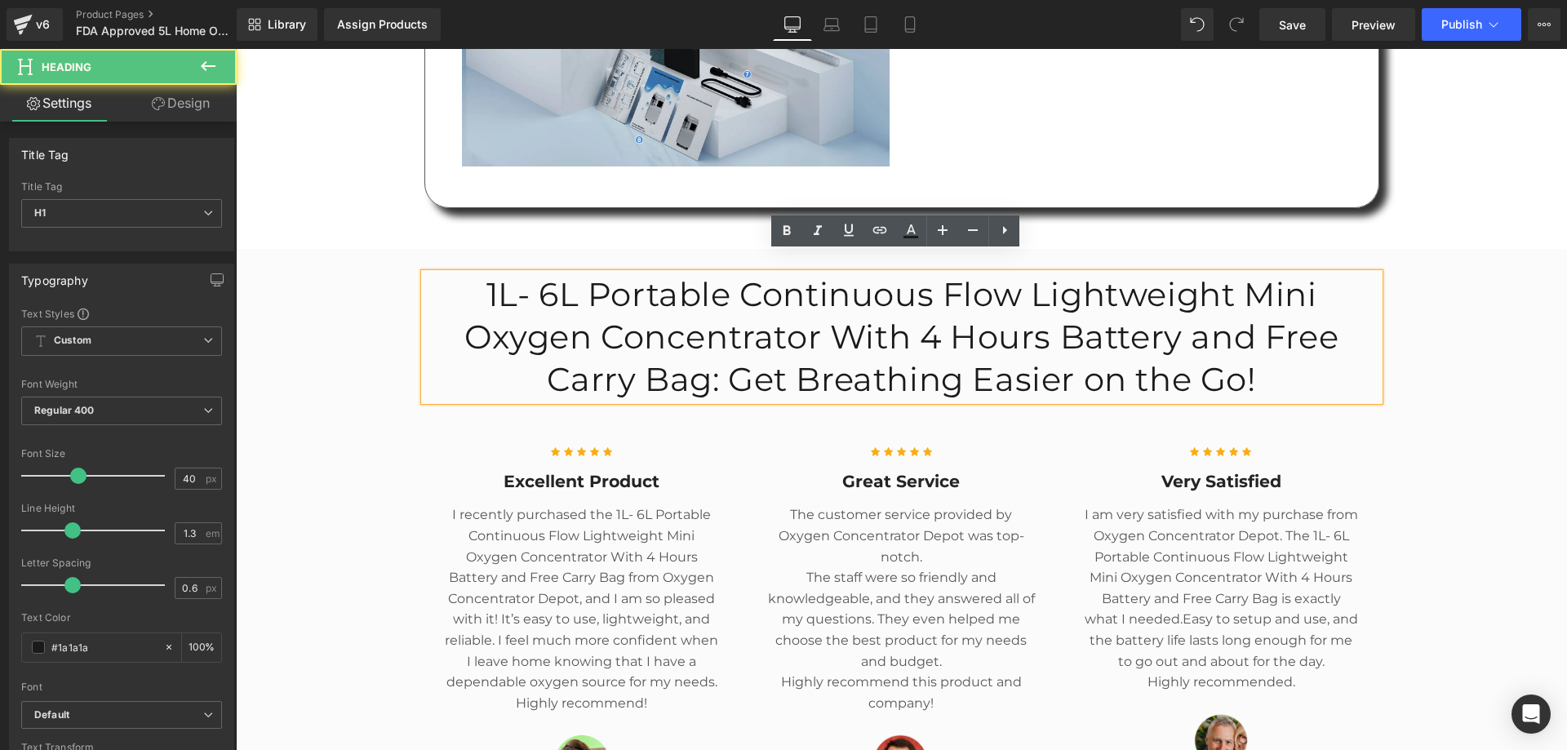
click at [486, 281] on h1 "1L- 6L Portable Continuous Flow Lightweight Mini Oxygen Concentrator With 4 Hou…" at bounding box center [901, 336] width 955 height 127
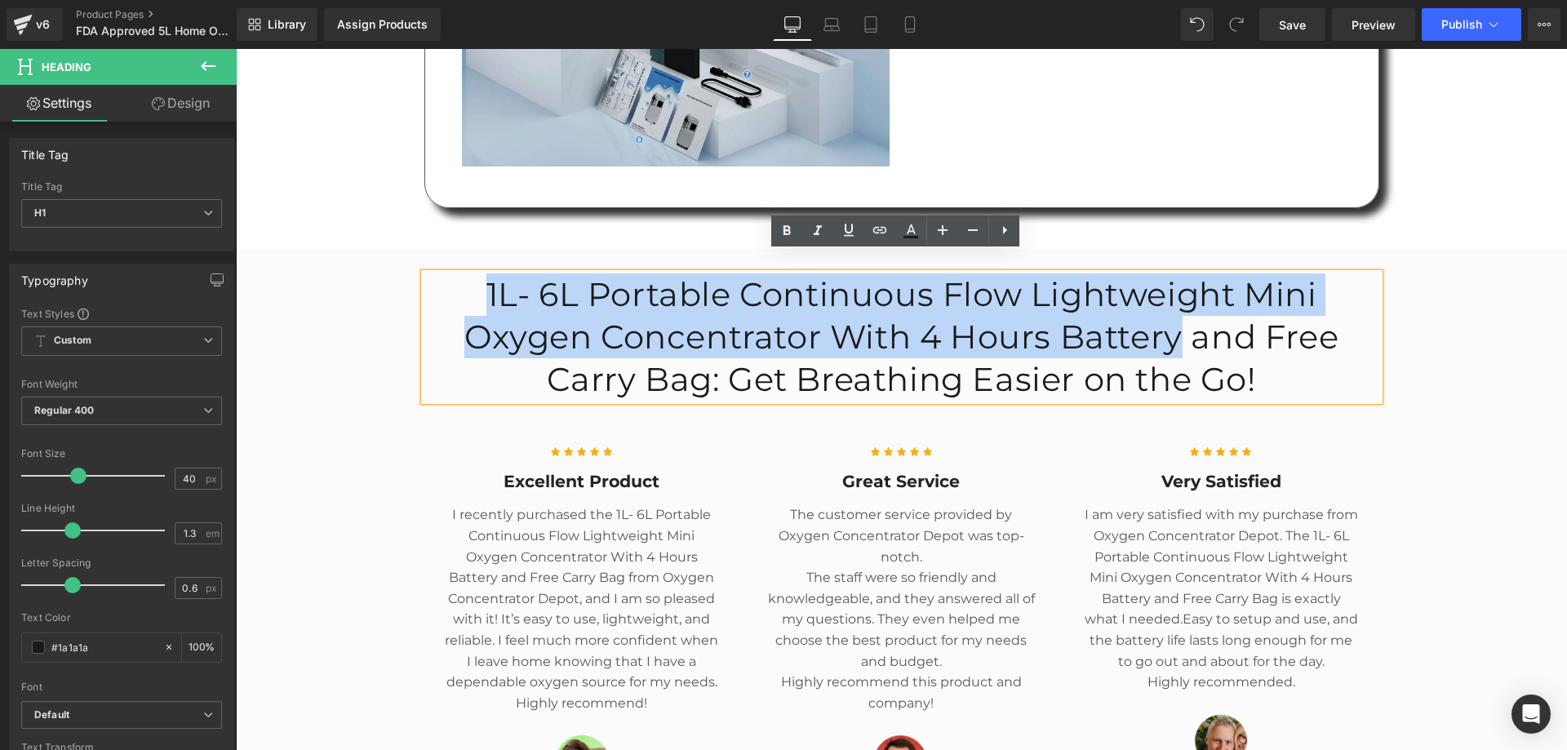
drag, startPoint x: 479, startPoint y: 275, endPoint x: 1177, endPoint y: 313, distance: 698.9
click at [1177, 313] on h1 "1L- 6L Portable Continuous Flow Lightweight Mini Oxygen Concentrator With 4 Hou…" at bounding box center [901, 336] width 955 height 127
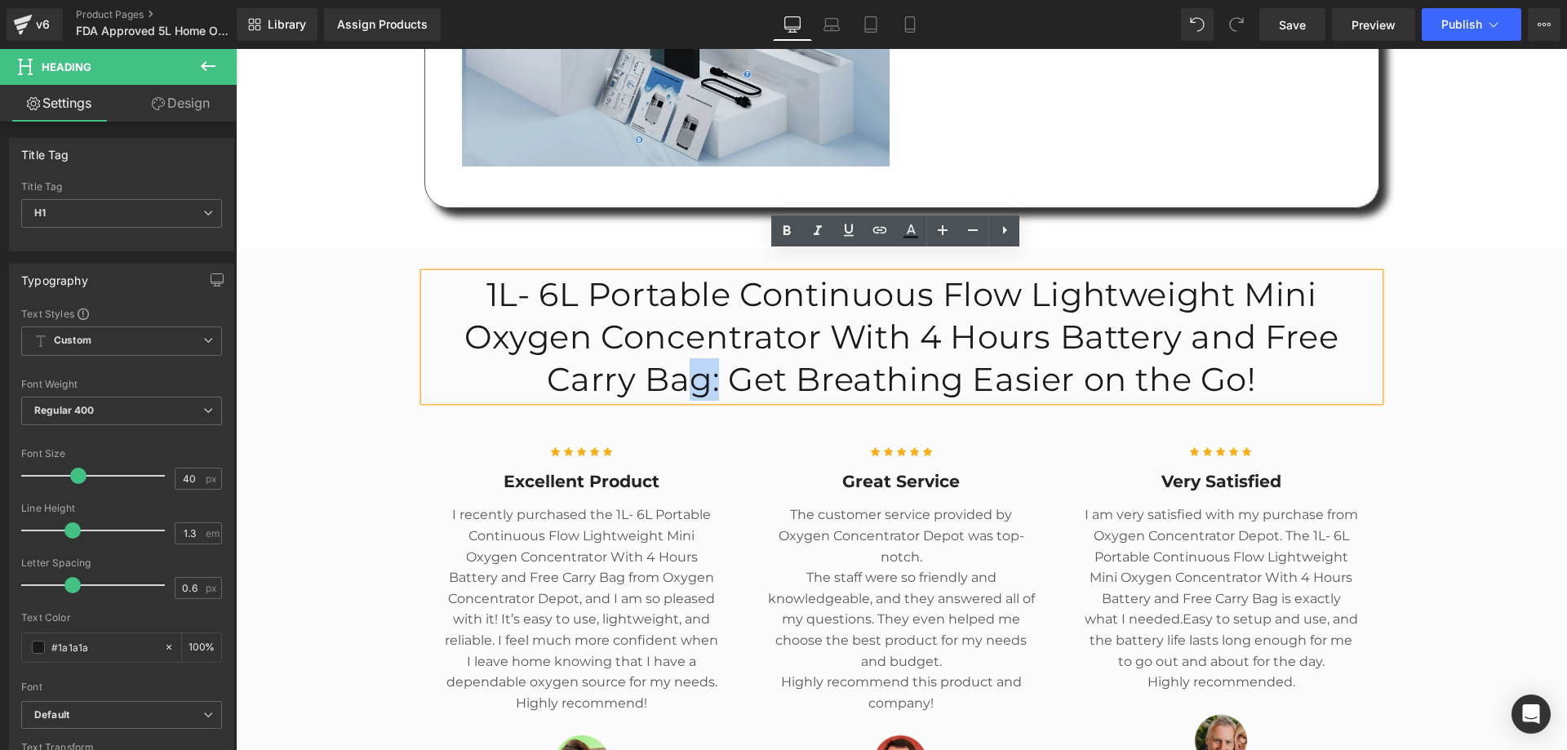
drag, startPoint x: 709, startPoint y: 352, endPoint x: 682, endPoint y: 349, distance: 27.1
click at [682, 349] on h1 "1L- 6L Portable Continuous Flow Lightweight Mini Oxygen Concentrator With 4 Hou…" at bounding box center [901, 336] width 955 height 127
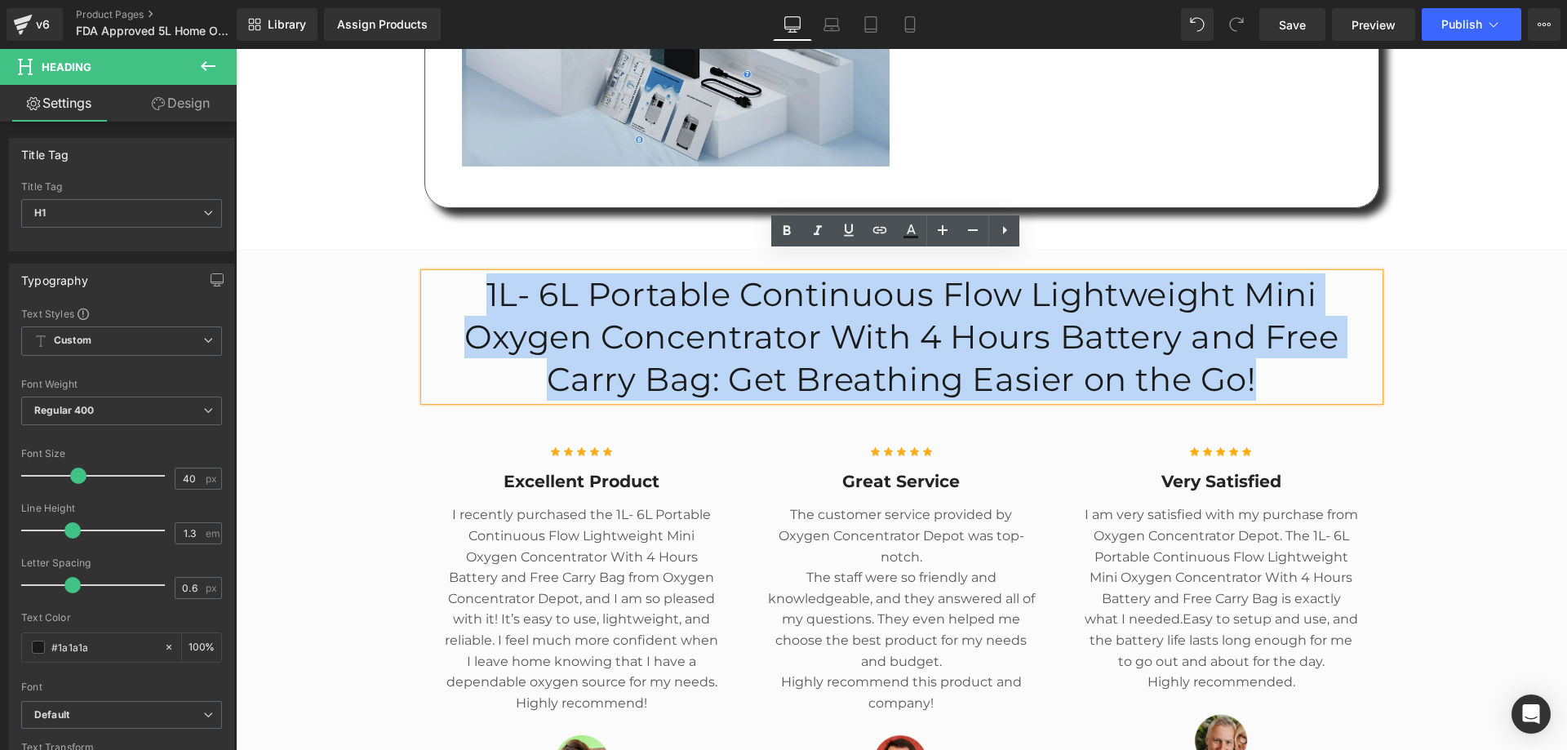
drag, startPoint x: 1303, startPoint y: 353, endPoint x: 474, endPoint y: 273, distance: 832.4
click at [474, 273] on h1 "1L- 6L Portable Continuous Flow Lightweight Mini Oxygen Concentrator With 4 Hou…" at bounding box center [901, 336] width 955 height 127
paste div
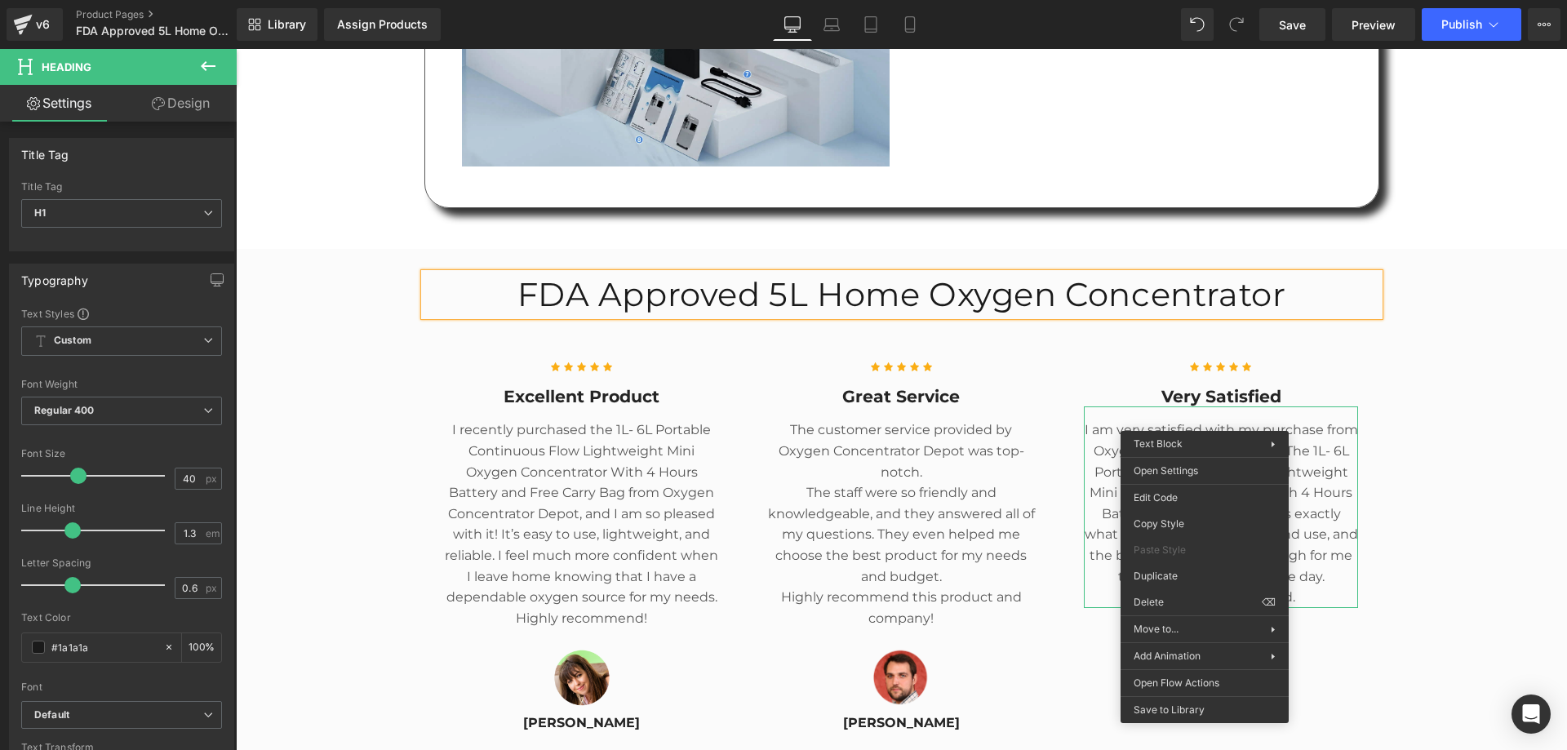
click at [1459, 303] on div "FDA Approved 5L Home Oxygen Concentrator Heading Row Icon Icon Icon Icon Icon I…" at bounding box center [901, 507] width 1331 height 469
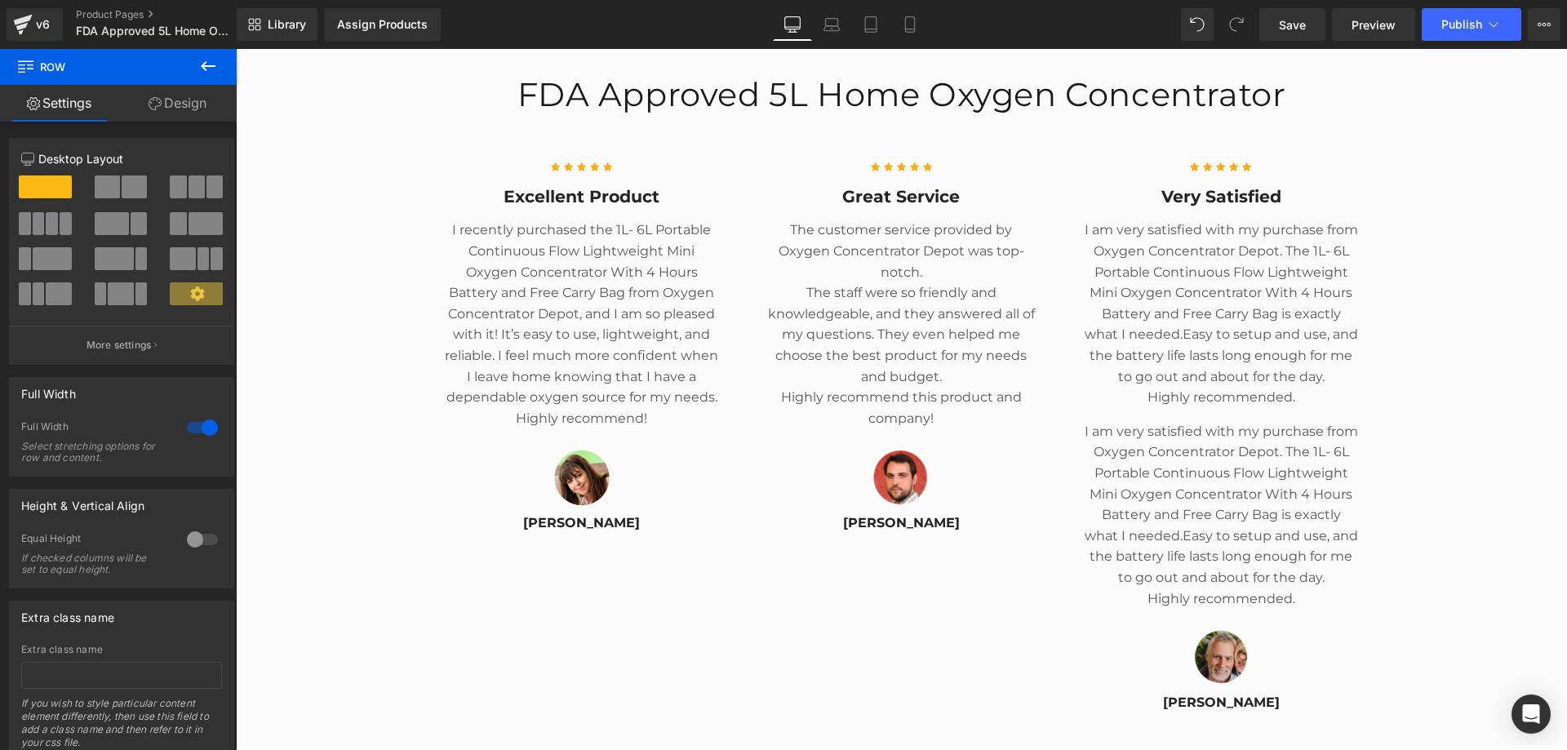
scroll to position [5681, 0]
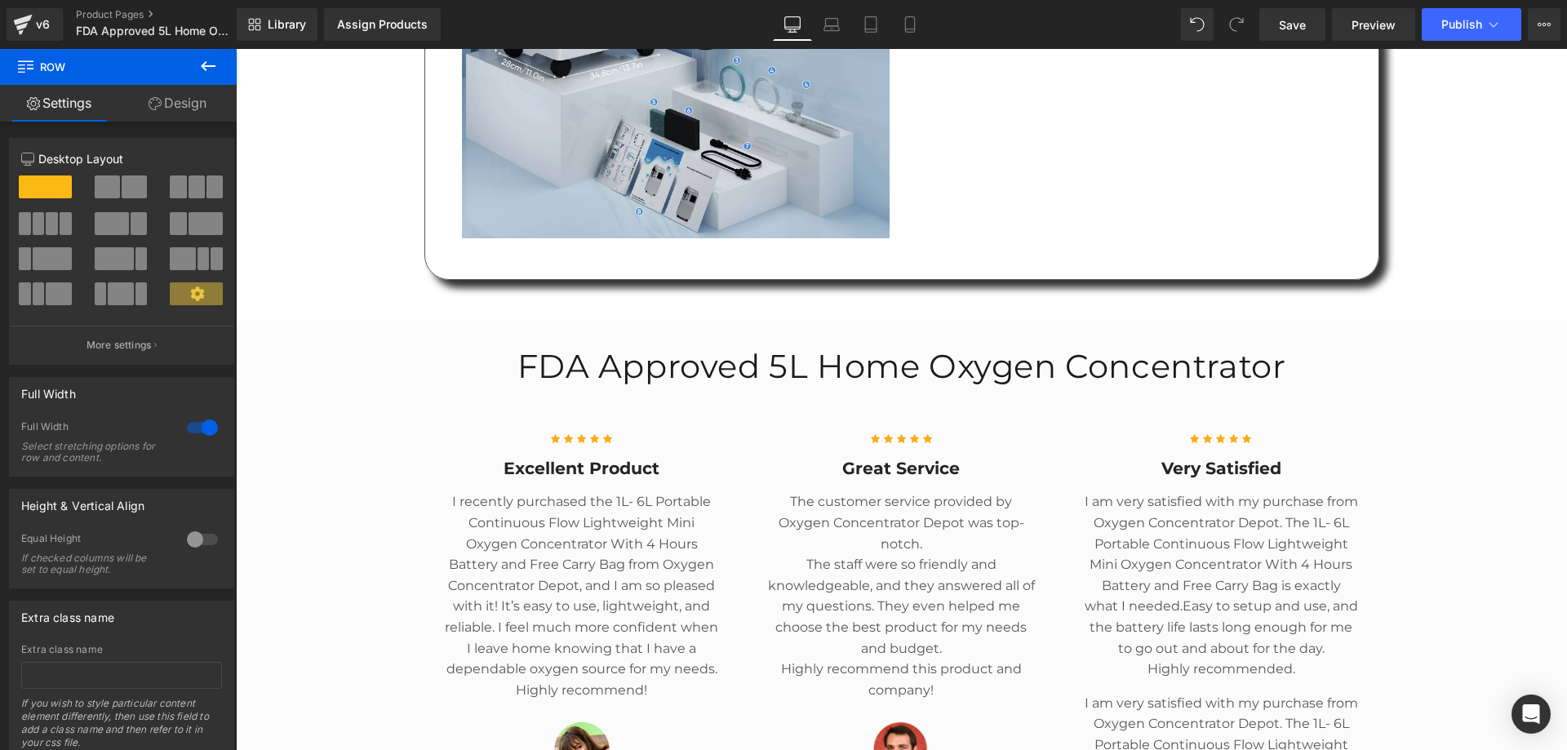
click at [1177, 524] on p "I am very satisfied with my purchase from Oxygen Concentrator Depot. The 1L- 6L…" at bounding box center [1221, 574] width 275 height 167
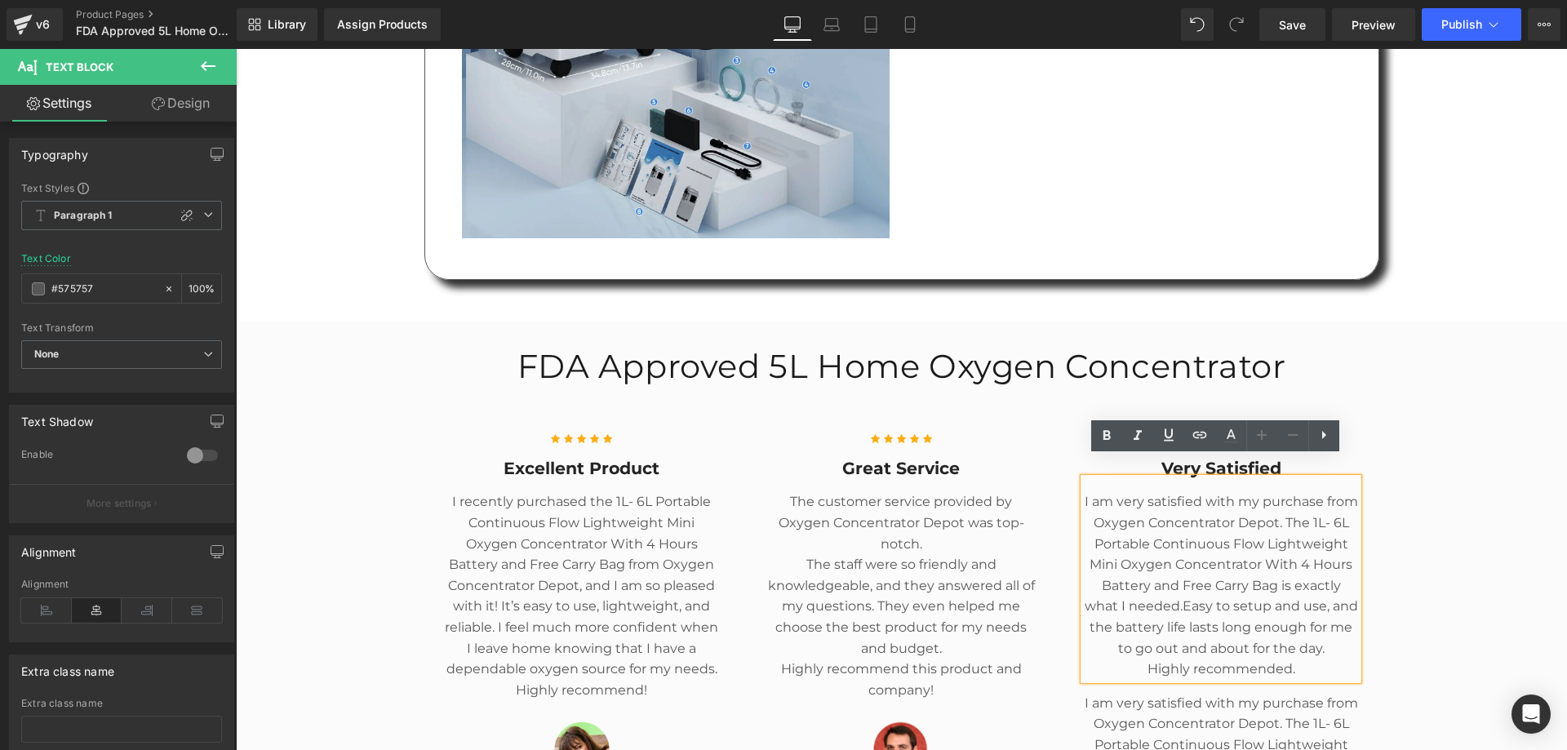
click at [1455, 480] on div "FDA Approved 5L Home Oxygen Concentrator Heading Row Icon Icon Icon Icon Icon I…" at bounding box center [901, 668] width 1331 height 647
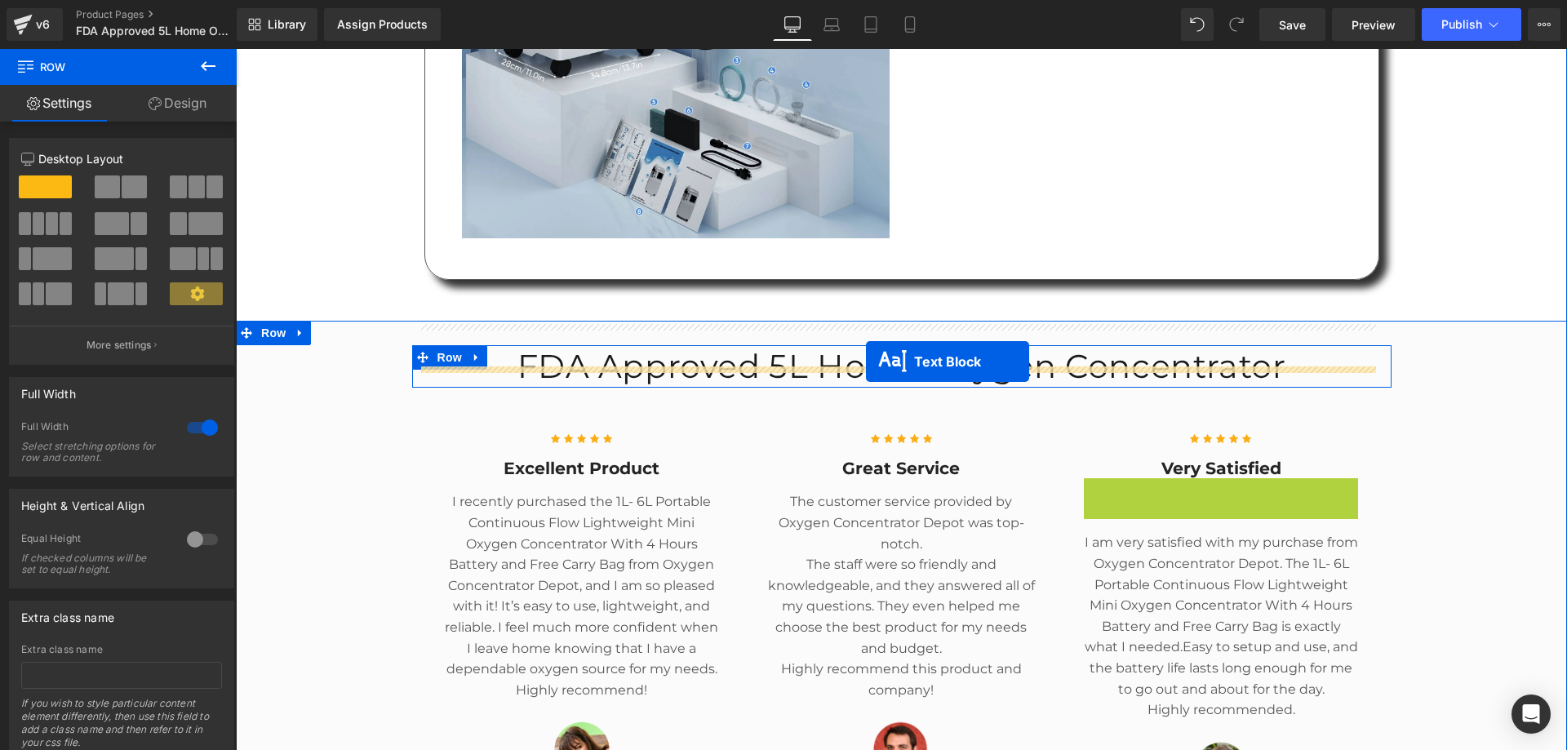
drag, startPoint x: 1171, startPoint y: 555, endPoint x: 869, endPoint y: 362, distance: 358.2
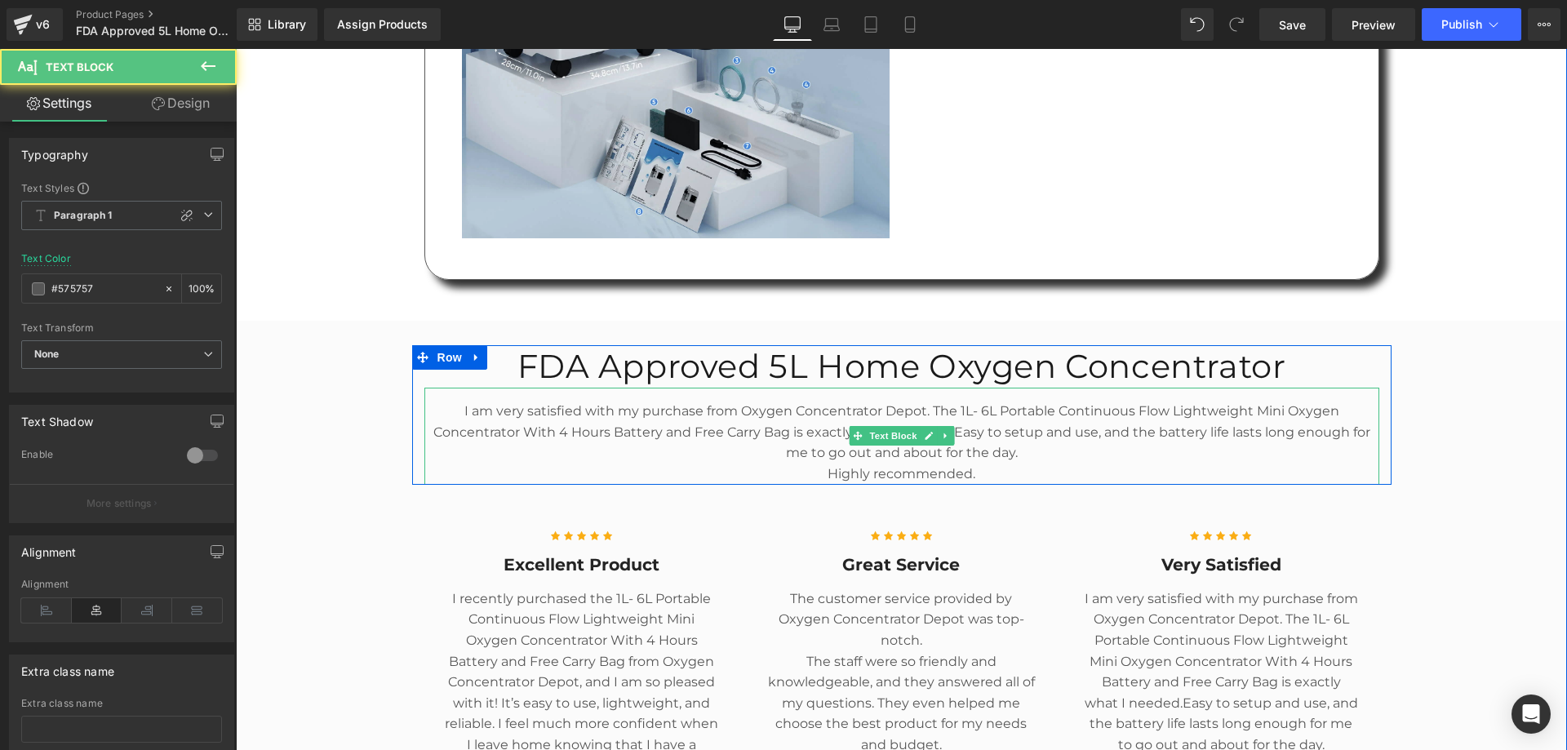
click at [783, 401] on p "I am very satisfied with my purchase from Oxygen Concentrator Depot. The 1L- 6L…" at bounding box center [901, 432] width 955 height 63
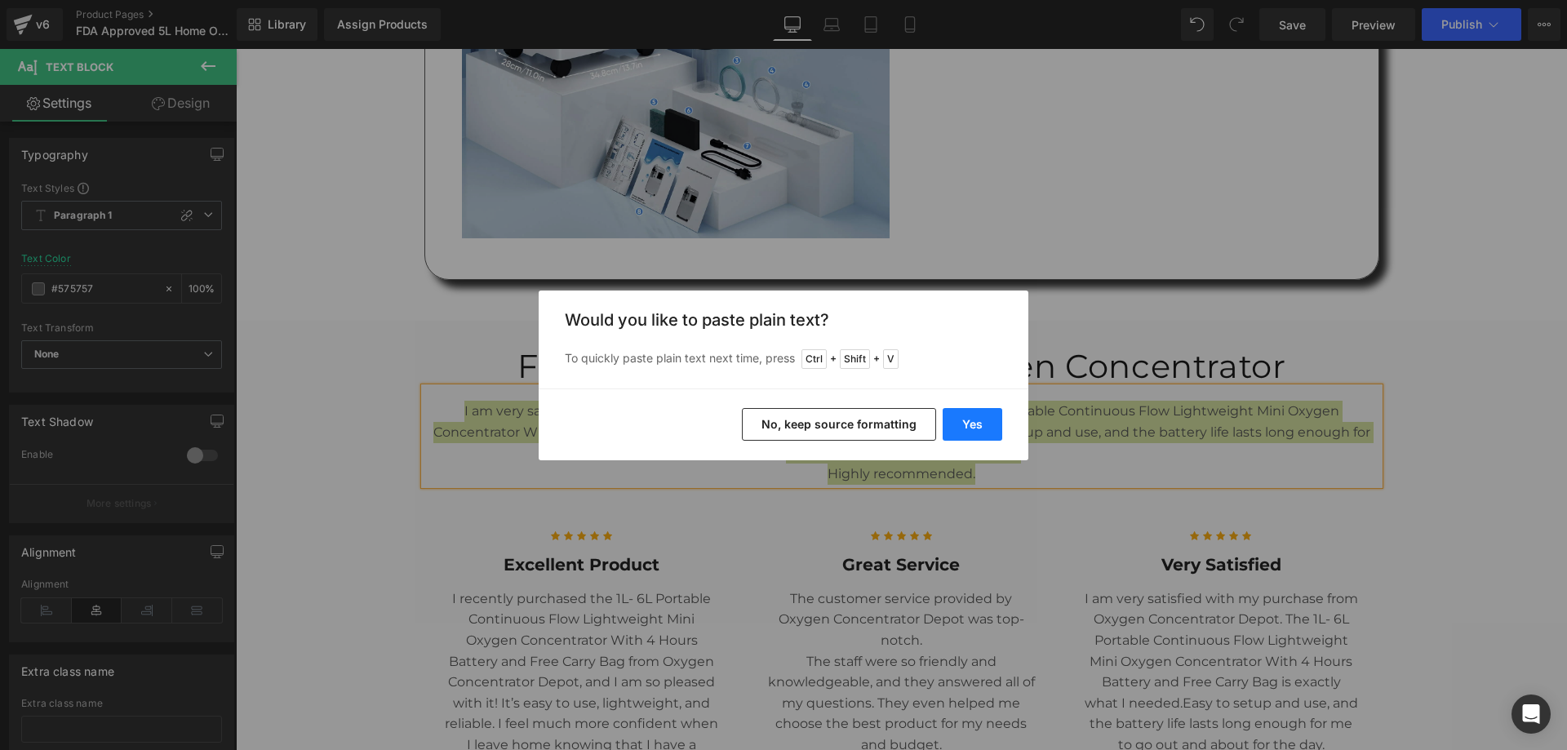
click at [960, 431] on button "Yes" at bounding box center [973, 424] width 60 height 33
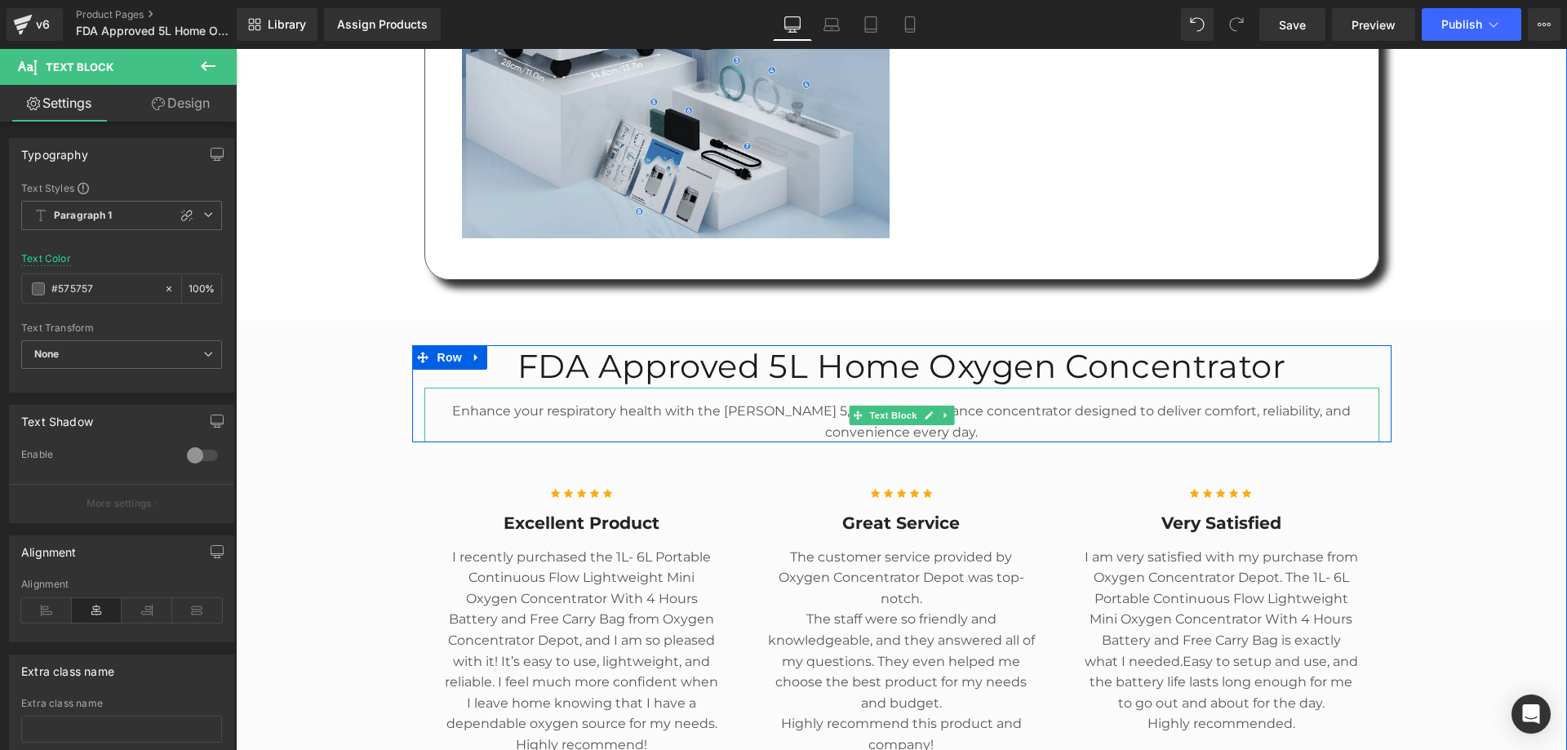
click at [673, 401] on p "Enhance your respiratory health with the [PERSON_NAME] 5, a high-performance co…" at bounding box center [901, 422] width 955 height 42
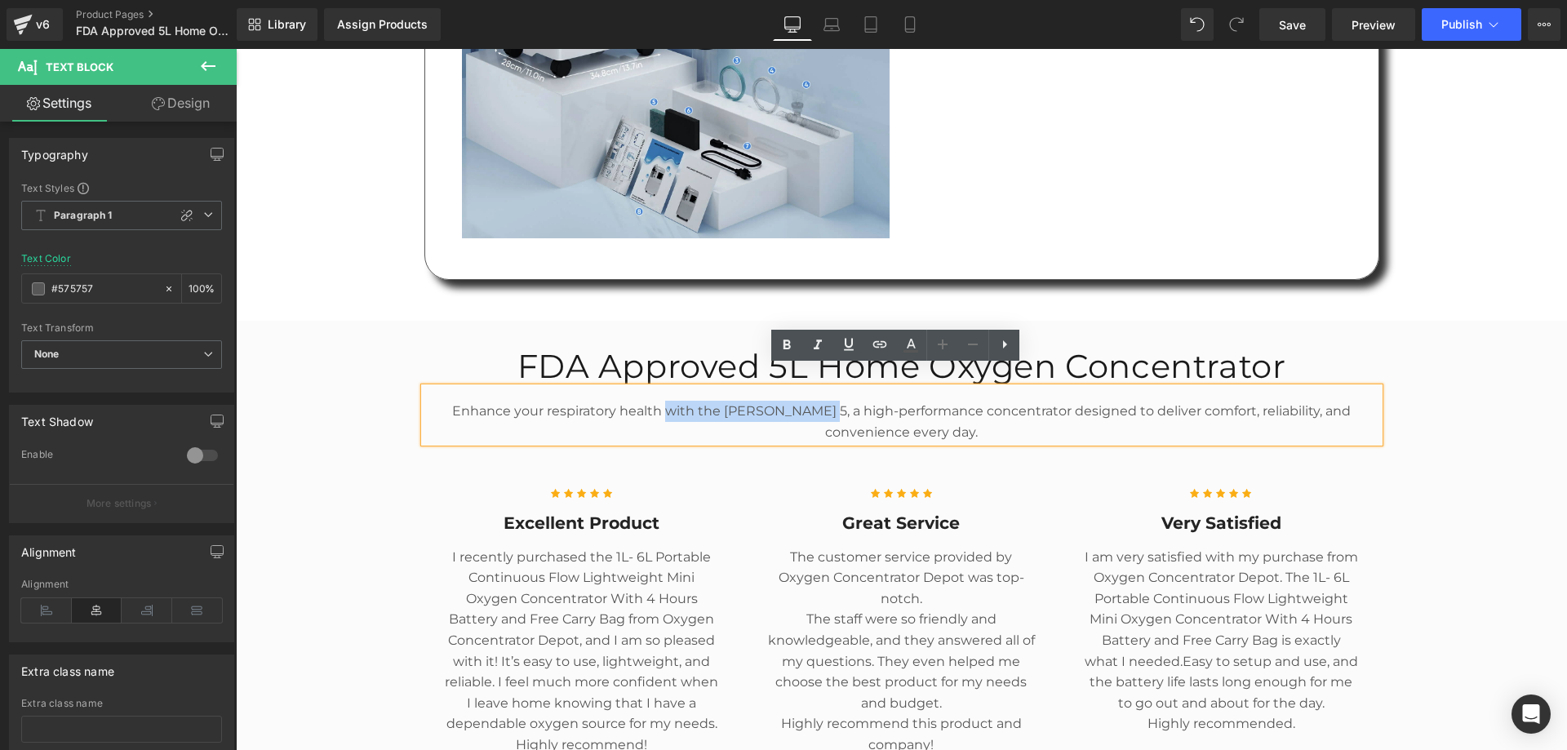
drag, startPoint x: 667, startPoint y: 387, endPoint x: 832, endPoint y: 384, distance: 164.9
click at [832, 401] on p "Enhance your respiratory health with the [PERSON_NAME] 5, a high-performance co…" at bounding box center [901, 422] width 955 height 42
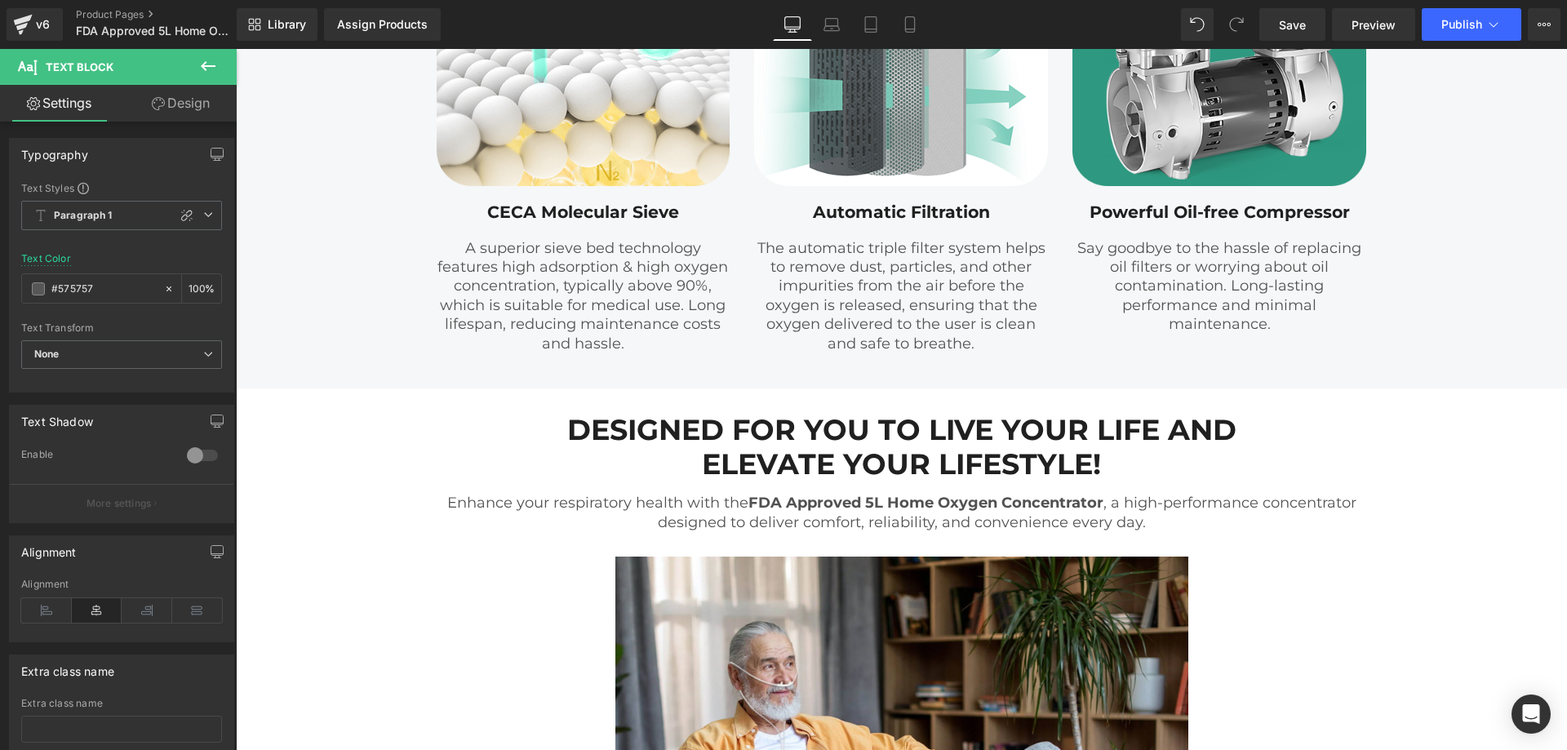
scroll to position [4048, 0]
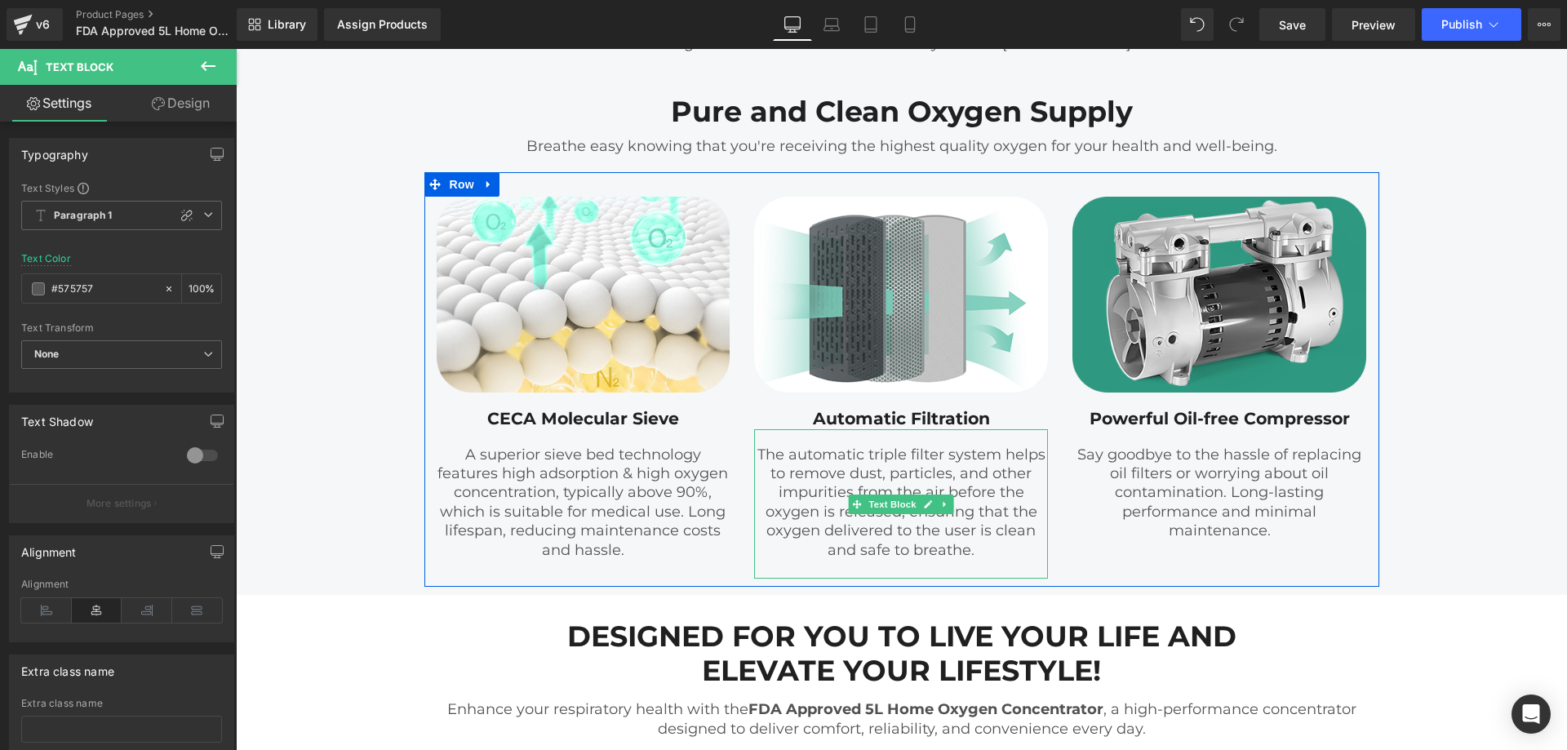
click at [871, 448] on p "The automatic triple filter system helps to remove dust, particles, and other i…" at bounding box center [901, 503] width 294 height 114
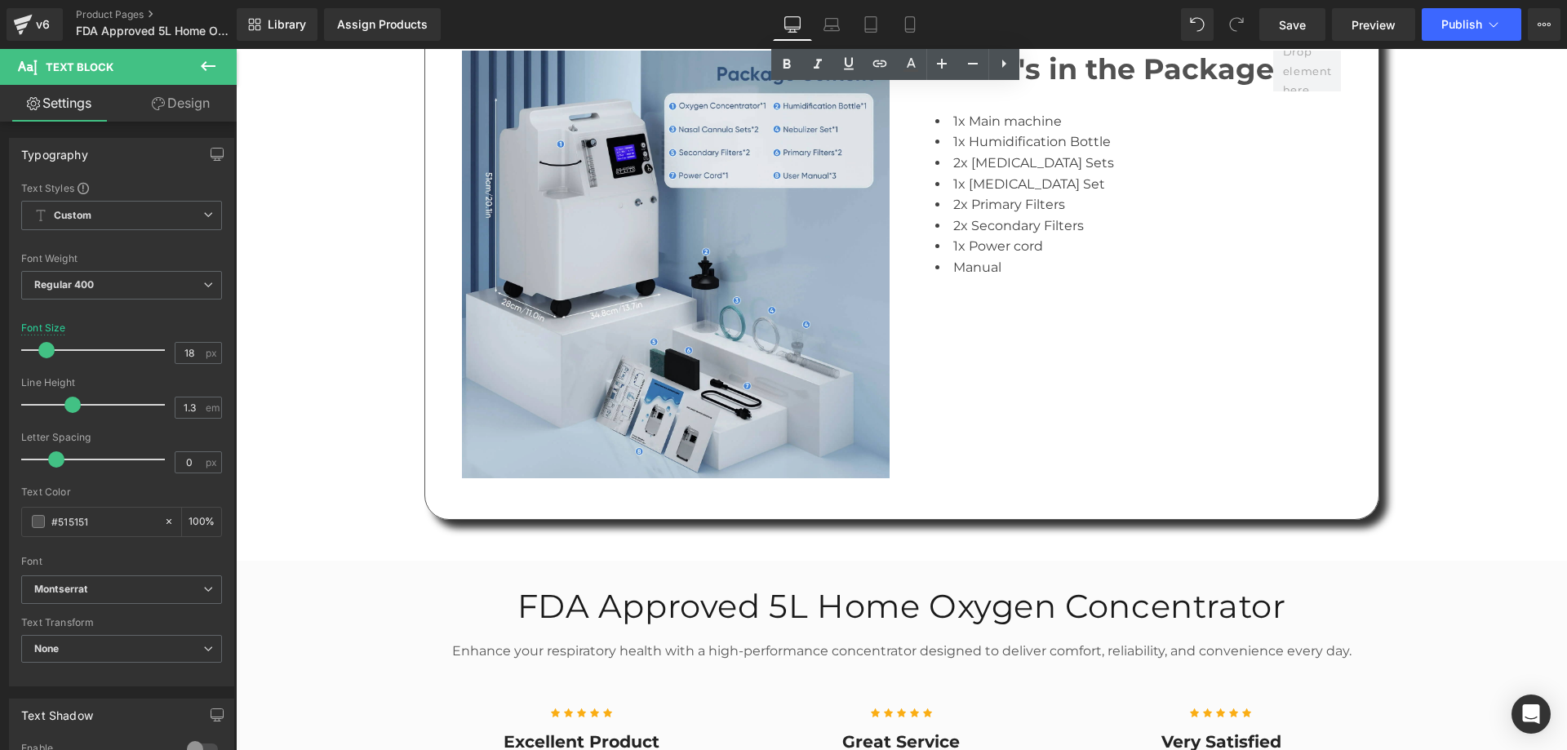
scroll to position [5545, 0]
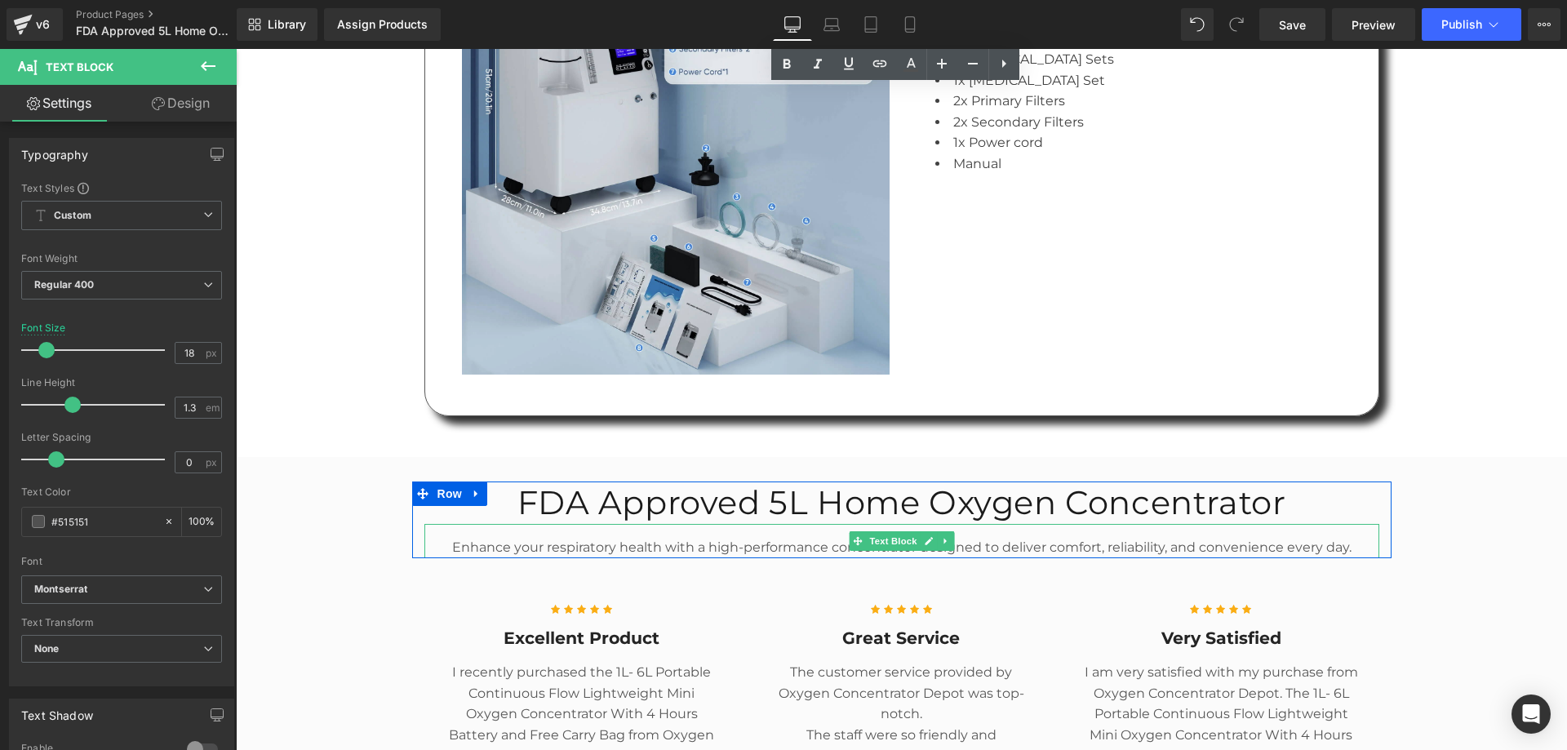
click at [748, 537] on p "Enhance your respiratory health with a high-performance concentrator designed t…" at bounding box center [901, 547] width 955 height 21
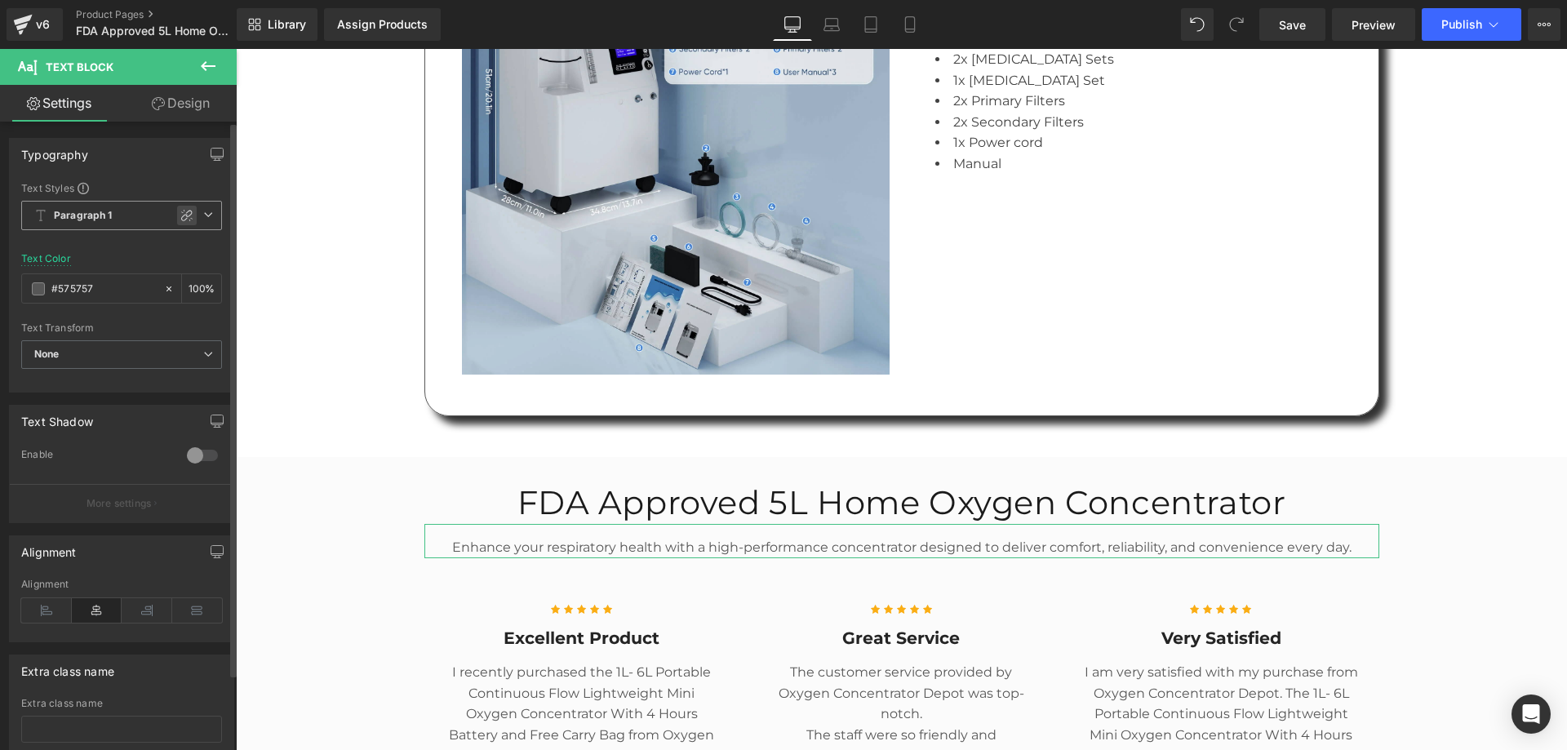
click at [182, 218] on icon at bounding box center [186, 215] width 13 height 13
type input "1.3"
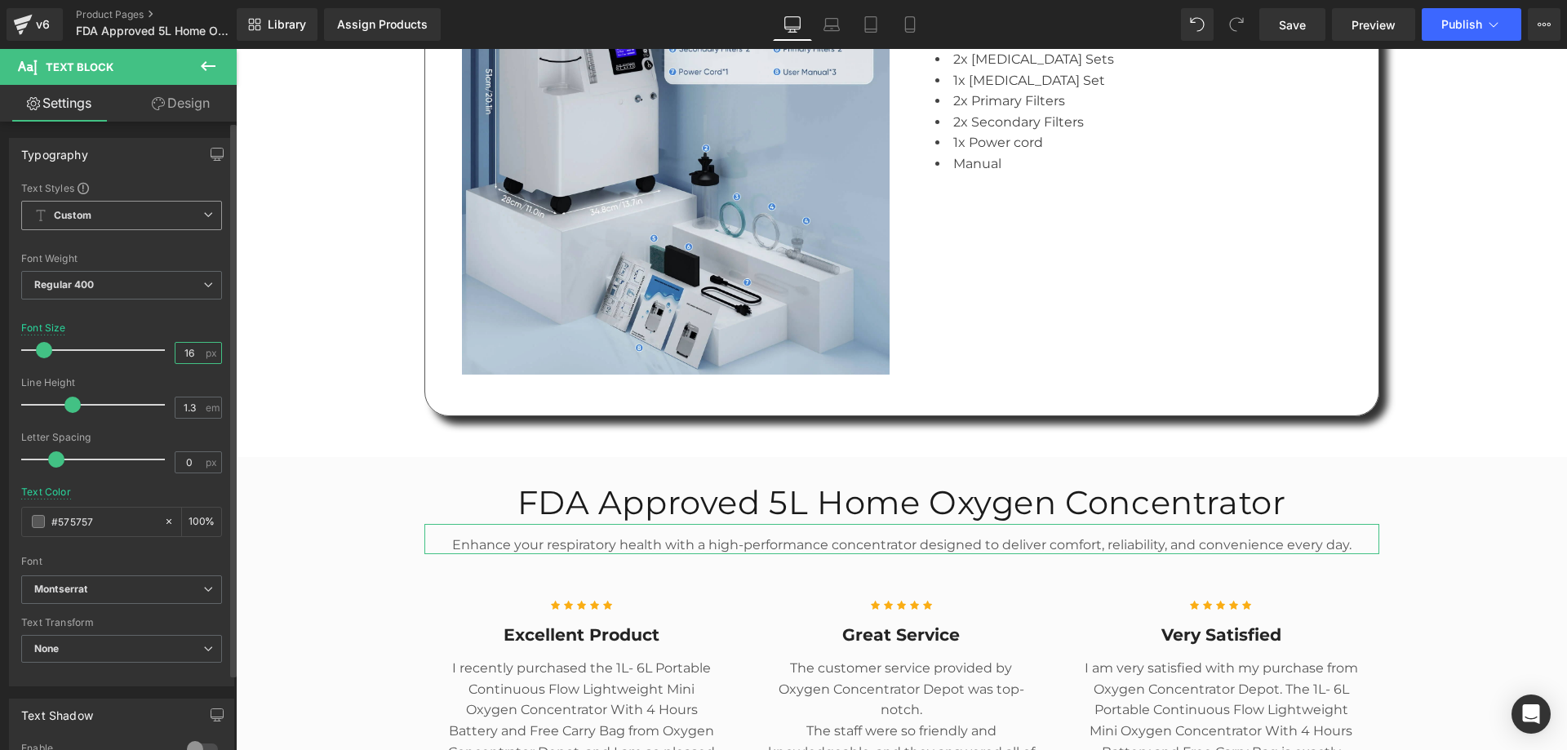
click at [185, 349] on input "16" at bounding box center [189, 353] width 29 height 20
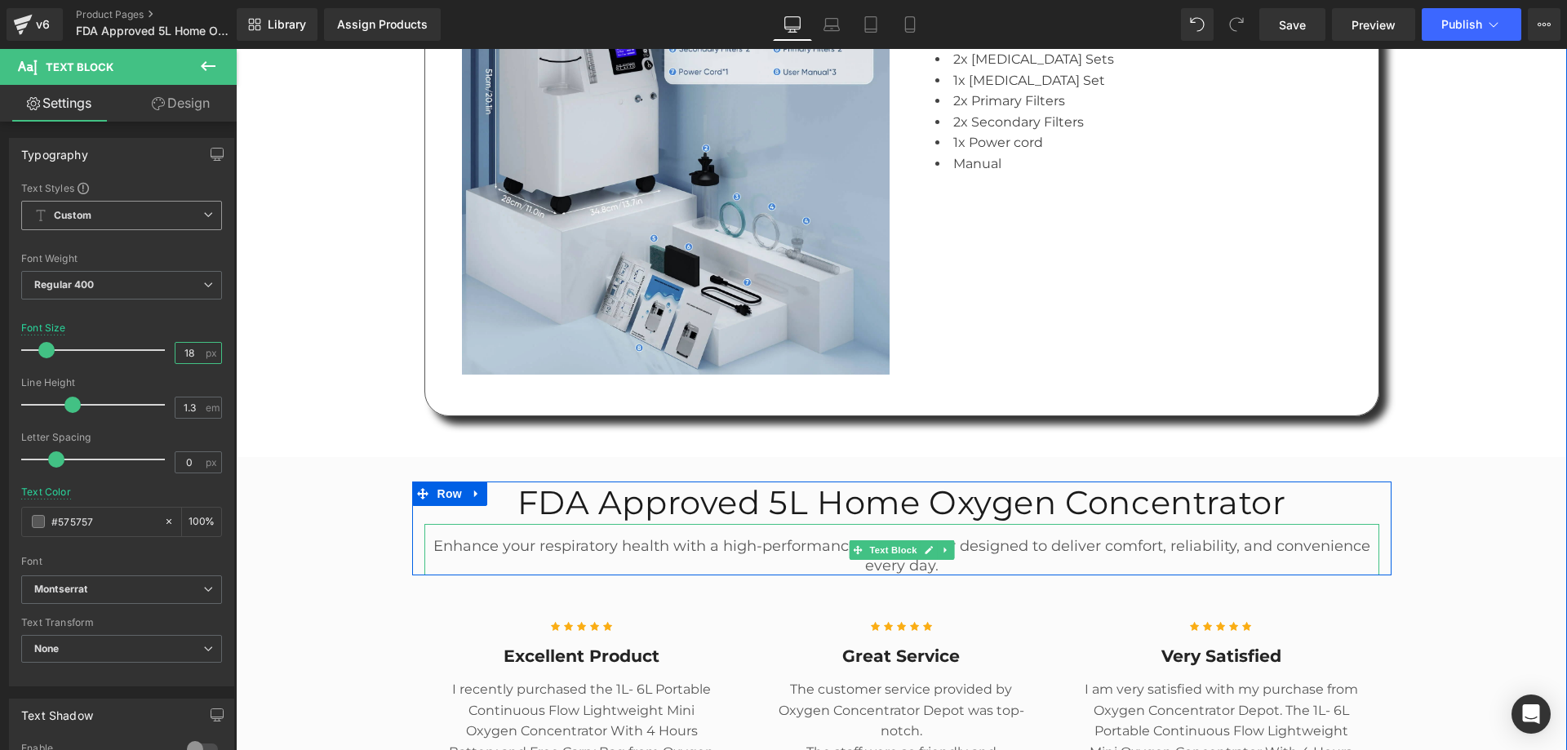
type input "18"
click at [978, 537] on p "Enhance your respiratory health with a high-performance concentrator designed t…" at bounding box center [901, 556] width 955 height 38
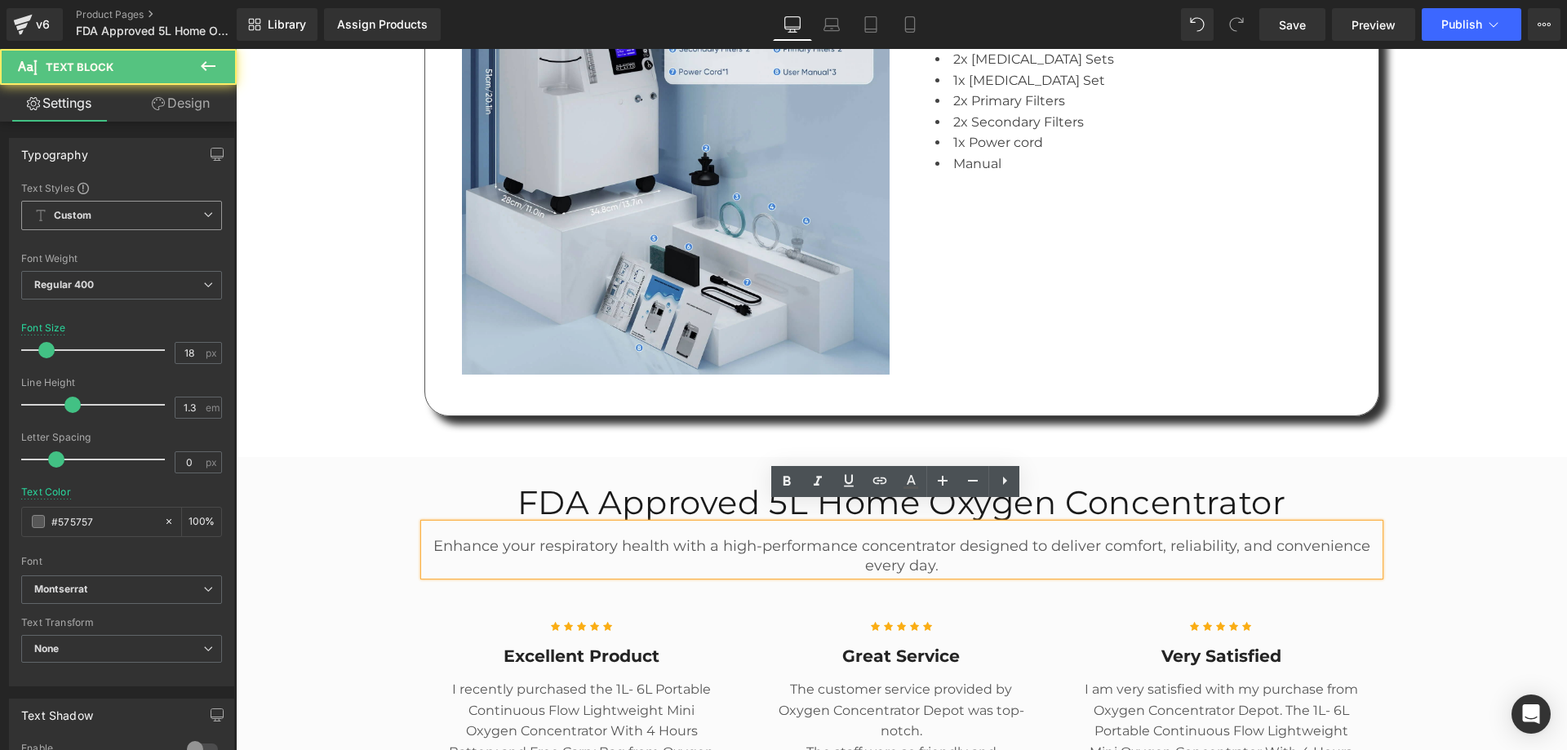
click at [957, 537] on p "Enhance your respiratory health with a high-performance concentrator designed t…" at bounding box center [901, 556] width 955 height 38
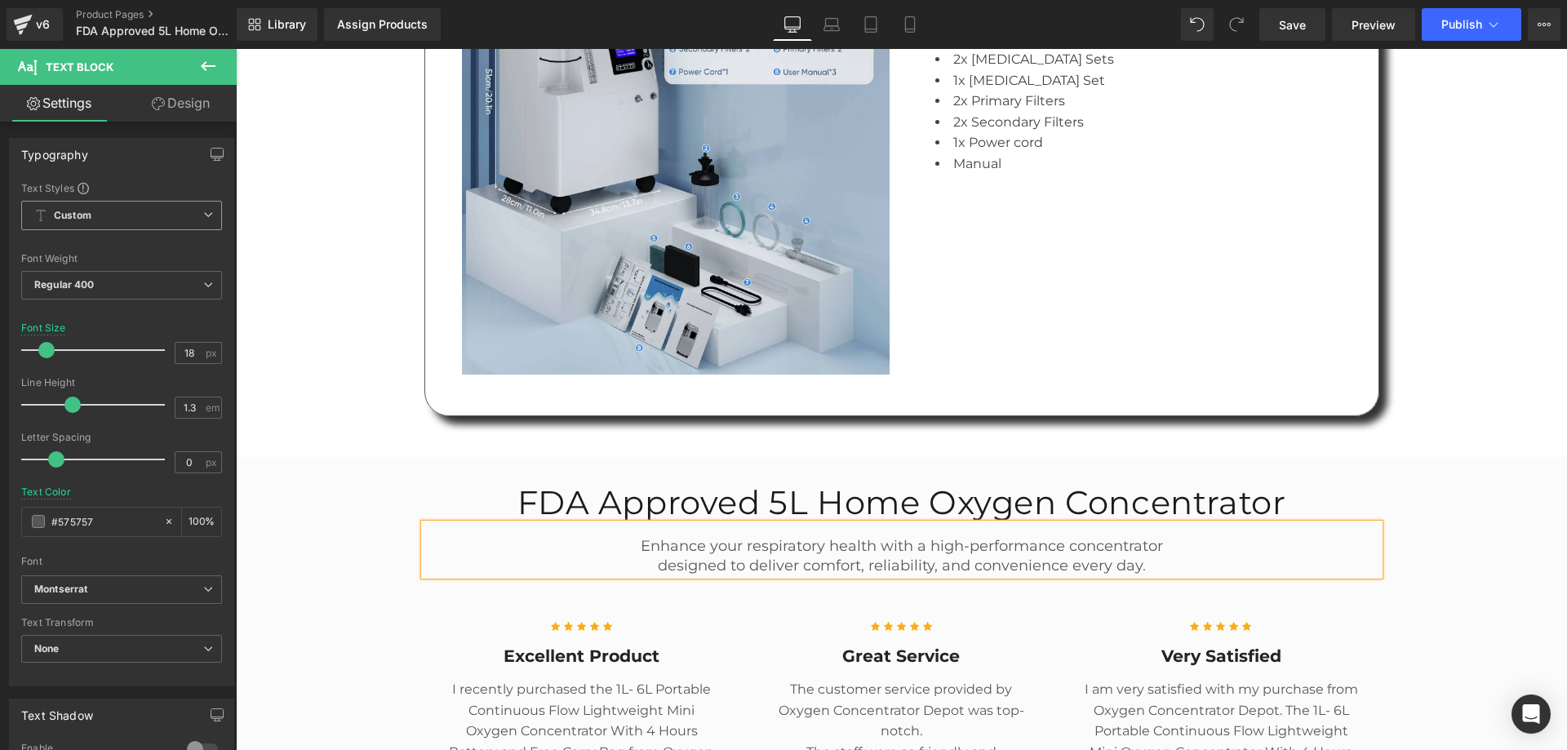
click at [1428, 507] on div "FDA Approved 5L Home Oxygen Concentrator Heading Enhance your respiratory healt…" at bounding box center [901, 742] width 1331 height 520
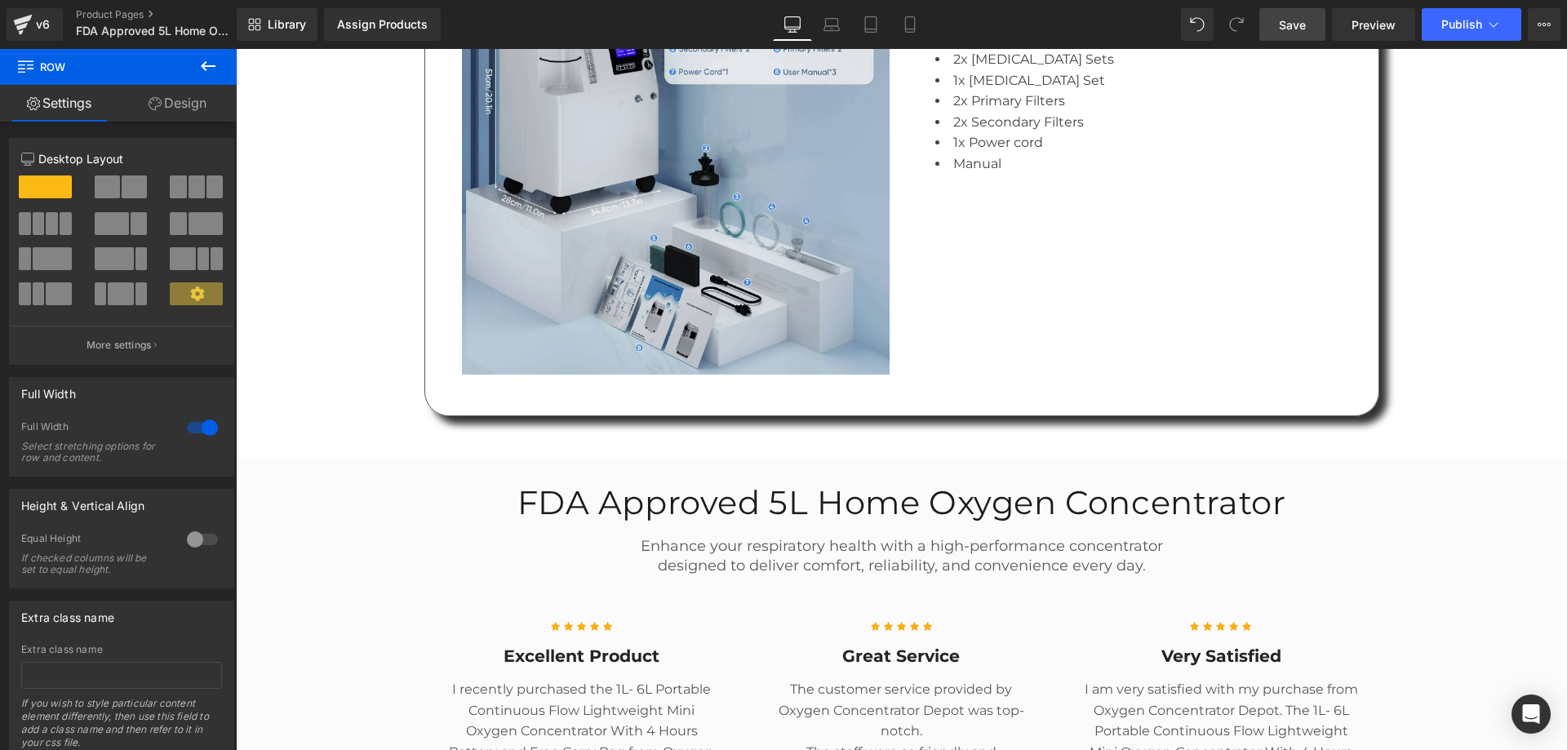
click at [1291, 21] on span "Save" at bounding box center [1292, 24] width 27 height 17
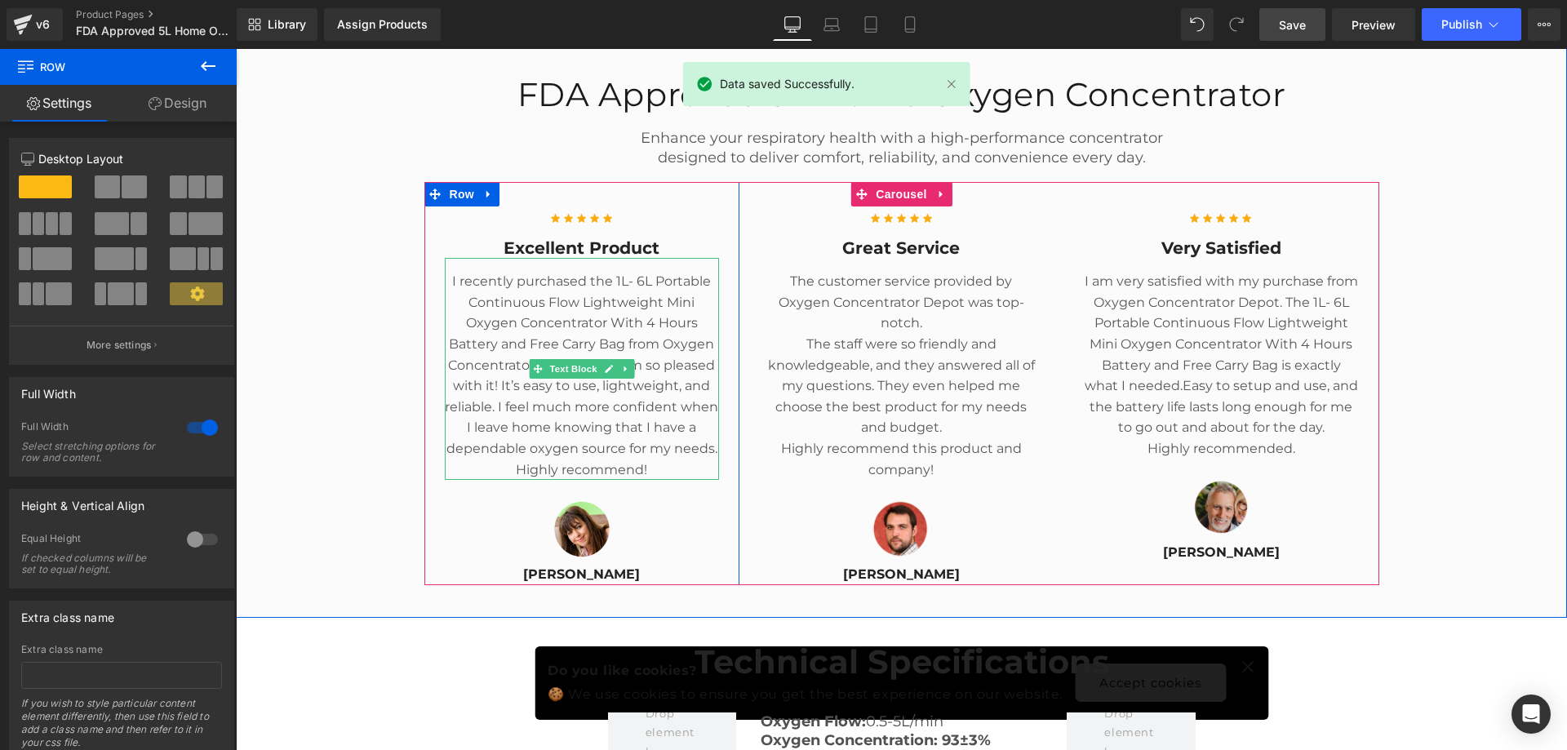
click at [626, 271] on p "I recently purchased the 1L- 6L Portable Continuous Flow Lightweight Mini Oxyge…" at bounding box center [582, 375] width 275 height 209
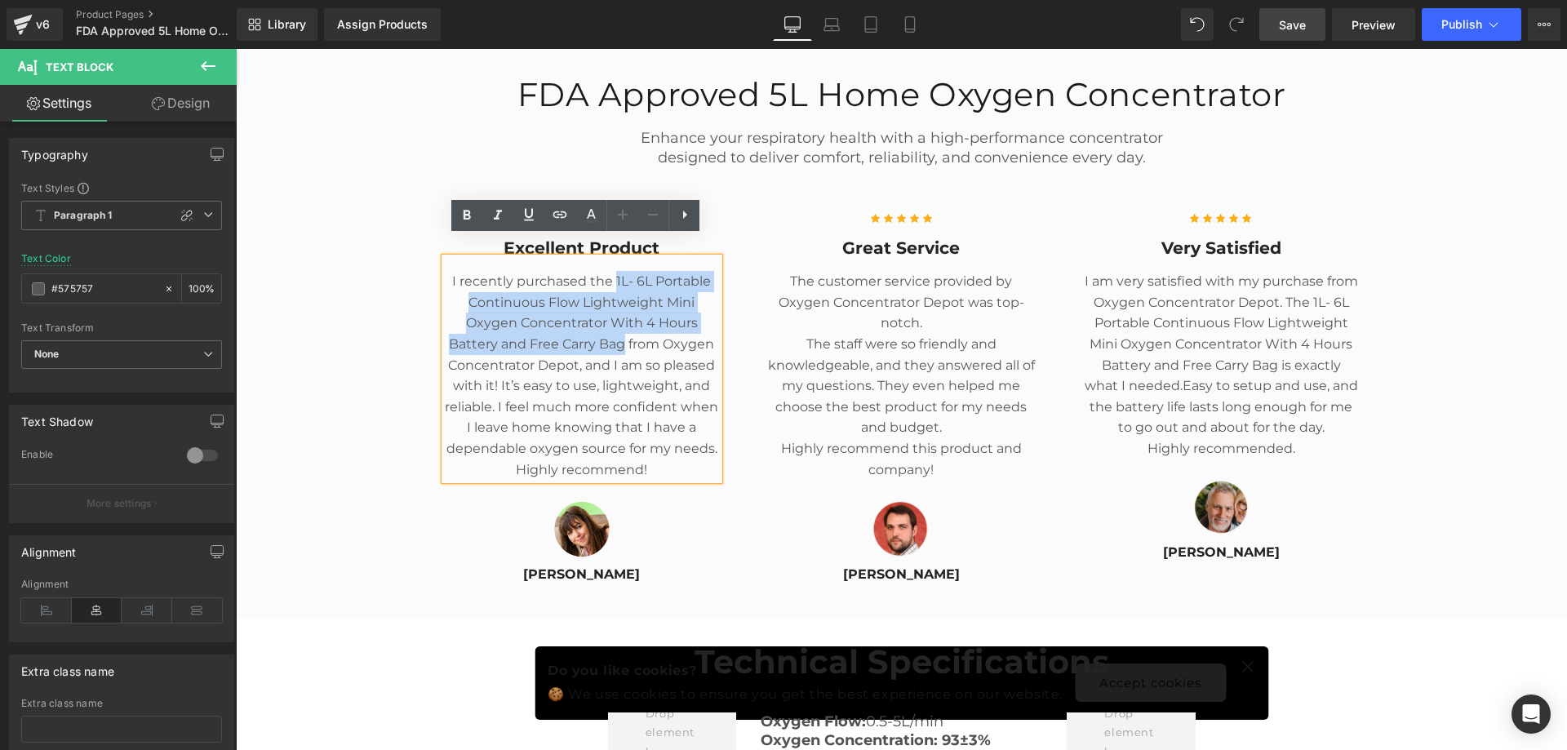
drag, startPoint x: 608, startPoint y: 257, endPoint x: 620, endPoint y: 318, distance: 62.3
click at [620, 318] on p "I recently purchased the 1L- 6L Portable Continuous Flow Lightweight Mini Oxyge…" at bounding box center [582, 375] width 275 height 209
paste div
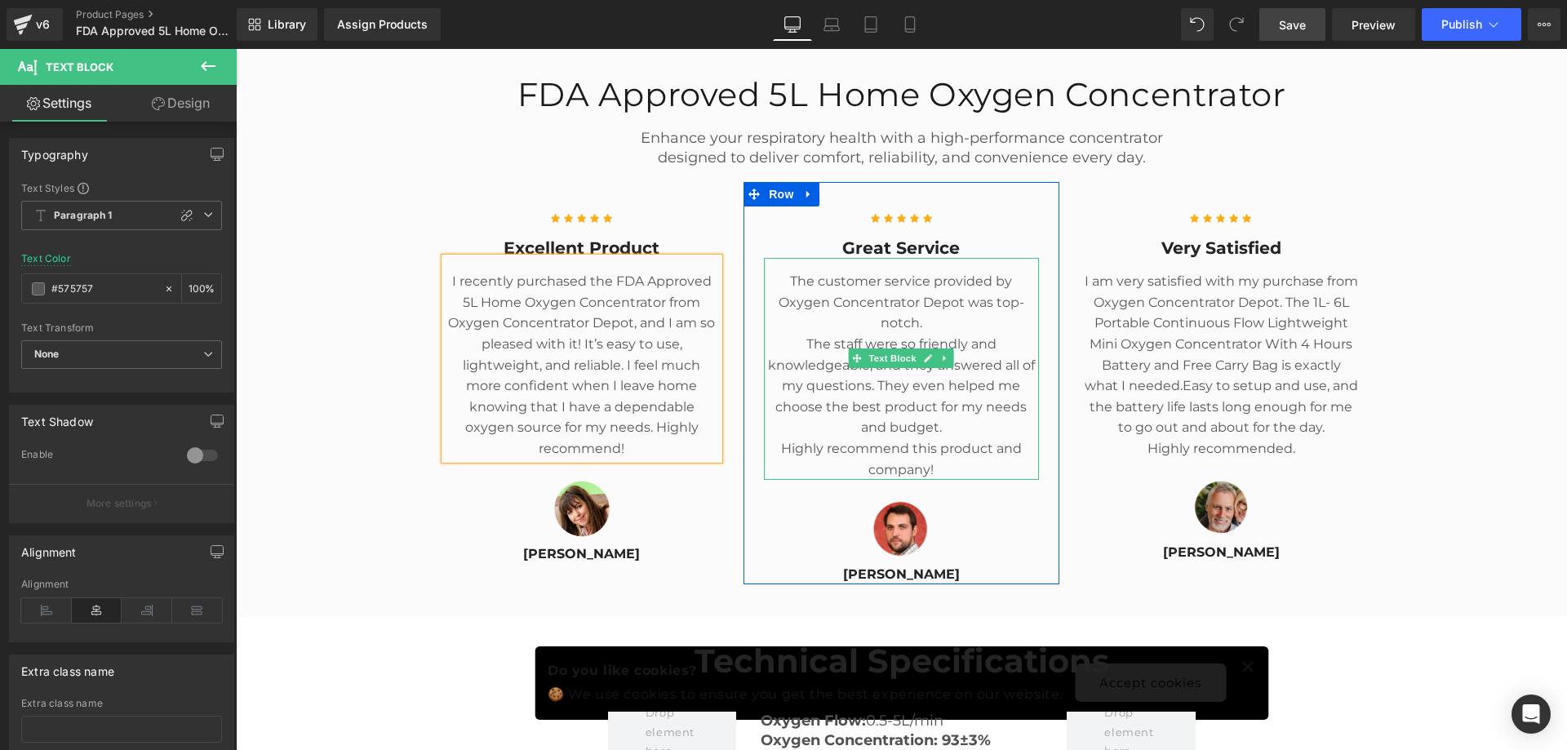
click at [974, 272] on p "The customer service provided by Oxygen Concentrator Depot was top-notch." at bounding box center [901, 302] width 275 height 63
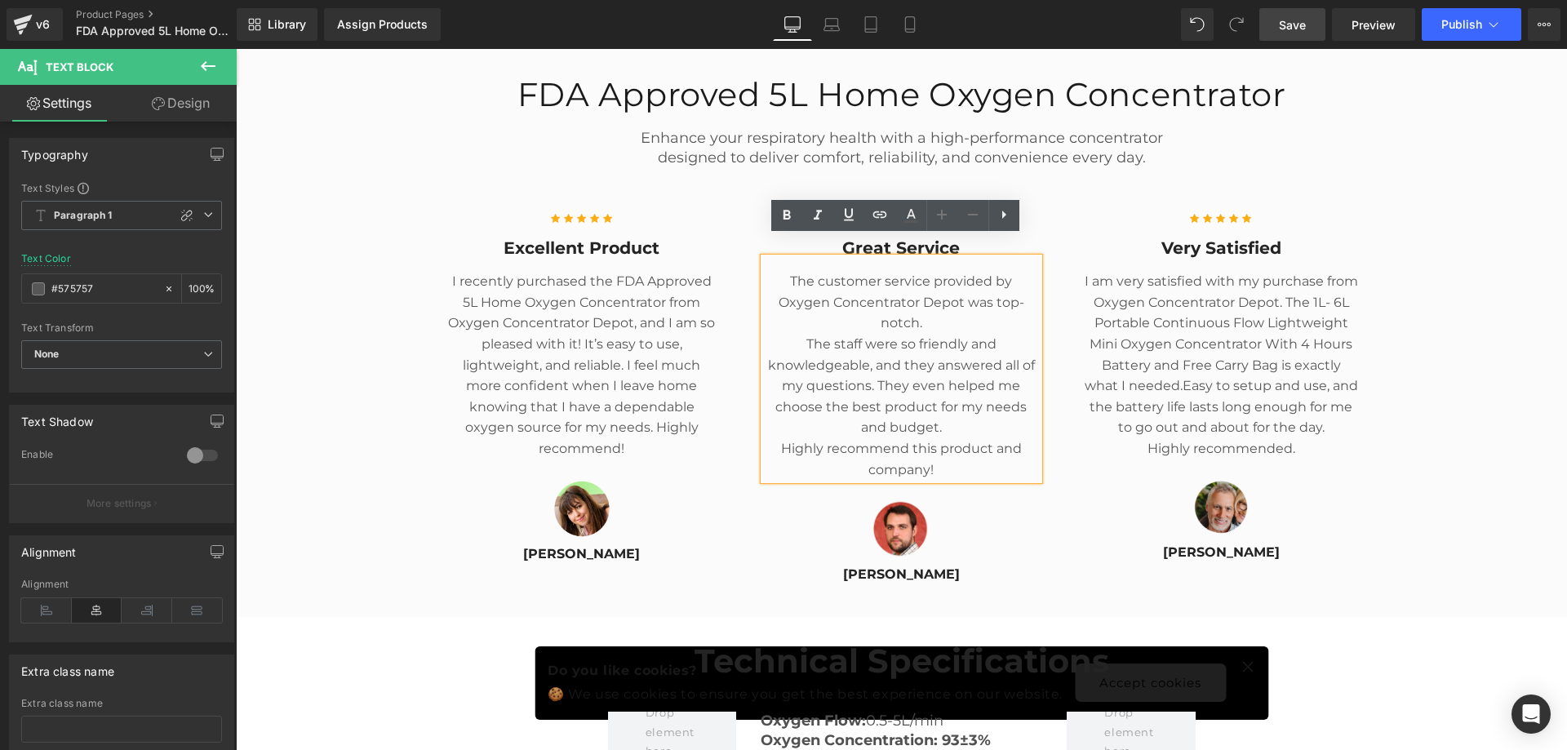
click at [773, 438] on p "Highly recommend this product and company!" at bounding box center [901, 459] width 275 height 42
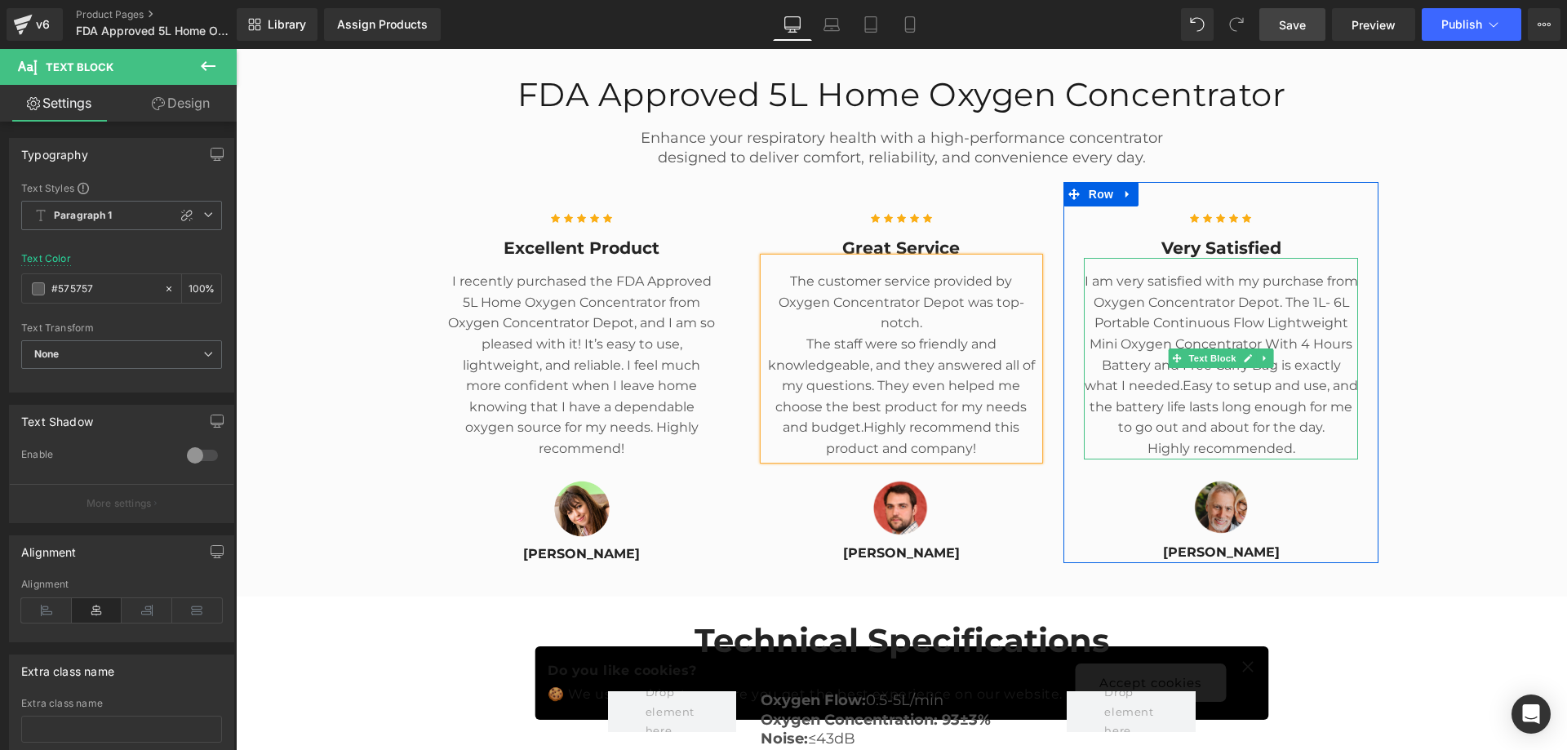
click at [1299, 291] on p "I am very satisfied with my purchase from Oxygen Concentrator Depot. The 1L- 6L…" at bounding box center [1221, 354] width 275 height 167
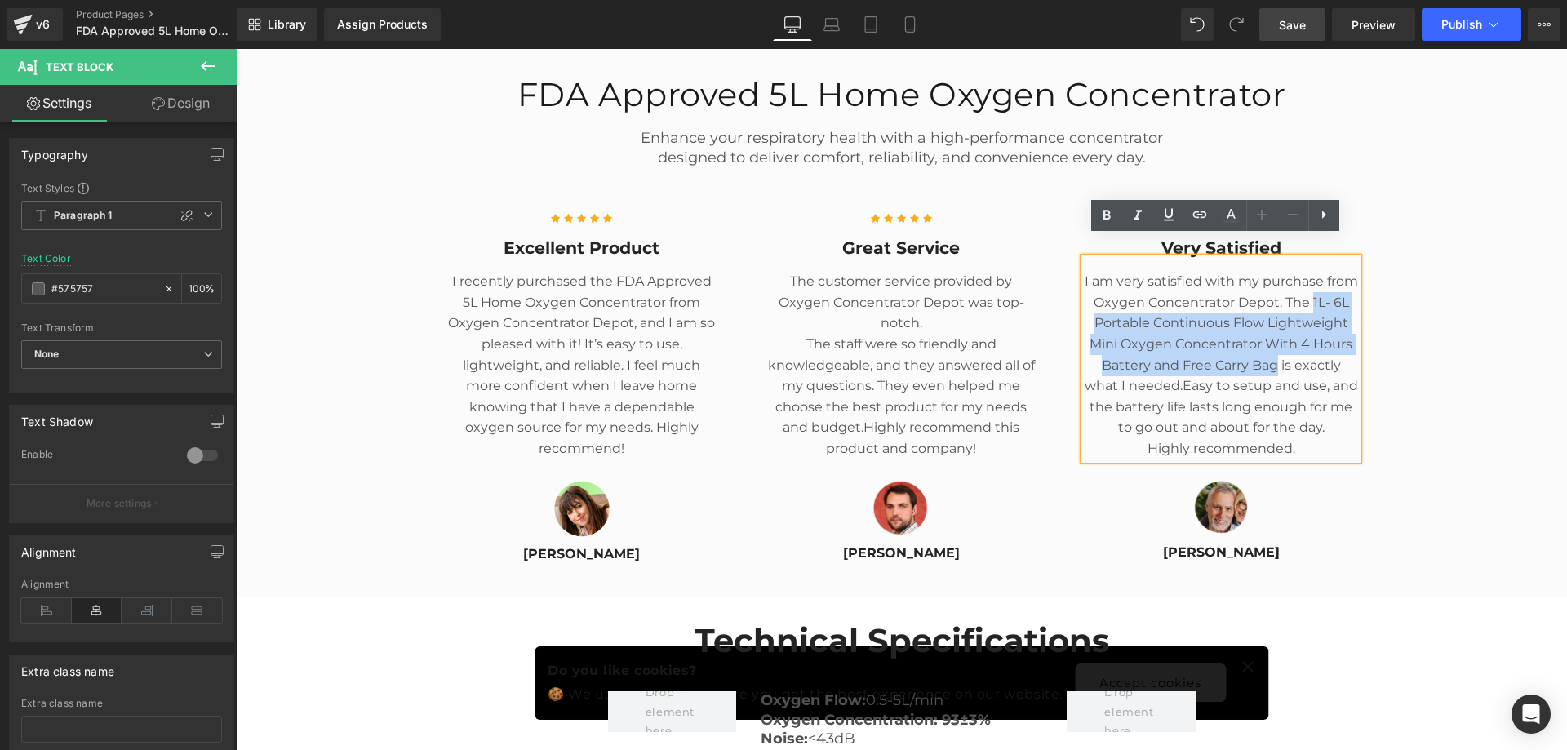
drag, startPoint x: 1307, startPoint y: 282, endPoint x: 1270, endPoint y: 346, distance: 74.2
click at [1270, 346] on p "I am very satisfied with my purchase from Oxygen Concentrator Depot. The 1L- 6L…" at bounding box center [1221, 354] width 275 height 167
paste div
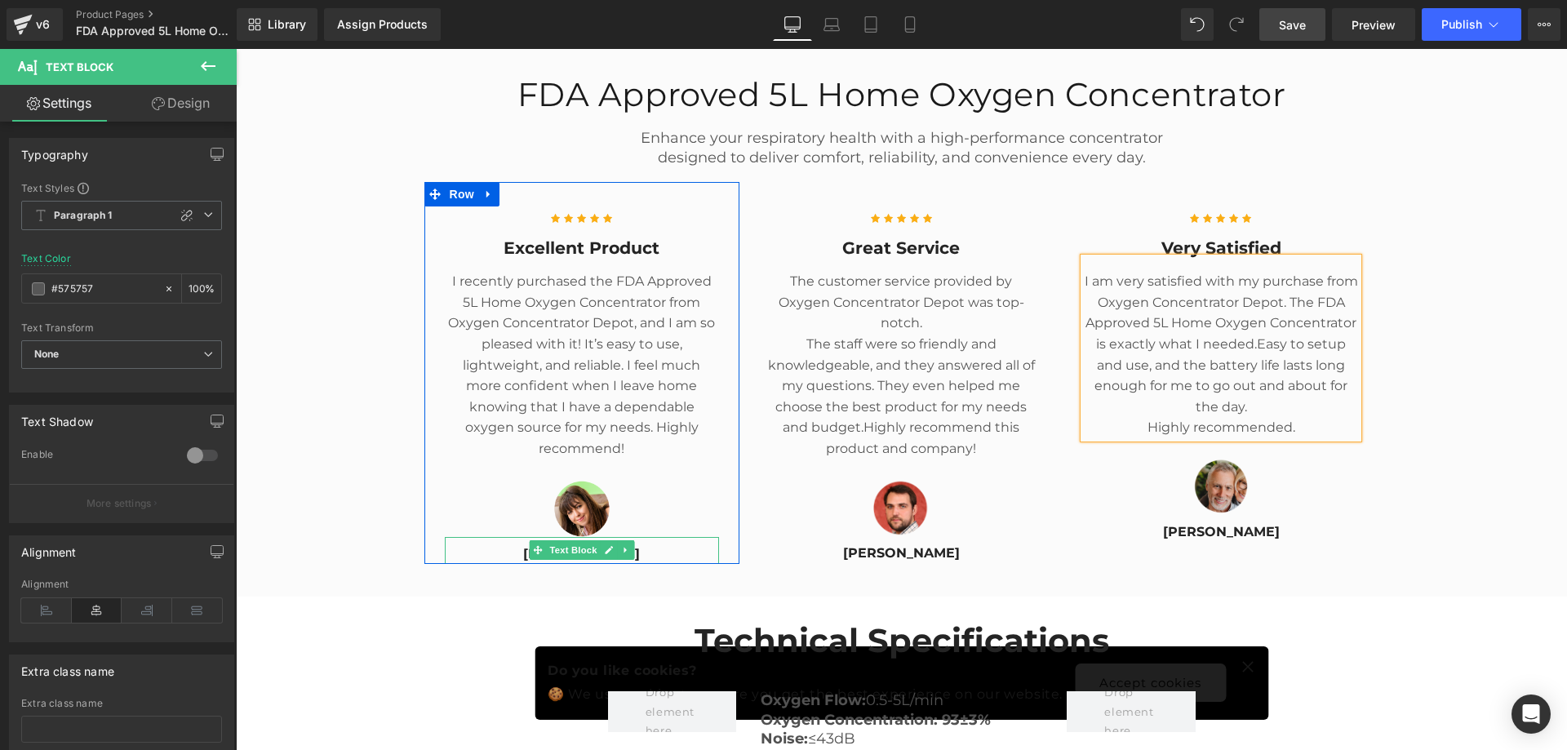
click at [651, 544] on p "[PERSON_NAME]" at bounding box center [582, 554] width 275 height 21
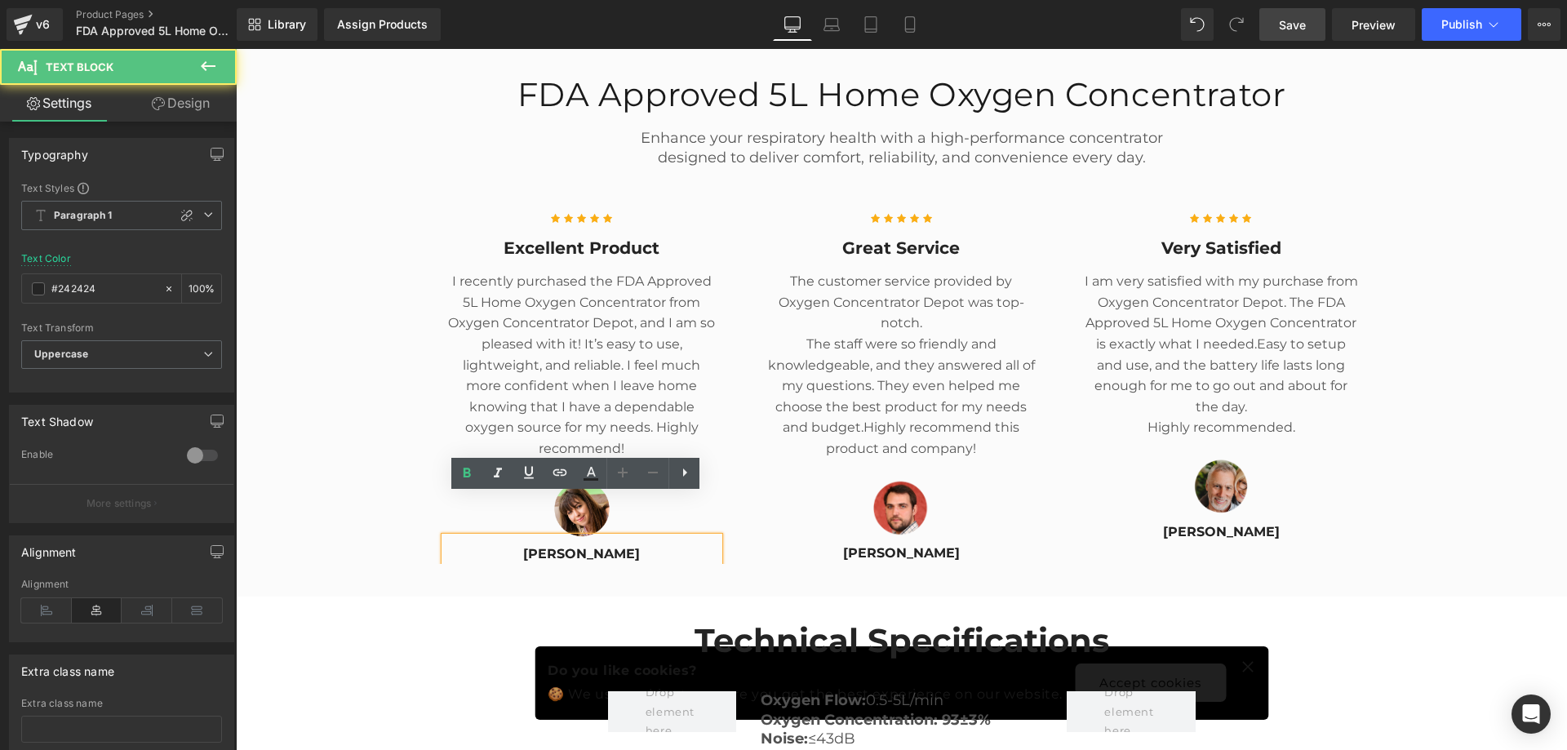
click at [575, 546] on strong "[PERSON_NAME]" at bounding box center [581, 554] width 117 height 16
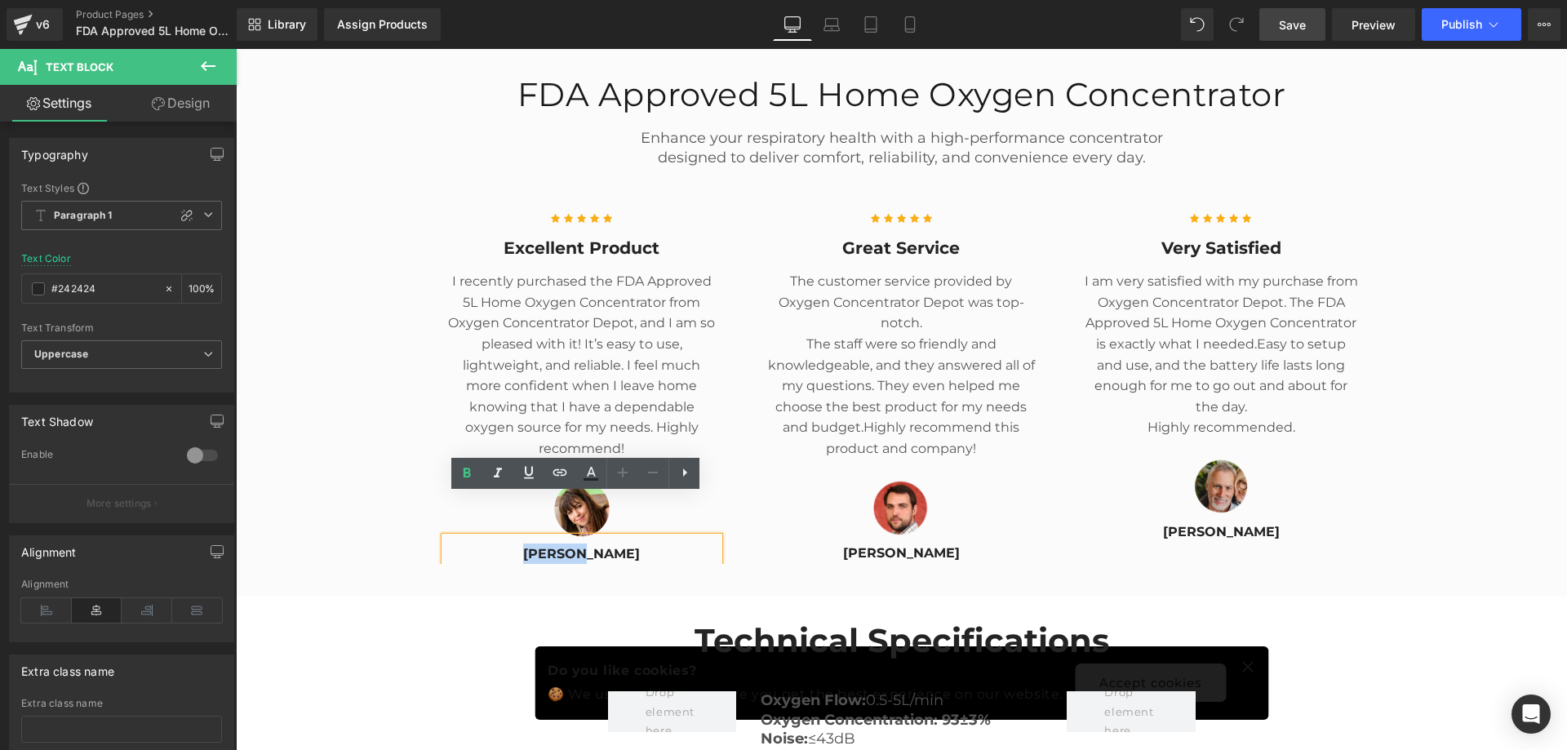
click at [624, 544] on p "[PERSON_NAME]" at bounding box center [582, 554] width 275 height 21
drag, startPoint x: 606, startPoint y: 517, endPoint x: 540, endPoint y: 517, distance: 66.1
click at [540, 544] on p "[PERSON_NAME]" at bounding box center [582, 554] width 275 height 21
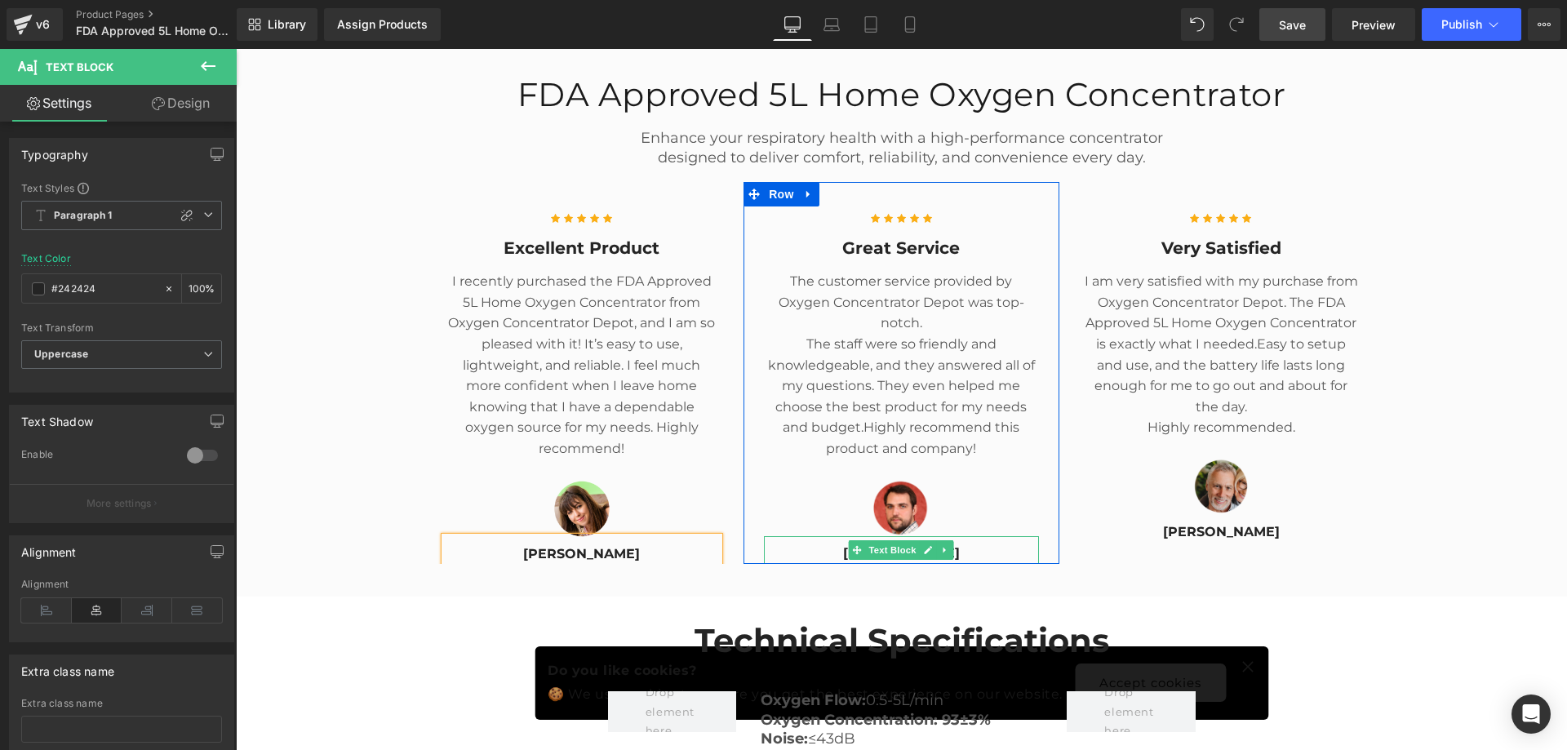
click at [972, 543] on p "[PERSON_NAME]" at bounding box center [901, 553] width 275 height 21
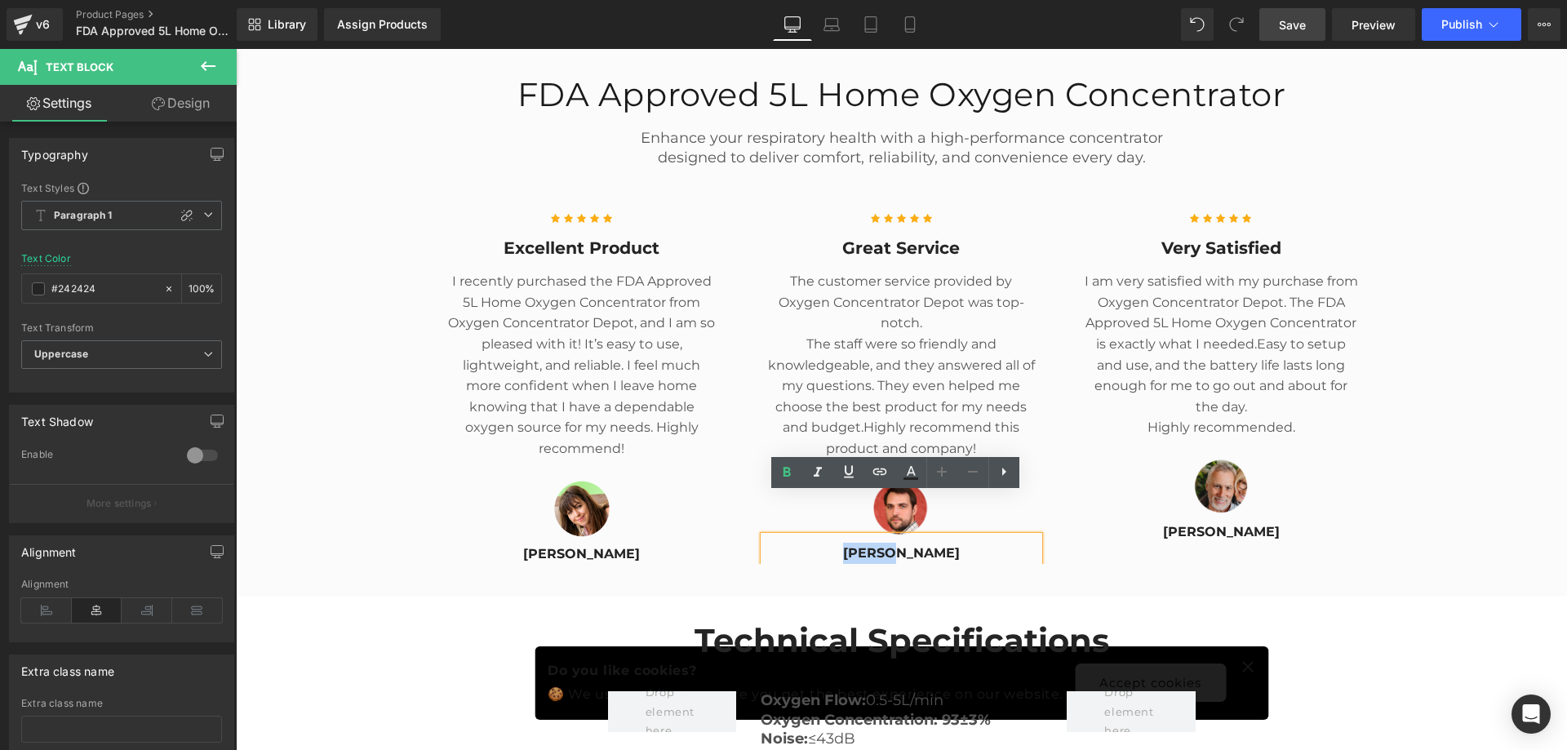
drag, startPoint x: 968, startPoint y: 509, endPoint x: 866, endPoint y: 512, distance: 102.1
click at [866, 543] on p "[PERSON_NAME]" at bounding box center [901, 553] width 275 height 21
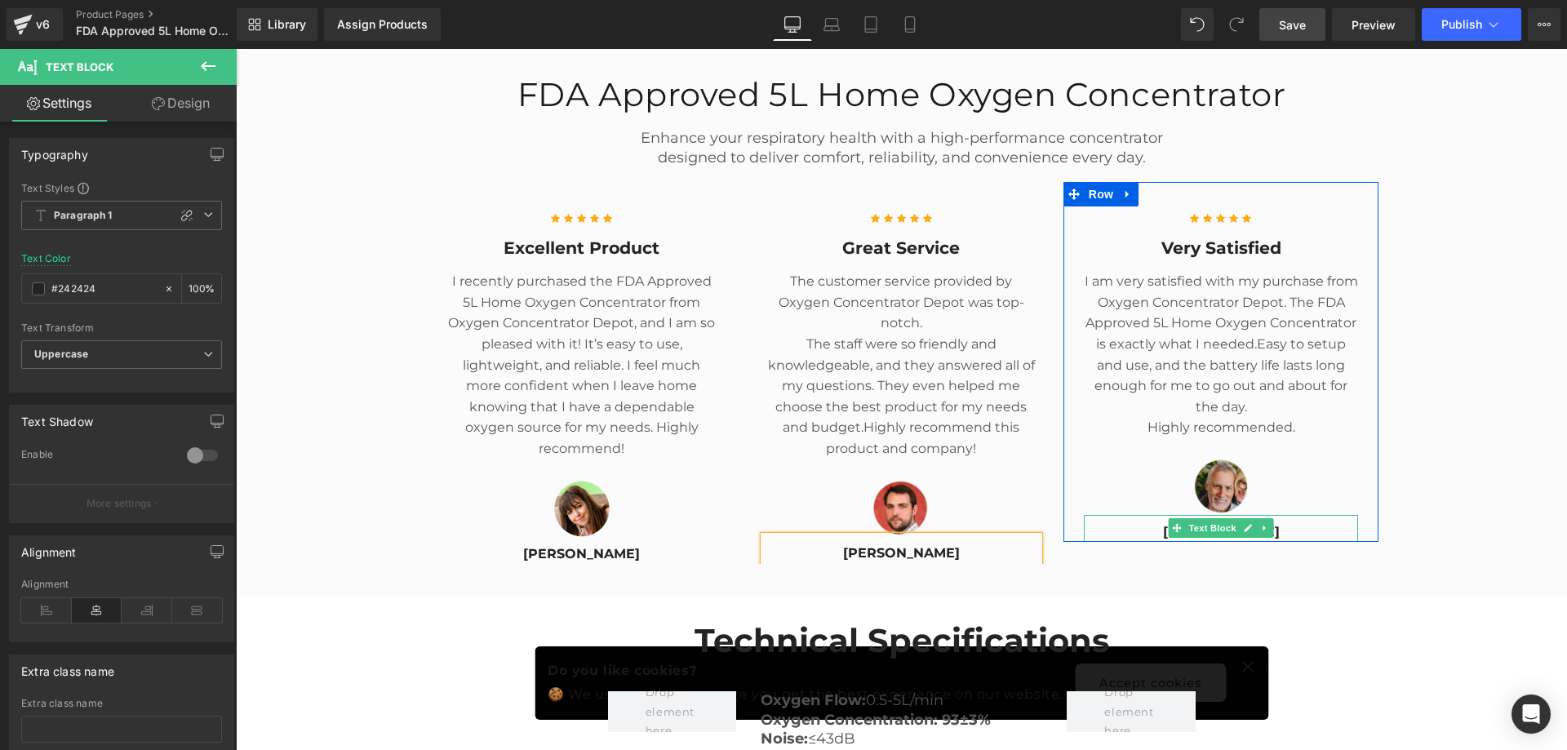
click at [1280, 515] on div "[PERSON_NAME]" at bounding box center [1221, 529] width 275 height 28
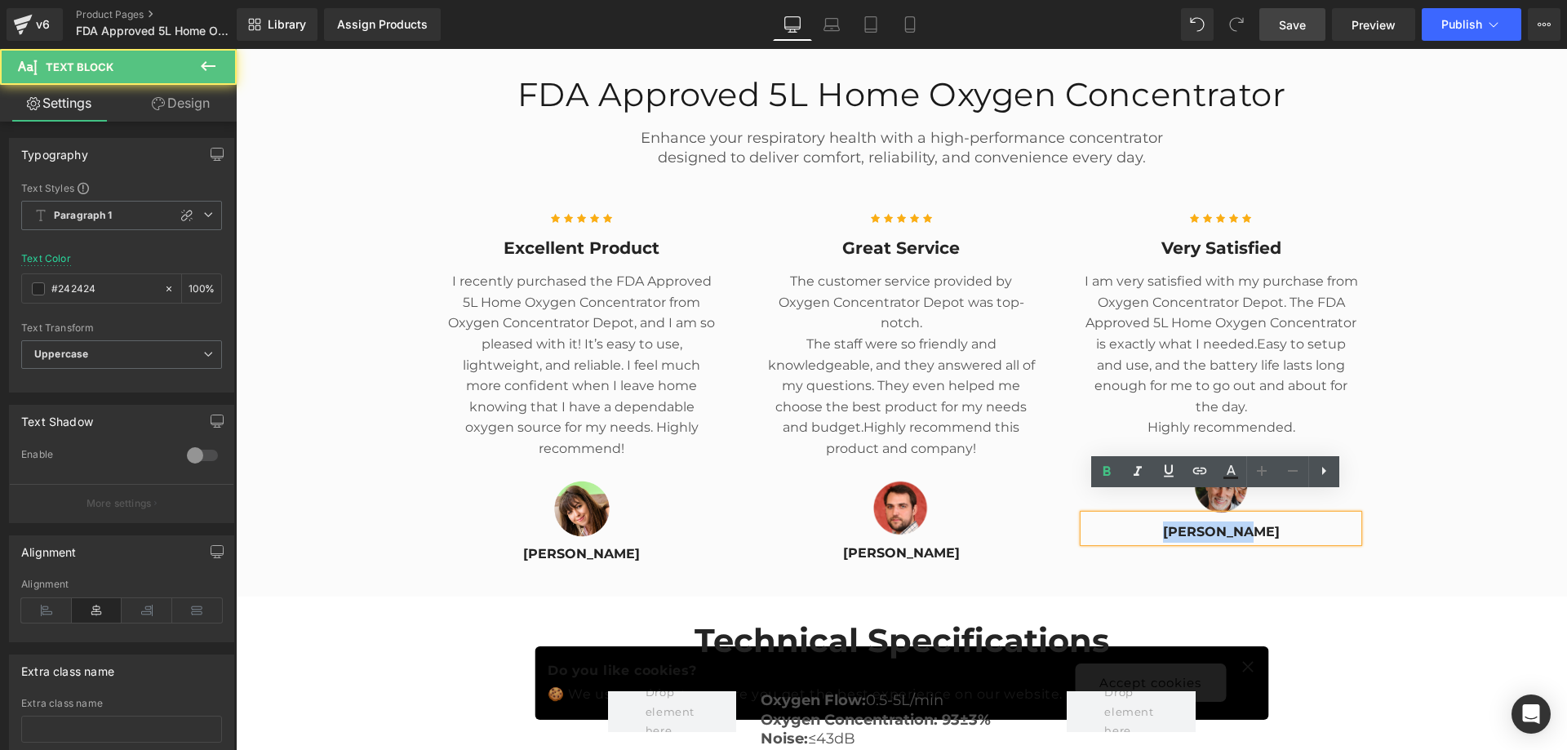
drag, startPoint x: 1274, startPoint y: 505, endPoint x: 1171, endPoint y: 505, distance: 102.8
click at [1171, 522] on p "[PERSON_NAME]" at bounding box center [1221, 532] width 275 height 21
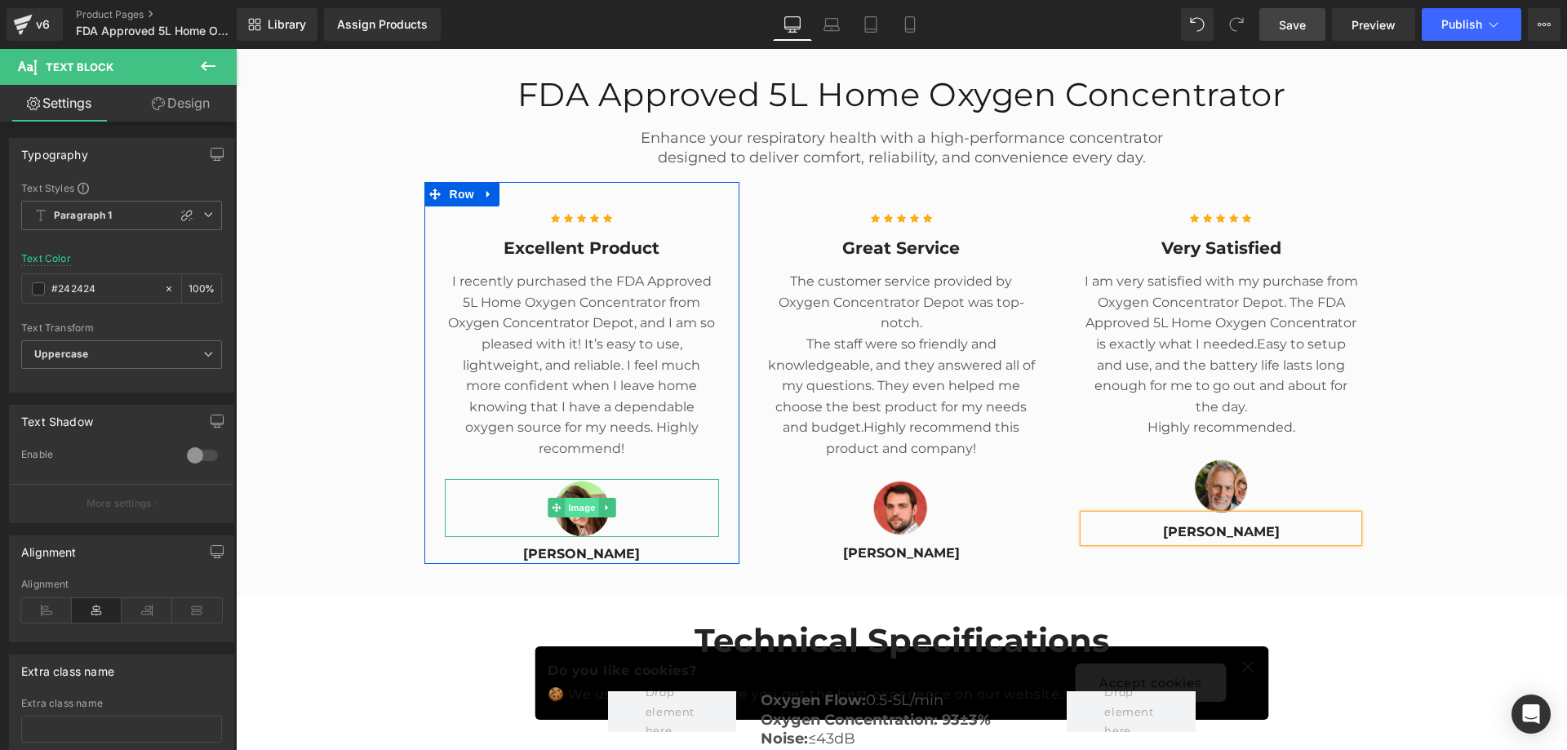
click at [576, 498] on span "Image" at bounding box center [582, 508] width 34 height 20
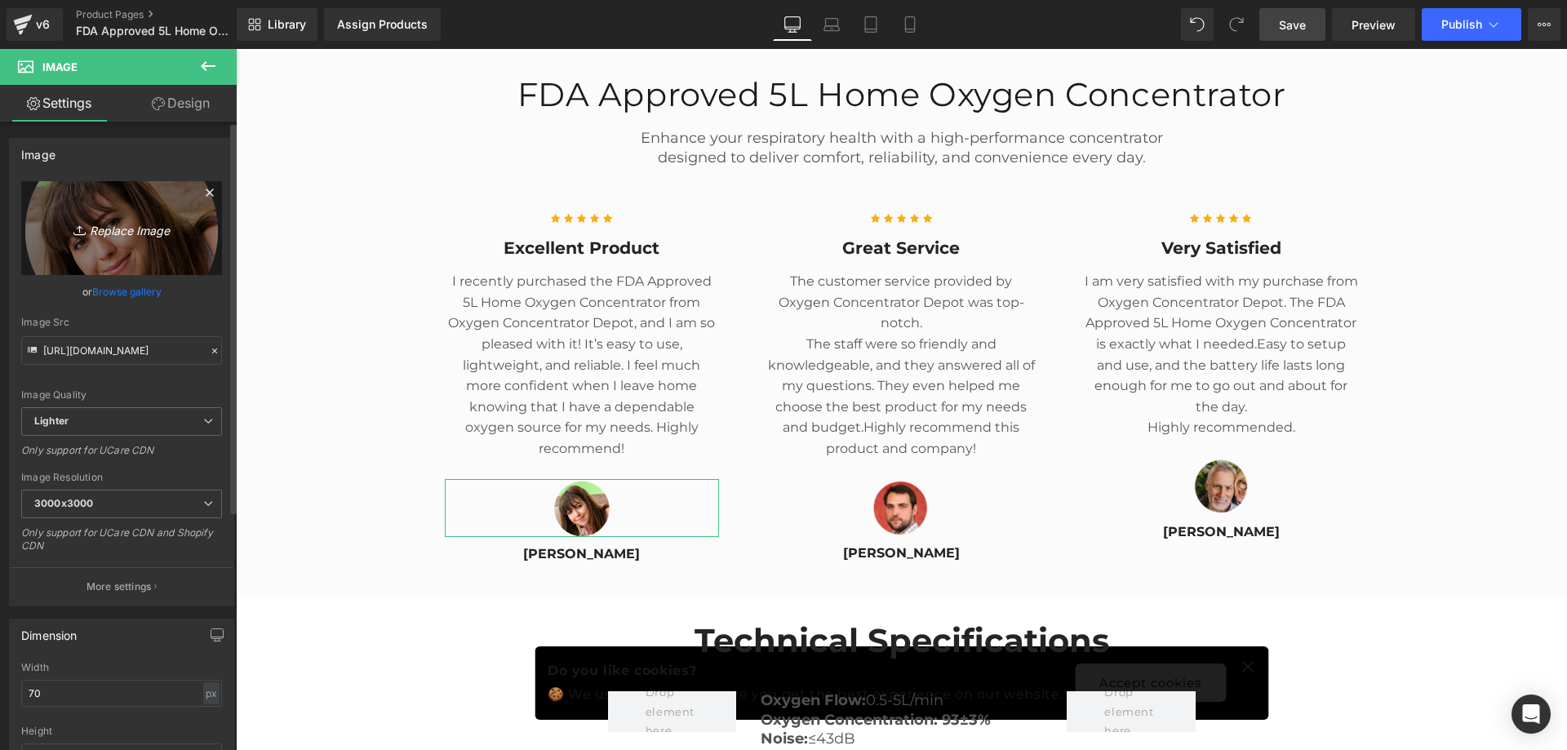
click at [127, 230] on icon "Replace Image" at bounding box center [121, 228] width 131 height 20
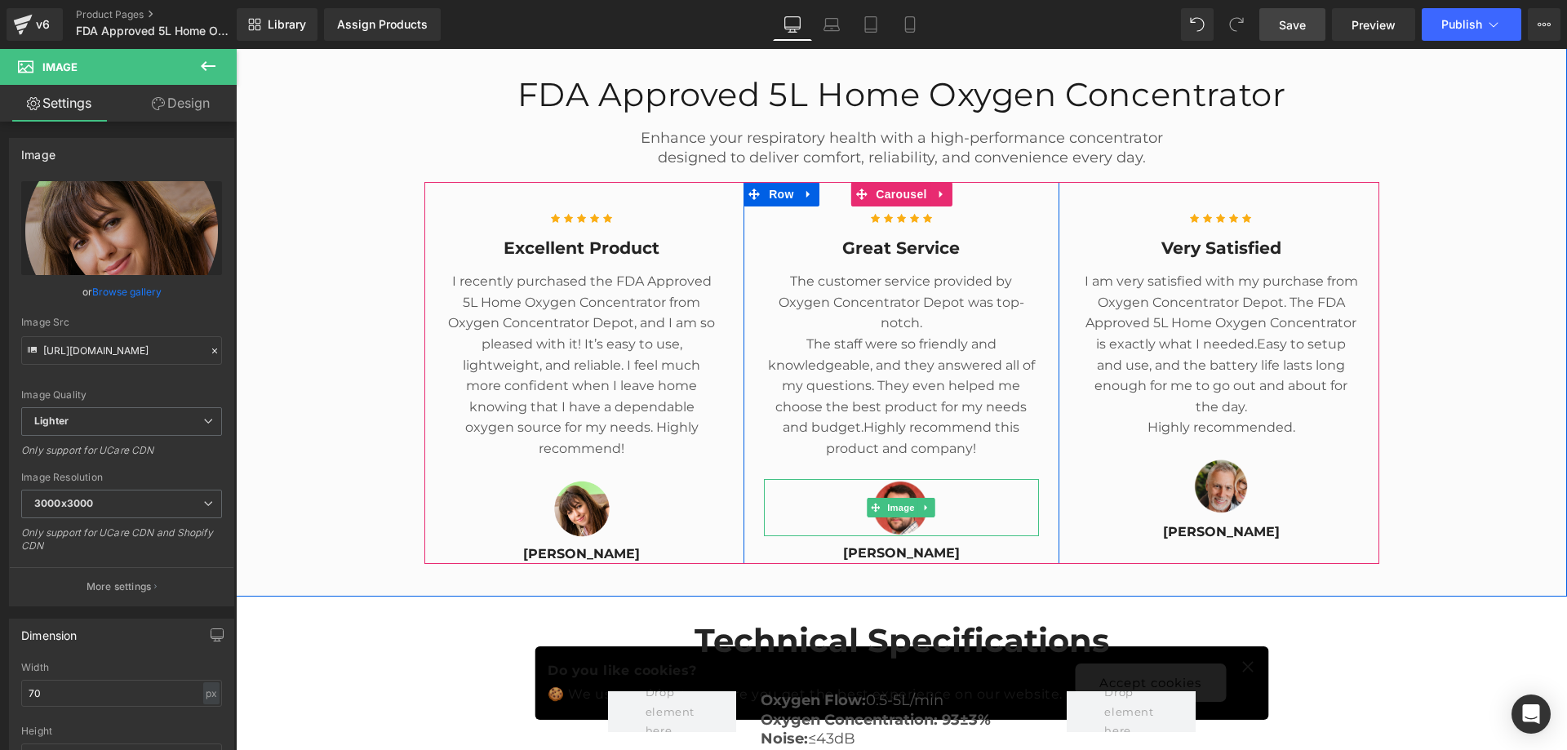
click at [950, 479] on div at bounding box center [901, 508] width 275 height 58
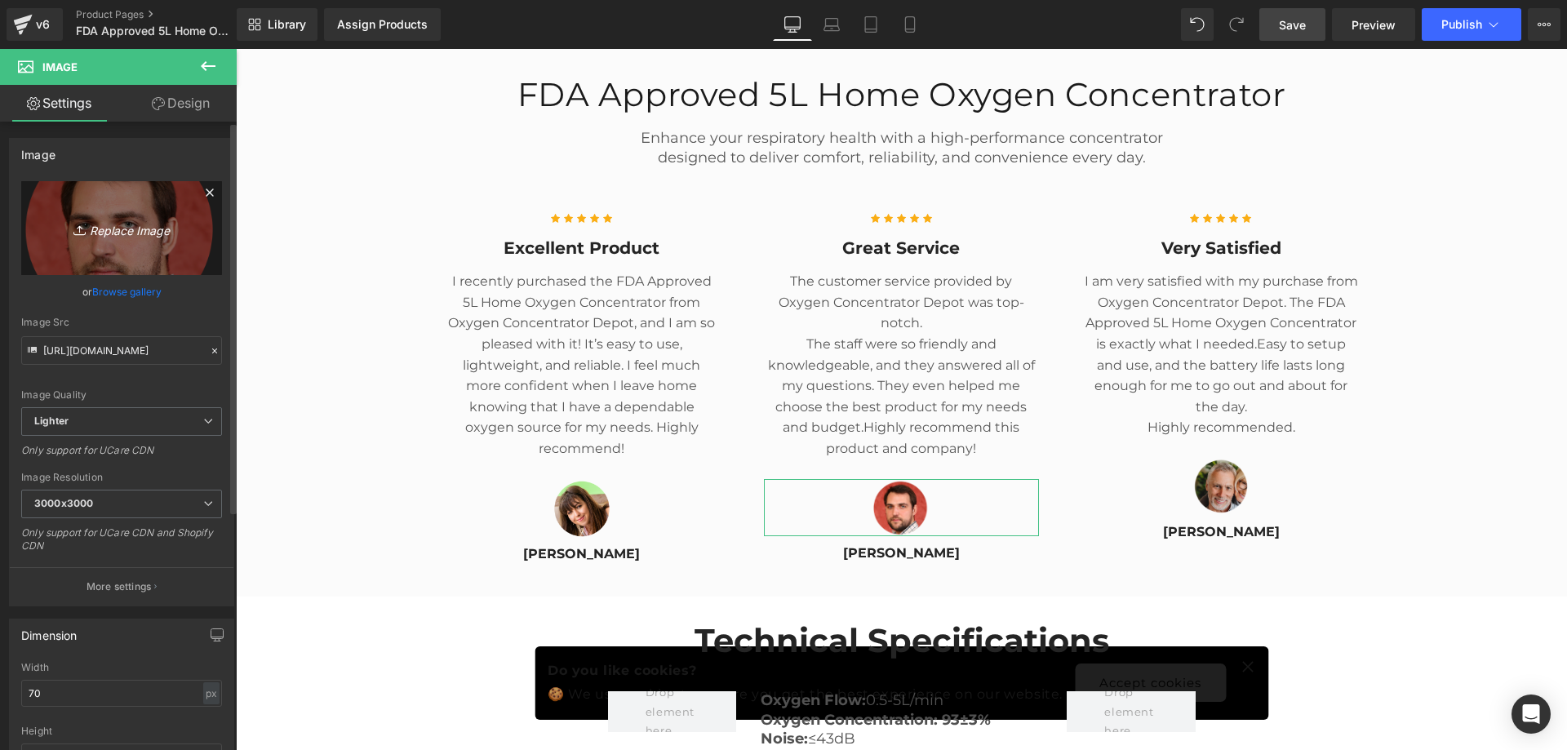
click at [127, 232] on icon "Replace Image" at bounding box center [121, 228] width 131 height 20
type input "C:\fakepath\P3.png"
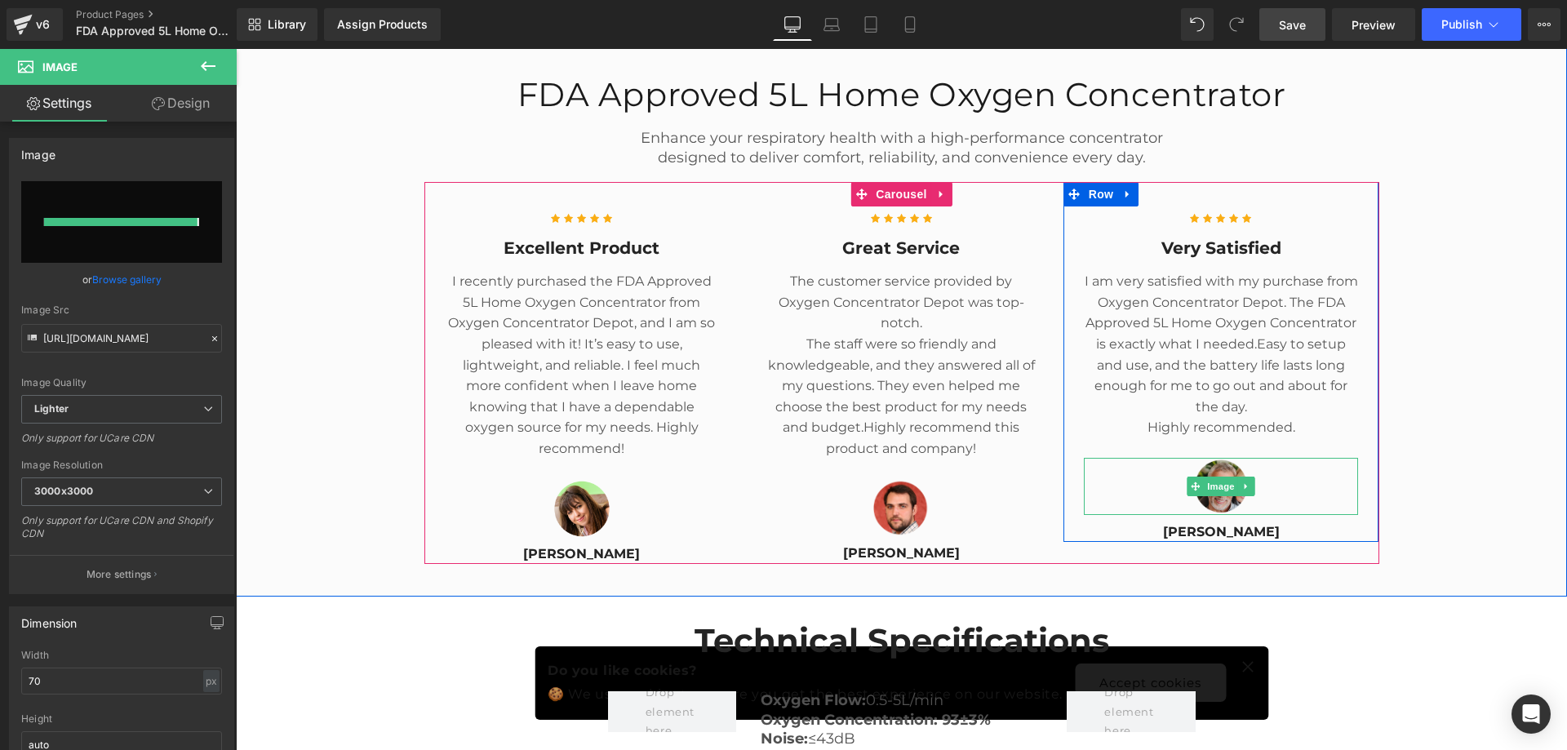
type input "https://ucarecdn.com/5545ff8e-4fbd-4a7c-b1f2-f3e6fe7f5084/-/format/auto/-/previ…"
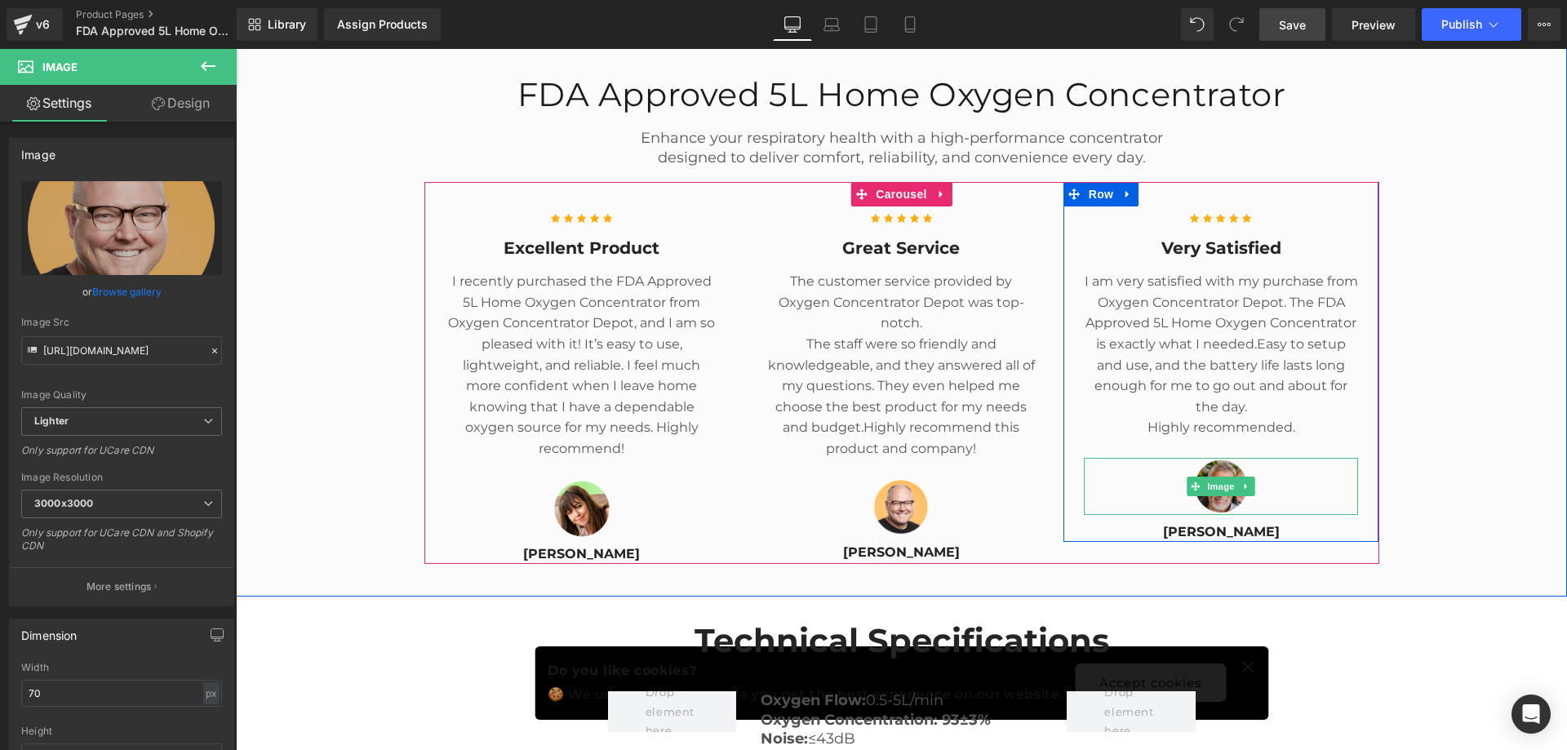
click at [1285, 462] on div at bounding box center [1221, 486] width 275 height 57
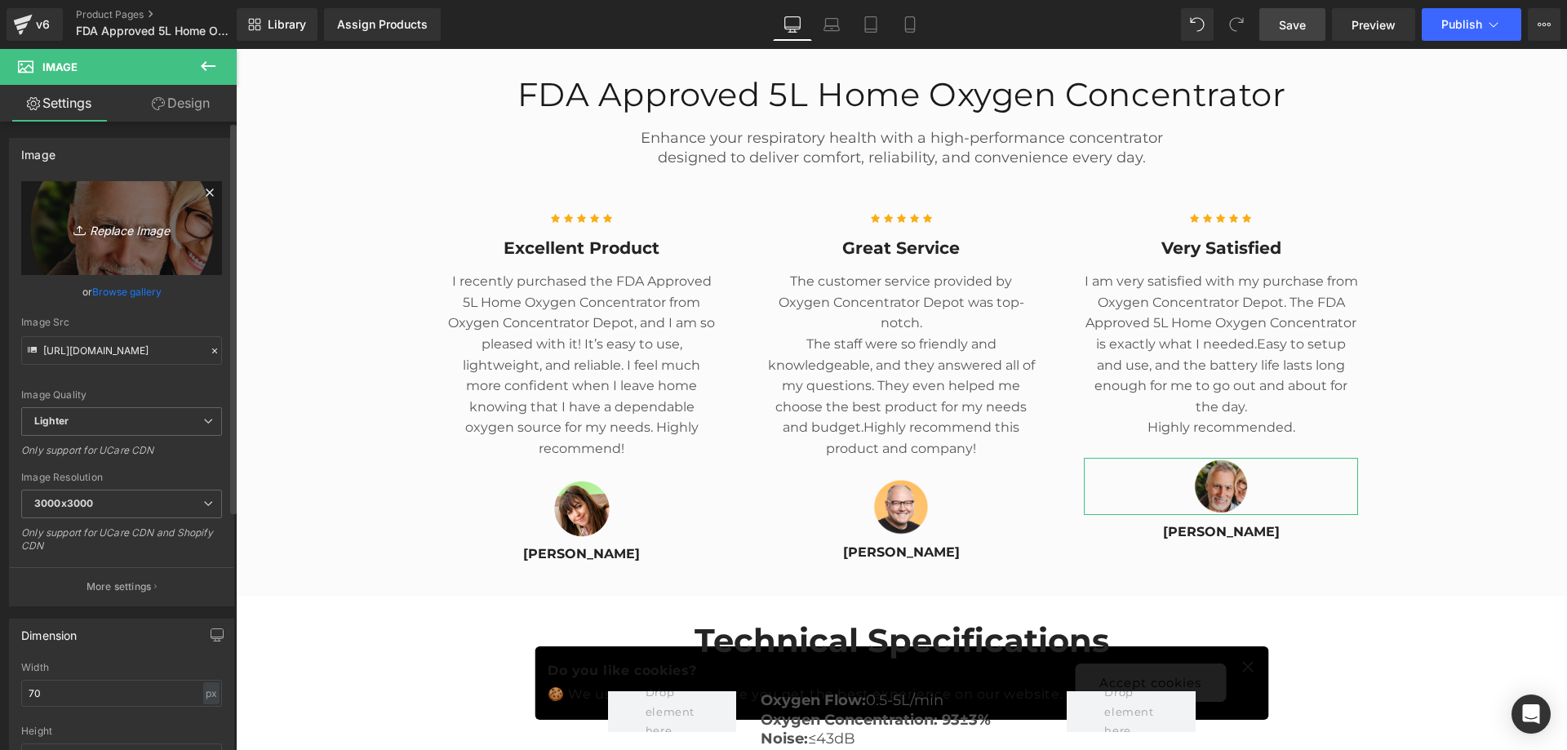
click at [121, 231] on icon "Replace Image" at bounding box center [121, 228] width 131 height 20
type input "C:\fakepath\P2.png"
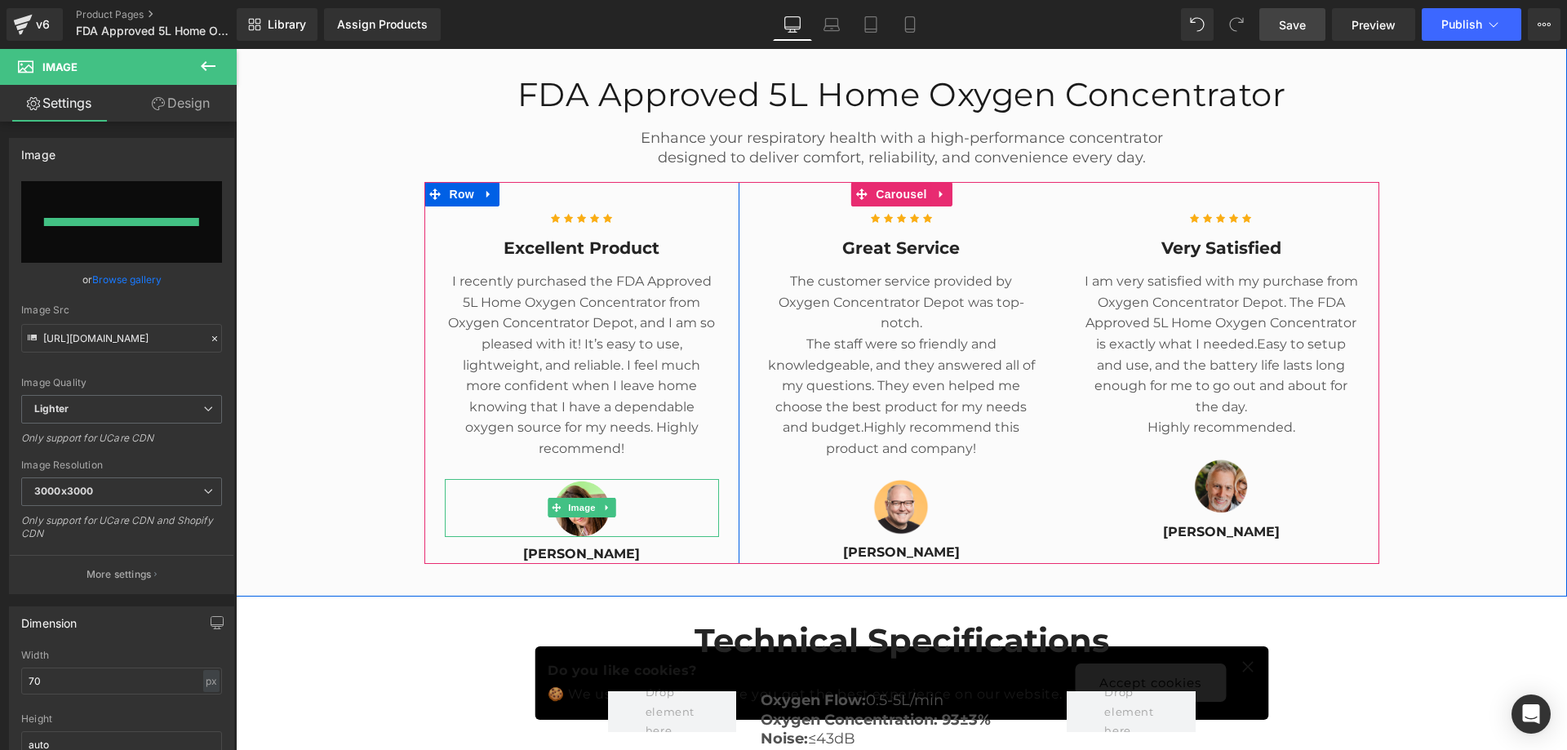
type input "https://ucarecdn.com/61cc4258-07a1-4182-915d-06ec447098df/-/format/auto/-/previ…"
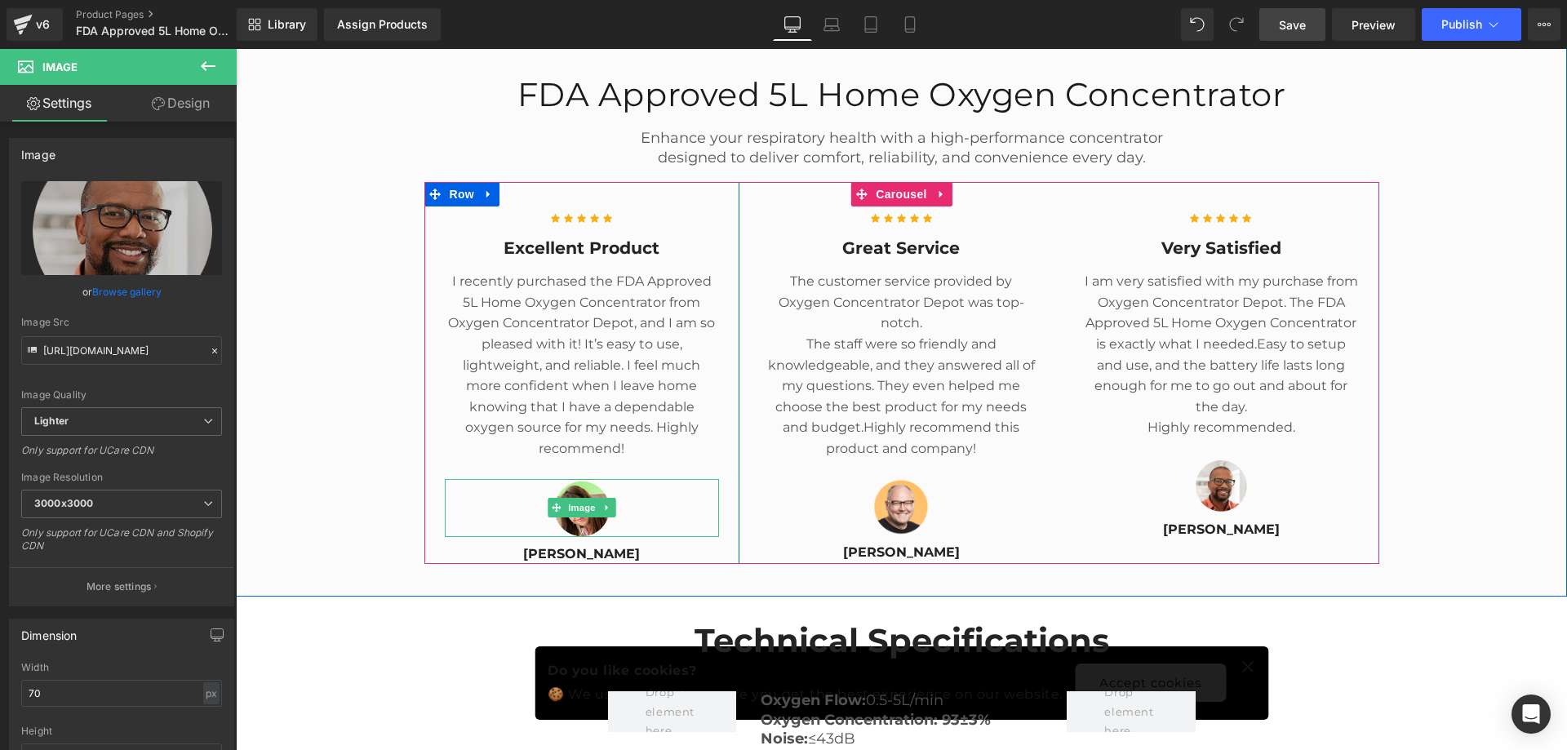
click at [655, 479] on div at bounding box center [582, 508] width 275 height 58
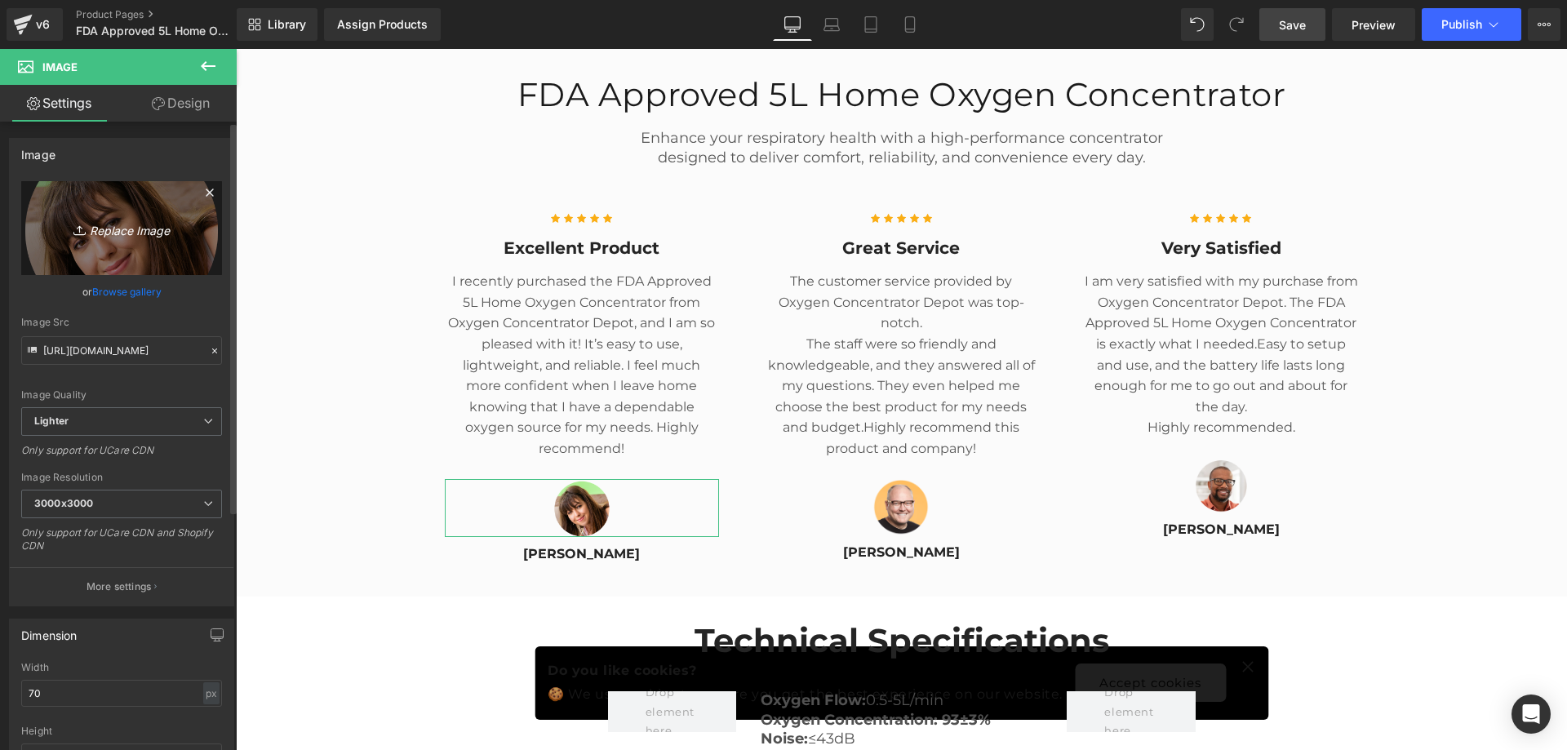
click at [148, 229] on icon "Replace Image" at bounding box center [121, 228] width 131 height 20
type input "C:\fakepath\2.png"
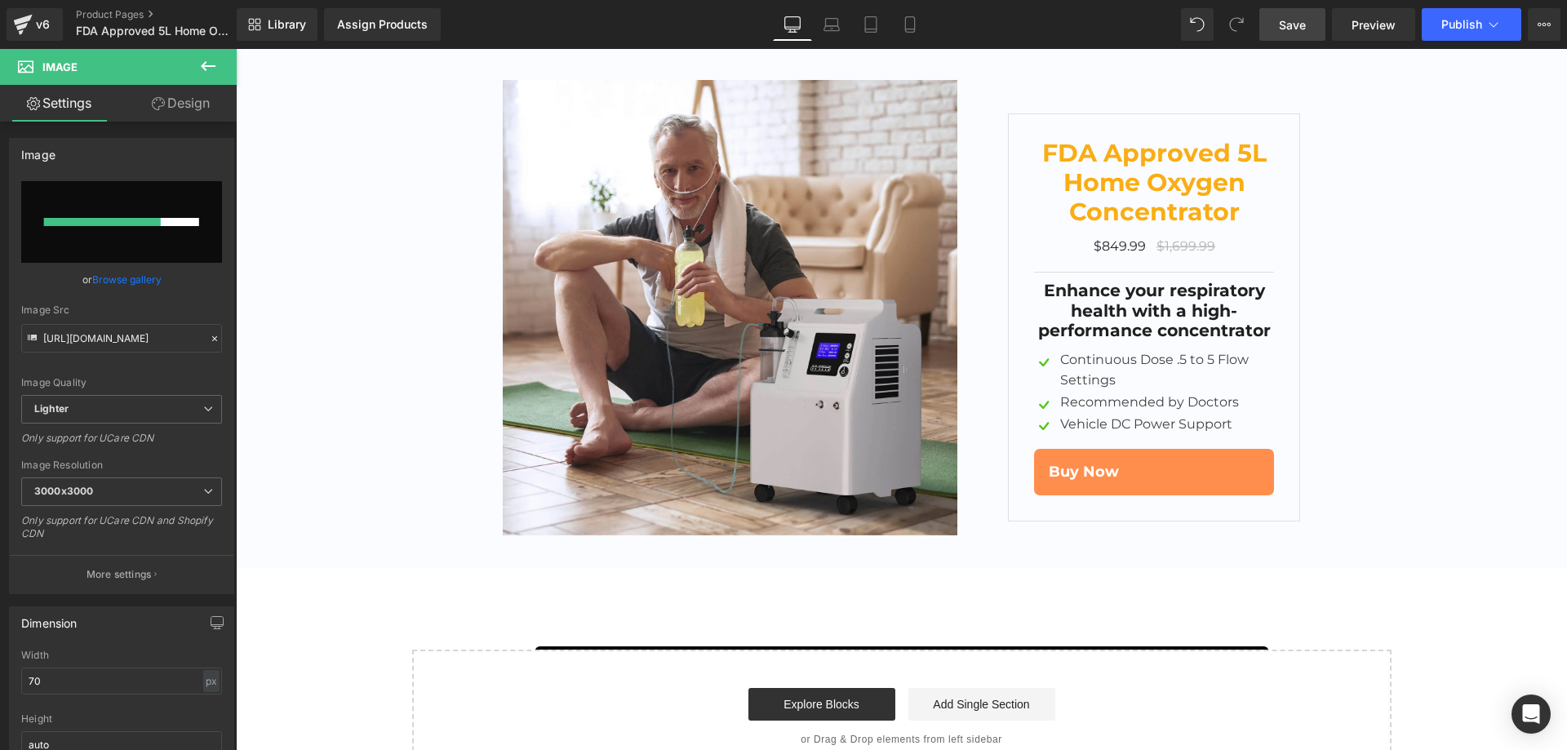
scroll to position [7280, 0]
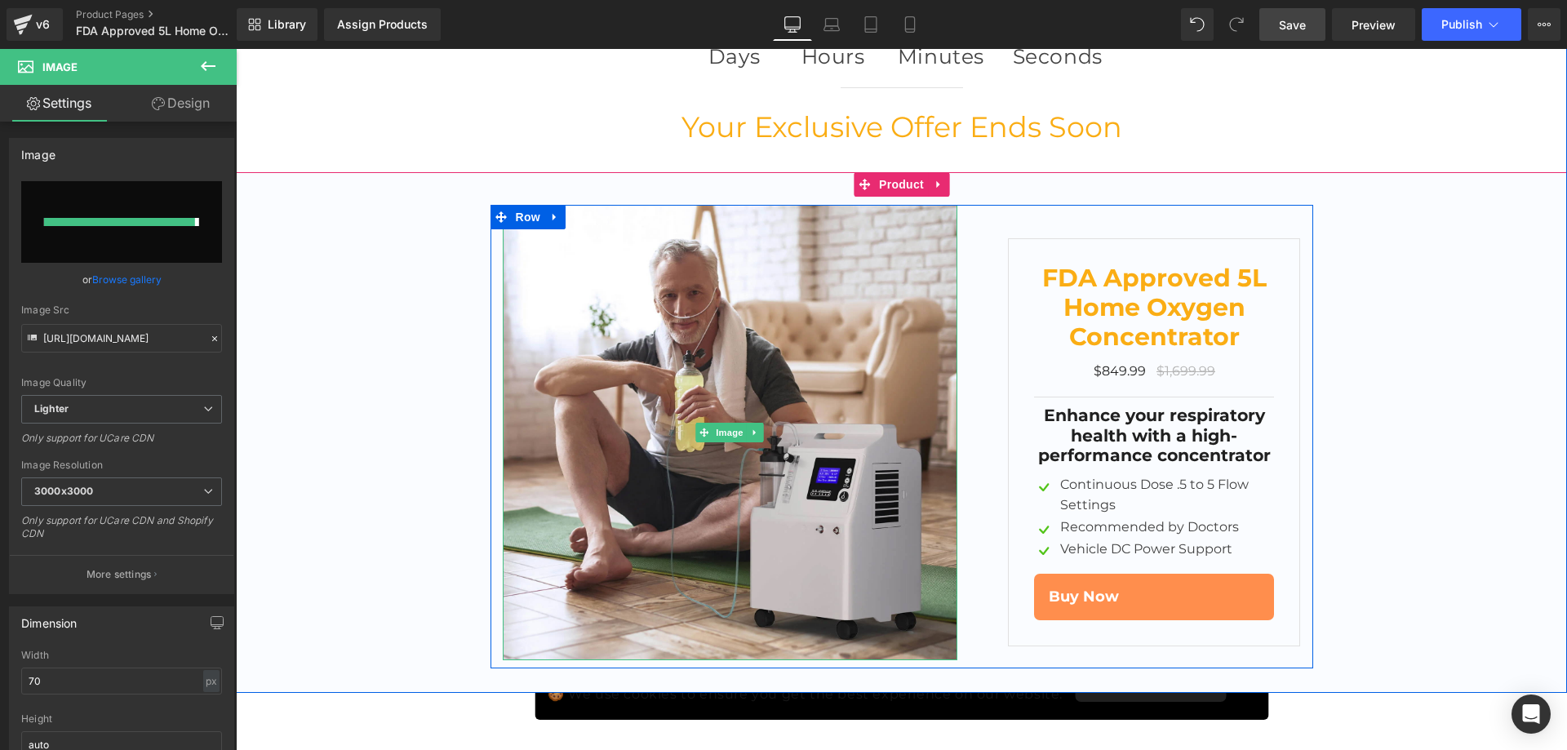
type input "https://ucarecdn.com/9ac5b347-bf26-43d5-b4e0-1aa9ab028e0f/-/format/auto/-/previ…"
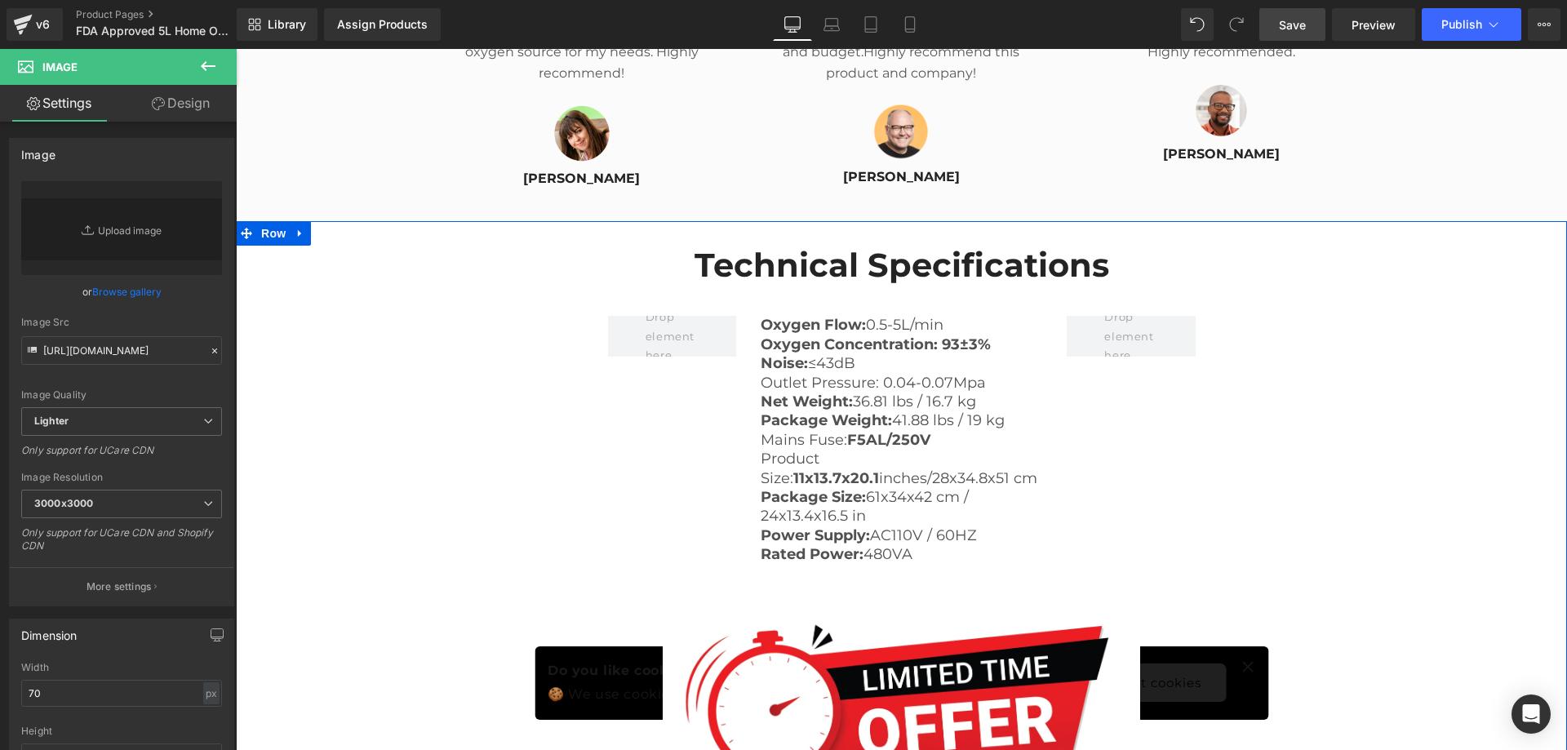
scroll to position [5784, 0]
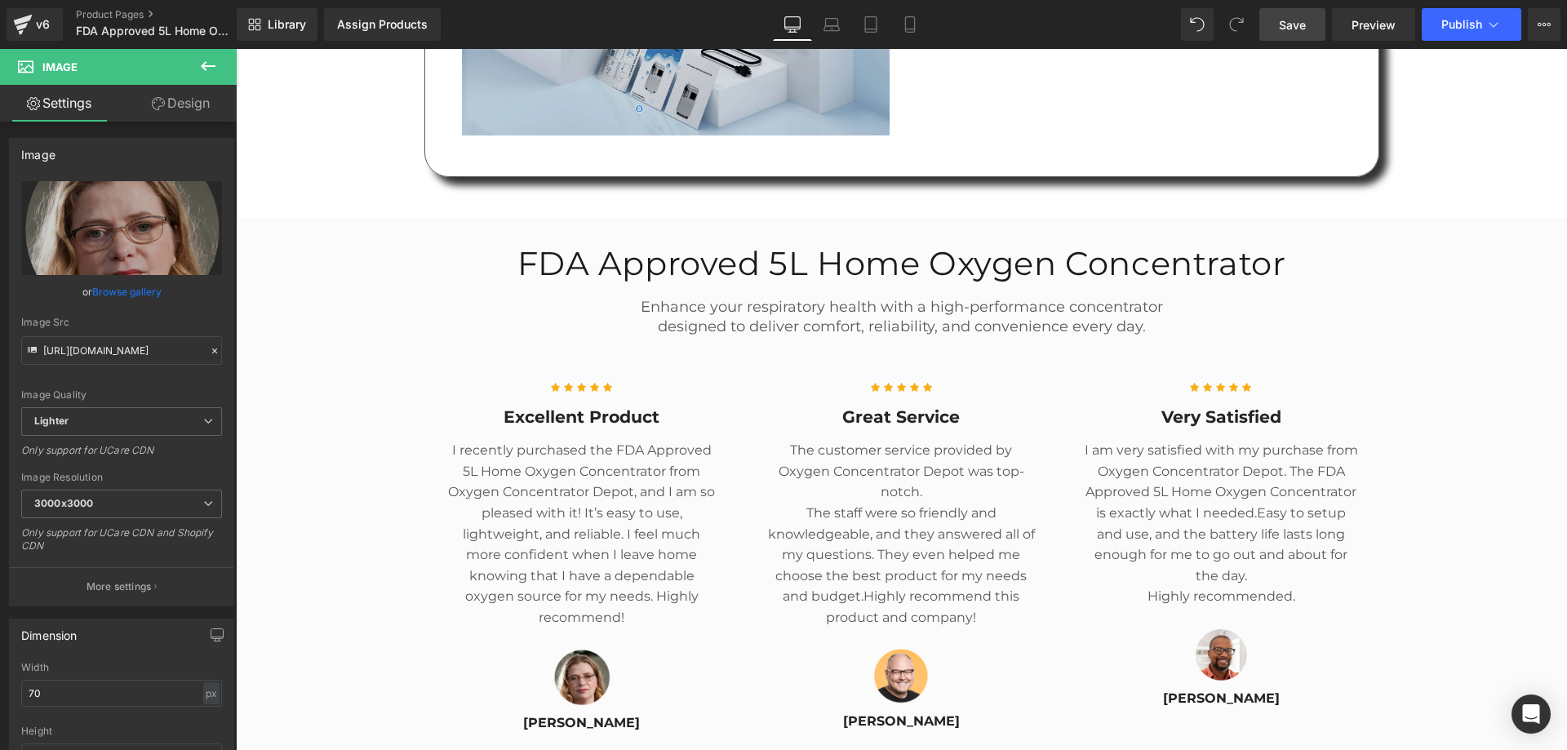
click at [1317, 16] on link "Save" at bounding box center [1292, 24] width 66 height 33
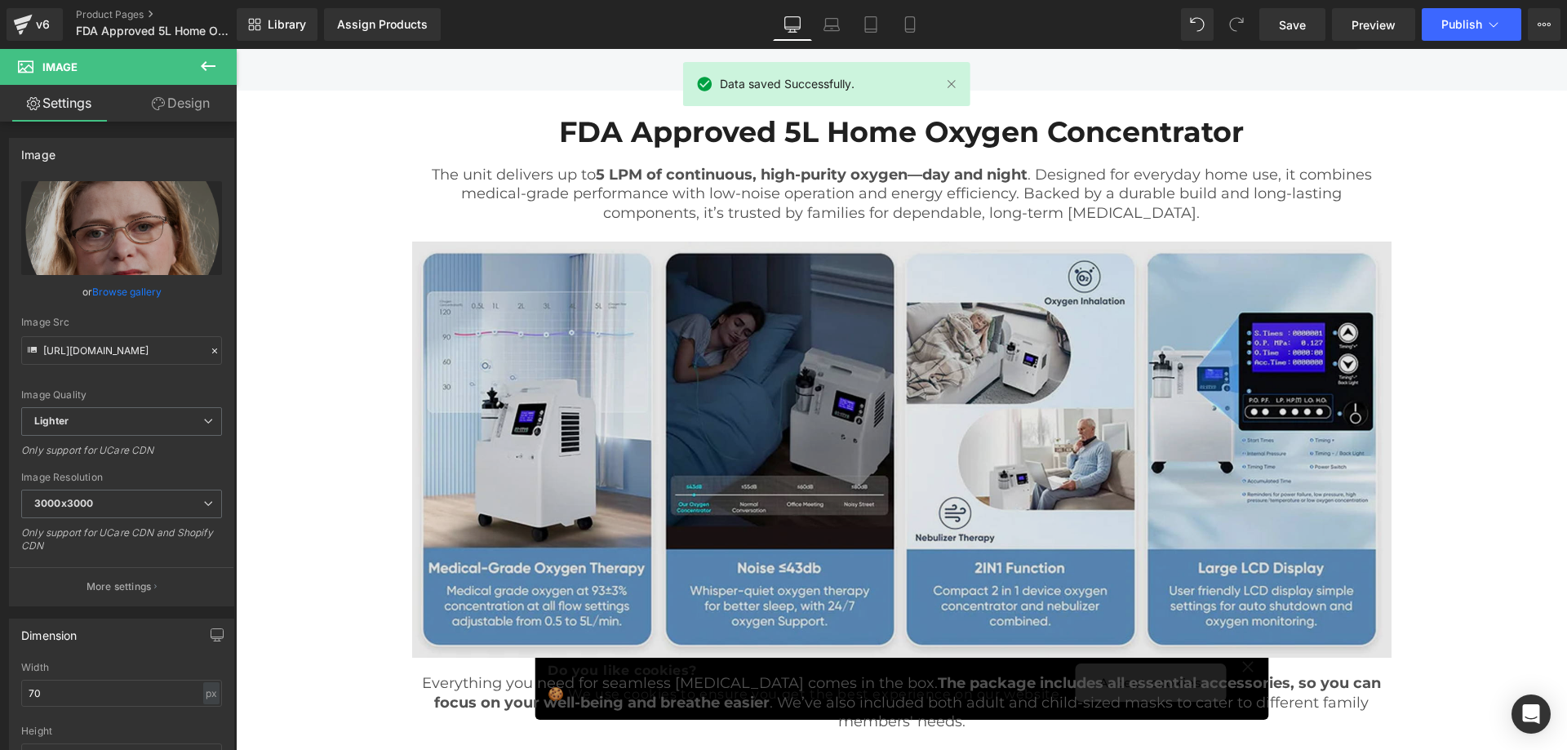
scroll to position [1023, 0]
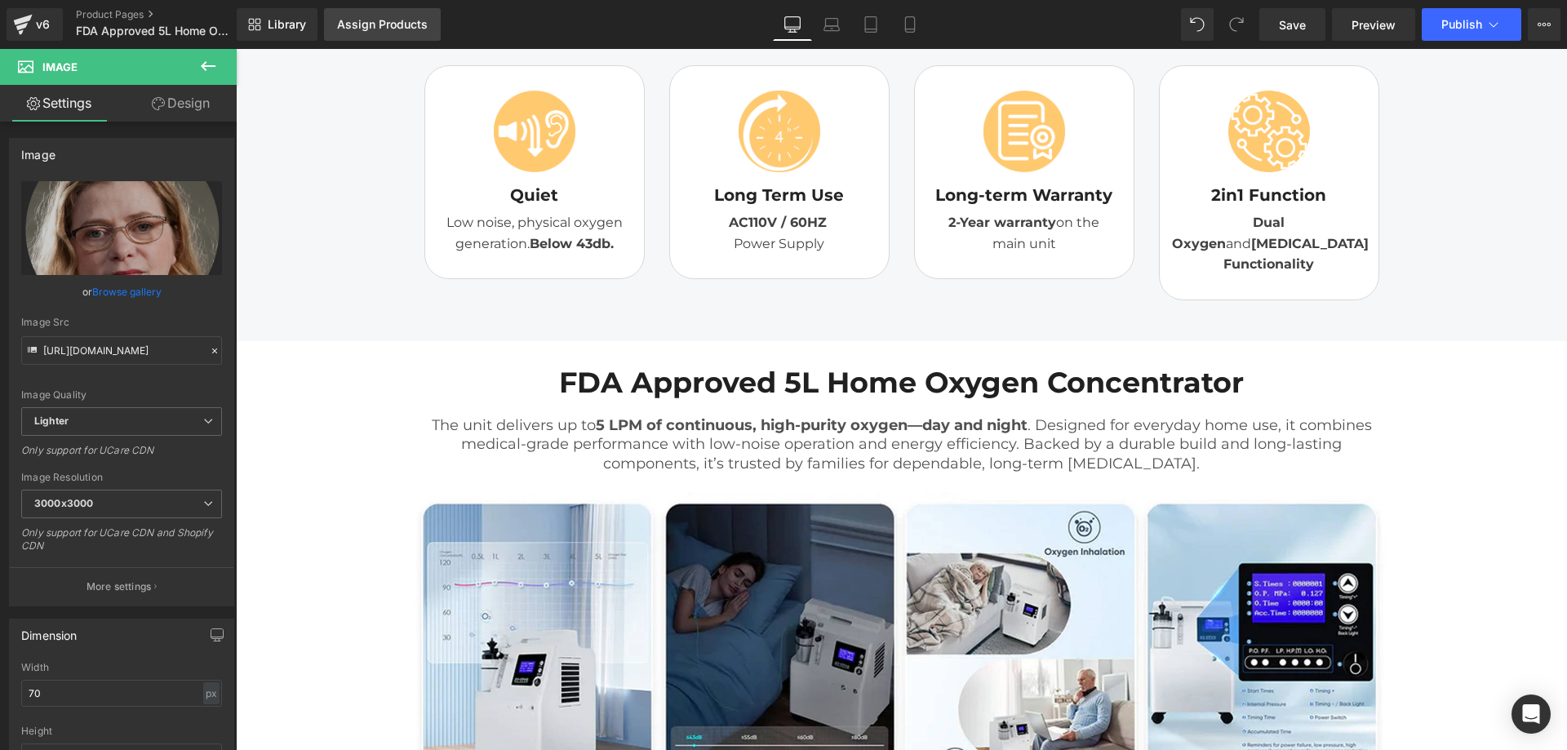
click at [389, 29] on div "Assign Products" at bounding box center [382, 24] width 91 height 13
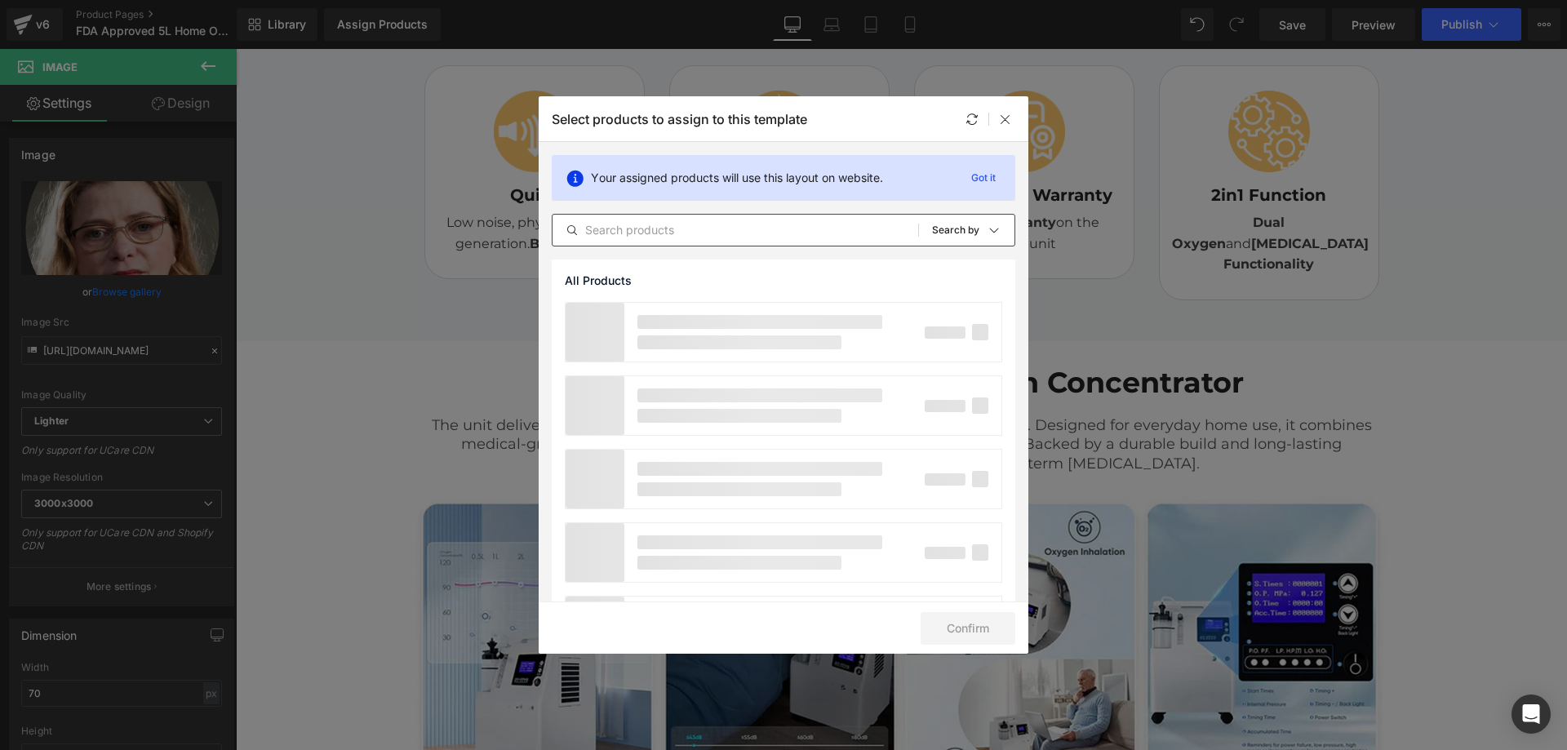
click at [693, 224] on input "text" at bounding box center [736, 230] width 366 height 20
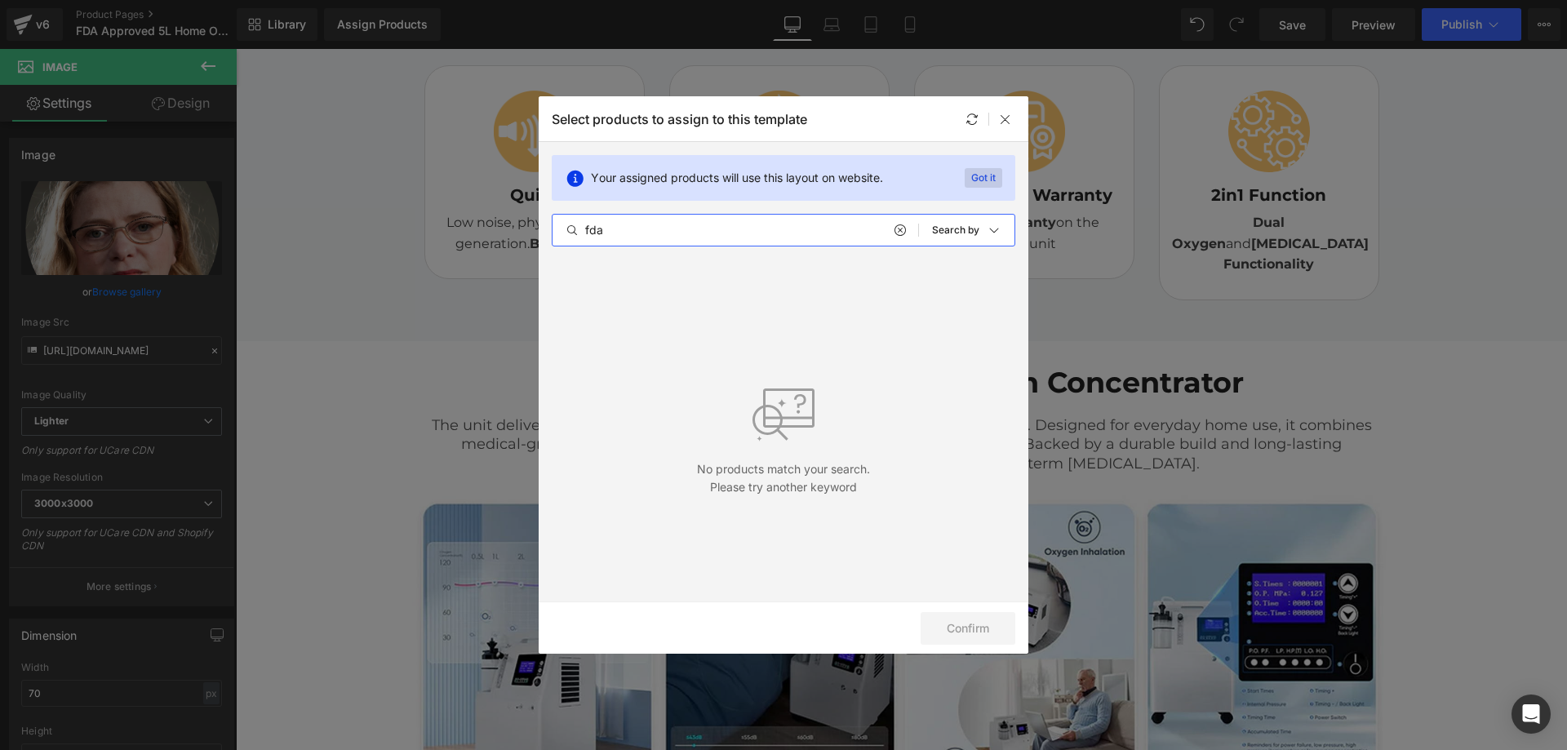
type input "fda"
click at [987, 178] on p "Got it" at bounding box center [984, 178] width 38 height 20
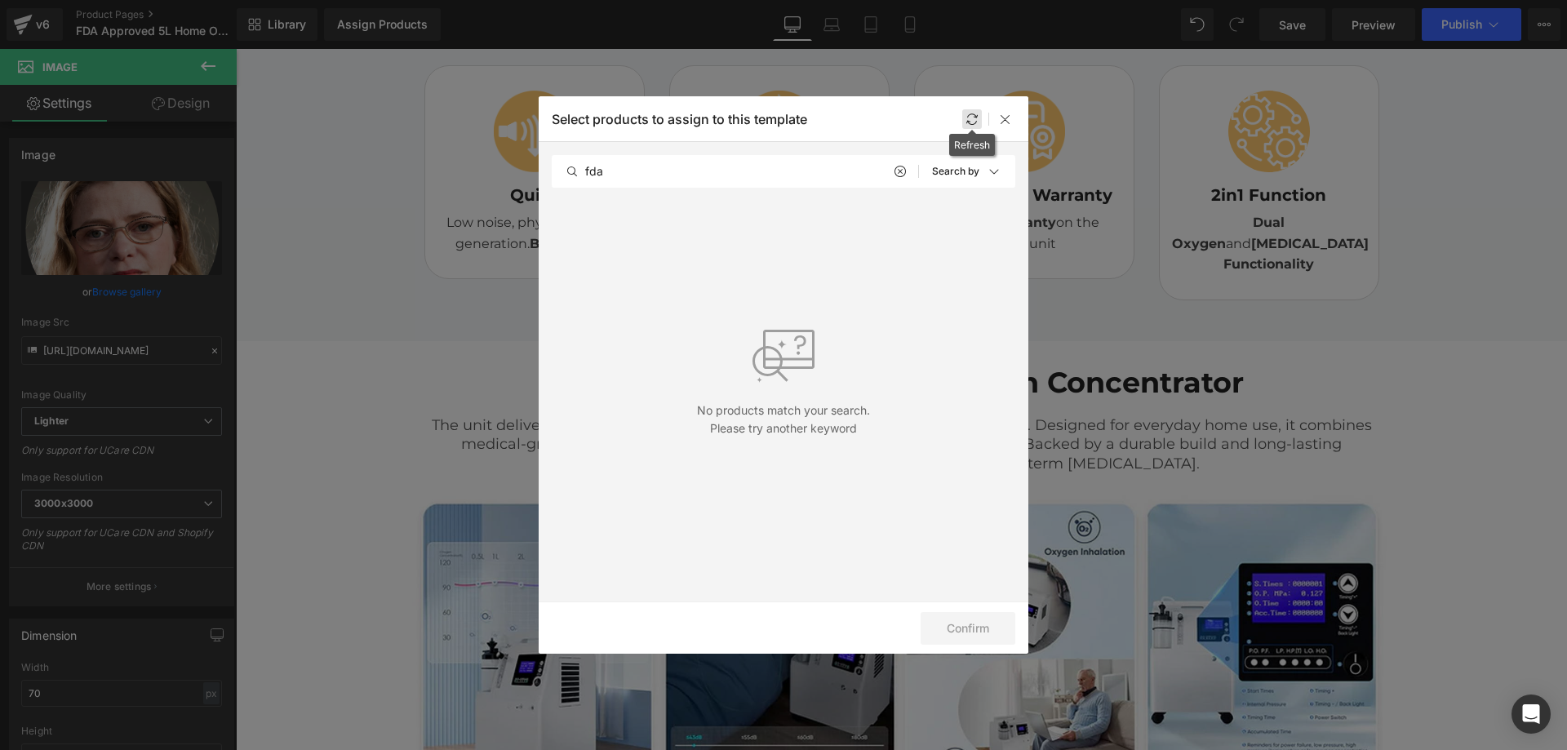
click at [968, 119] on icon at bounding box center [972, 119] width 13 height 13
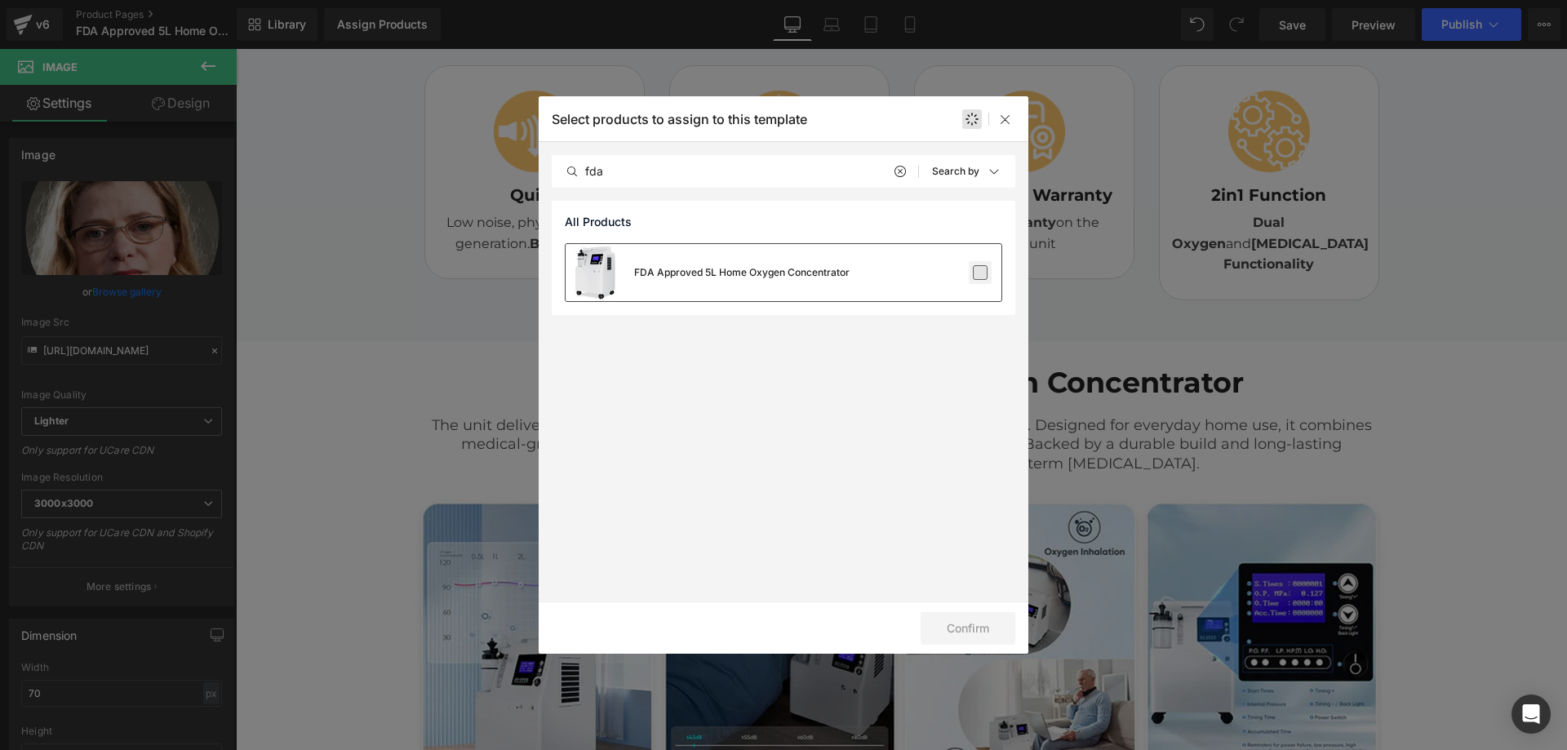
click at [980, 273] on label at bounding box center [980, 272] width 15 height 15
click at [980, 273] on input "checkbox" at bounding box center [980, 273] width 0 height 0
click at [973, 622] on button "Confirm" at bounding box center [968, 628] width 95 height 33
click at [967, 624] on button "Confirm" at bounding box center [968, 628] width 95 height 33
click at [1009, 122] on icon at bounding box center [1005, 119] width 13 height 13
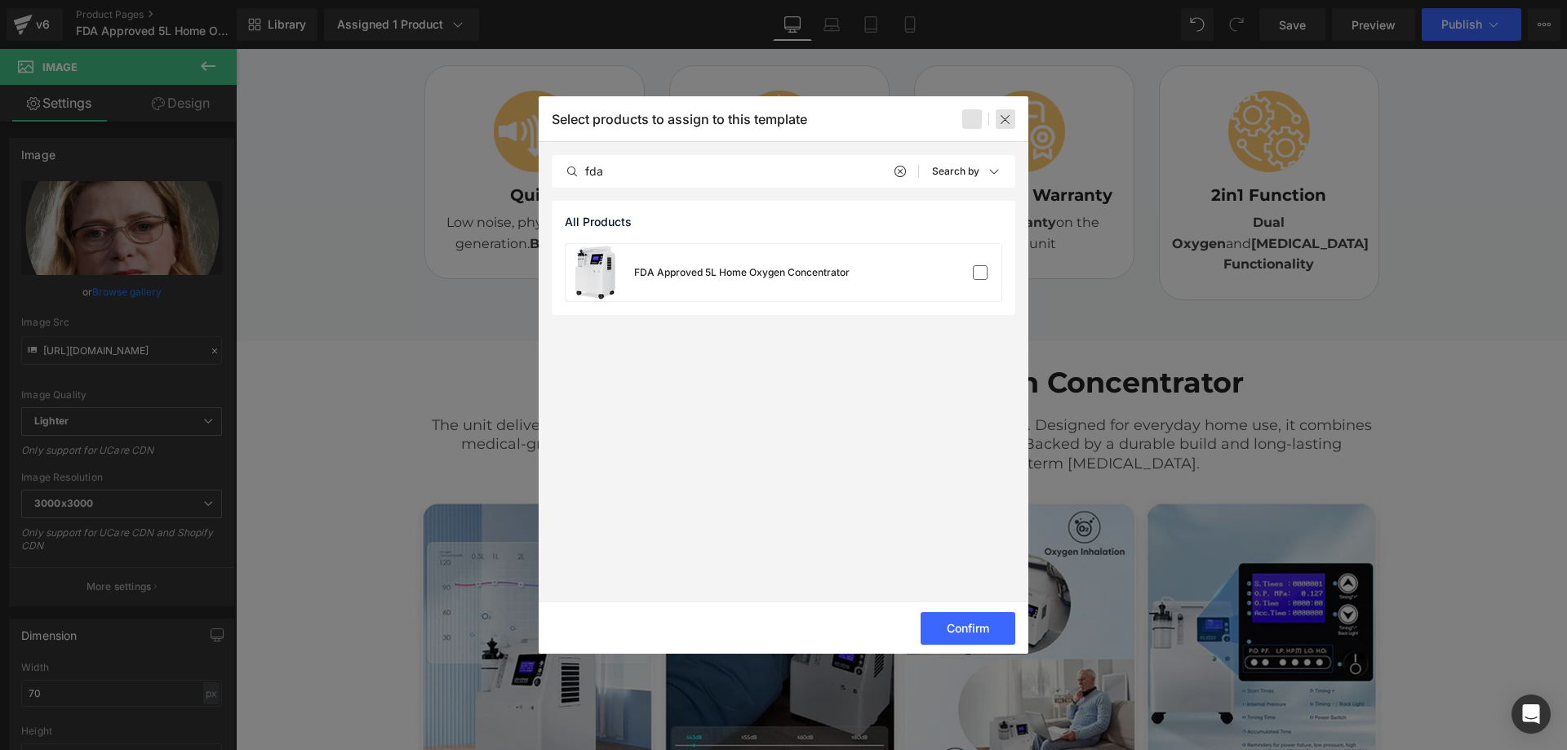
click at [1008, 122] on icon at bounding box center [1005, 119] width 13 height 13
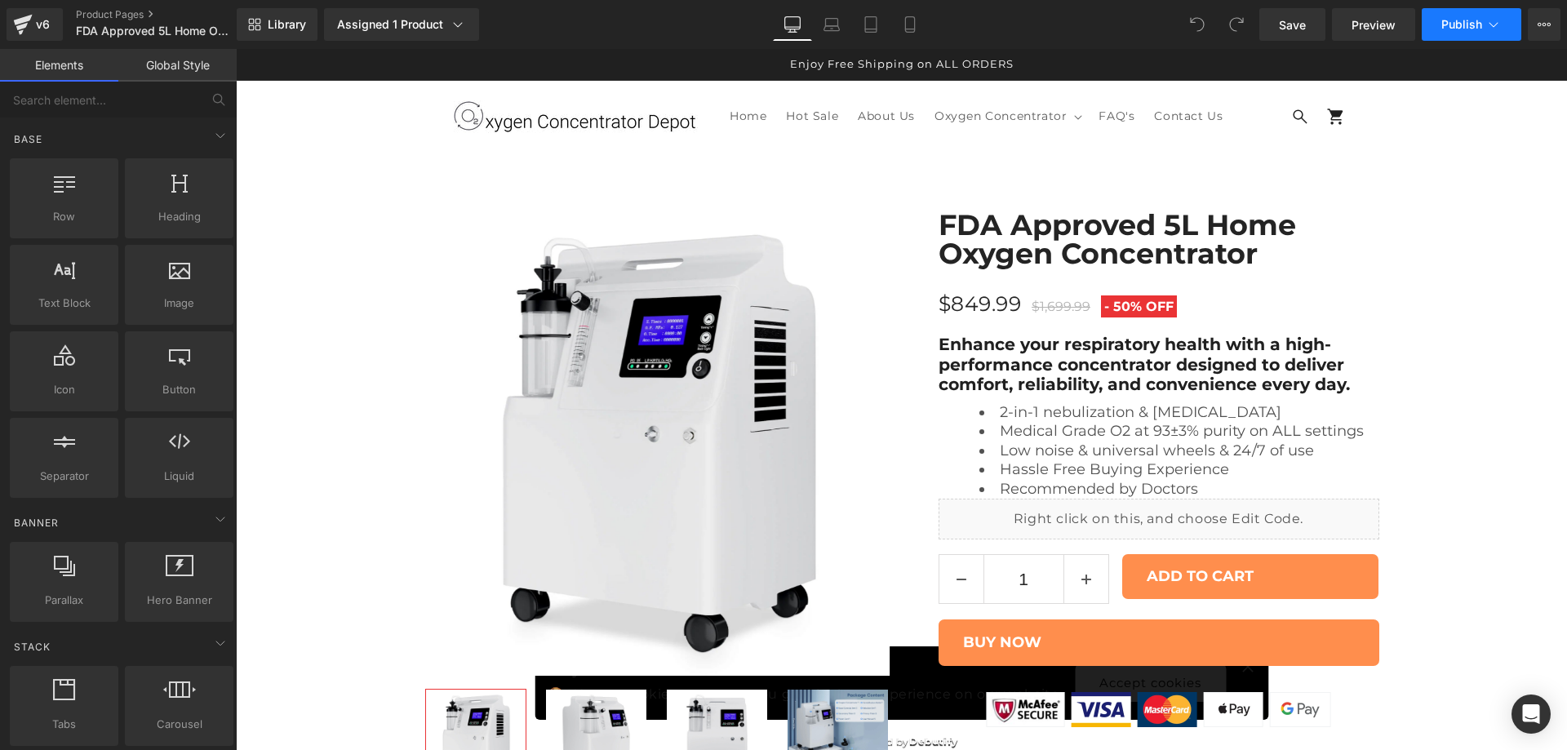
click at [1461, 23] on span "Publish" at bounding box center [1461, 24] width 41 height 13
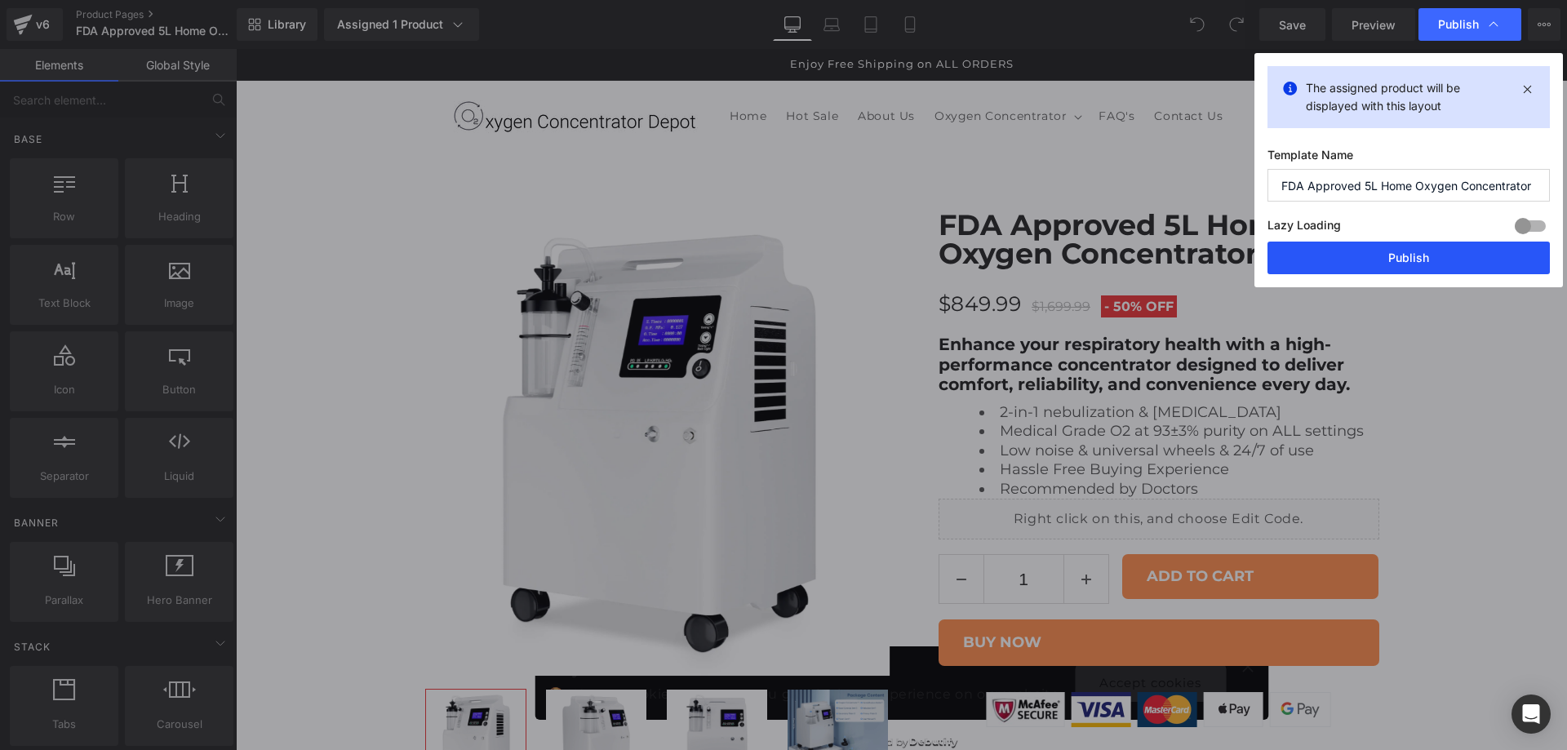
click at [1451, 255] on button "Publish" at bounding box center [1409, 258] width 282 height 33
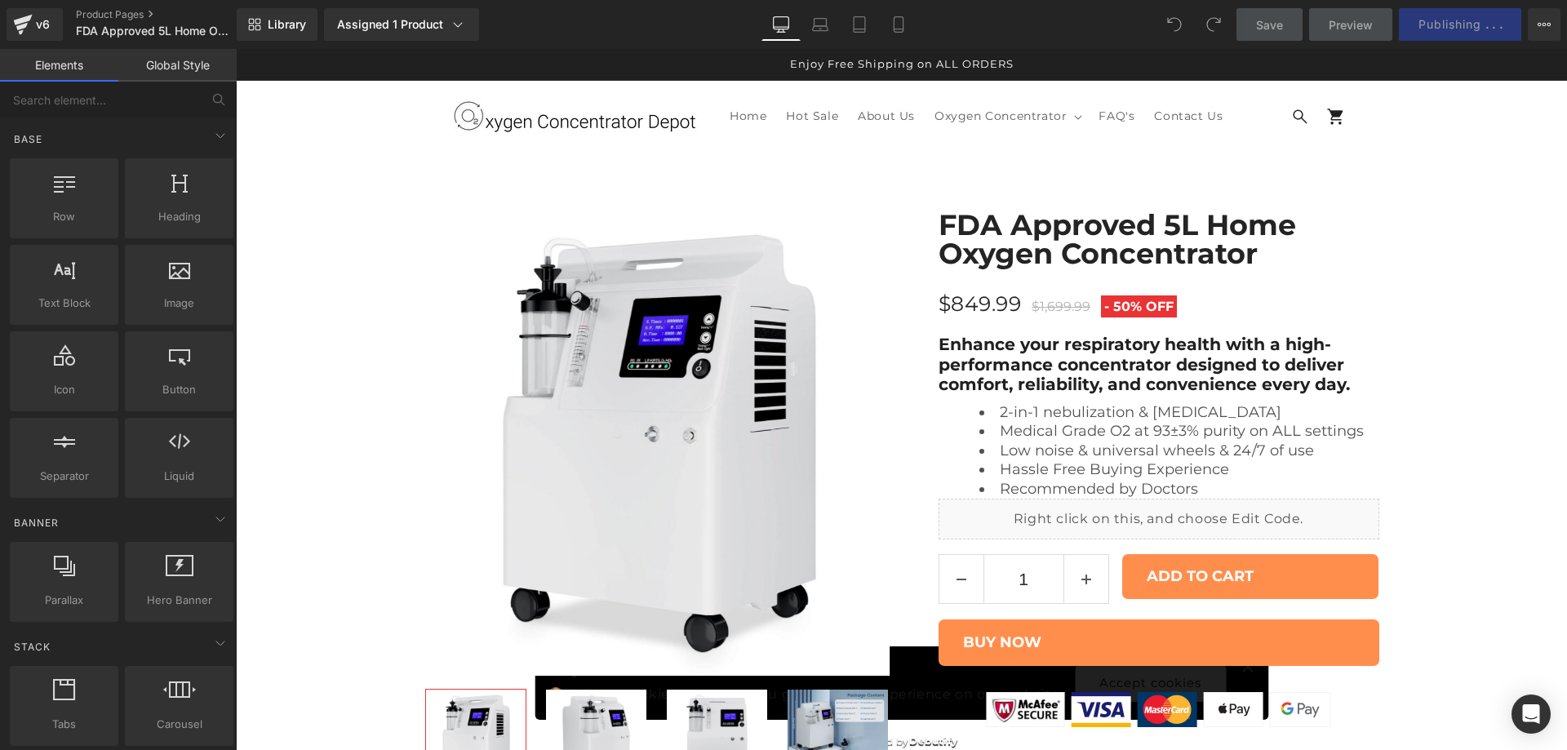
scroll to position [3265, 0]
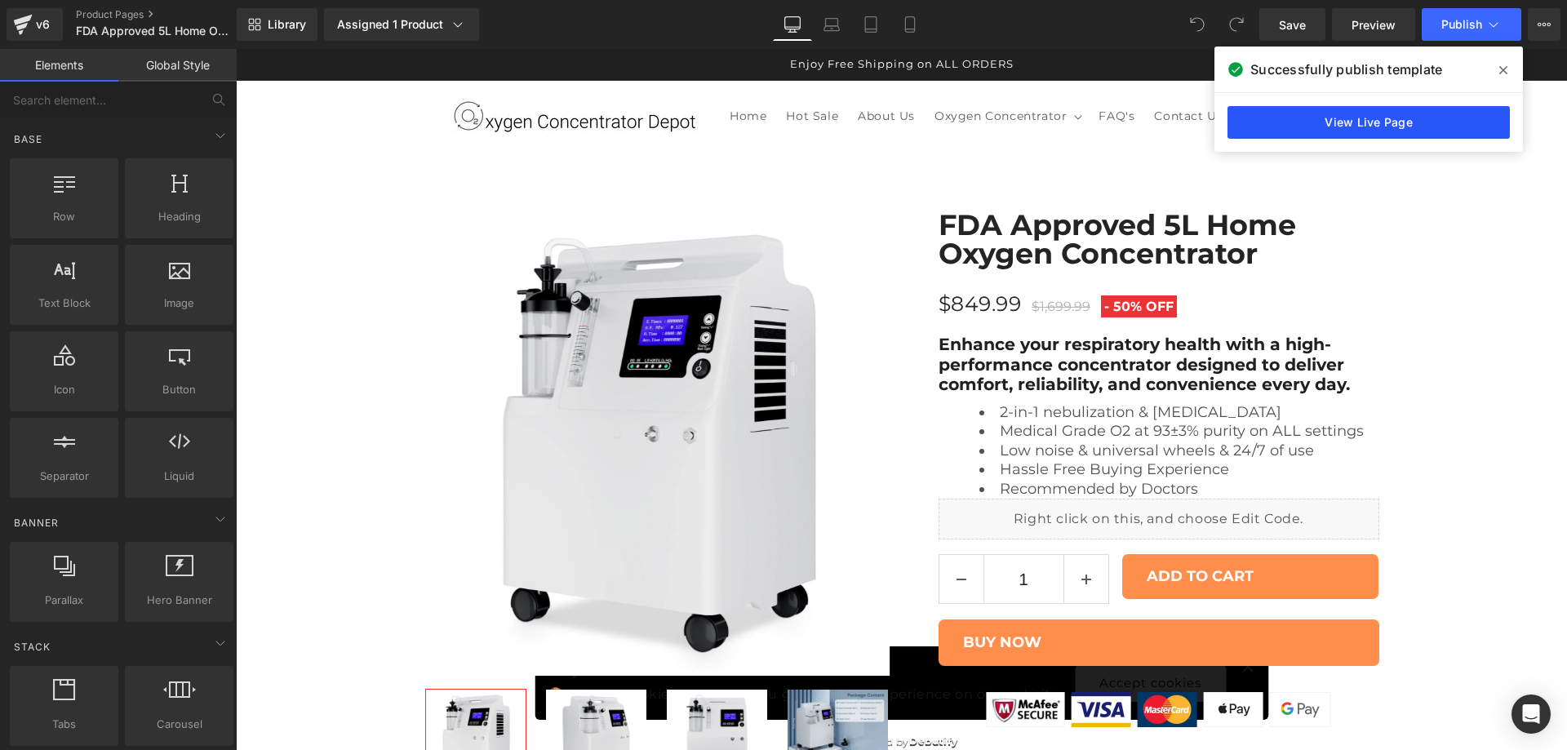
click at [1379, 118] on link "View Live Page" at bounding box center [1369, 122] width 282 height 33
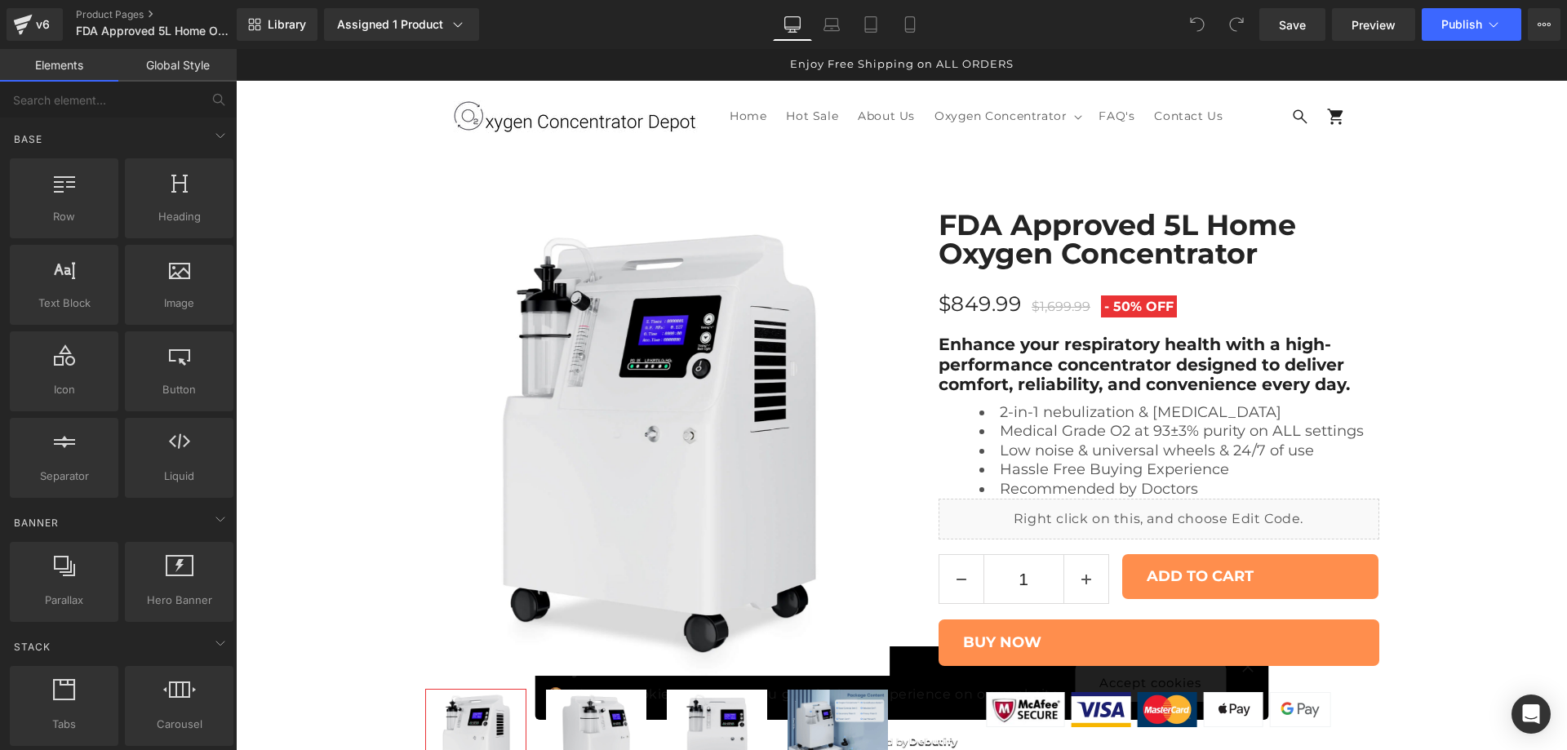
scroll to position [6393, 0]
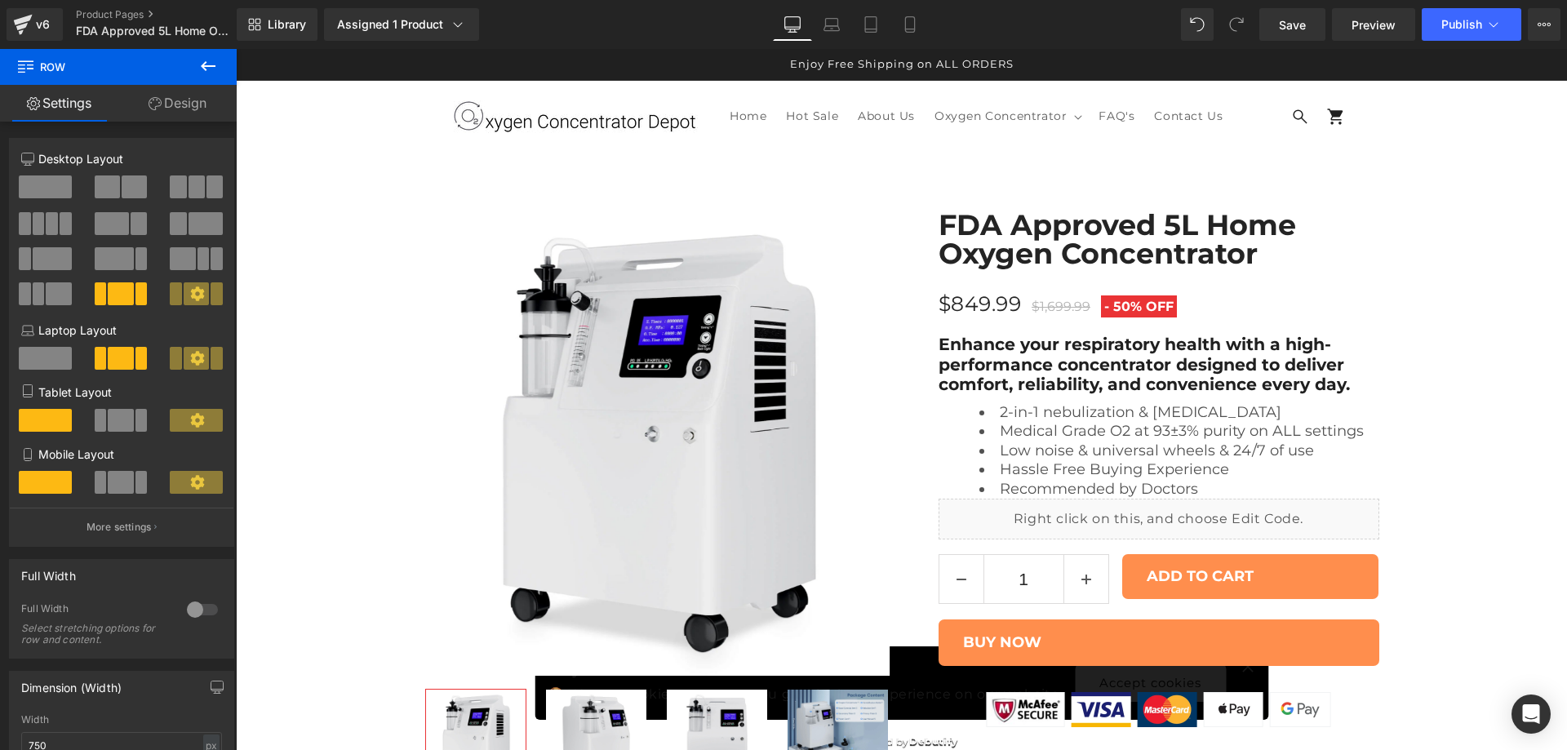
click at [192, 104] on link "Design" at bounding box center [177, 103] width 118 height 37
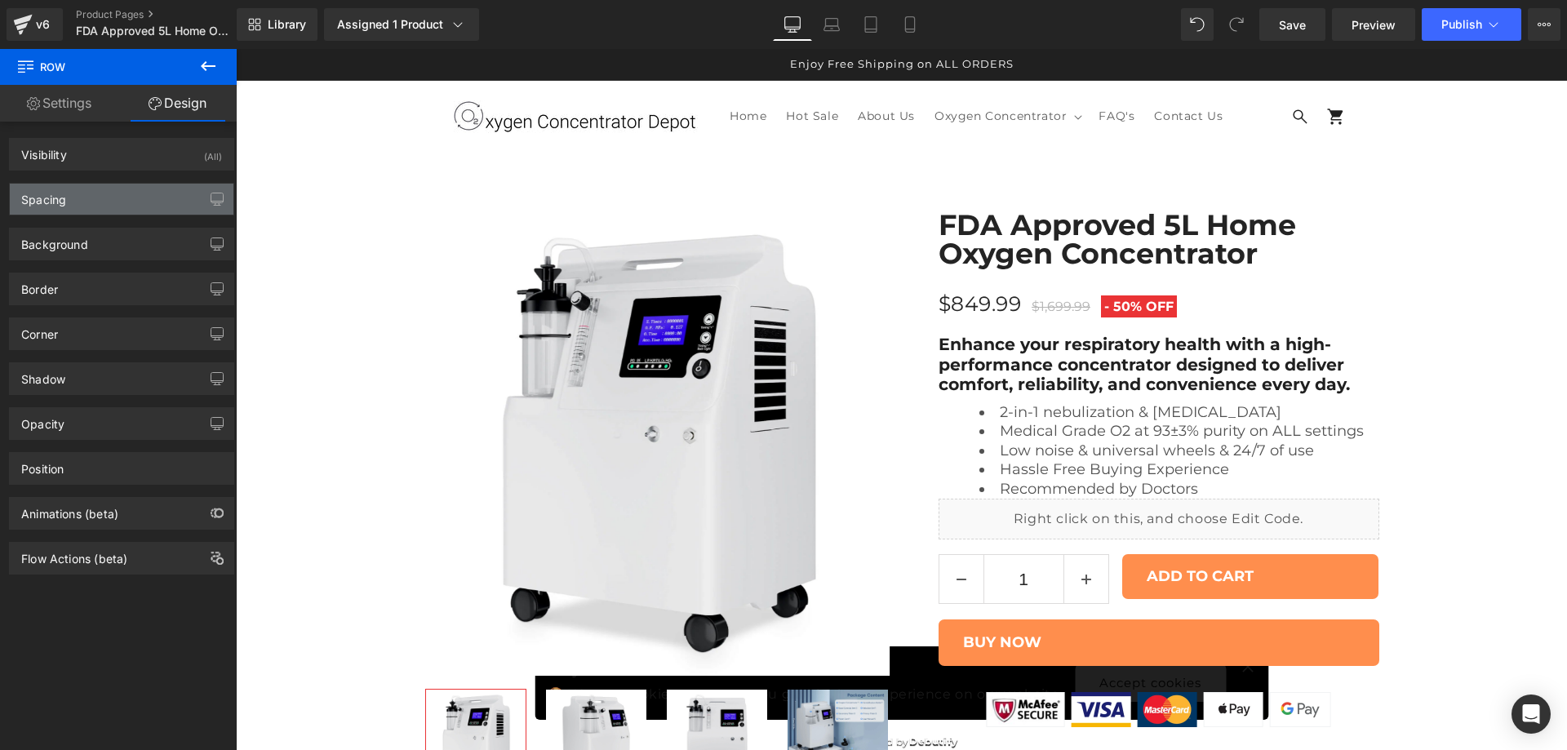
click at [93, 191] on div "Spacing" at bounding box center [122, 199] width 224 height 31
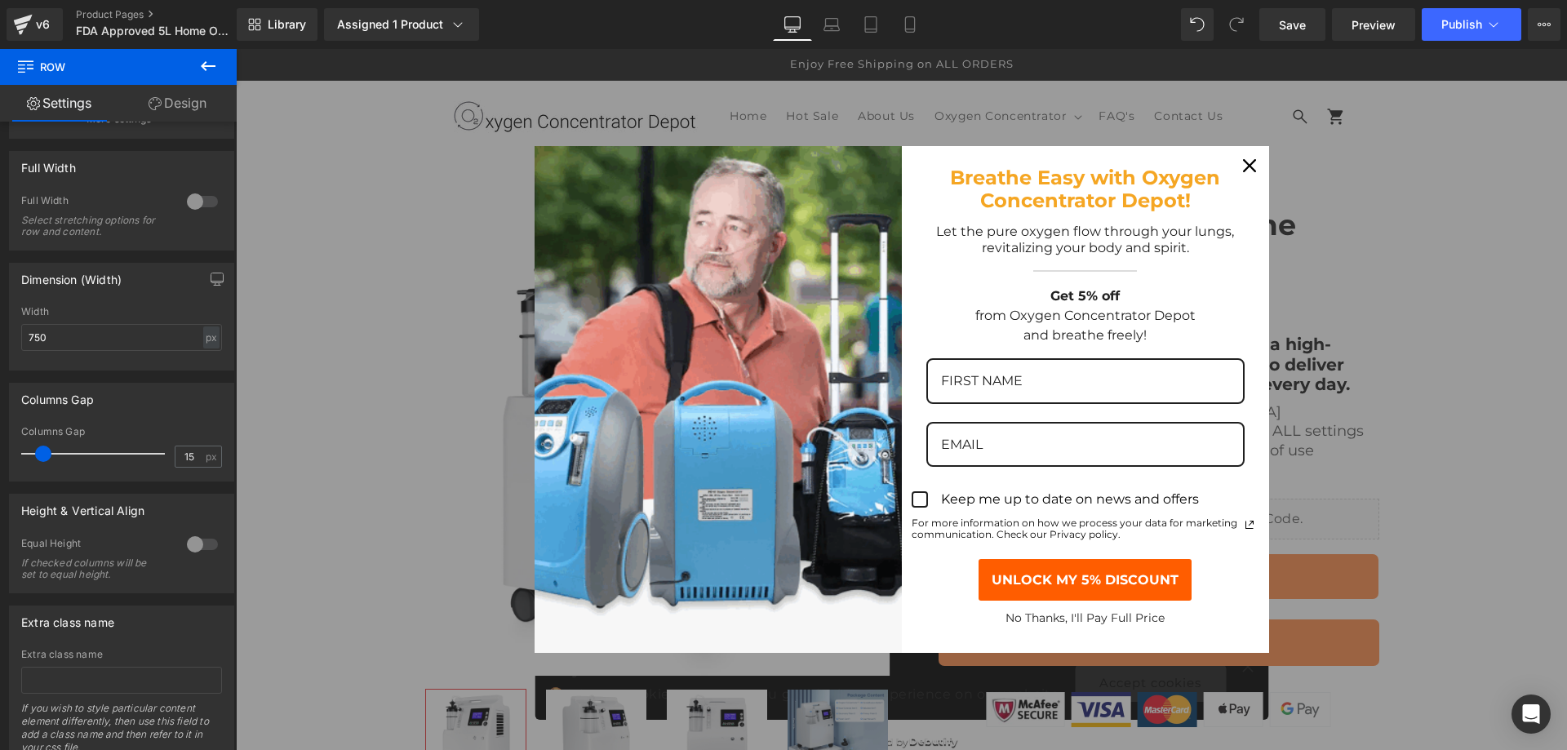
scroll to position [6938, 0]
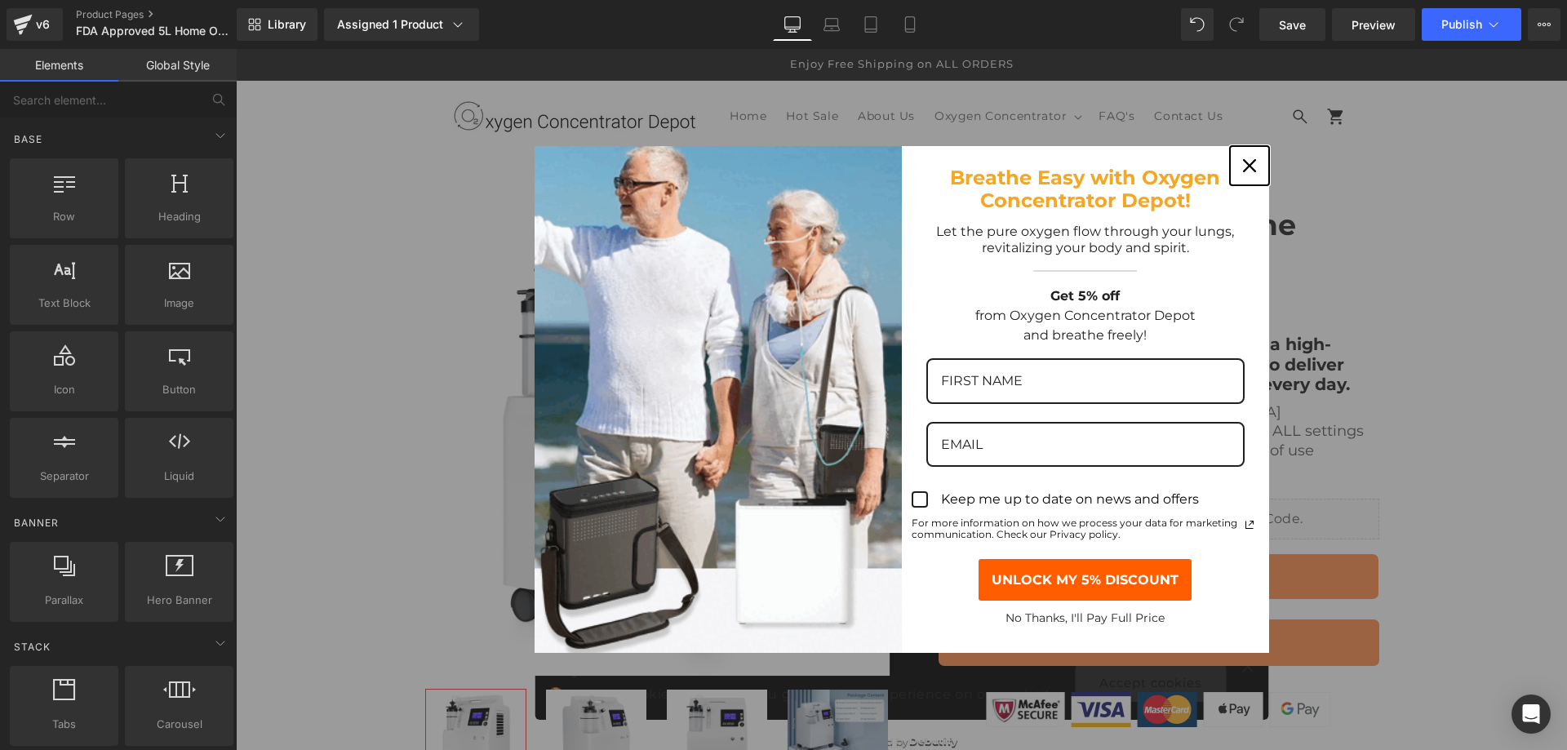
click at [1251, 165] on div "Close" at bounding box center [1250, 166] width 26 height 26
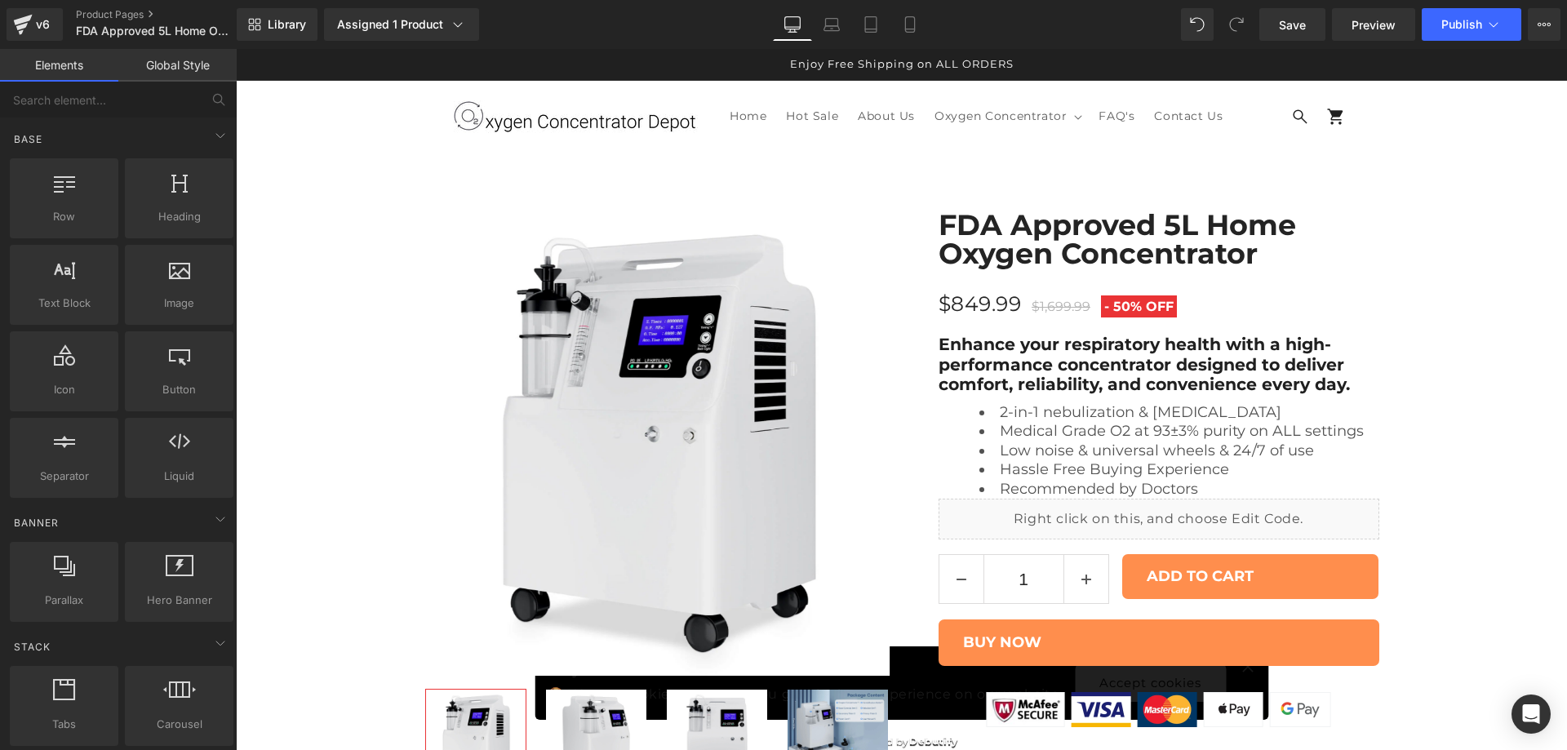
scroll to position [7511, 0]
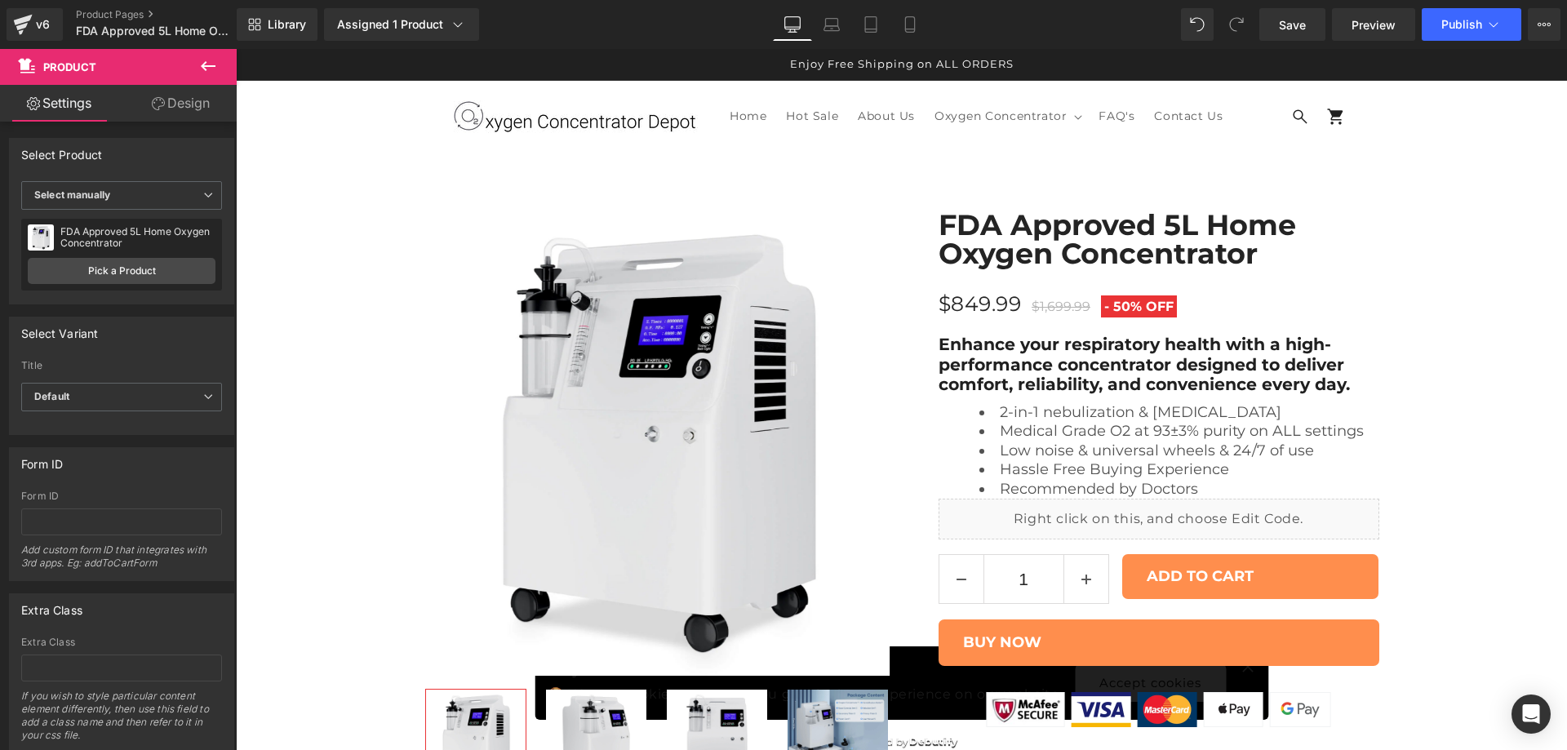
click at [171, 114] on link "Design" at bounding box center [181, 103] width 118 height 37
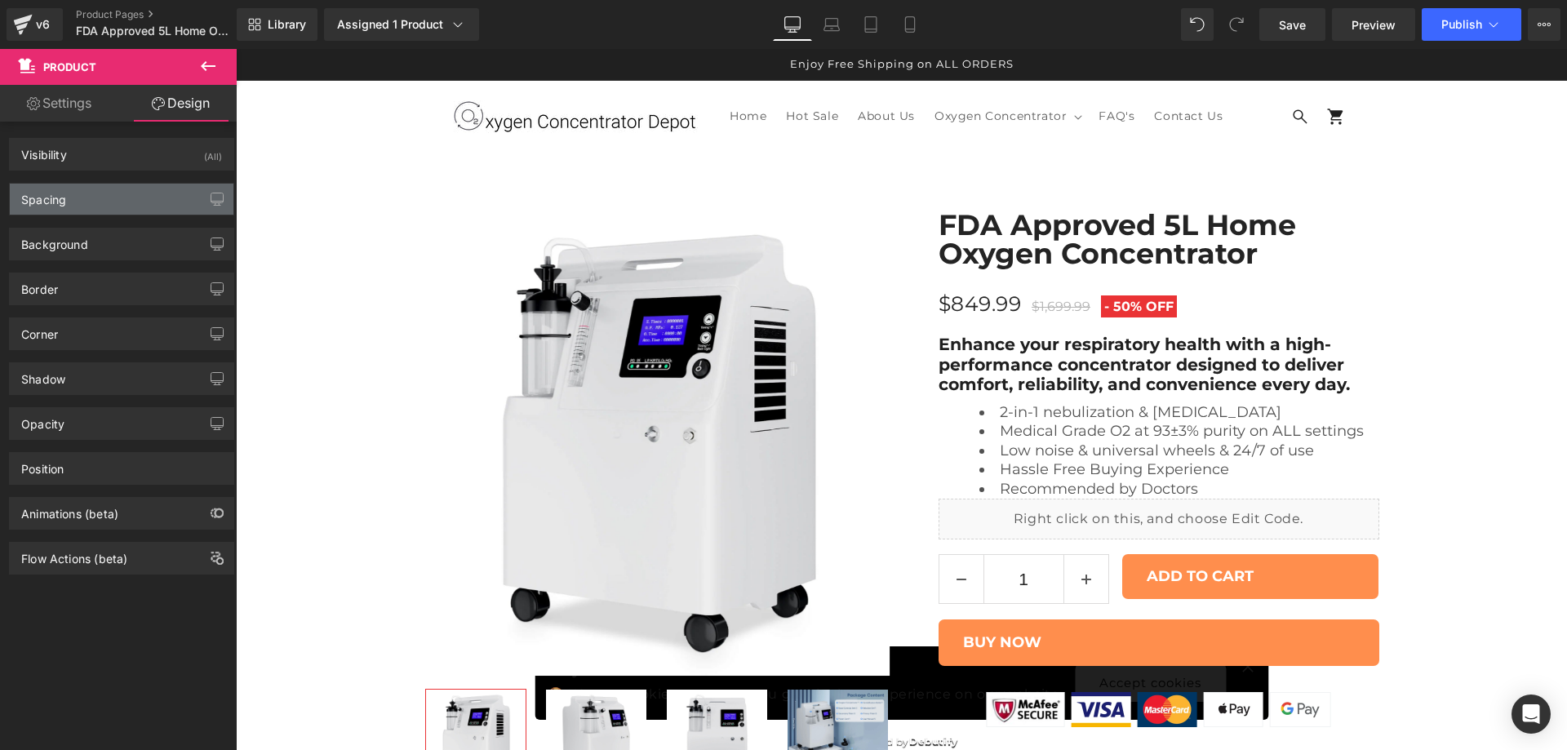
click at [135, 193] on div "Spacing" at bounding box center [122, 199] width 224 height 31
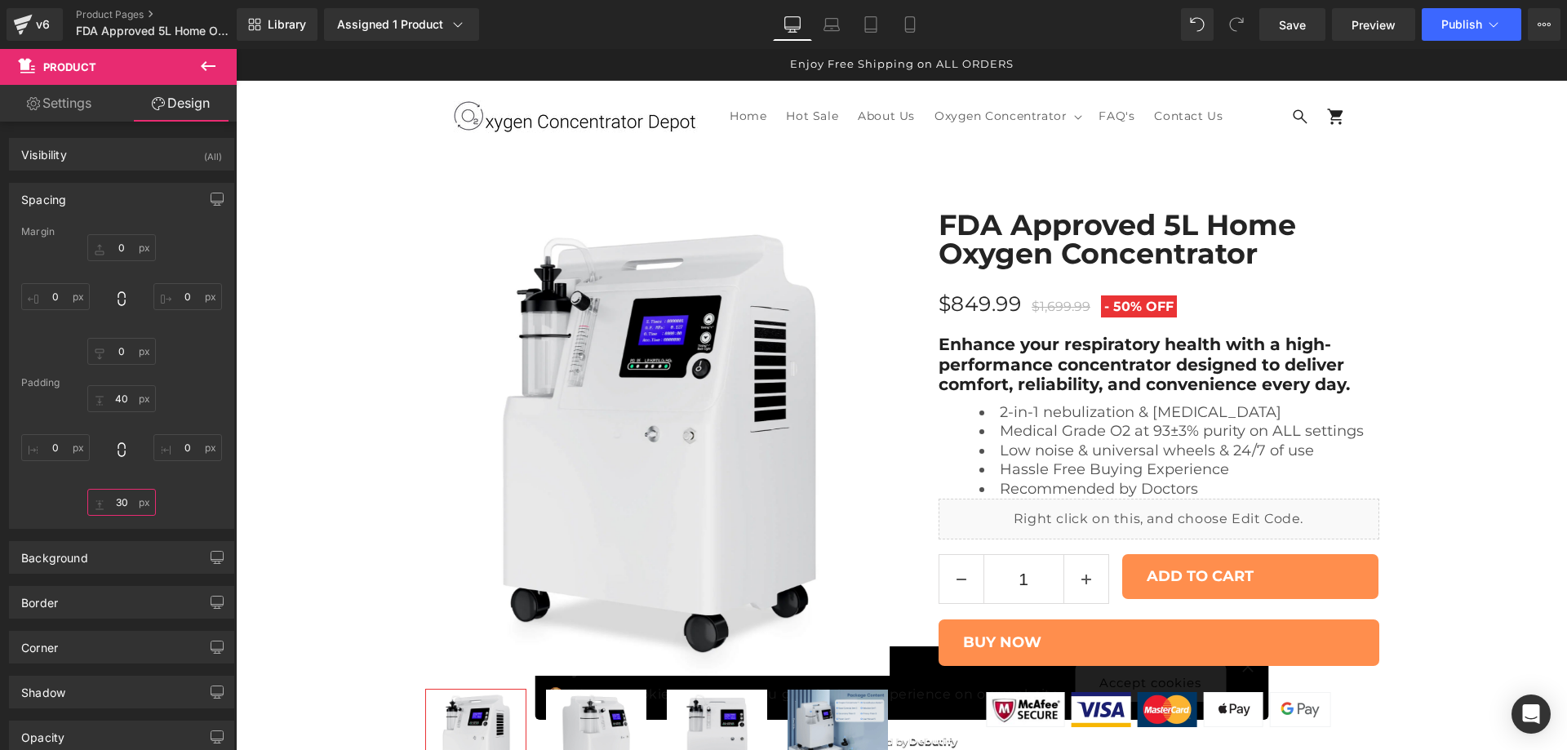
click at [112, 504] on input "text" at bounding box center [121, 502] width 69 height 27
type input "70"
click at [198, 369] on div "Margin Padding 70 XS S M L XL Edit Value" at bounding box center [122, 377] width 224 height 302
click at [1456, 21] on span "Publish" at bounding box center [1461, 24] width 41 height 13
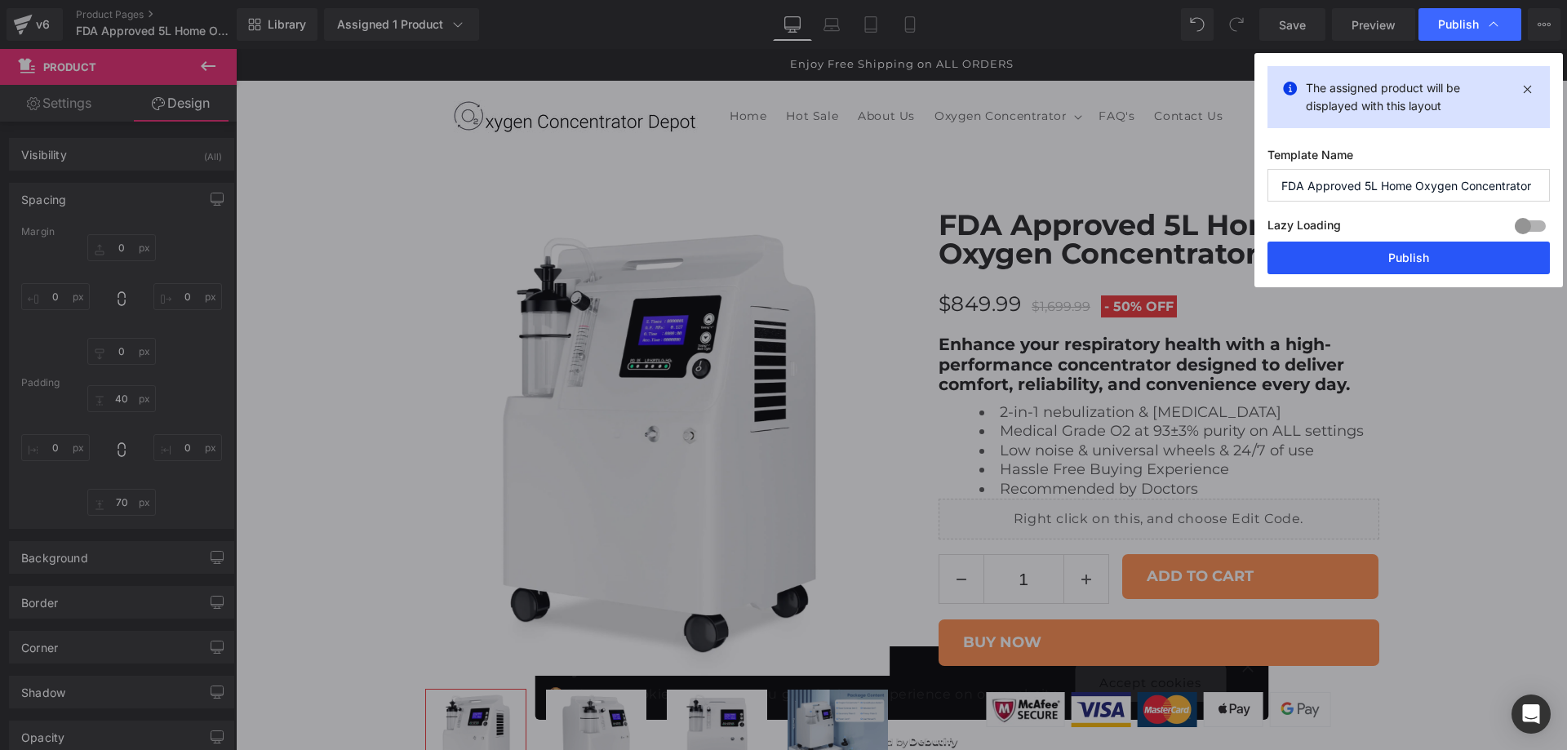
click at [1406, 255] on button "Publish" at bounding box center [1409, 258] width 282 height 33
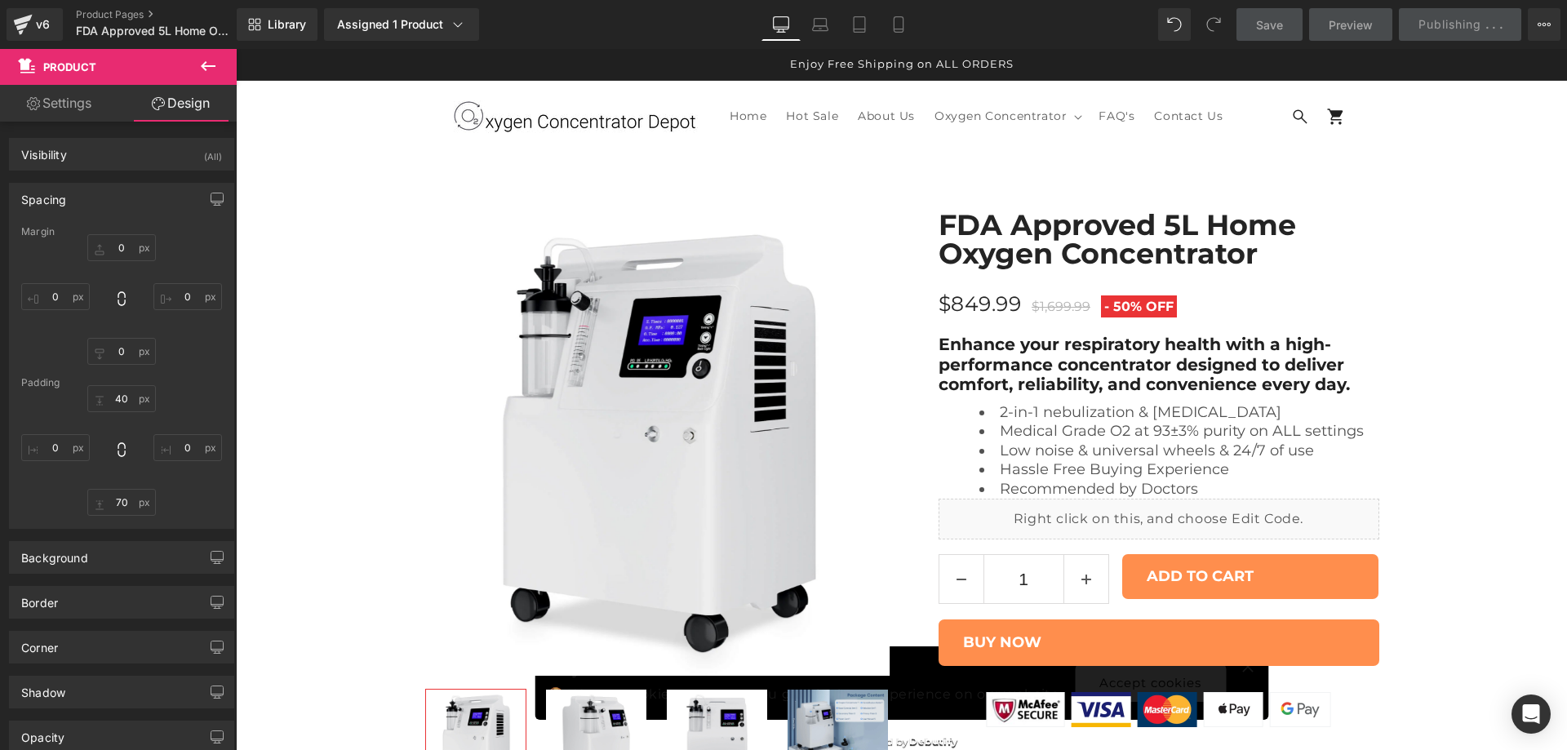
scroll to position [6287, 0]
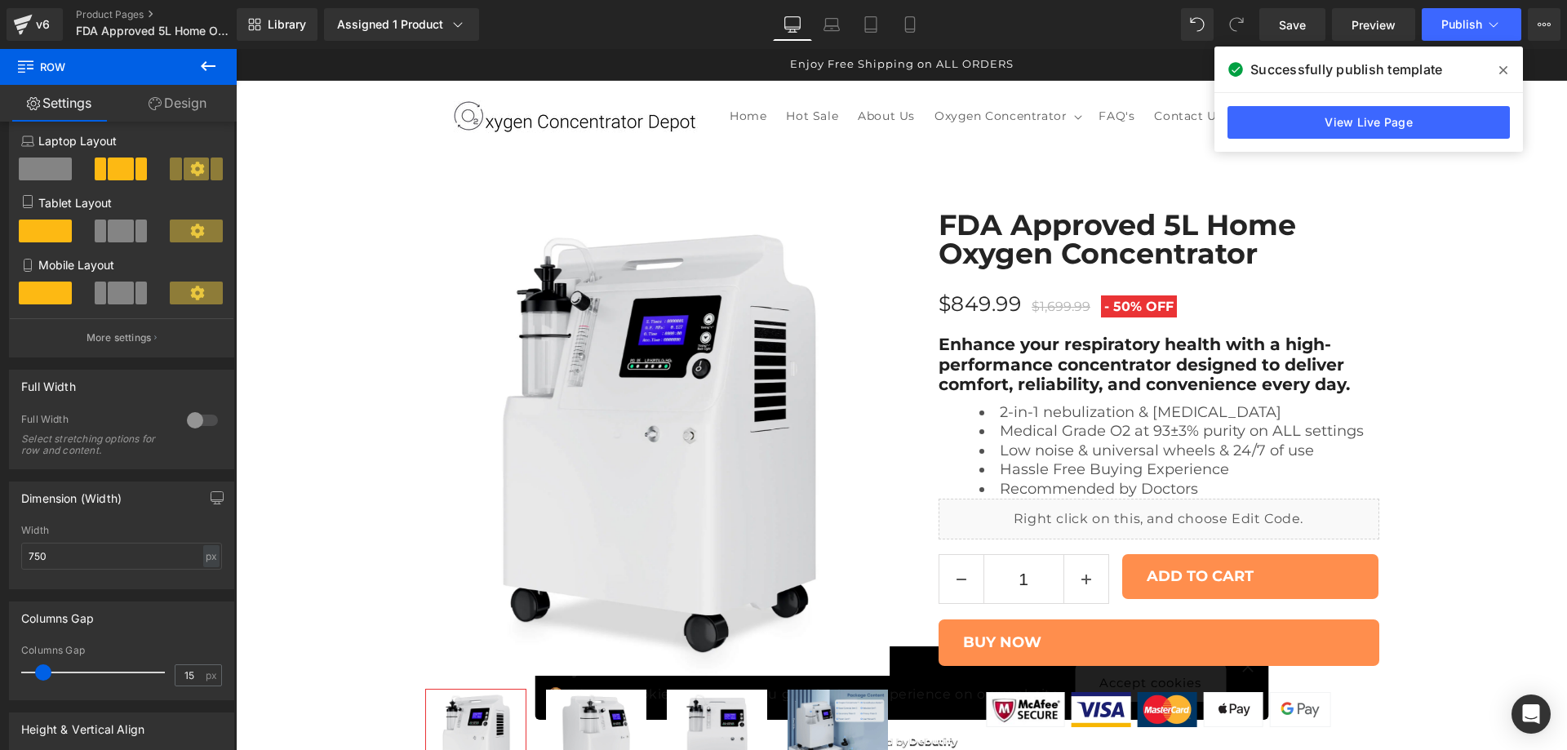
scroll to position [272, 0]
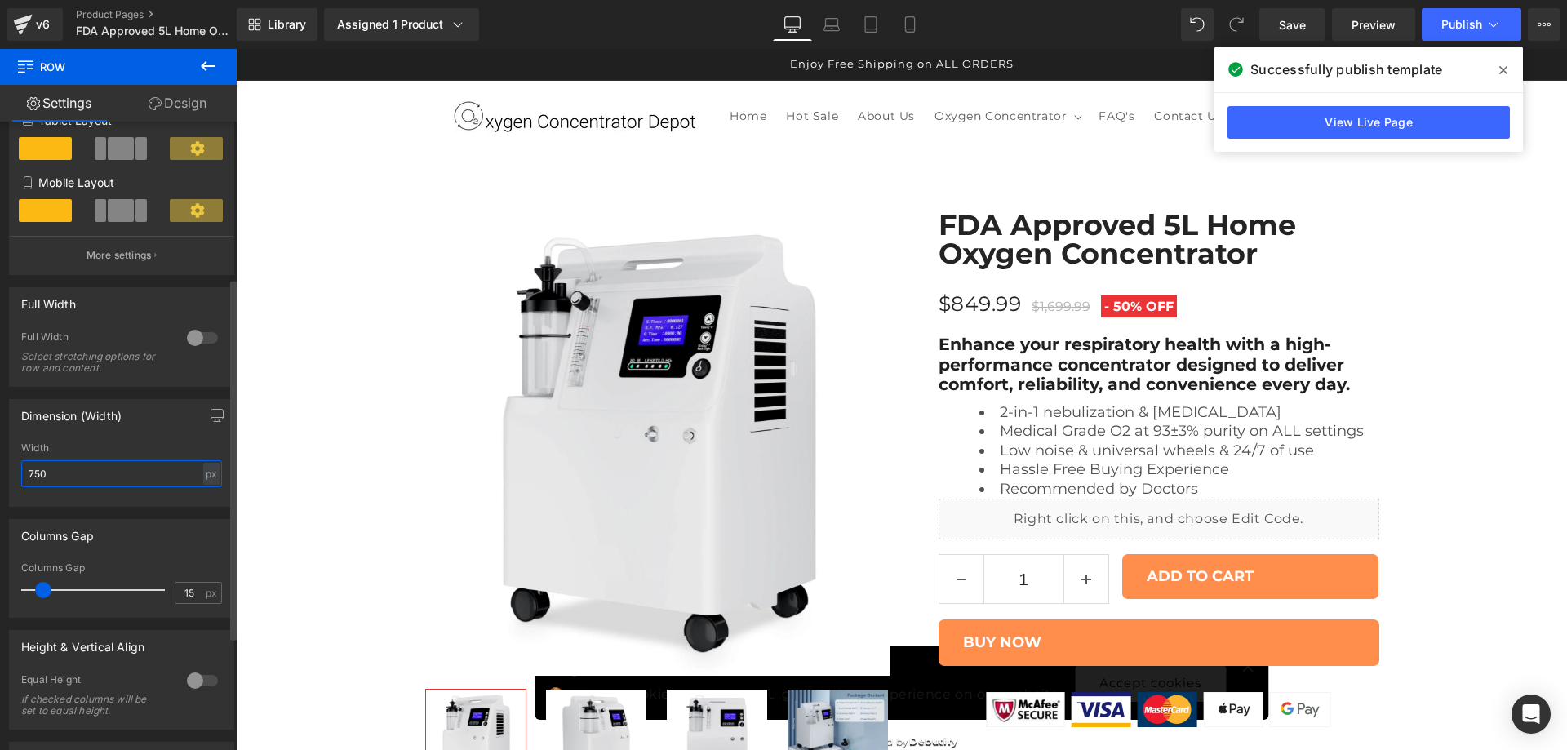
drag, startPoint x: 79, startPoint y: 464, endPoint x: 0, endPoint y: 464, distance: 79.2
click at [0, 464] on div "Dimension (Width) 750px Width 750 px % px" at bounding box center [122, 447] width 244 height 120
type input "700"
click at [1509, 78] on span at bounding box center [1503, 70] width 26 height 26
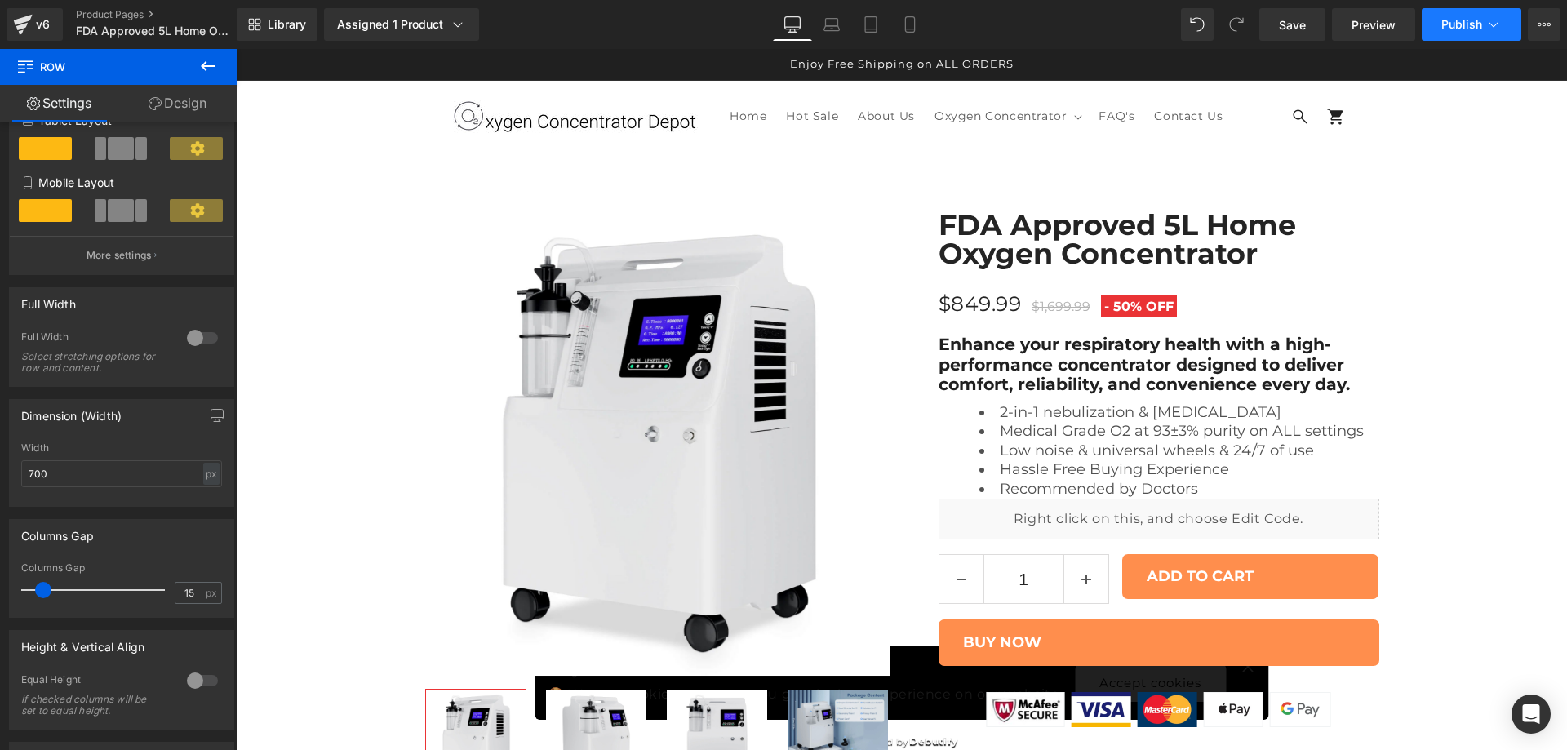
click at [1450, 29] on span "Publish" at bounding box center [1461, 24] width 41 height 13
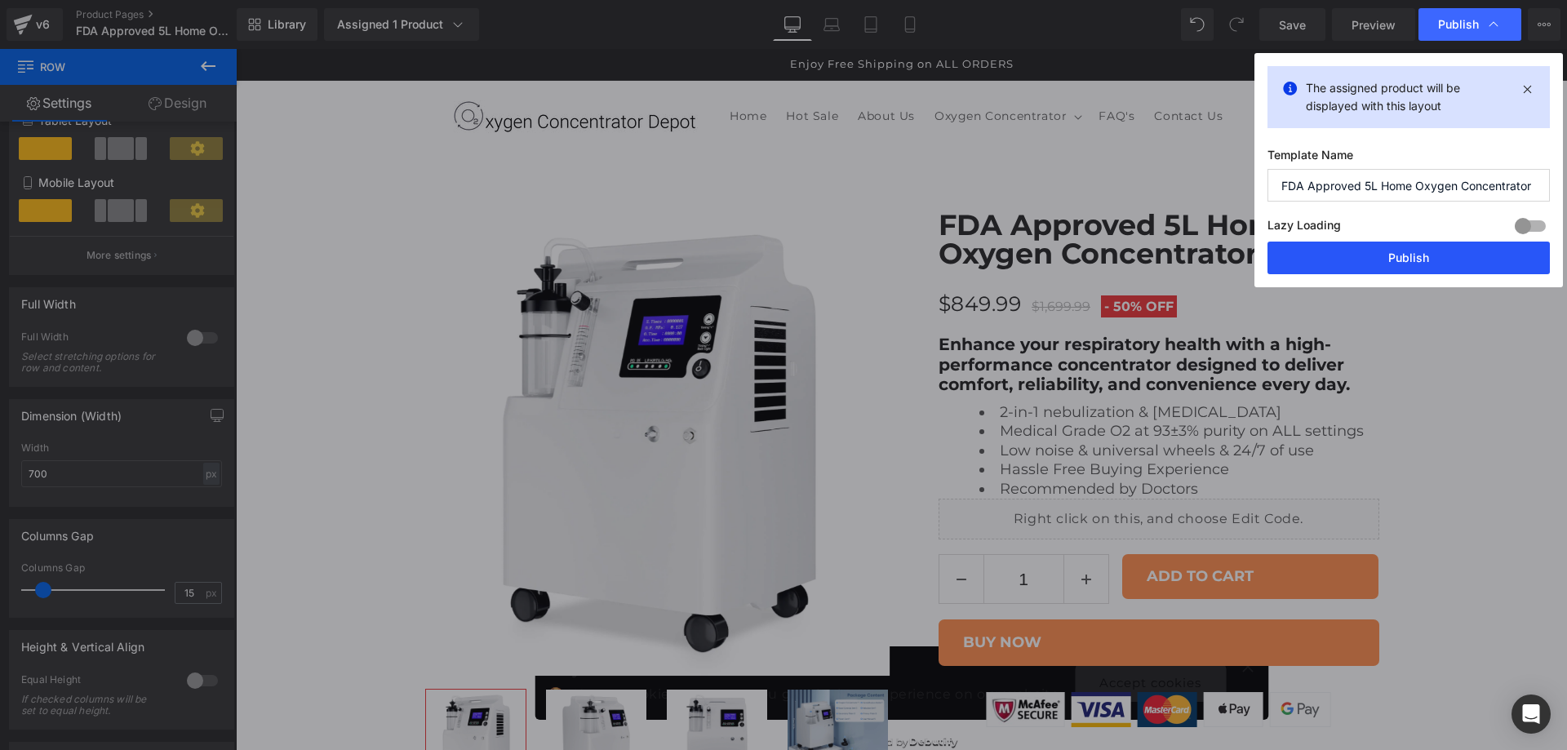
drag, startPoint x: 1428, startPoint y: 258, endPoint x: 882, endPoint y: 361, distance: 556.5
click at [1428, 258] on button "Publish" at bounding box center [1409, 258] width 282 height 33
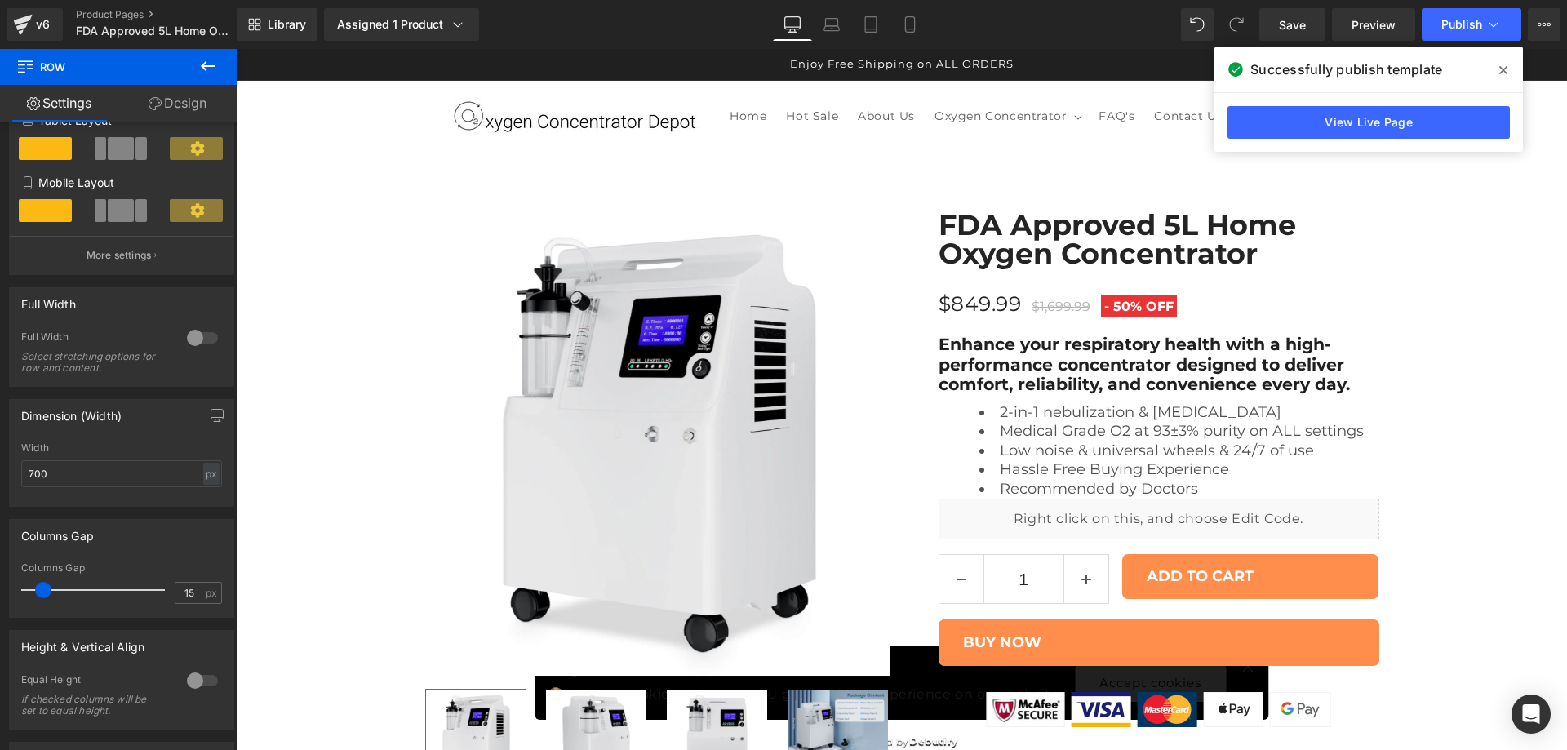
scroll to position [5878, 0]
click at [1503, 73] on icon at bounding box center [1503, 70] width 8 height 13
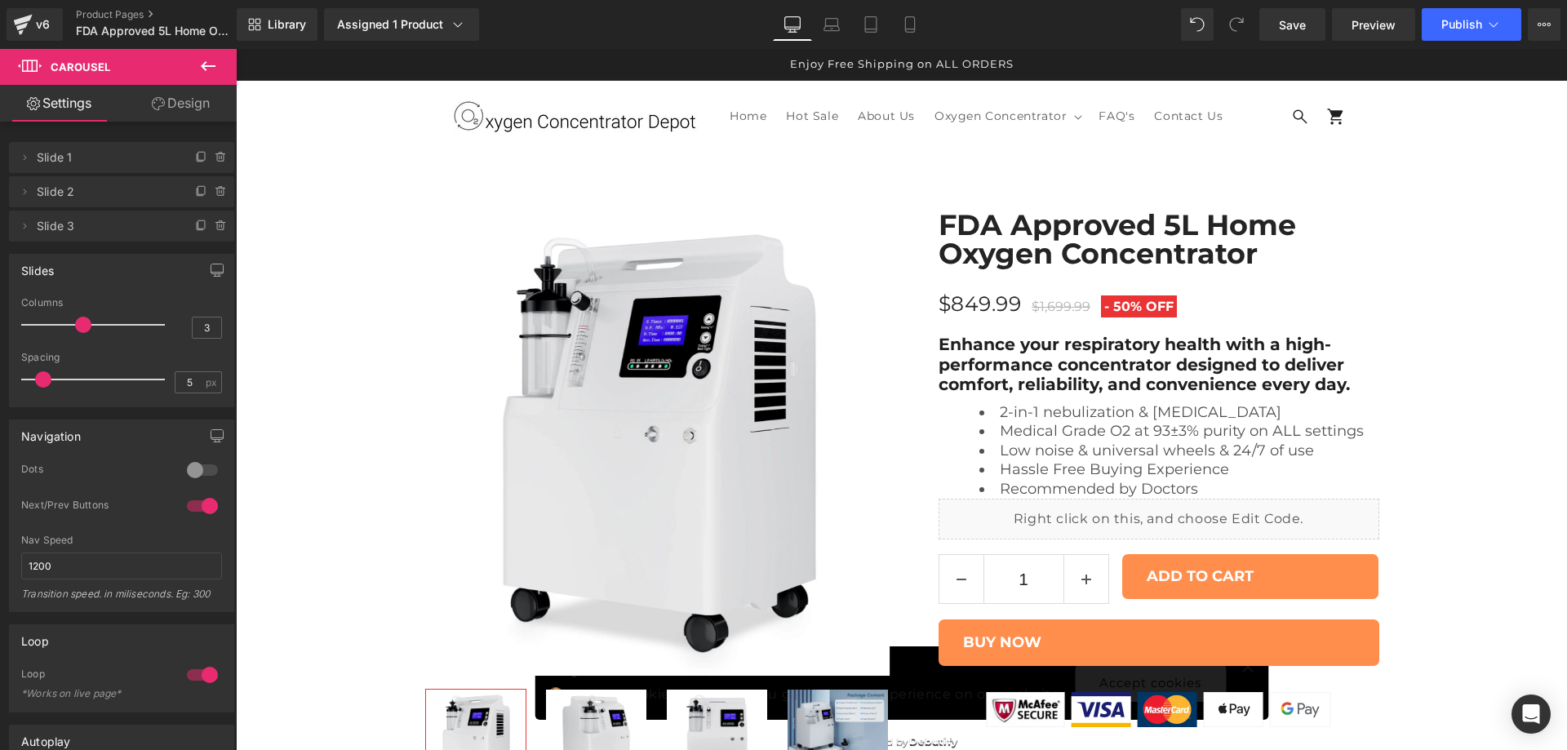
scroll to position [6287, 0]
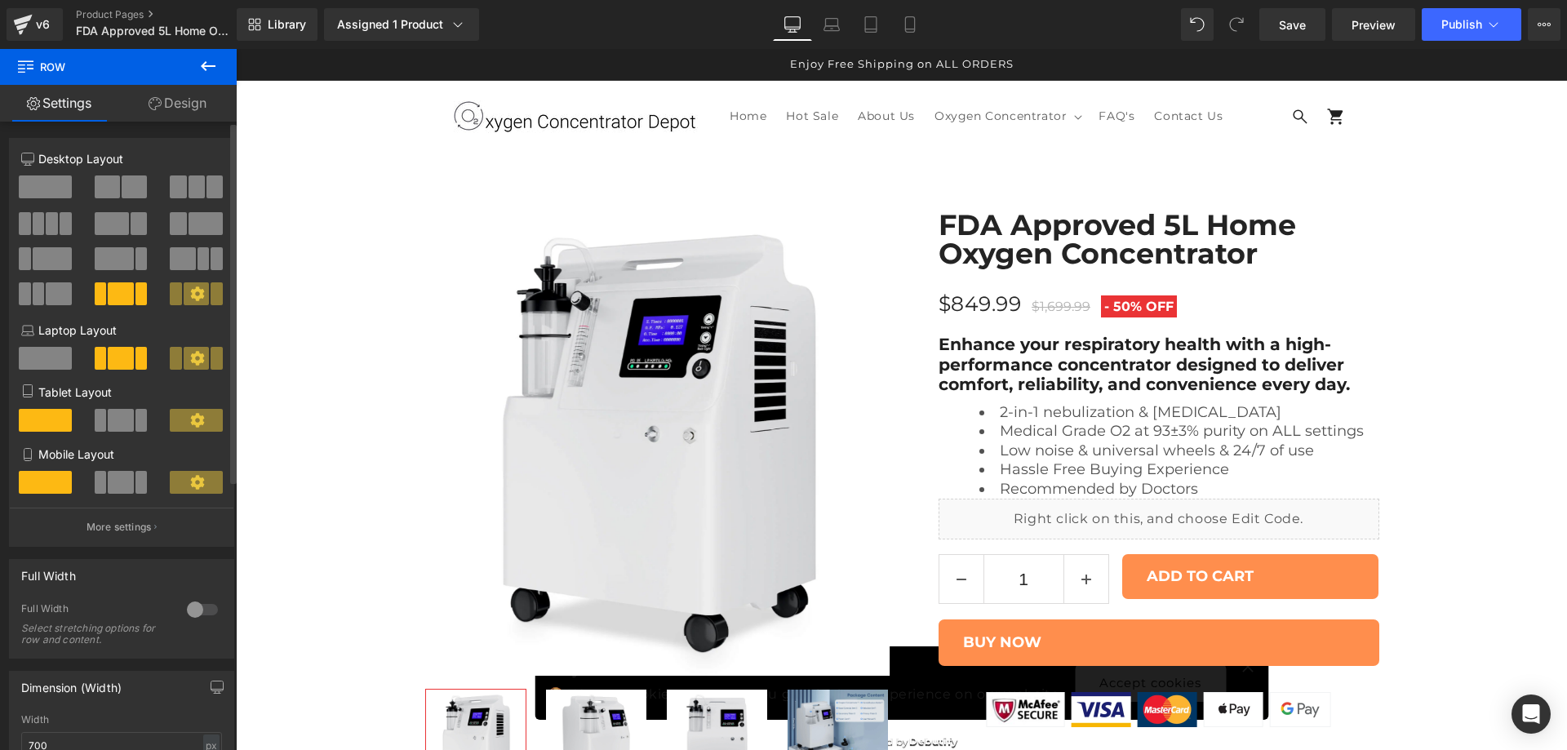
click at [52, 184] on span at bounding box center [45, 186] width 53 height 23
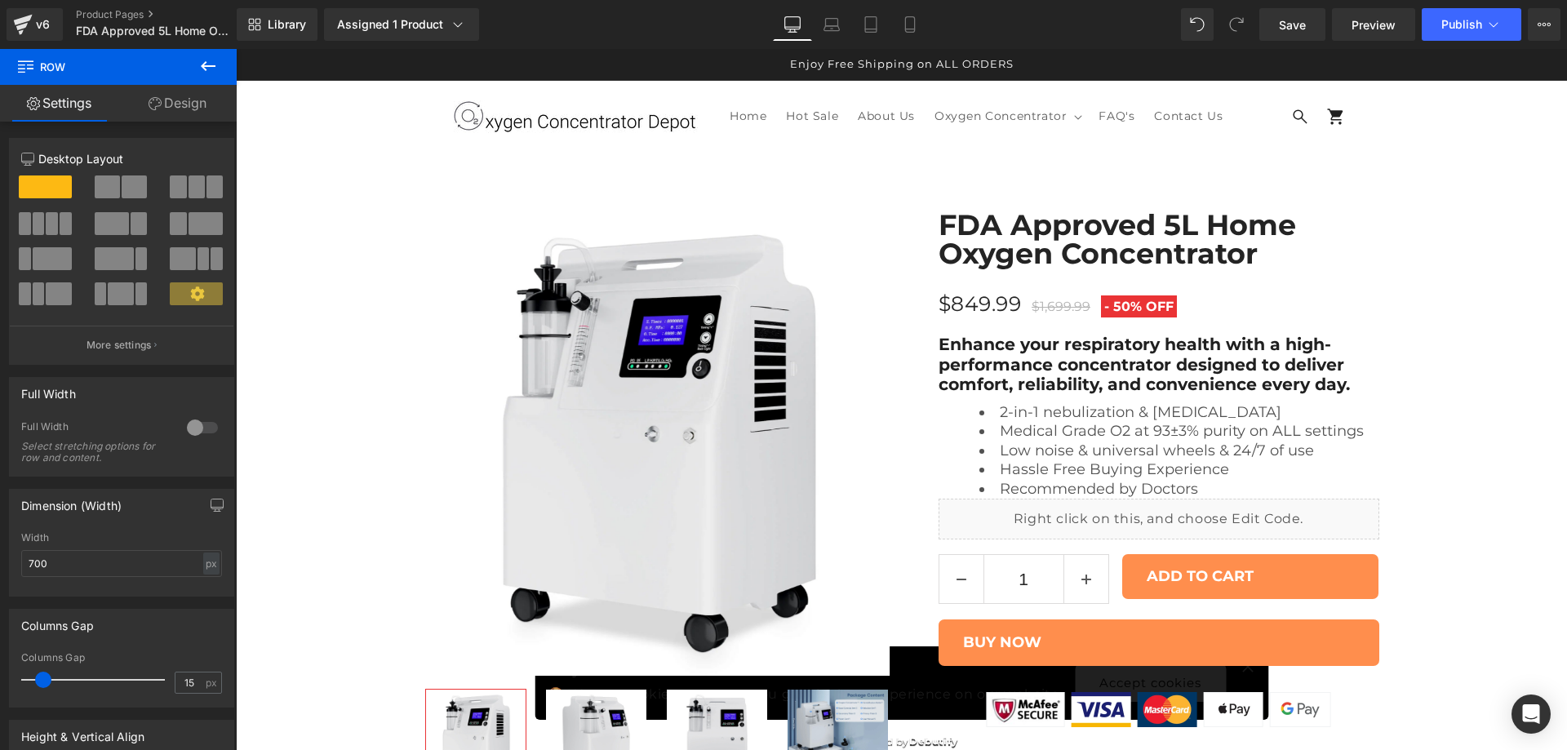
drag, startPoint x: 89, startPoint y: 571, endPoint x: 0, endPoint y: 571, distance: 89.0
click at [0, 571] on div "Dimension (Width) 700px Width 700 px % px" at bounding box center [122, 537] width 244 height 120
type input "500"
click at [175, 97] on link "Design" at bounding box center [177, 103] width 118 height 37
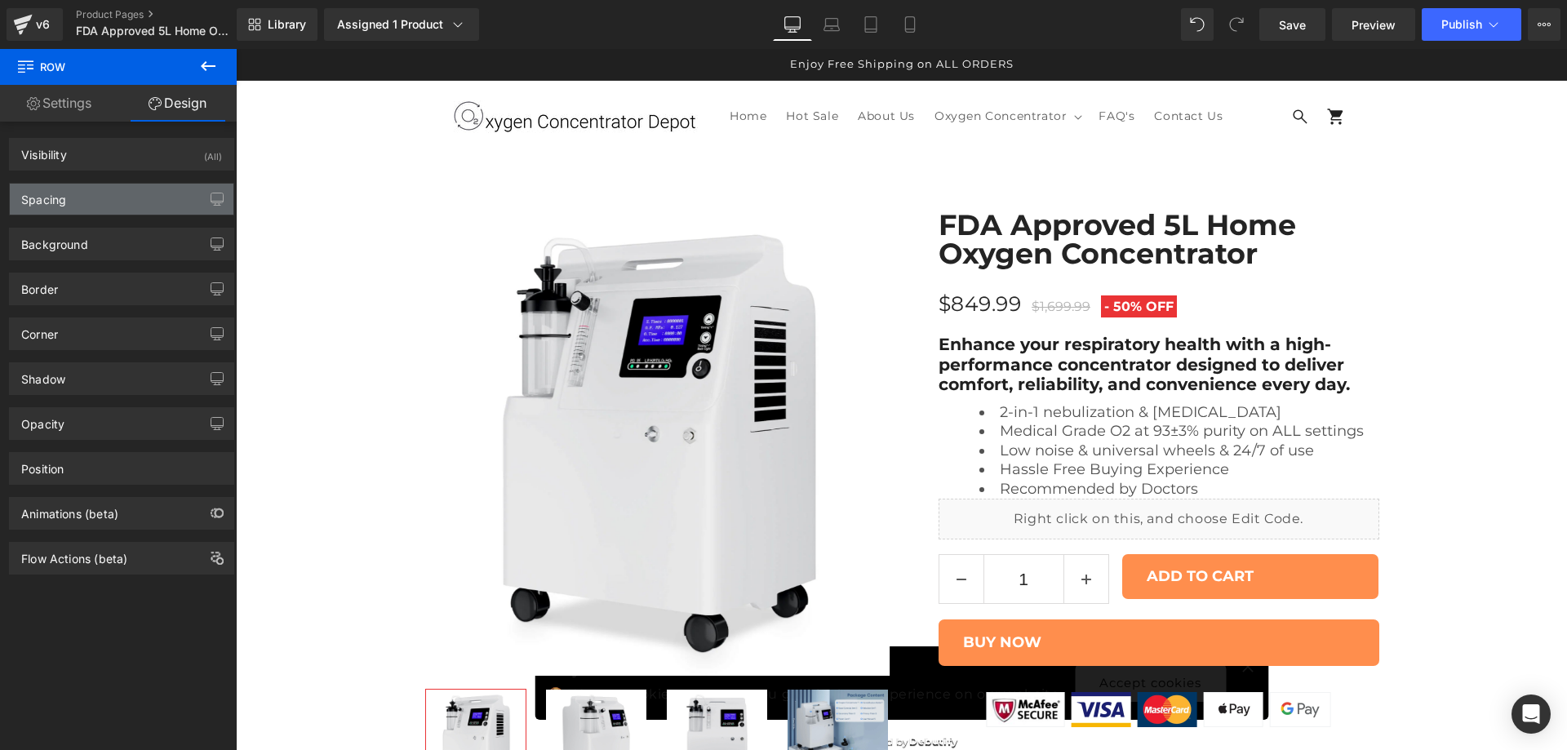
click at [104, 196] on div "Spacing" at bounding box center [122, 199] width 224 height 31
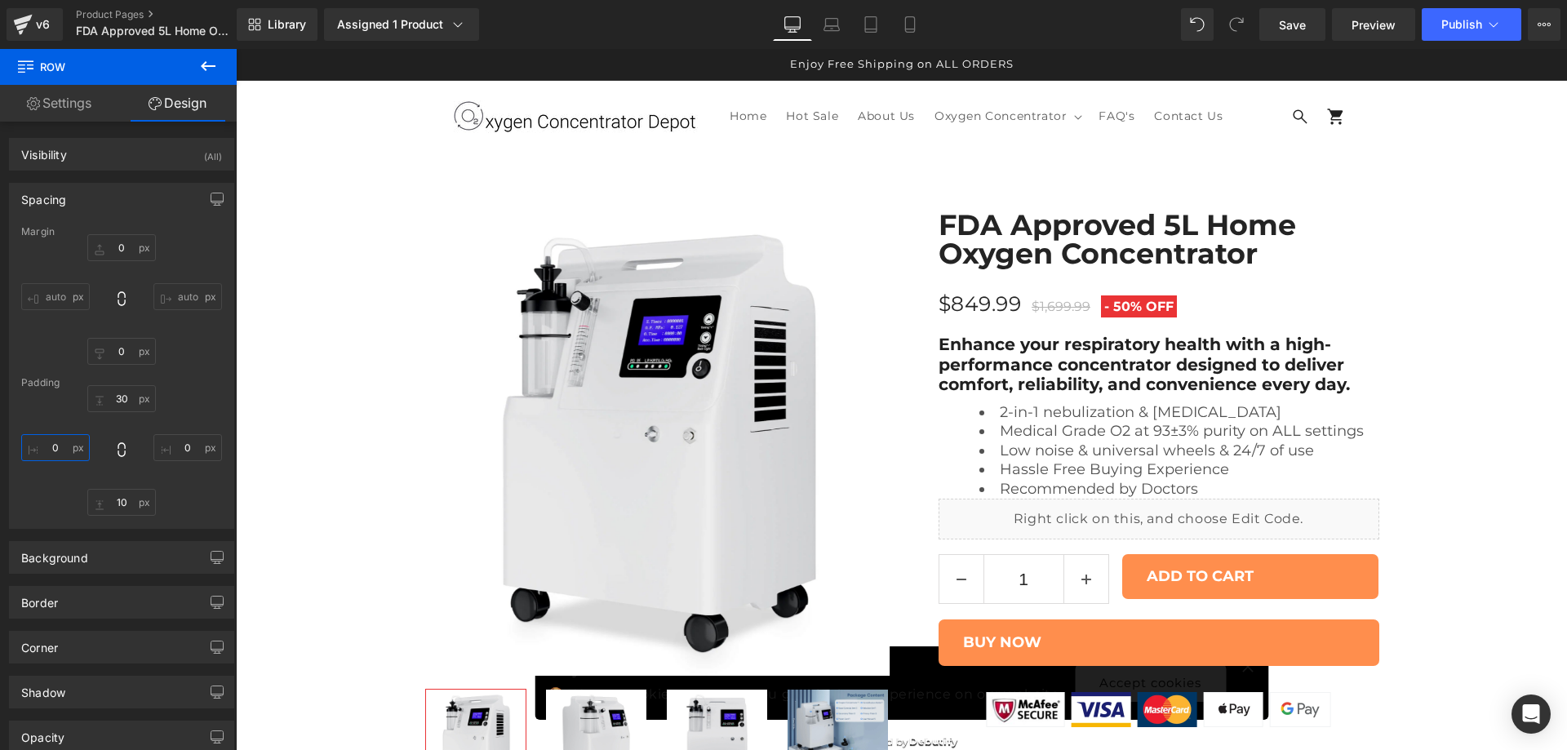
click at [50, 446] on input "text" at bounding box center [55, 447] width 69 height 27
click at [51, 448] on input "10" at bounding box center [55, 447] width 69 height 27
type input "20"
click at [177, 443] on input "text" at bounding box center [187, 447] width 69 height 27
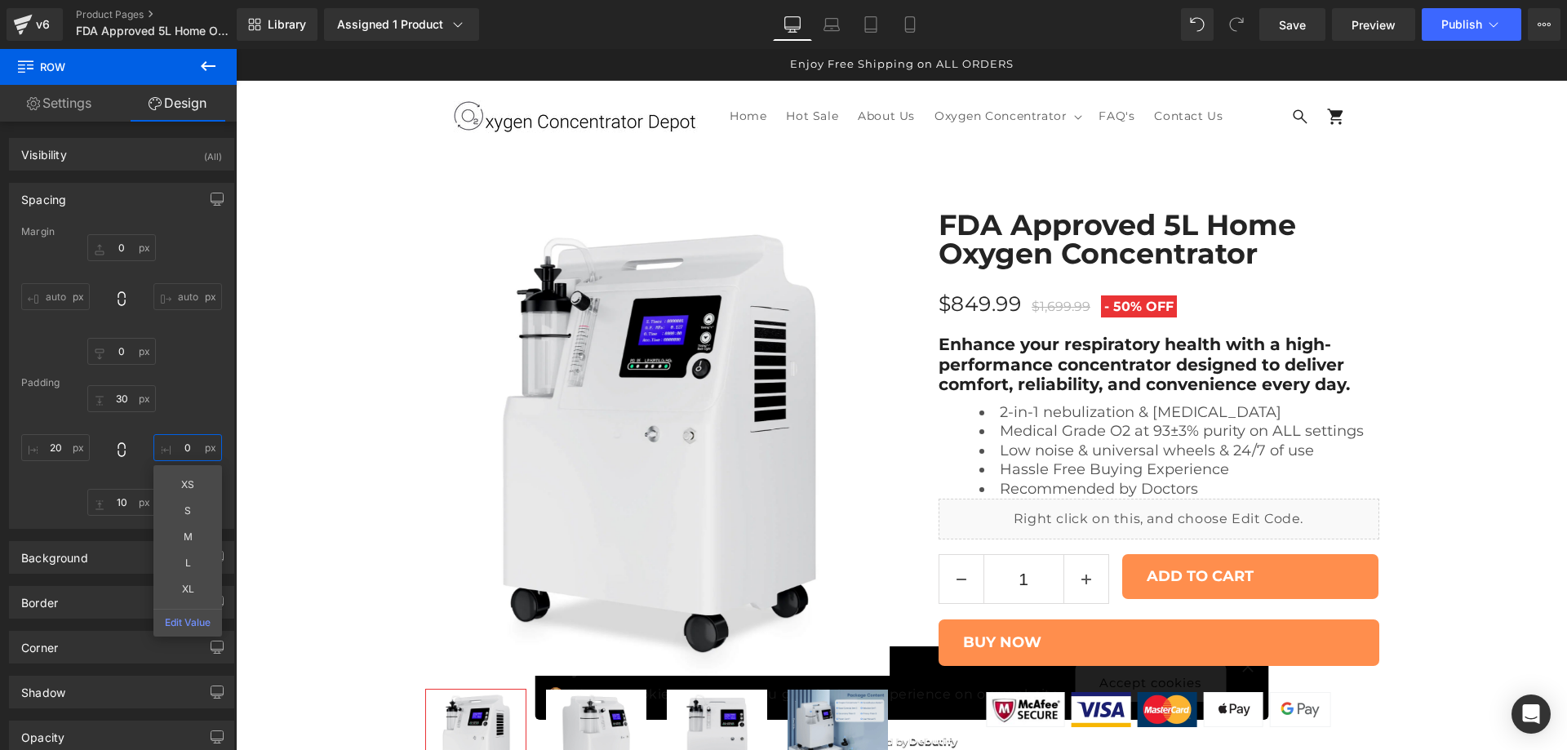
click at [177, 443] on input "text" at bounding box center [187, 447] width 69 height 27
type input "20"
click at [202, 380] on div "Padding" at bounding box center [121, 382] width 201 height 11
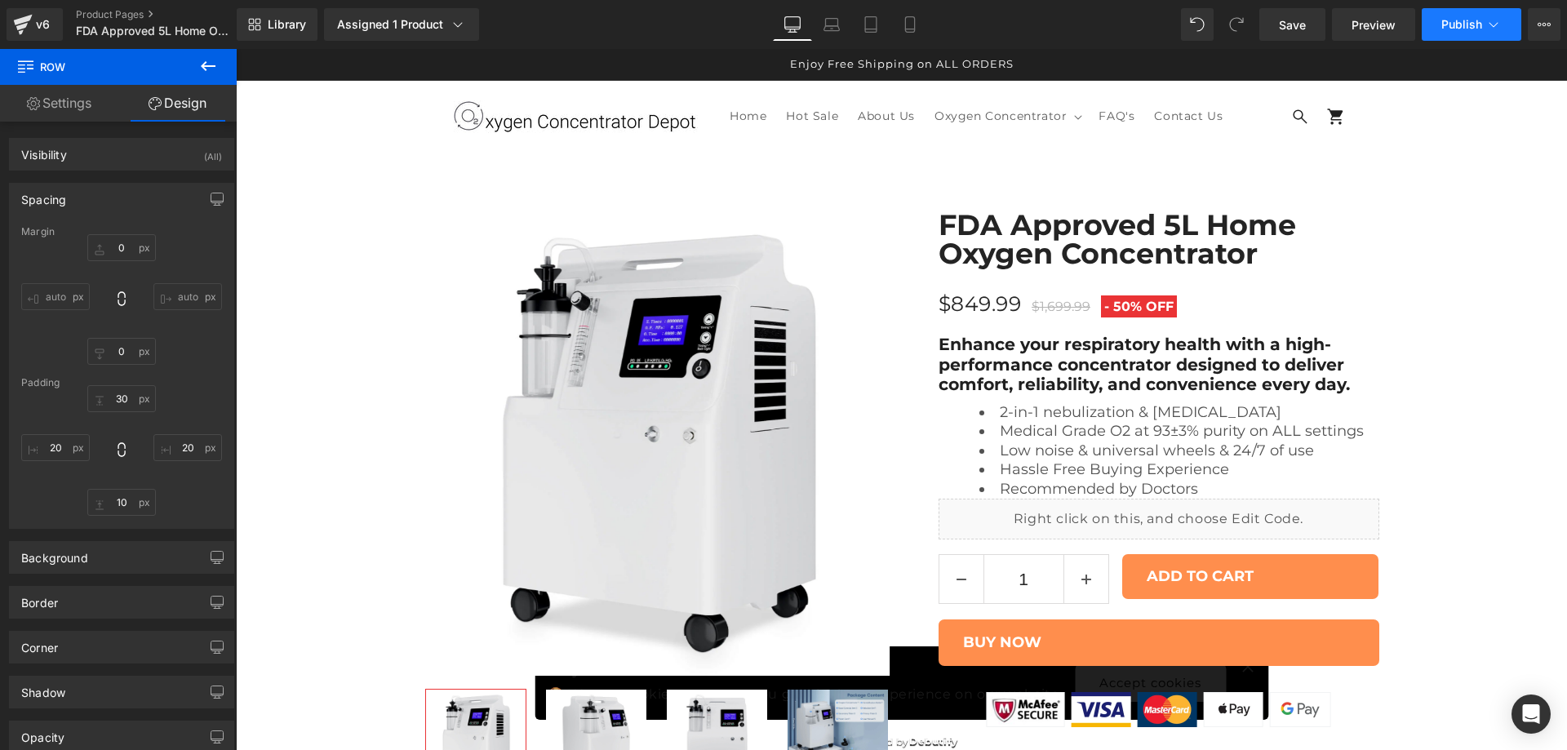
click at [1454, 19] on span "Publish" at bounding box center [1461, 24] width 41 height 13
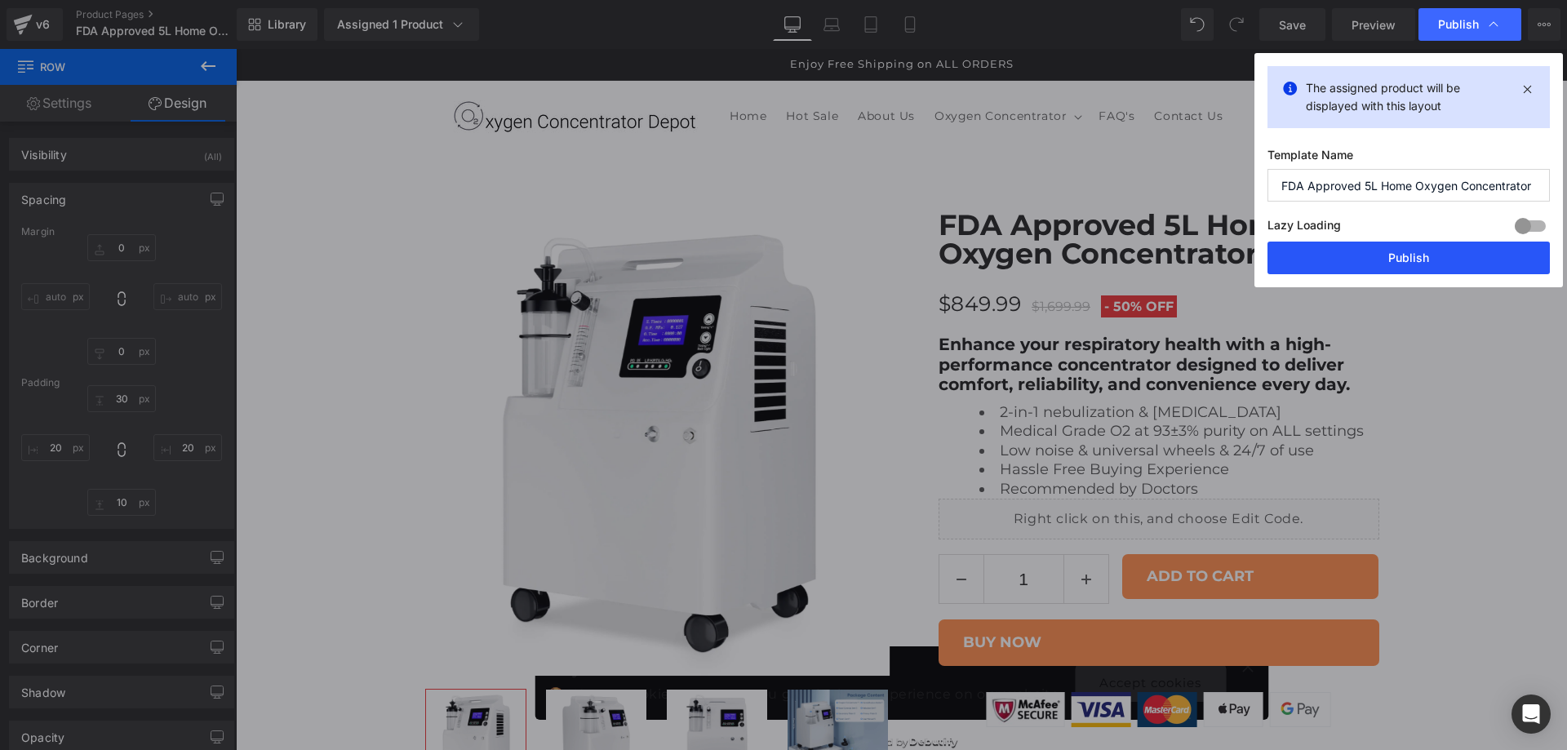
drag, startPoint x: 1422, startPoint y: 259, endPoint x: 969, endPoint y: 295, distance: 454.5
click at [0, 0] on button "Publish" at bounding box center [0, 0] width 0 height 0
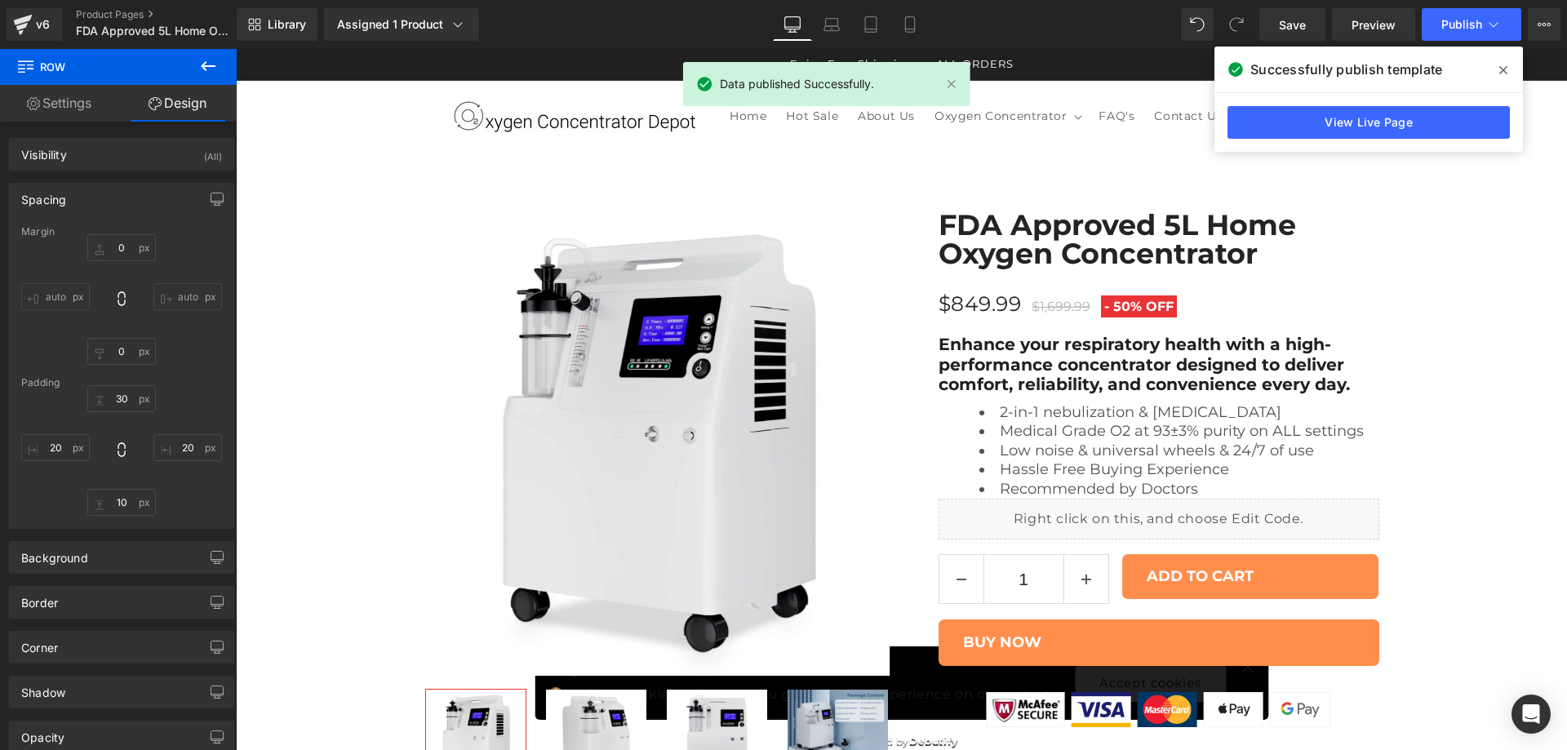
scroll to position [7238, 0]
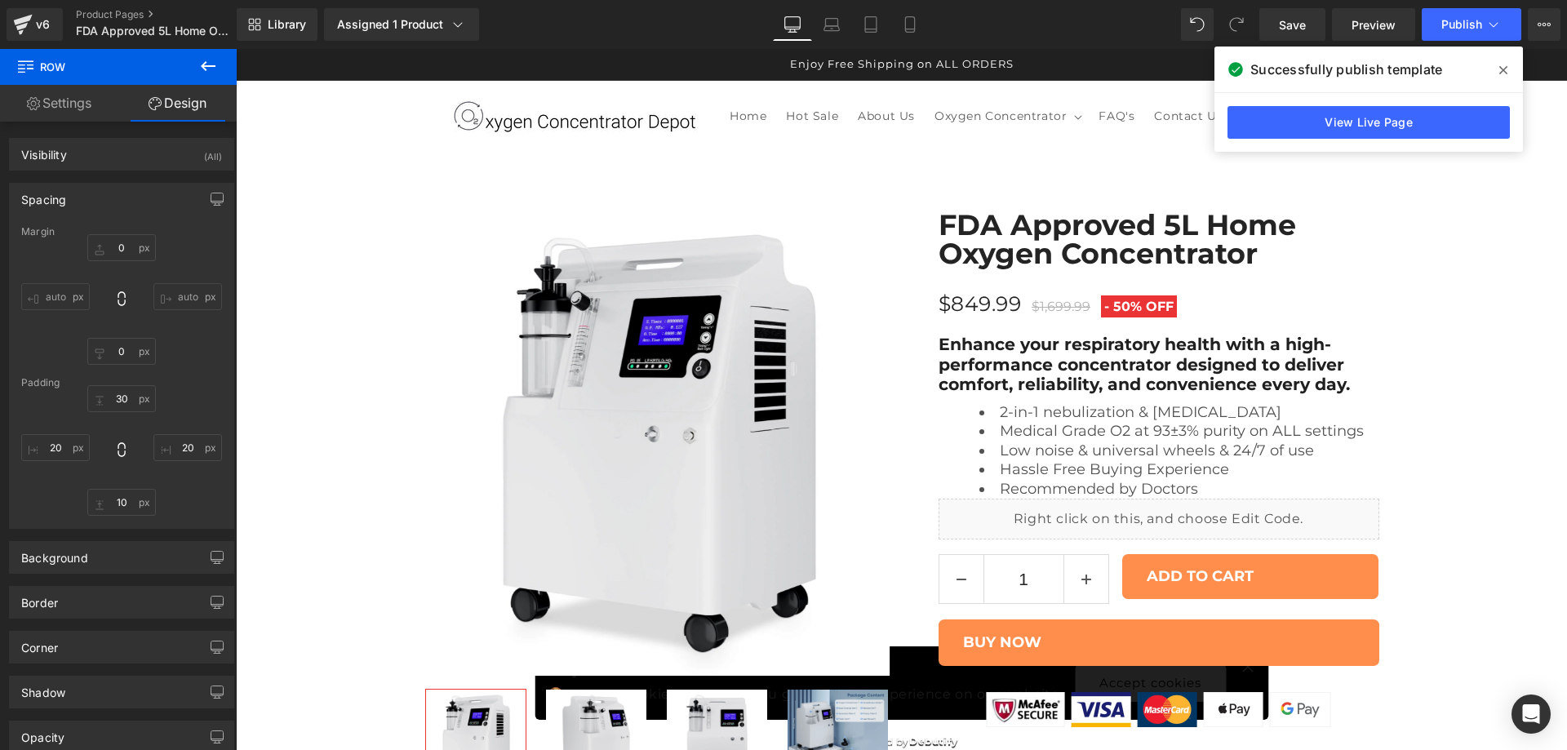
drag, startPoint x: 1501, startPoint y: 73, endPoint x: 1189, endPoint y: 141, distance: 319.2
click at [0, 0] on icon at bounding box center [0, 0] width 0 height 0
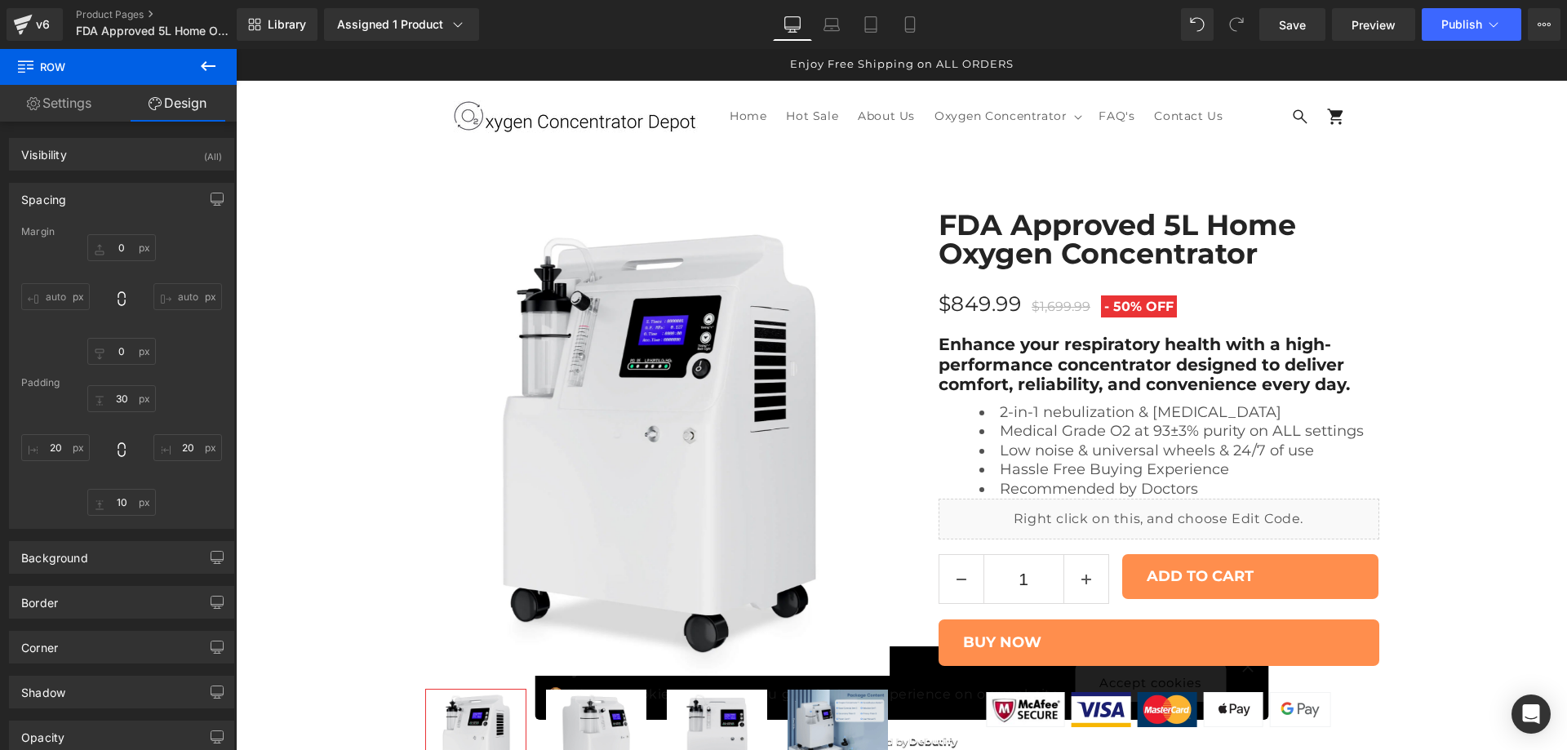
click at [64, 109] on link "Settings" at bounding box center [59, 103] width 118 height 37
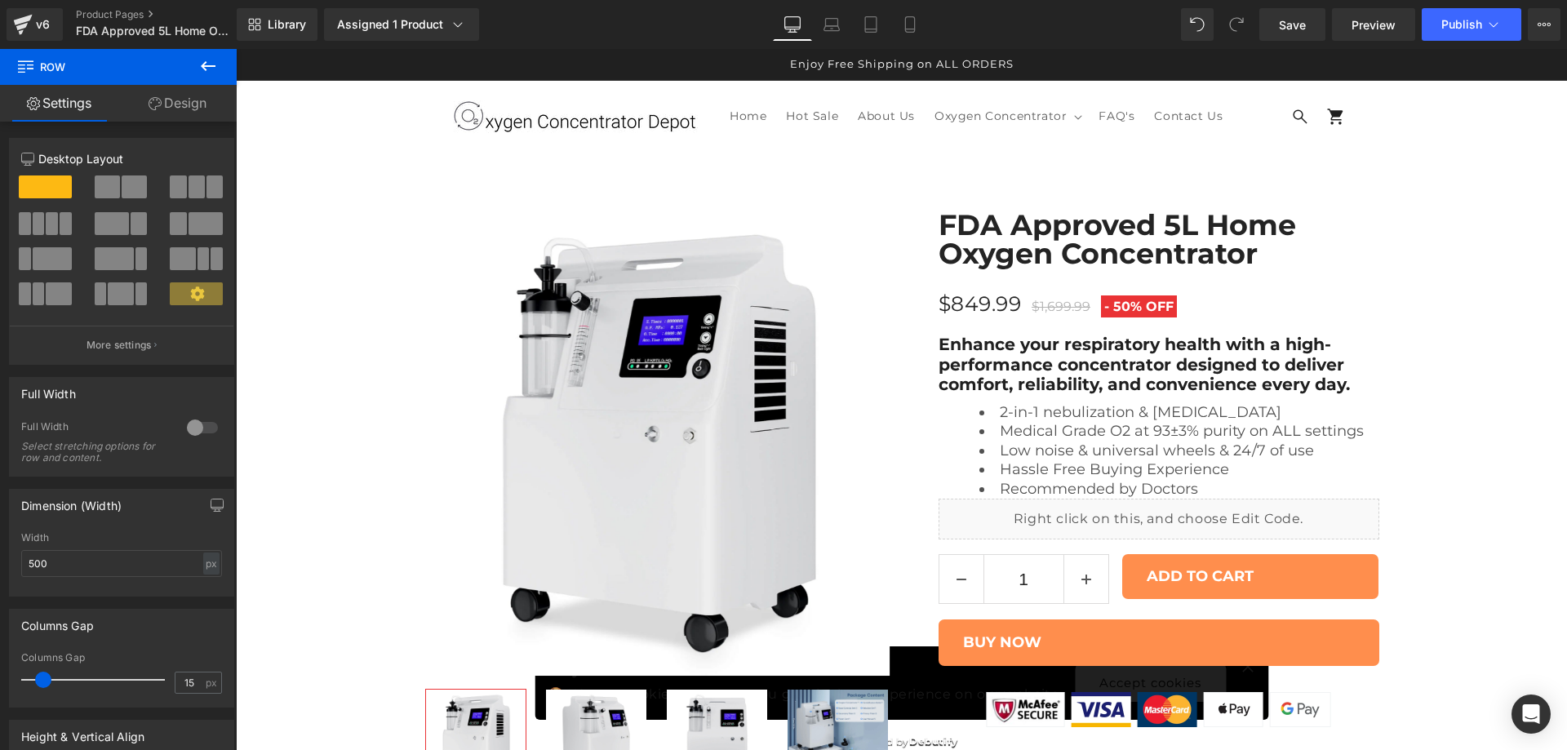
click at [198, 75] on button at bounding box center [208, 67] width 57 height 36
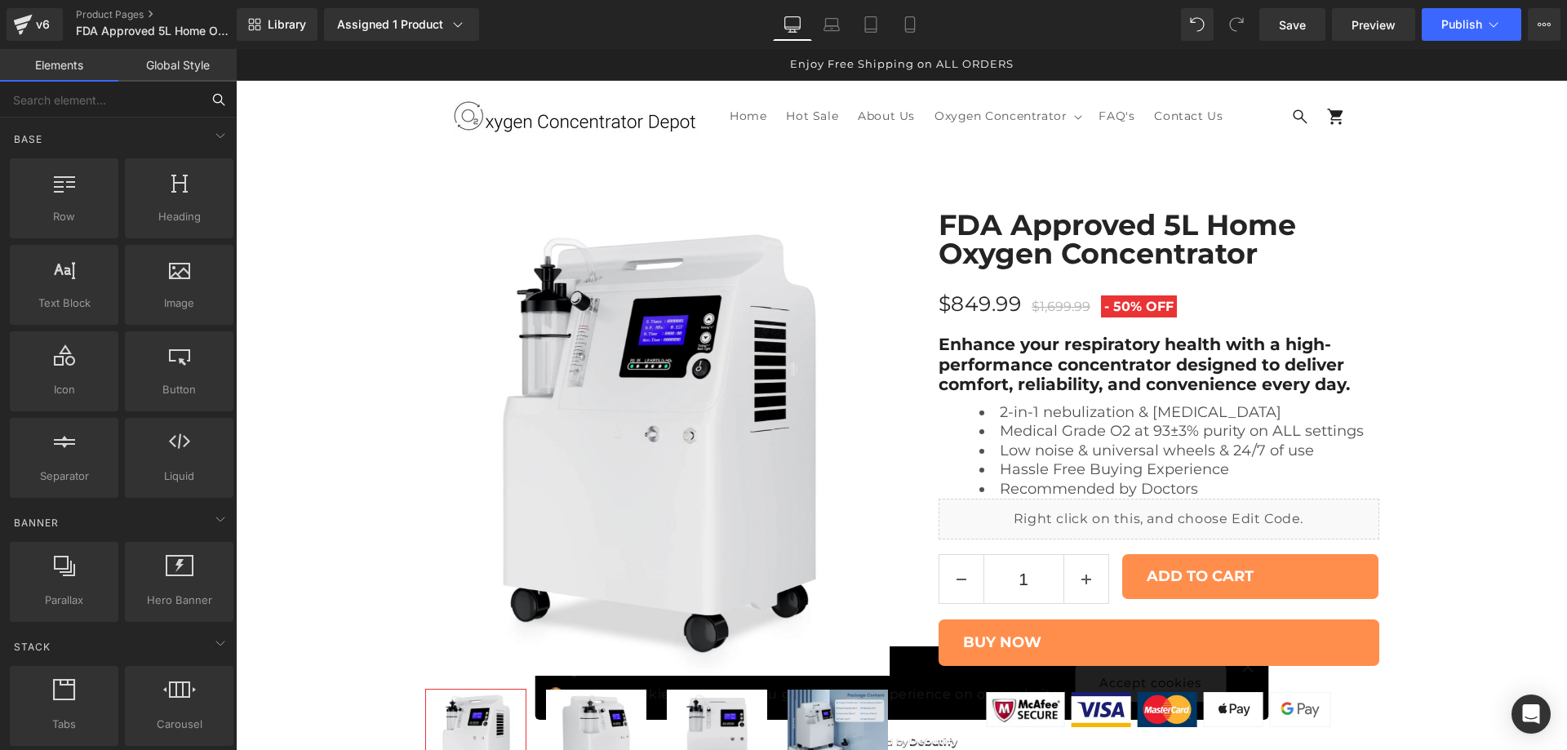
click at [137, 92] on input "text" at bounding box center [100, 100] width 201 height 36
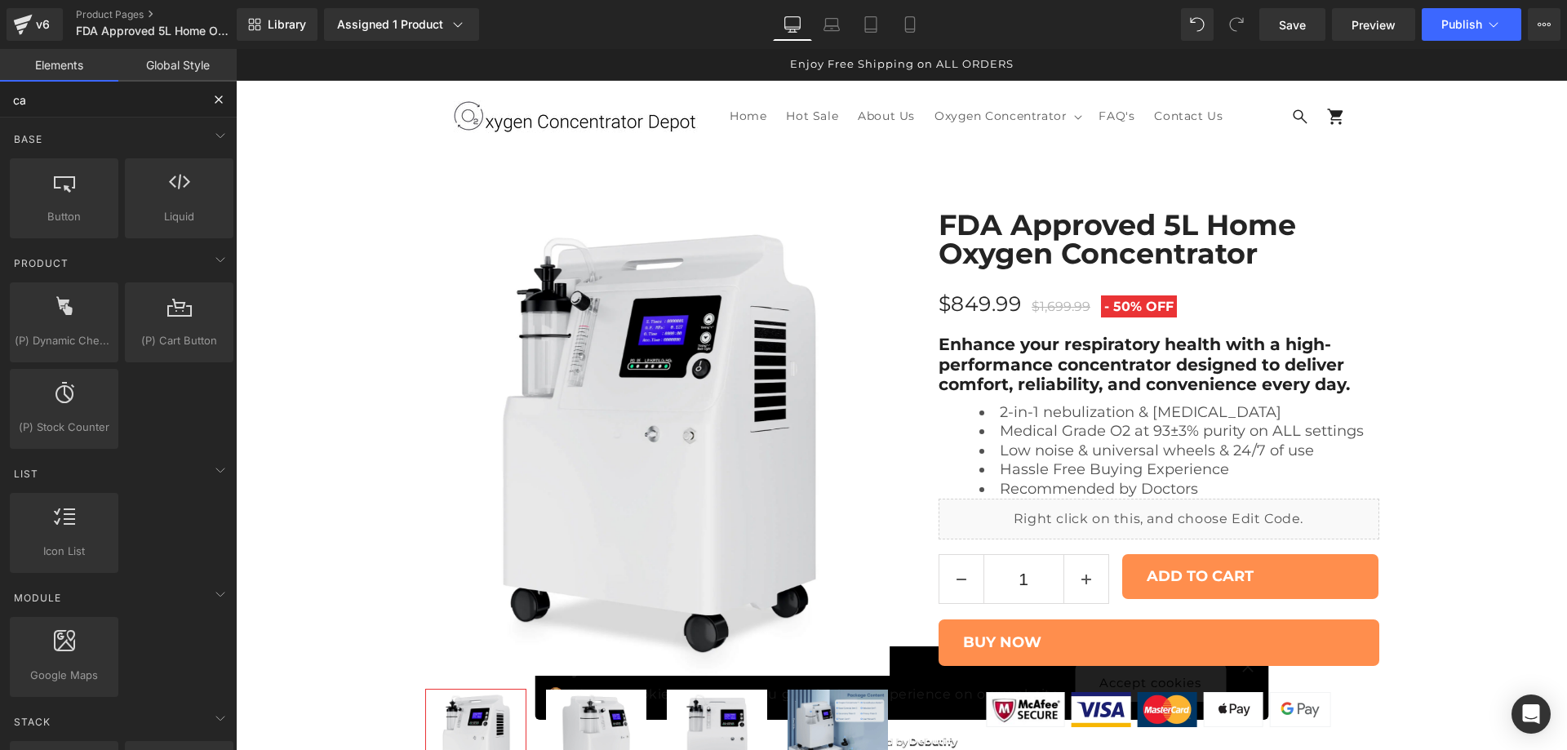
type input "car"
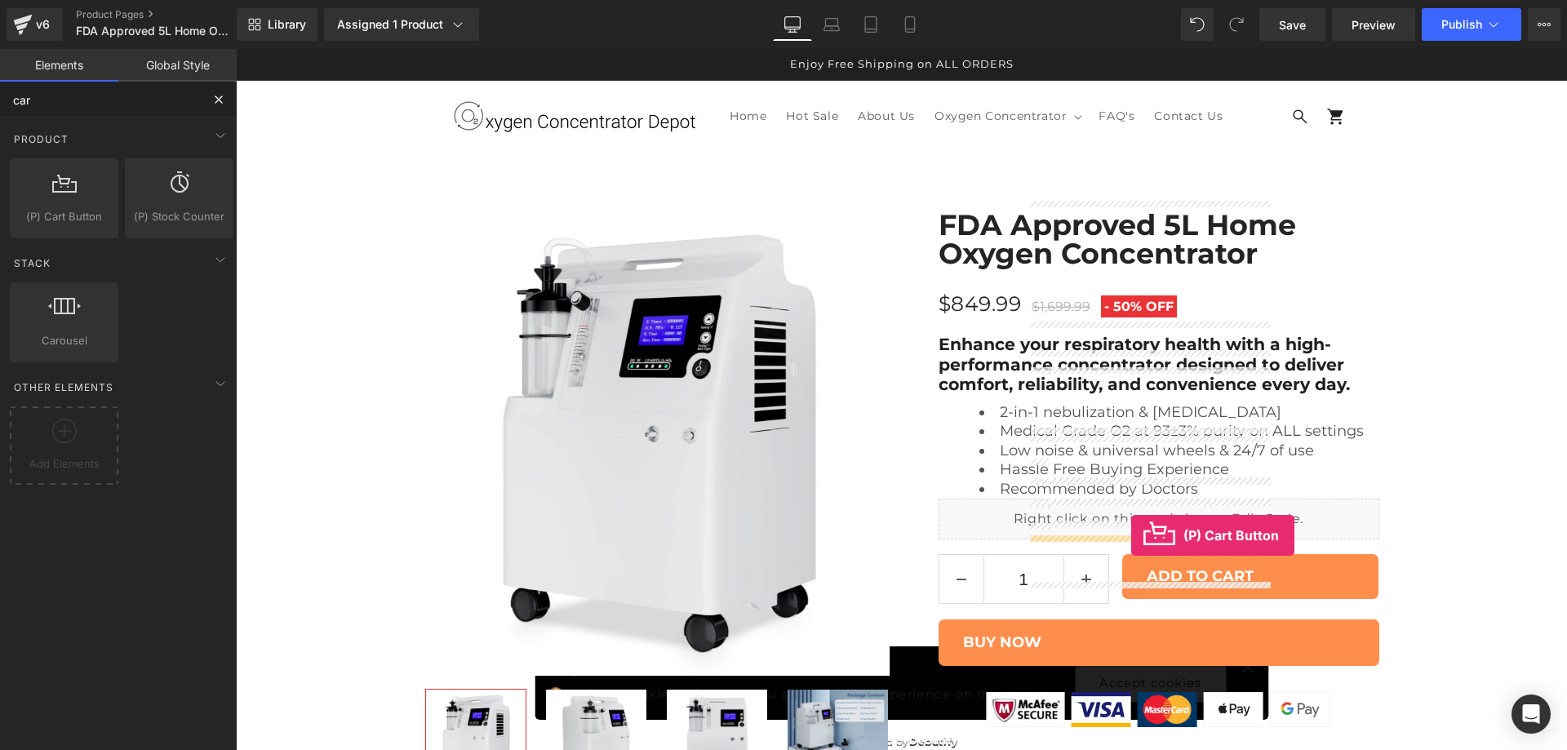
drag, startPoint x: 320, startPoint y: 241, endPoint x: 1131, endPoint y: 535, distance: 863.2
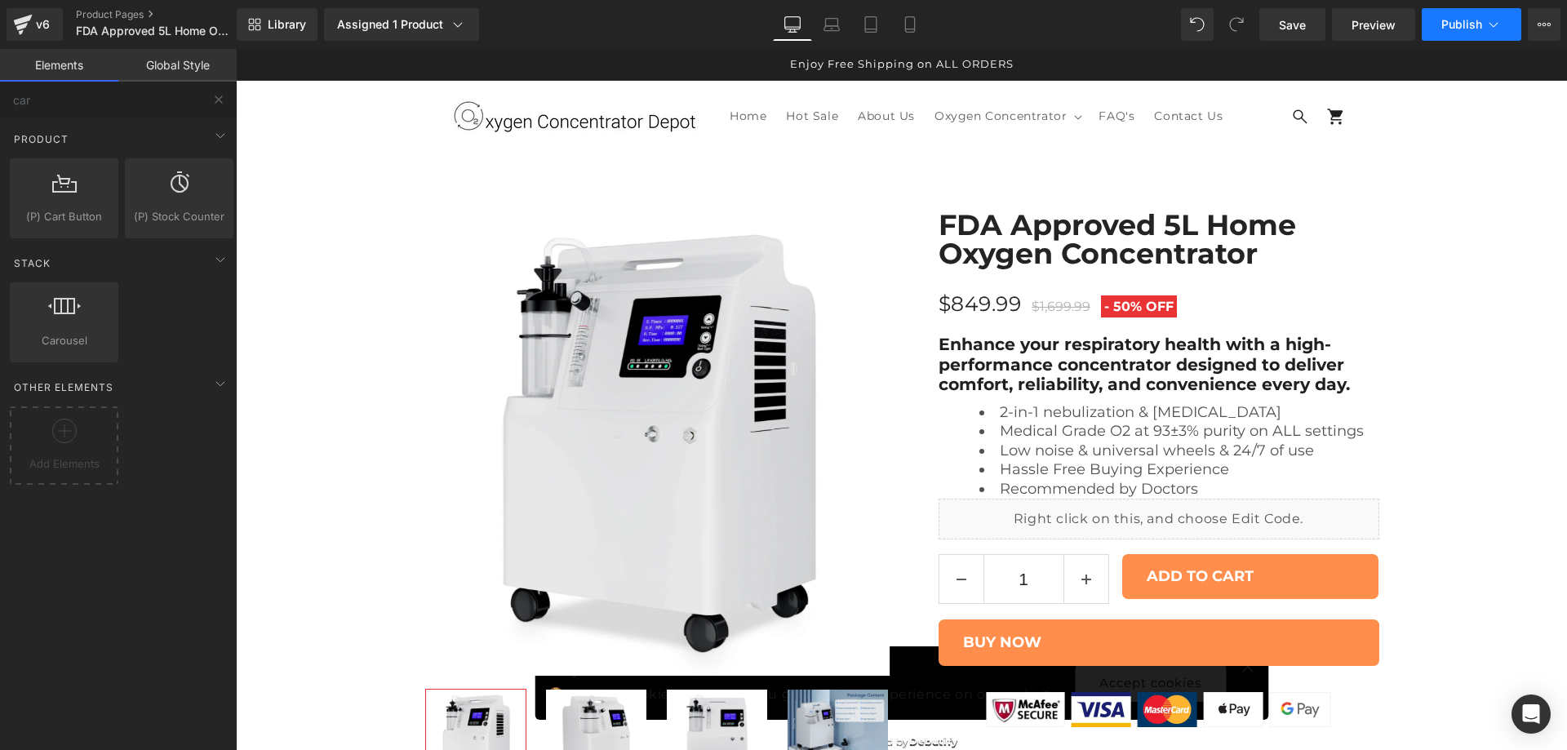
click at [1441, 27] on button "Publish" at bounding box center [1472, 24] width 100 height 33
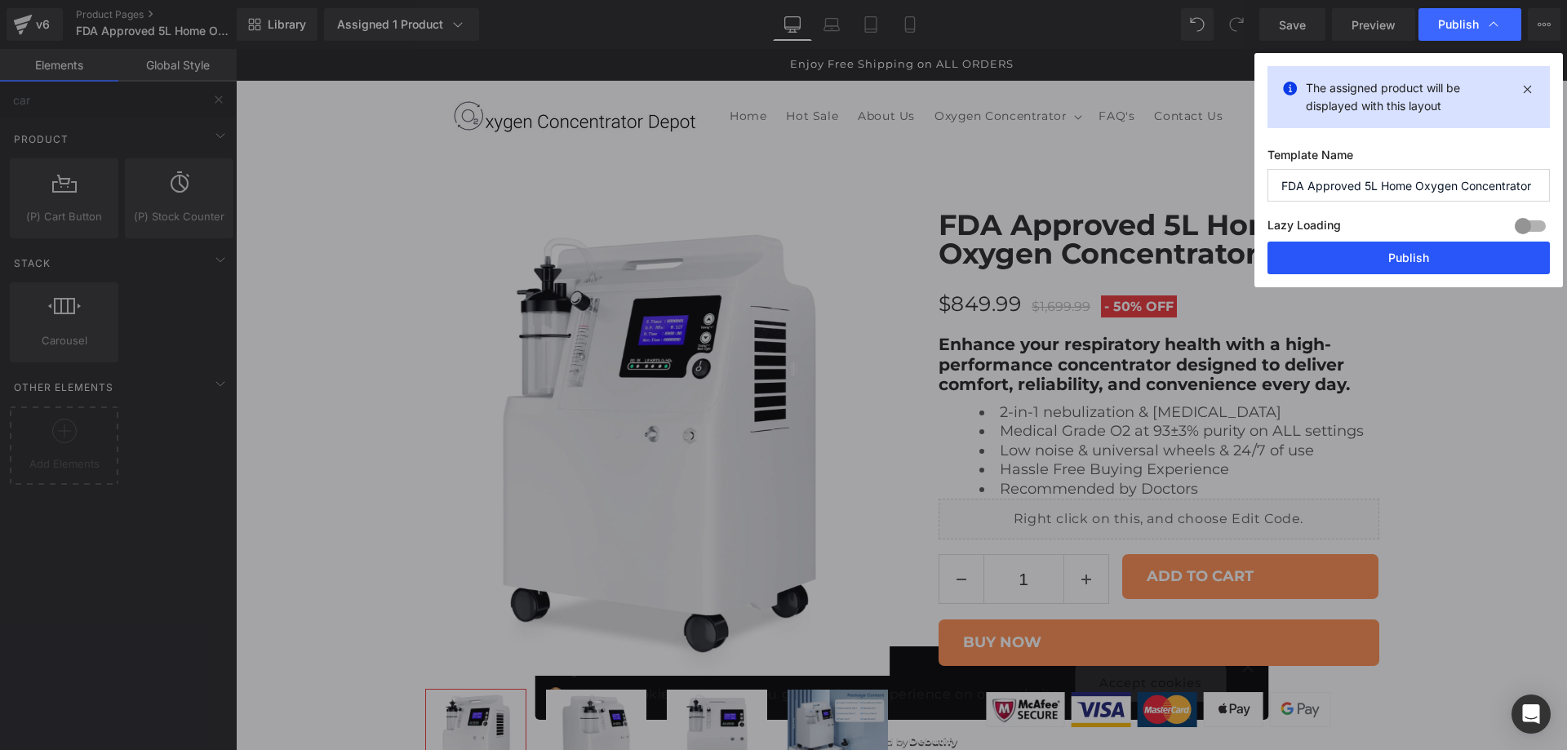
click at [0, 0] on button "Publish" at bounding box center [0, 0] width 0 height 0
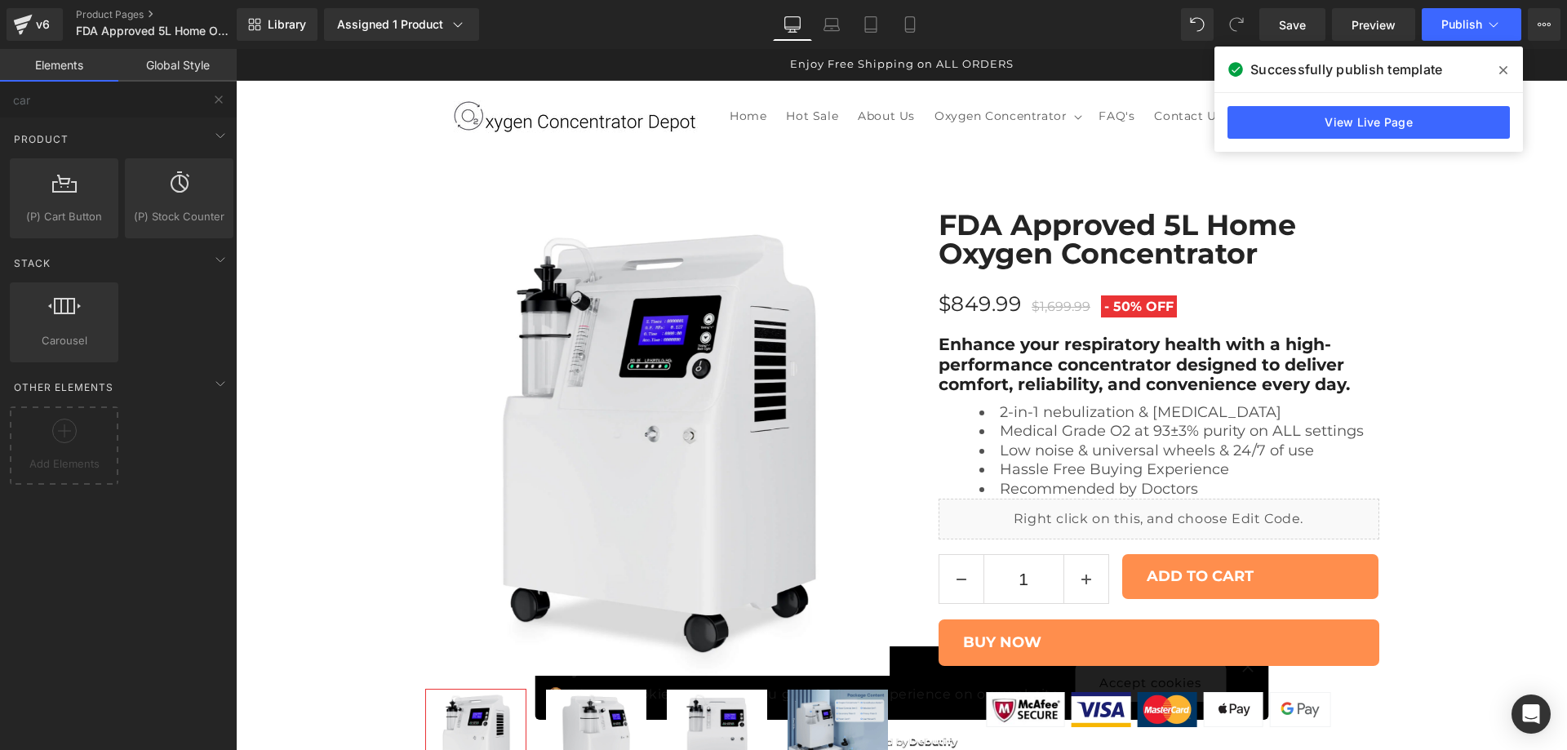
click at [0, 0] on icon at bounding box center [0, 0] width 0 height 0
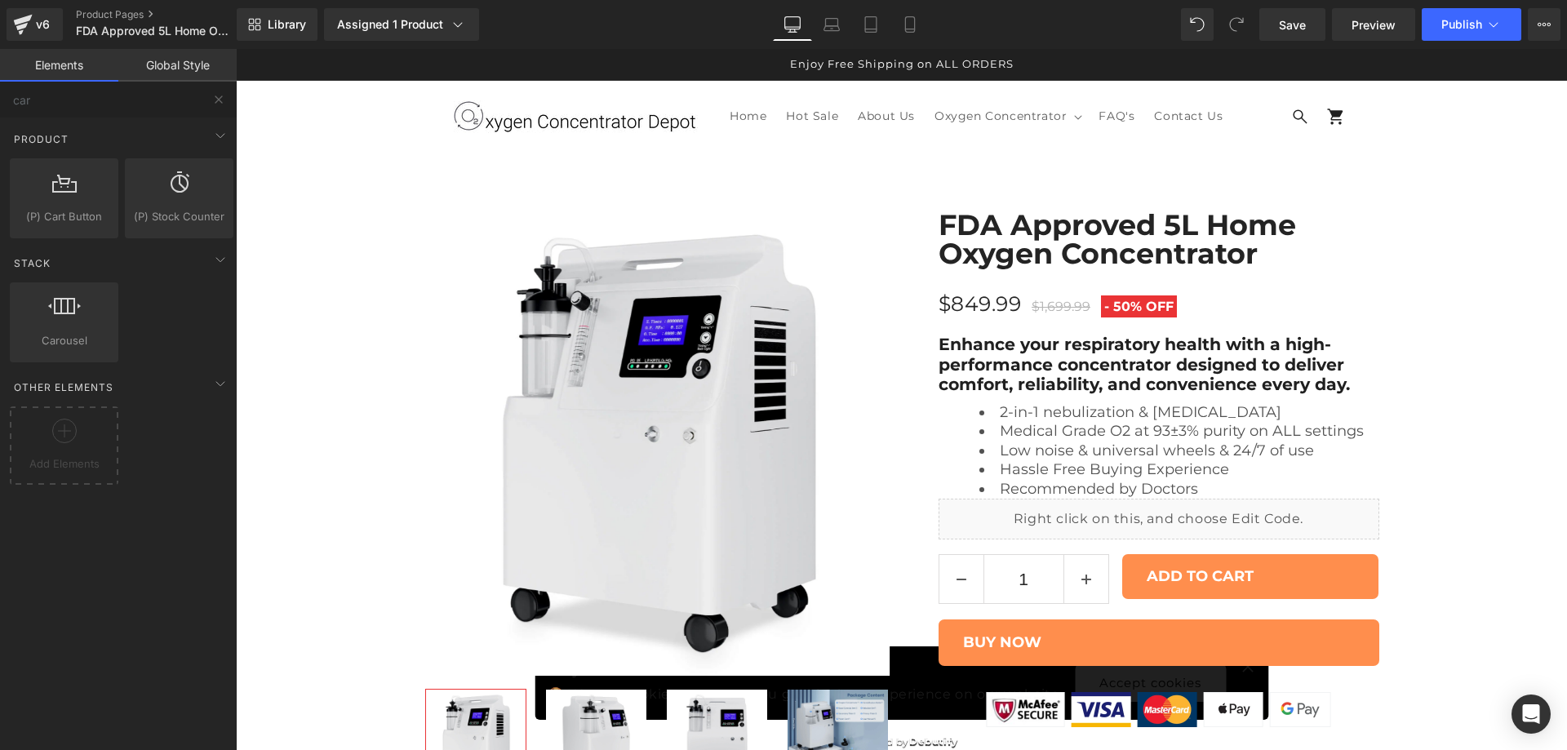
scroll to position [0, 0]
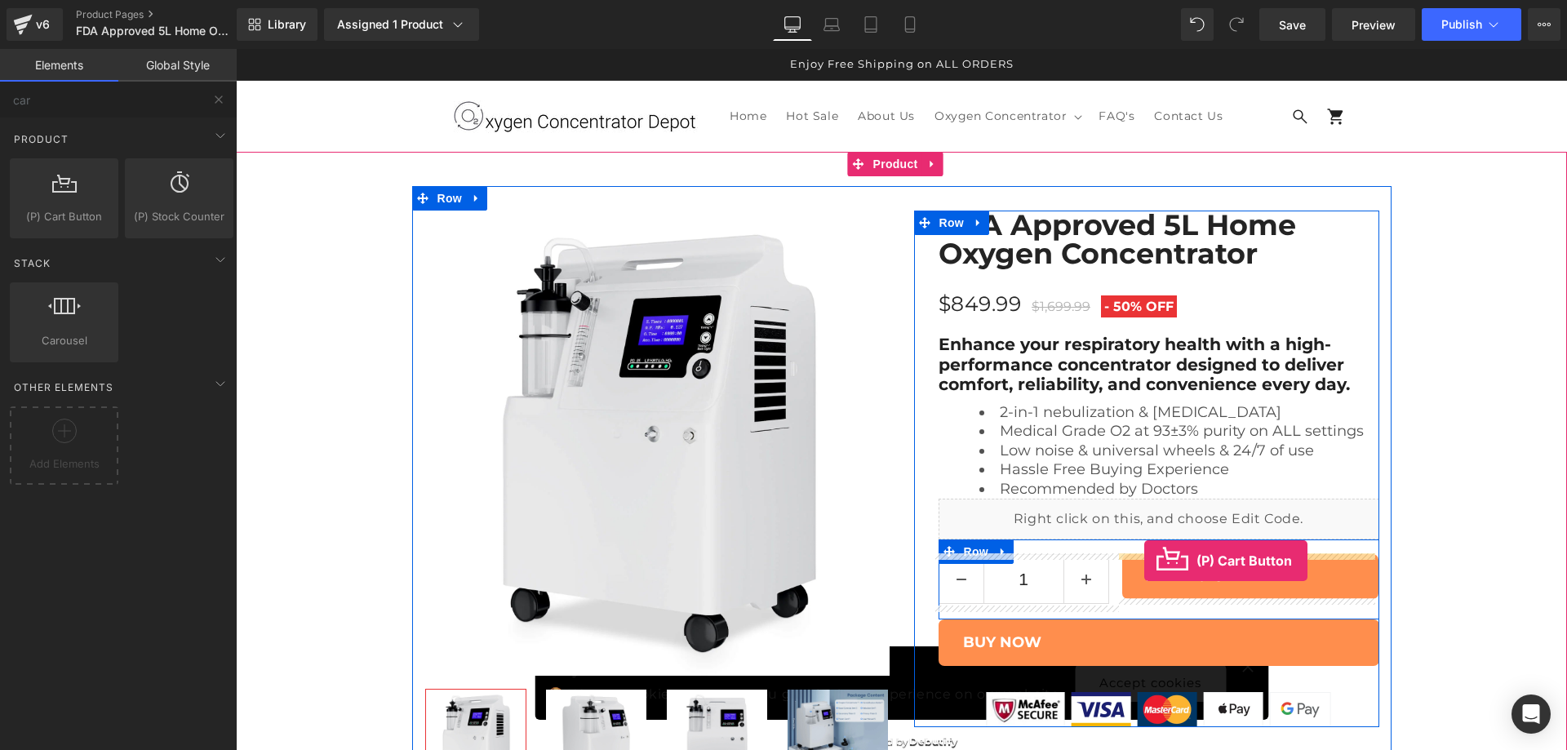
drag, startPoint x: 314, startPoint y: 245, endPoint x: 1267, endPoint y: 549, distance: 999.8
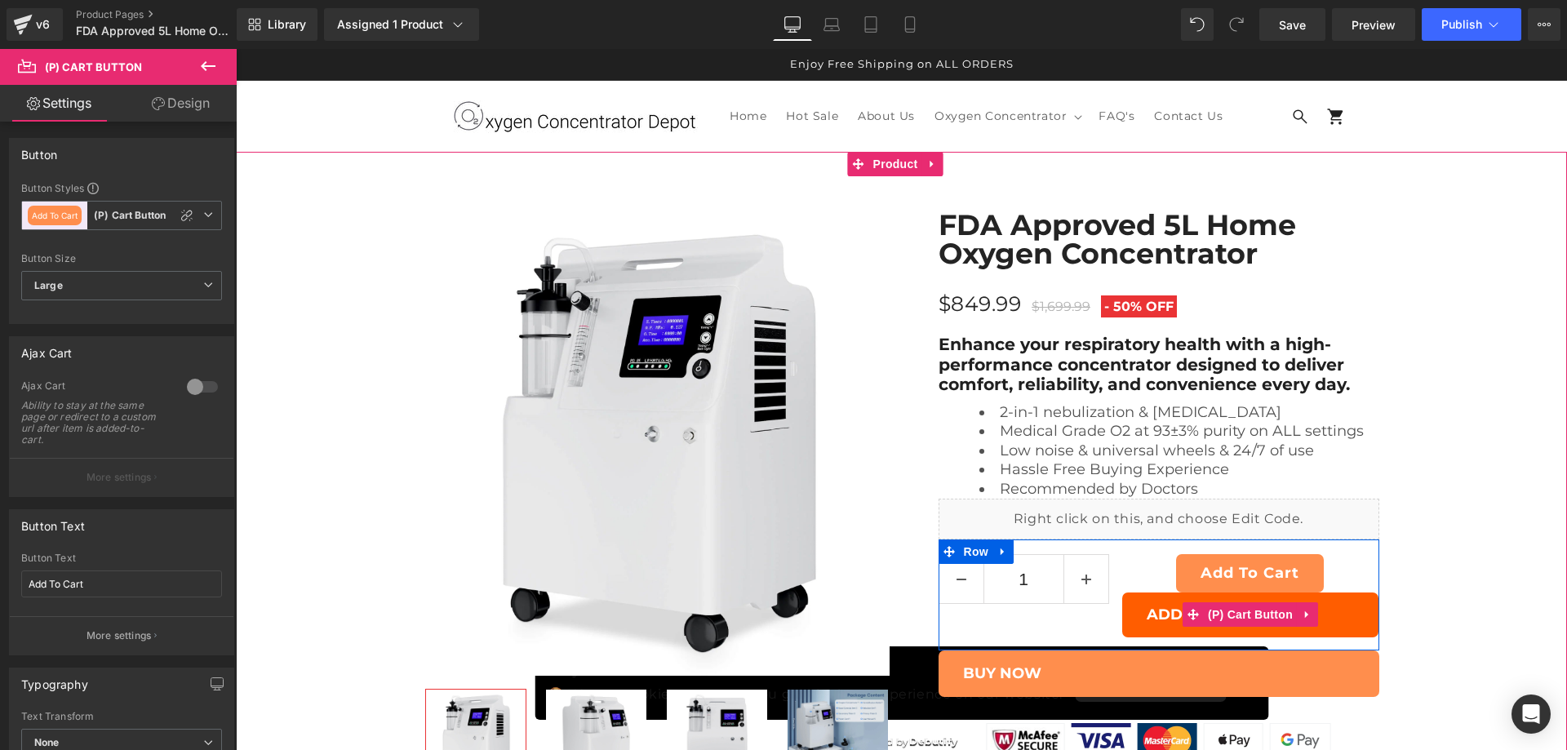
click at [1347, 604] on button "ADD TO CART" at bounding box center [1250, 615] width 257 height 45
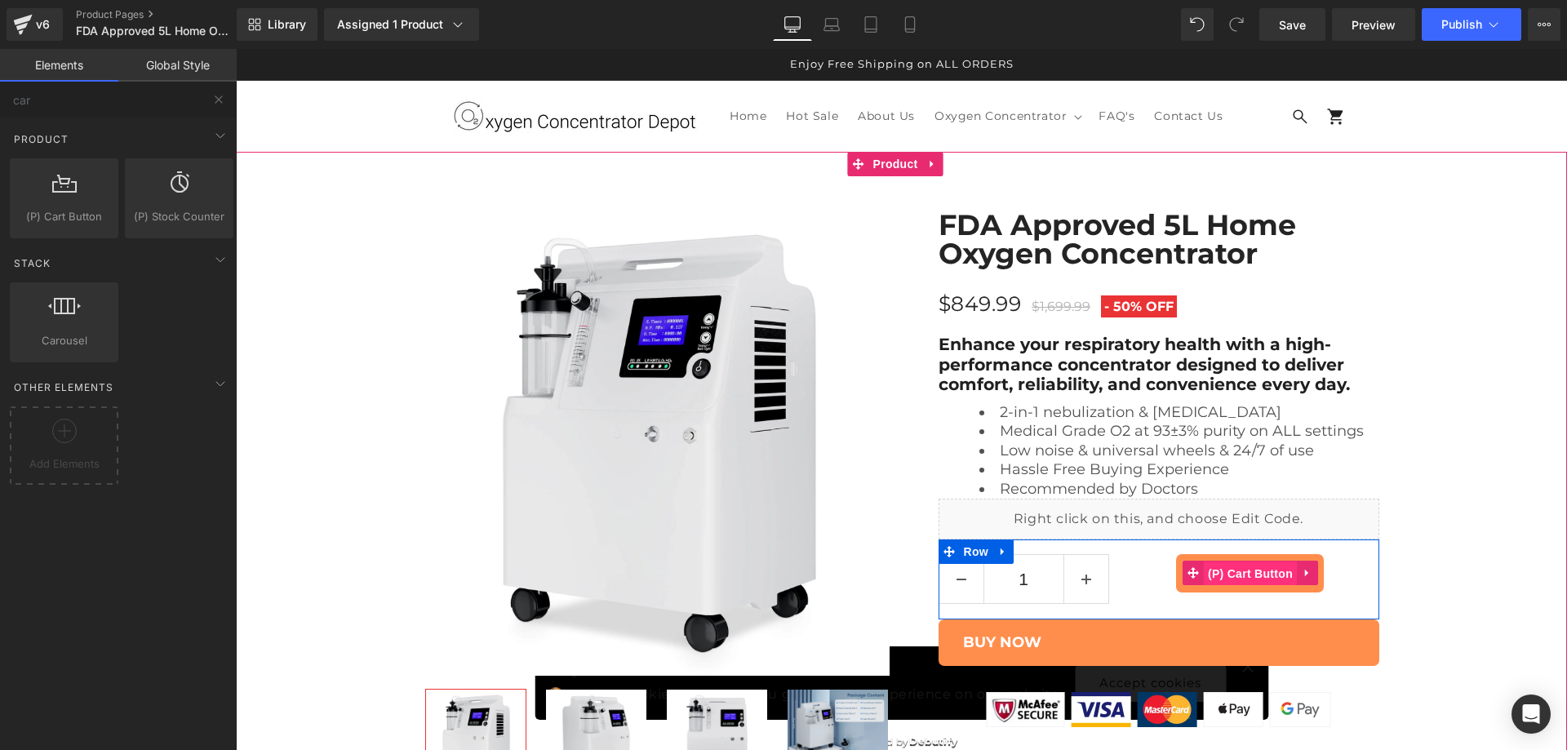
click at [1272, 571] on span "(P) Cart Button" at bounding box center [1250, 574] width 93 height 24
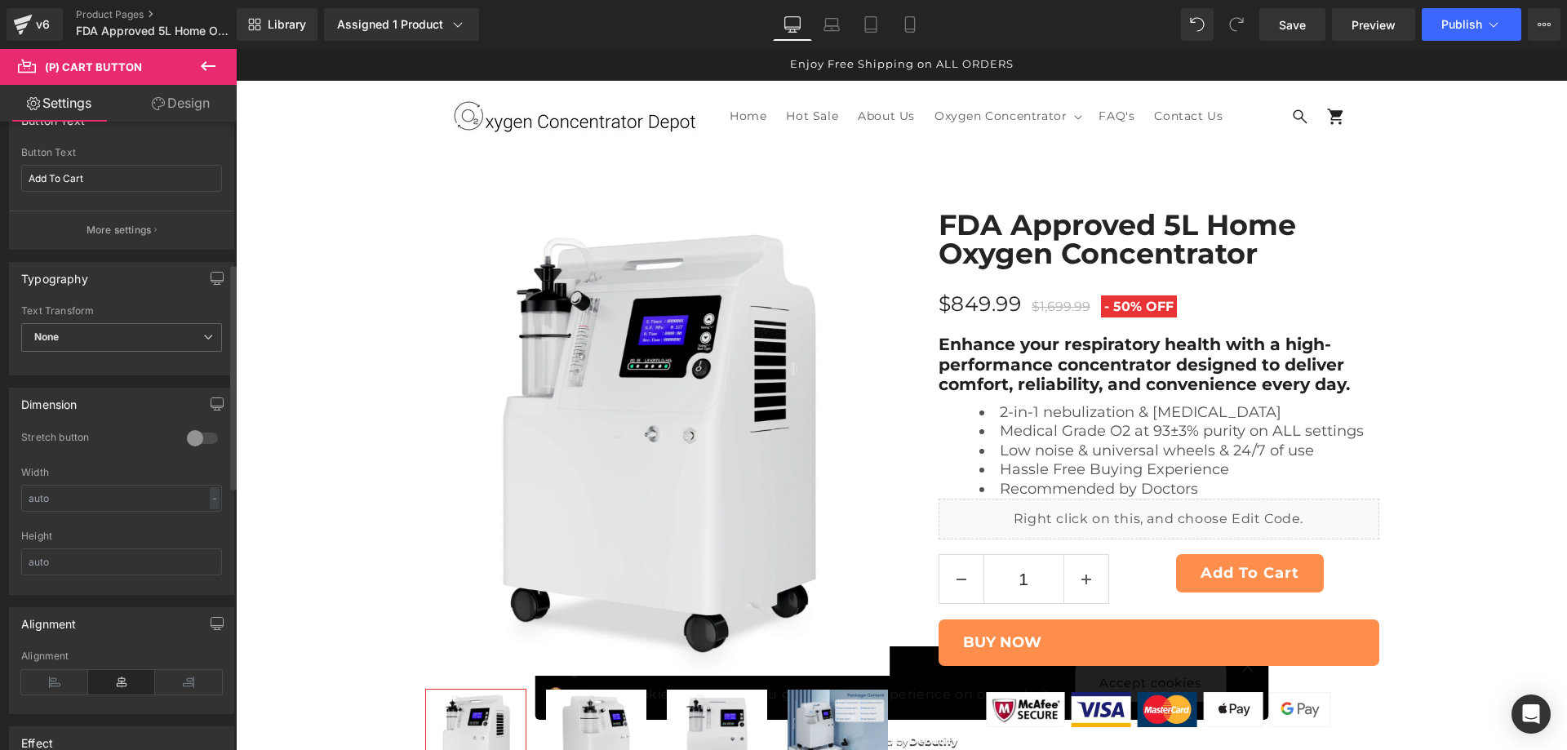
scroll to position [408, 0]
click at [202, 434] on div at bounding box center [202, 436] width 39 height 26
click at [180, 674] on icon at bounding box center [188, 680] width 67 height 24
click at [133, 674] on icon at bounding box center [121, 680] width 67 height 24
click at [188, 431] on div at bounding box center [202, 436] width 39 height 26
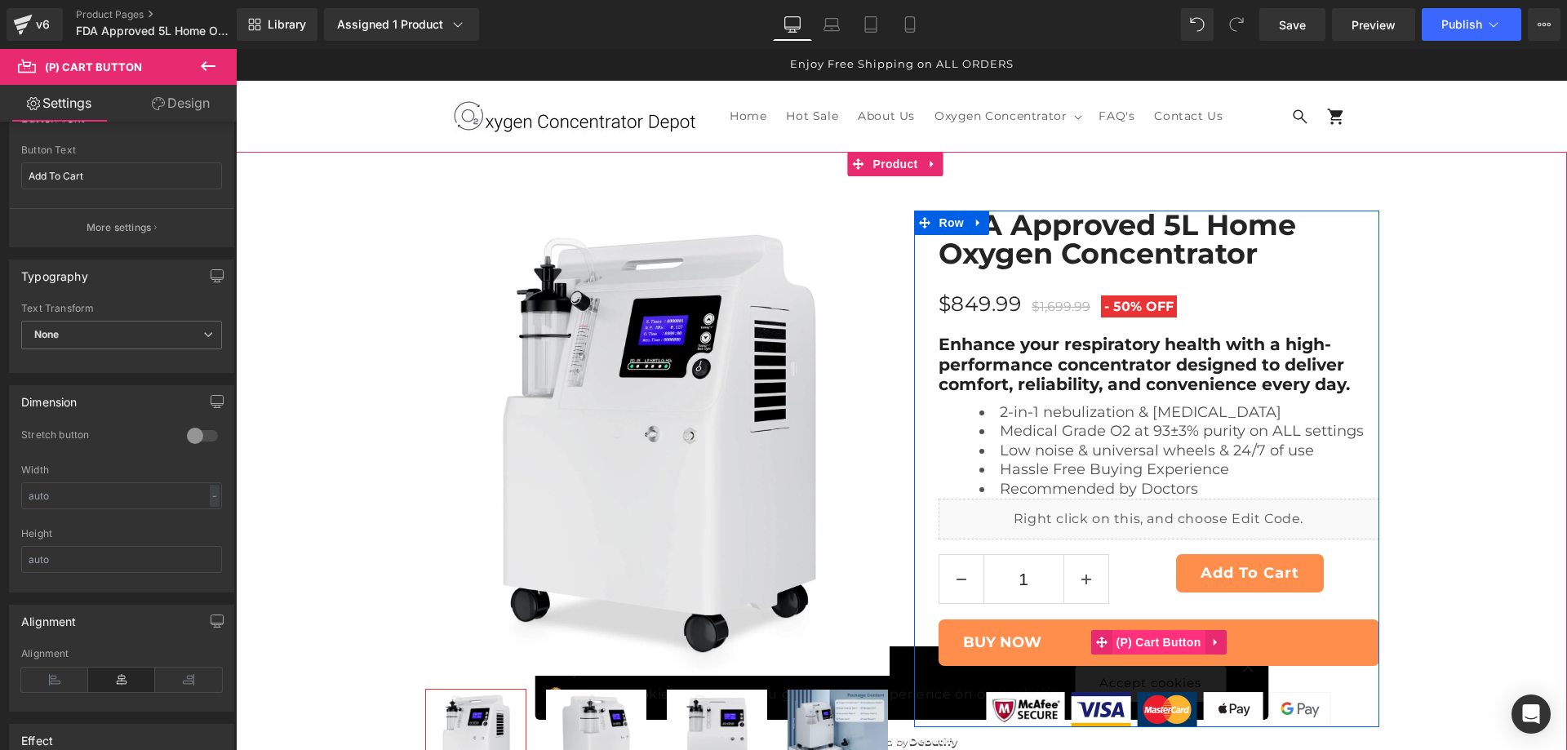
click at [1165, 630] on span "(P) Cart Button" at bounding box center [1158, 642] width 93 height 24
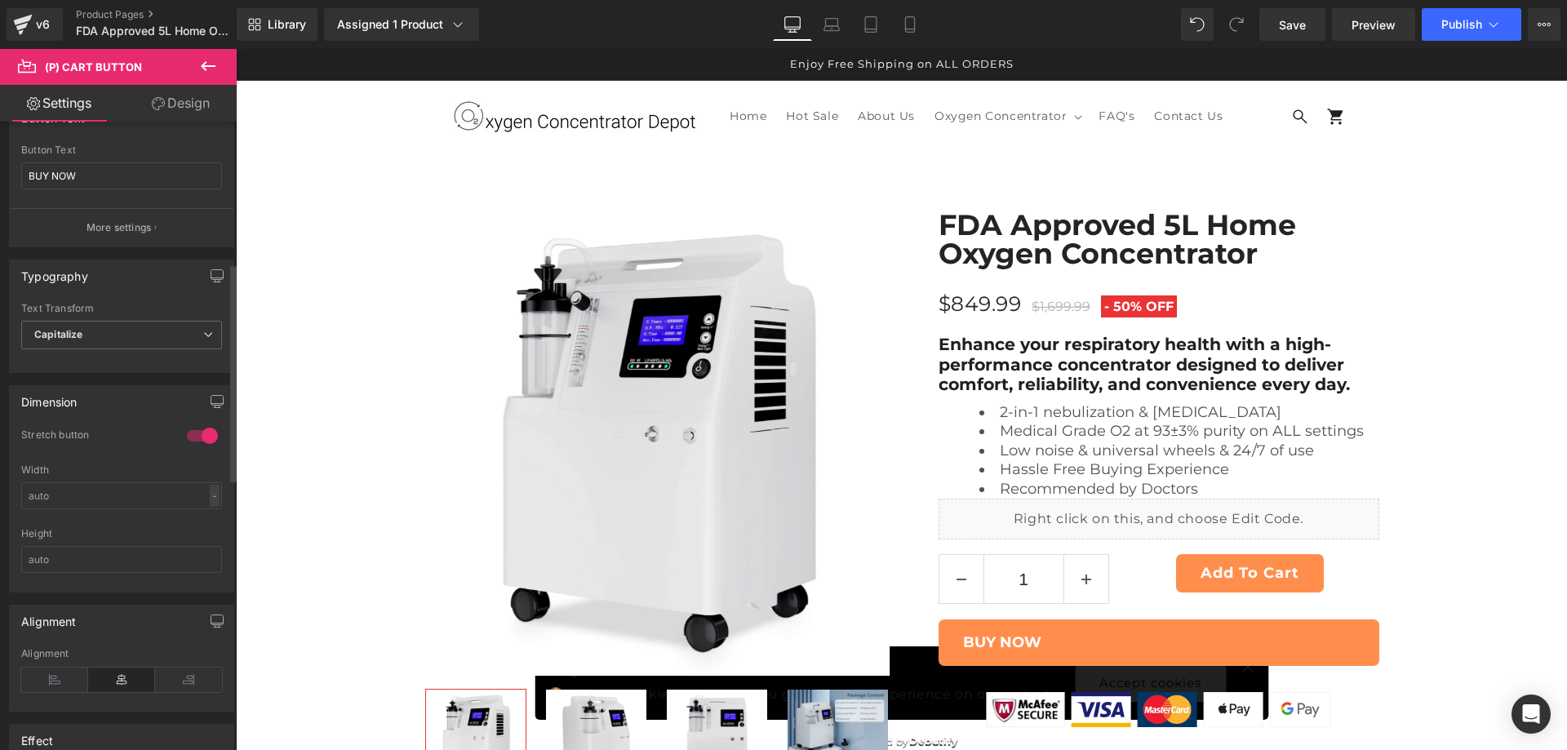
click at [188, 438] on div at bounding box center [202, 436] width 39 height 26
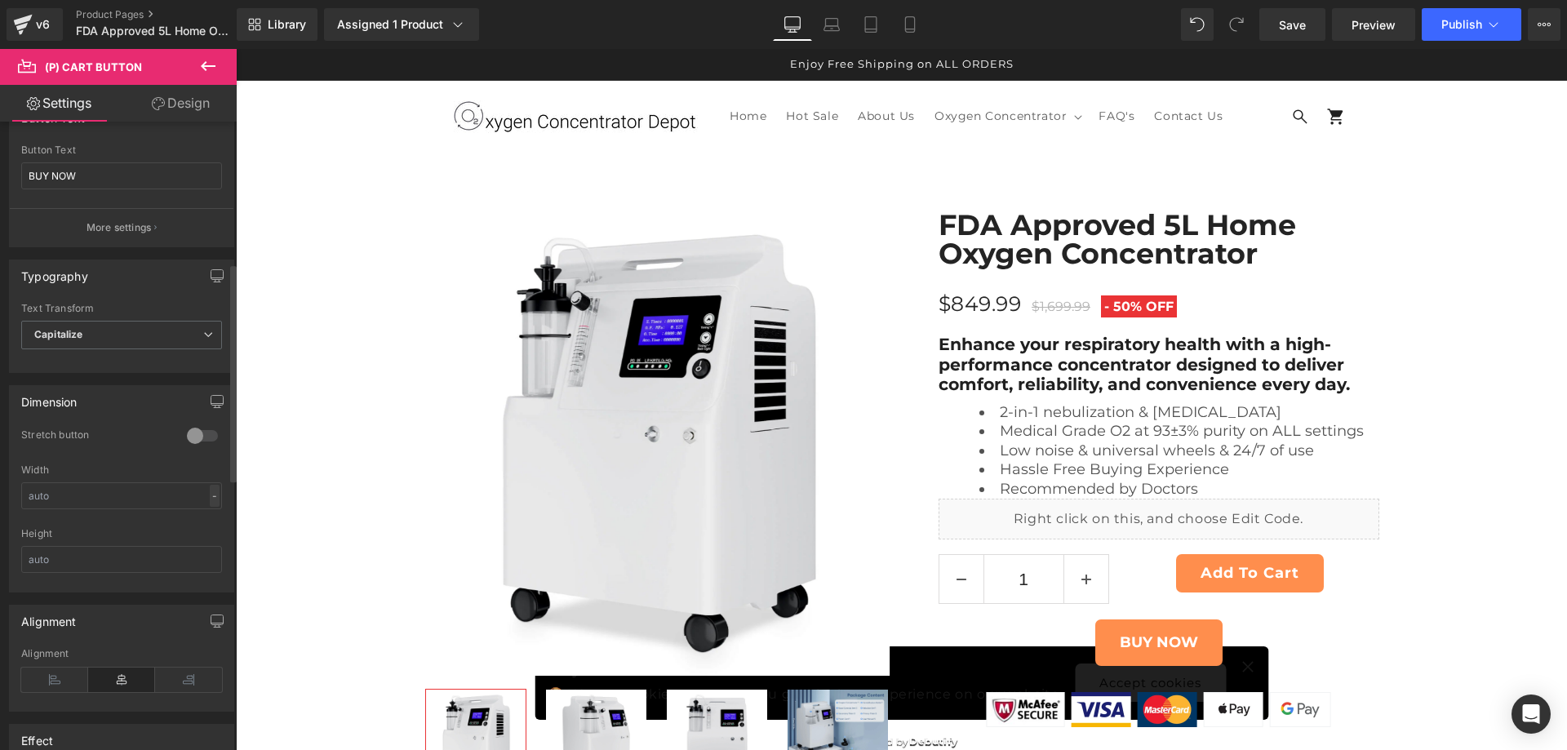
click at [210, 494] on div "-" at bounding box center [215, 496] width 10 height 22
click at [204, 518] on li "%" at bounding box center [211, 521] width 20 height 24
click at [135, 501] on input "text" at bounding box center [121, 495] width 201 height 27
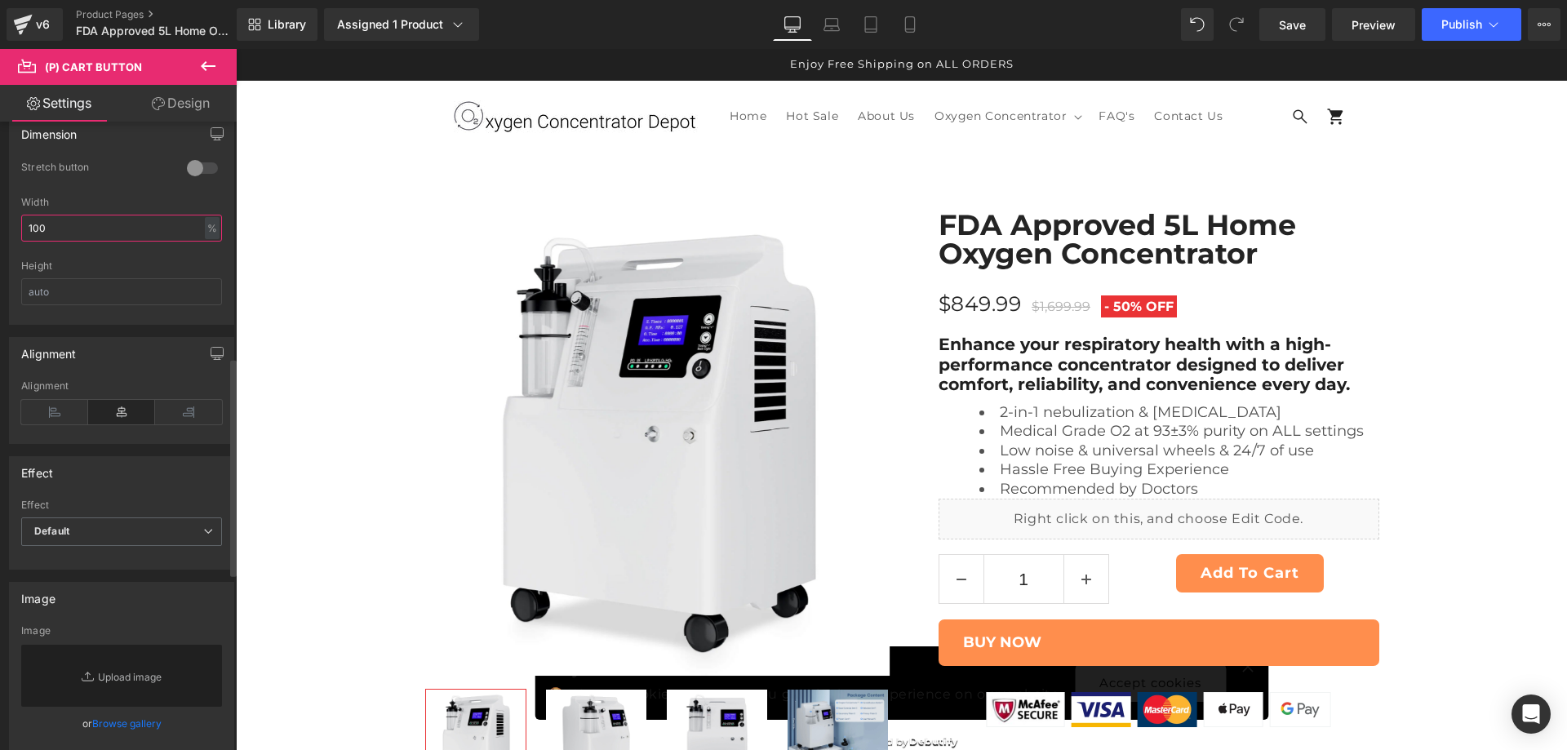
scroll to position [680, 0]
type input "100"
click at [180, 404] on icon at bounding box center [188, 408] width 67 height 24
click at [123, 411] on icon at bounding box center [121, 408] width 67 height 24
click at [59, 419] on icon at bounding box center [54, 408] width 67 height 24
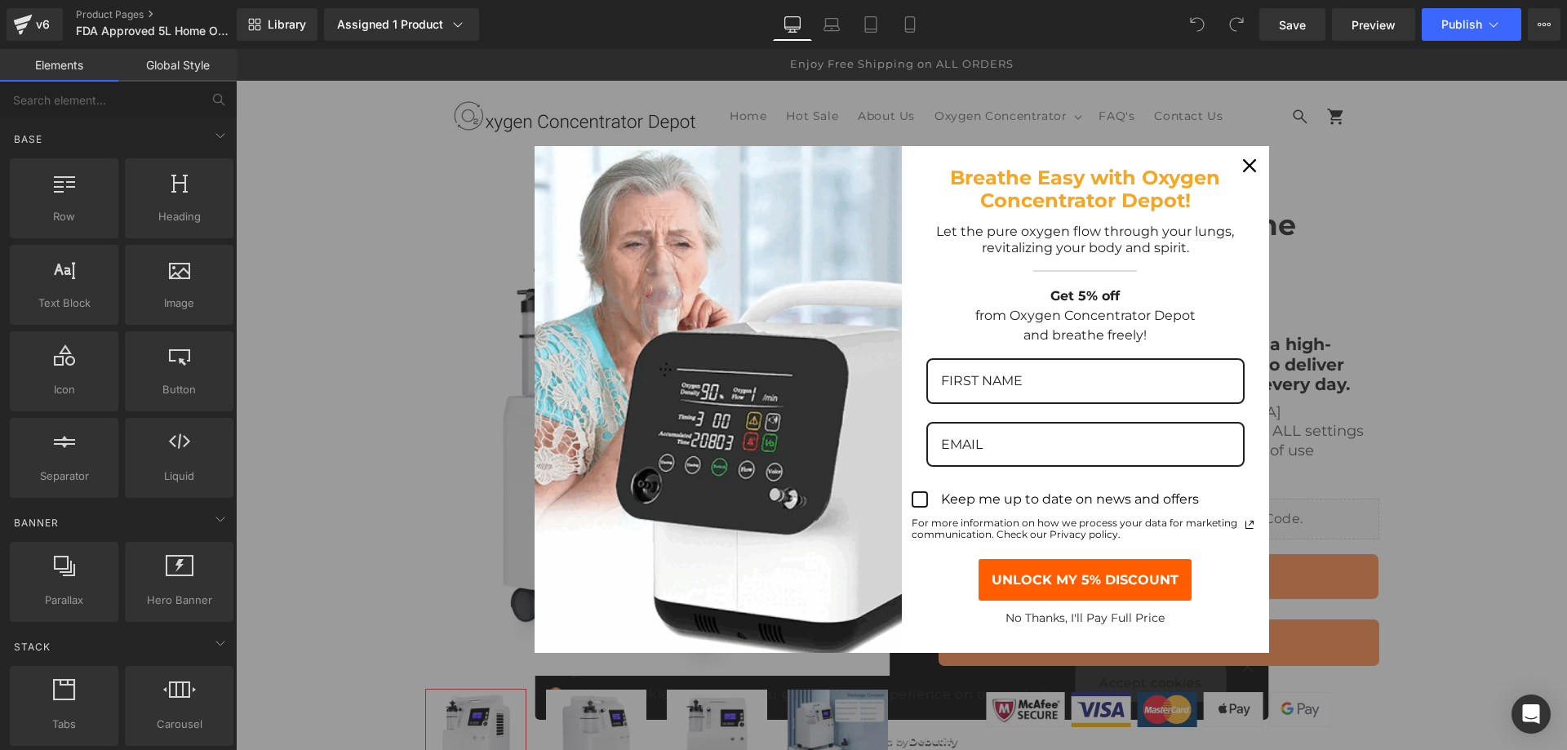
scroll to position [136, 0]
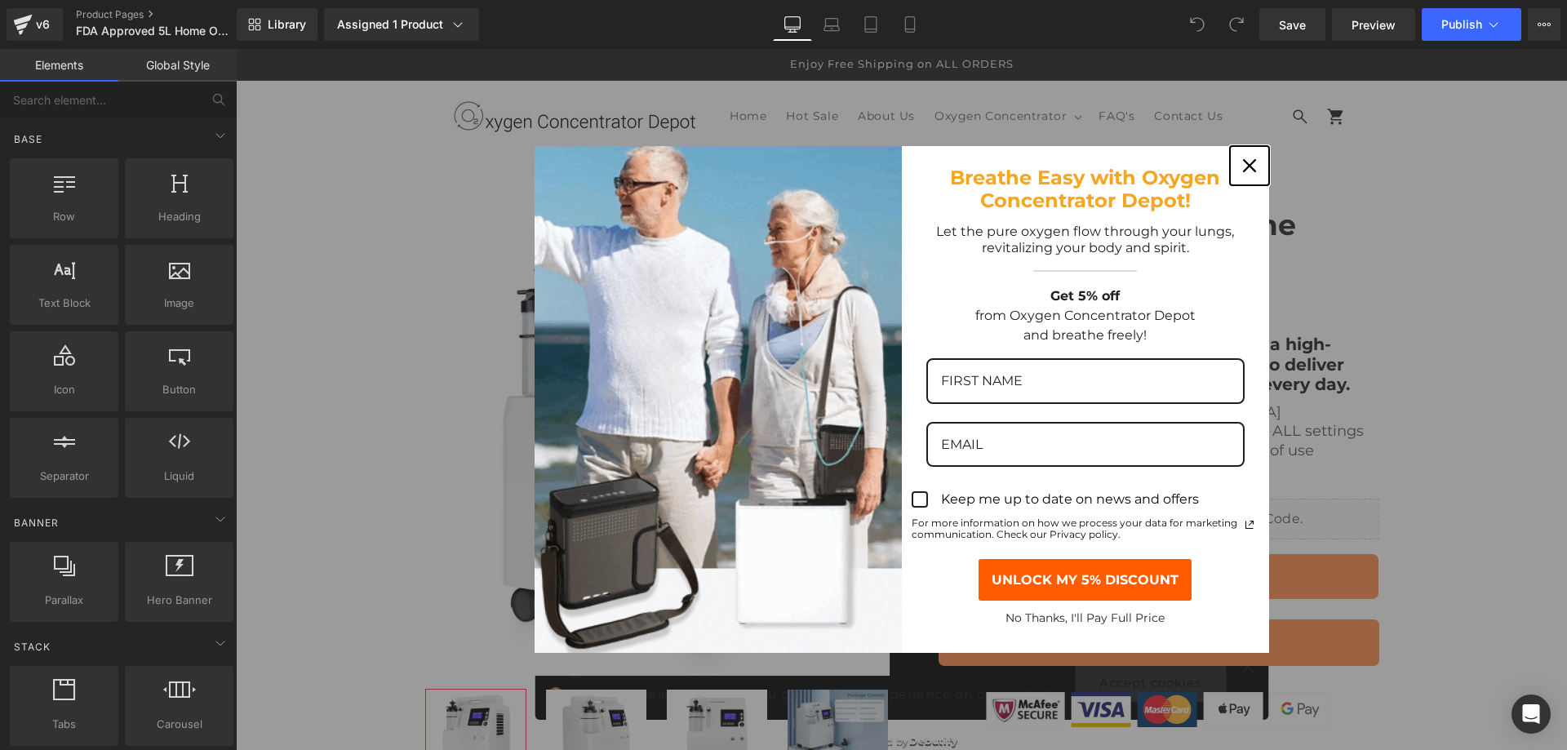
click at [1243, 168] on icon "close icon" at bounding box center [1249, 165] width 13 height 13
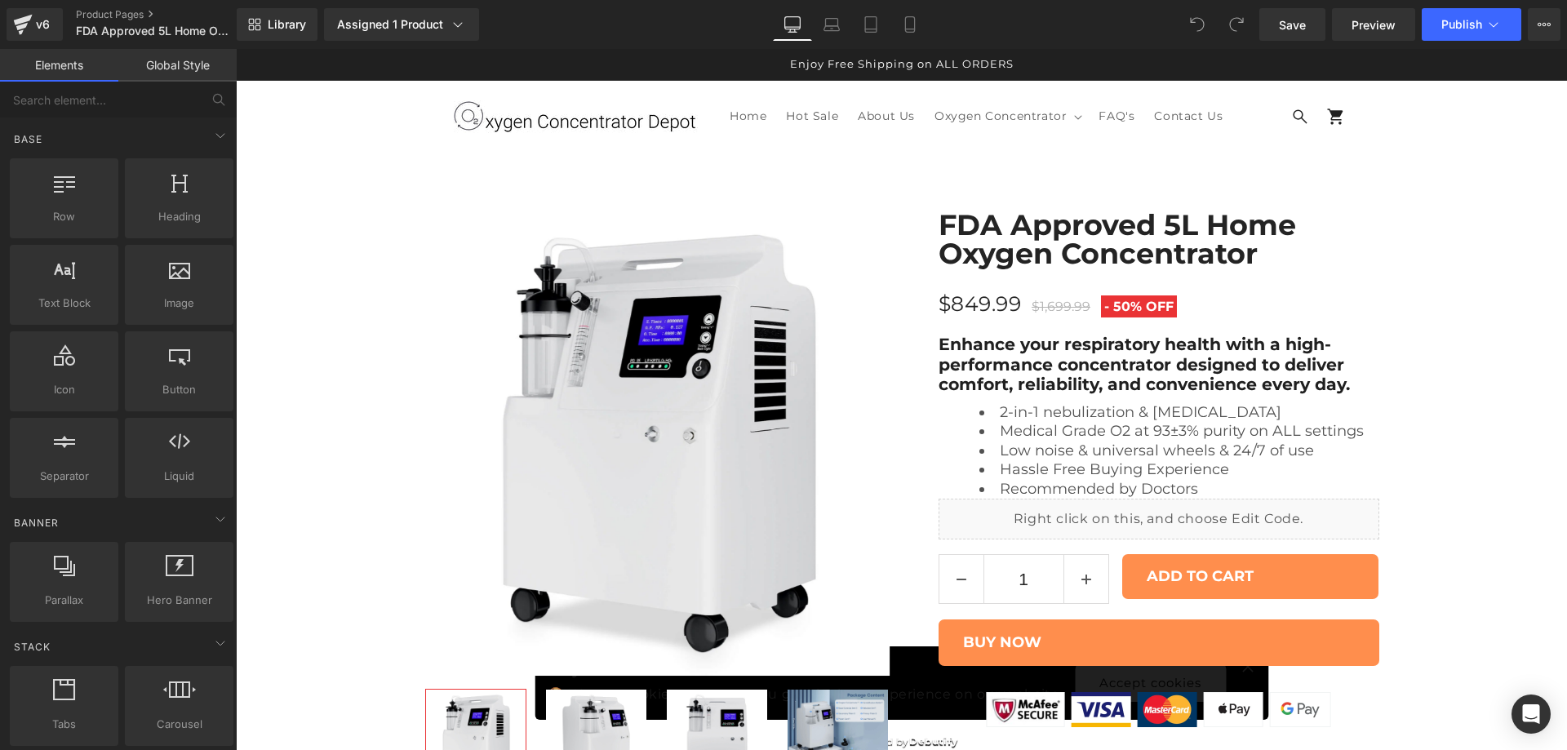
scroll to position [7470, 0]
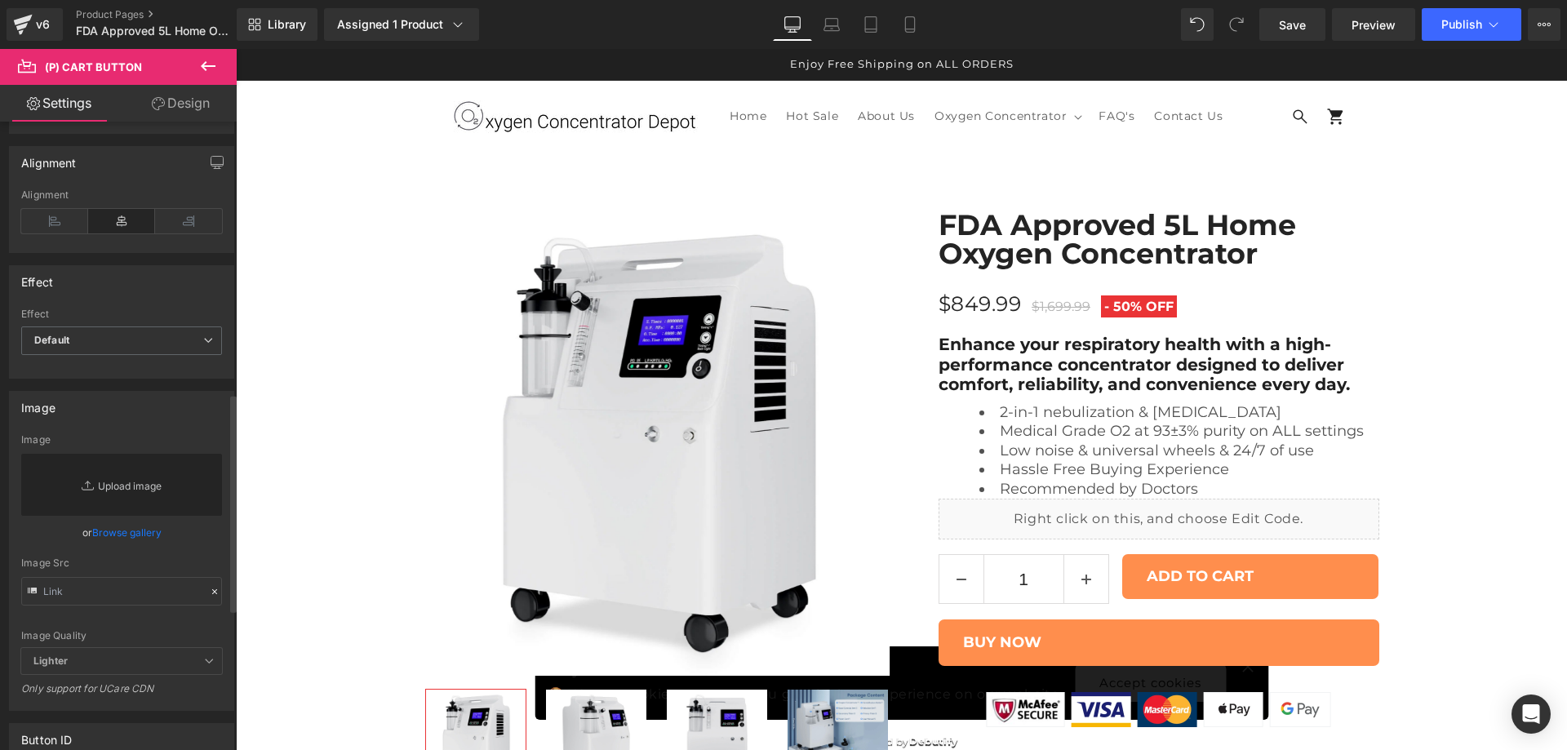
scroll to position [784, 0]
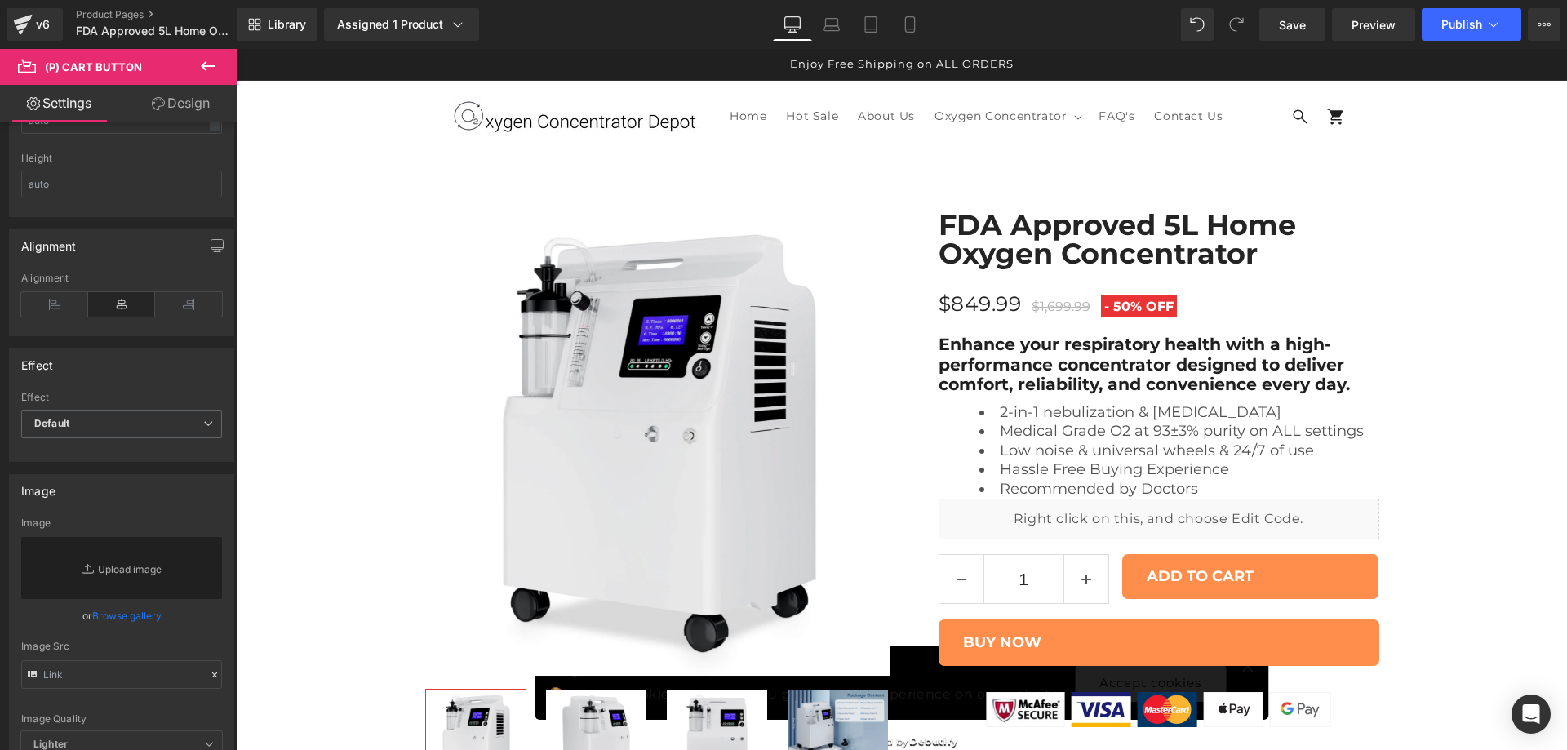
click at [178, 109] on link "Design" at bounding box center [181, 103] width 118 height 37
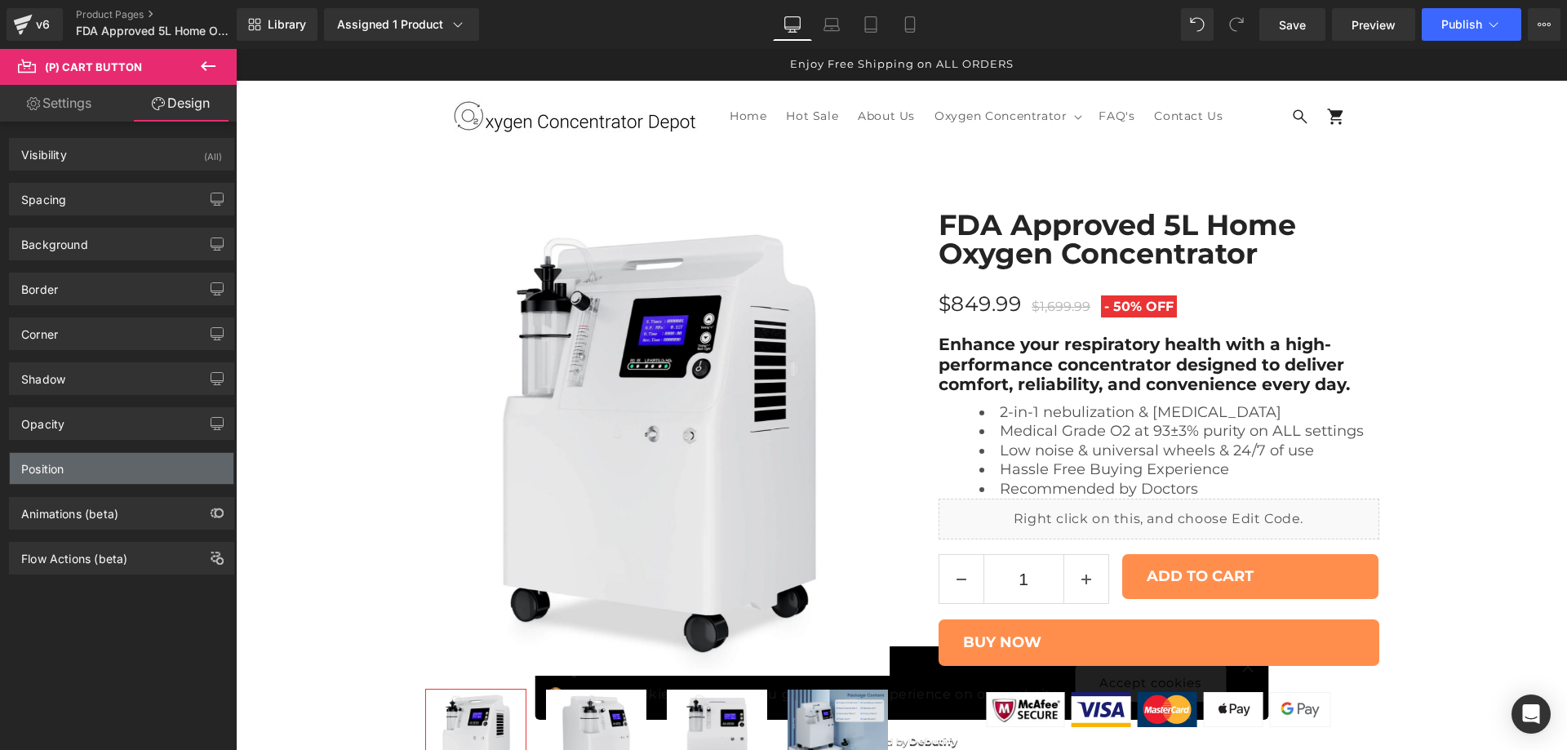
click at [122, 463] on div "Position" at bounding box center [122, 468] width 224 height 31
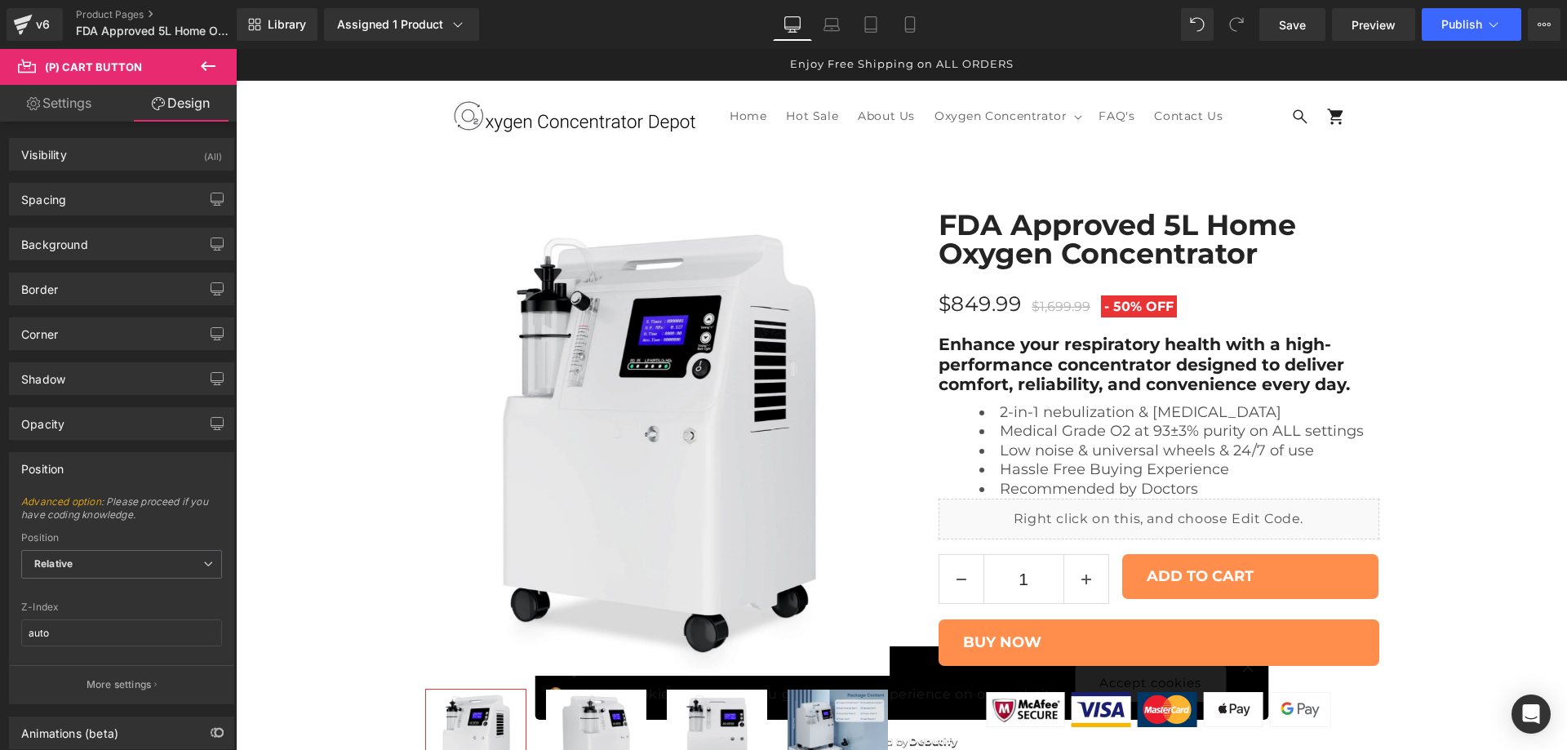
click at [86, 112] on link "Settings" at bounding box center [59, 103] width 118 height 37
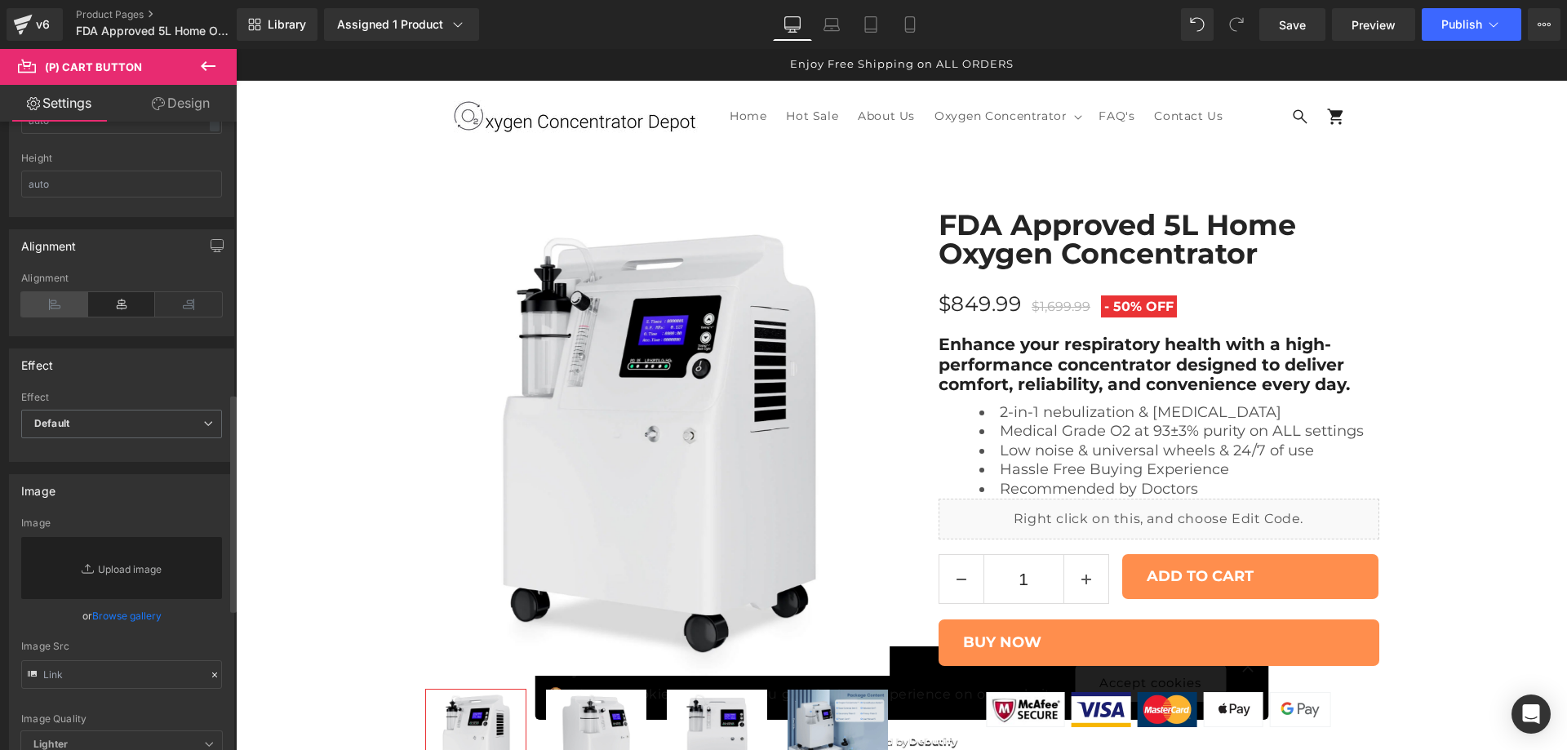
click at [60, 299] on icon at bounding box center [54, 304] width 67 height 24
click at [123, 301] on icon at bounding box center [121, 304] width 67 height 24
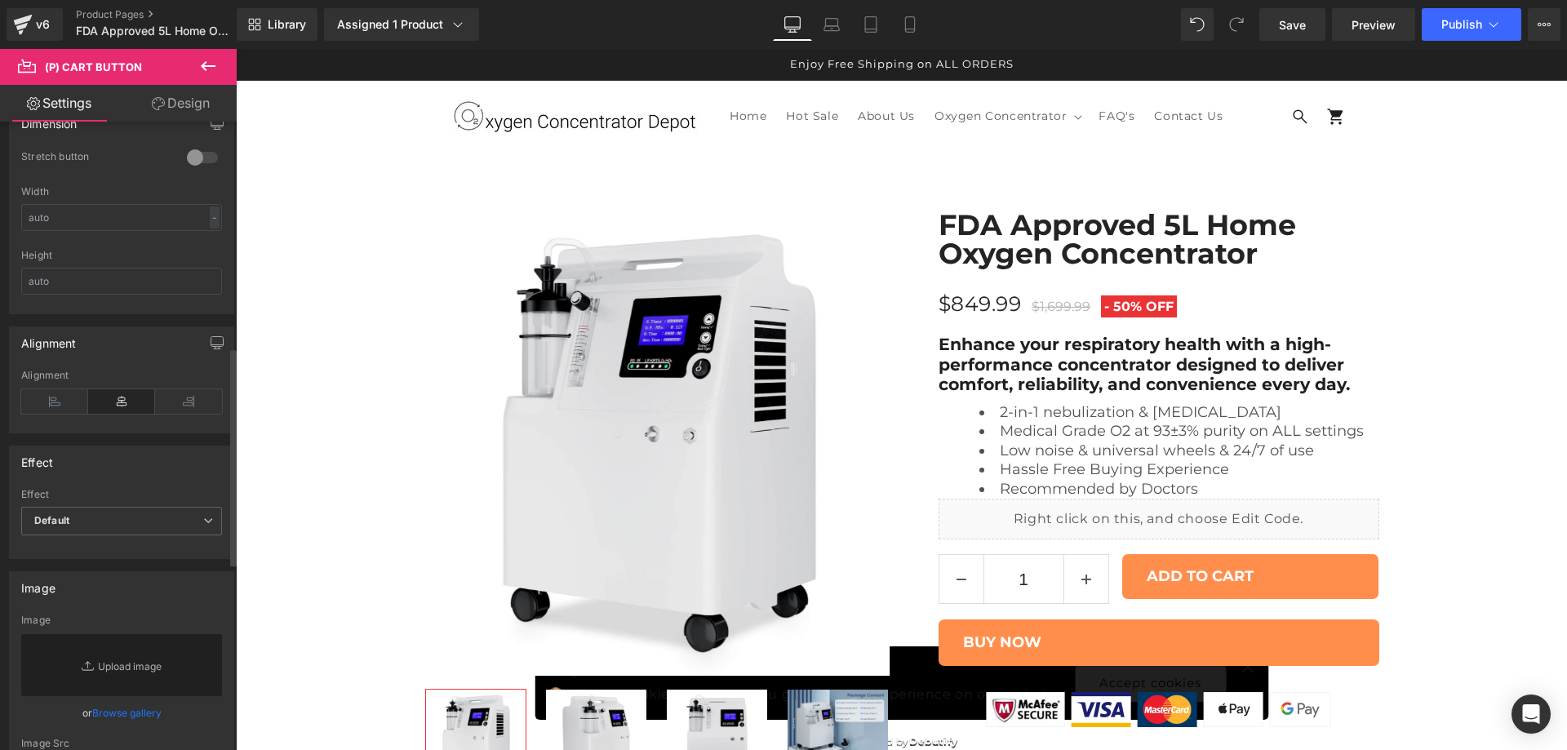
scroll to position [647, 0]
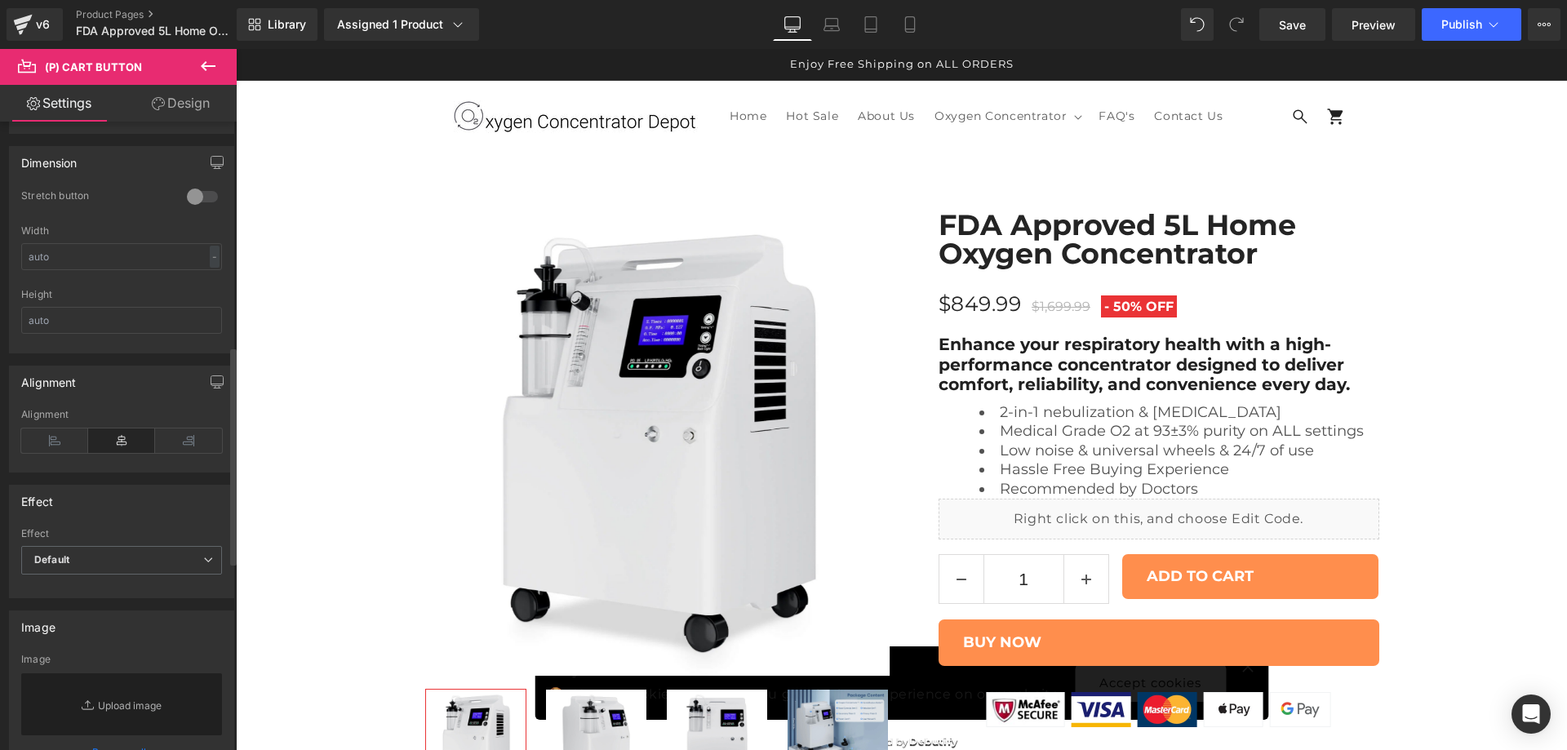
click at [204, 194] on div at bounding box center [202, 197] width 39 height 26
click at [189, 196] on div at bounding box center [202, 197] width 39 height 26
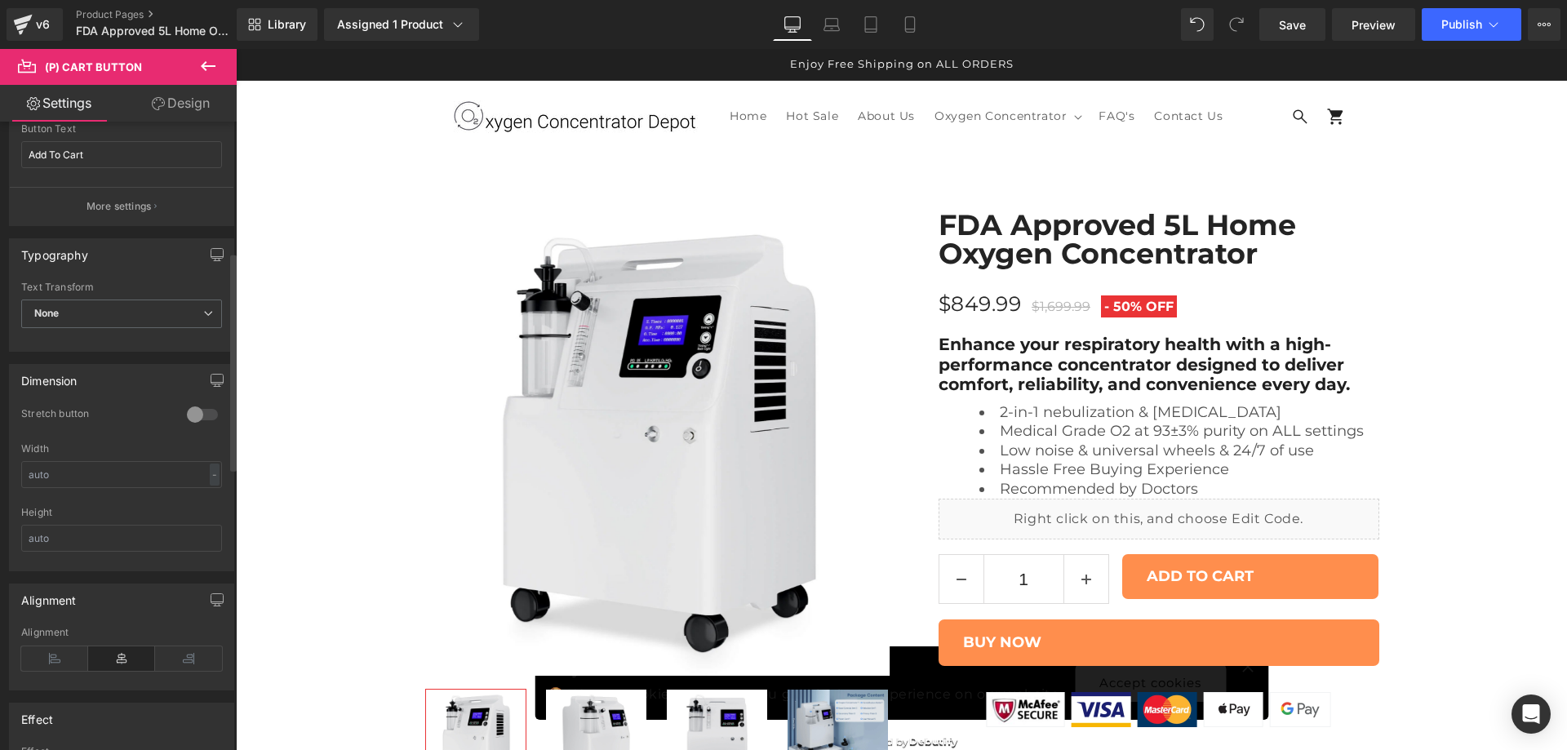
scroll to position [375, 0]
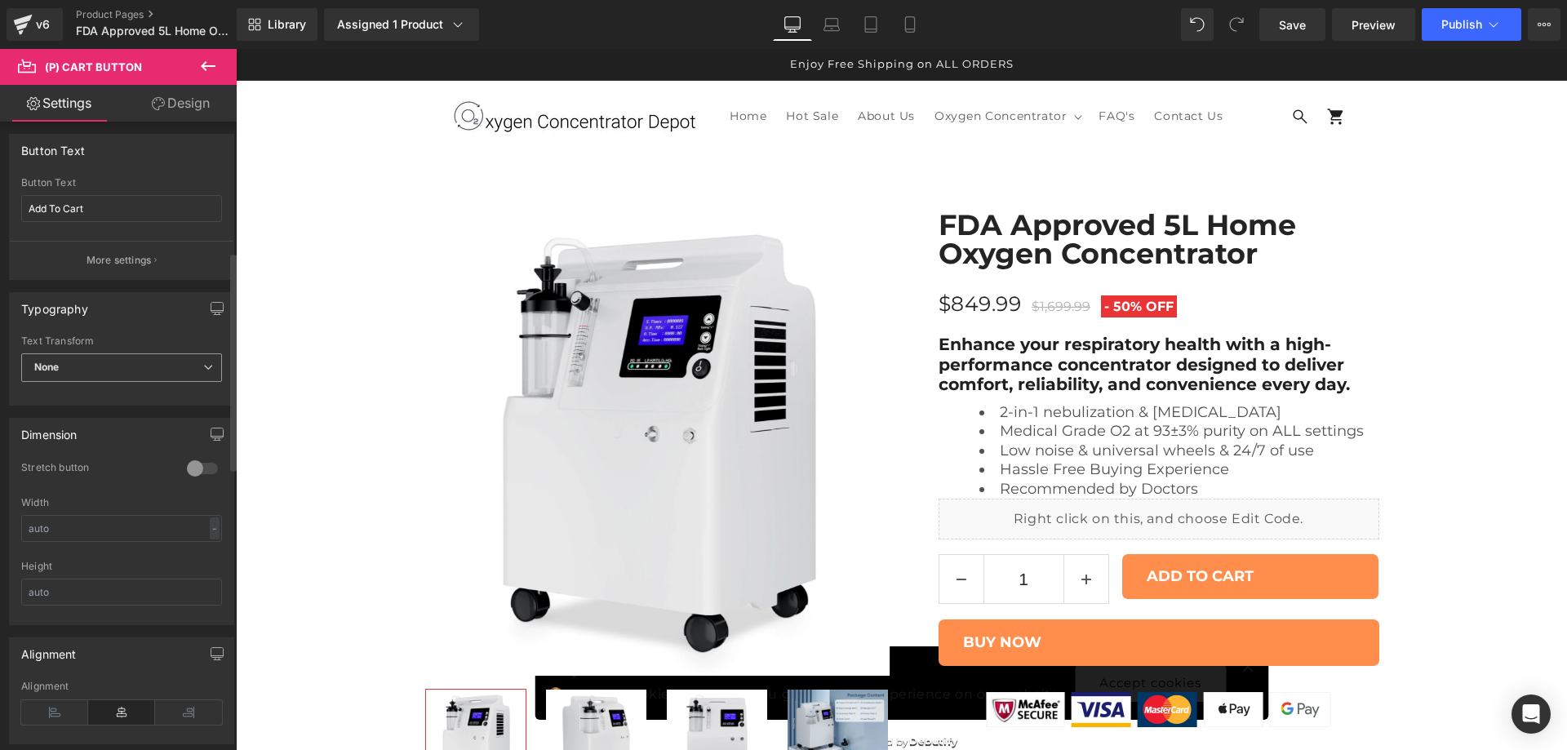
click at [167, 359] on span "None" at bounding box center [121, 367] width 201 height 29
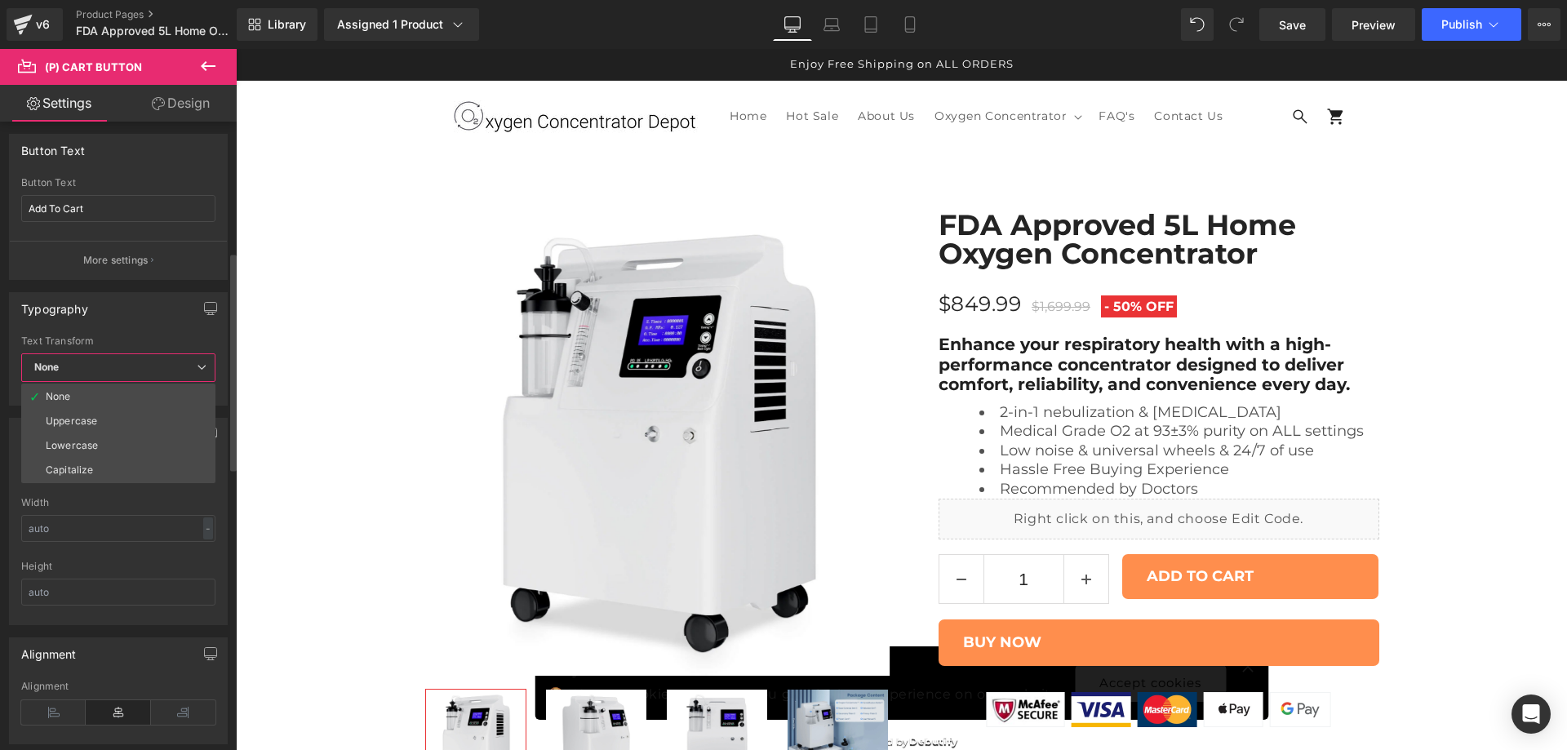
click at [167, 359] on span "None" at bounding box center [118, 367] width 194 height 29
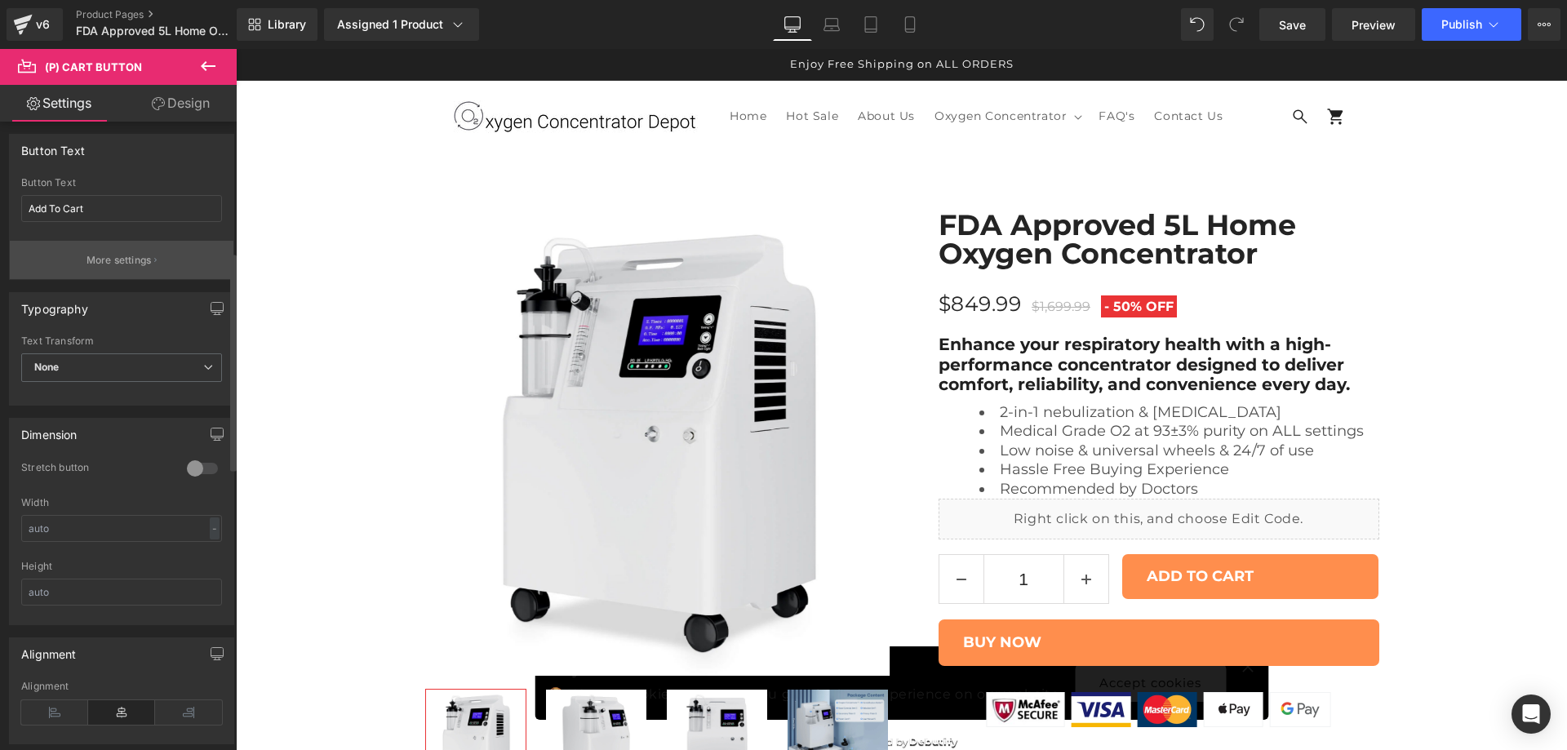
click at [140, 259] on p "More settings" at bounding box center [119, 260] width 65 height 15
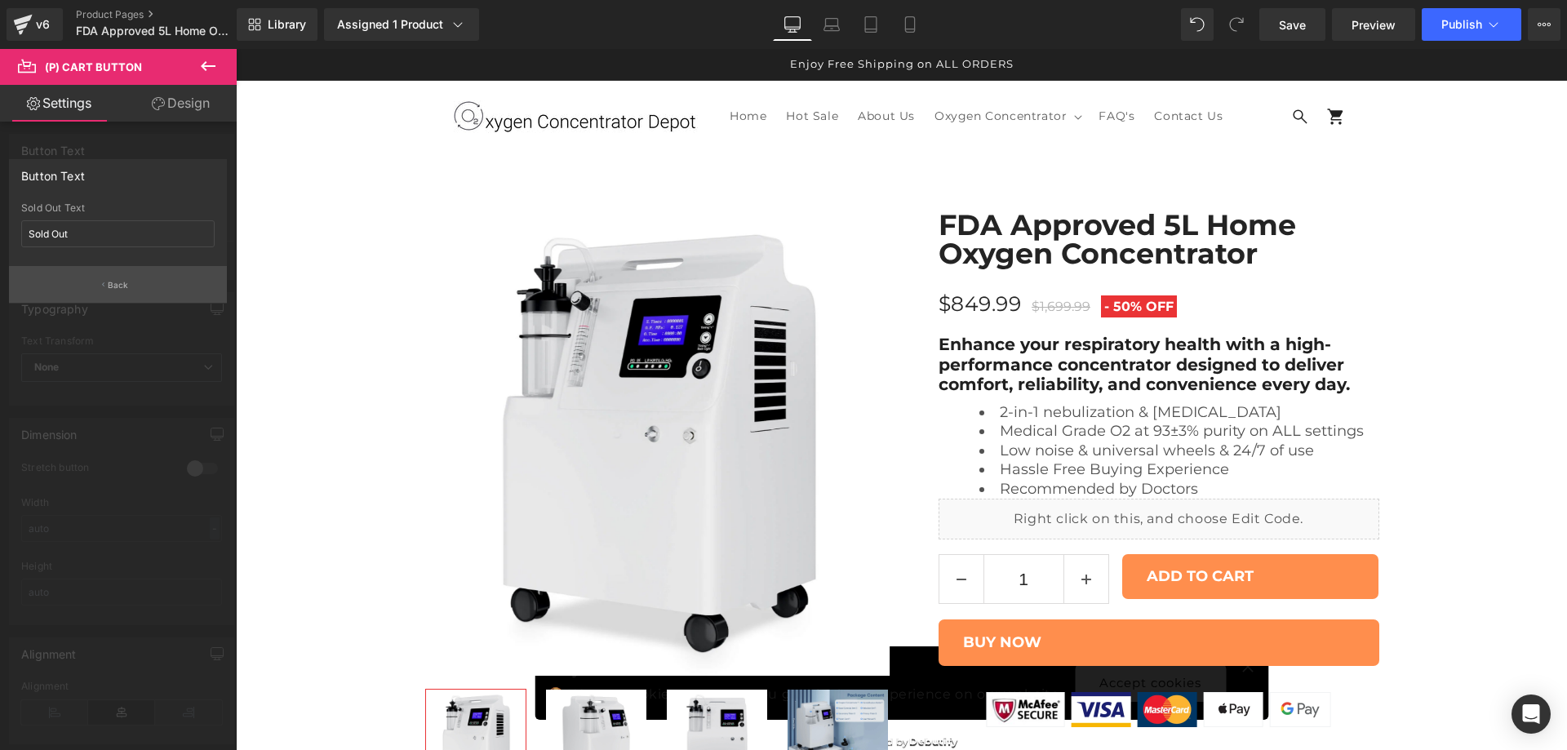
click at [132, 278] on button "Back" at bounding box center [118, 284] width 218 height 37
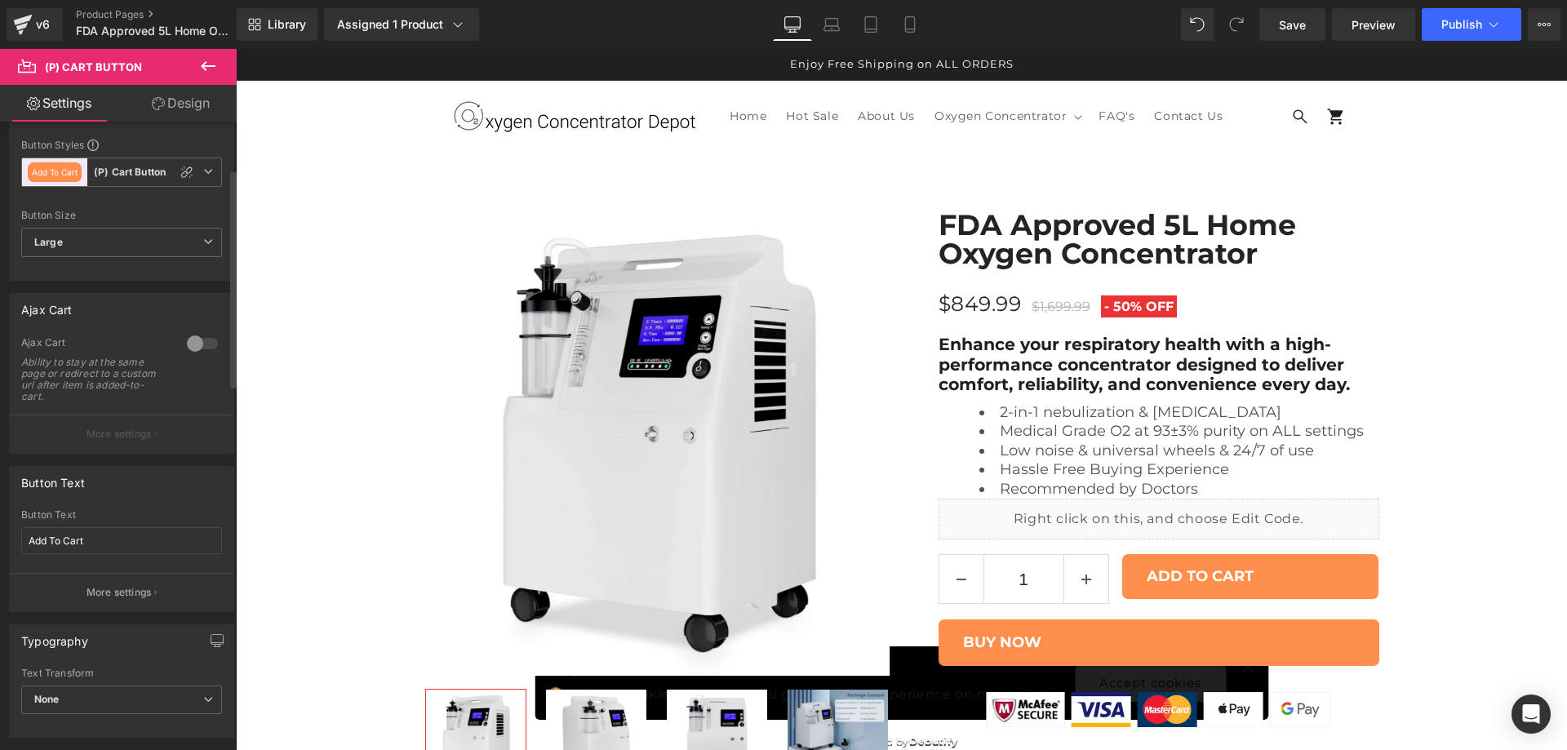
scroll to position [0, 0]
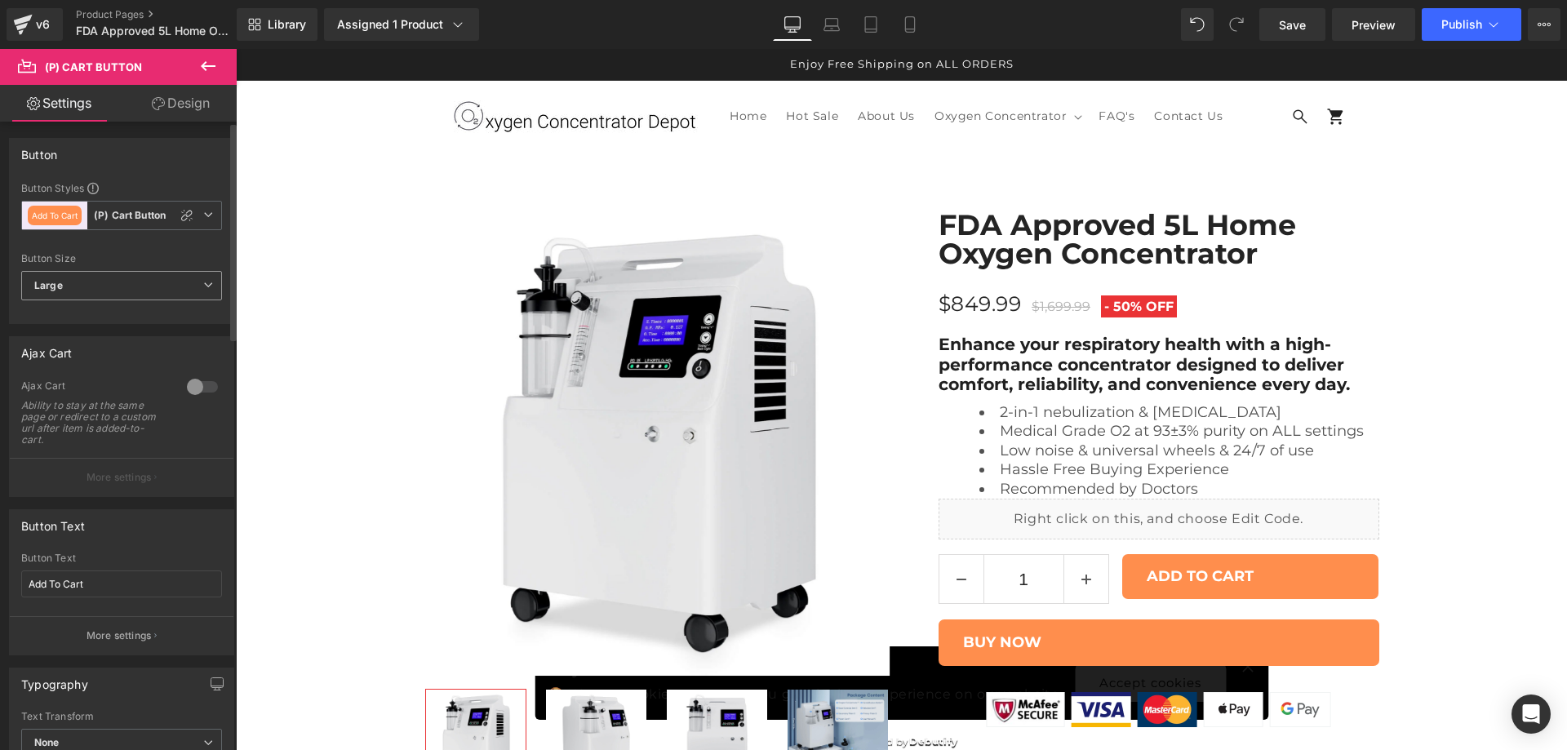
click at [141, 288] on span "Large" at bounding box center [121, 285] width 201 height 29
click at [141, 288] on span "Large" at bounding box center [118, 285] width 194 height 29
click at [179, 93] on link "Design" at bounding box center [181, 103] width 118 height 37
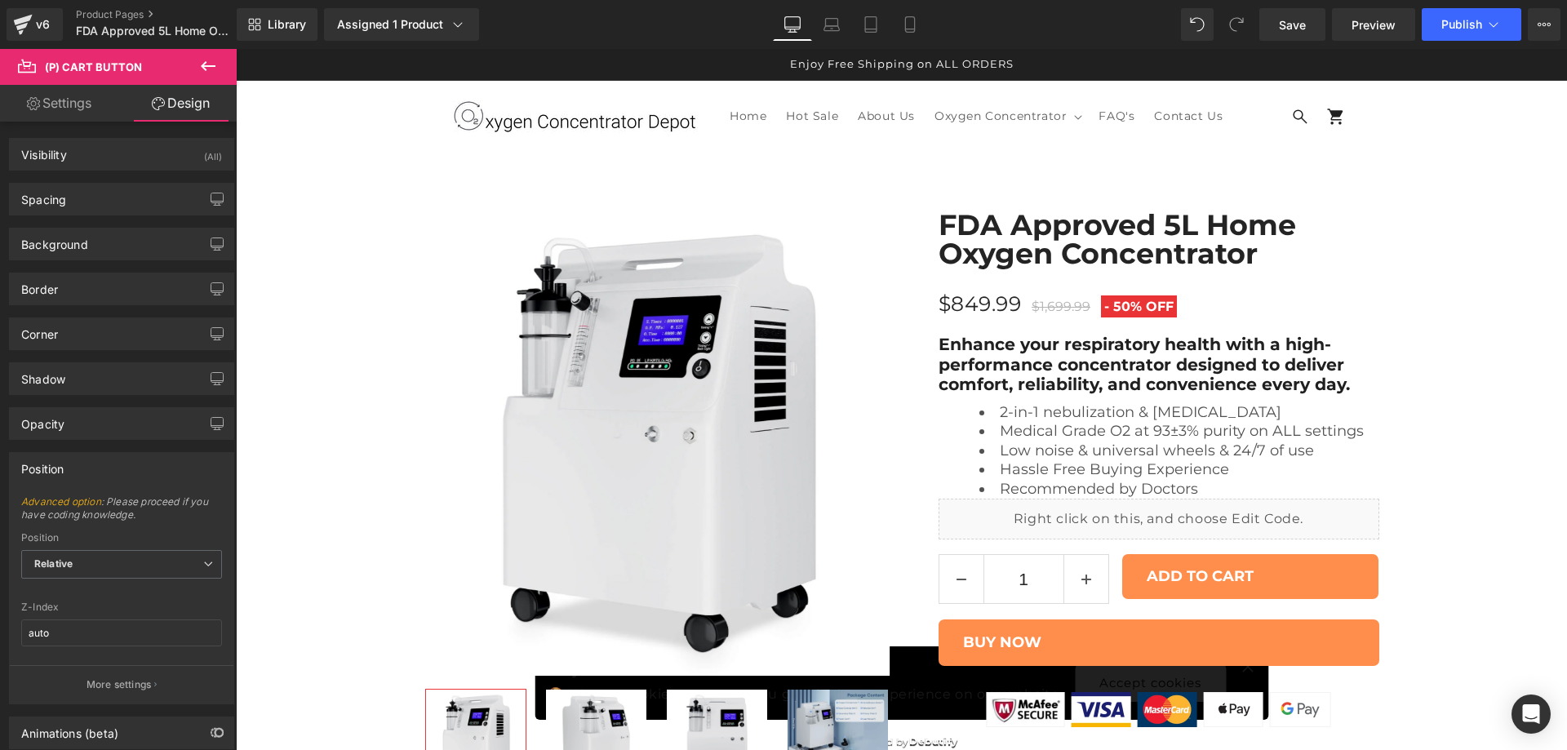
click at [72, 109] on link "Settings" at bounding box center [59, 103] width 118 height 37
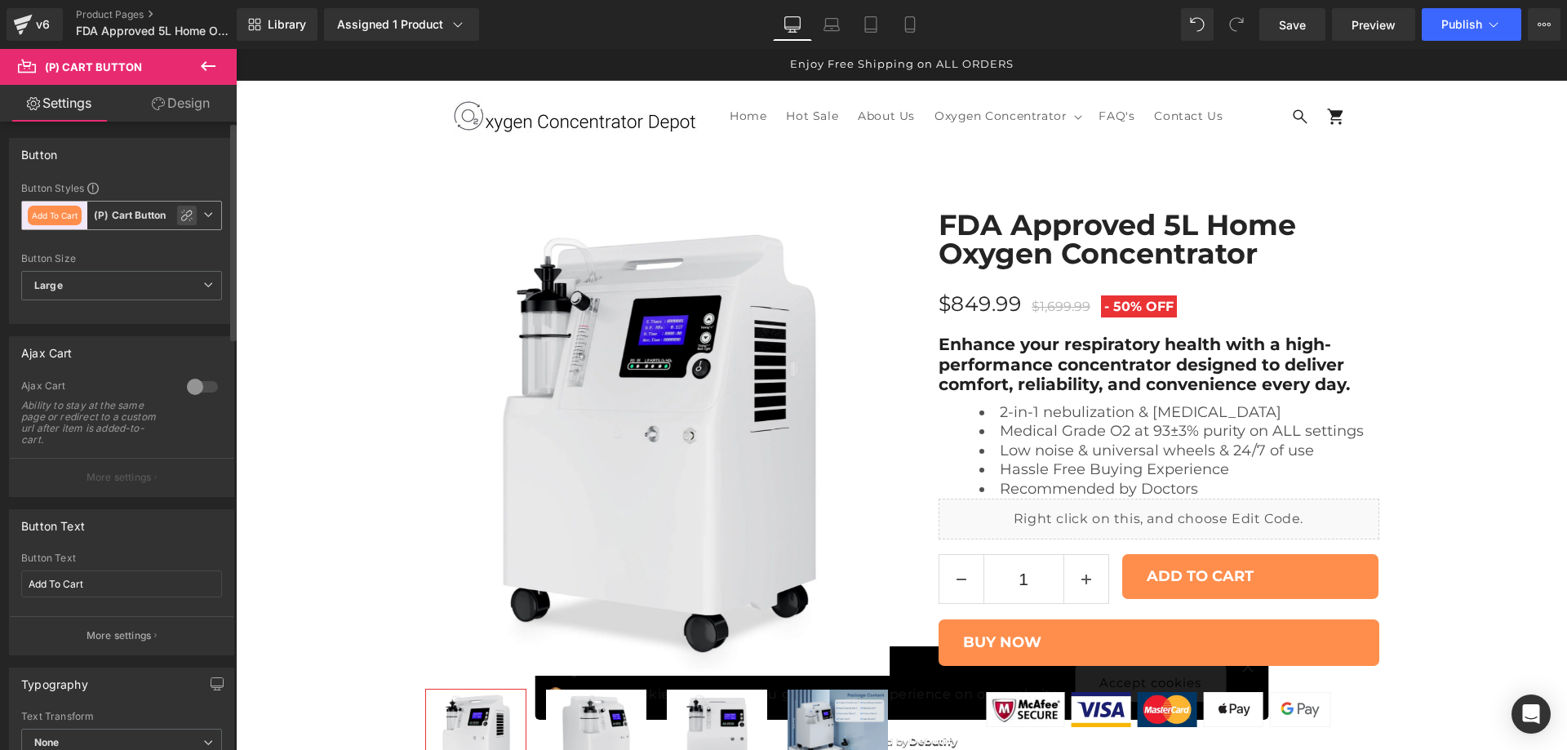
click at [182, 211] on icon at bounding box center [186, 215] width 13 height 13
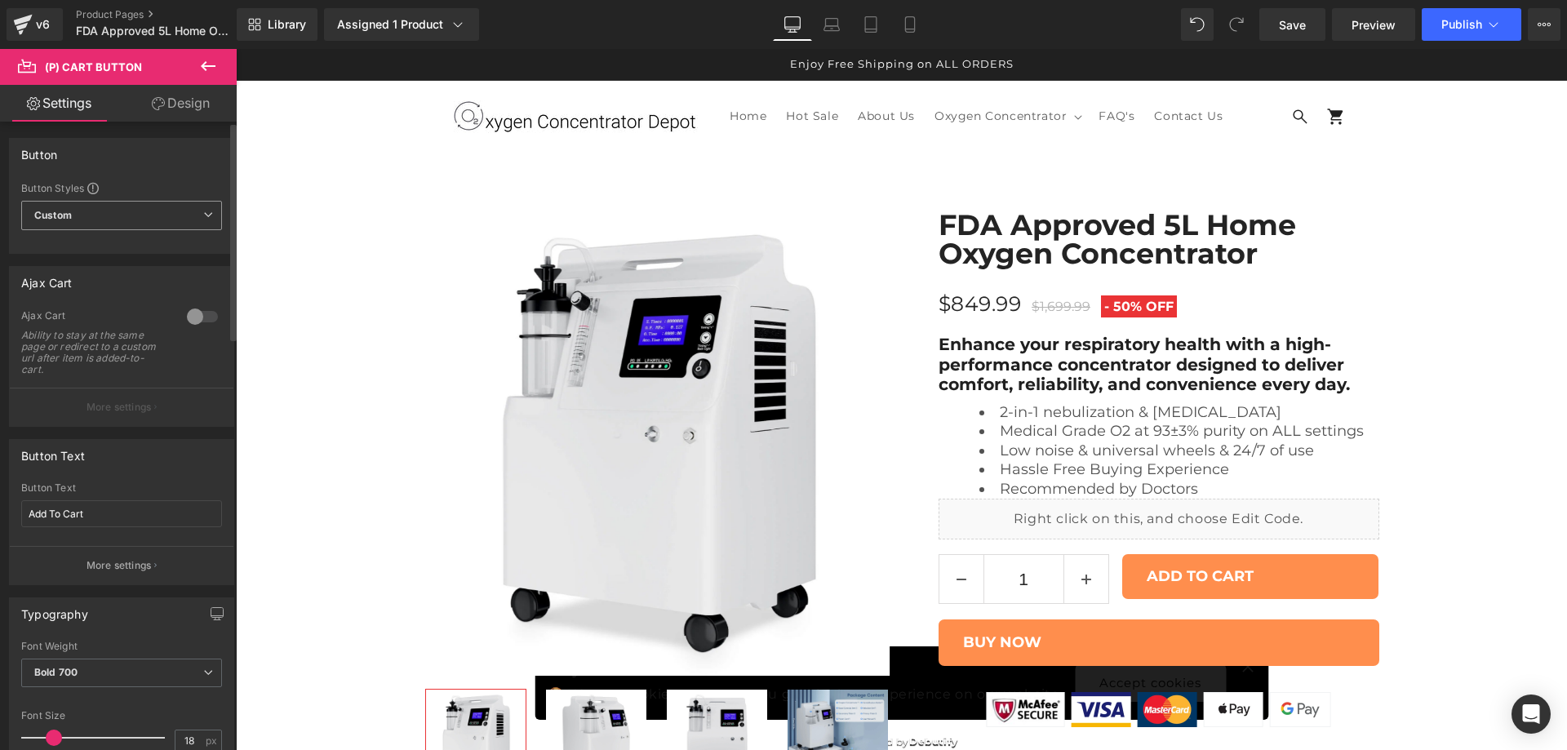
click at [181, 213] on span "Custom" at bounding box center [121, 215] width 201 height 29
click at [181, 213] on span "Custom" at bounding box center [118, 215] width 194 height 29
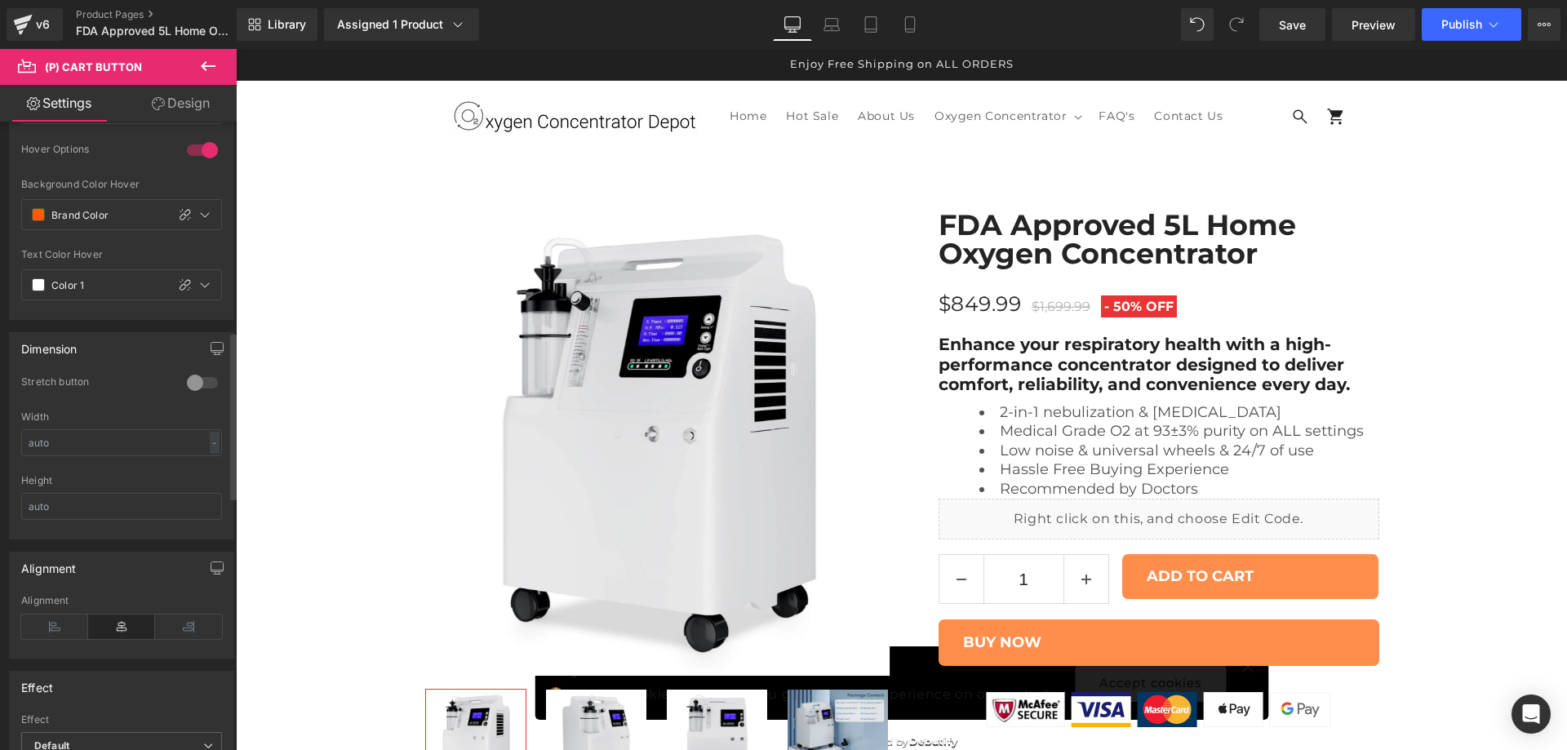
scroll to position [1088, 0]
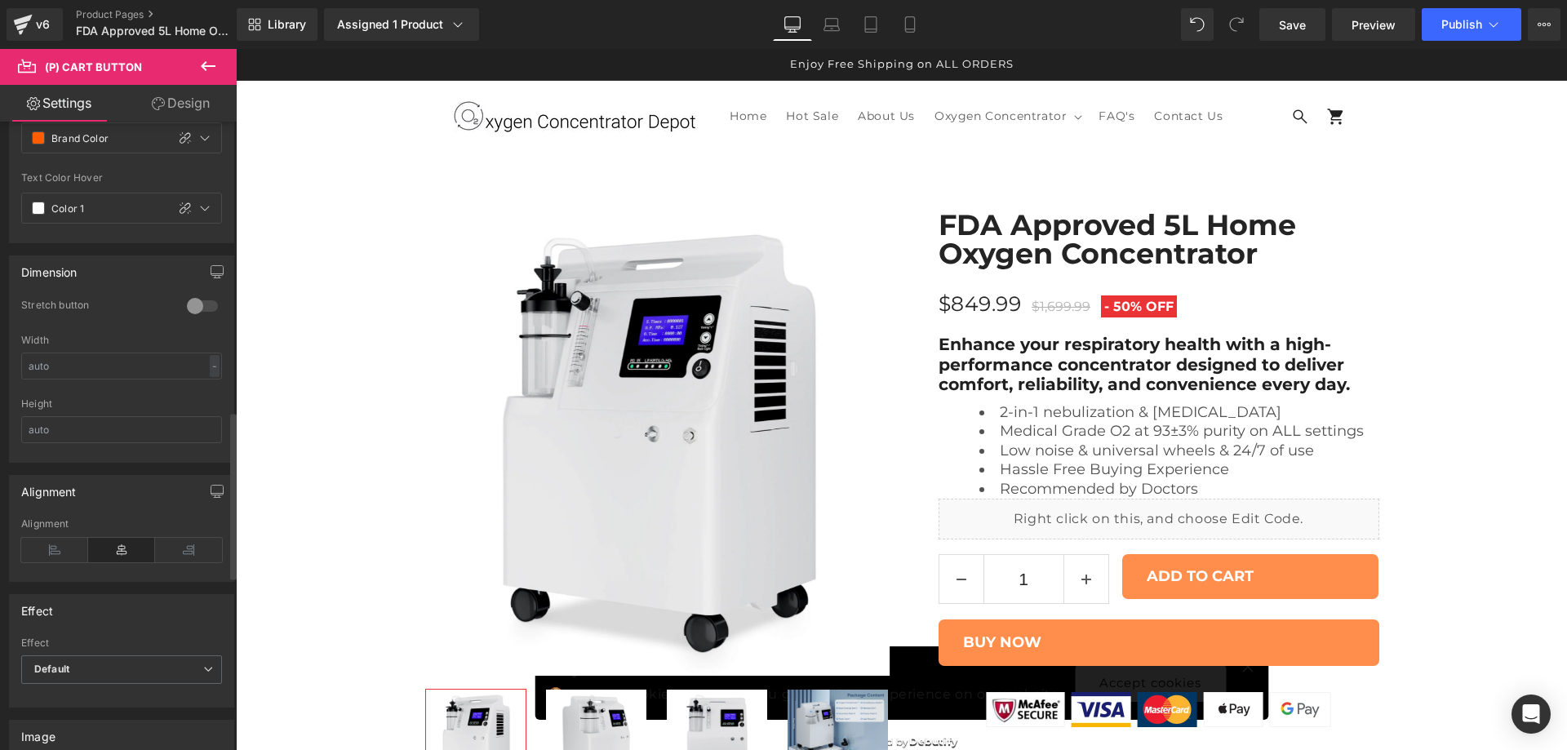
click at [197, 309] on div at bounding box center [202, 306] width 39 height 26
click at [170, 549] on icon at bounding box center [188, 550] width 67 height 24
click at [120, 543] on icon at bounding box center [121, 550] width 67 height 24
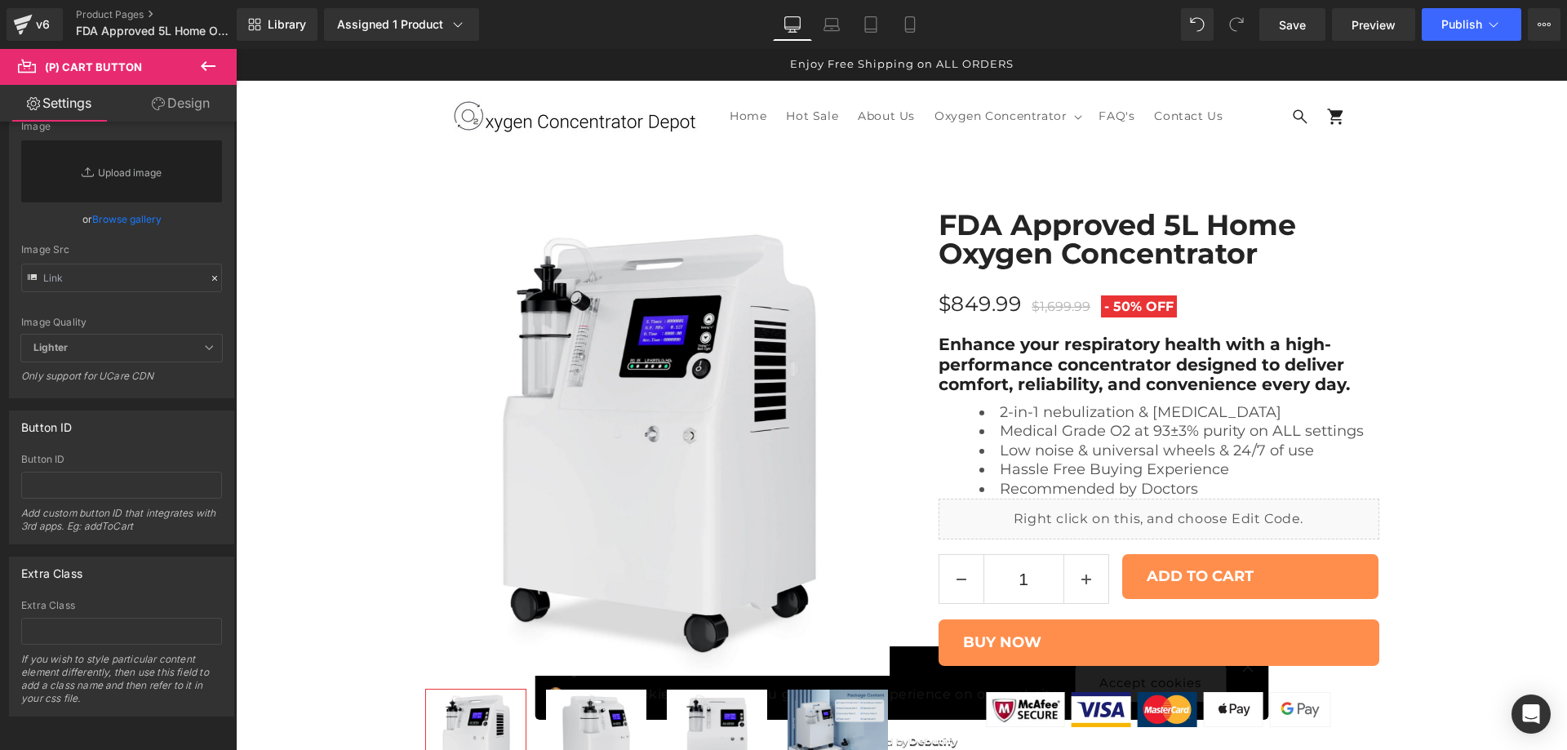
scroll to position [6654, 0]
